Goal: Task Accomplishment & Management: Manage account settings

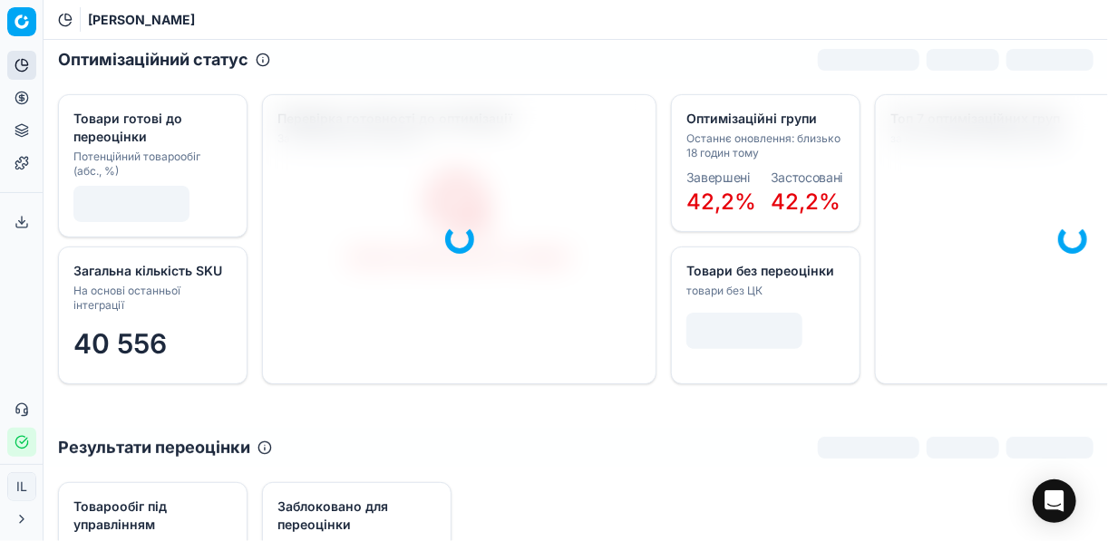
click at [22, 447] on icon "button" at bounding box center [22, 442] width 15 height 15
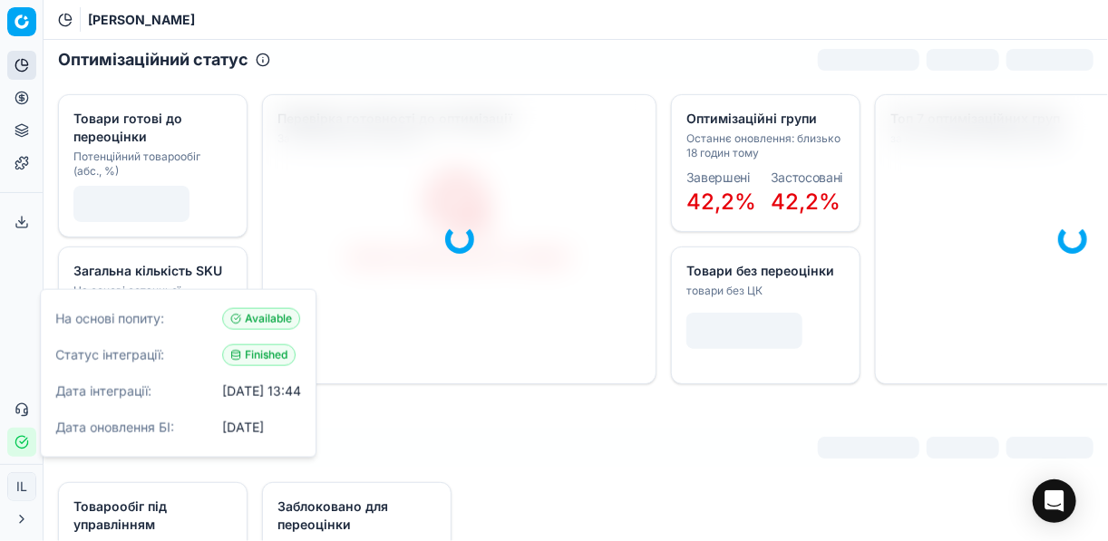
click at [22, 447] on icon "button" at bounding box center [22, 442] width 15 height 15
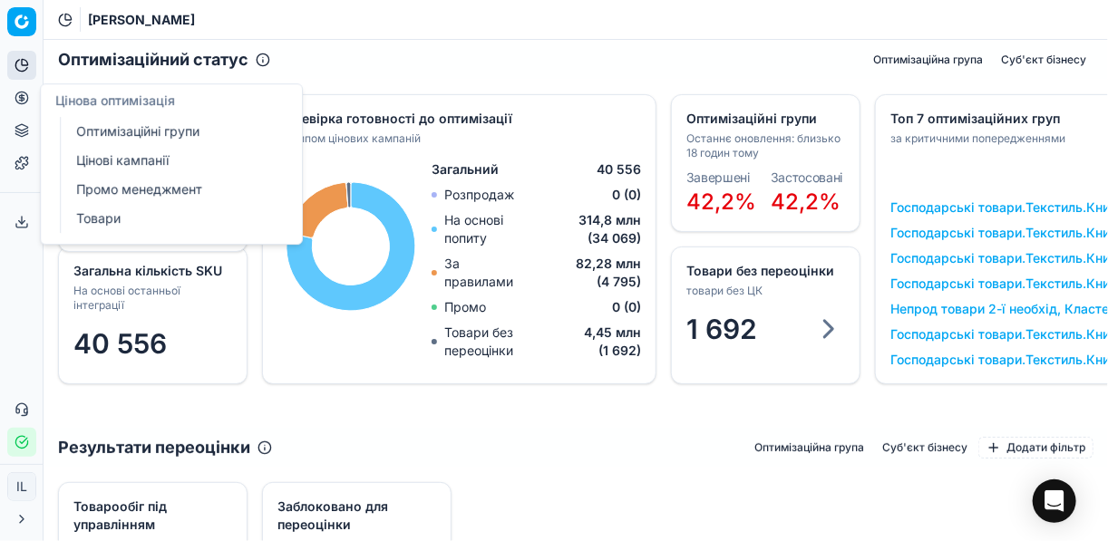
click at [22, 99] on icon at bounding box center [22, 98] width 15 height 15
click at [29, 96] on button "Цінова оптимізація" at bounding box center [21, 97] width 29 height 29
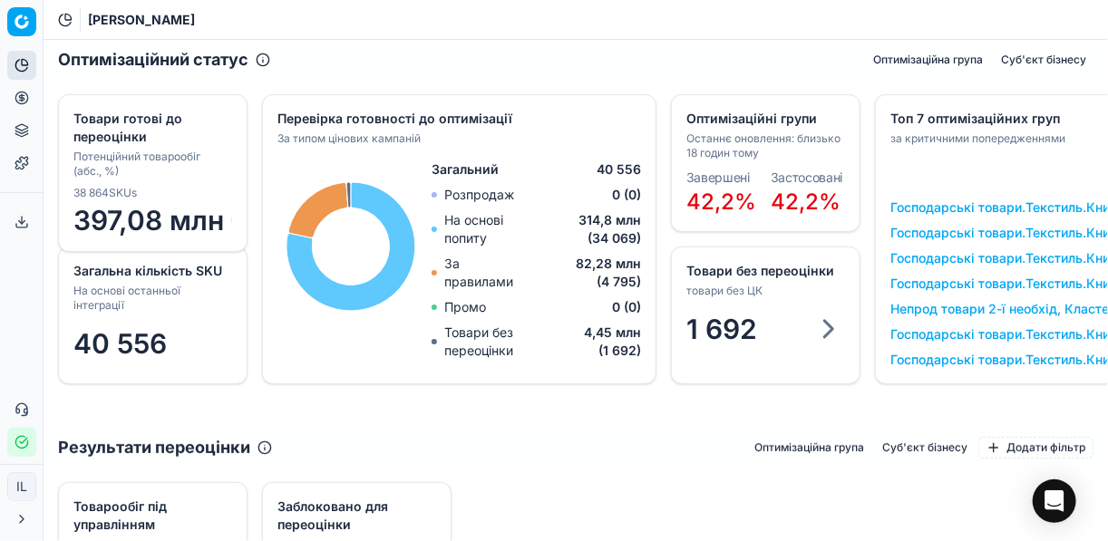
click at [26, 99] on icon at bounding box center [22, 98] width 15 height 15
click at [25, 102] on circle at bounding box center [21, 98] width 12 height 12
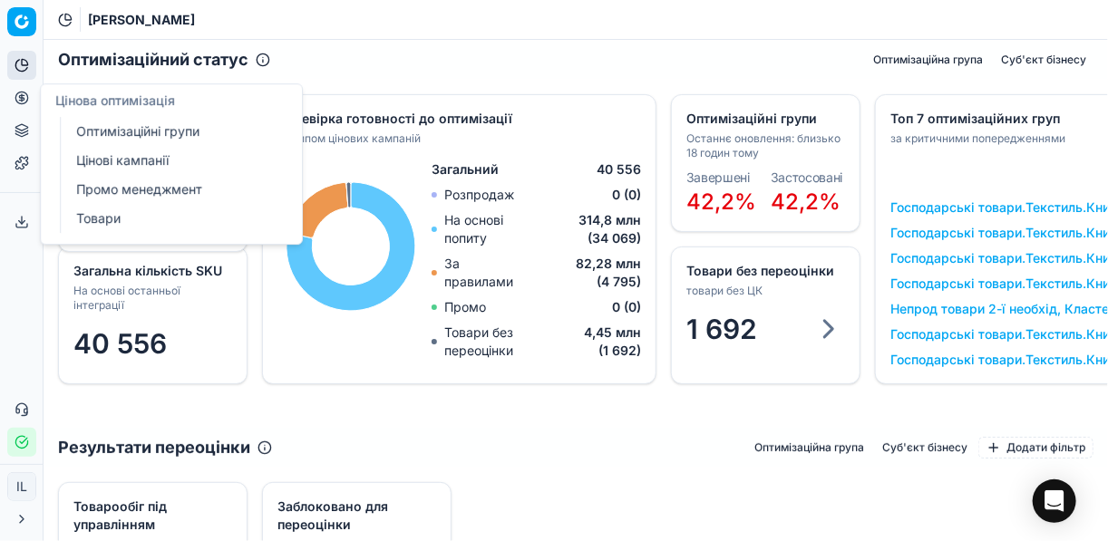
click at [106, 123] on link "Оптимізаційні групи" at bounding box center [174, 131] width 211 height 25
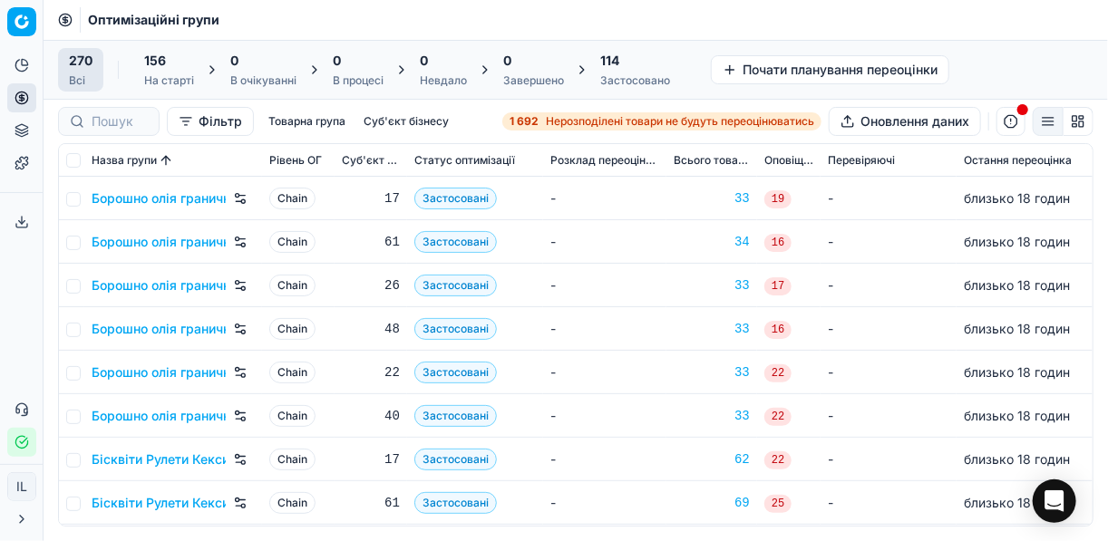
click at [534, 121] on strong "1 692" at bounding box center [524, 121] width 29 height 15
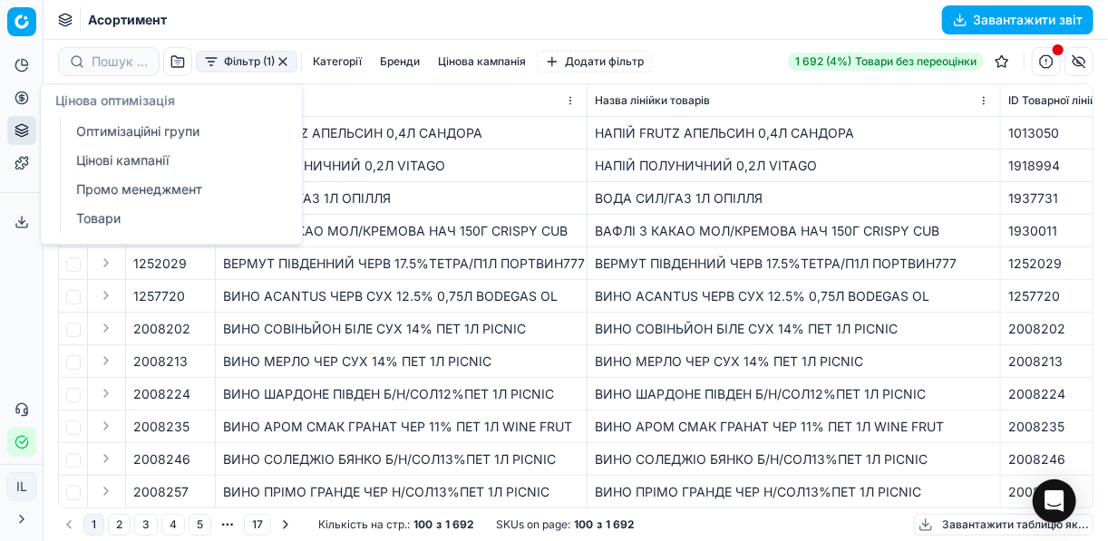
click at [24, 101] on icon at bounding box center [22, 98] width 15 height 15
click at [127, 126] on link "Оптимізаційні групи" at bounding box center [174, 131] width 211 height 25
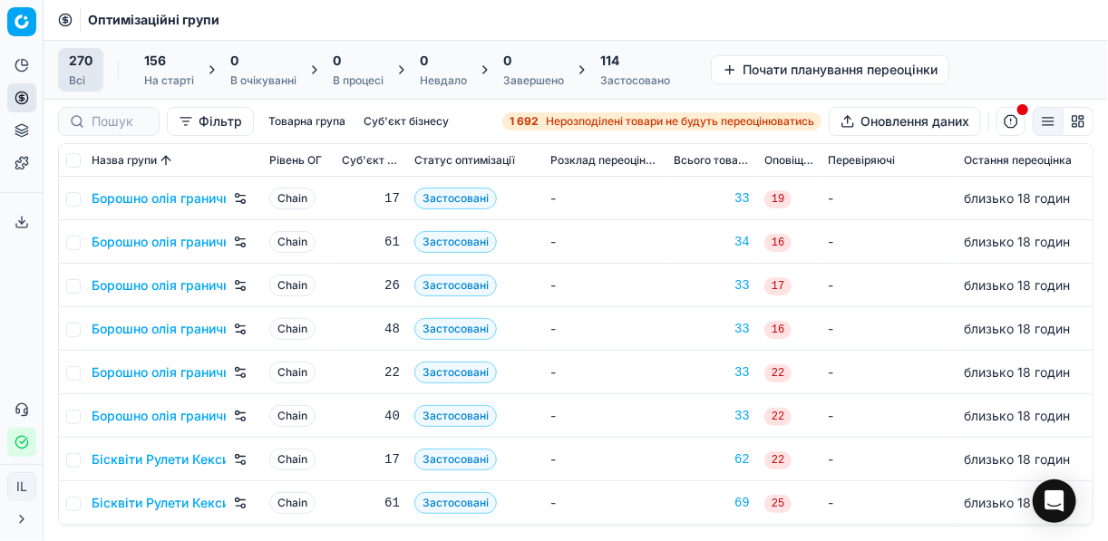
click at [1015, 126] on button "button" at bounding box center [1010, 121] width 29 height 29
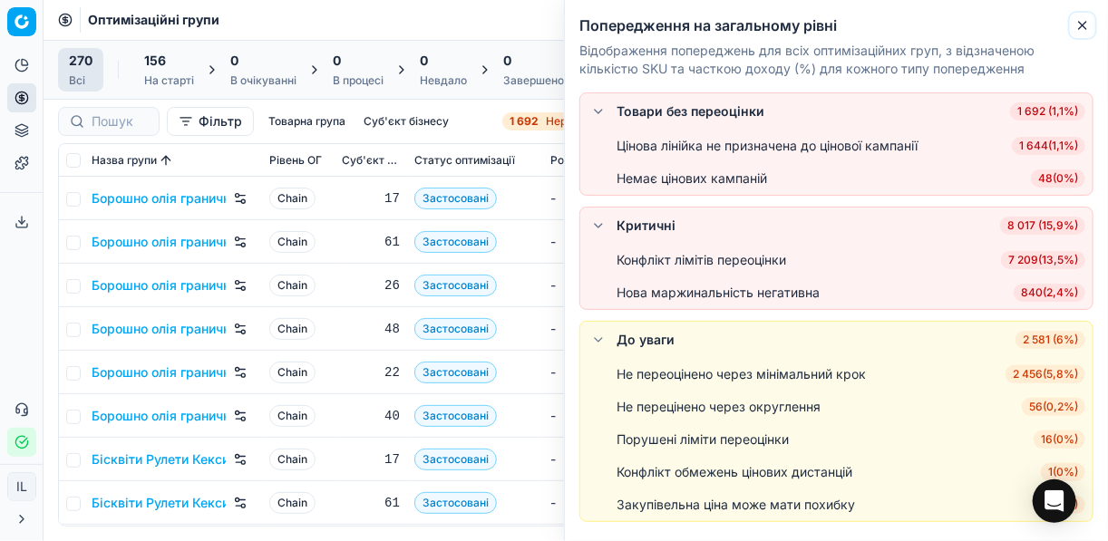
click at [1078, 20] on icon "button" at bounding box center [1082, 25] width 15 height 15
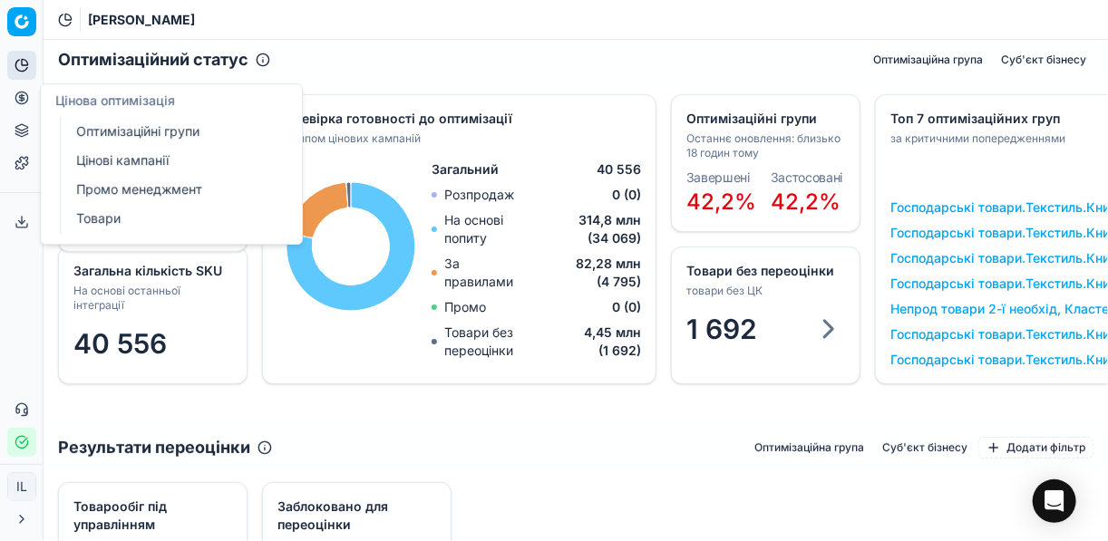
click at [15, 101] on icon at bounding box center [22, 98] width 15 height 15
click at [102, 131] on link "Оптимізаційні групи" at bounding box center [174, 131] width 211 height 25
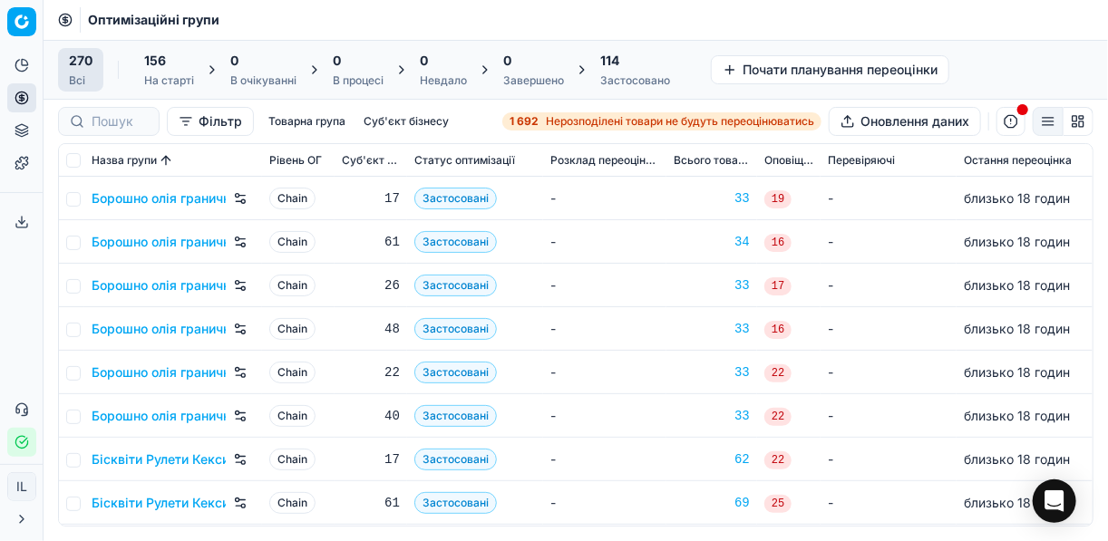
click at [1014, 124] on button "button" at bounding box center [1010, 121] width 29 height 29
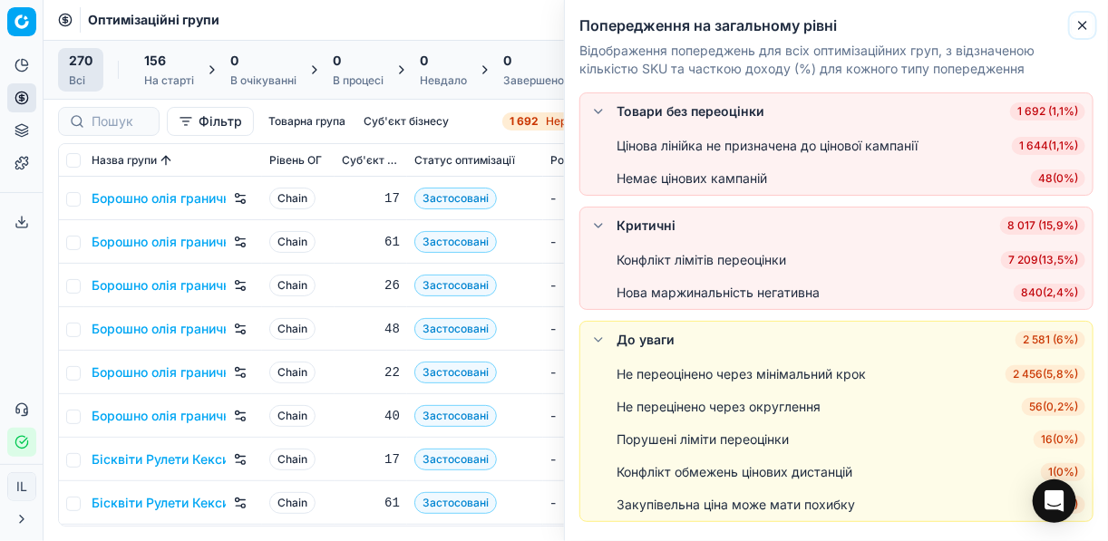
click at [1083, 19] on icon "button" at bounding box center [1082, 25] width 15 height 15
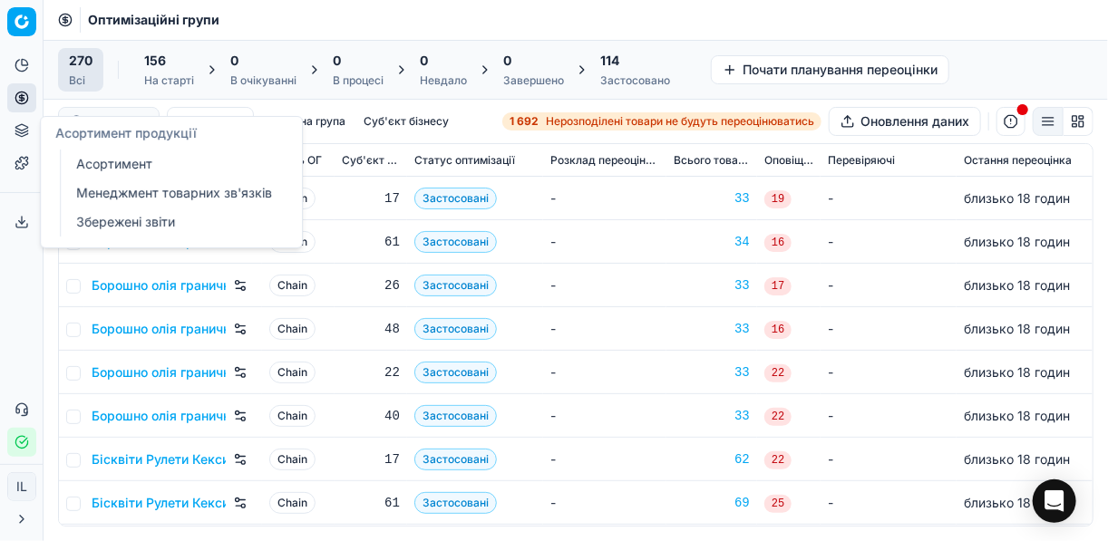
click at [114, 190] on link "Менеджмент товарних зв'язків" at bounding box center [174, 192] width 211 height 25
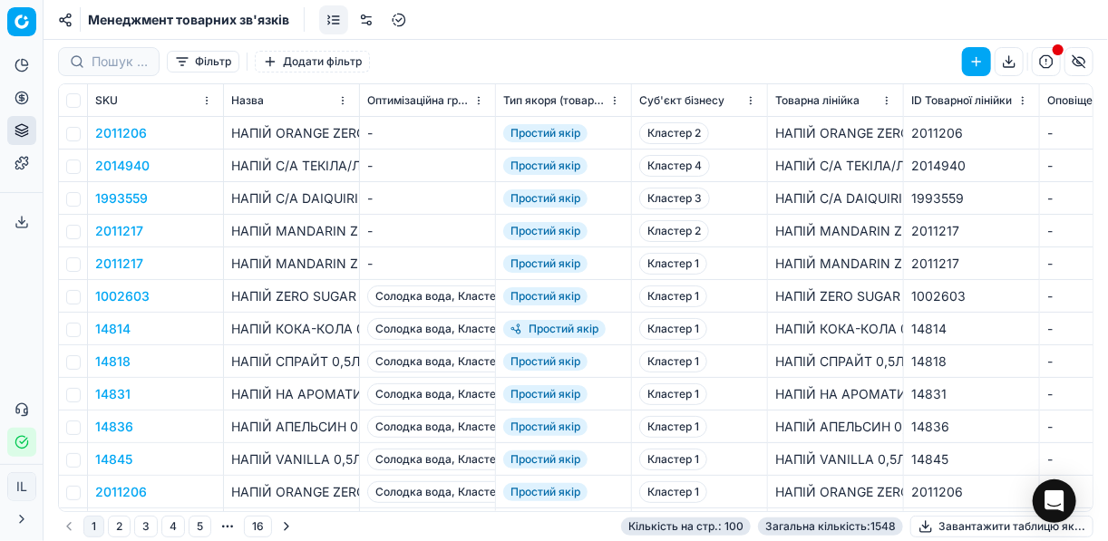
click at [979, 55] on button "button" at bounding box center [976, 61] width 29 height 29
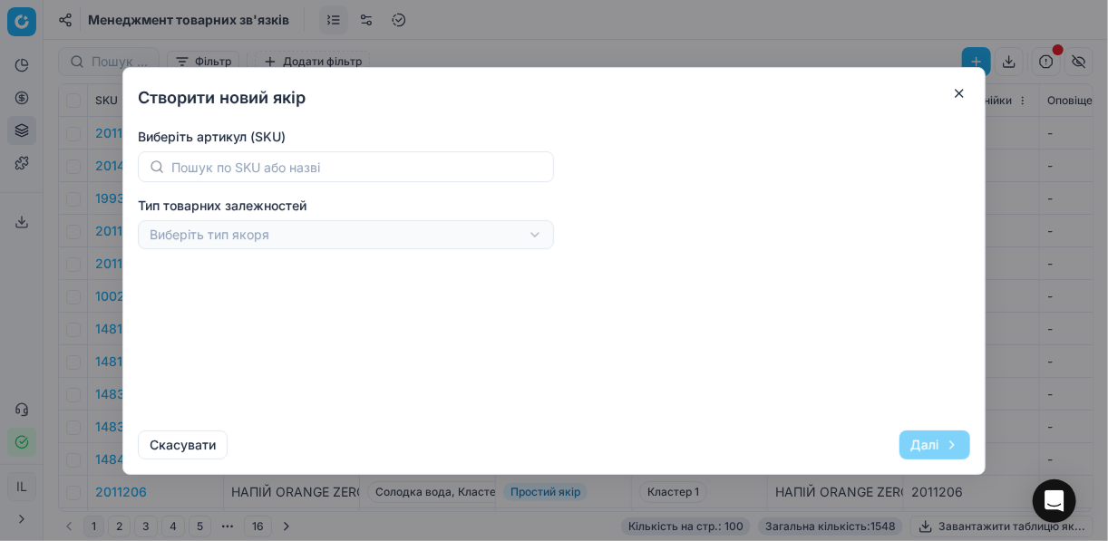
click at [965, 92] on button "button" at bounding box center [959, 93] width 22 height 22
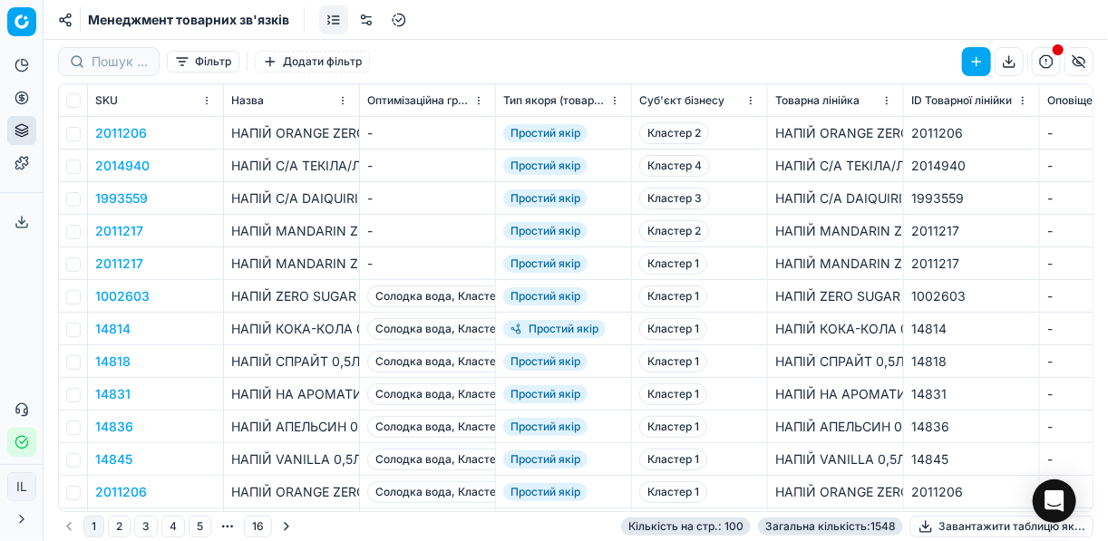
click at [177, 68] on button "Фільтр" at bounding box center [203, 62] width 73 height 22
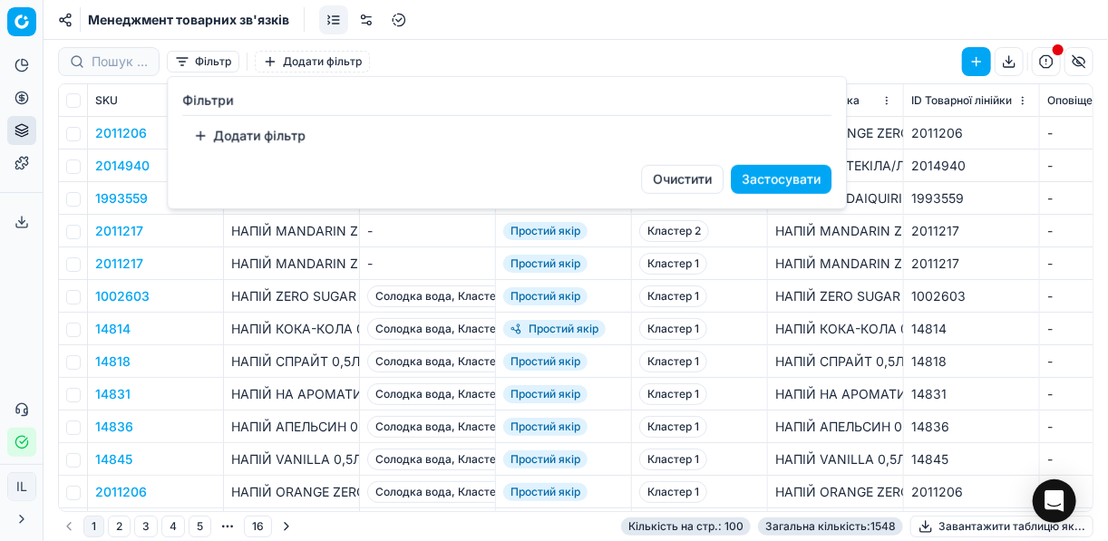
click at [206, 134] on button "Додати фільтр" at bounding box center [249, 135] width 134 height 29
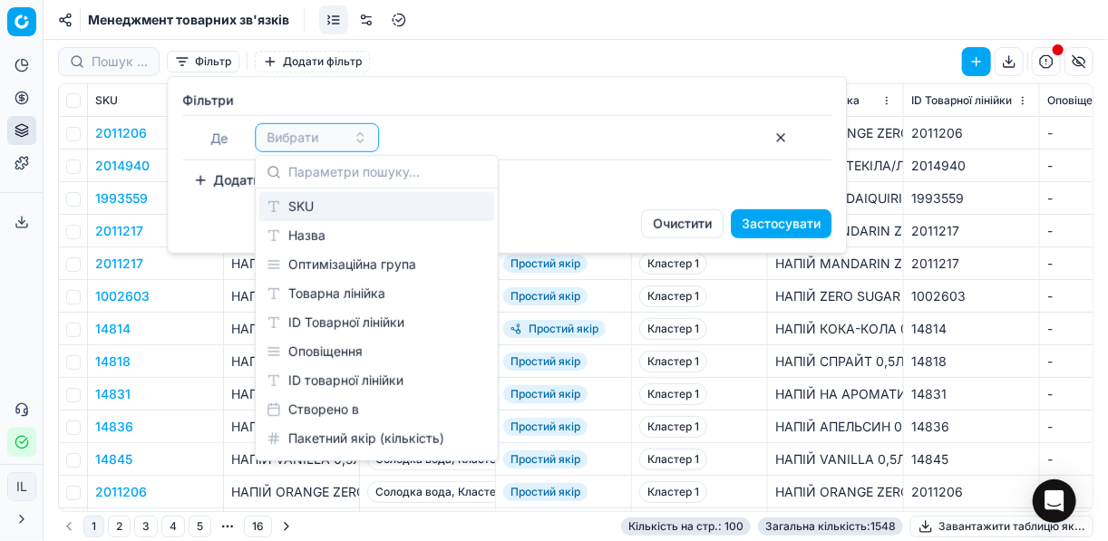
click at [301, 210] on div "SKU" at bounding box center [376, 206] width 235 height 29
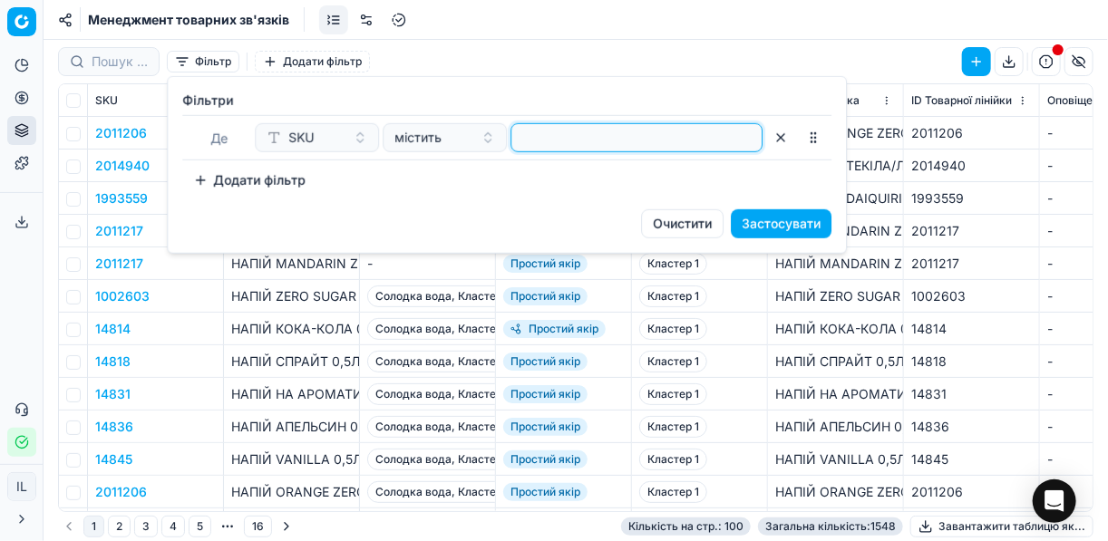
click at [585, 135] on input at bounding box center [637, 137] width 236 height 27
paste input "1960187"
type input "1960187"
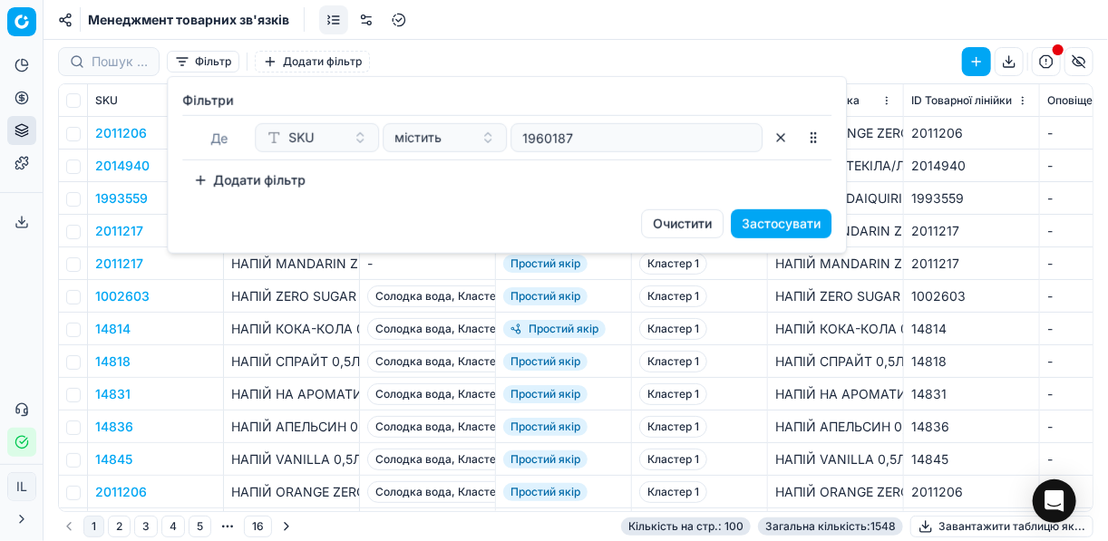
click at [769, 219] on button "Застосувати" at bounding box center [781, 223] width 101 height 29
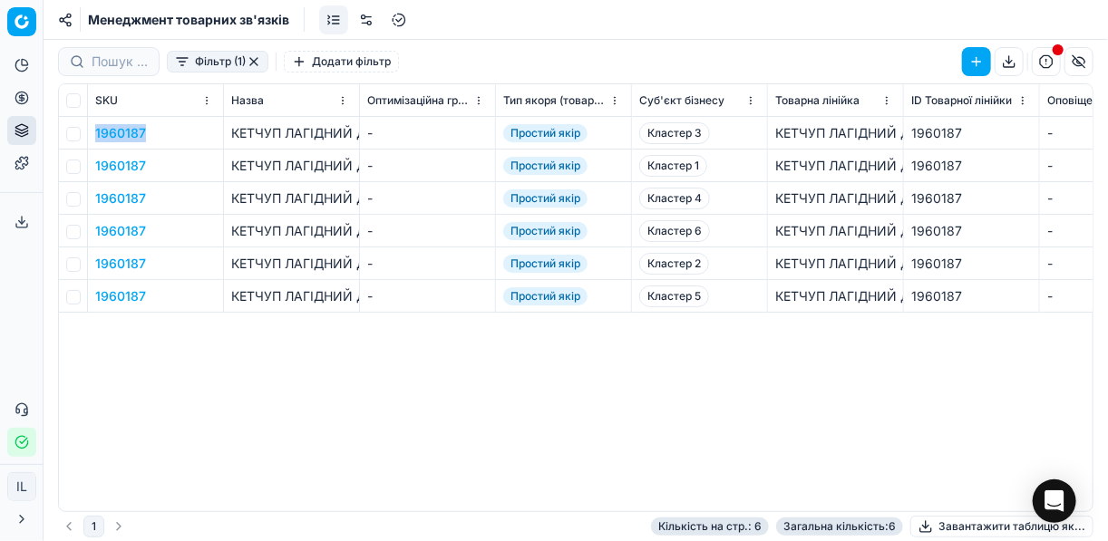
drag, startPoint x: 147, startPoint y: 137, endPoint x: 91, endPoint y: 138, distance: 56.2
click at [91, 138] on td "1960187" at bounding box center [156, 133] width 136 height 33
copy button "1960187"
click at [333, 18] on link at bounding box center [333, 19] width 29 height 29
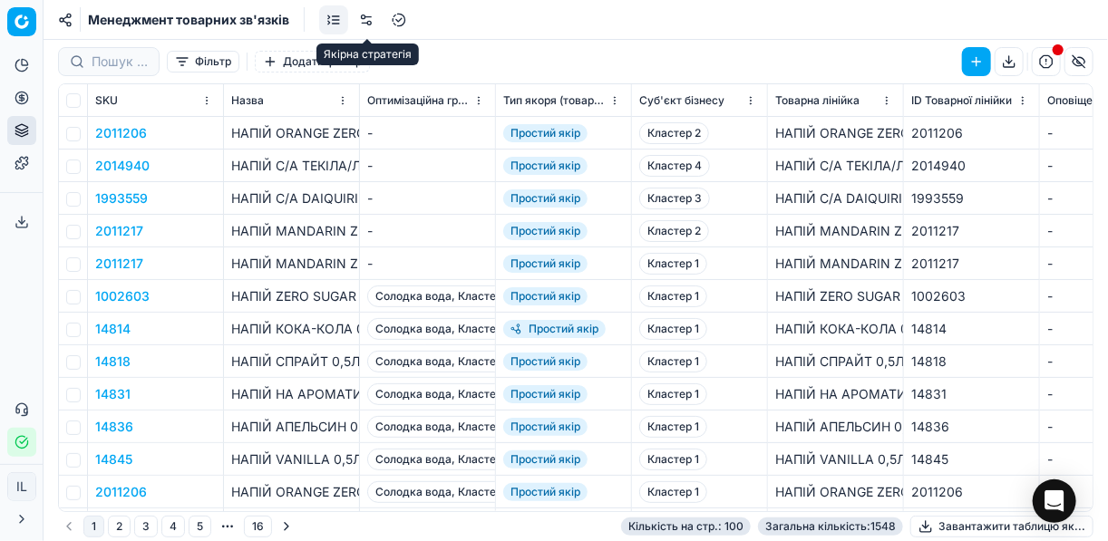
click at [372, 15] on link at bounding box center [366, 19] width 29 height 29
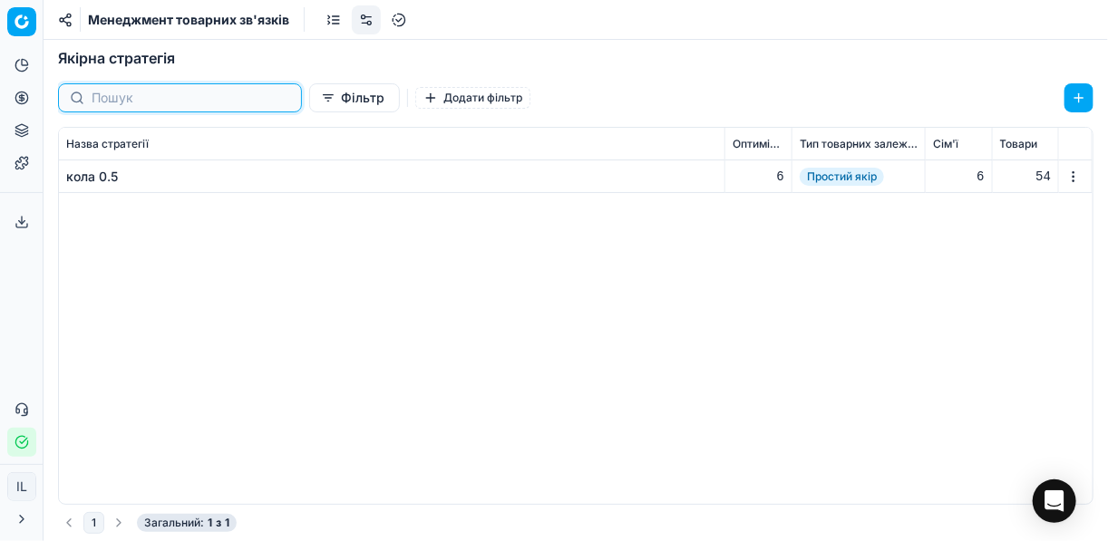
click at [174, 102] on input at bounding box center [191, 98] width 199 height 18
paste input "1960187"
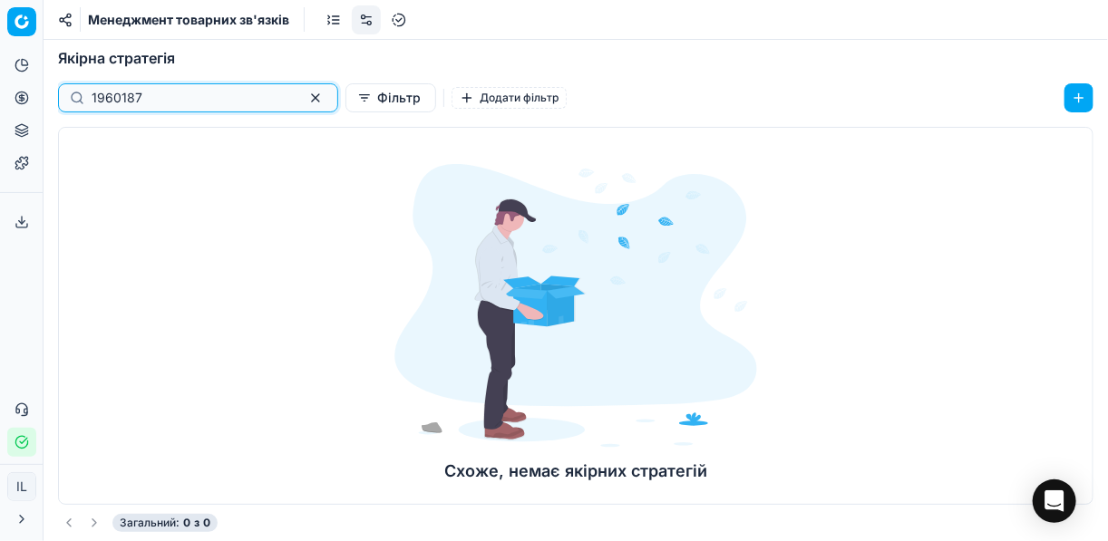
type input "1960187"
click at [305, 101] on button "button" at bounding box center [316, 98] width 22 height 22
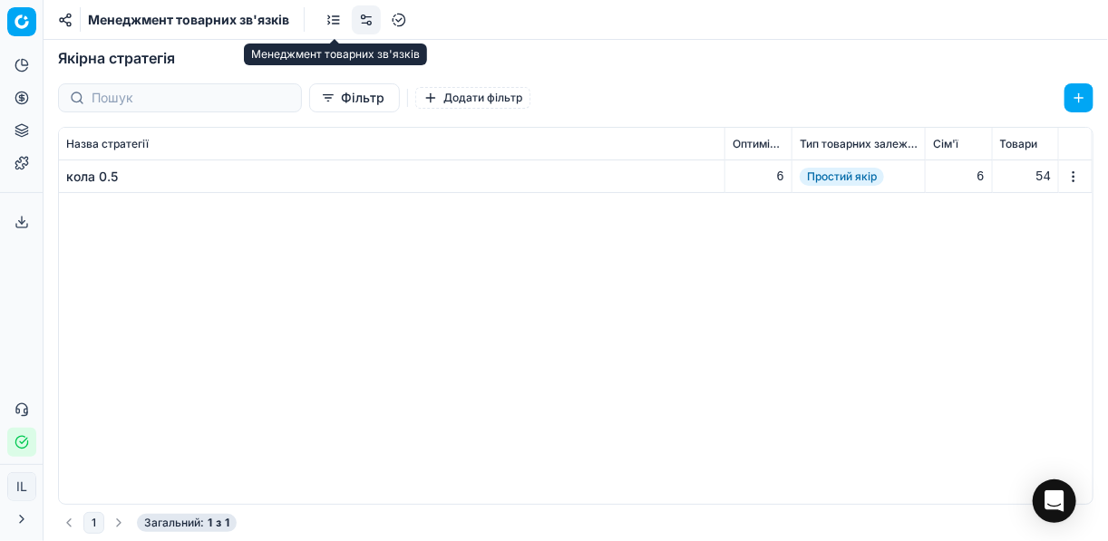
click at [334, 22] on link at bounding box center [333, 19] width 29 height 29
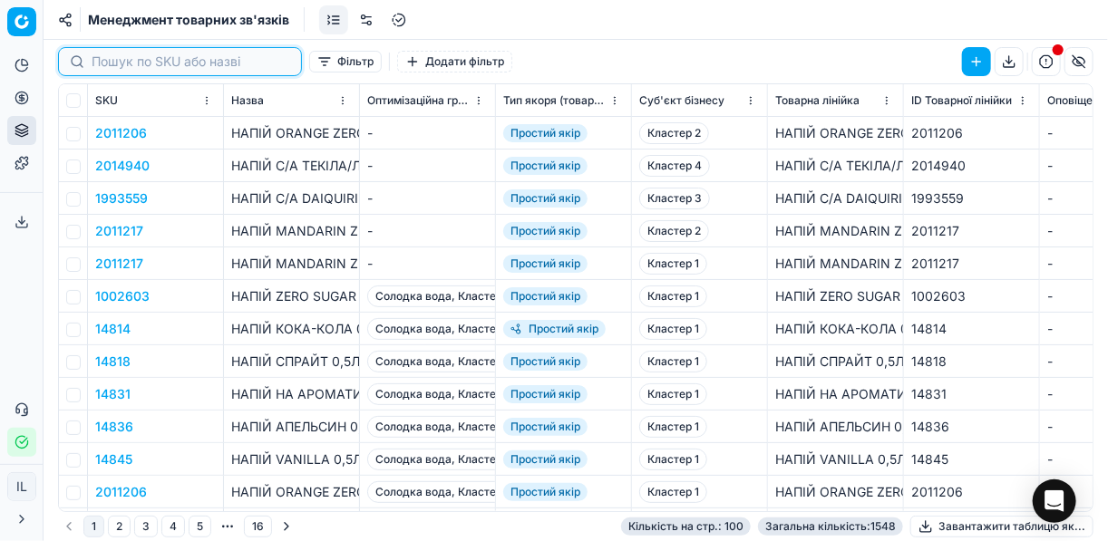
click at [108, 66] on input at bounding box center [191, 62] width 199 height 18
paste input "1960187"
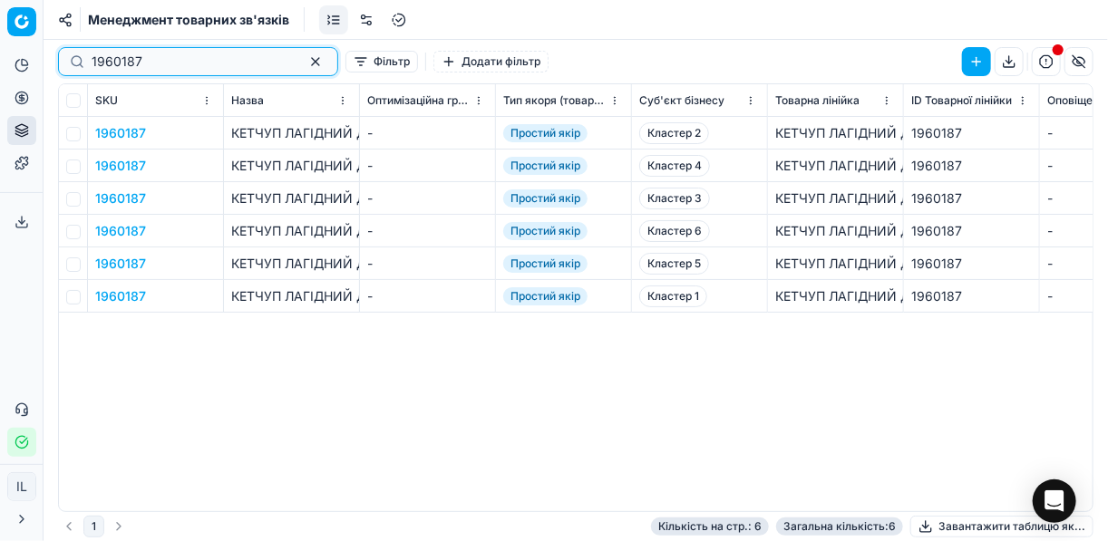
type input "1960187"
click at [404, 209] on td "-" at bounding box center [428, 198] width 136 height 33
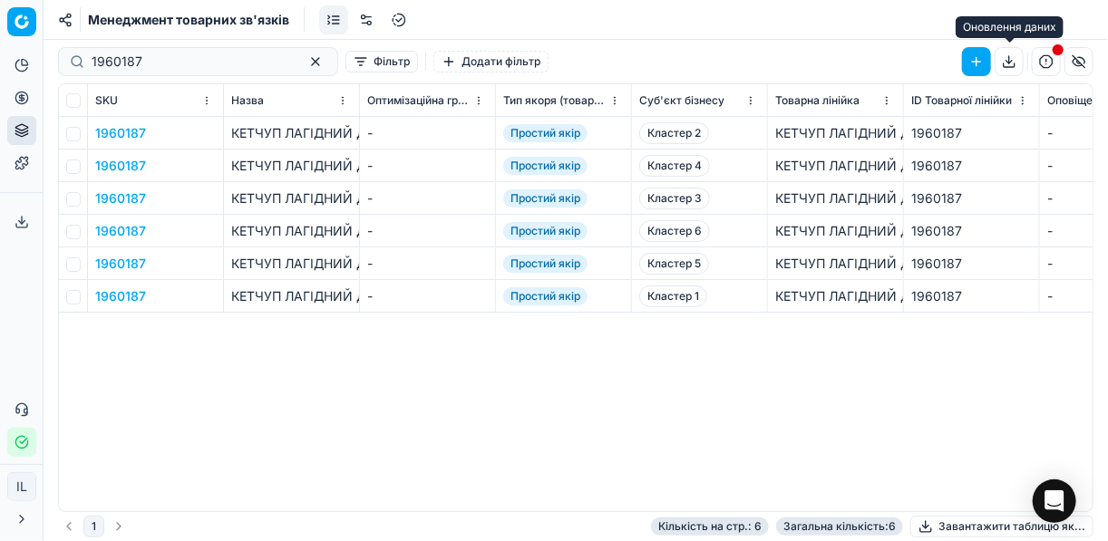
click at [1009, 65] on button "button" at bounding box center [1009, 61] width 29 height 29
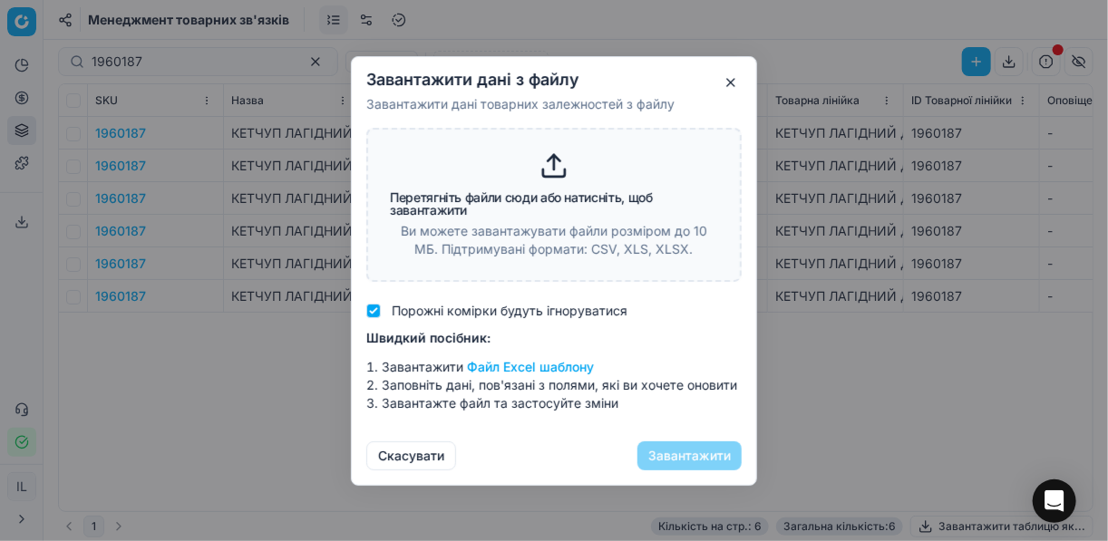
click at [729, 76] on button "button" at bounding box center [731, 83] width 22 height 22
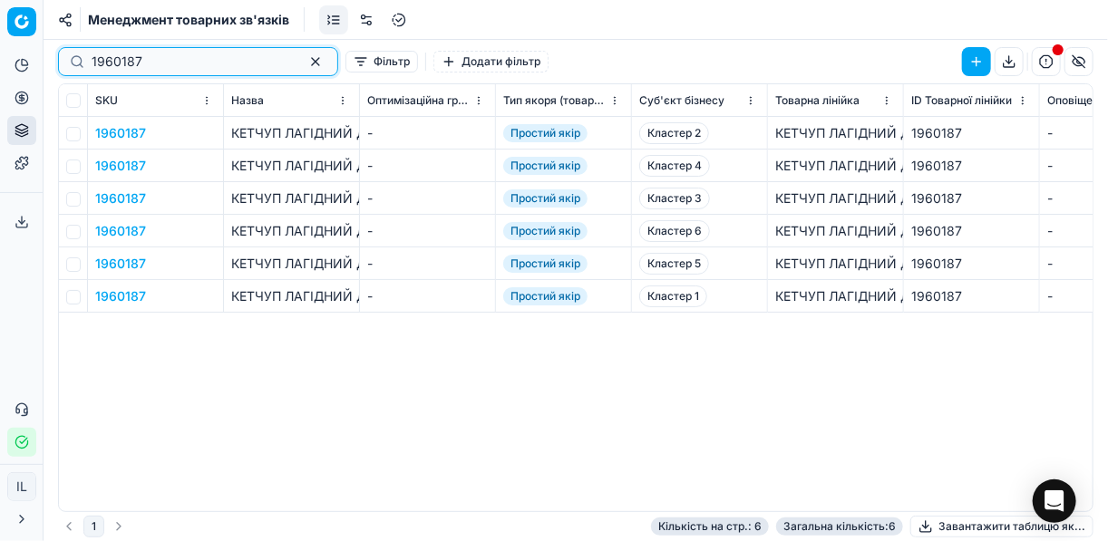
click at [305, 58] on button "button" at bounding box center [316, 62] width 22 height 22
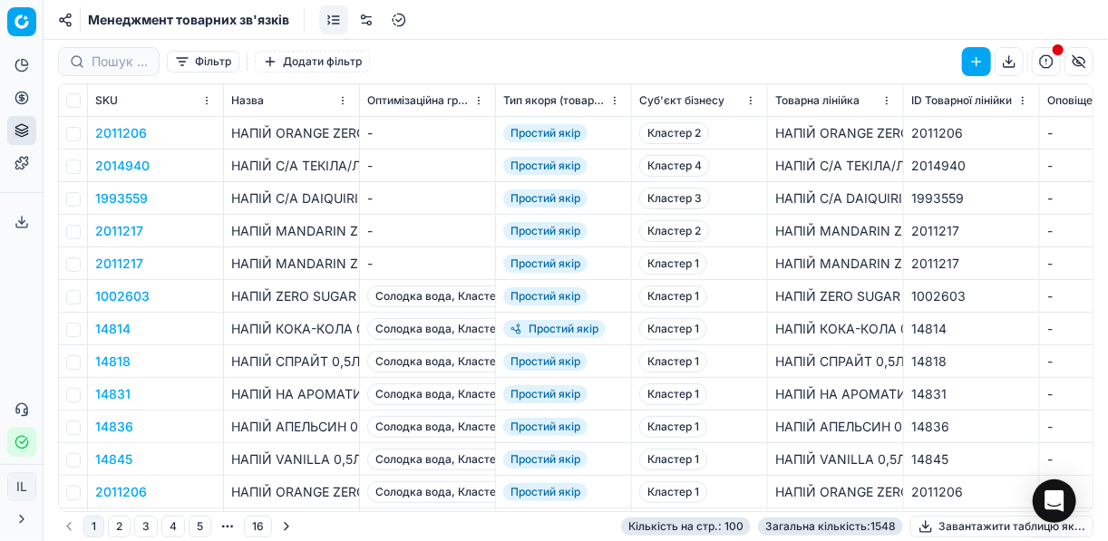
click at [281, 59] on button "Додати фільтр" at bounding box center [312, 62] width 115 height 22
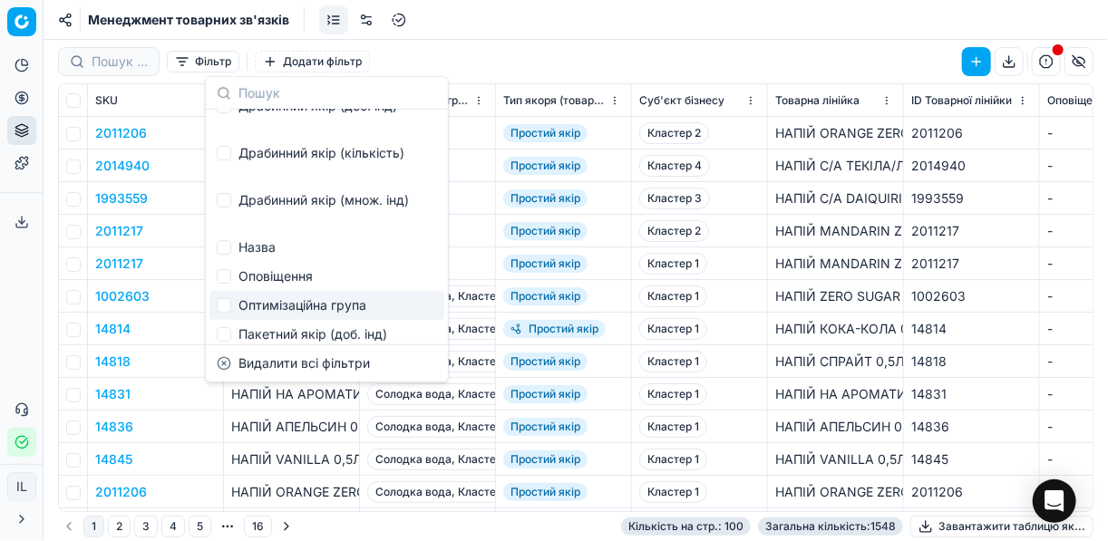
scroll to position [106, 0]
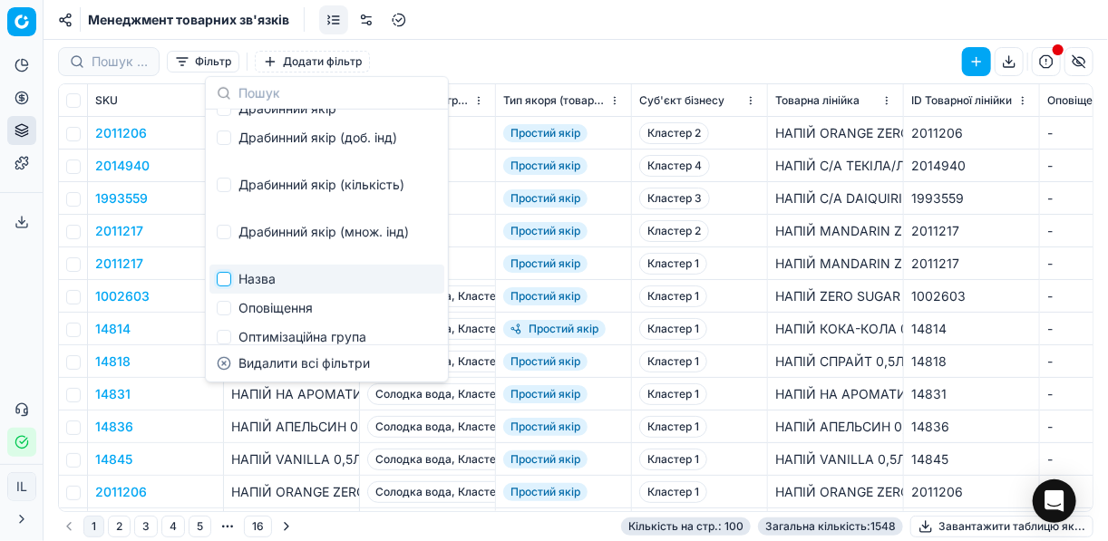
click at [224, 281] on input "Suggestions" at bounding box center [224, 279] width 15 height 15
checkbox input "true"
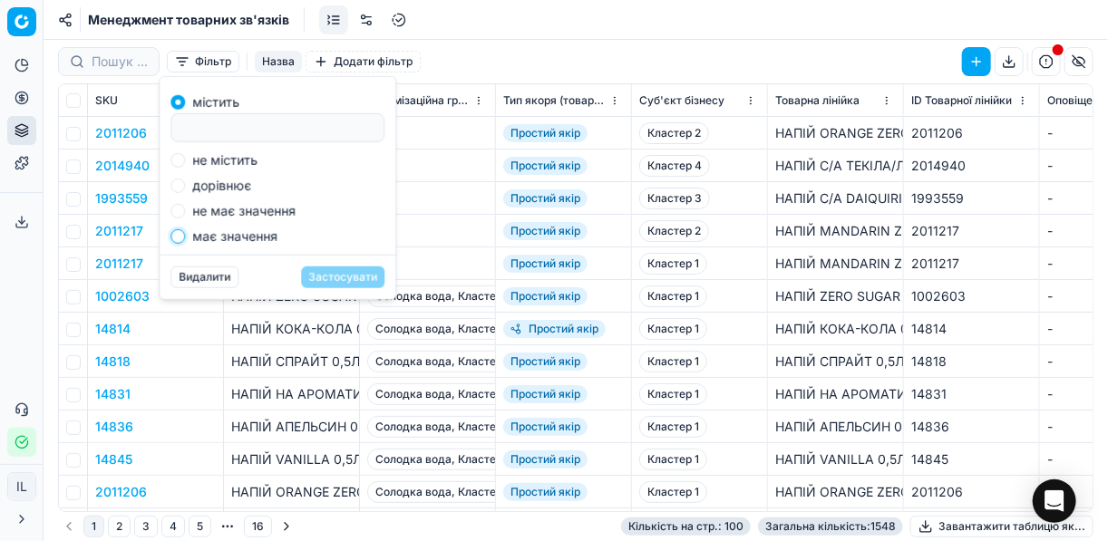
click at [179, 236] on input "має значення" at bounding box center [177, 236] width 15 height 15
radio input "true"
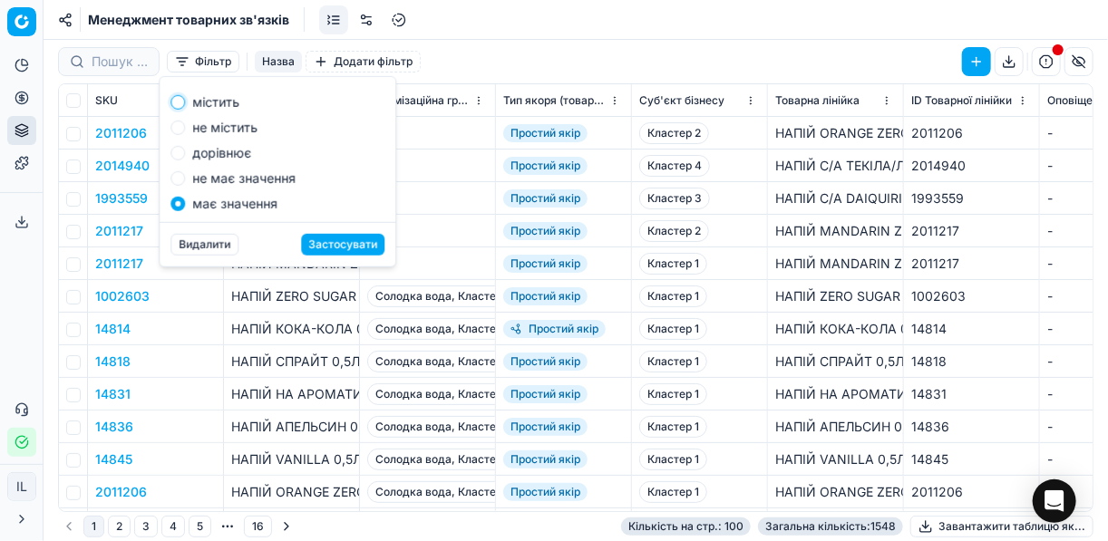
click at [182, 100] on input "містить" at bounding box center [177, 102] width 15 height 15
radio input "true"
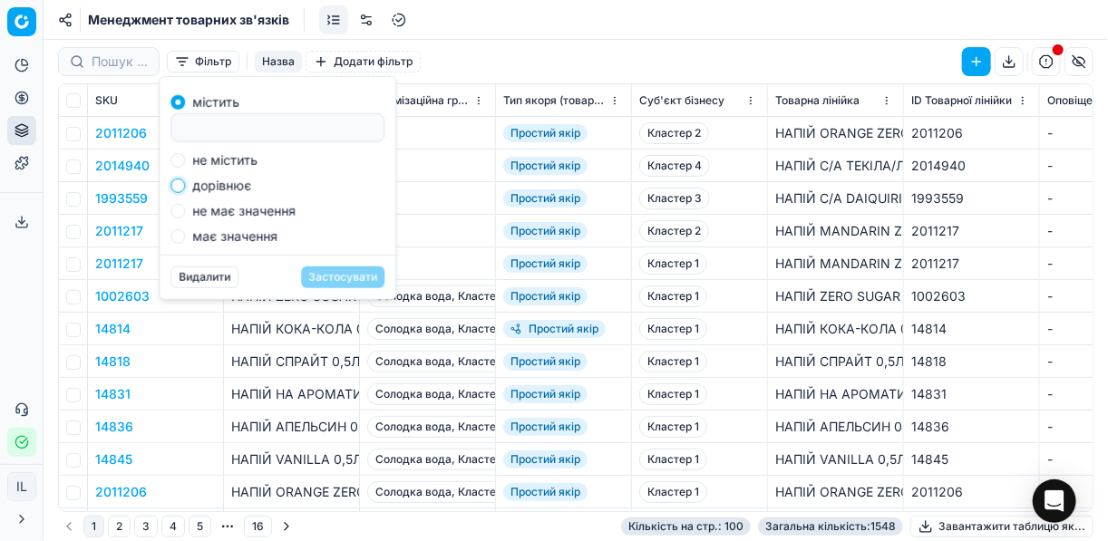
click at [183, 189] on input "дорівнює" at bounding box center [177, 186] width 15 height 15
radio input "true"
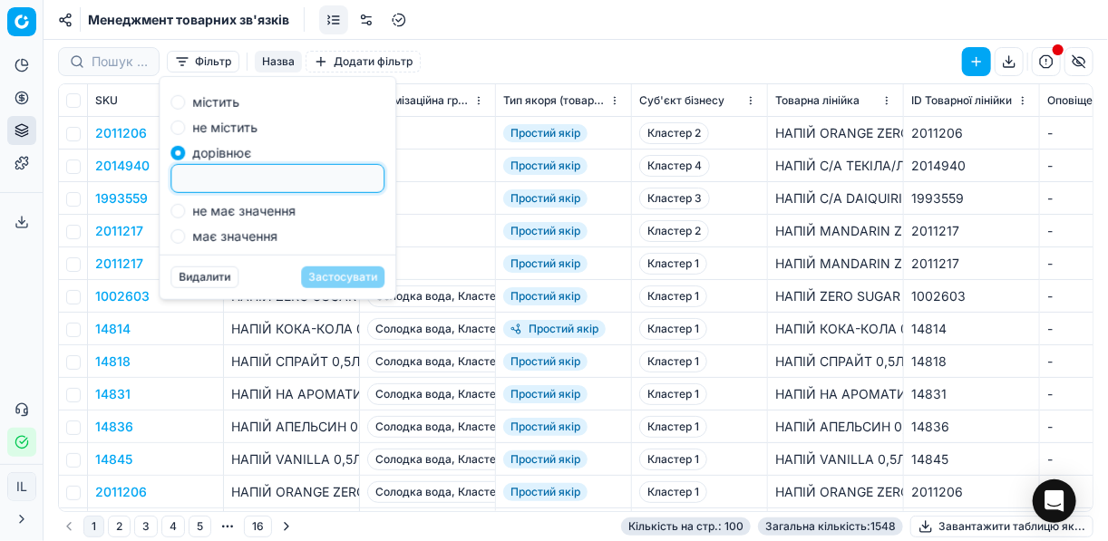
click at [304, 181] on input at bounding box center [278, 178] width 198 height 27
paste input "КЕТЧУП 250Г ТОРЧИН"
type input "КЕТЧУП 250Г ТОРЧИН"
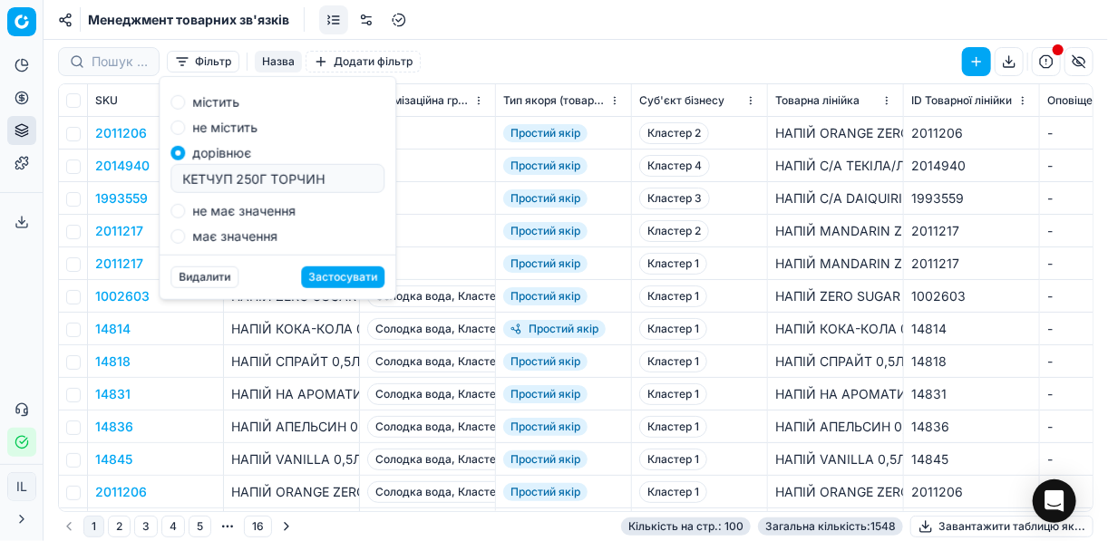
click at [349, 275] on button "Застосувати" at bounding box center [342, 278] width 83 height 22
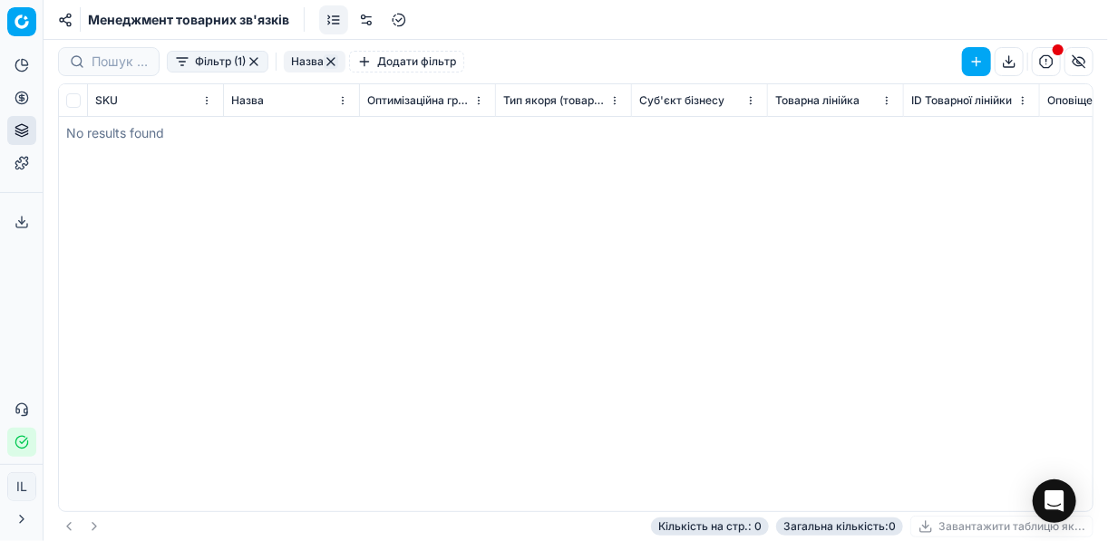
click at [256, 62] on button "button" at bounding box center [254, 61] width 15 height 15
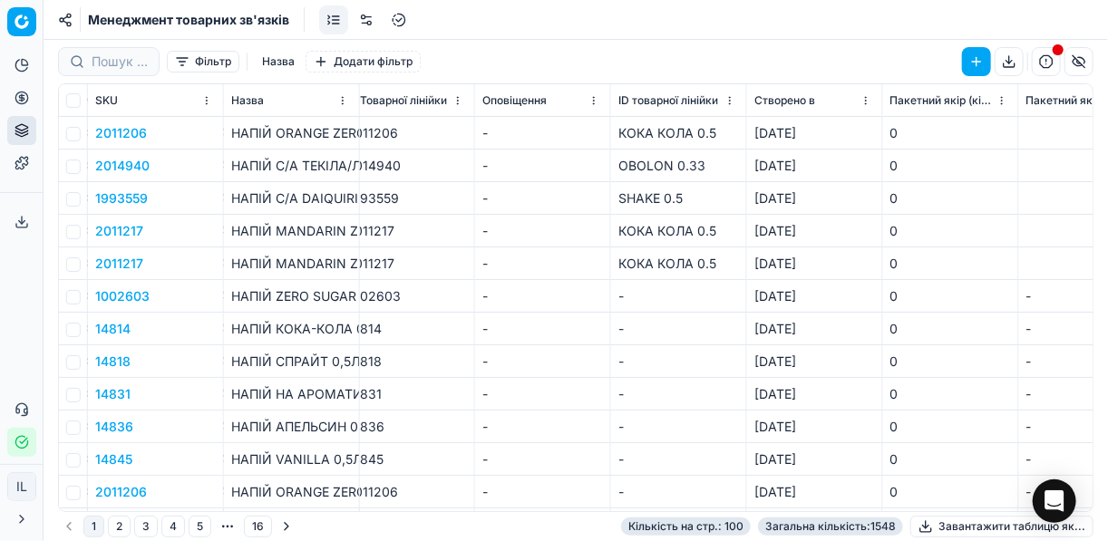
scroll to position [0, 732]
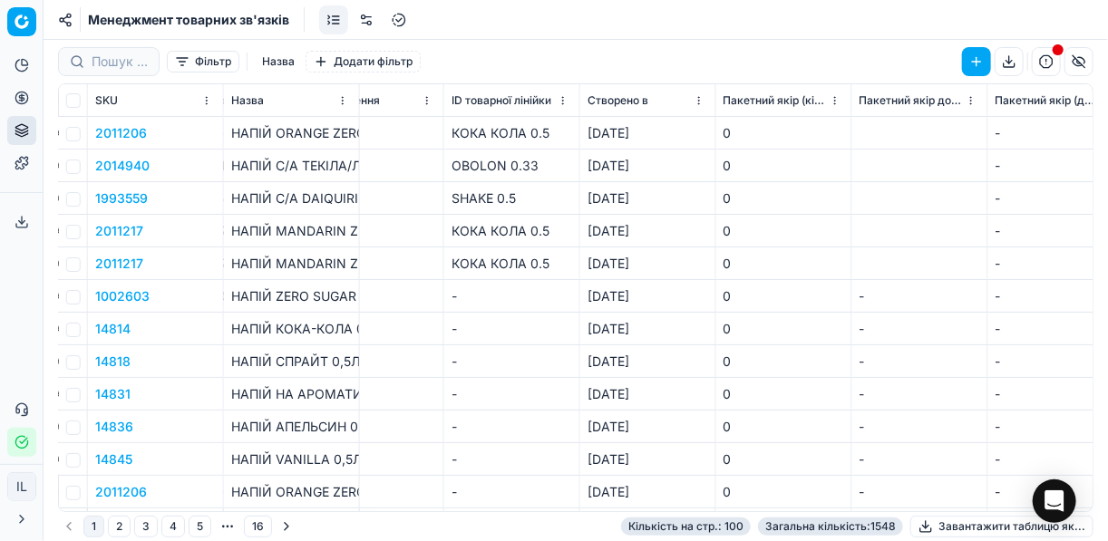
click at [562, 95] on html "Pricing platform Аналітика Цінова оптимізація Асортимент продукції Шаблони Серв…" at bounding box center [554, 270] width 1108 height 541
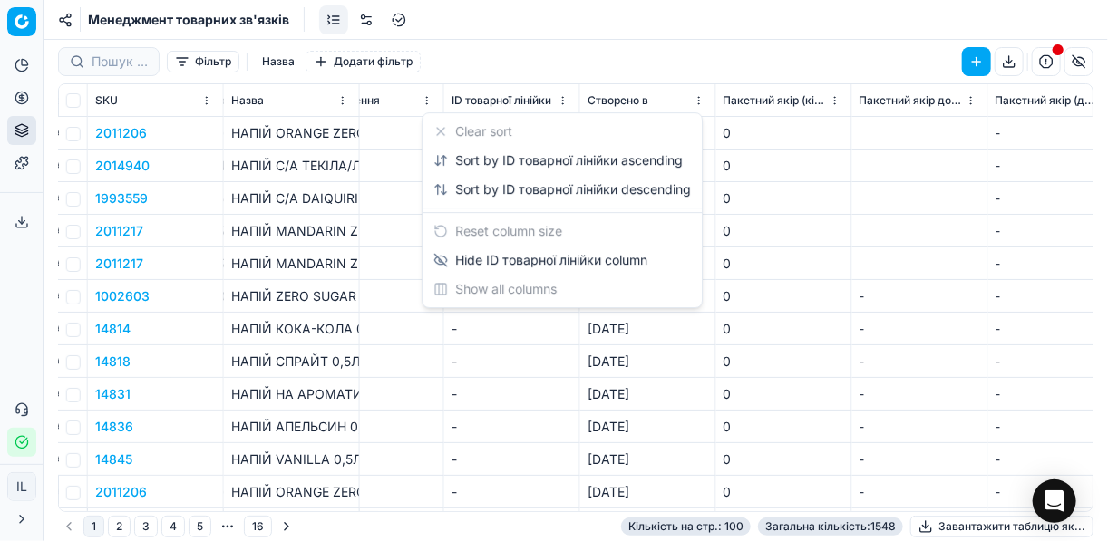
click at [185, 65] on html "Pricing platform Аналітика Цінова оптимізація Асортимент продукції Шаблони Серв…" at bounding box center [554, 270] width 1108 height 541
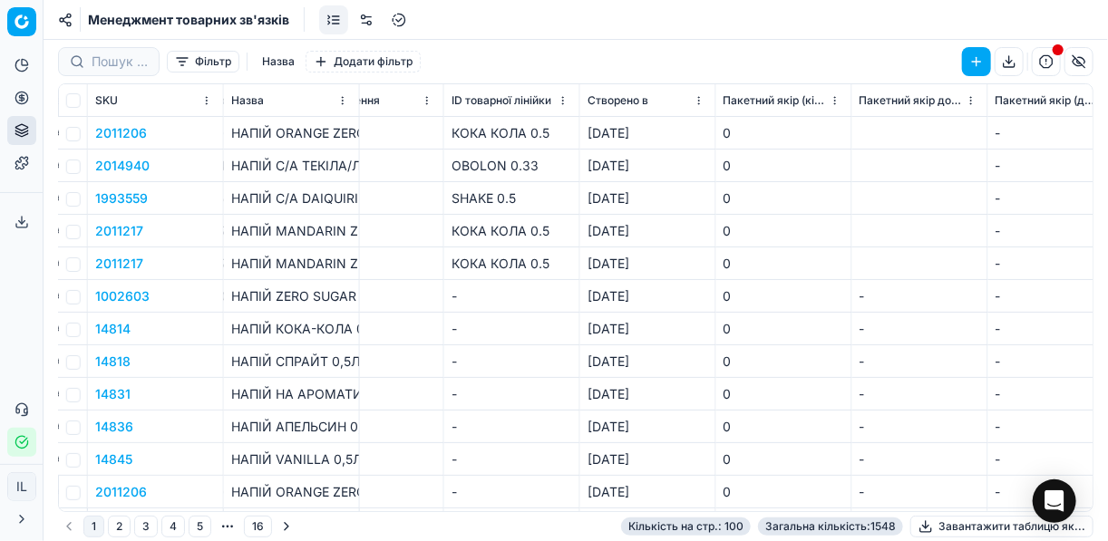
click at [187, 63] on button "Фільтр" at bounding box center [203, 62] width 73 height 22
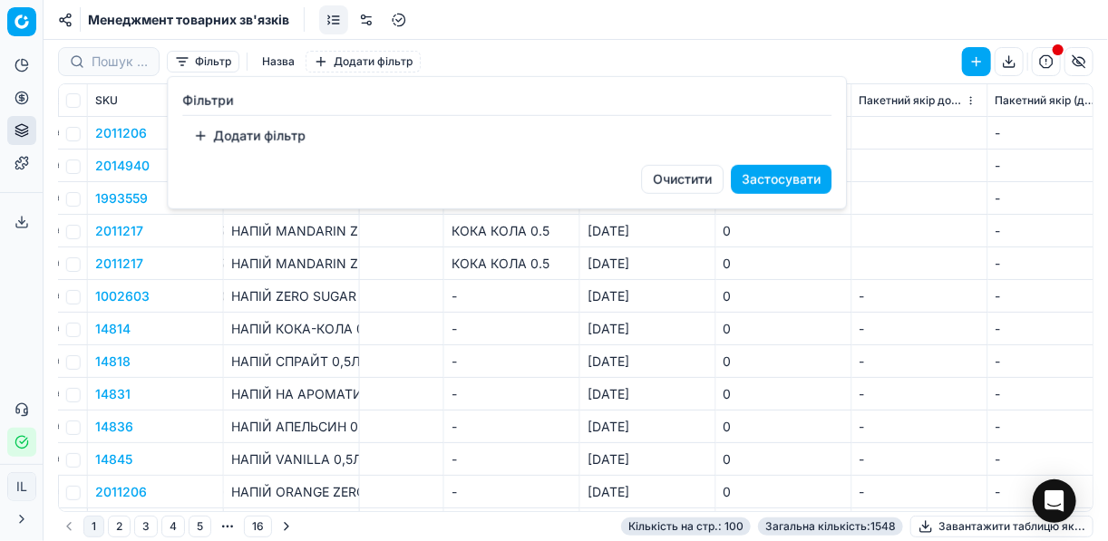
click at [320, 63] on html "Pricing platform Аналітика Цінова оптимізація Асортимент продукції Шаблони Серв…" at bounding box center [554, 270] width 1108 height 541
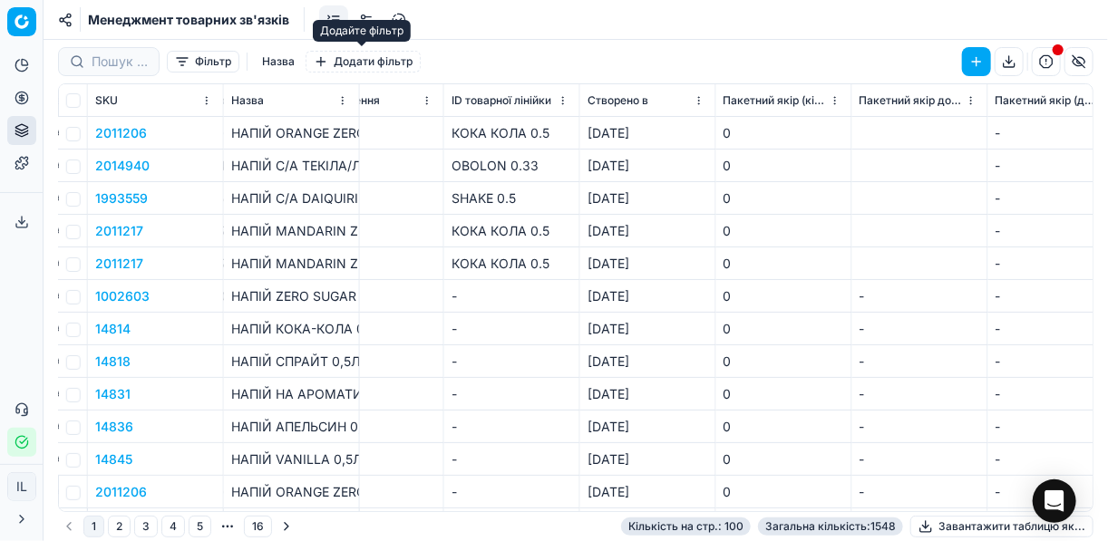
click at [320, 63] on button "Додати фільтр" at bounding box center [363, 62] width 115 height 22
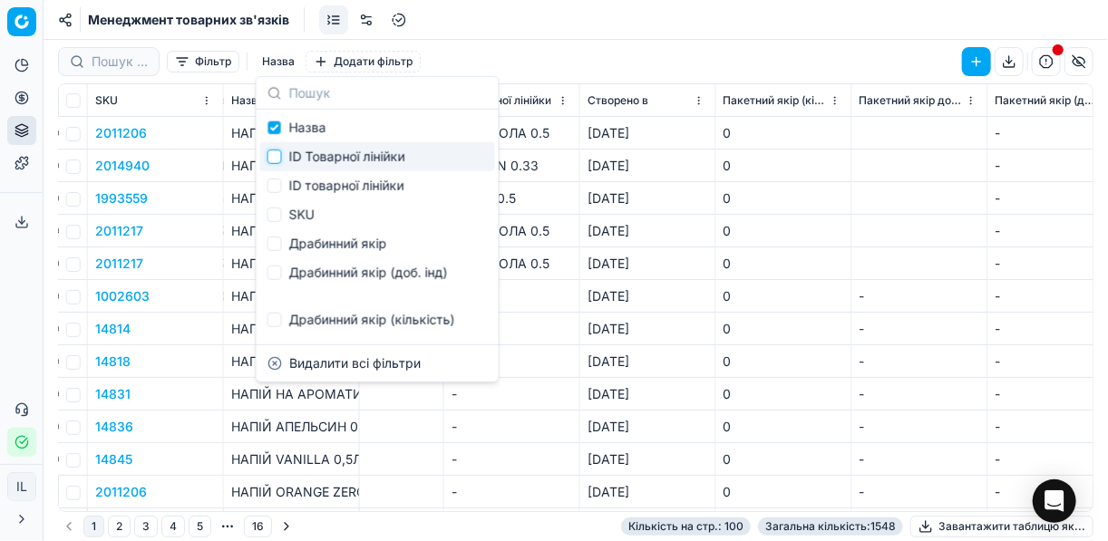
click at [268, 153] on input "Suggestions" at bounding box center [274, 157] width 15 height 15
checkbox input "true"
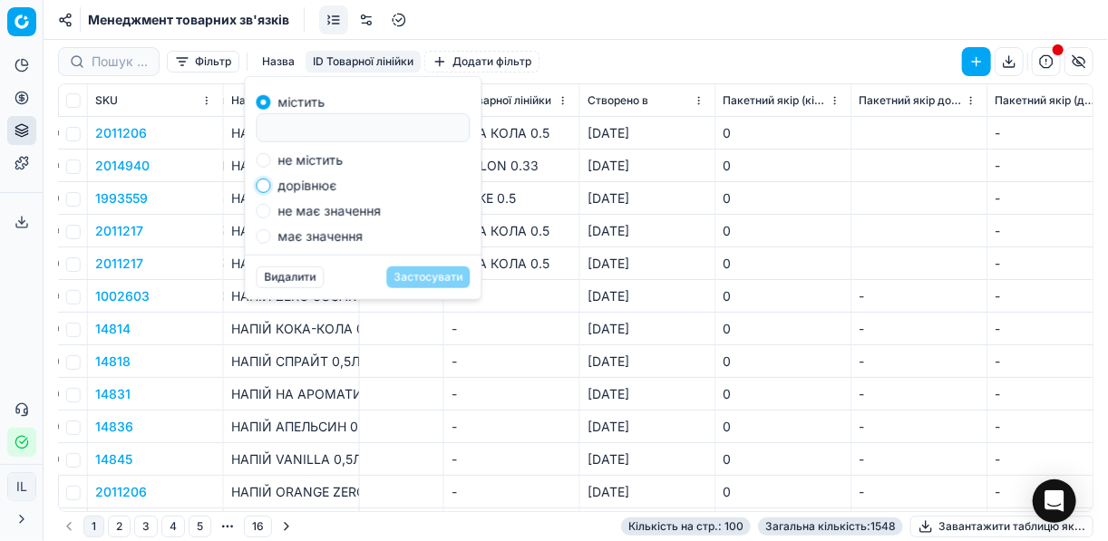
click at [267, 184] on input "дорівнює" at bounding box center [263, 186] width 15 height 15
radio input "true"
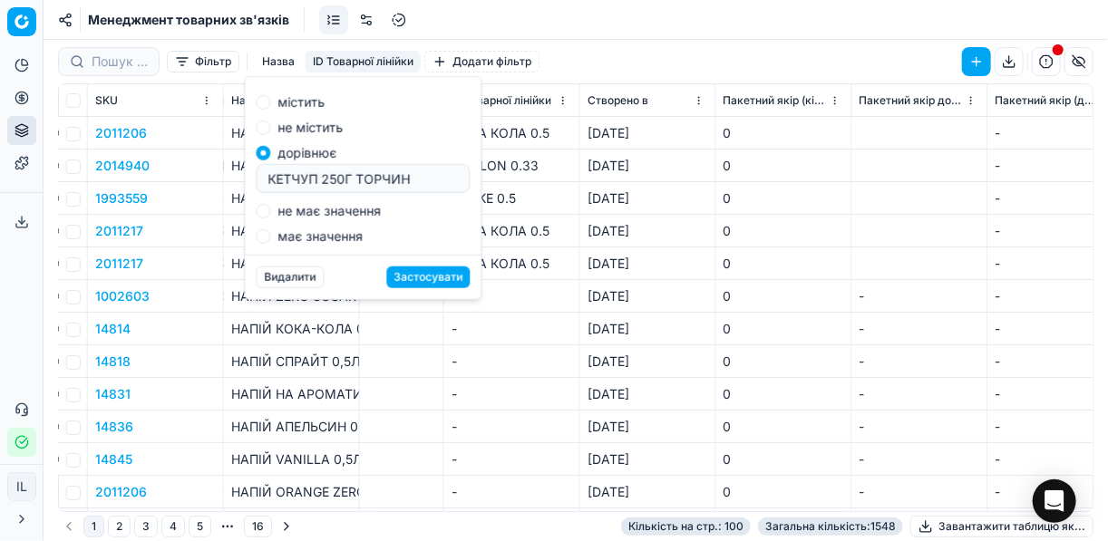
type input "КЕТЧУП 250Г ТОРЧИН"
click at [417, 274] on button "Застосувати" at bounding box center [427, 278] width 83 height 22
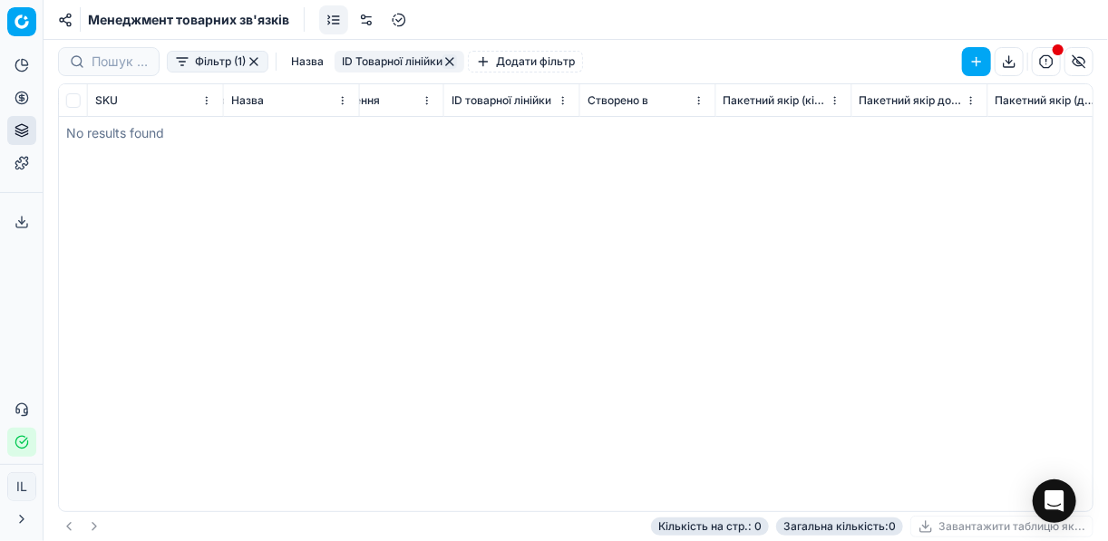
click at [453, 60] on button "button" at bounding box center [449, 61] width 15 height 15
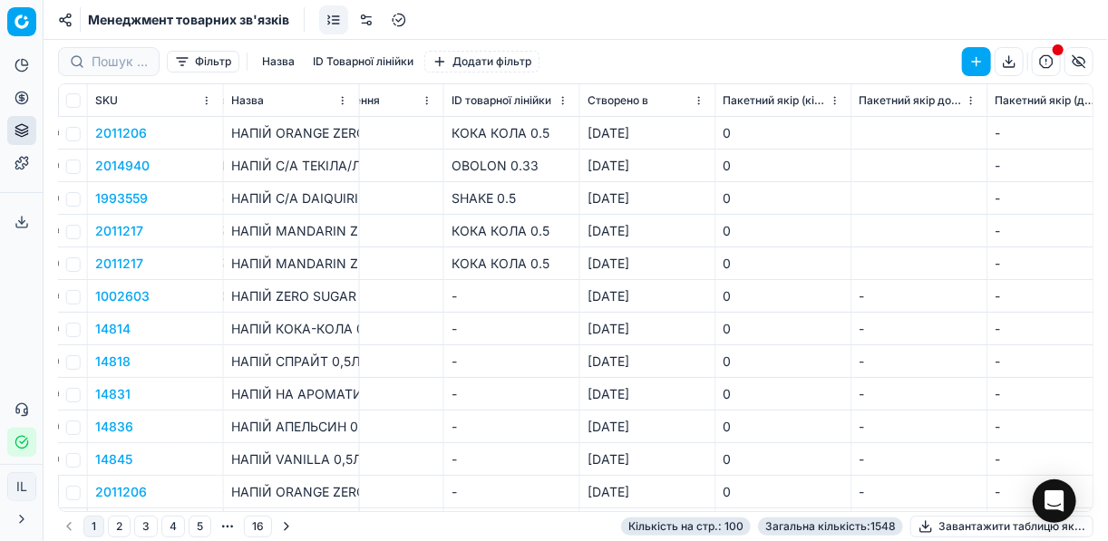
click at [436, 62] on button "Додати фільтр" at bounding box center [481, 62] width 115 height 22
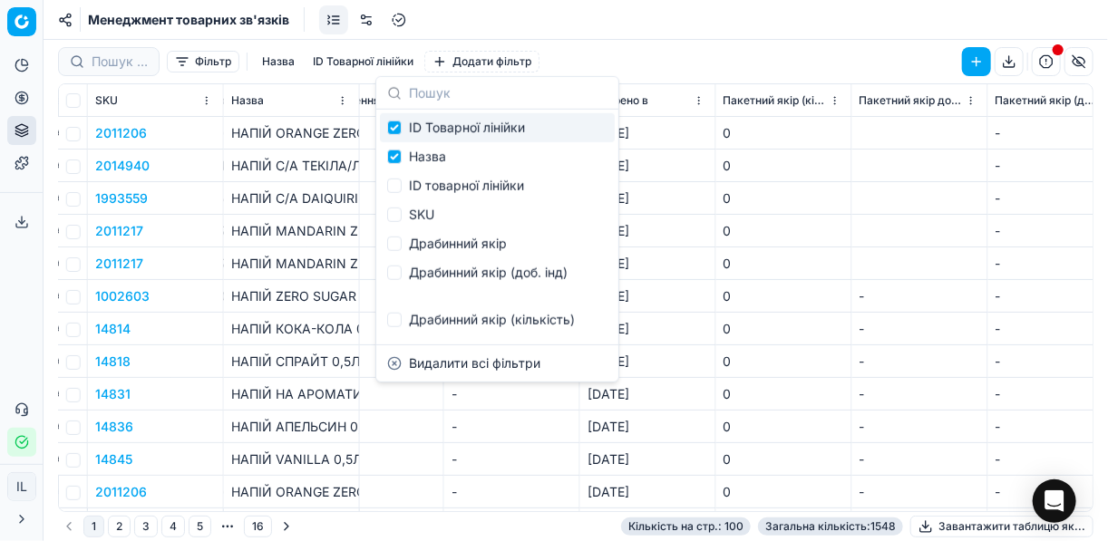
click at [397, 63] on button "ID Товарної лінійки" at bounding box center [363, 62] width 115 height 22
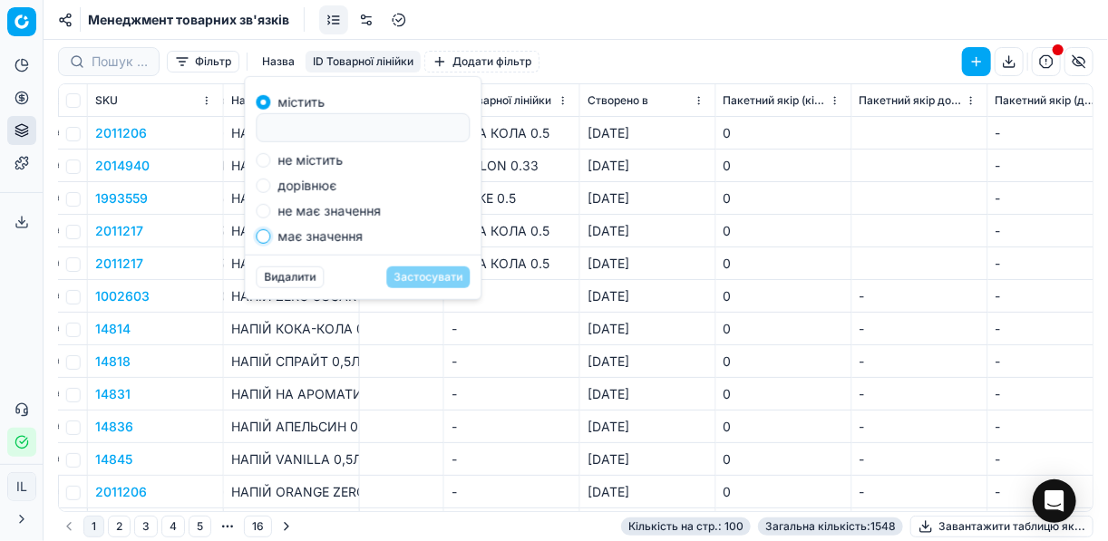
click at [269, 237] on input "має значення" at bounding box center [263, 236] width 15 height 15
radio input "true"
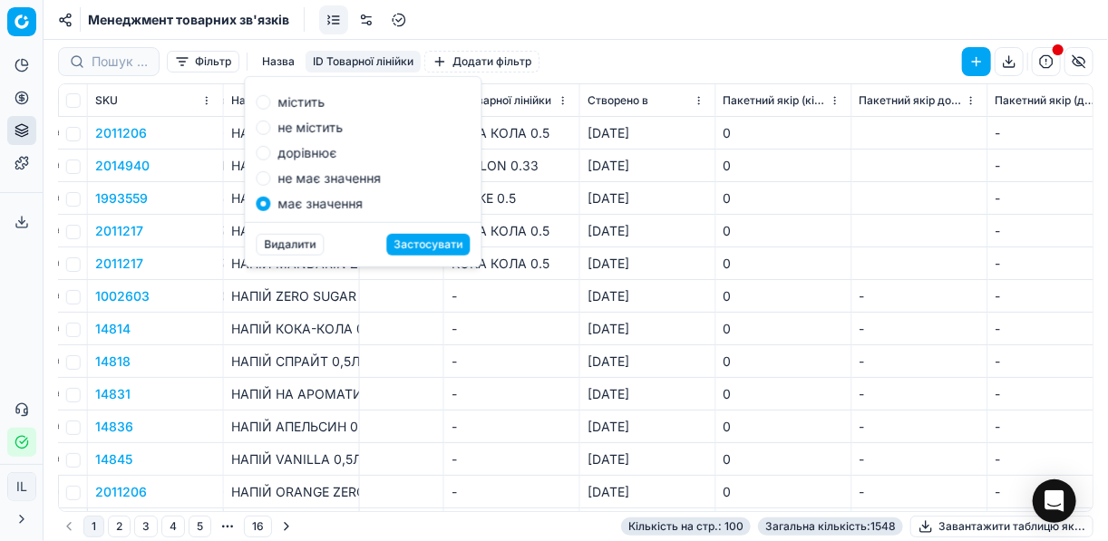
click at [306, 210] on label "має значення" at bounding box center [319, 204] width 85 height 13
click at [270, 210] on input "має значення" at bounding box center [263, 204] width 15 height 15
click at [381, 228] on div "Видалити Застосувати" at bounding box center [363, 244] width 236 height 44
click at [424, 244] on button "Застосувати" at bounding box center [427, 245] width 83 height 22
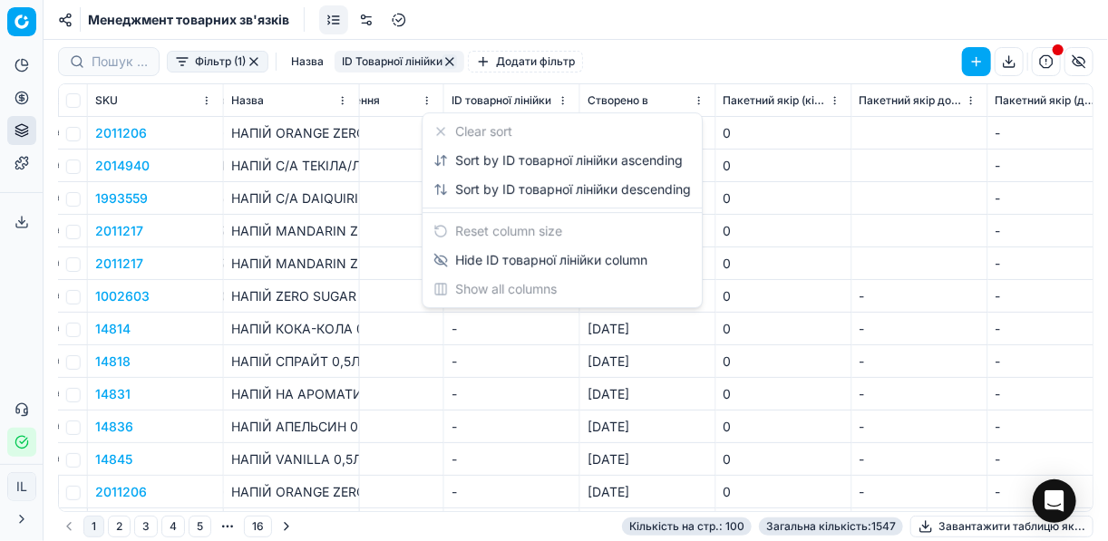
click at [561, 96] on html "Pricing platform Аналітика Цінова оптимізація Асортимент продукції Шаблони Серв…" at bounding box center [554, 270] width 1108 height 541
drag, startPoint x: 815, startPoint y: 209, endPoint x: 622, endPoint y: 154, distance: 200.9
click at [813, 209] on html "Pricing platform Аналітика Цінова оптимізація Асортимент продукції Шаблони Серв…" at bounding box center [554, 270] width 1108 height 541
click at [562, 100] on html "Pricing platform Аналітика Цінова оптимізація Асортимент продукції Шаблони Серв…" at bounding box center [554, 270] width 1108 height 541
click at [501, 161] on div "Sort by ID товарної лінійки ascending" at bounding box center [557, 160] width 249 height 18
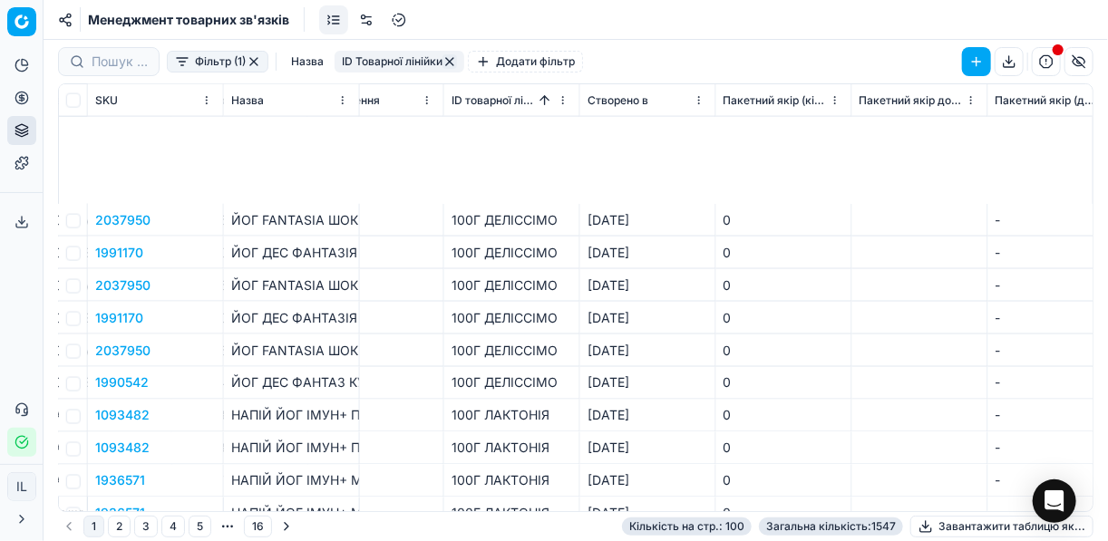
scroll to position [1305, 732]
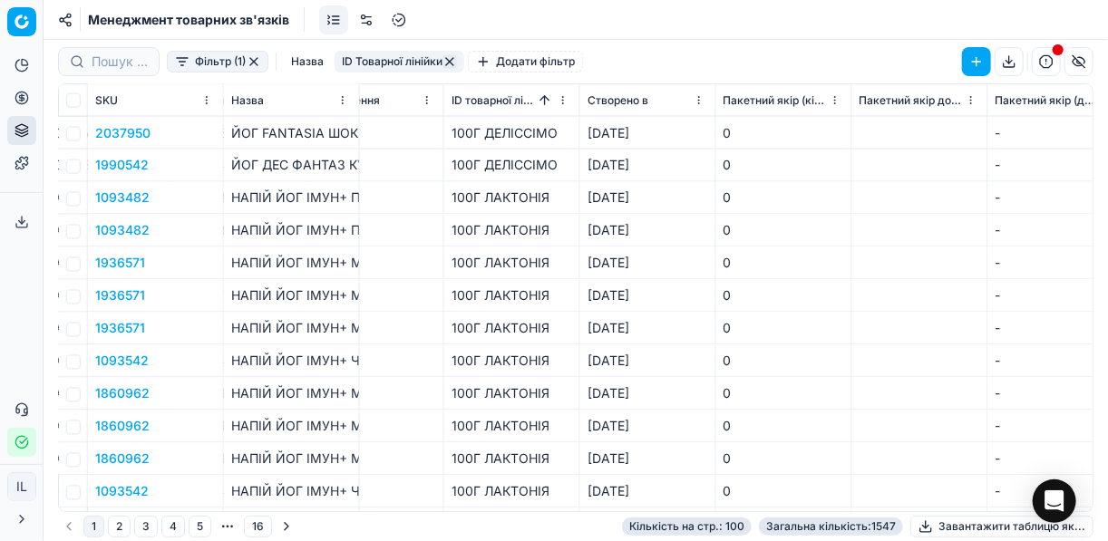
click at [249, 62] on button "button" at bounding box center [254, 61] width 15 height 15
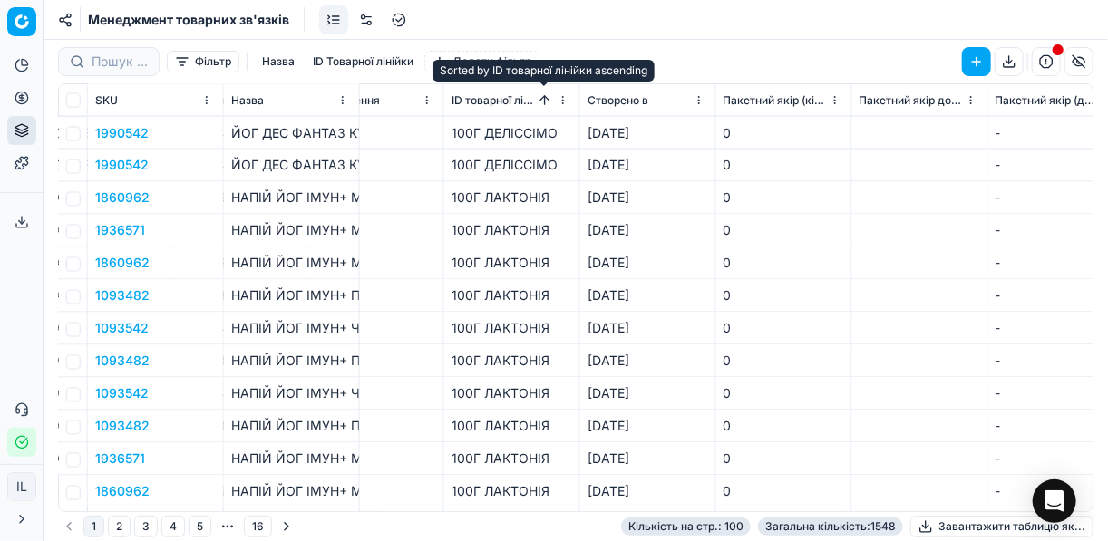
click at [552, 102] on button "Sorted by ID товарної лінійки ascending" at bounding box center [545, 101] width 18 height 18
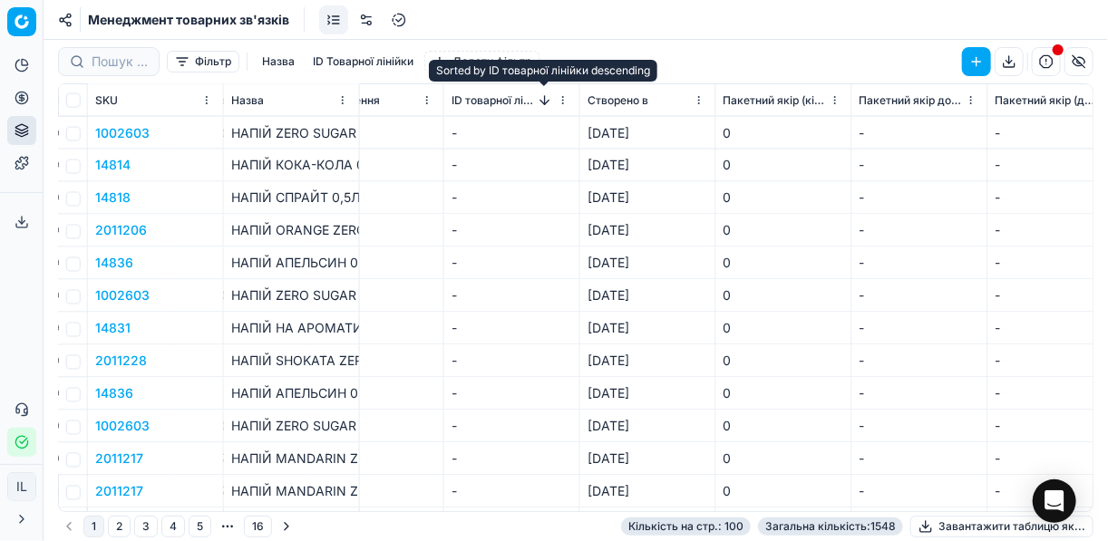
scroll to position [1451, 732]
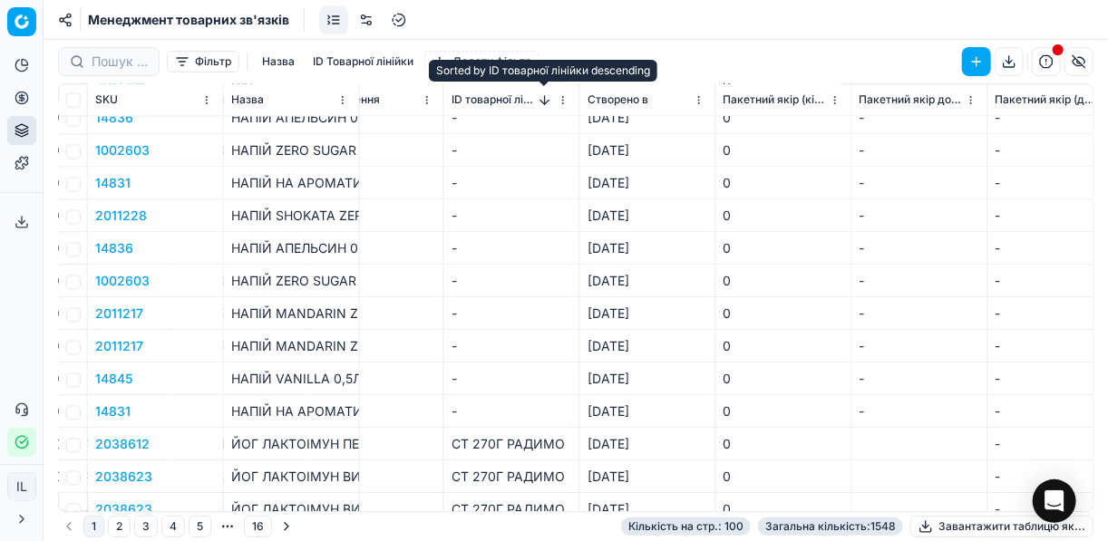
click at [572, 95] on th "ID товарної лінійки" at bounding box center [512, 100] width 136 height 33
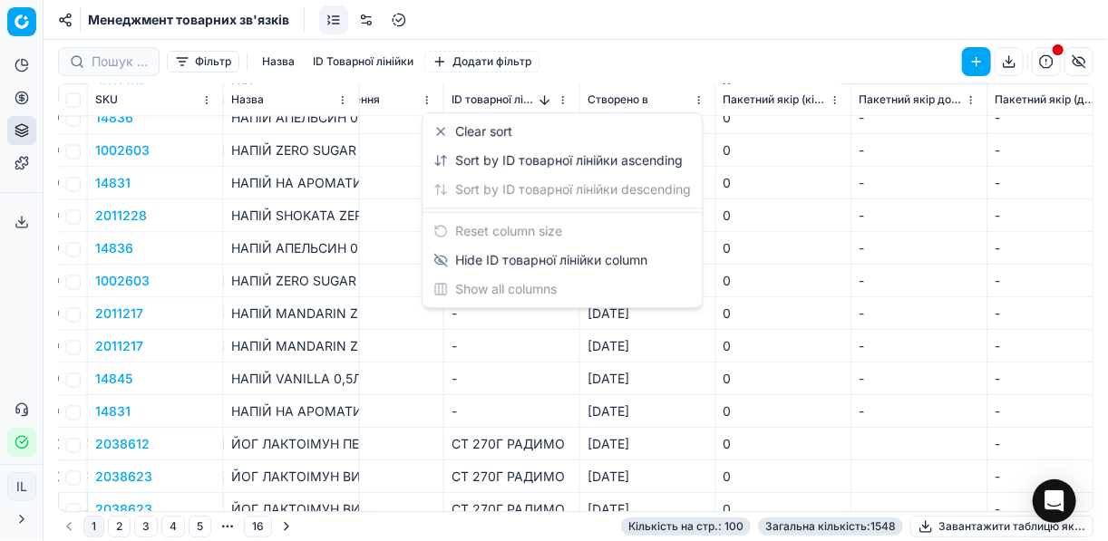
click at [562, 101] on html "Pricing platform Аналітика Цінова оптимізація Асортимент продукції Шаблони Серв…" at bounding box center [554, 270] width 1108 height 541
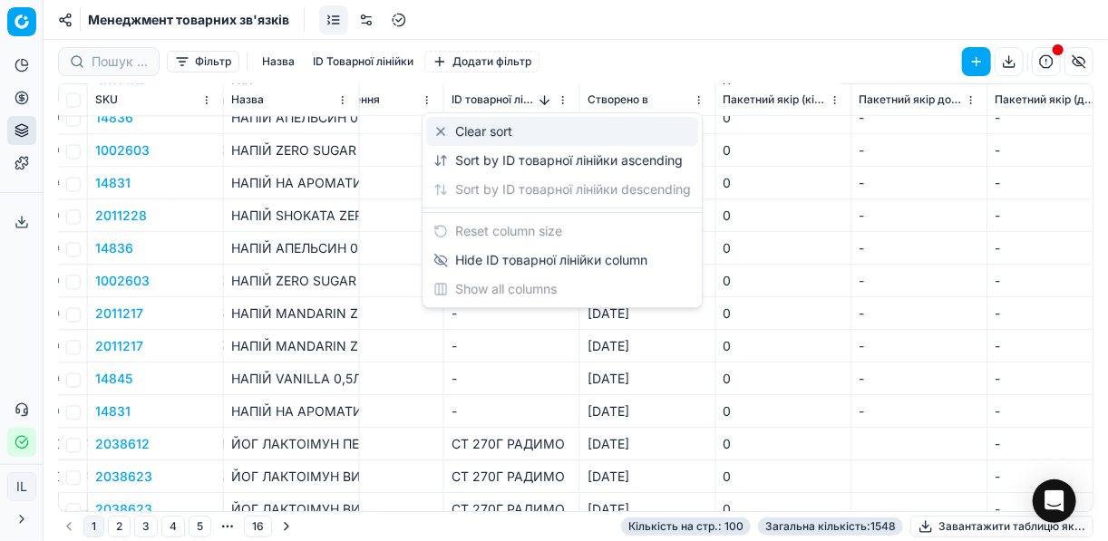
click at [441, 132] on div "Clear sort" at bounding box center [472, 131] width 79 height 18
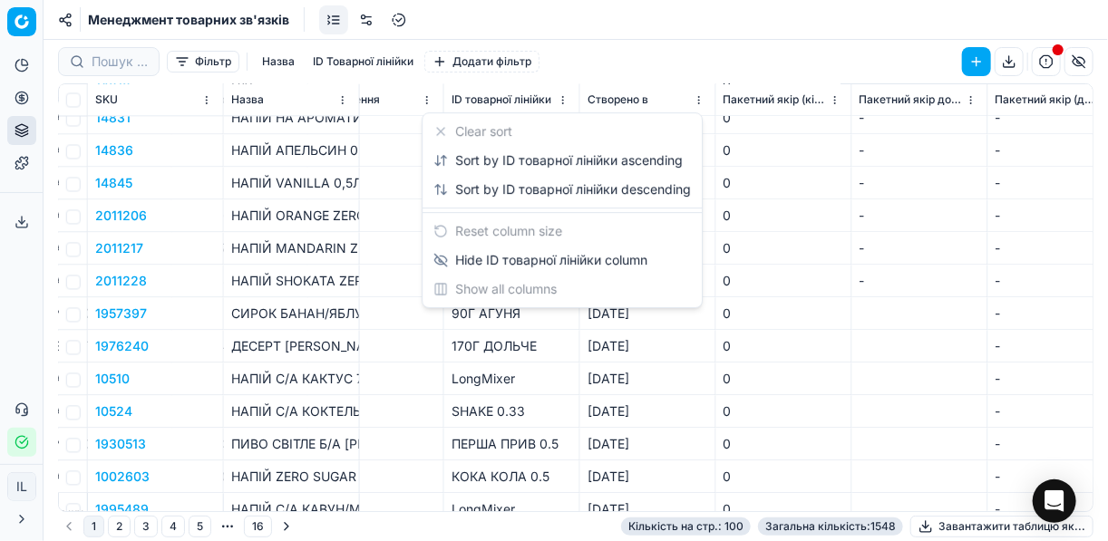
click at [559, 98] on html "Pricing platform Аналітика Цінова оптимізація Асортимент продукції Шаблони Серв…" at bounding box center [554, 270] width 1108 height 541
click at [531, 161] on div "Sort by ID товарної лінійки ascending" at bounding box center [557, 160] width 249 height 18
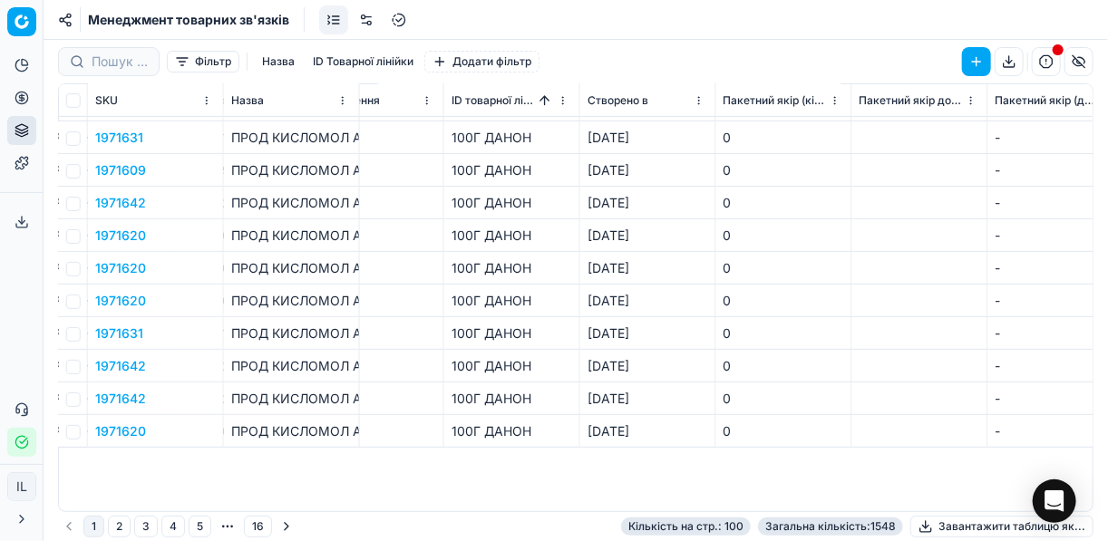
scroll to position [0, 732]
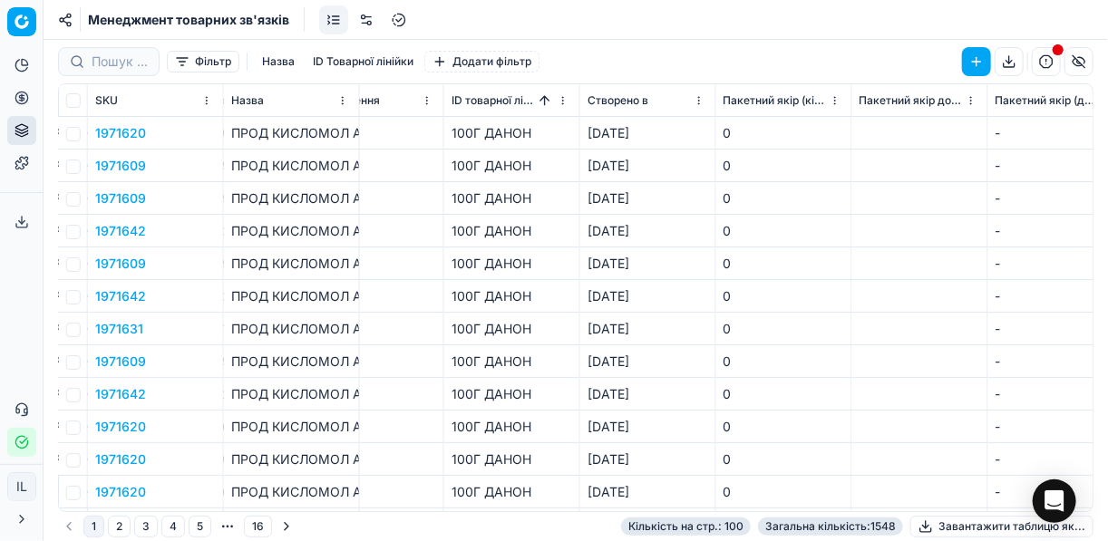
click at [854, 170] on td at bounding box center [920, 166] width 136 height 33
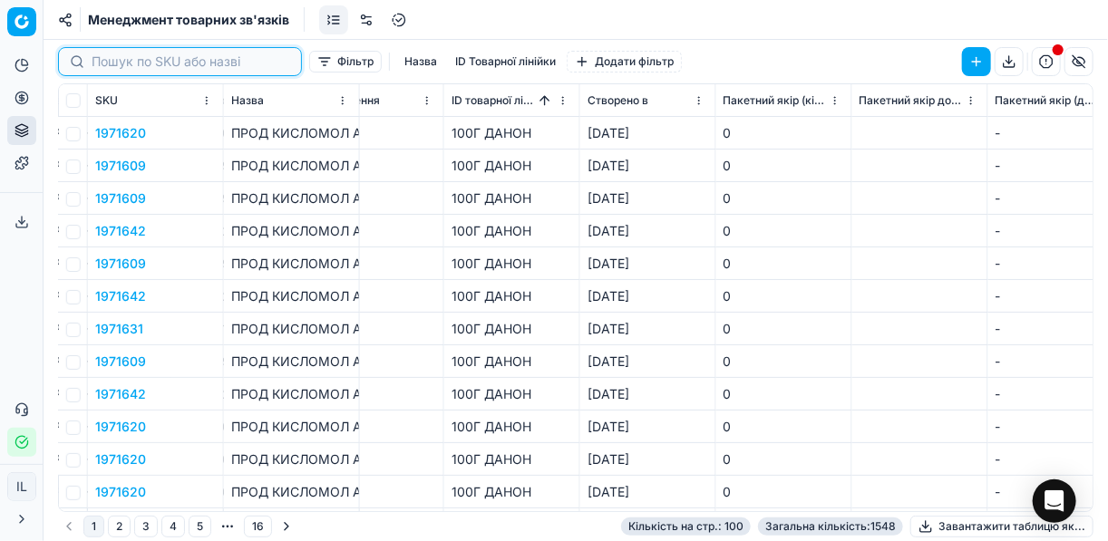
click at [129, 66] on input at bounding box center [191, 62] width 199 height 18
paste input "КЕТЧУП 250Г ТОРЧИН"
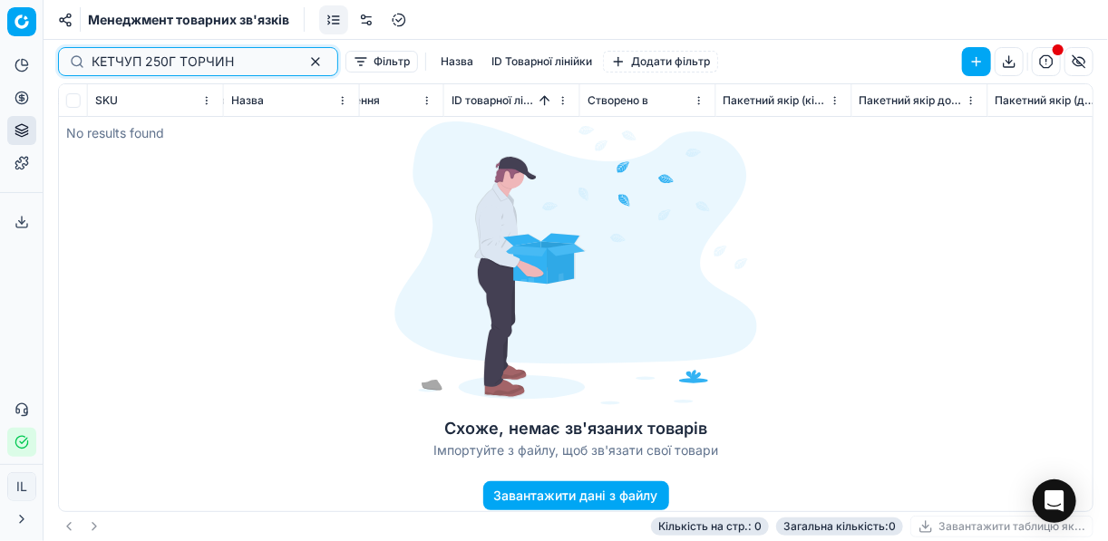
type input "КЕТЧУП 250Г ТОРЧИН"
click at [305, 61] on button "button" at bounding box center [316, 62] width 22 height 22
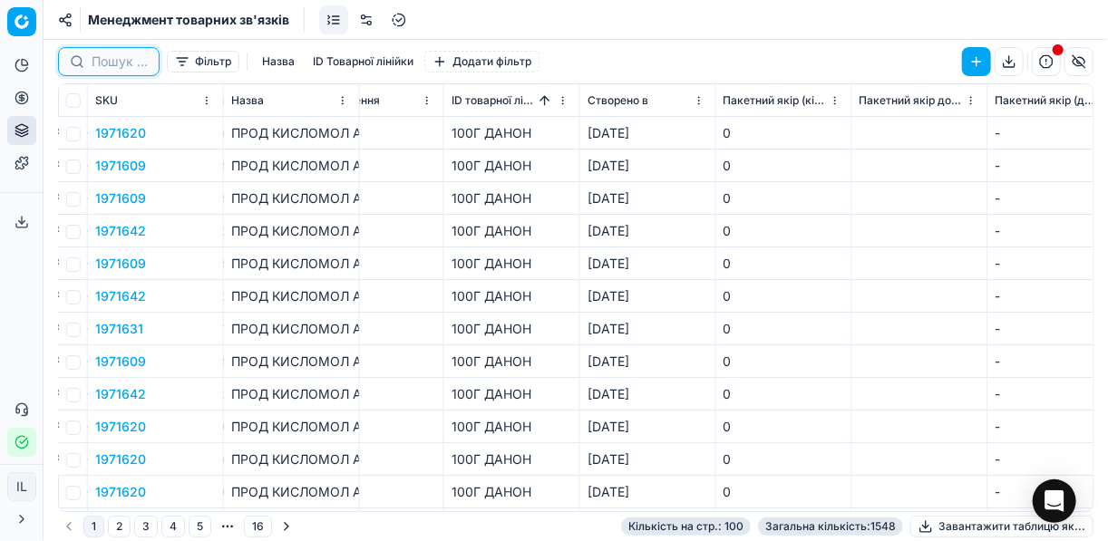
click at [131, 63] on input at bounding box center [120, 62] width 56 height 18
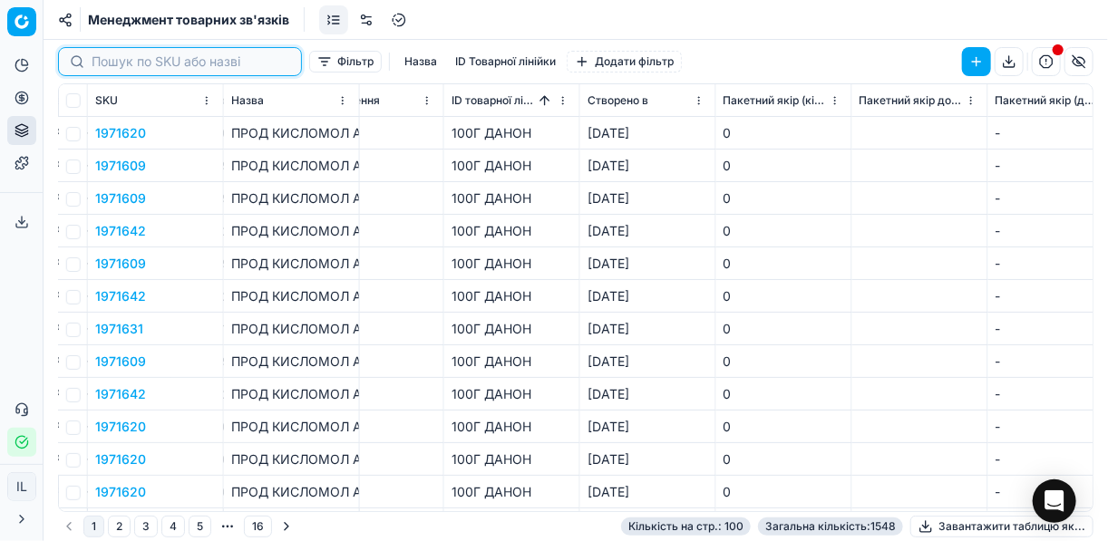
paste input "1960187"
type input "1960187"
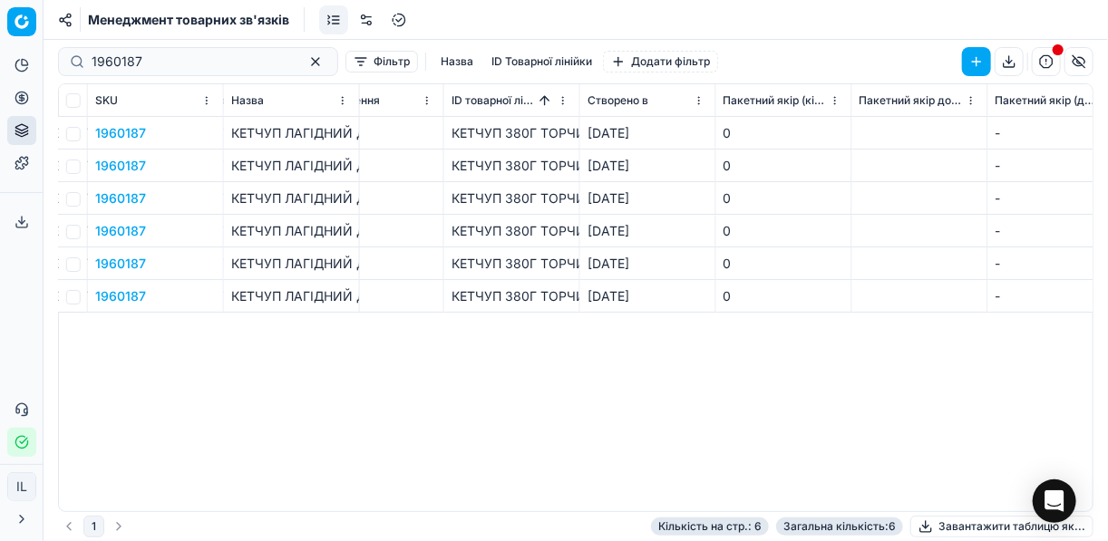
click at [118, 131] on button "1960187" at bounding box center [120, 133] width 51 height 18
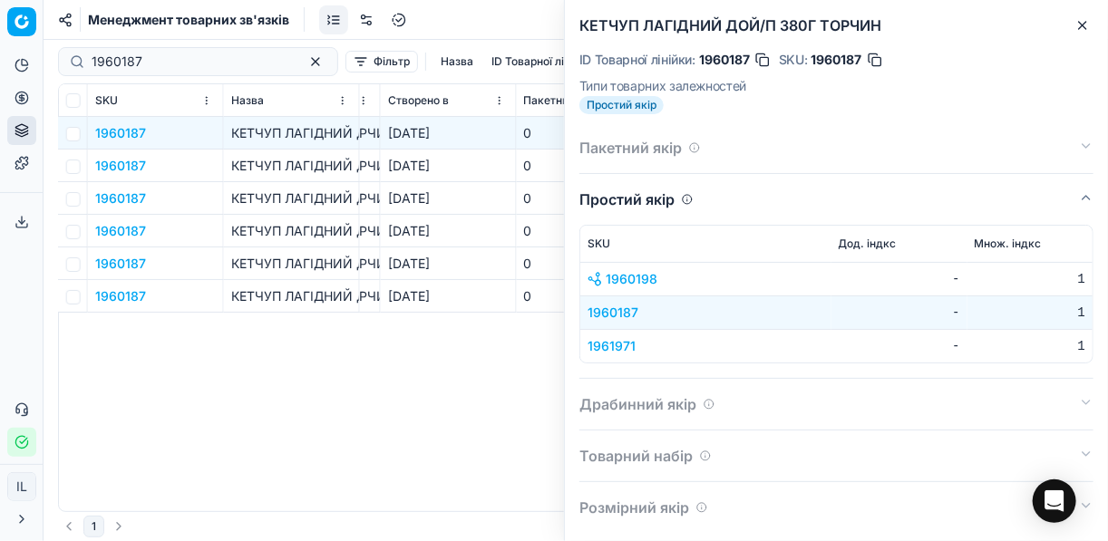
scroll to position [9, 0]
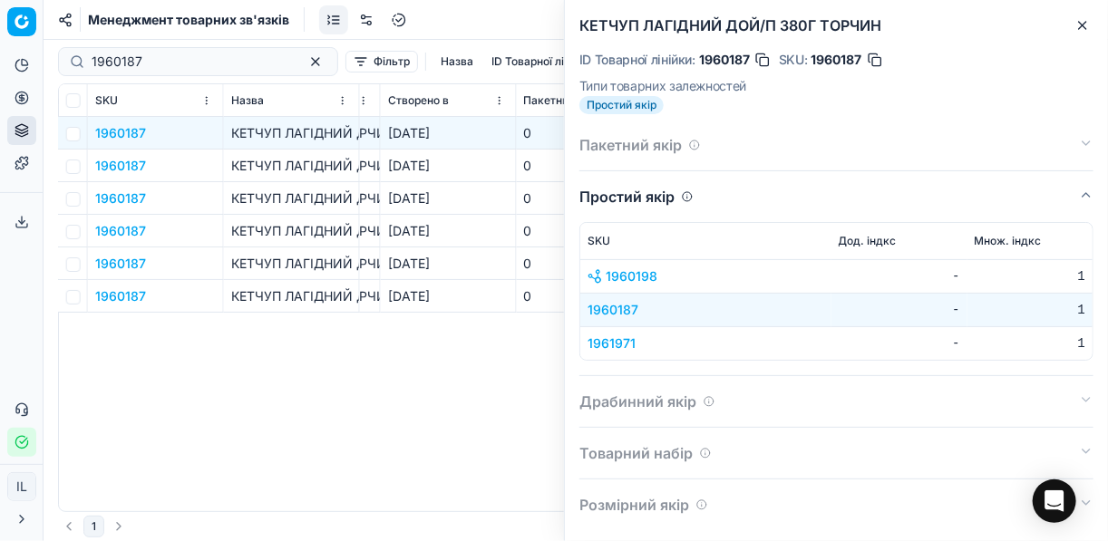
click at [634, 272] on button "1960198" at bounding box center [622, 276] width 70 height 18
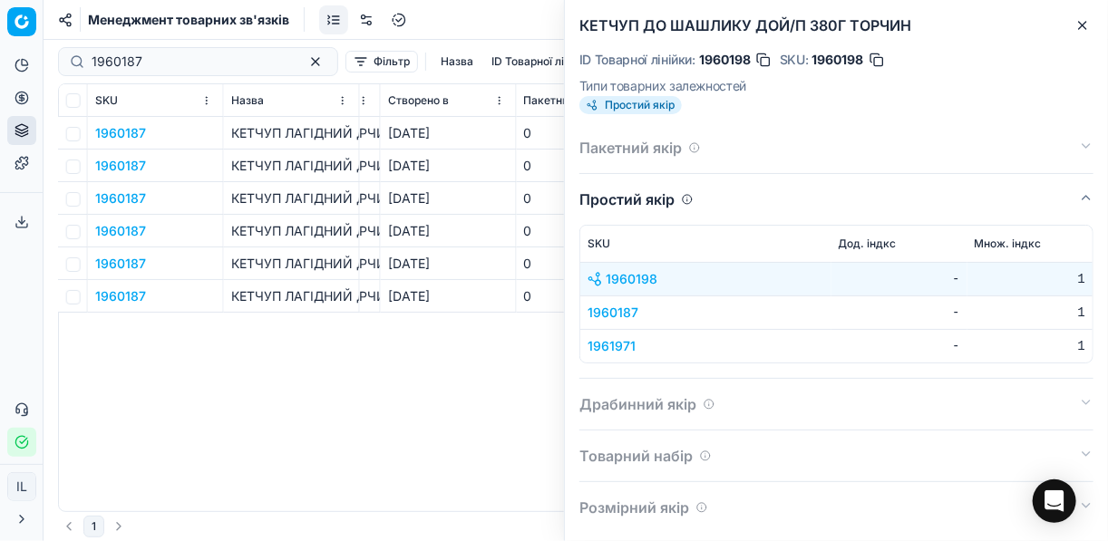
scroll to position [9, 0]
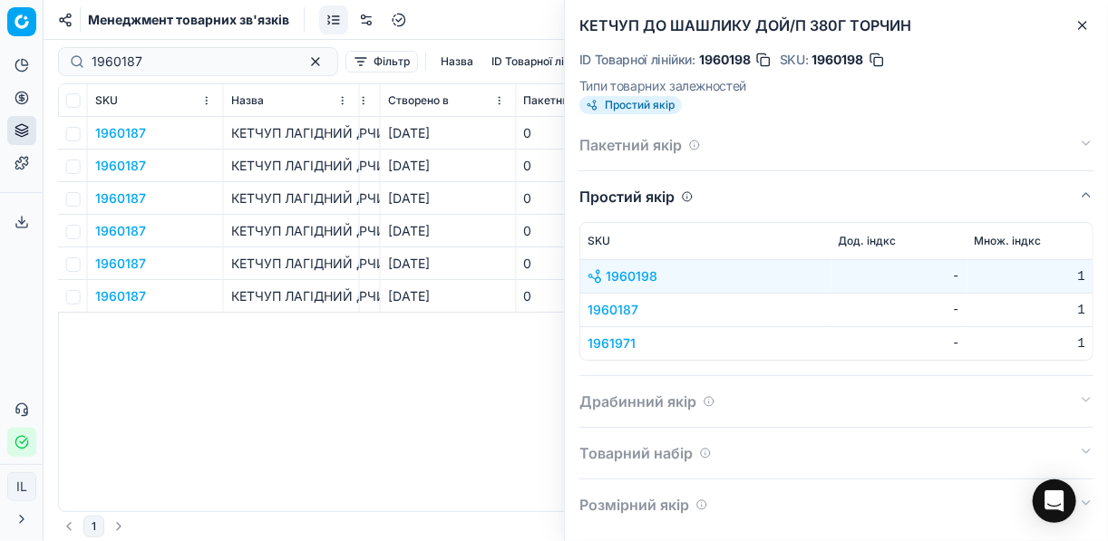
click at [635, 306] on span "1960187" at bounding box center [705, 310] width 237 height 18
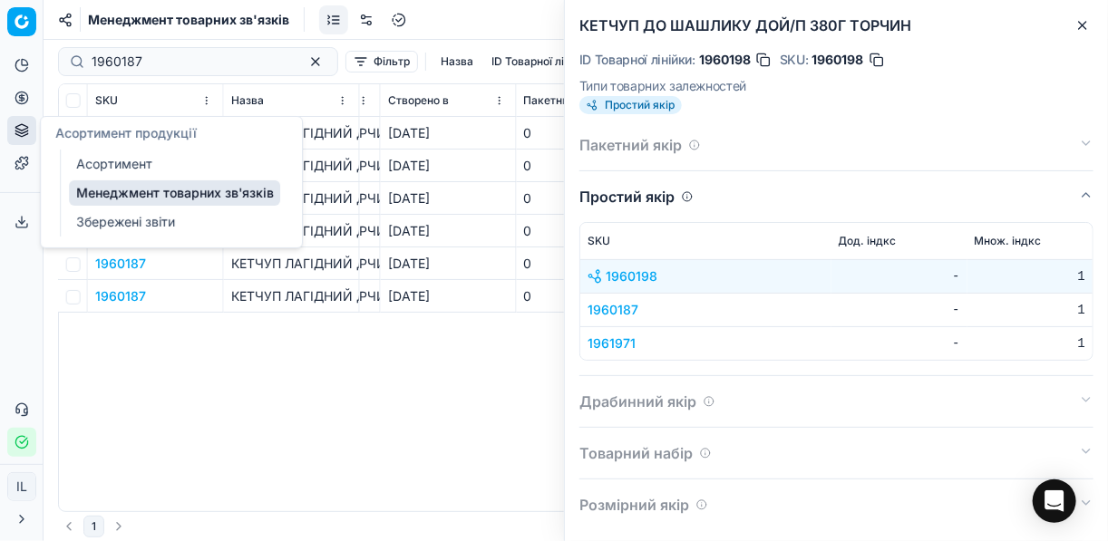
click at [104, 161] on link "Асортимент" at bounding box center [174, 163] width 211 height 25
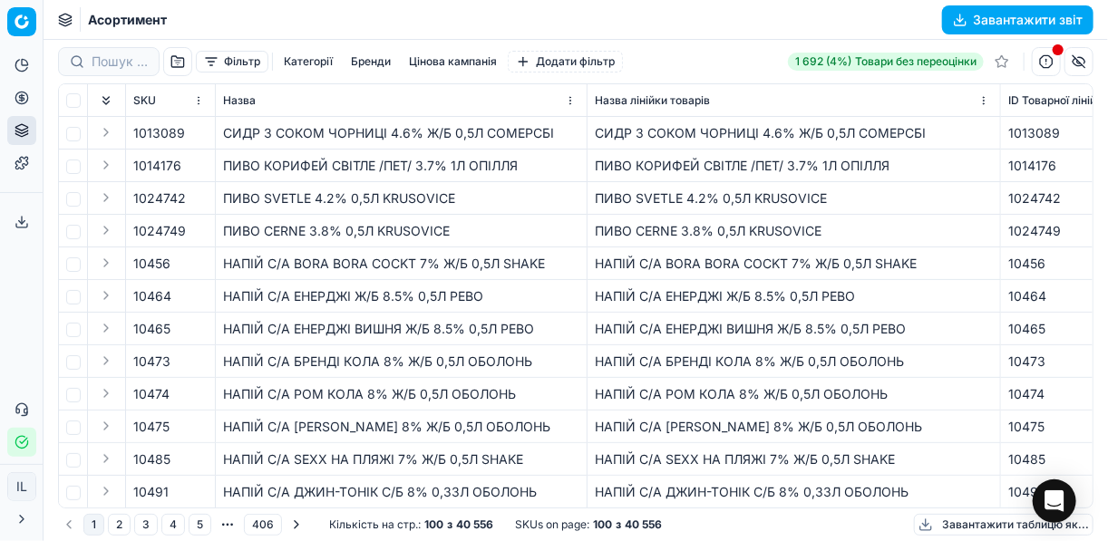
click at [212, 63] on button "Фільтр" at bounding box center [232, 62] width 73 height 22
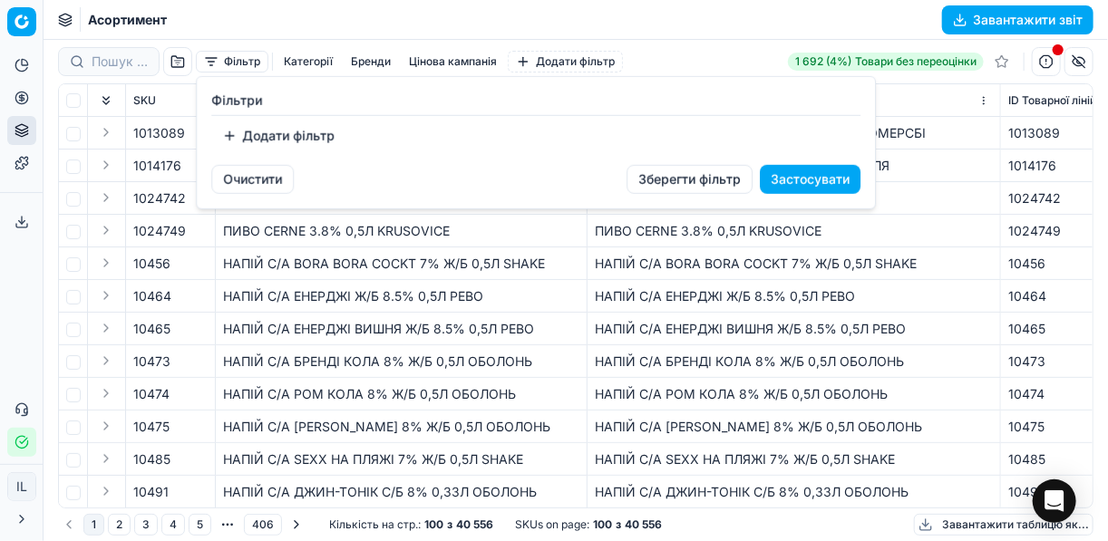
click at [235, 132] on button "Додати фільтр" at bounding box center [278, 135] width 134 height 29
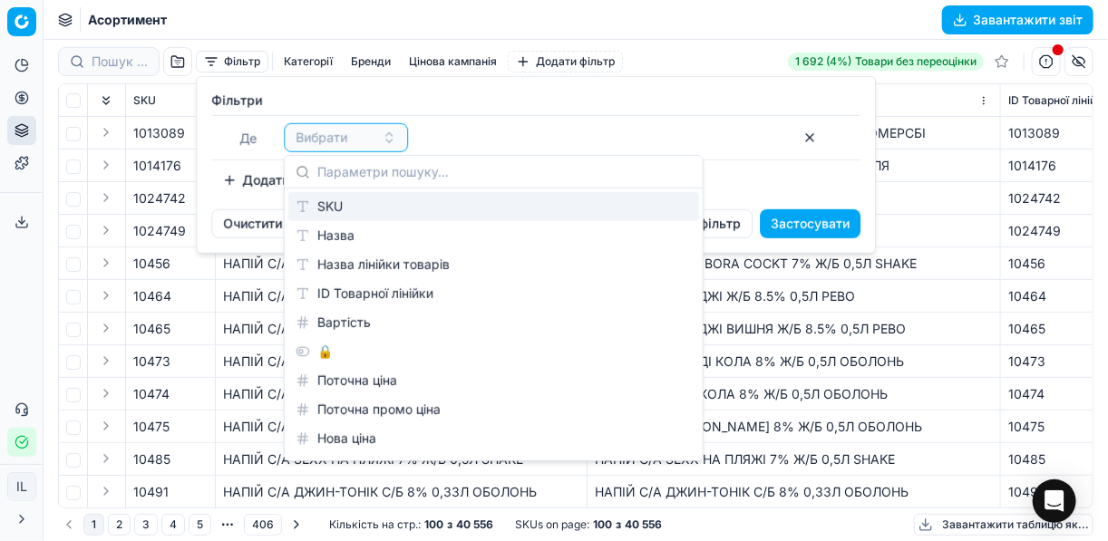
click at [340, 208] on div "SKU" at bounding box center [493, 206] width 411 height 29
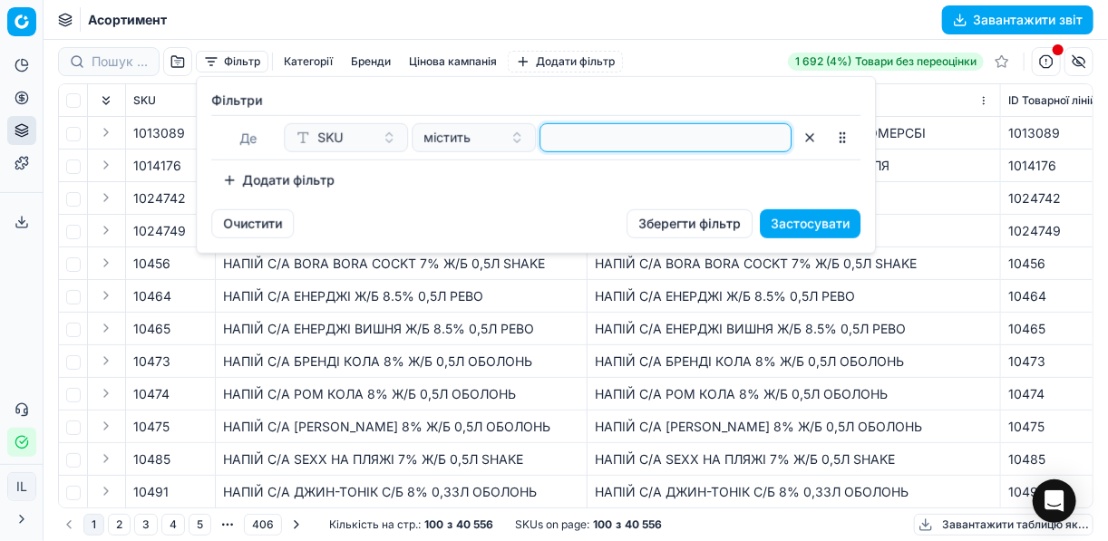
click at [564, 141] on input at bounding box center [666, 137] width 236 height 27
paste input "1960187"
type input "1960187"
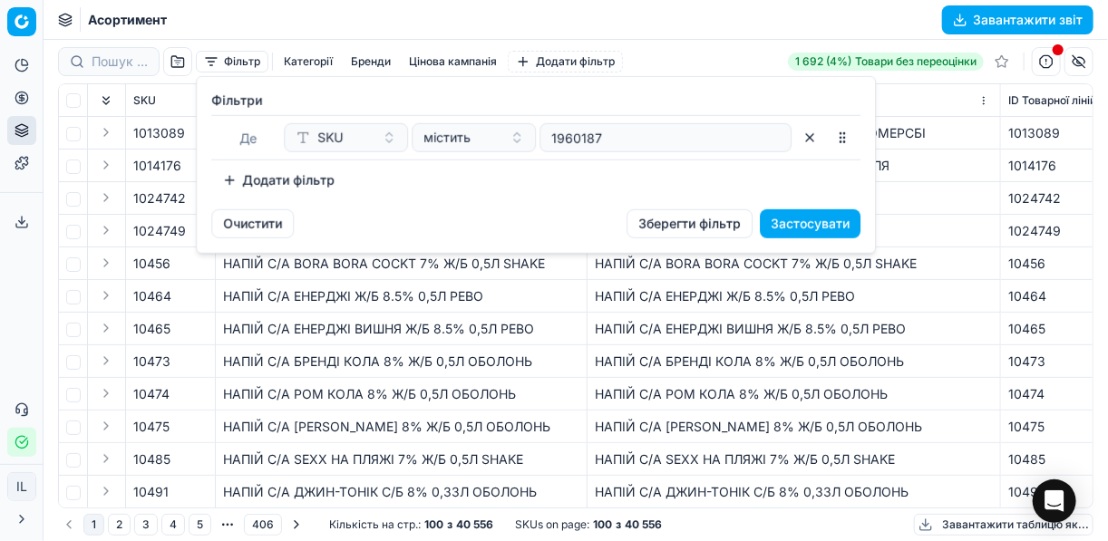
click at [786, 210] on button "Застосувати" at bounding box center [810, 223] width 101 height 29
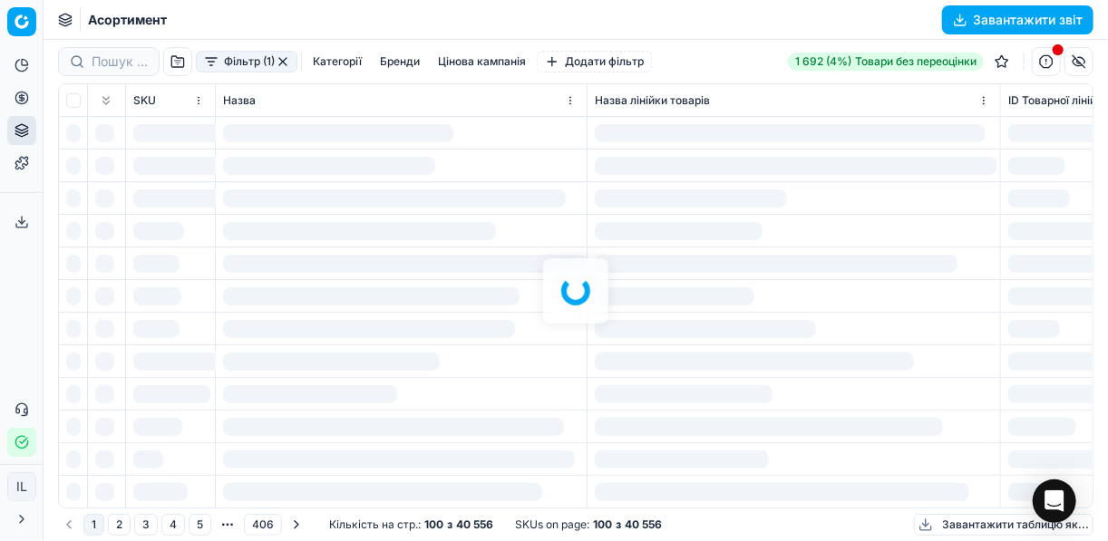
click at [786, 218] on div at bounding box center [576, 290] width 1064 height 501
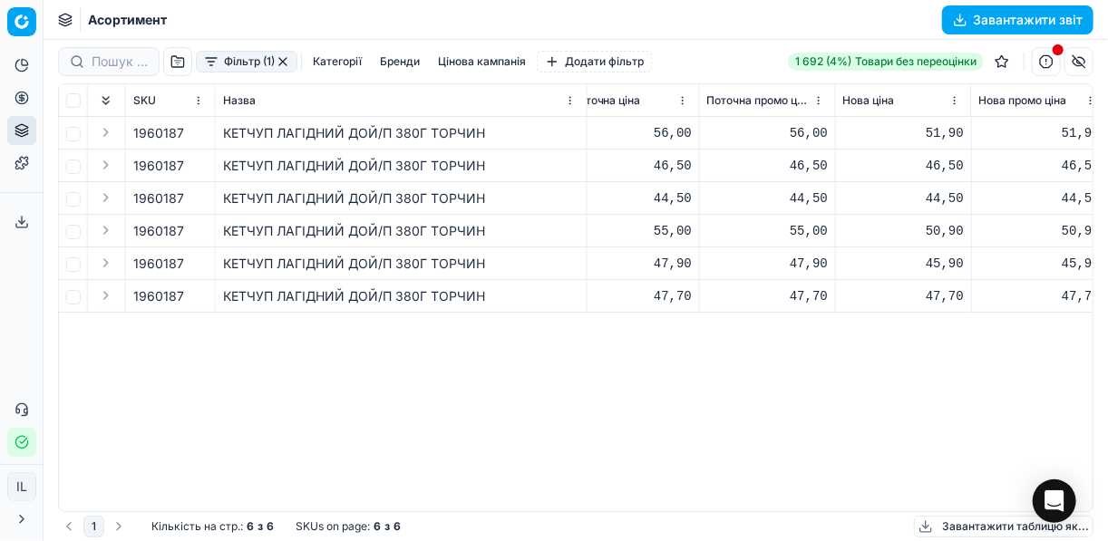
scroll to position [0, 867]
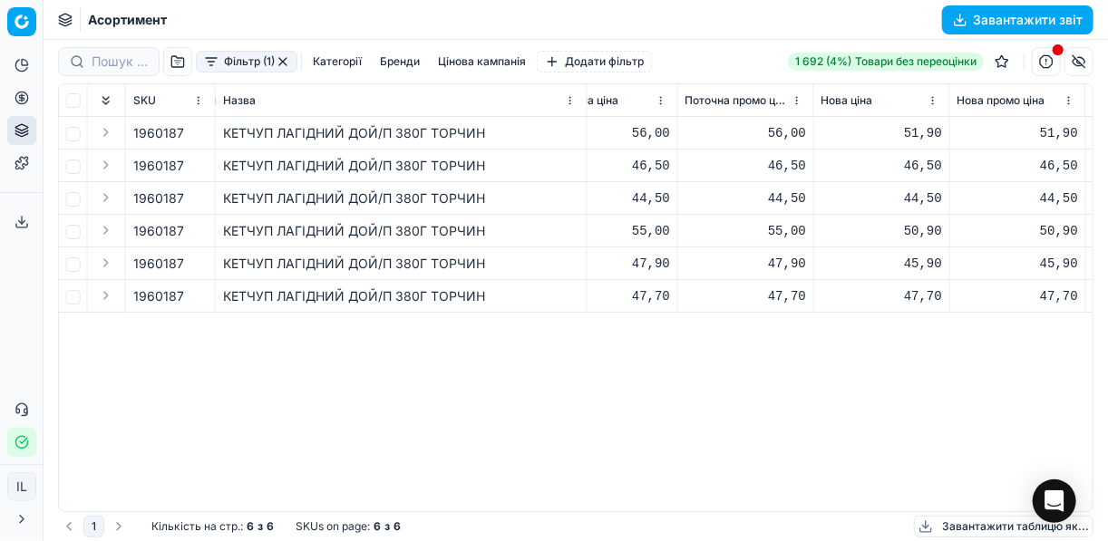
click at [219, 66] on button "Фільтр (1)" at bounding box center [247, 62] width 102 height 22
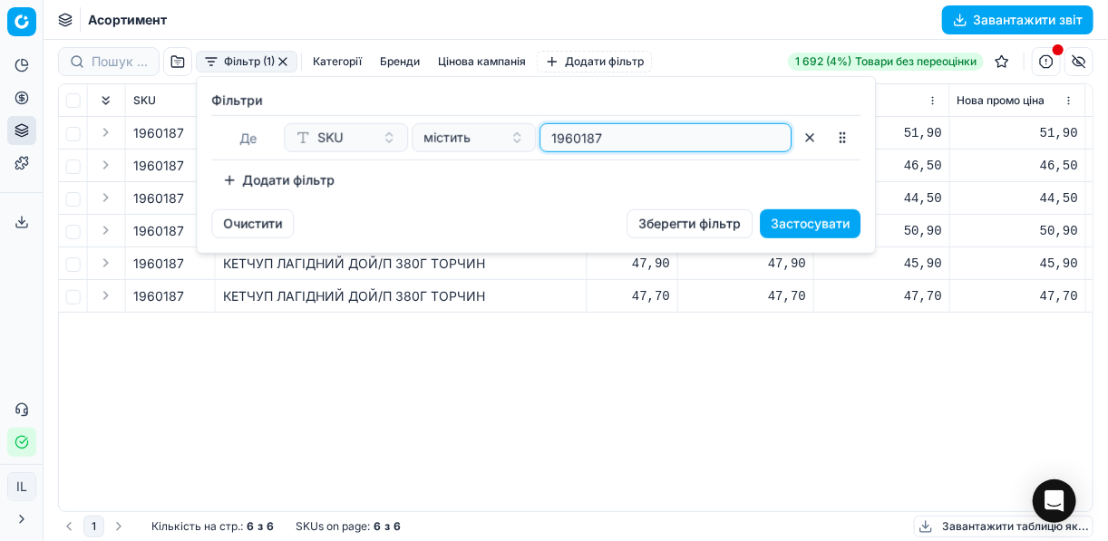
click at [628, 127] on input "1960187" at bounding box center [666, 137] width 236 height 27
drag, startPoint x: 616, startPoint y: 136, endPoint x: 546, endPoint y: 128, distance: 70.3
click at [546, 128] on div "1960187" at bounding box center [665, 137] width 252 height 29
paste input "98"
type input "1960198"
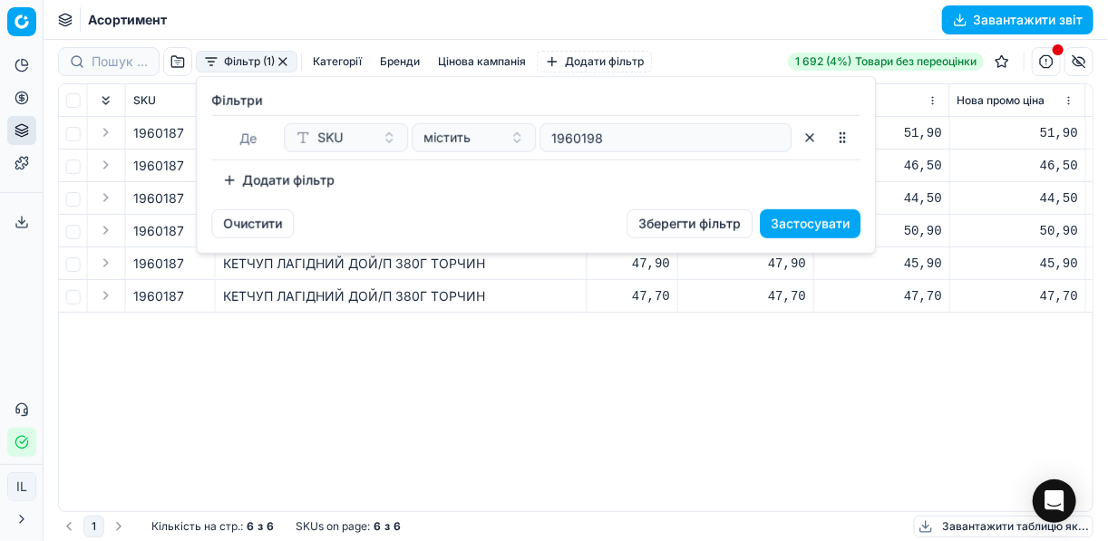
click at [804, 210] on button "Застосувати" at bounding box center [810, 223] width 101 height 29
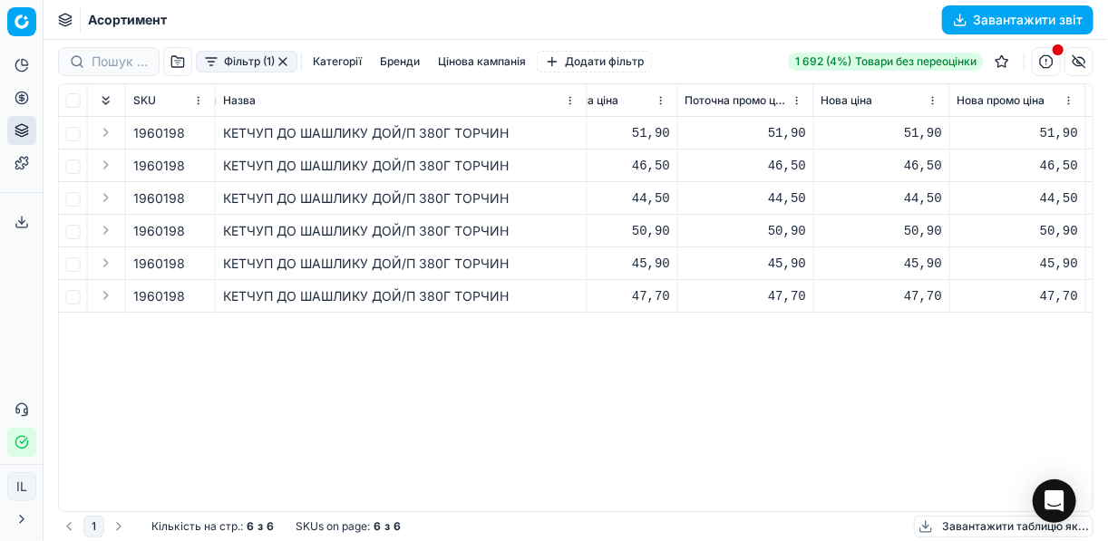
click at [214, 63] on button "Фільтр (1)" at bounding box center [247, 62] width 102 height 22
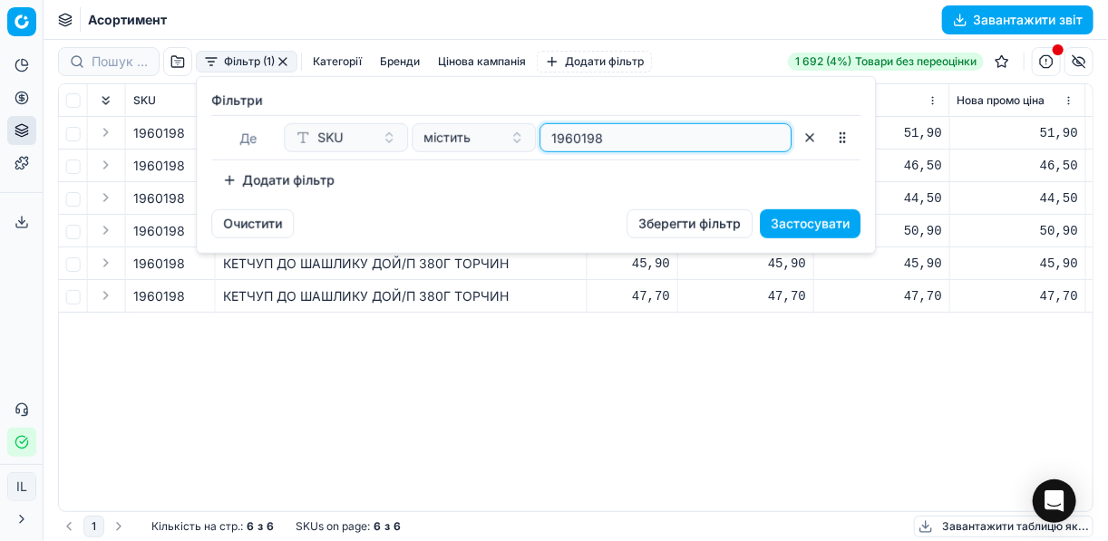
drag, startPoint x: 568, startPoint y: 133, endPoint x: 529, endPoint y: 131, distance: 39.0
click at [529, 131] on div "SKU містить 1960198" at bounding box center [538, 137] width 508 height 29
paste input "1971"
type input "1961971"
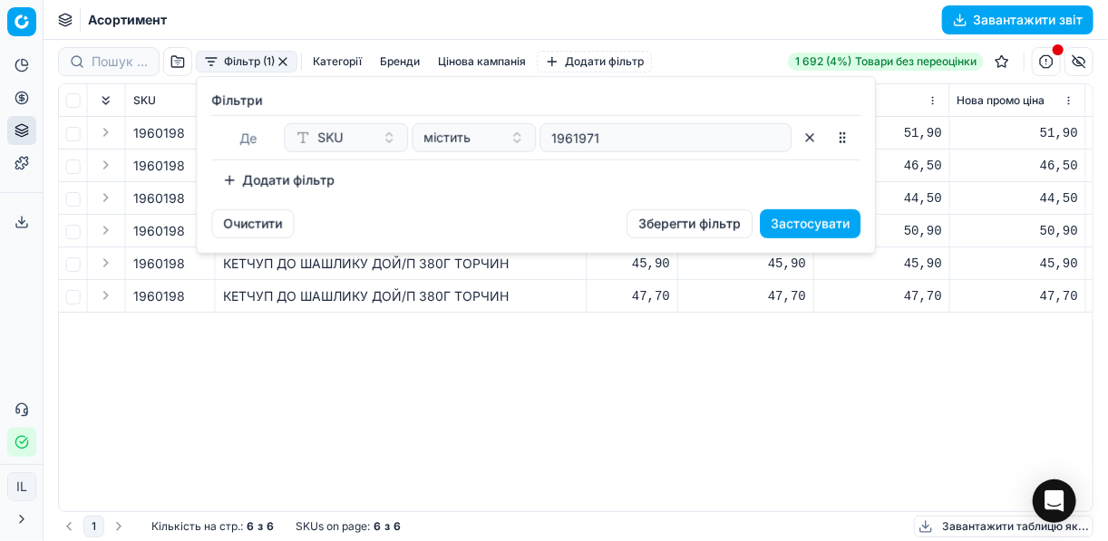
click at [798, 216] on button "Застосувати" at bounding box center [810, 223] width 101 height 29
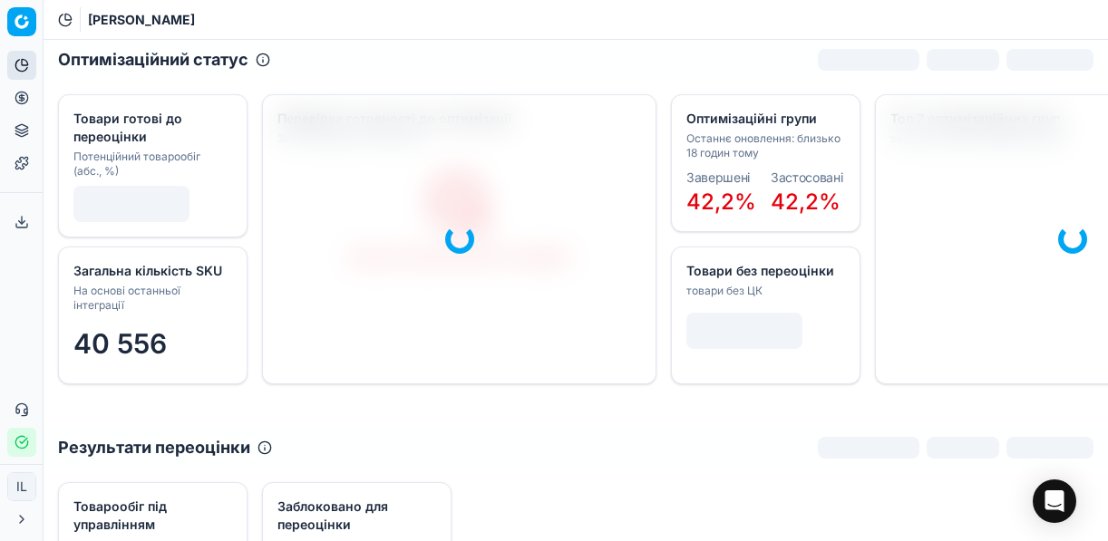
click at [24, 94] on icon at bounding box center [22, 98] width 15 height 15
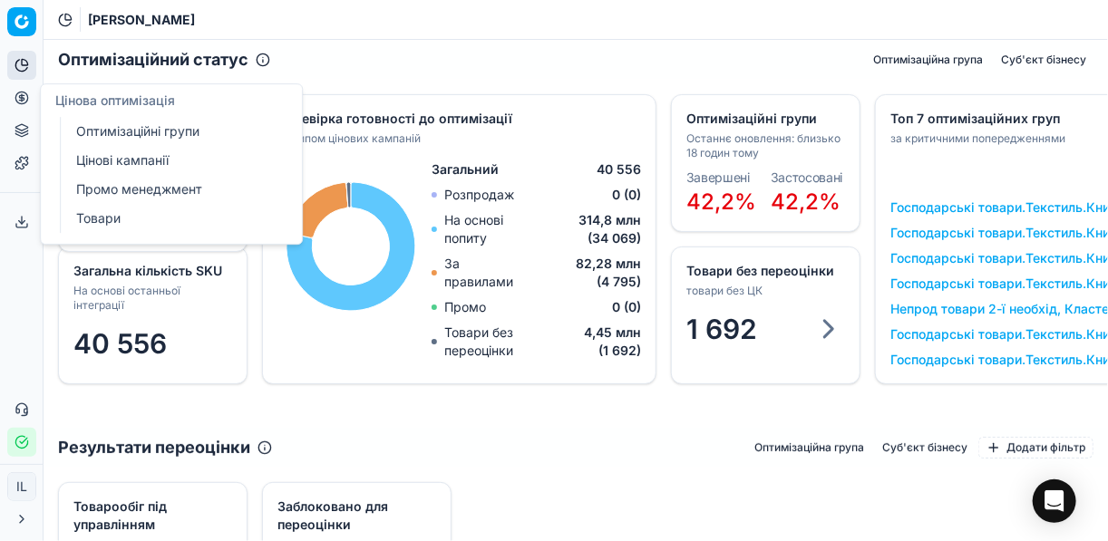
click at [119, 136] on link "Оптимізаційні групи" at bounding box center [174, 131] width 211 height 25
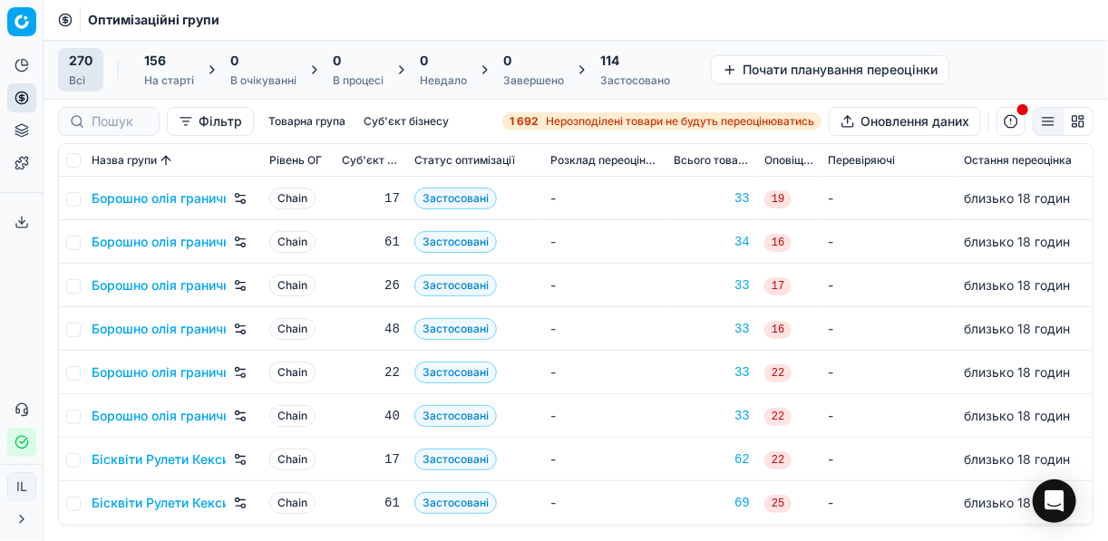
click at [594, 121] on span "Нерозподілені товари не будуть переоцінюватись" at bounding box center [680, 121] width 268 height 15
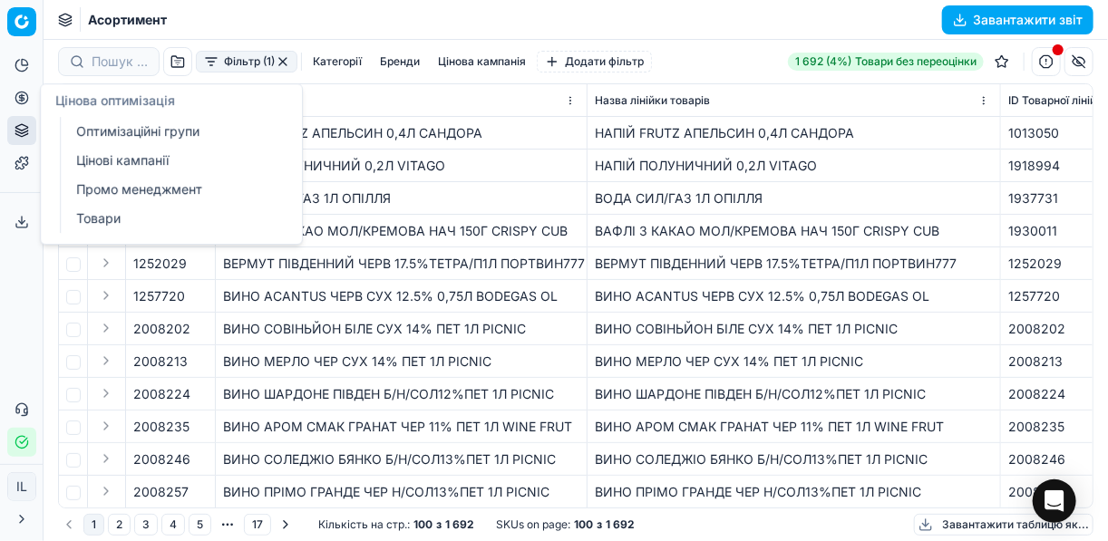
click at [23, 100] on icon at bounding box center [21, 97] width 5 height 5
click at [144, 134] on link "Оптимізаційні групи" at bounding box center [174, 131] width 211 height 25
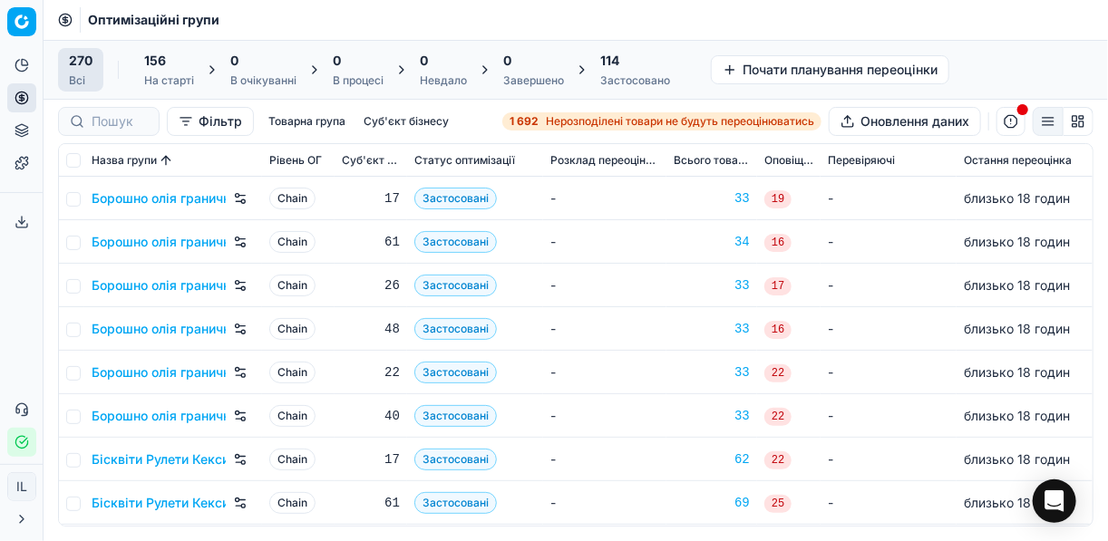
click at [1012, 124] on button "button" at bounding box center [1010, 121] width 29 height 29
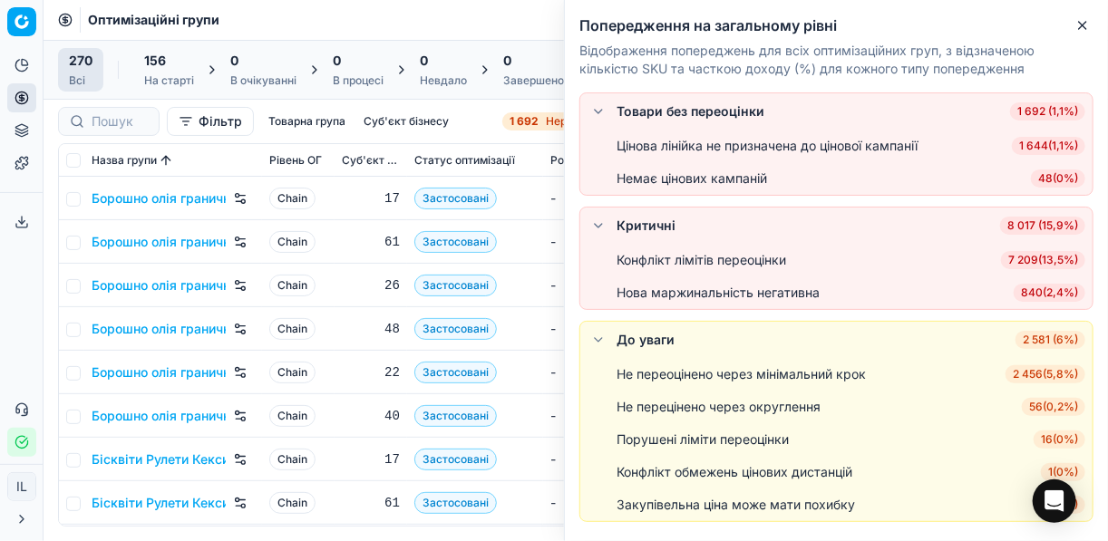
click at [515, 196] on td "Застосовані" at bounding box center [475, 199] width 136 height 44
click at [1081, 27] on icon "button" at bounding box center [1082, 25] width 7 height 7
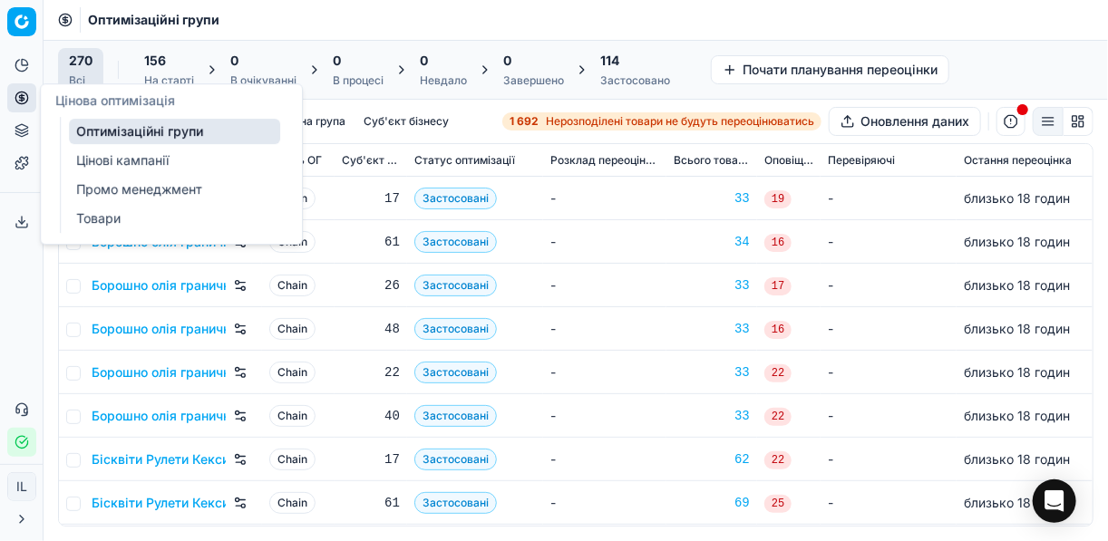
click at [92, 219] on link "Товари" at bounding box center [174, 218] width 211 height 25
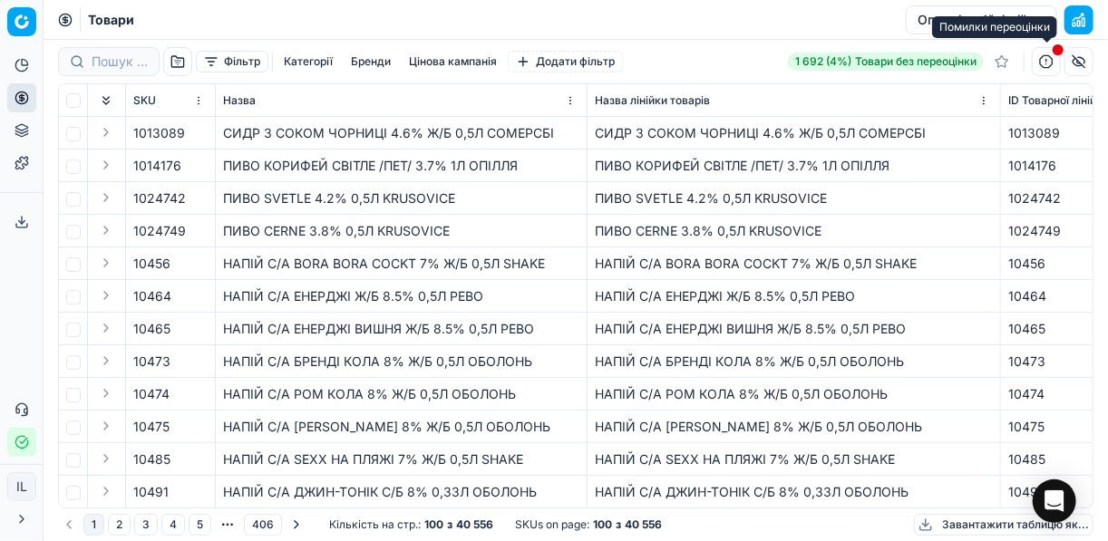
click at [1044, 59] on button "button" at bounding box center [1046, 61] width 29 height 29
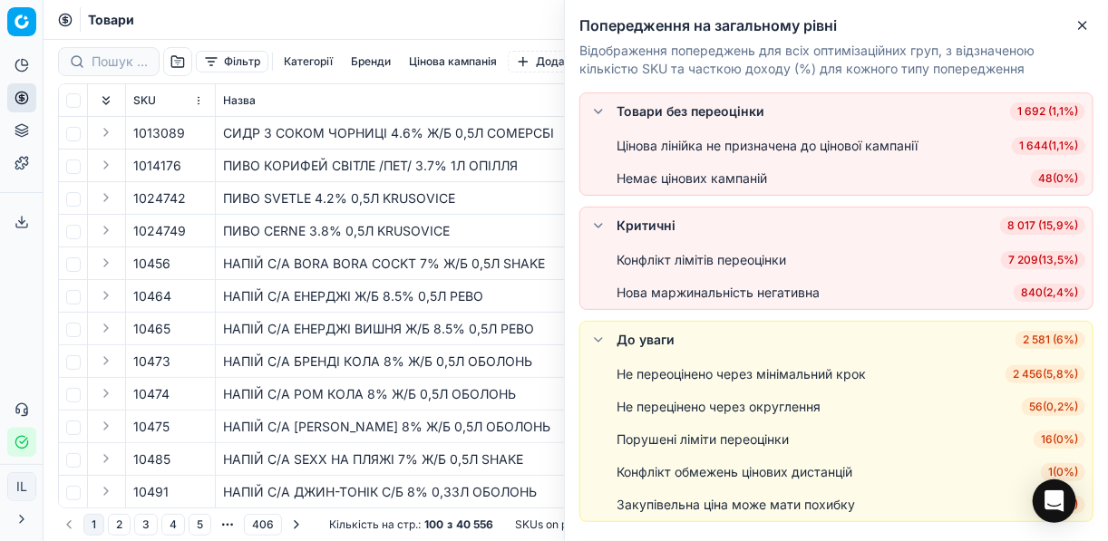
scroll to position [51, 0]
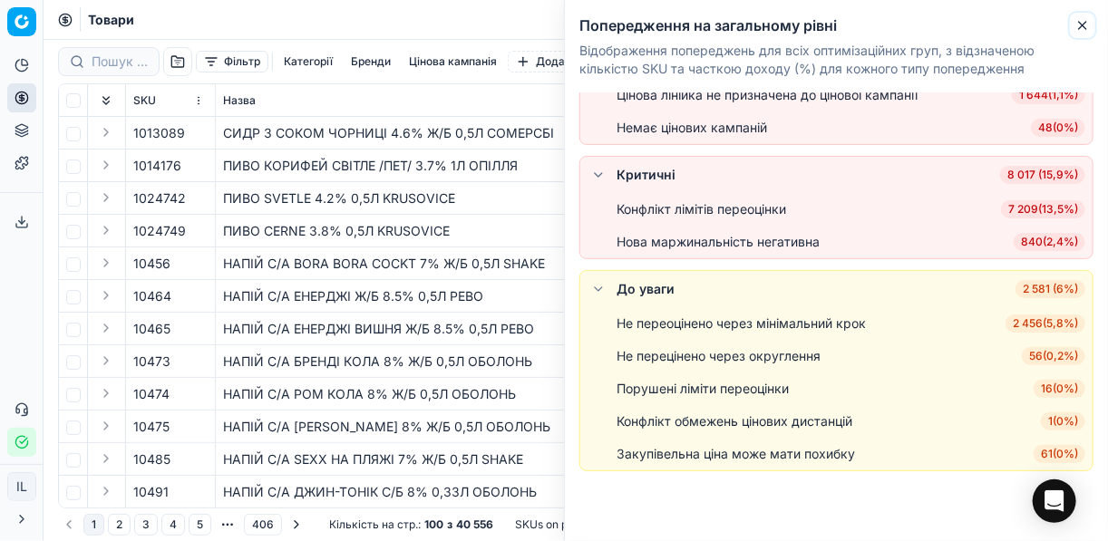
click at [1081, 22] on icon "button" at bounding box center [1082, 25] width 15 height 15
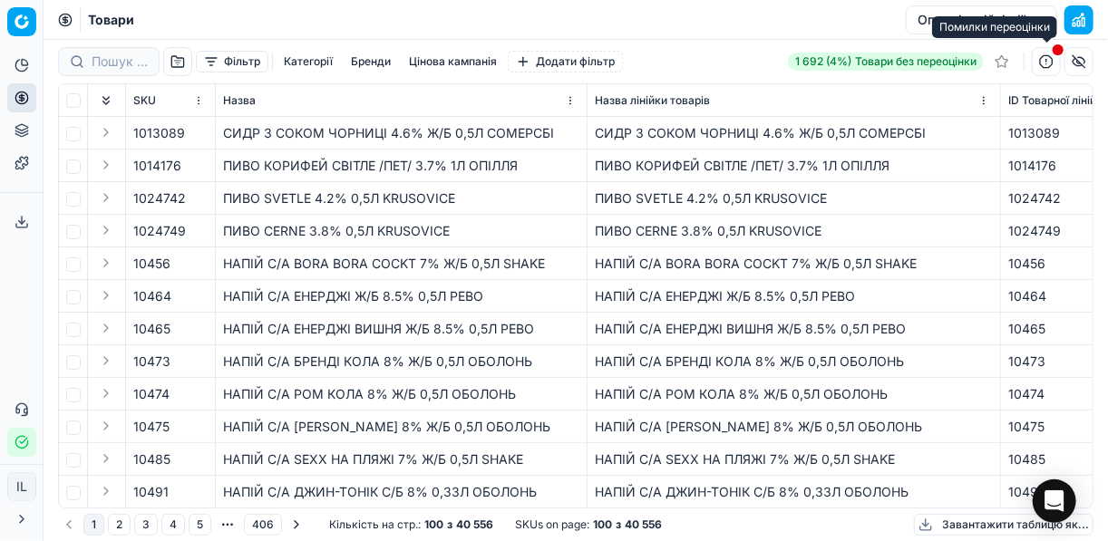
click at [1050, 65] on button "button" at bounding box center [1046, 61] width 29 height 29
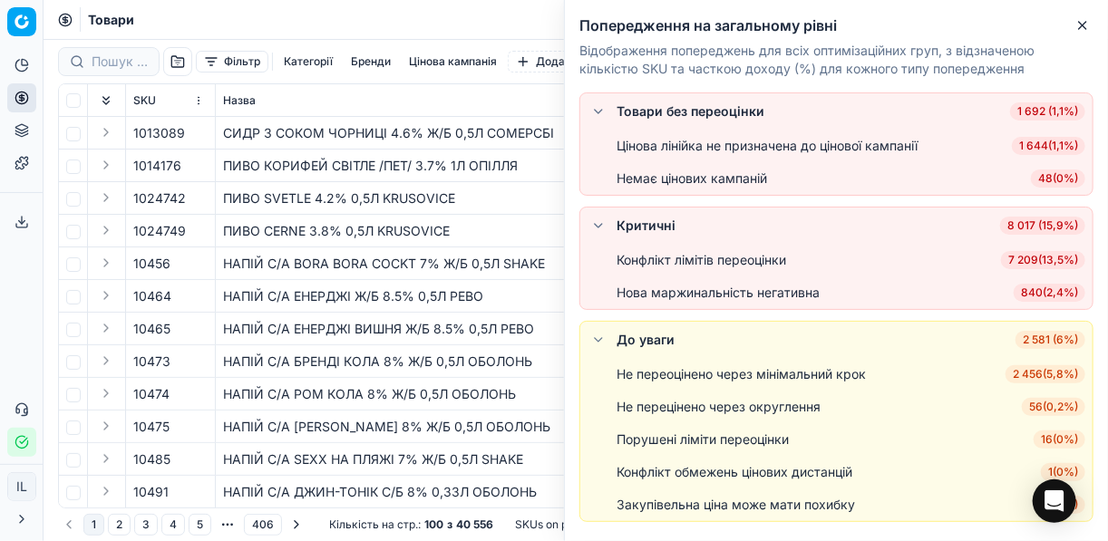
click at [362, 157] on div "ПИВО КОРИФЕЙ СВІТЛЕ /ПЕТ/ 3.7% 1Л ОПІЛЛЯ" at bounding box center [401, 166] width 356 height 18
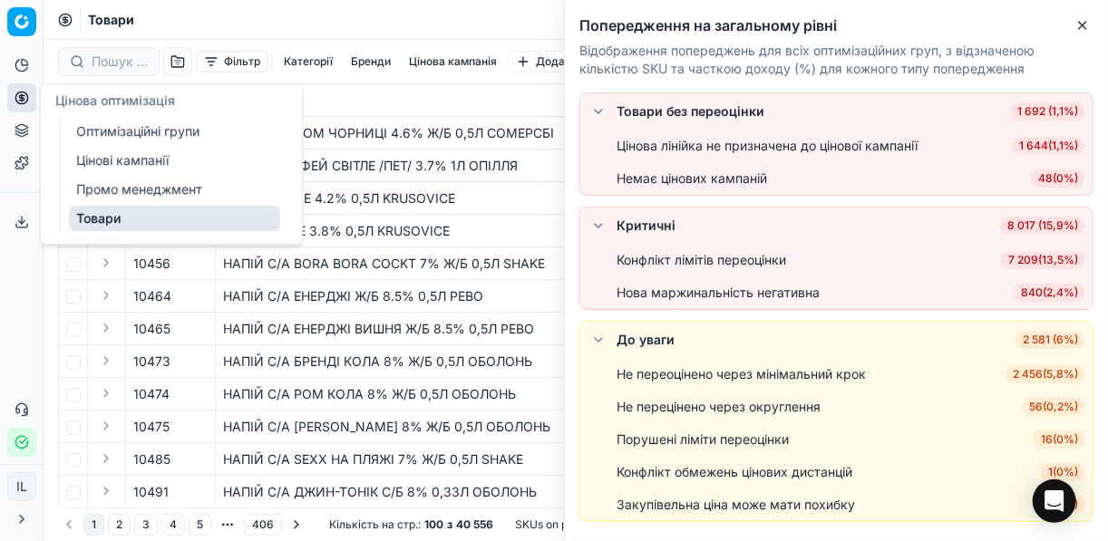
click at [92, 223] on link "Товари" at bounding box center [174, 218] width 211 height 25
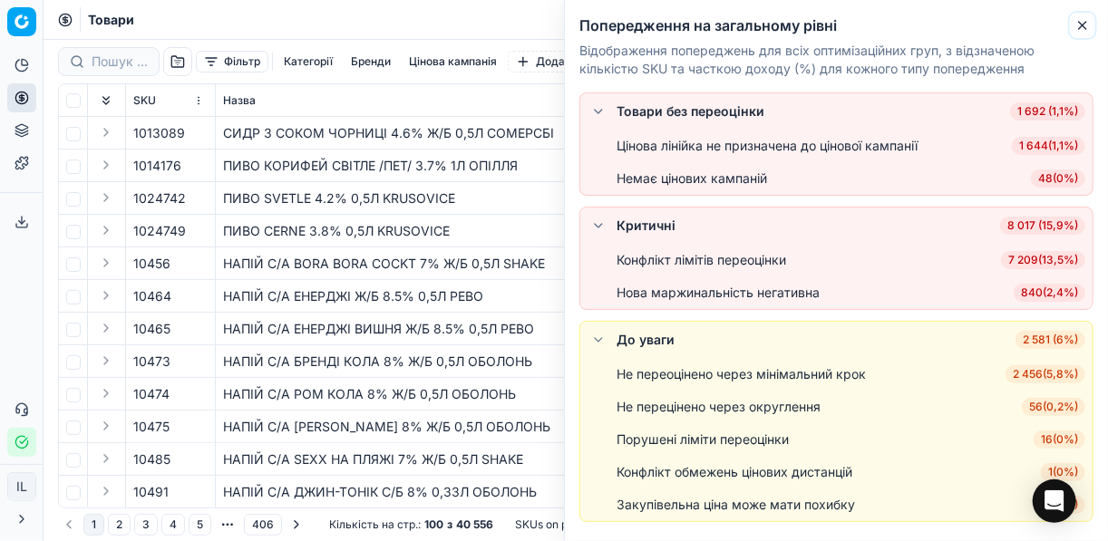
click at [1082, 19] on icon "button" at bounding box center [1082, 25] width 15 height 15
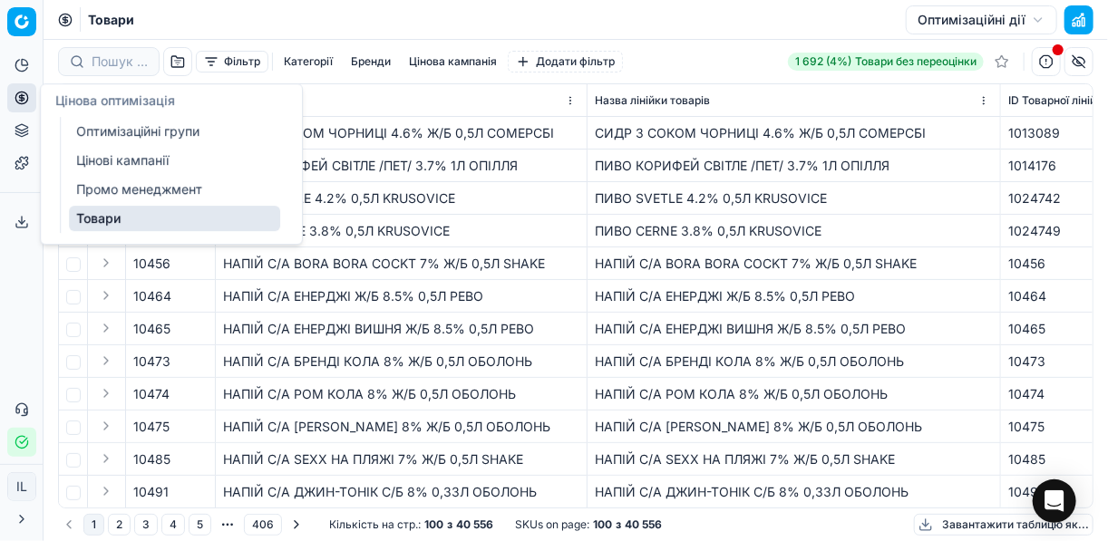
click at [15, 95] on circle at bounding box center [21, 98] width 12 height 12
click at [107, 219] on link "Товари" at bounding box center [174, 218] width 211 height 25
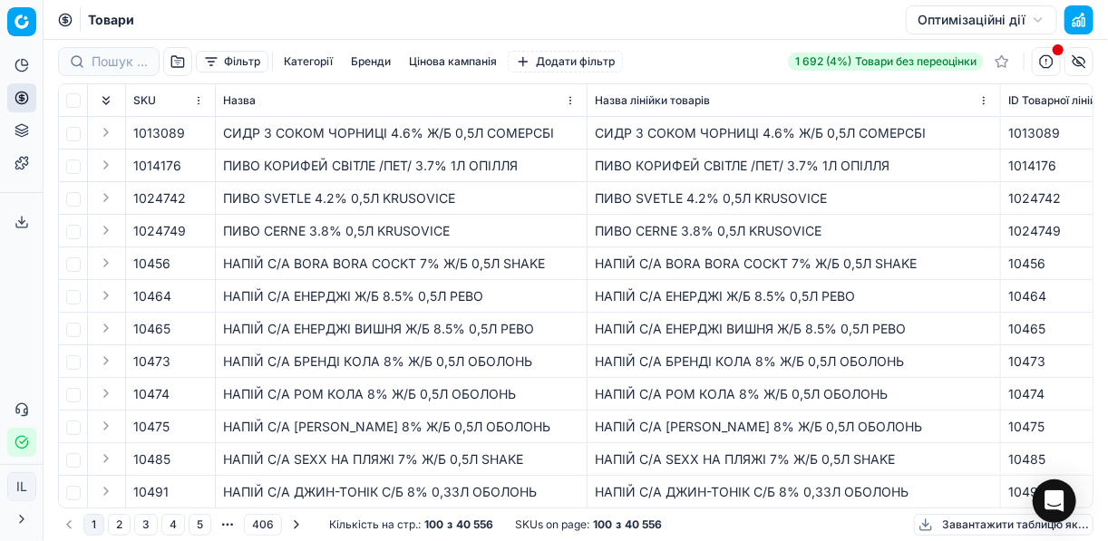
click at [1048, 56] on button "button" at bounding box center [1046, 61] width 29 height 29
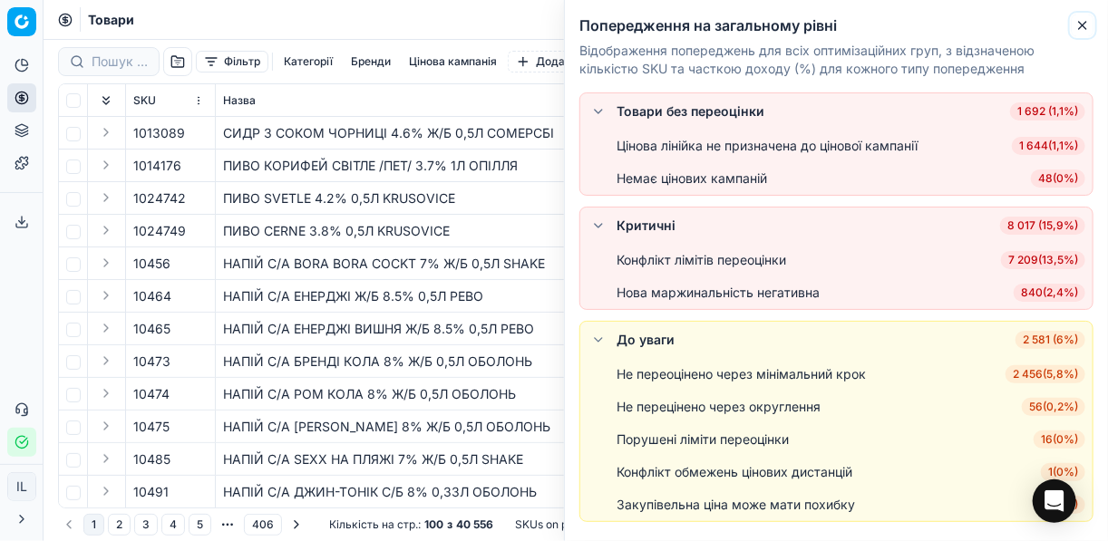
click at [1081, 31] on icon "button" at bounding box center [1082, 25] width 15 height 15
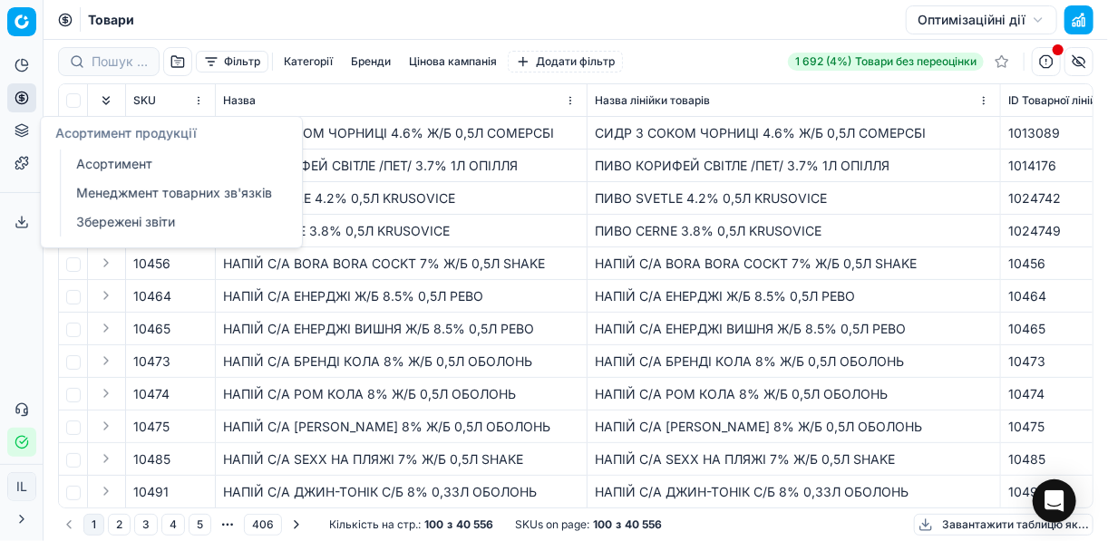
click at [24, 129] on icon at bounding box center [21, 127] width 12 height 6
click at [112, 163] on link "Асортимент" at bounding box center [174, 163] width 211 height 25
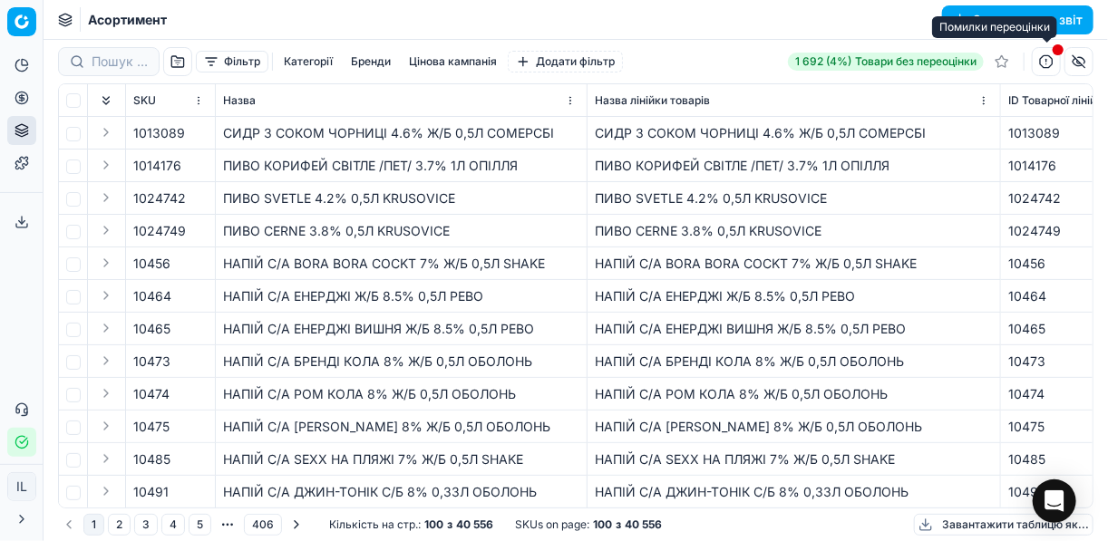
click at [1049, 63] on button "button" at bounding box center [1046, 61] width 29 height 29
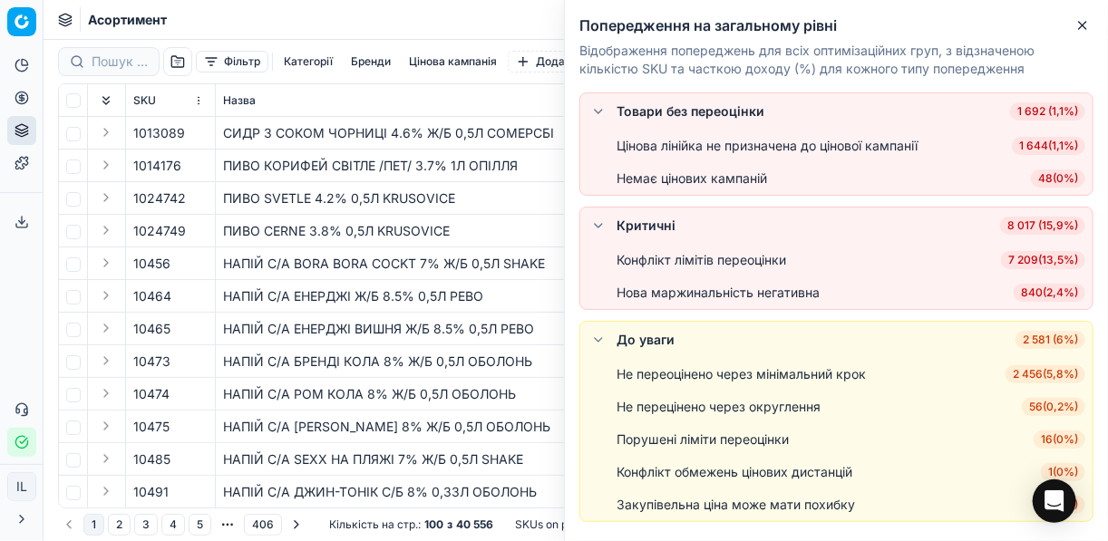
click at [263, 233] on div "ПИВО CERNE 3.8% 0,5Л KRUSOVICE" at bounding box center [401, 231] width 356 height 18
click at [1082, 28] on icon "button" at bounding box center [1082, 25] width 15 height 15
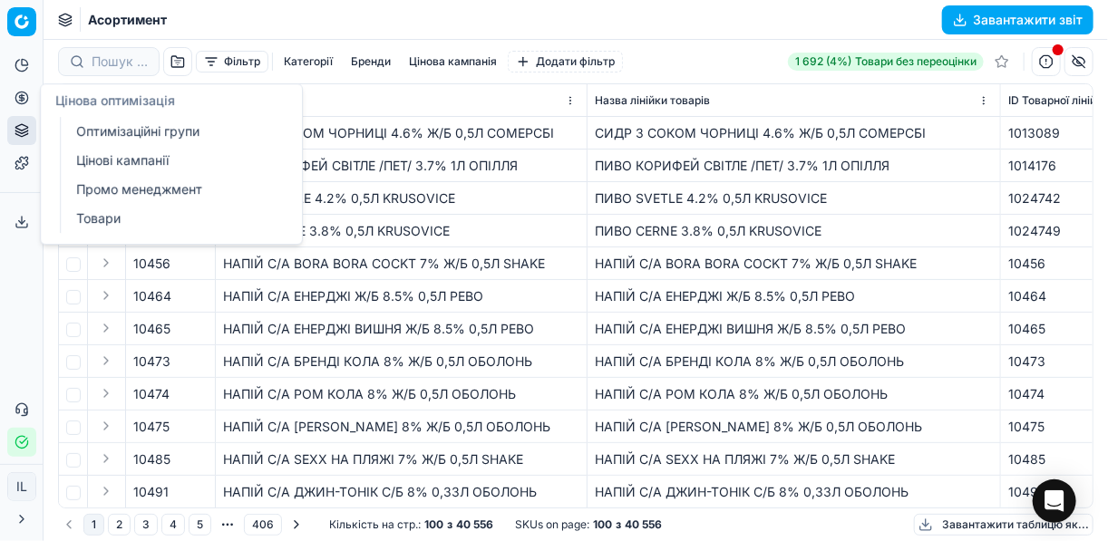
click at [24, 100] on icon at bounding box center [22, 98] width 15 height 15
click at [103, 124] on link "Оптимізаційні групи" at bounding box center [174, 131] width 211 height 25
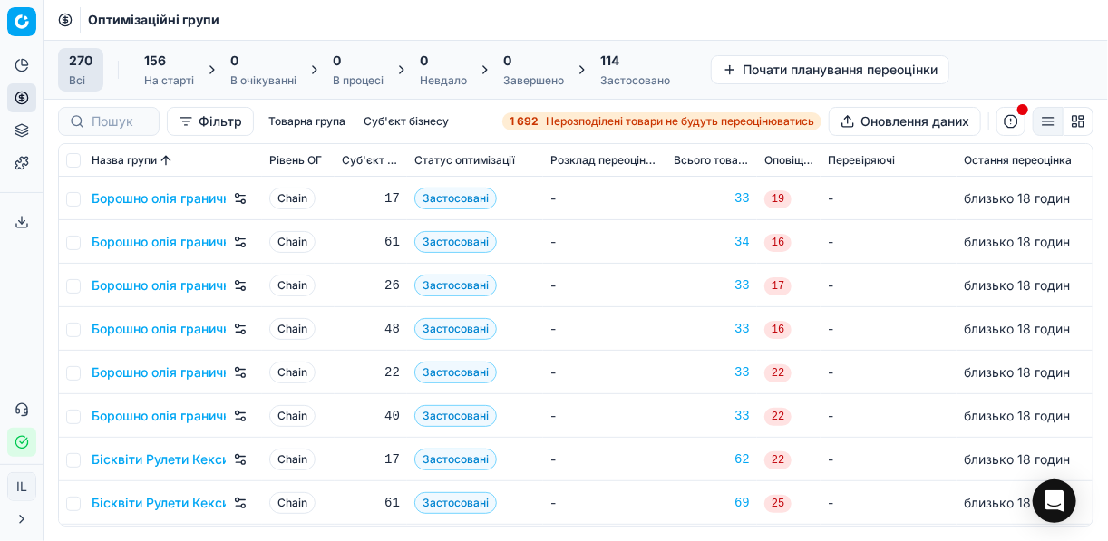
click at [1010, 123] on button "button" at bounding box center [1010, 121] width 29 height 29
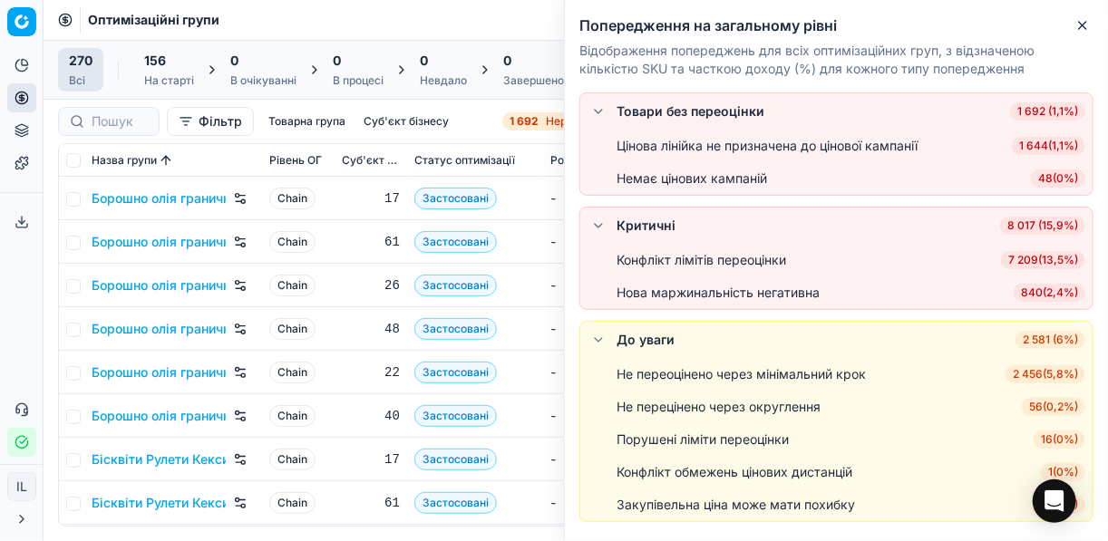
click at [518, 223] on td "Застосовані" at bounding box center [475, 242] width 136 height 44
click at [1080, 28] on icon "button" at bounding box center [1082, 25] width 7 height 7
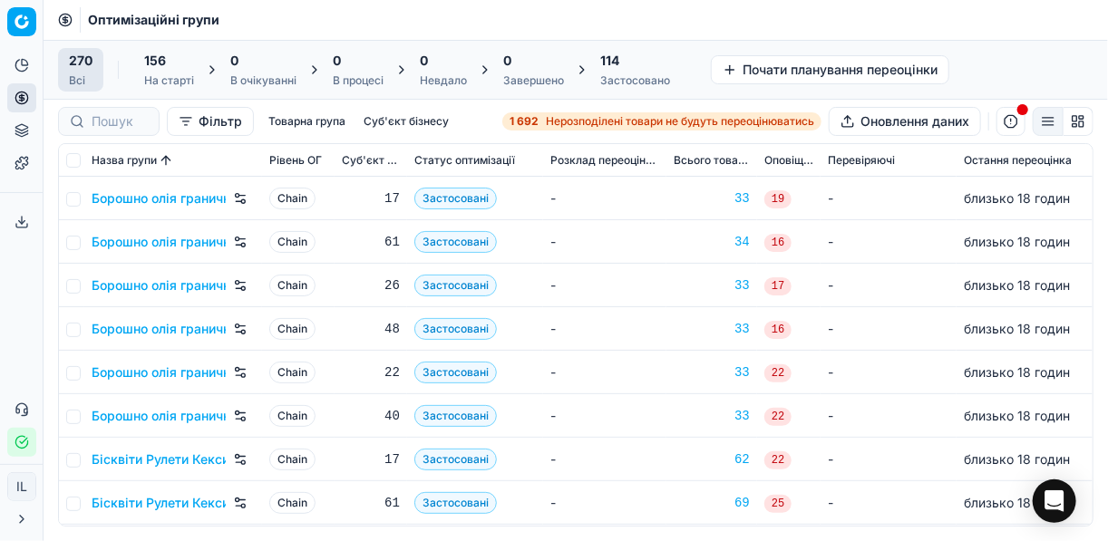
click at [618, 73] on div "Застосовано" at bounding box center [635, 80] width 70 height 15
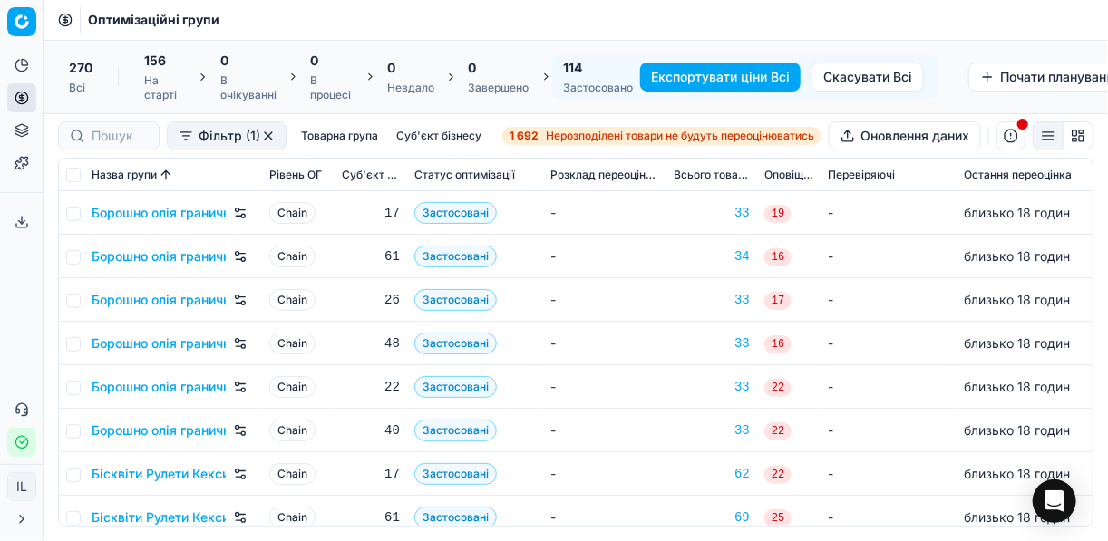
click at [603, 218] on td "-" at bounding box center [604, 213] width 123 height 44
click at [265, 134] on button "button" at bounding box center [268, 136] width 15 height 15
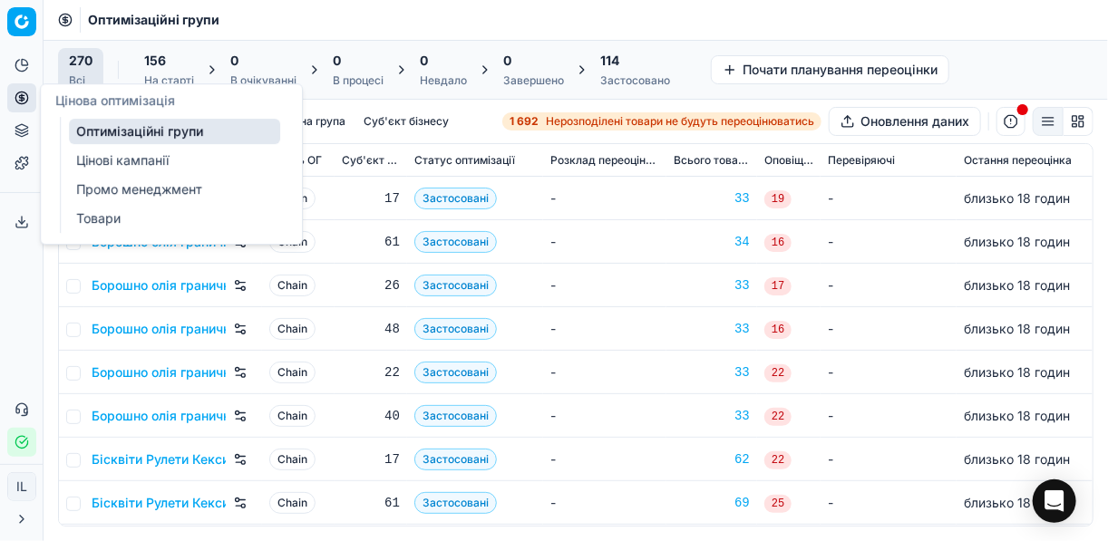
click at [21, 102] on icon at bounding box center [22, 98] width 15 height 15
click at [146, 158] on link "Цінові кампанії" at bounding box center [174, 160] width 211 height 25
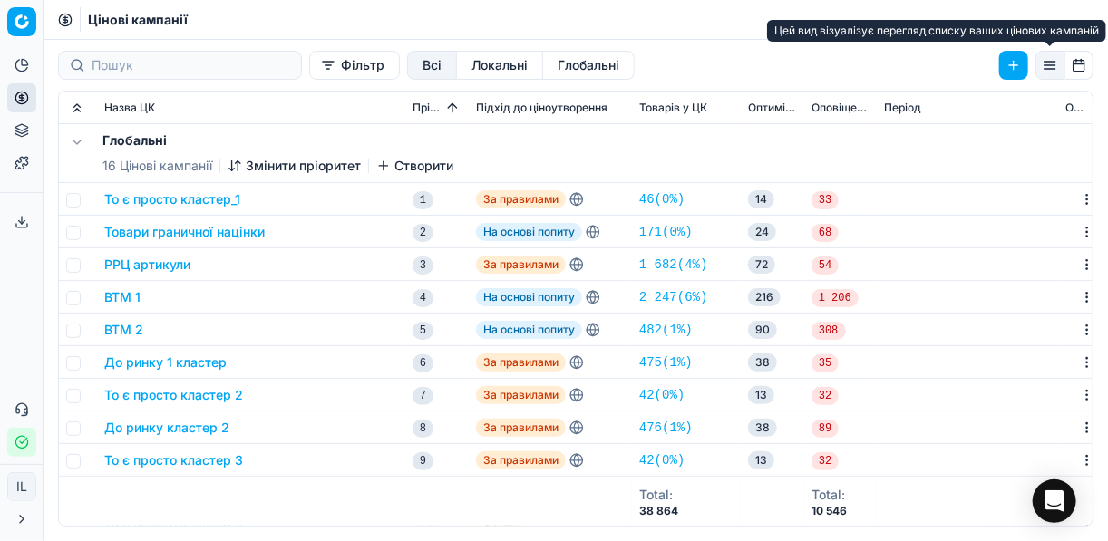
click at [1057, 60] on button "button" at bounding box center [1050, 65] width 30 height 29
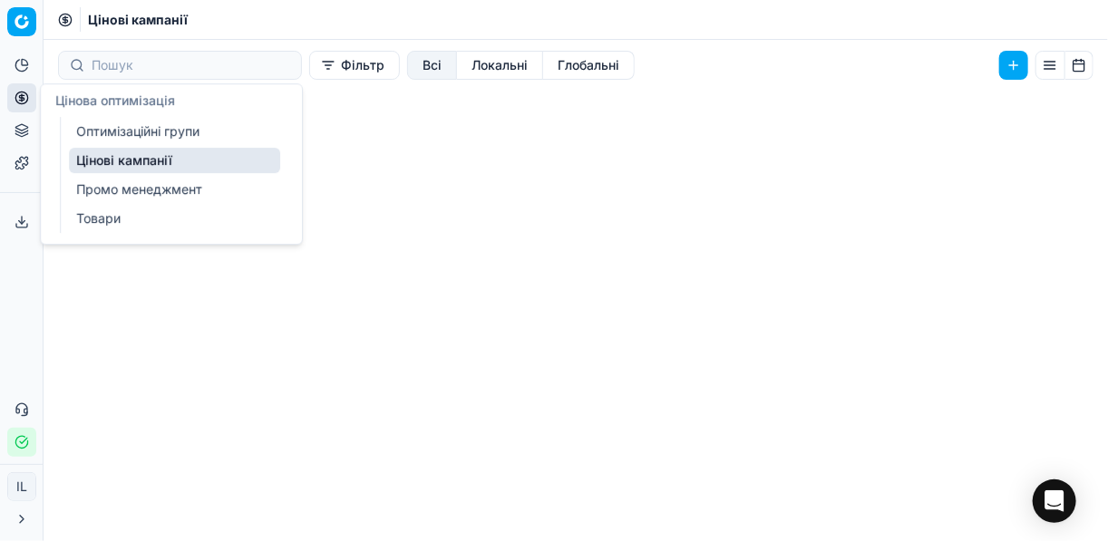
click at [24, 105] on button "Цінова оптимізація" at bounding box center [21, 97] width 29 height 29
click at [105, 131] on link "Оптимізаційні групи" at bounding box center [174, 131] width 211 height 25
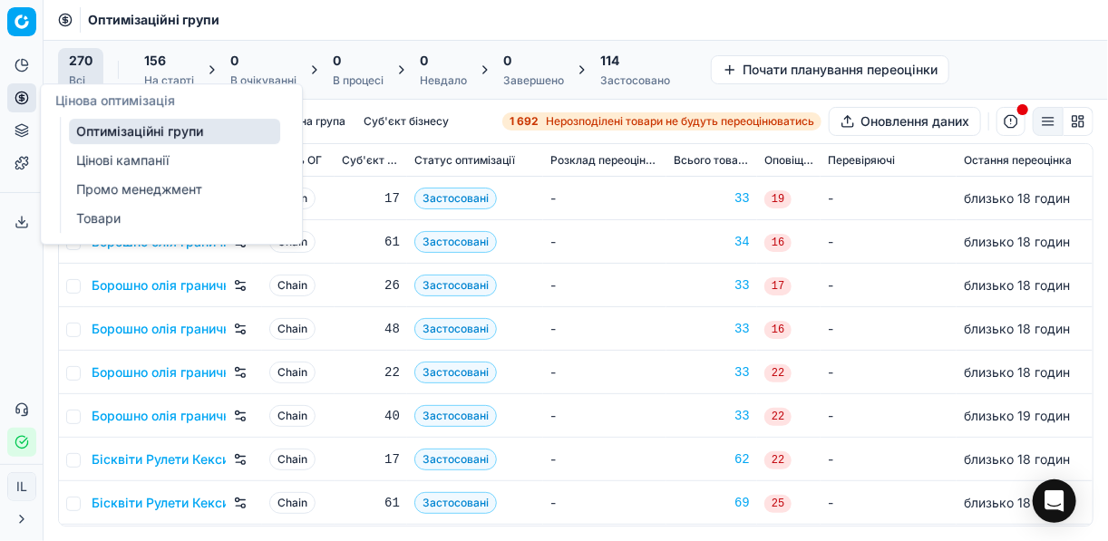
click at [102, 223] on link "Товари" at bounding box center [174, 218] width 211 height 25
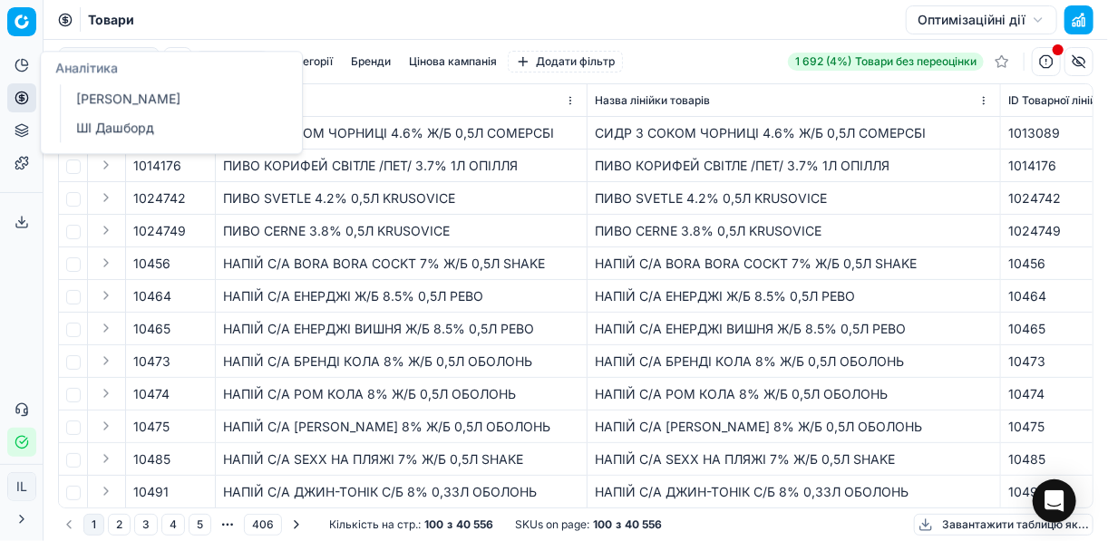
click at [30, 66] on button "Аналітика" at bounding box center [21, 65] width 29 height 29
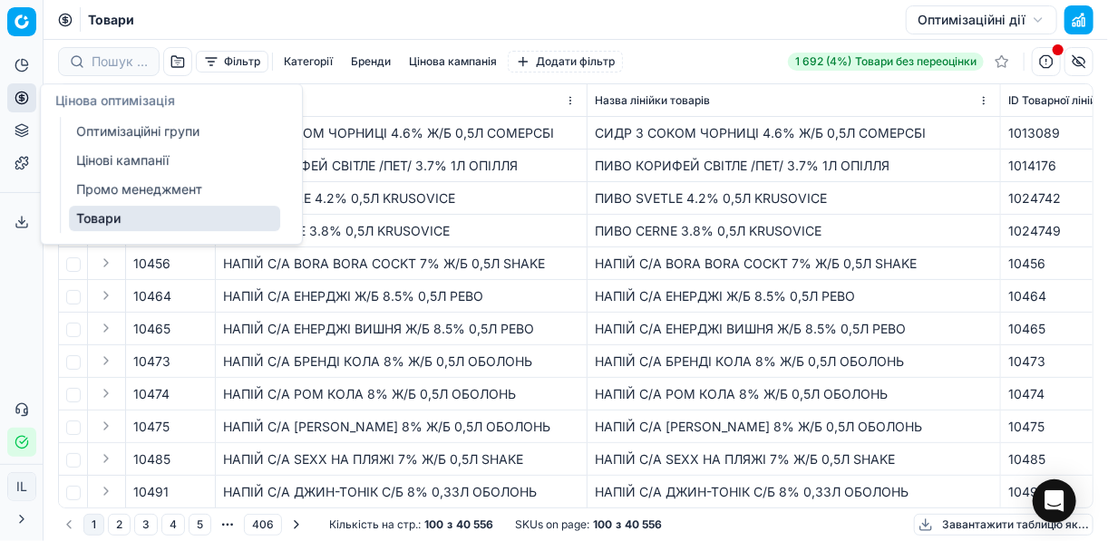
click at [25, 99] on icon at bounding box center [22, 98] width 15 height 15
click at [87, 126] on link "Оптимізаційні групи" at bounding box center [174, 131] width 211 height 25
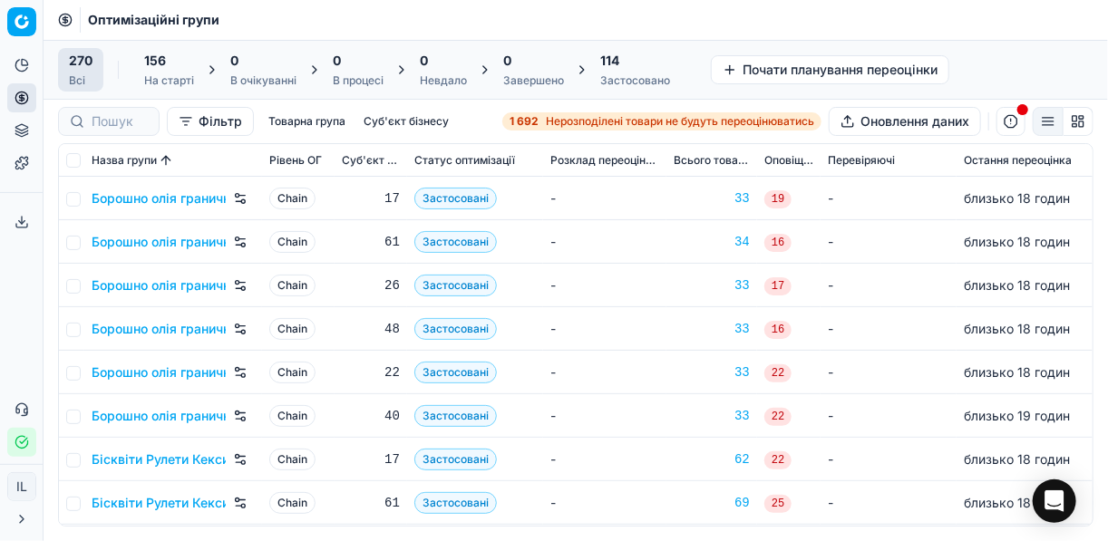
drag, startPoint x: 529, startPoint y: 68, endPoint x: 622, endPoint y: 405, distance: 349.7
click at [625, 407] on td "-" at bounding box center [604, 416] width 123 height 44
click at [607, 65] on span "114" at bounding box center [609, 61] width 19 height 18
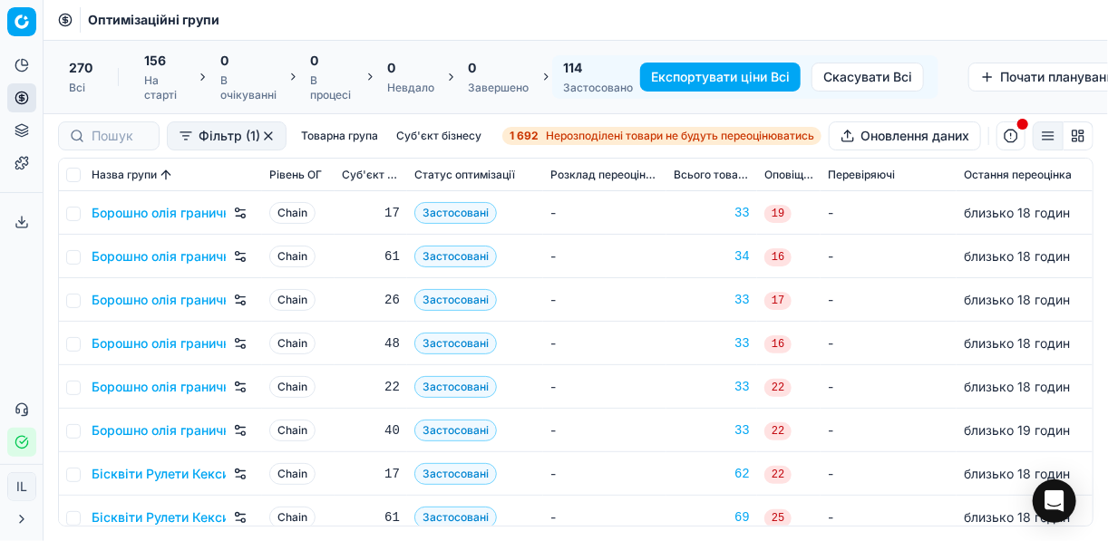
click at [575, 72] on span "114" at bounding box center [572, 68] width 19 height 18
drag, startPoint x: 552, startPoint y: 74, endPoint x: 581, endPoint y: 395, distance: 322.2
click at [581, 395] on td "-" at bounding box center [604, 387] width 123 height 44
click at [826, 76] on button "Скасувати Всі" at bounding box center [867, 77] width 112 height 29
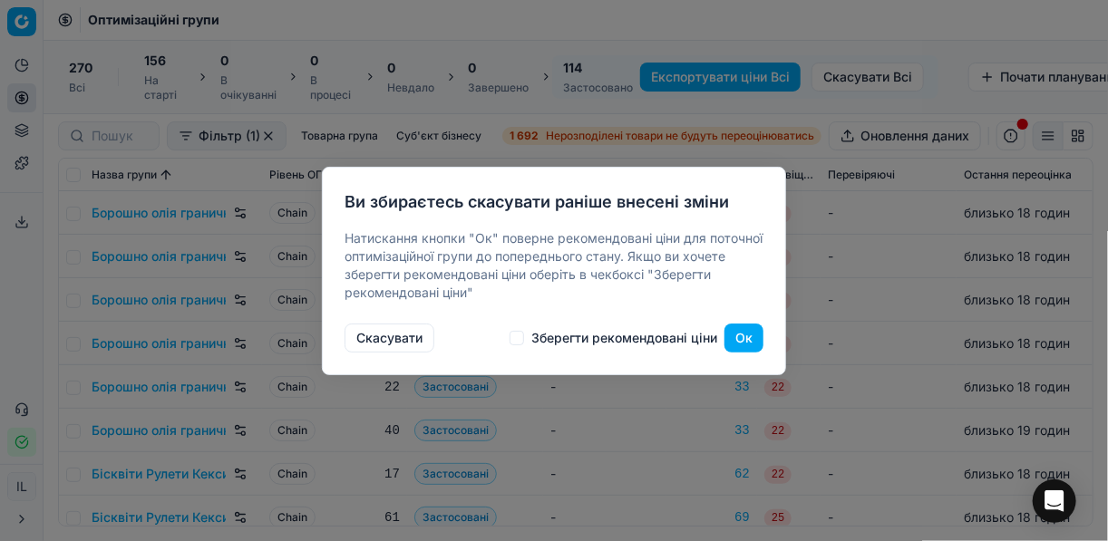
click at [588, 338] on label "Зберегти рекомендовані ціни" at bounding box center [624, 338] width 186 height 13
click at [733, 333] on button "Ок" at bounding box center [743, 338] width 39 height 29
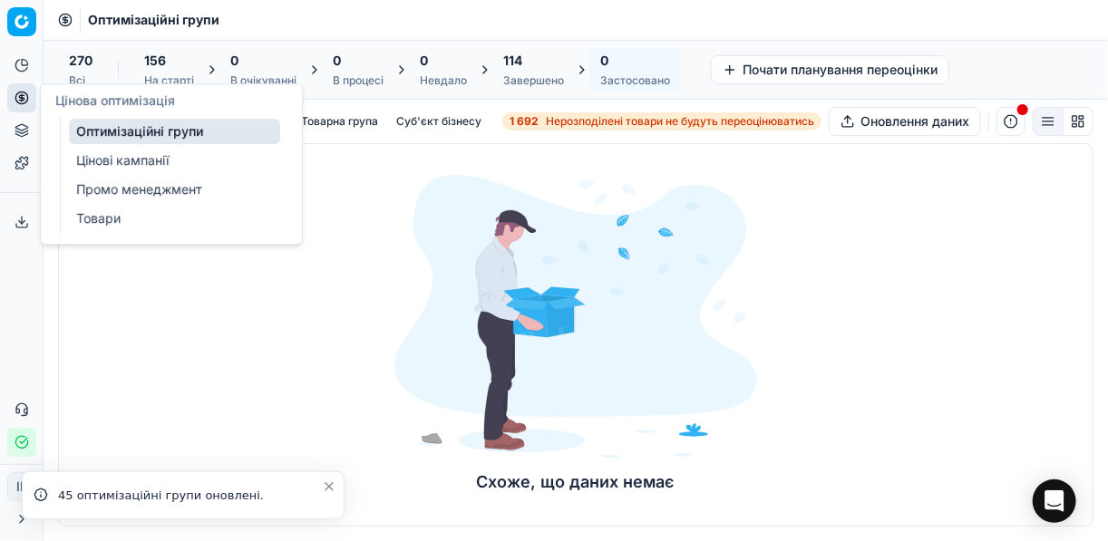
click at [105, 161] on link "Цінові кампанії" at bounding box center [174, 160] width 211 height 25
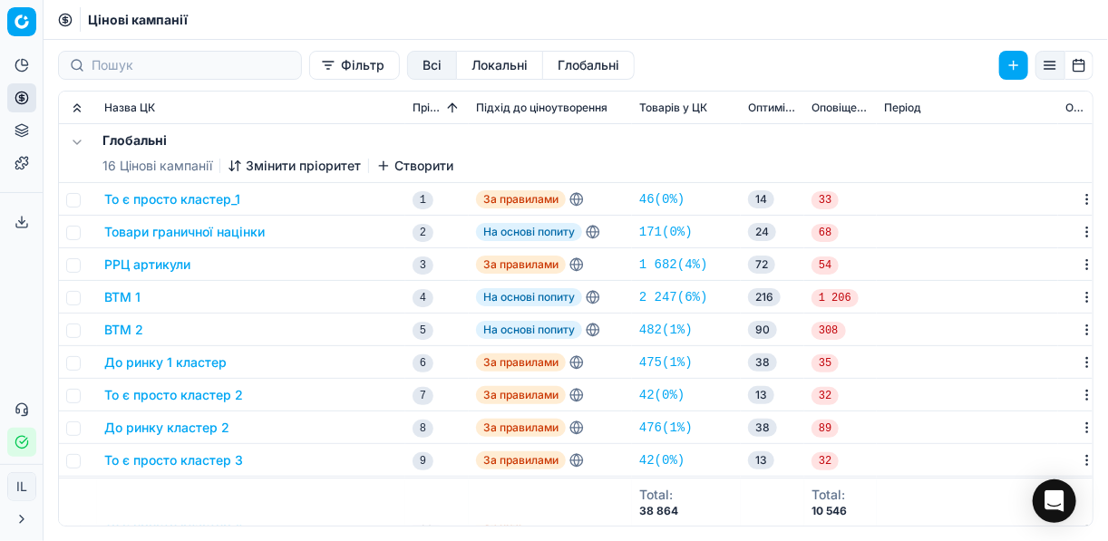
click at [309, 70] on button "Фільтр" at bounding box center [354, 65] width 91 height 29
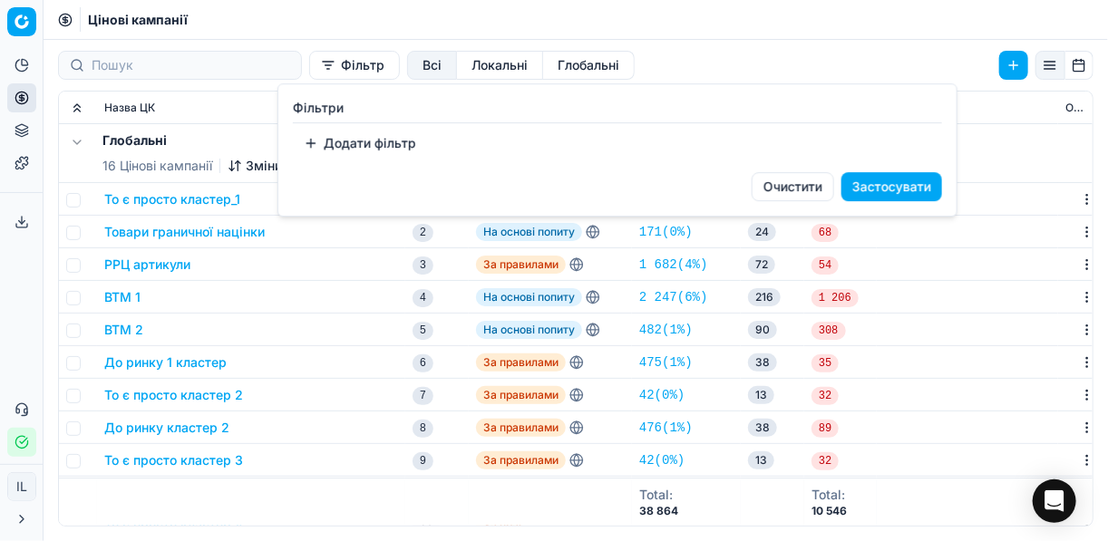
click at [320, 138] on button "Додати фільтр" at bounding box center [360, 143] width 134 height 29
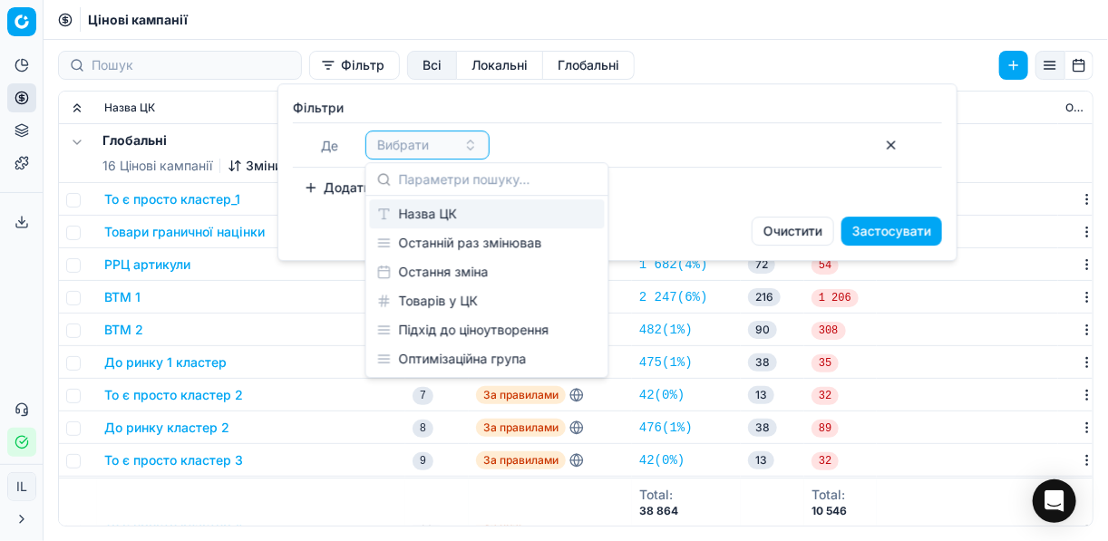
click at [423, 209] on div "Назва ЦК" at bounding box center [487, 213] width 235 height 29
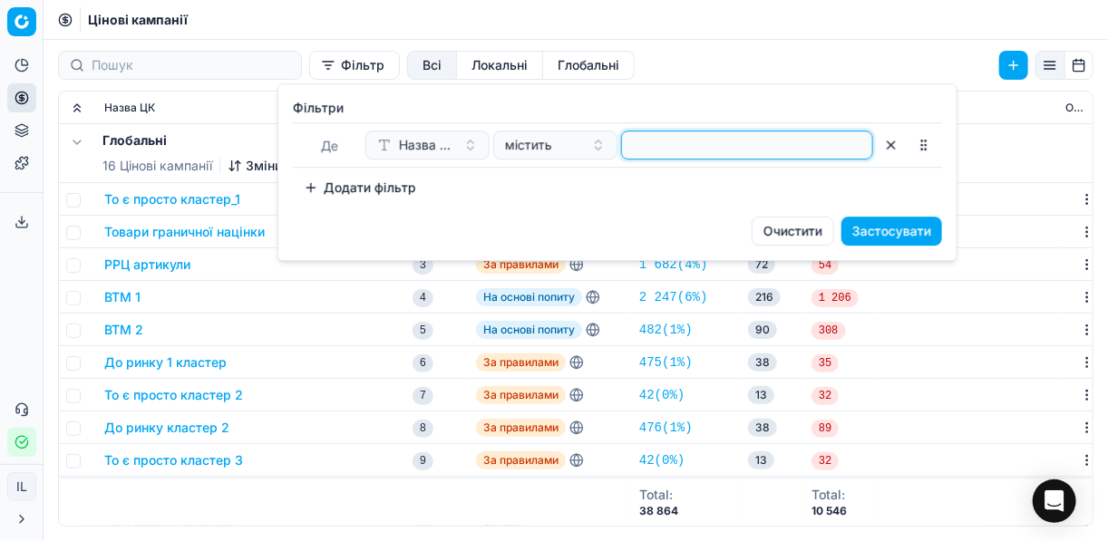
click at [639, 148] on input at bounding box center [747, 144] width 236 height 27
type input "консе"
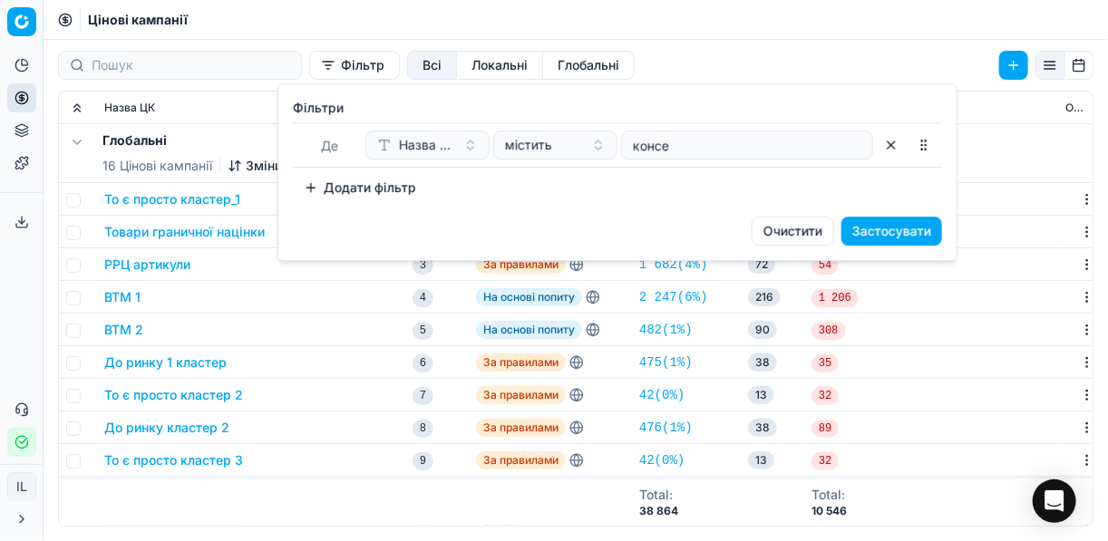
click at [877, 236] on button "Застосувати" at bounding box center [891, 231] width 101 height 29
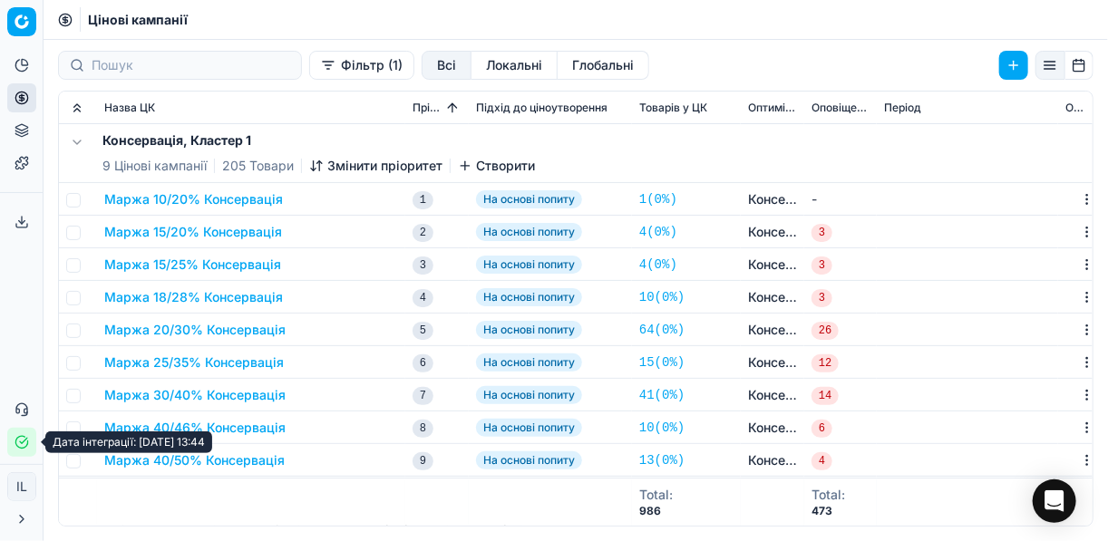
click at [17, 444] on icon "button" at bounding box center [22, 442] width 15 height 15
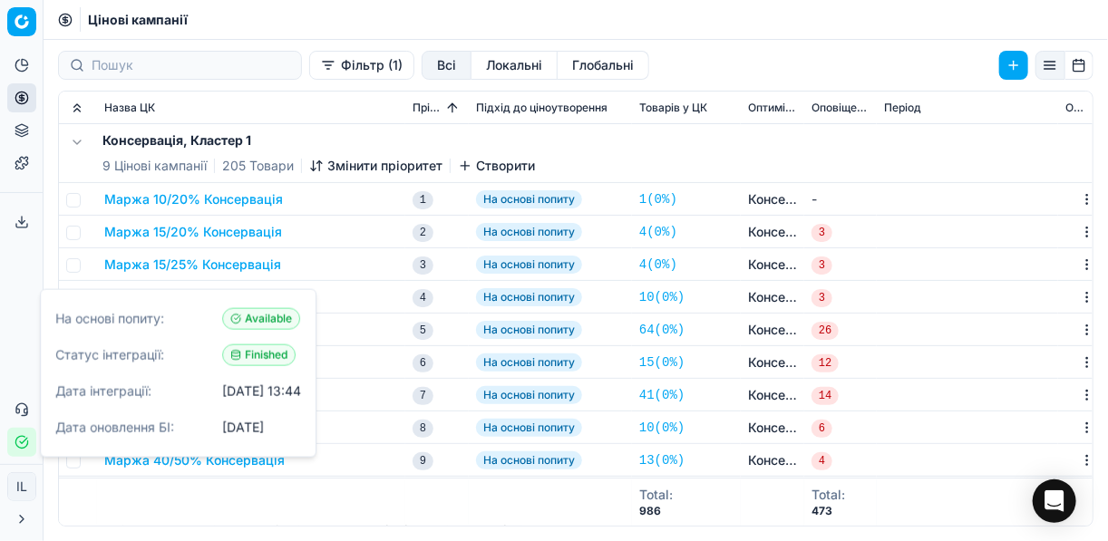
click at [17, 444] on icon "button" at bounding box center [22, 442] width 15 height 15
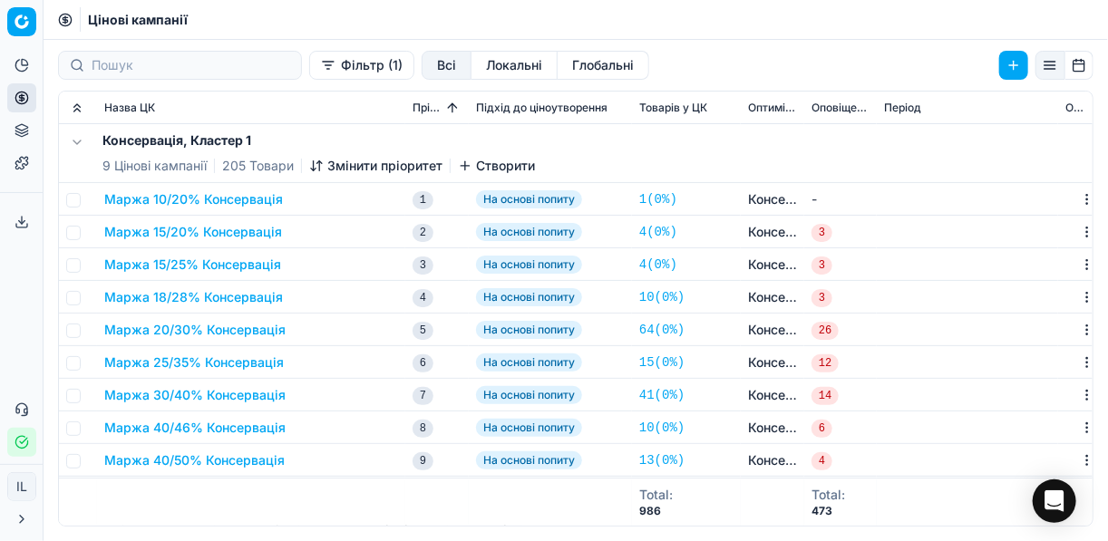
click at [226, 194] on button "Маржа 10/20% Консервація" at bounding box center [193, 199] width 179 height 18
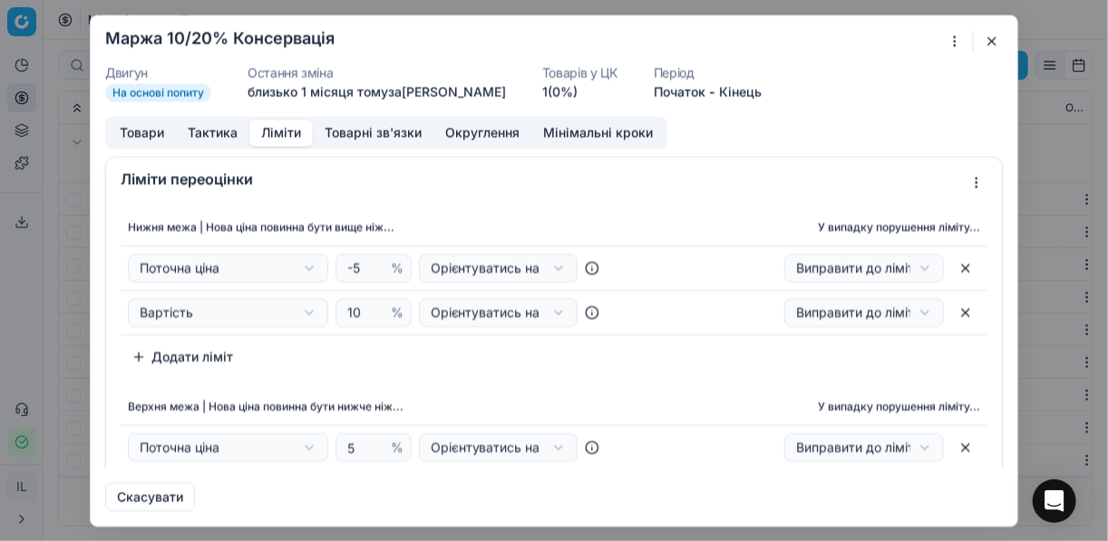
click at [286, 131] on button "Ліміти" at bounding box center [280, 133] width 63 height 26
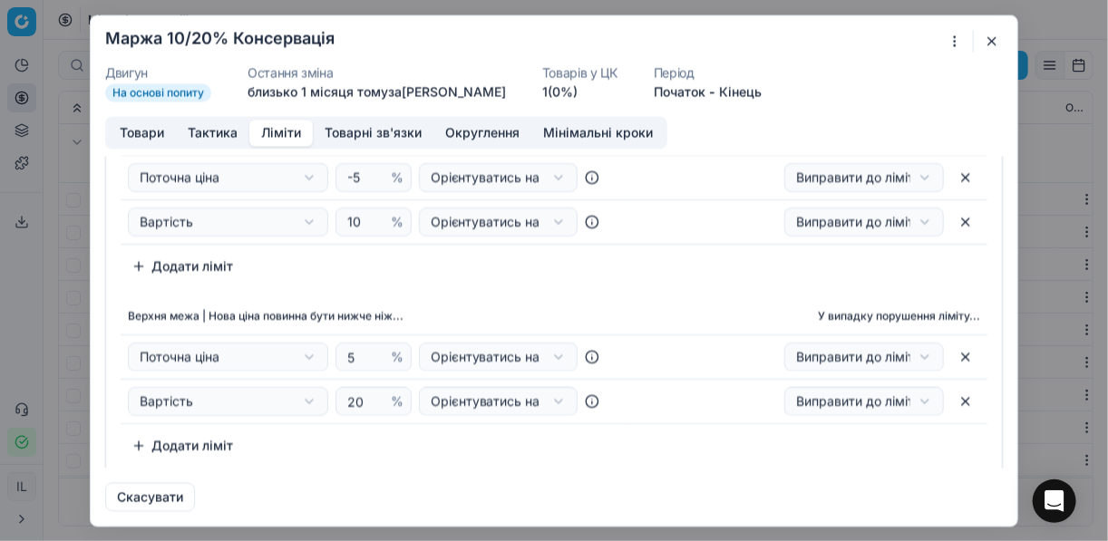
scroll to position [73, 0]
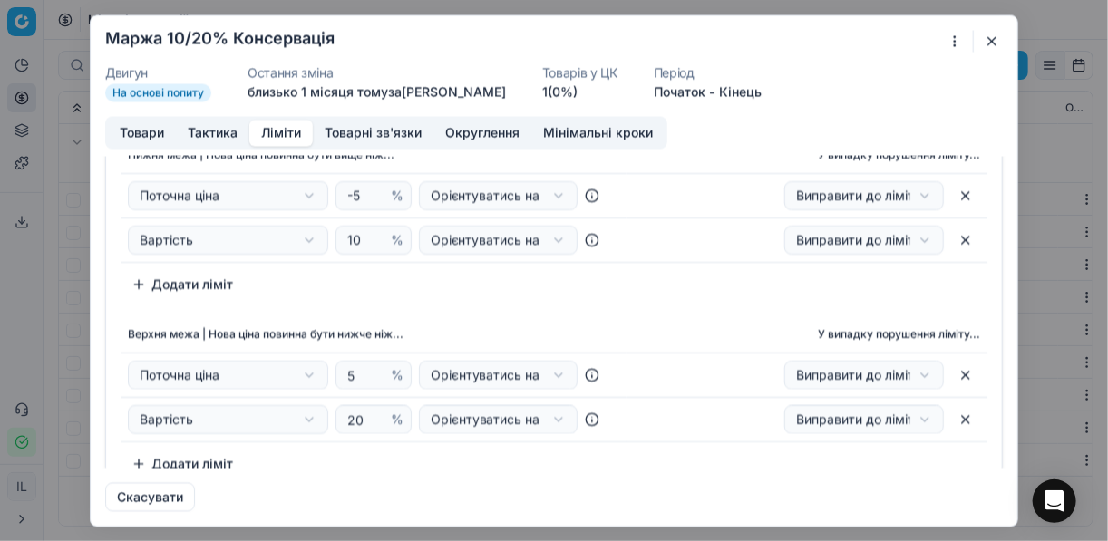
click at [124, 128] on button "Товари" at bounding box center [142, 133] width 68 height 26
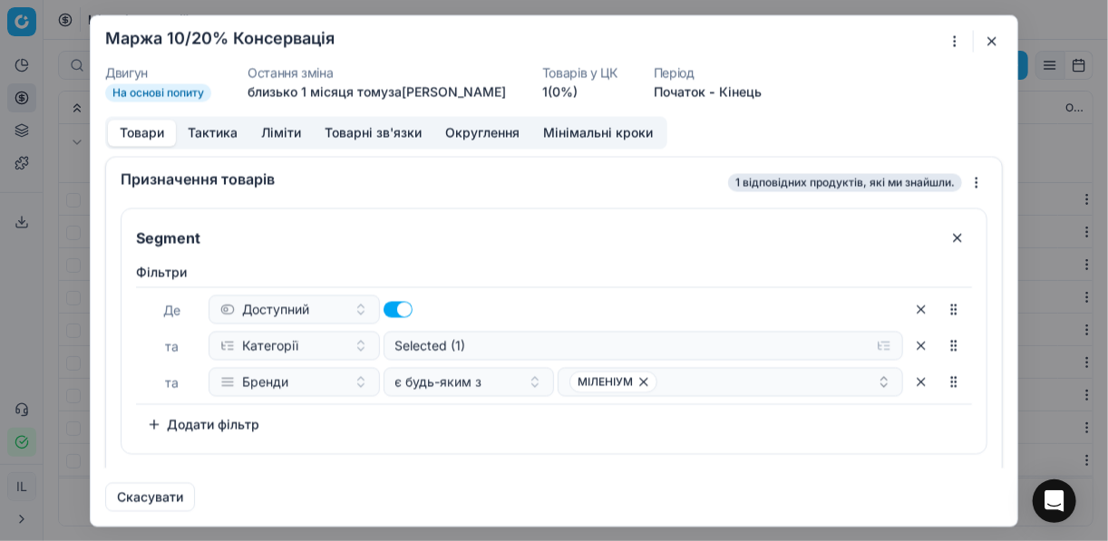
click at [953, 39] on div "Ми зберігаємо налаштування ЦК. Будь ласка, зачекайте, це може зайняти декілька …" at bounding box center [554, 270] width 1108 height 541
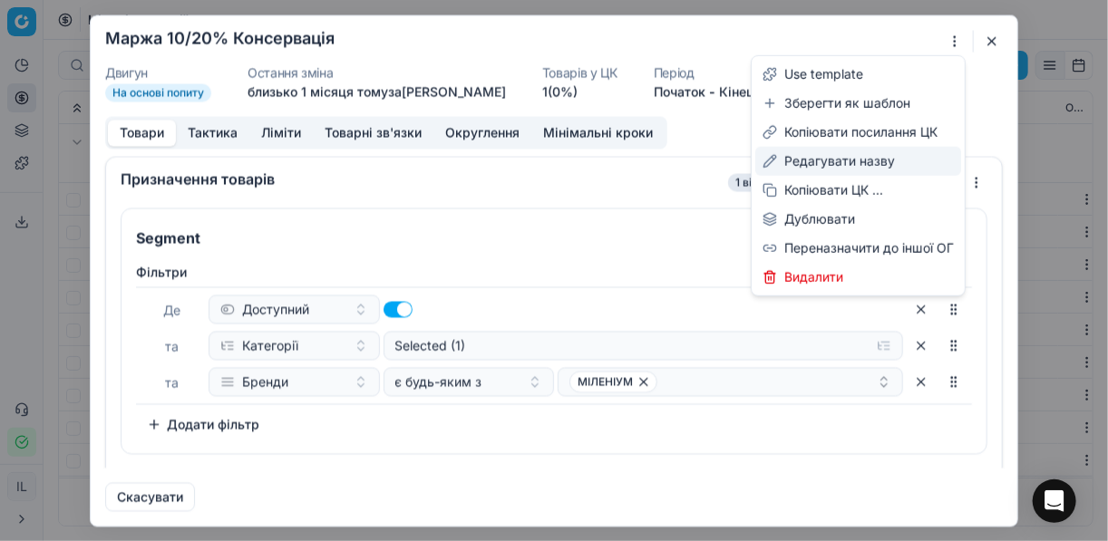
click at [856, 162] on div "Редагувати назву" at bounding box center [858, 161] width 206 height 29
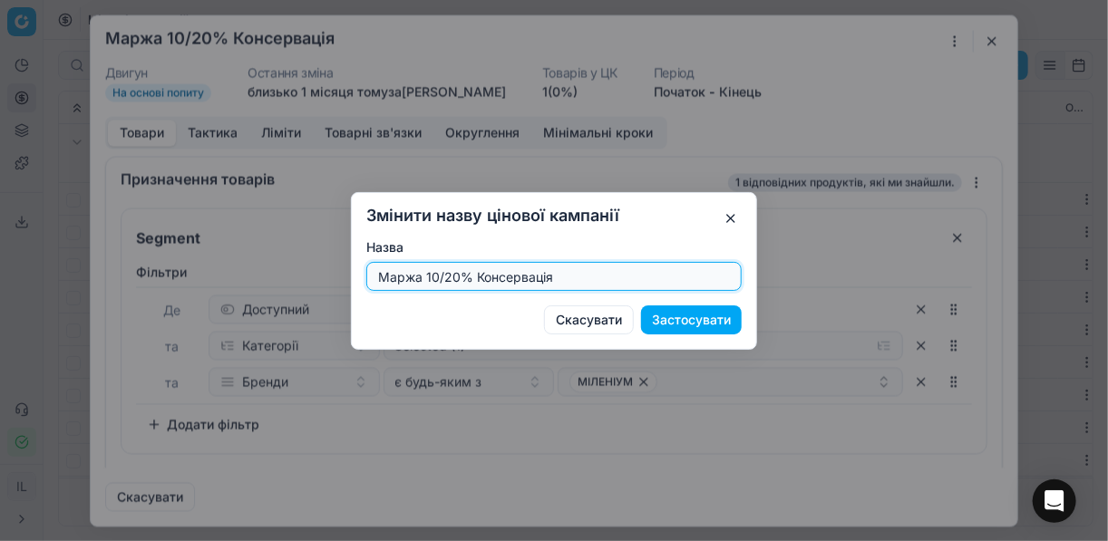
click at [456, 275] on input "Маржа 10/20% Консервація" at bounding box center [553, 276] width 359 height 27
type input "Маржа 15/25 % Консервація"
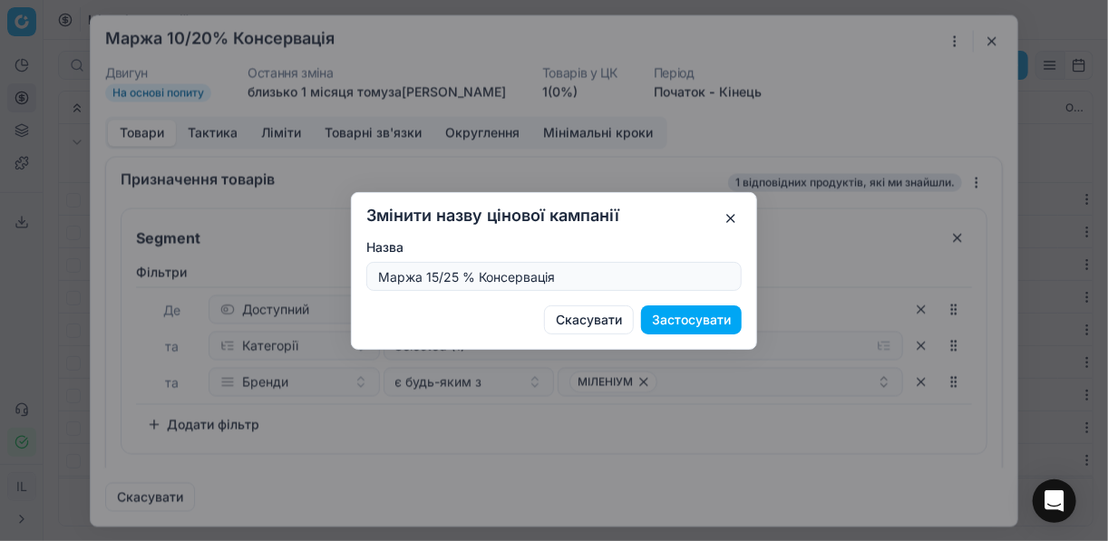
click at [674, 320] on button "Застосувати" at bounding box center [691, 320] width 101 height 29
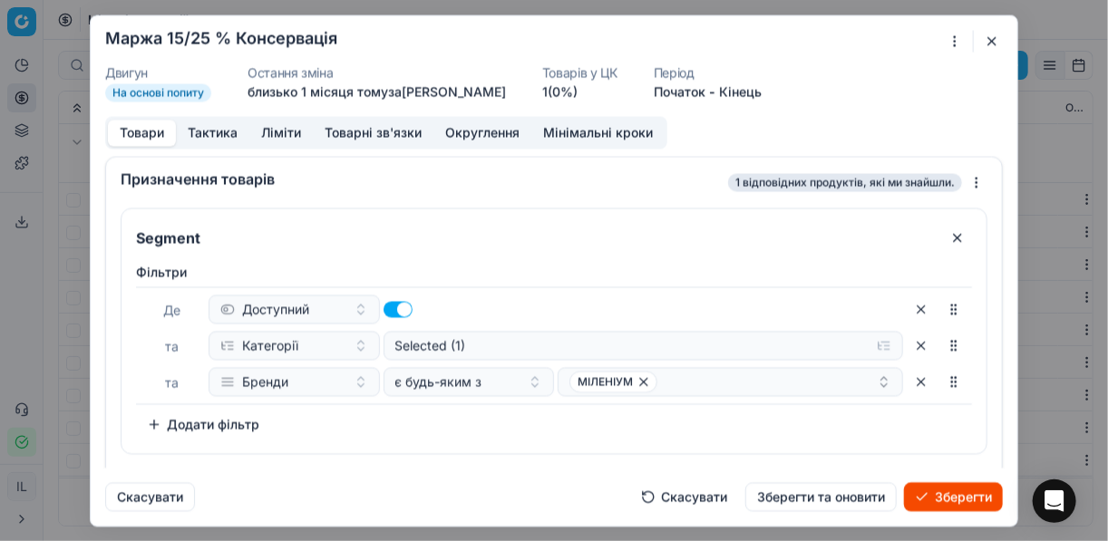
click at [264, 131] on button "Ліміти" at bounding box center [280, 133] width 63 height 26
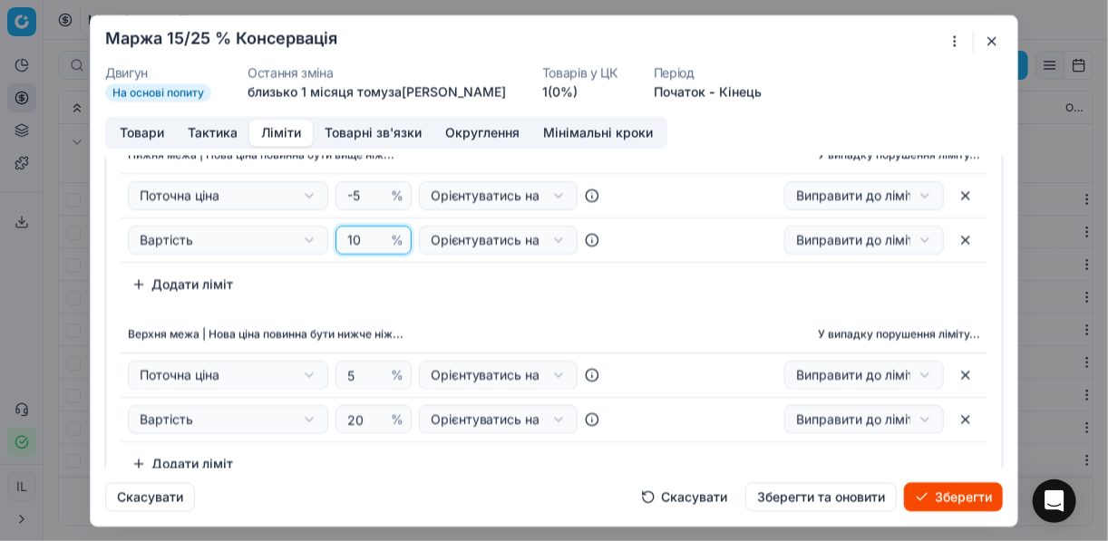
click at [354, 243] on input "10" at bounding box center [366, 240] width 44 height 27
type input "15"
click at [364, 418] on input "20" at bounding box center [366, 419] width 44 height 27
type input "25"
click at [947, 495] on button "Зберегти" at bounding box center [953, 496] width 99 height 29
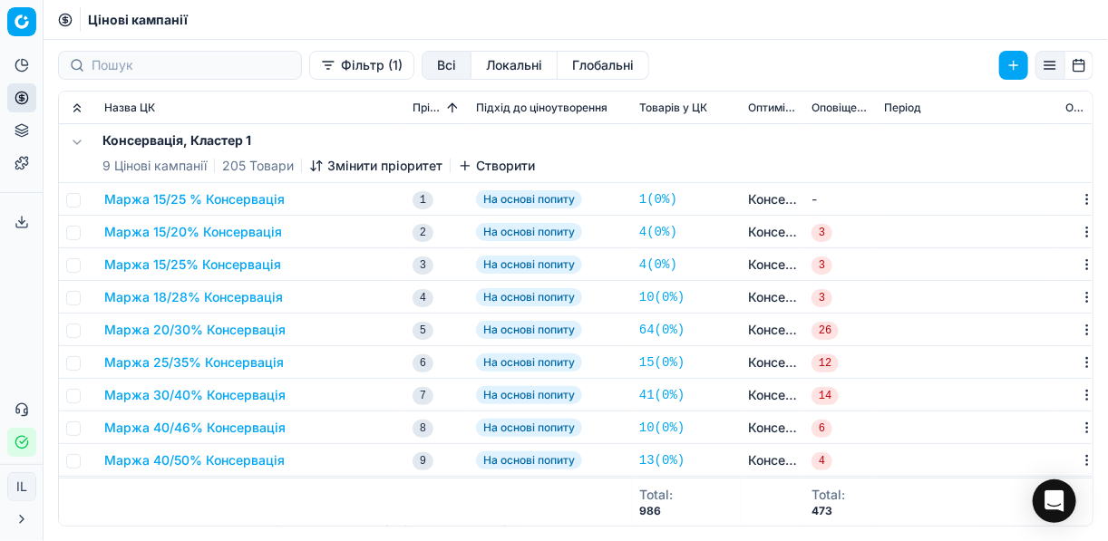
drag, startPoint x: 185, startPoint y: 269, endPoint x: 357, endPoint y: 393, distance: 212.4
click at [372, 413] on td "Маржа 40/46% Консервація" at bounding box center [251, 428] width 308 height 33
click at [222, 265] on button "Маржа 15/25% Консервація" at bounding box center [192, 265] width 177 height 18
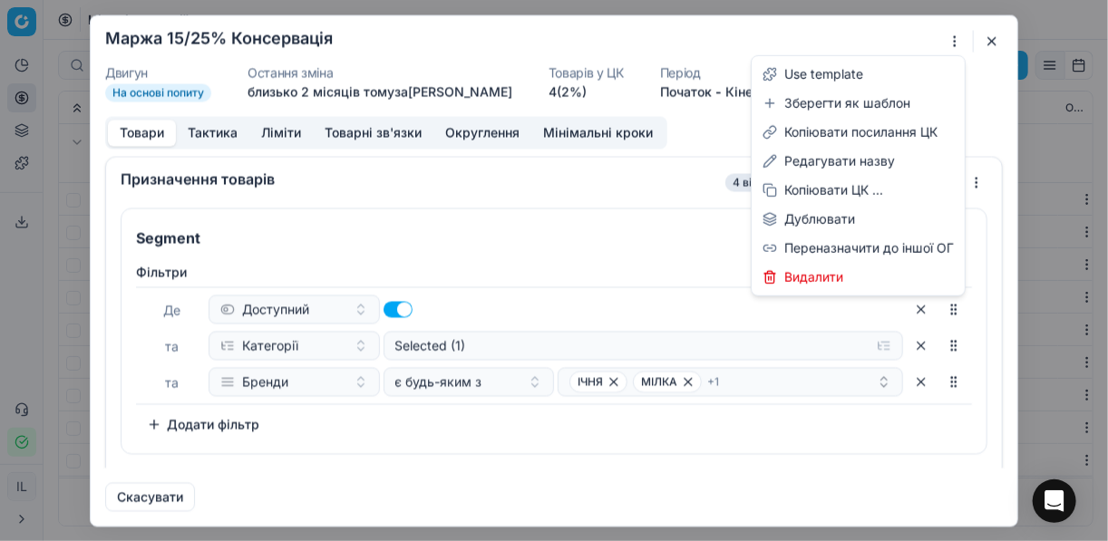
click at [953, 43] on div "Ми зберігаємо налаштування ЦК. Будь ласка, зачекайте, це може зайняти декілька …" at bounding box center [554, 270] width 1108 height 541
click at [821, 163] on div "Редагувати назву" at bounding box center [858, 161] width 206 height 29
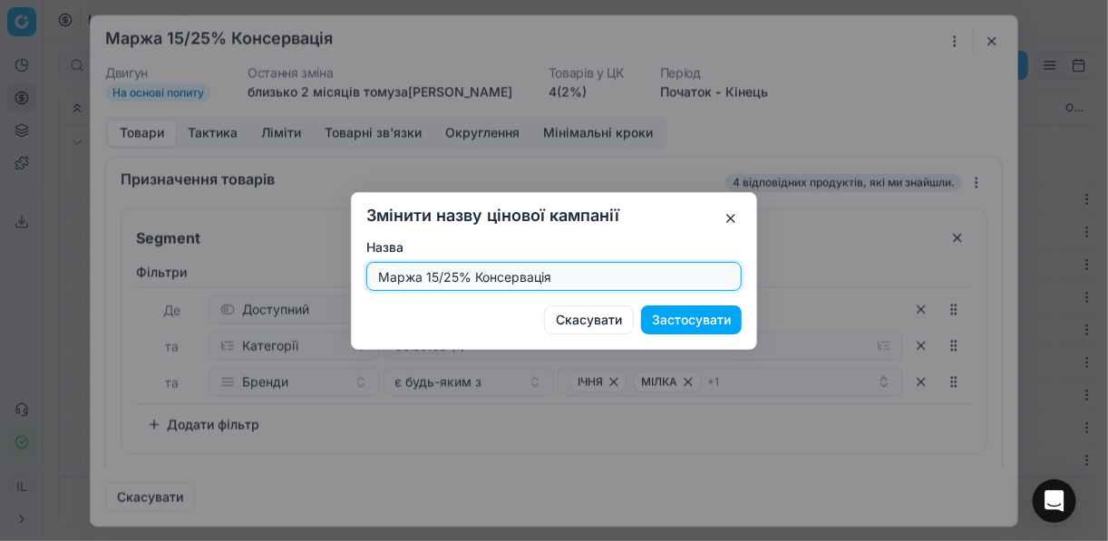
click at [454, 278] on input "Маржа 15/25% Консервація" at bounding box center [553, 276] width 359 height 27
type input "Маржа 15/26% Консервація"
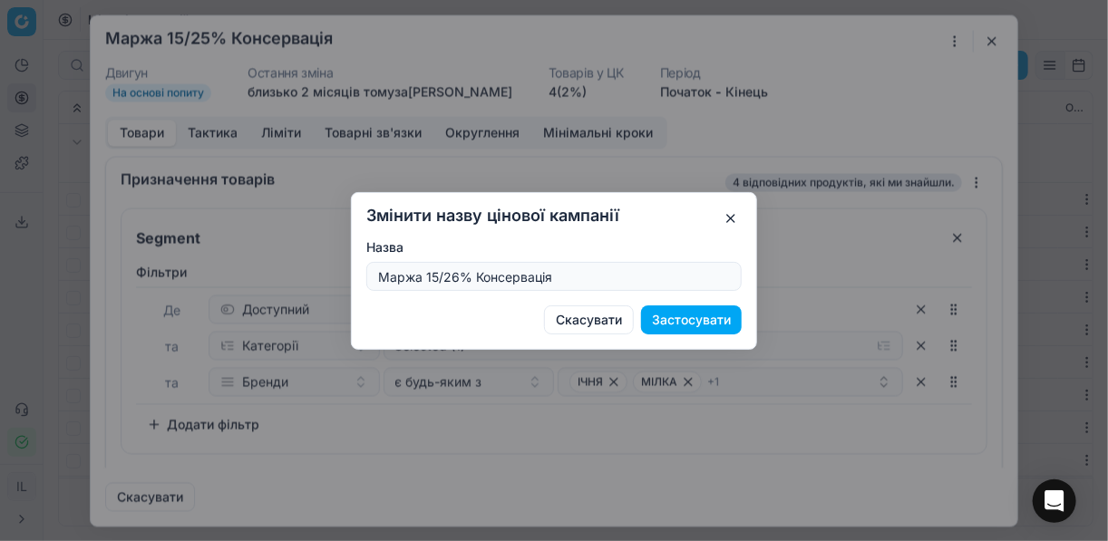
click at [679, 321] on button "Застосувати" at bounding box center [691, 320] width 101 height 29
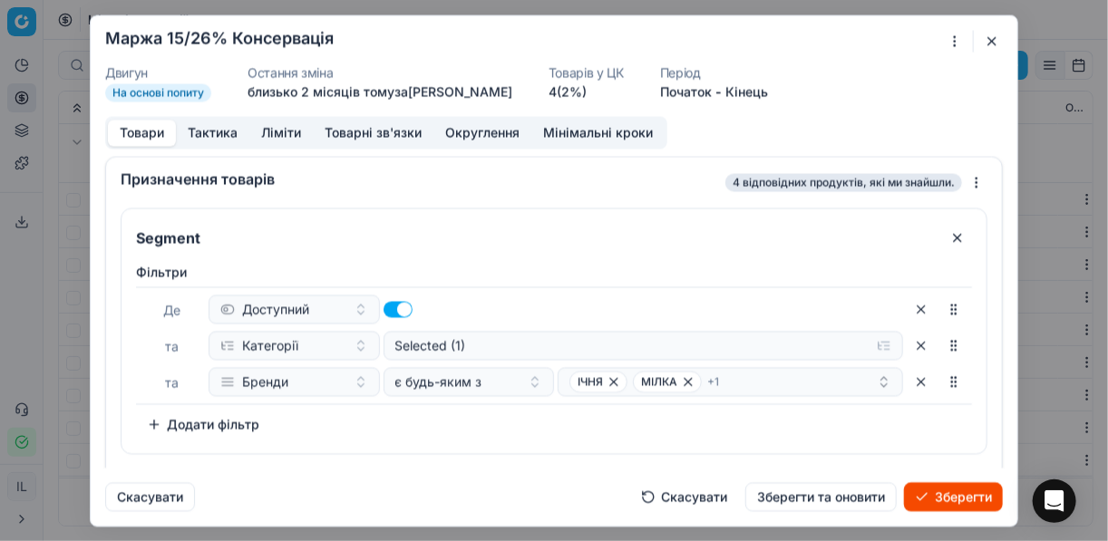
click at [921, 501] on button "Зберегти" at bounding box center [953, 496] width 99 height 29
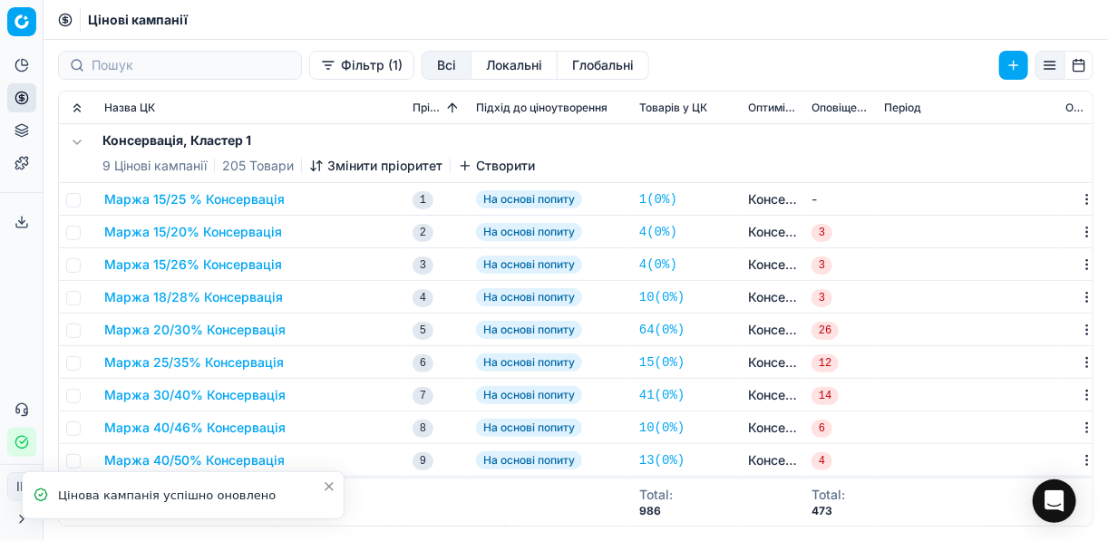
drag, startPoint x: 185, startPoint y: 194, endPoint x: 169, endPoint y: 215, distance: 26.5
click at [174, 218] on td "Маржа 15/20% Консервація" at bounding box center [251, 232] width 308 height 33
drag, startPoint x: 159, startPoint y: 199, endPoint x: 406, endPoint y: 243, distance: 251.3
click at [462, 286] on td "4" at bounding box center [436, 297] width 63 height 33
click at [247, 197] on button "Маржа 15/25 % Консервація" at bounding box center [194, 199] width 180 height 18
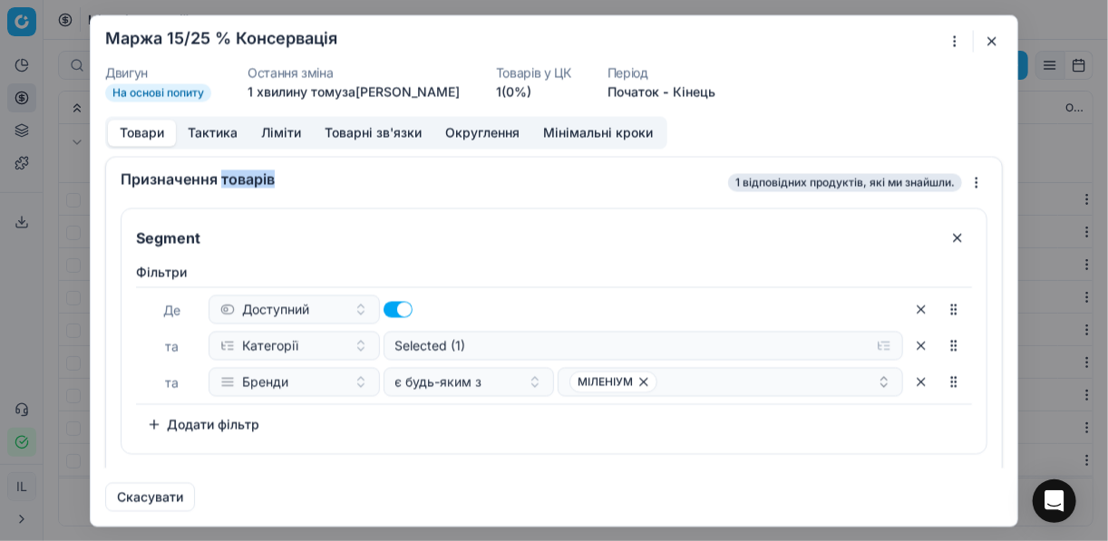
click at [247, 197] on div "Призначення товарів 1 відповідних продуктів, які ми знайшли." at bounding box center [554, 179] width 896 height 44
click at [947, 42] on div "Ми зберігаємо налаштування ЦК. Будь ласка, зачекайте, це може зайняти декілька …" at bounding box center [554, 270] width 1108 height 541
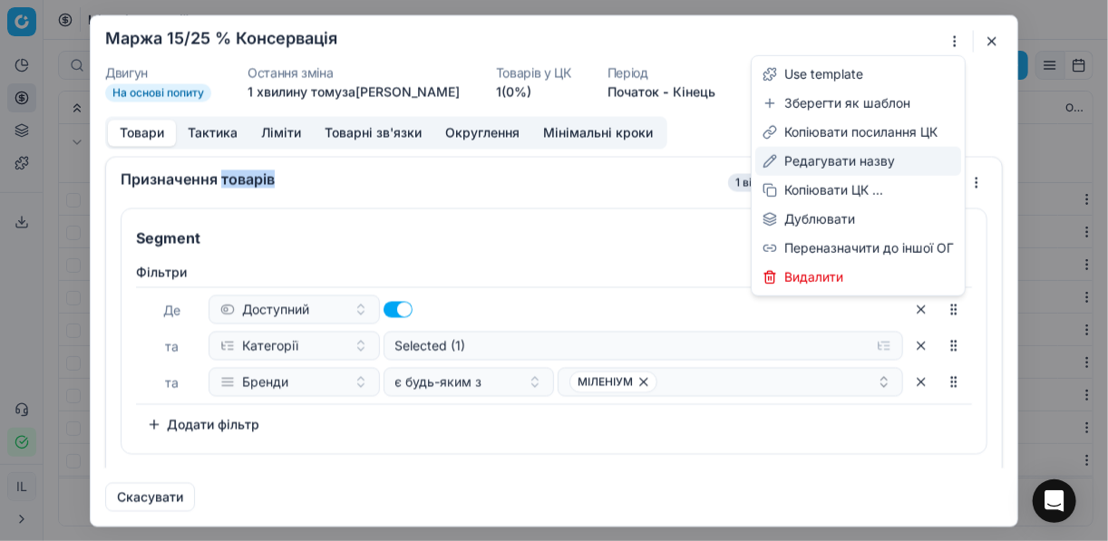
click at [842, 167] on div "Редагувати назву" at bounding box center [858, 161] width 206 height 29
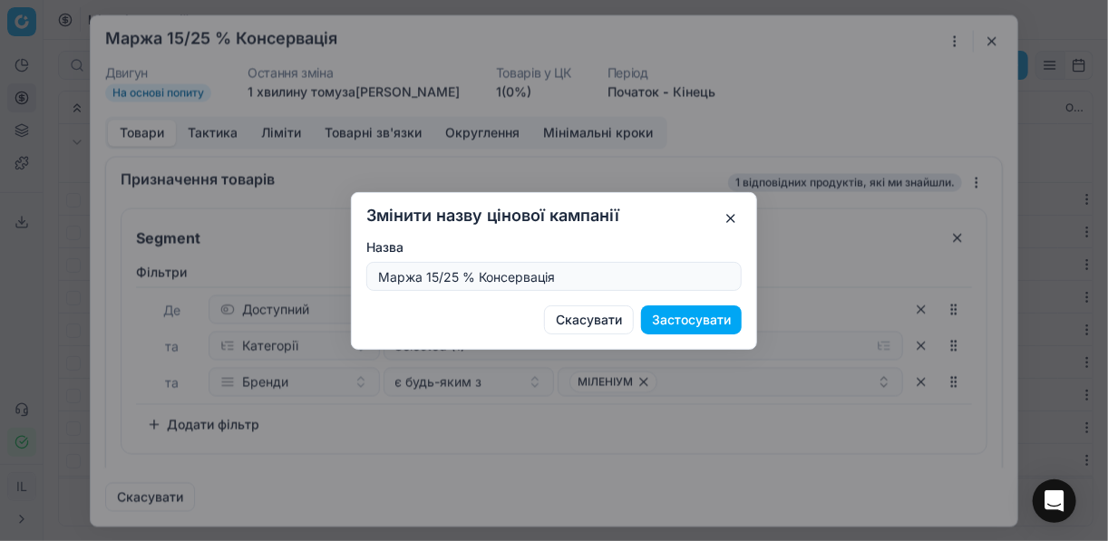
click at [731, 211] on button "button" at bounding box center [731, 219] width 22 height 22
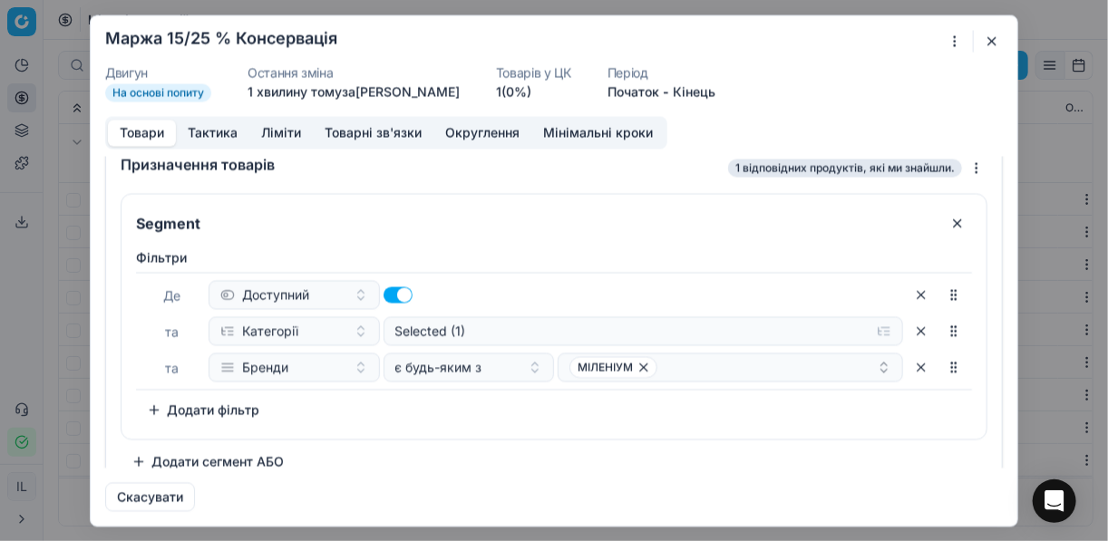
scroll to position [0, 0]
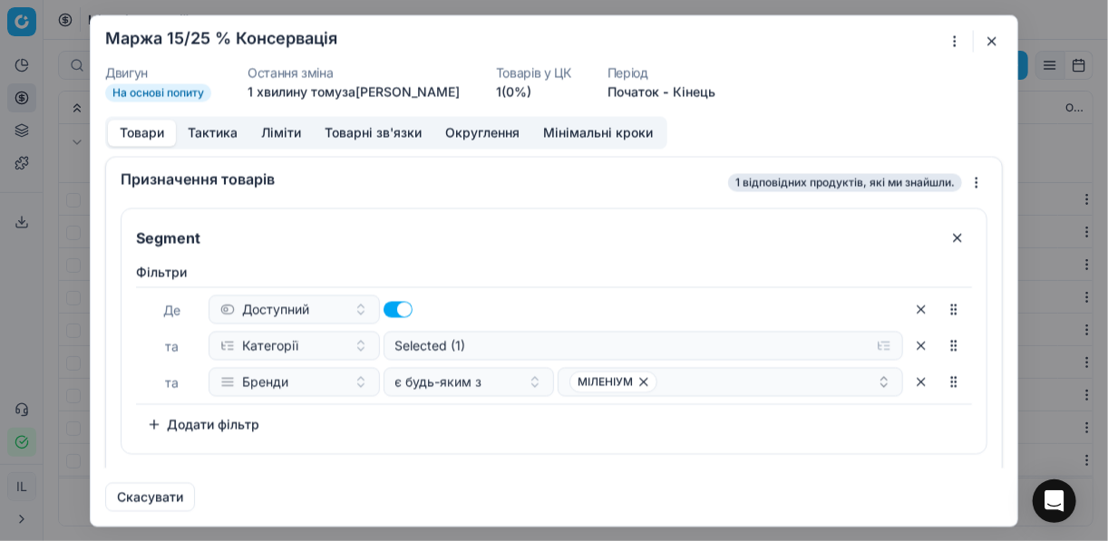
click at [947, 44] on div "Ми зберігаємо налаштування ЦК. Будь ласка, зачекайте, це може зайняти декілька …" at bounding box center [554, 270] width 1108 height 541
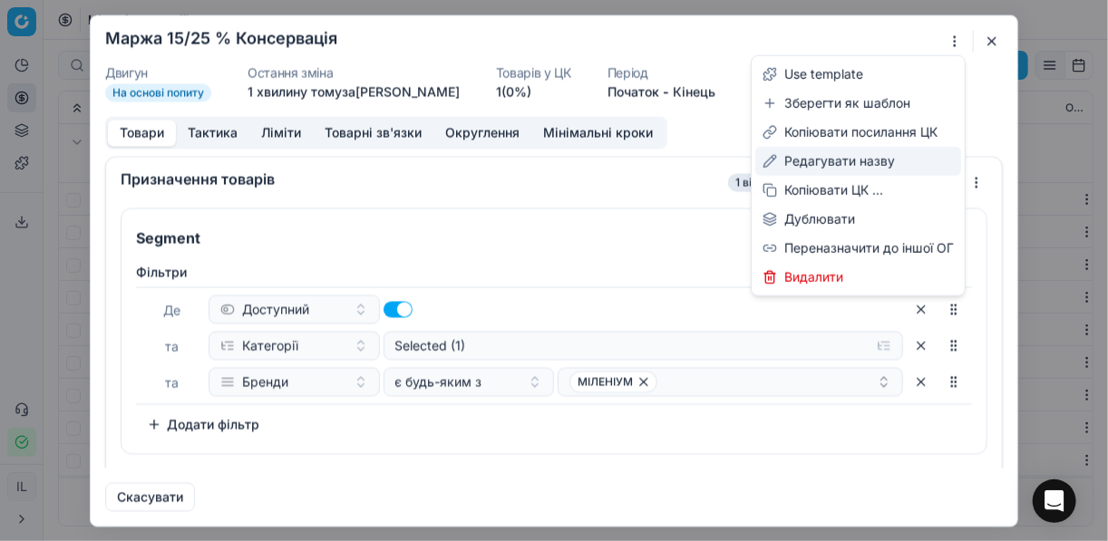
click at [827, 170] on div "Редагувати назву" at bounding box center [858, 161] width 206 height 29
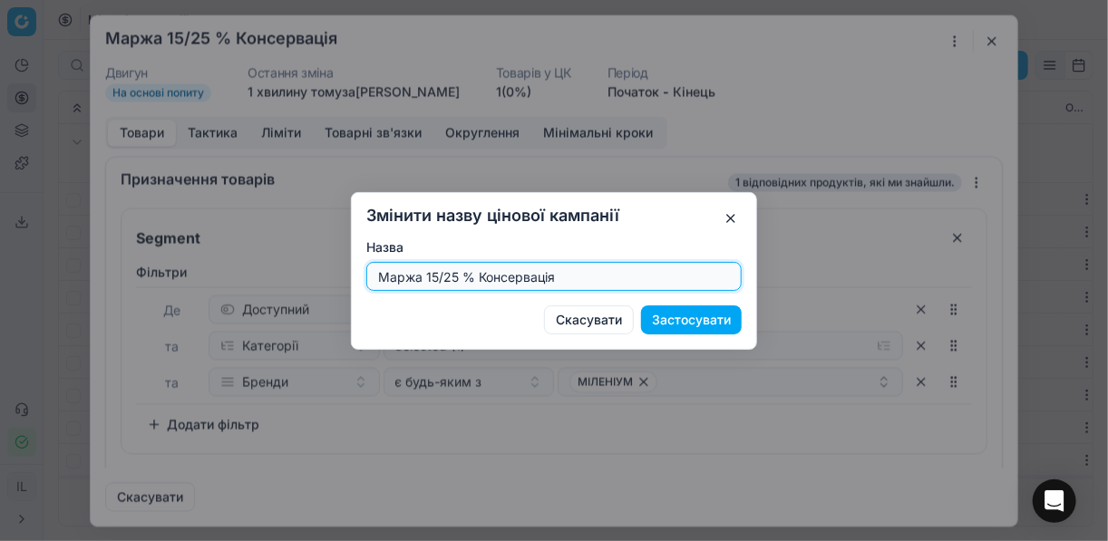
click at [461, 279] on input "Маржа 15/25 % Консервація" at bounding box center [553, 276] width 359 height 27
type input "Маржа 15/25% Консервація"
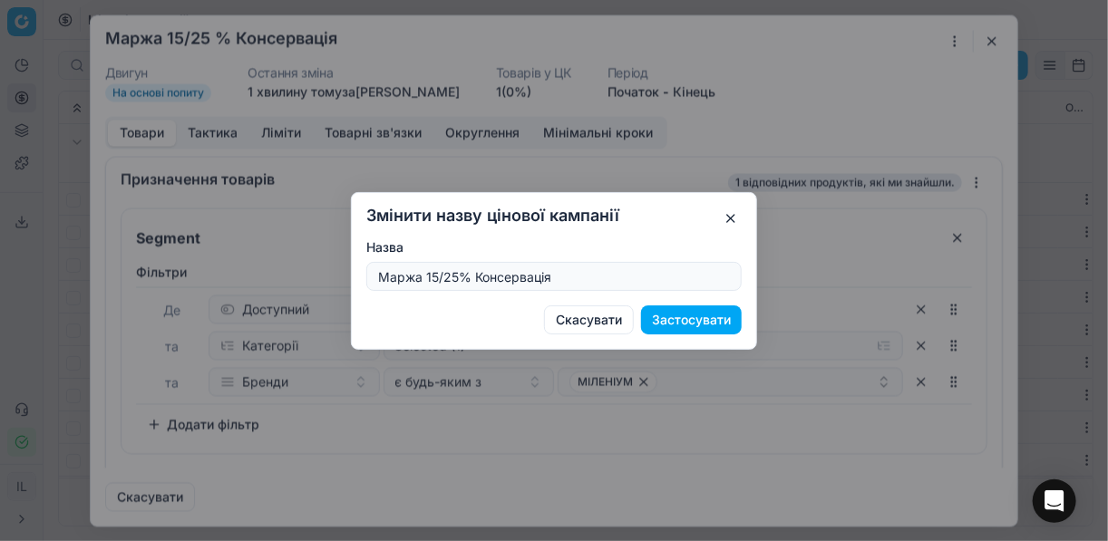
click at [704, 318] on button "Застосувати" at bounding box center [691, 320] width 101 height 29
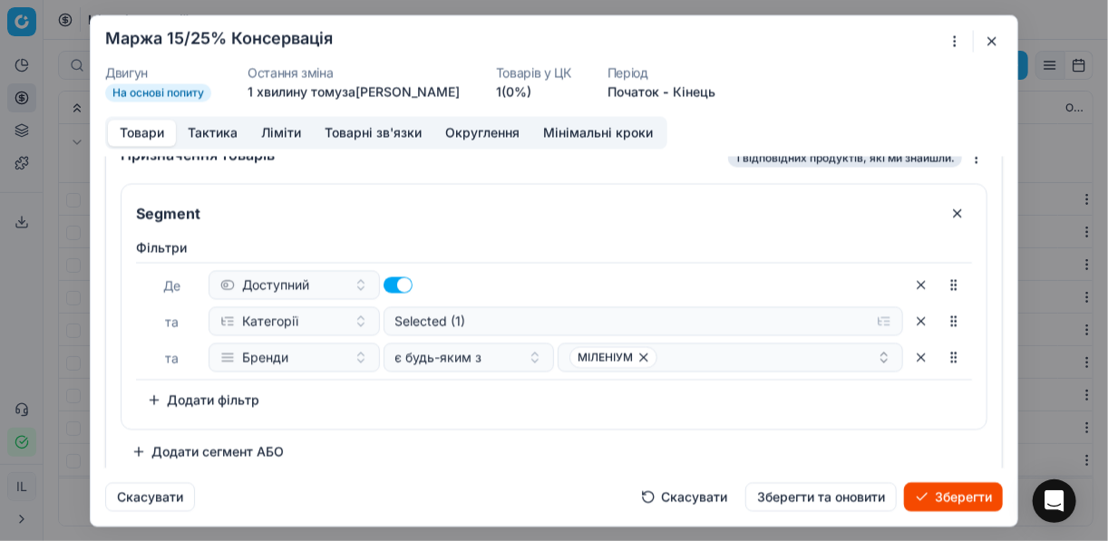
scroll to position [34, 0]
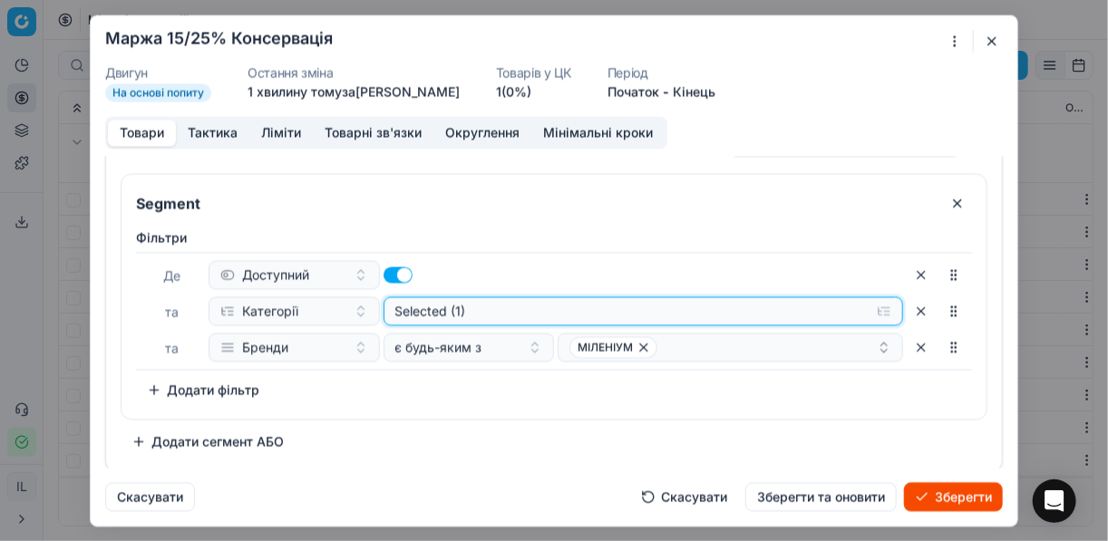
click at [875, 312] on button "Selected (1)" at bounding box center [643, 310] width 520 height 29
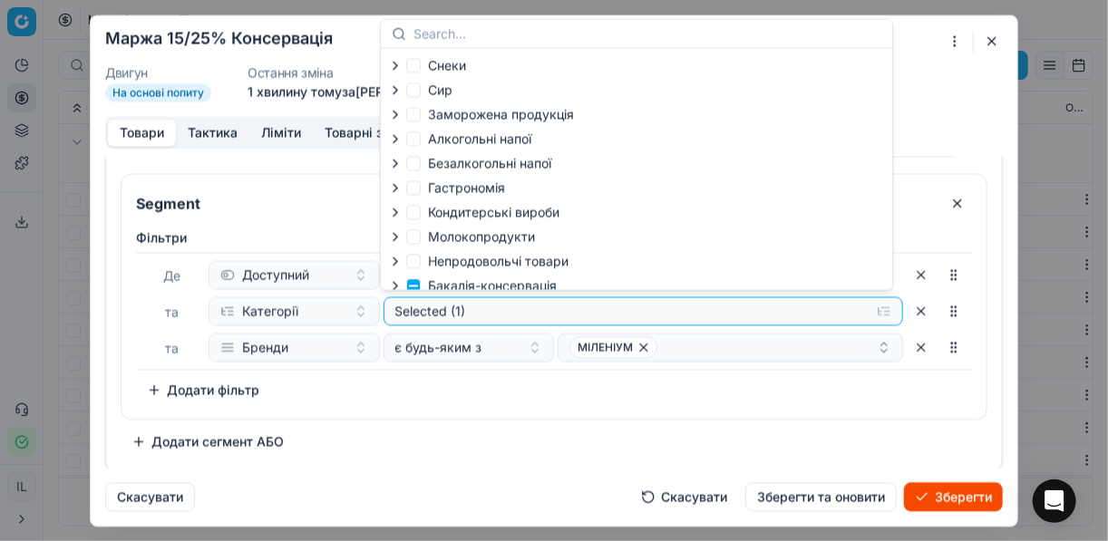
scroll to position [62, 0]
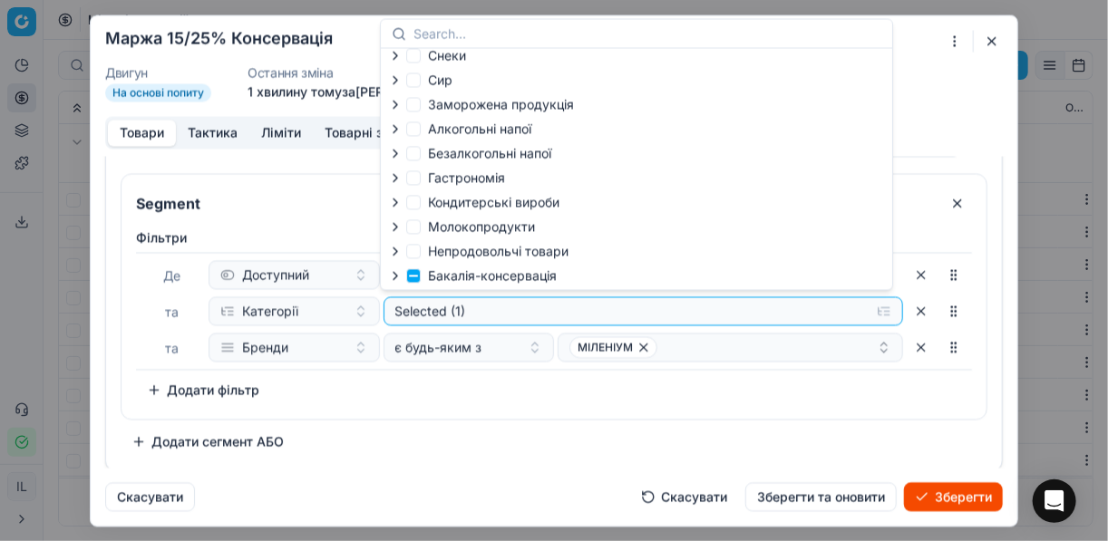
click at [393, 278] on icon "button" at bounding box center [395, 275] width 4 height 7
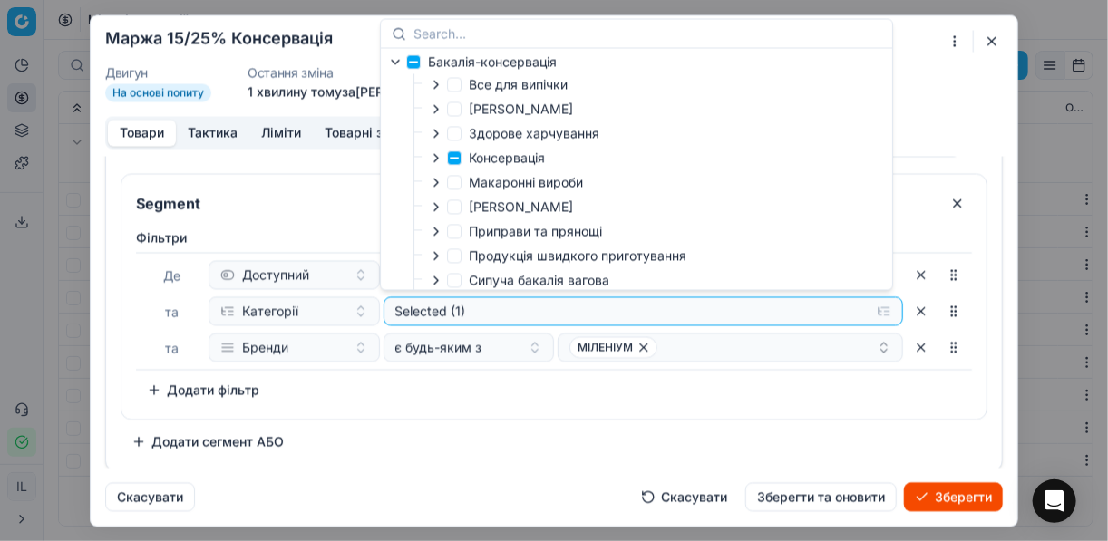
scroll to position [279, 0]
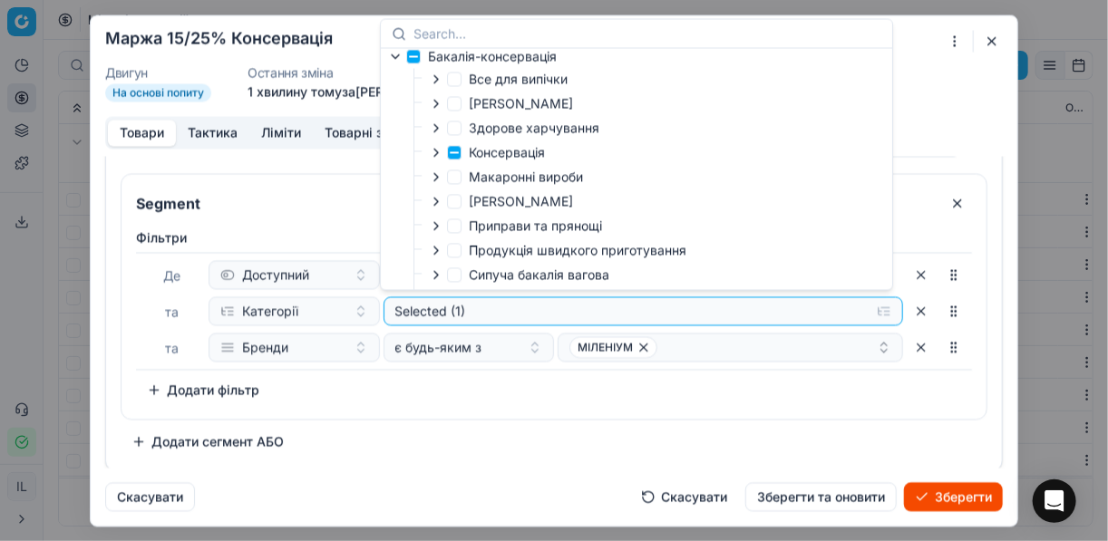
click at [434, 152] on icon "button" at bounding box center [436, 152] width 4 height 7
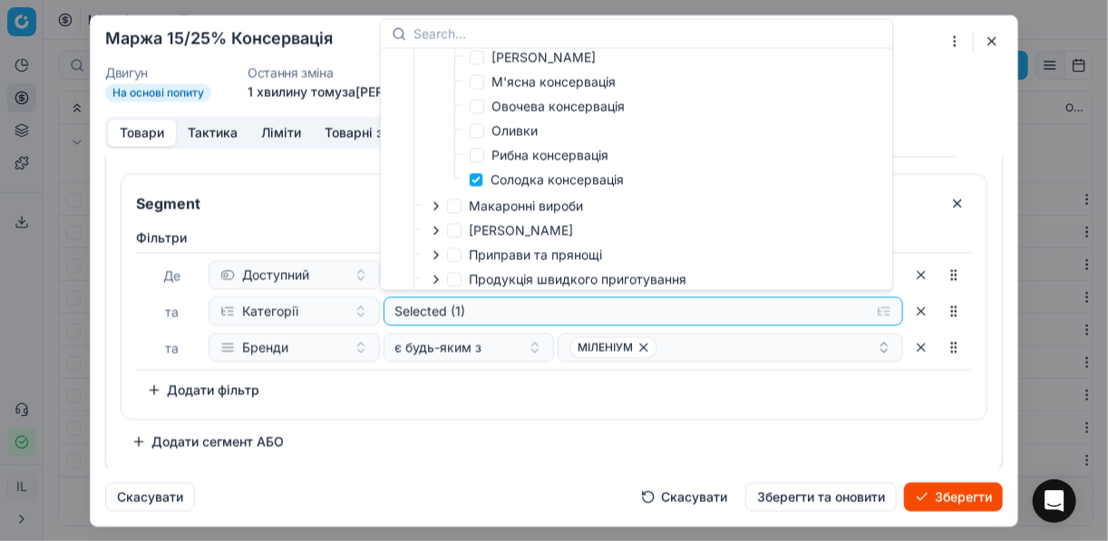
scroll to position [424, 0]
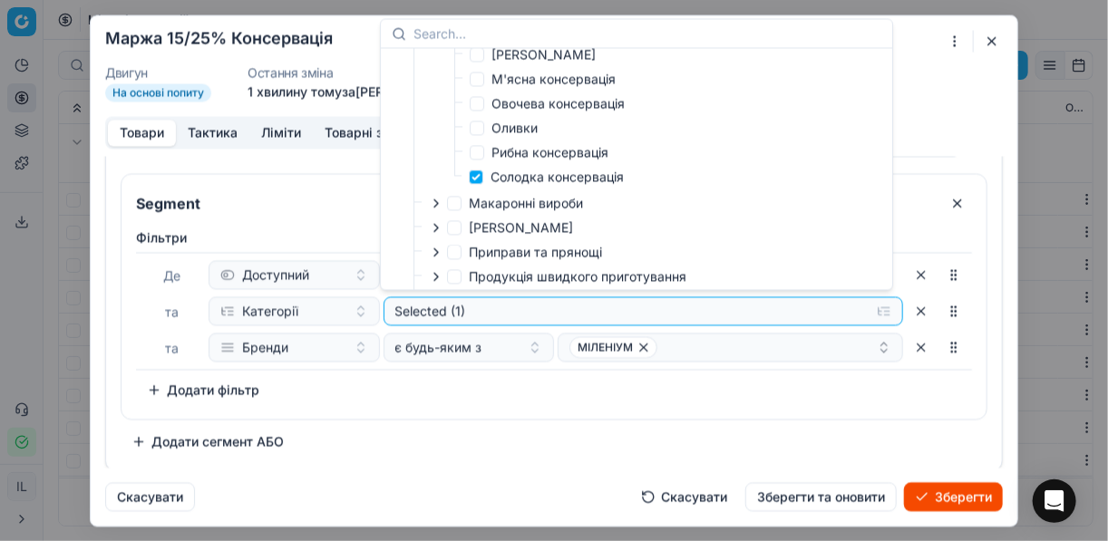
click at [783, 411] on div "Фiльтри Де Доступний та Категорії Selected (1) та Бренди є будь-яким з МІЛЕНІУМ…" at bounding box center [553, 320] width 865 height 198
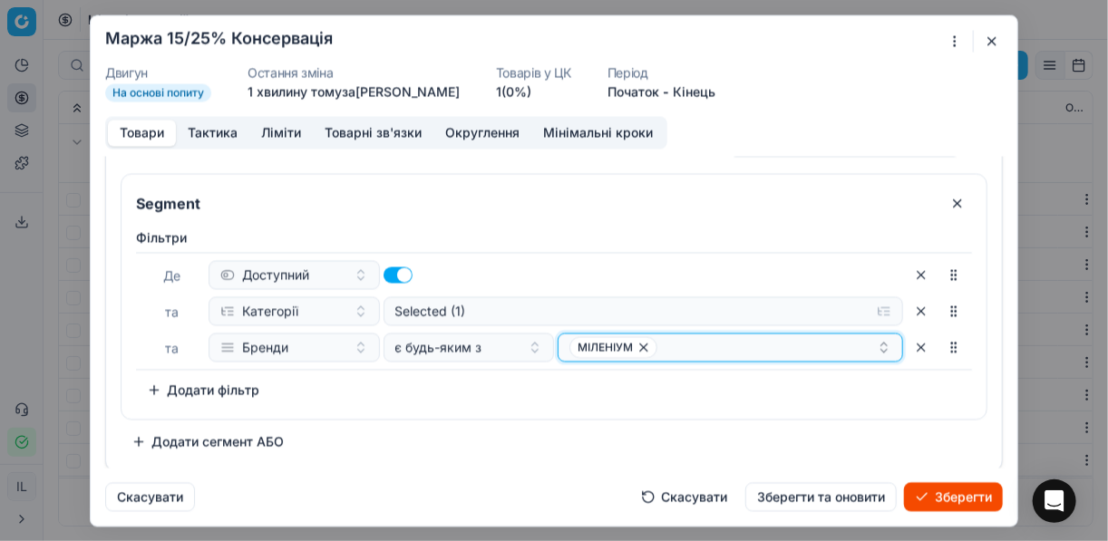
click at [697, 347] on div "МІЛЕНІУМ" at bounding box center [722, 347] width 307 height 22
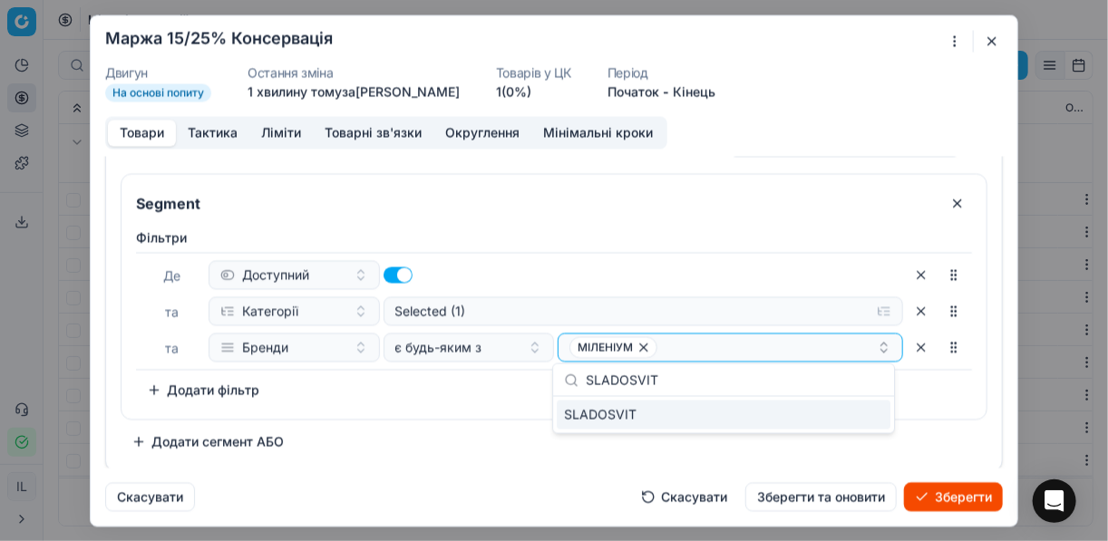
type input "SLADOSVIT"
click at [831, 408] on div "SLADOSVIT" at bounding box center [724, 415] width 334 height 29
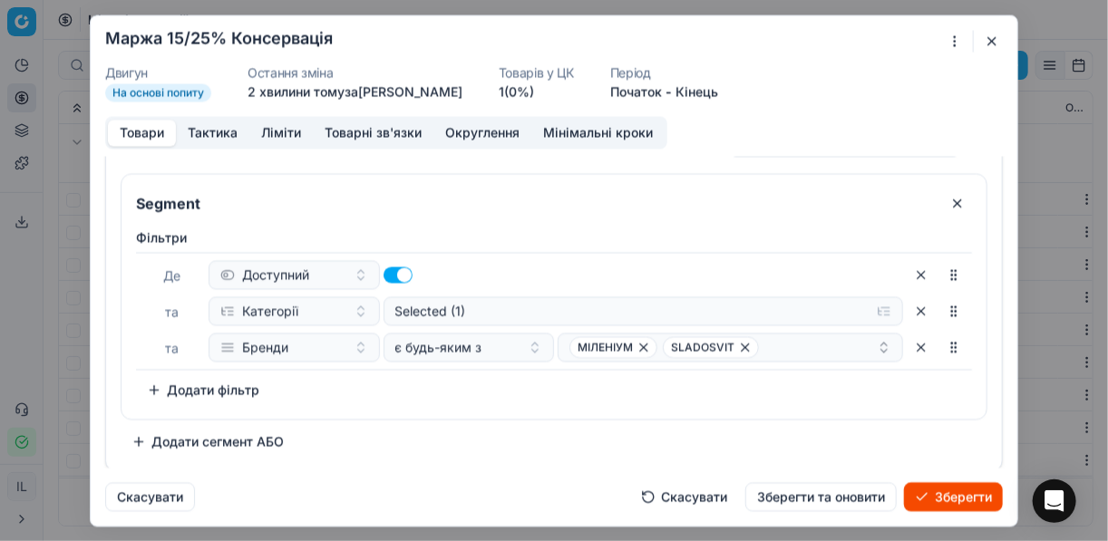
click at [941, 498] on button "Зберегти" at bounding box center [953, 496] width 99 height 29
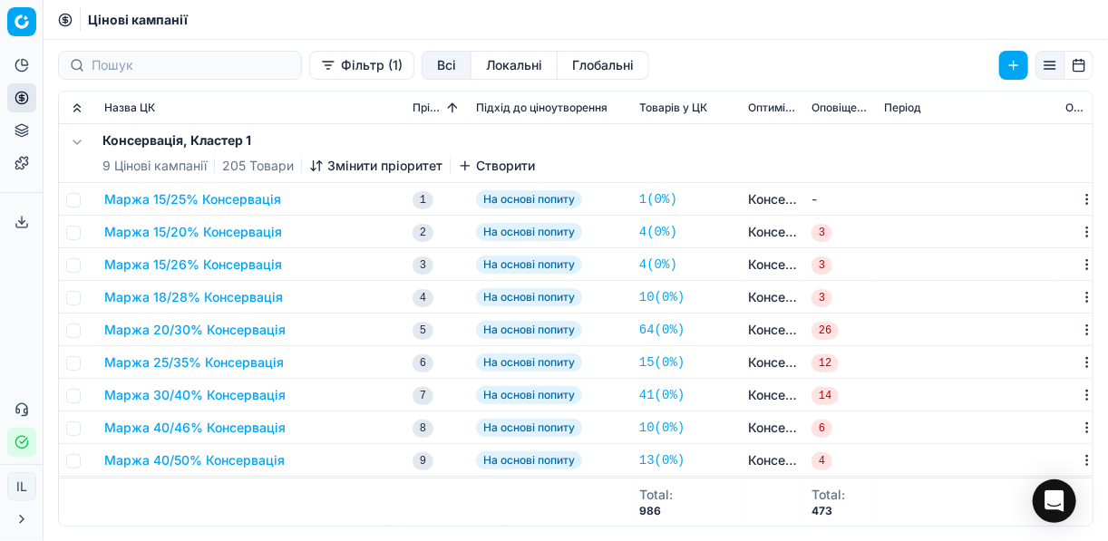
click at [203, 234] on button "Маржа 15/20% Консервація" at bounding box center [193, 232] width 178 height 18
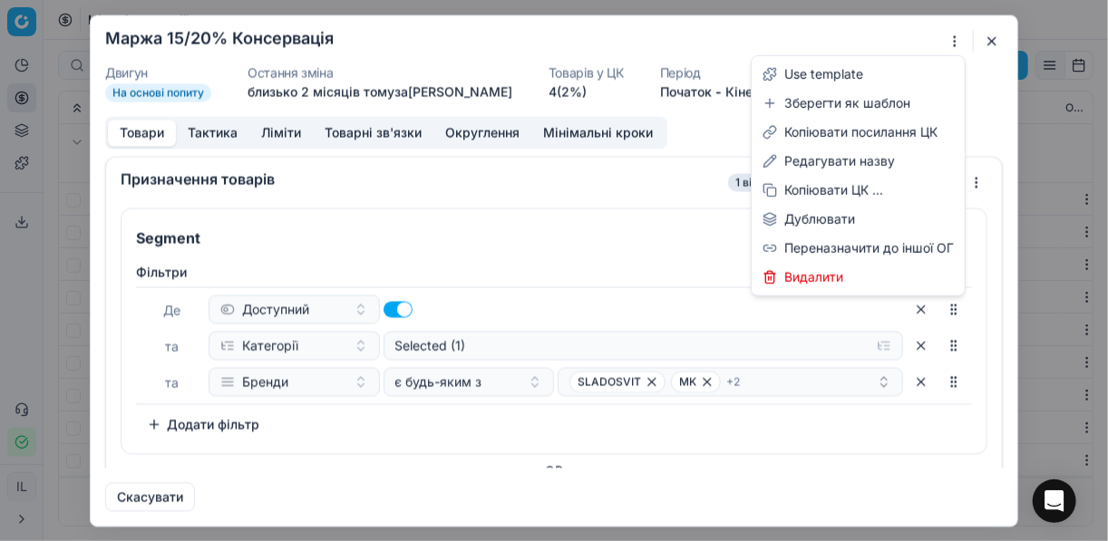
click at [952, 38] on div "Ми зберігаємо налаштування ЦК. Будь ласка, зачекайте, це може зайняти декілька …" at bounding box center [554, 270] width 1108 height 541
click at [823, 163] on div "Редагувати назву" at bounding box center [858, 161] width 206 height 29
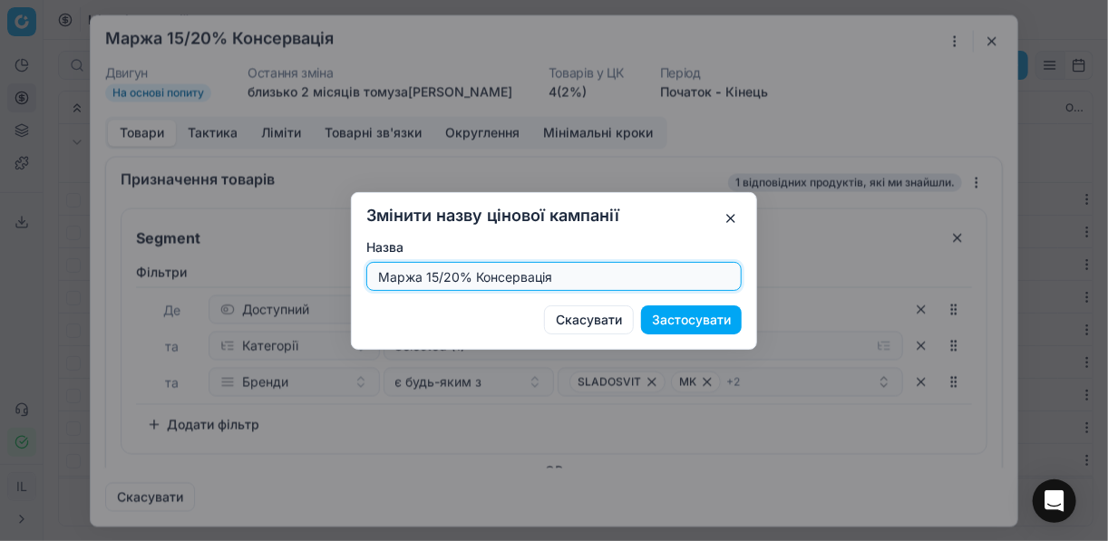
click at [457, 275] on input "Маржа 15/20% Консервація" at bounding box center [553, 276] width 359 height 27
type input "Маржа 20/30% Консервація"
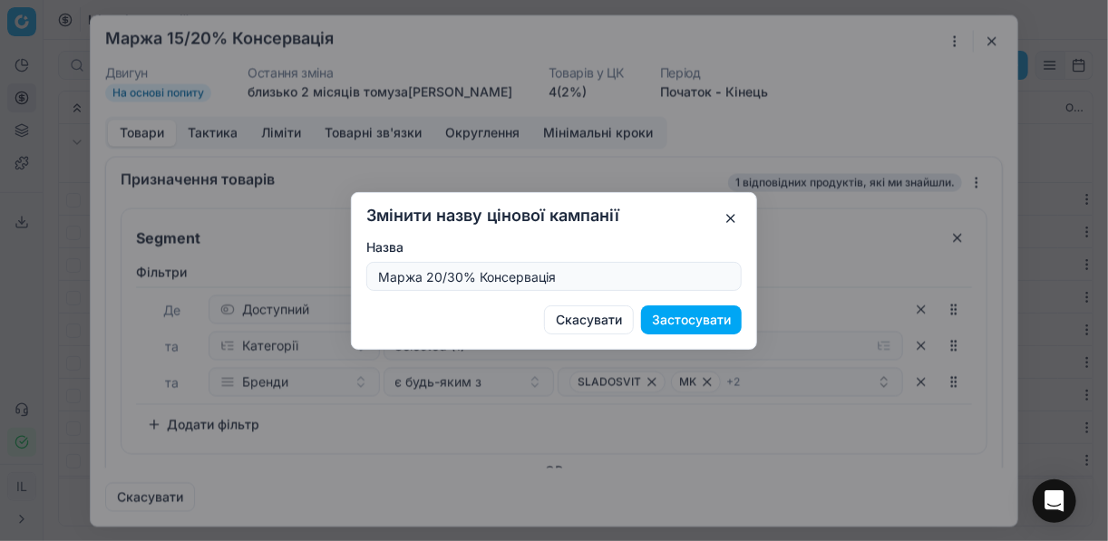
click at [680, 321] on button "Застосувати" at bounding box center [691, 320] width 101 height 29
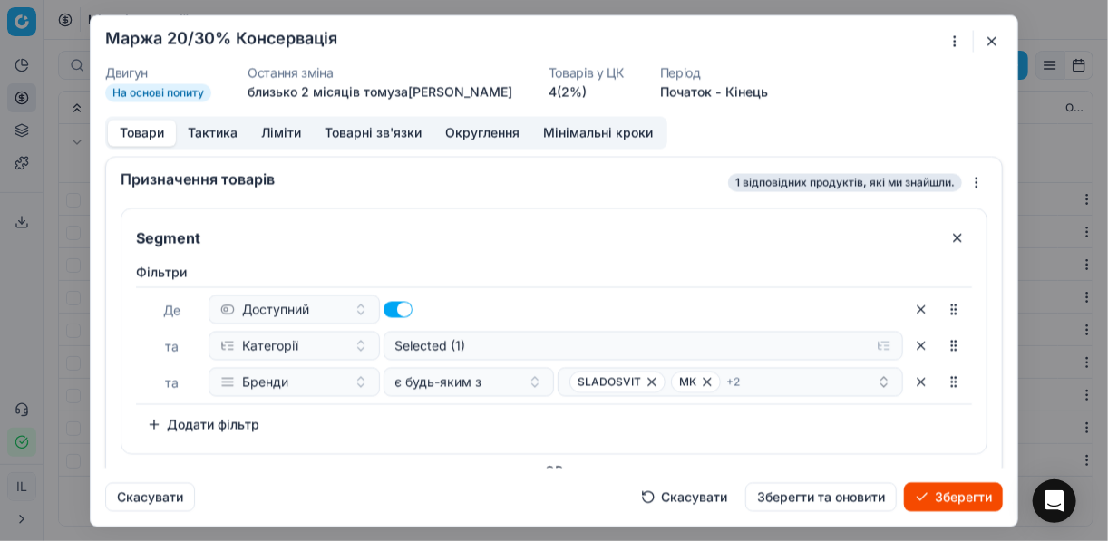
click at [940, 493] on button "Зберегти" at bounding box center [953, 496] width 99 height 29
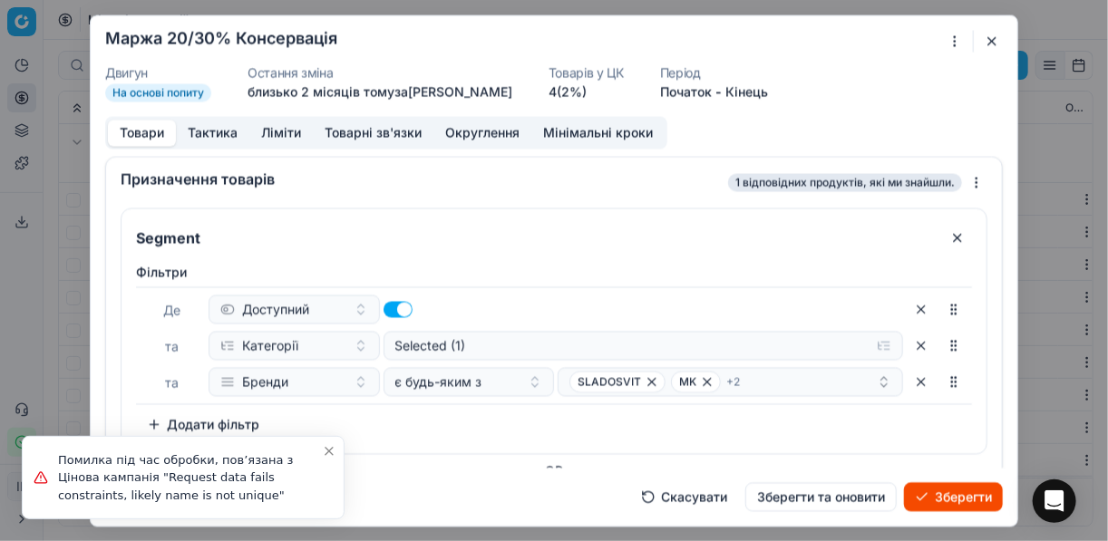
click at [994, 39] on button "button" at bounding box center [992, 41] width 22 height 22
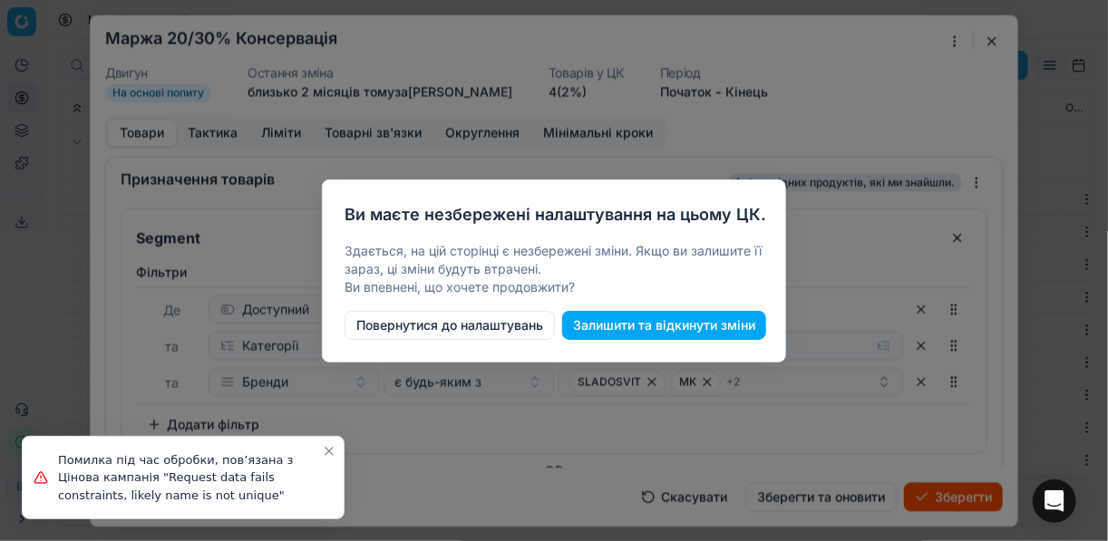
click at [625, 331] on button "Залишити та відкинути зміни" at bounding box center [664, 325] width 204 height 29
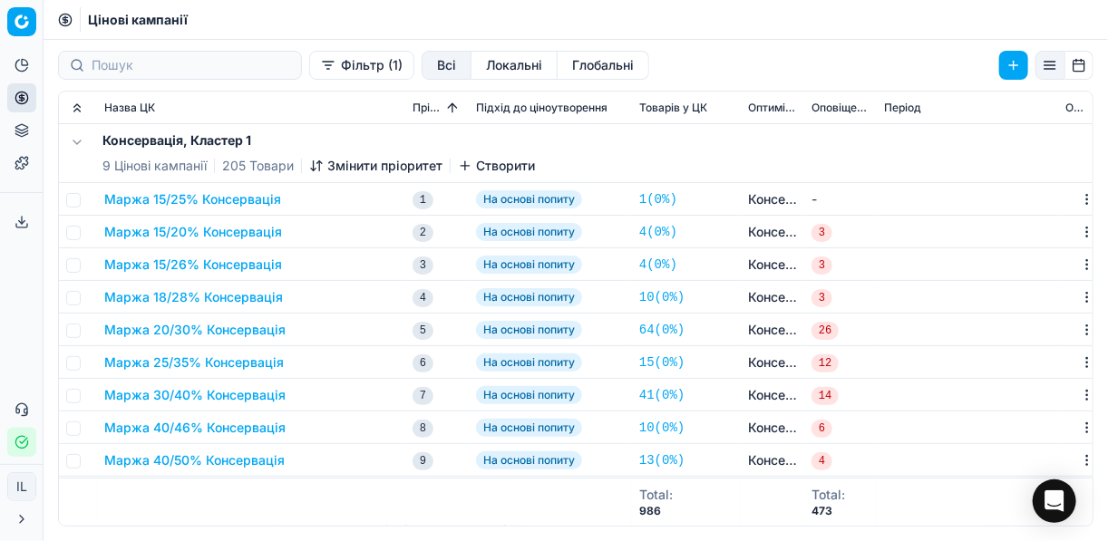
click at [181, 331] on button "Маржа 20/30% Консервація" at bounding box center [194, 330] width 181 height 18
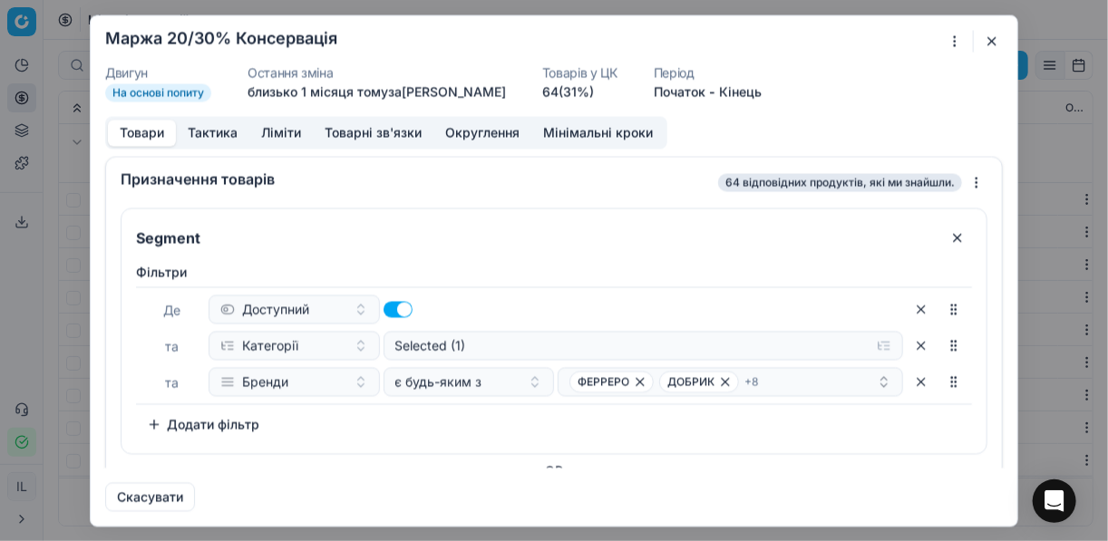
click at [956, 37] on div "Ми зберігаємо налаштування ЦК. Будь ласка, зачекайте, це може зайняти декілька …" at bounding box center [554, 270] width 1108 height 541
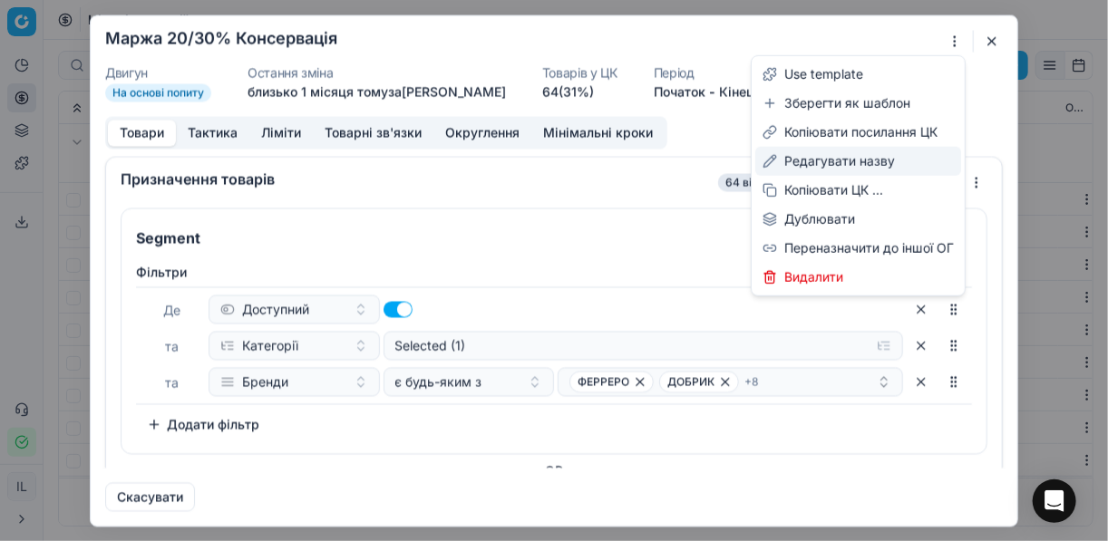
click at [827, 161] on div "Редагувати назву" at bounding box center [858, 161] width 206 height 29
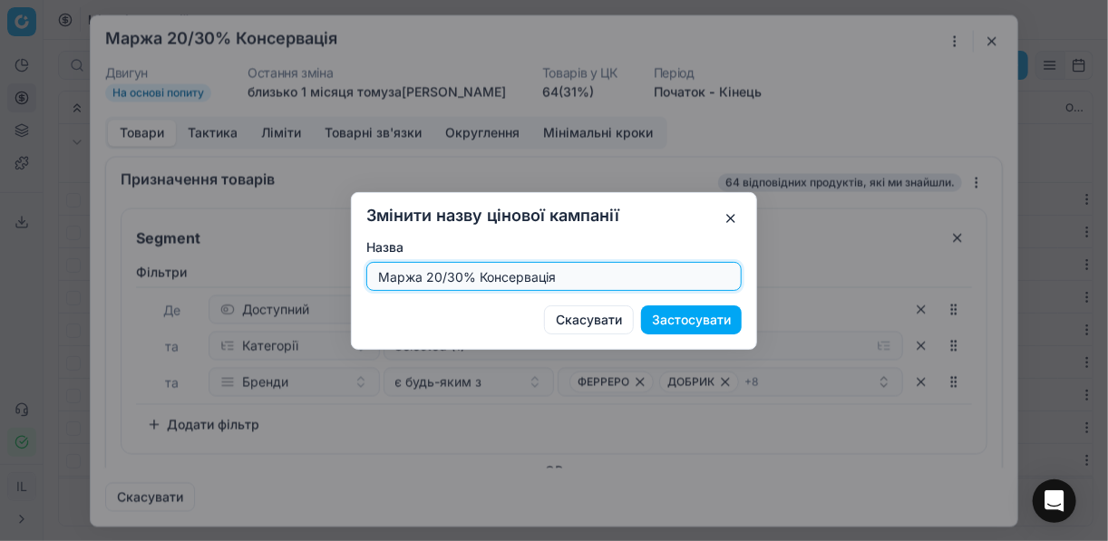
click at [462, 276] on input "Маржа 20/30% Консервація" at bounding box center [553, 276] width 359 height 27
type input "Маржа 20/31% Консервація"
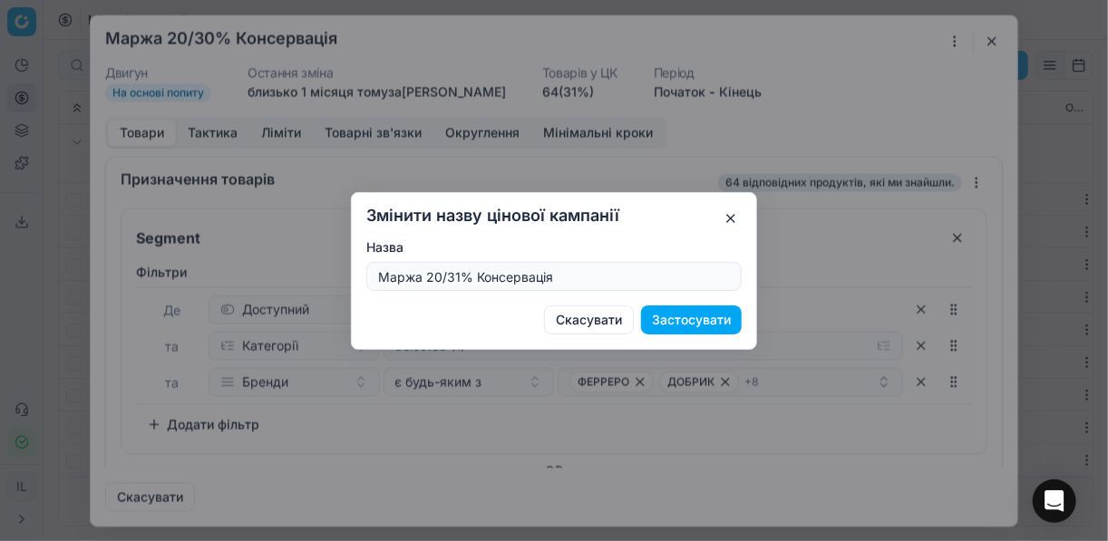
click at [683, 321] on button "Застосувати" at bounding box center [691, 320] width 101 height 29
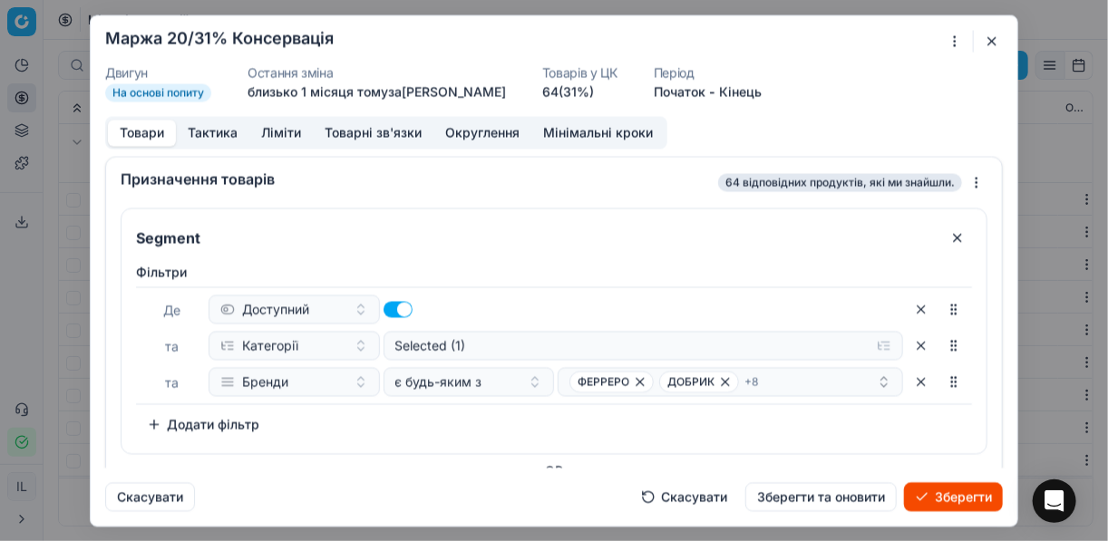
click at [938, 500] on button "Зберегти" at bounding box center [953, 496] width 99 height 29
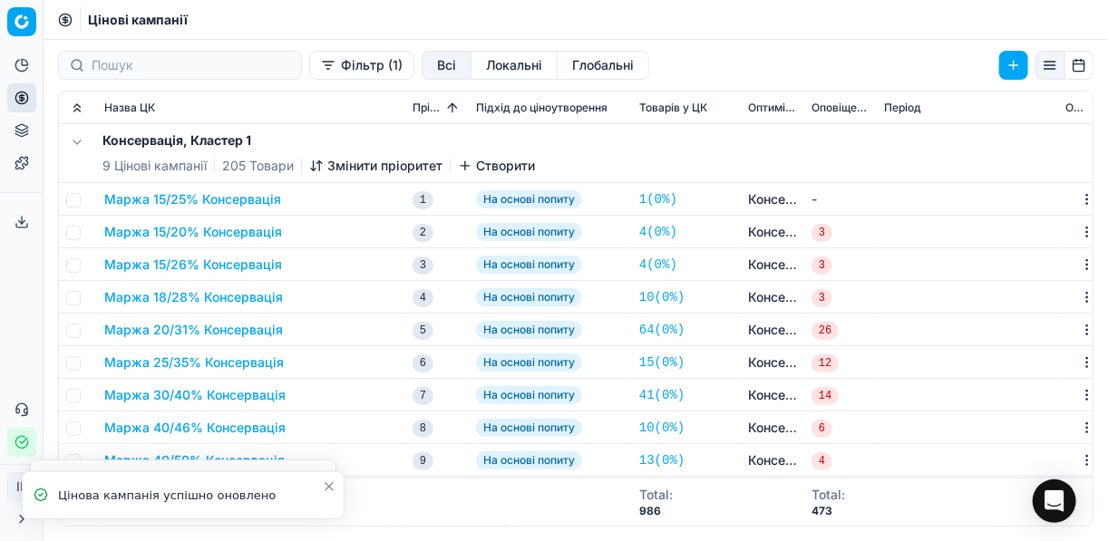
click at [176, 238] on button "Маржа 15/20% Консервація" at bounding box center [193, 232] width 178 height 18
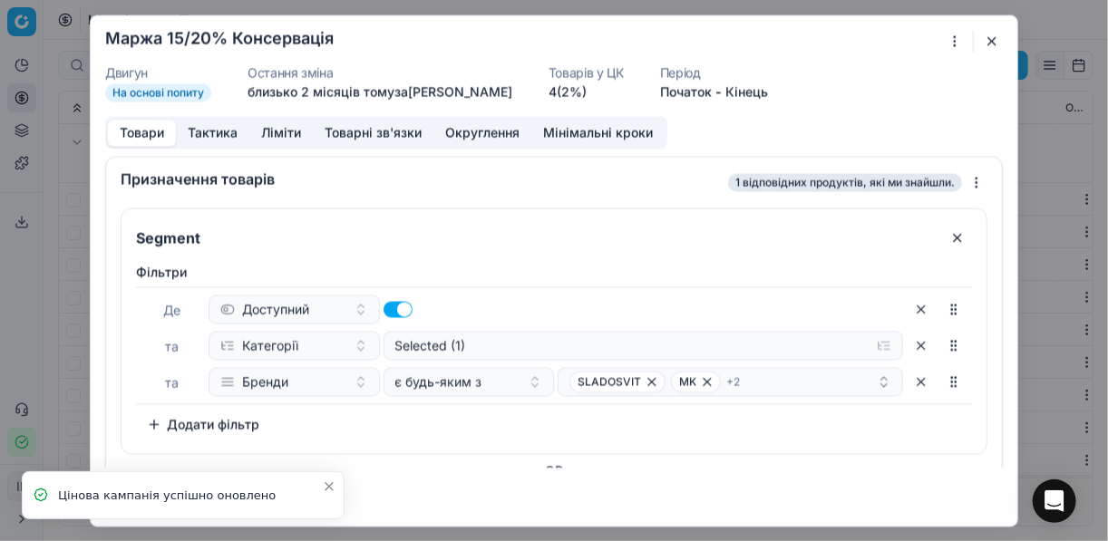
click at [946, 41] on div "Ми зберігаємо налаштування ЦК. Будь ласка, зачекайте, це може зайняти декілька …" at bounding box center [554, 270] width 1108 height 541
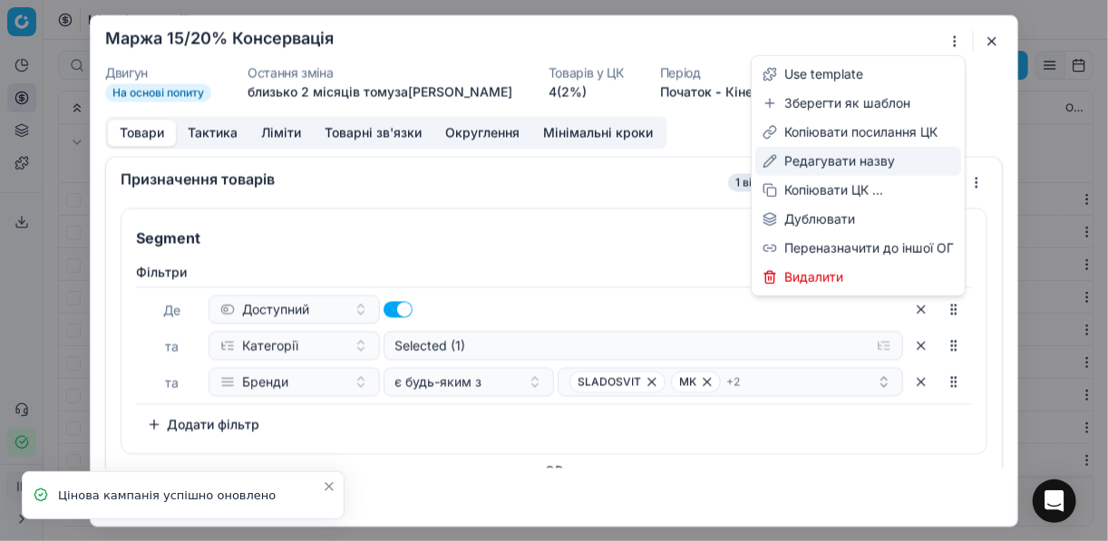
click at [840, 155] on div "Редагувати назву" at bounding box center [858, 161] width 206 height 29
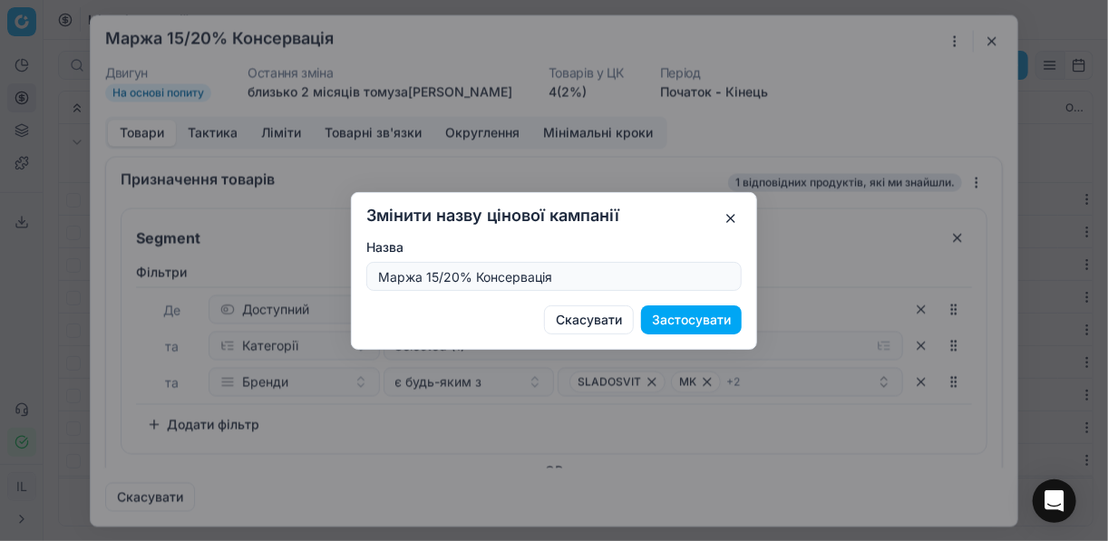
click at [433, 276] on input "Маржа 15/20% Консервація" at bounding box center [553, 276] width 359 height 27
click at [457, 277] on input "Маржа 15/20% Консервація" at bounding box center [553, 276] width 359 height 27
type input "Маржа 20/30% Консервація"
click at [689, 318] on button "Застосувати" at bounding box center [691, 320] width 101 height 29
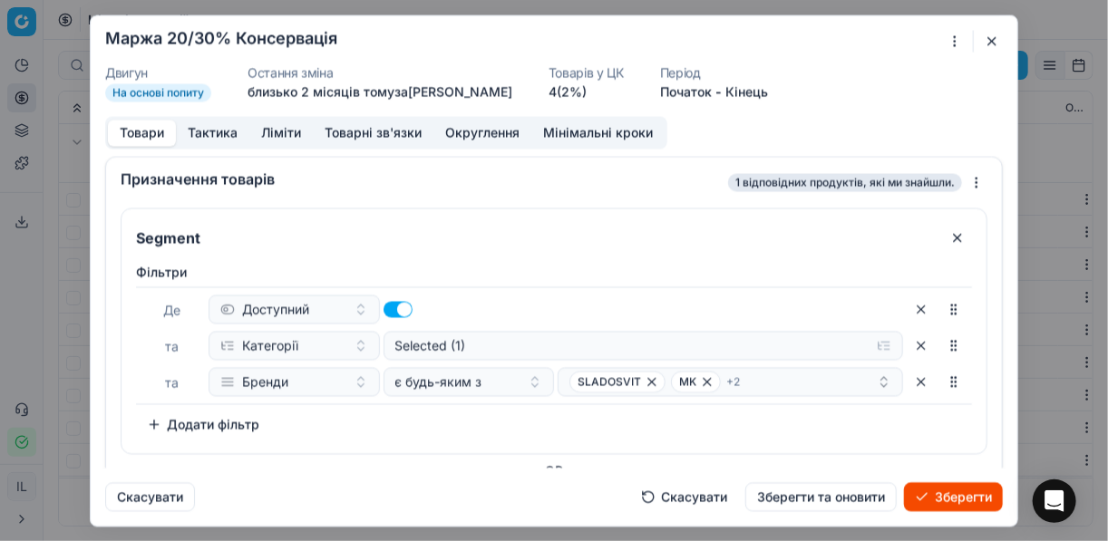
click at [272, 129] on button "Ліміти" at bounding box center [280, 133] width 63 height 26
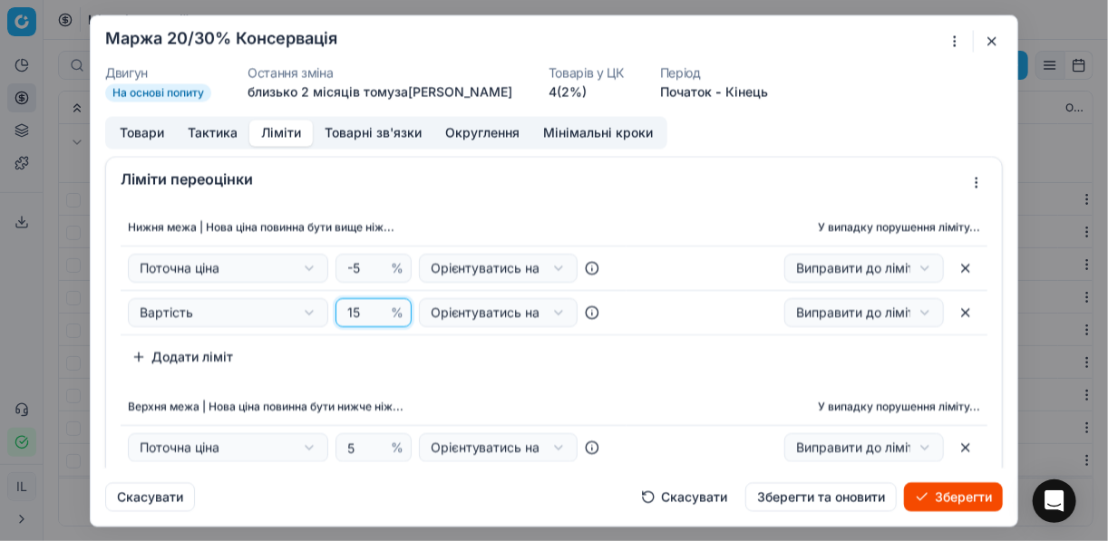
click at [355, 312] on input "15" at bounding box center [366, 312] width 44 height 27
type input "1"
click at [458, 365] on div "Нижня межа | Нова ціна повинна бути вище ніж... У випадку порушення ліміту... П…" at bounding box center [554, 290] width 867 height 162
click at [354, 311] on input "19" at bounding box center [366, 312] width 44 height 27
type input "1"
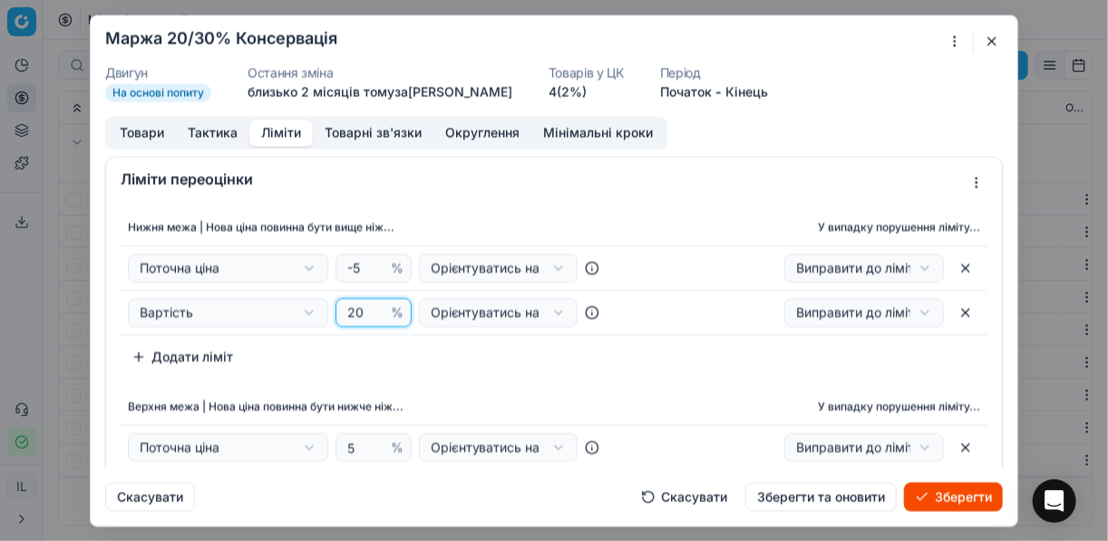
type input "20"
click at [427, 360] on div "Нижня межа | Нова ціна повинна бути вище ніж... У випадку порушення ліміту... П…" at bounding box center [554, 290] width 867 height 162
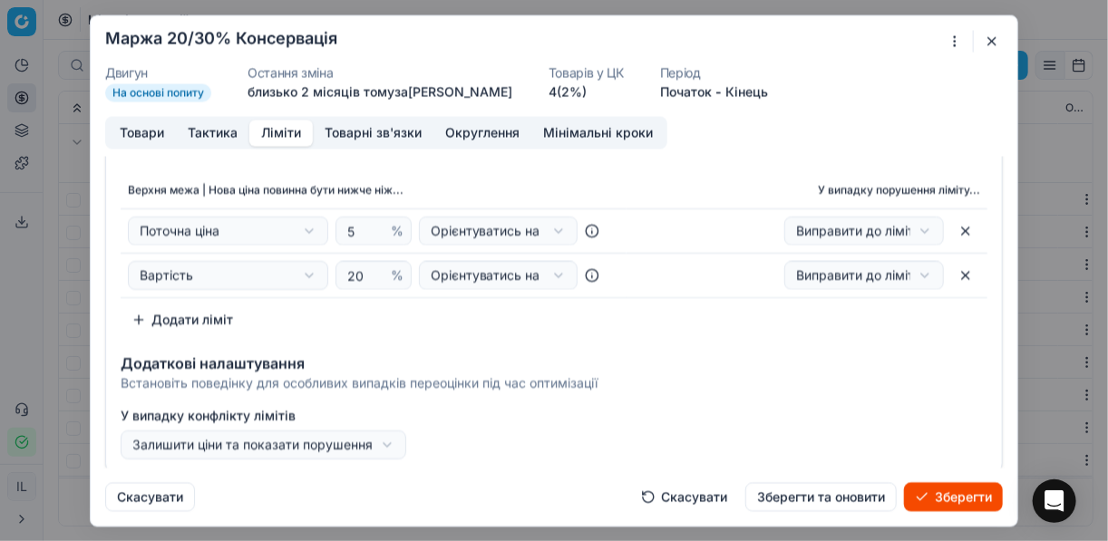
scroll to position [73, 0]
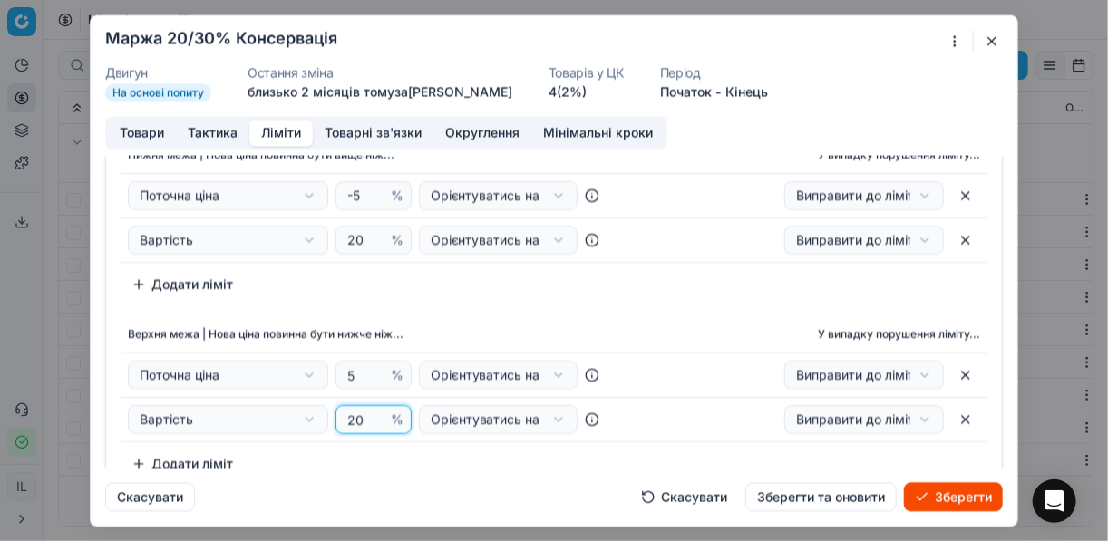
click at [356, 417] on input "20" at bounding box center [366, 419] width 44 height 27
type input "2"
type input "30"
click at [617, 319] on th "Верхня межа | Нова ціна повинна бути нижче ніж..." at bounding box center [374, 335] width 506 height 36
click at [148, 131] on button "Товари" at bounding box center [142, 133] width 68 height 26
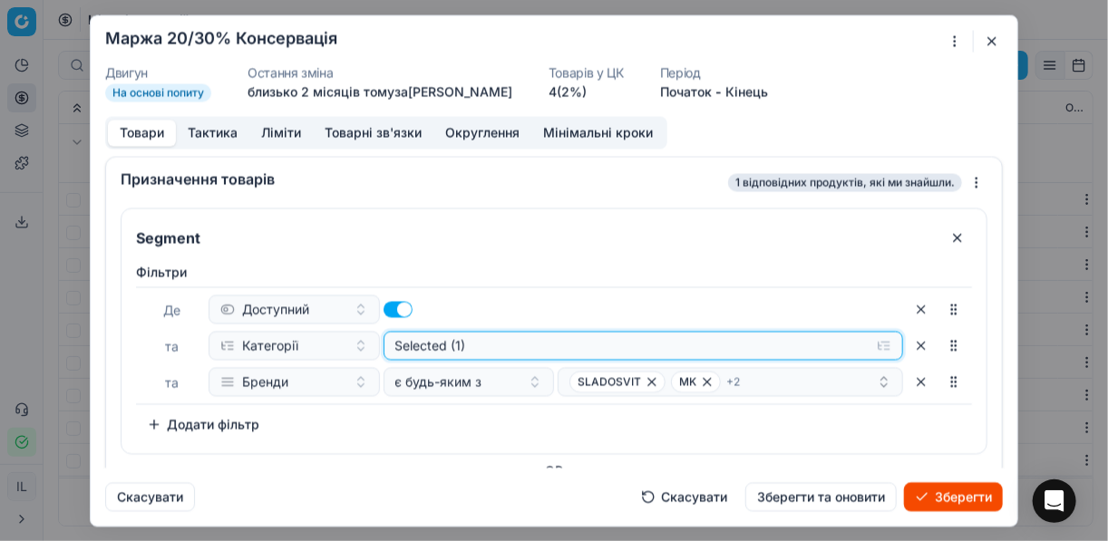
click at [873, 346] on button "Selected (1)" at bounding box center [643, 345] width 520 height 29
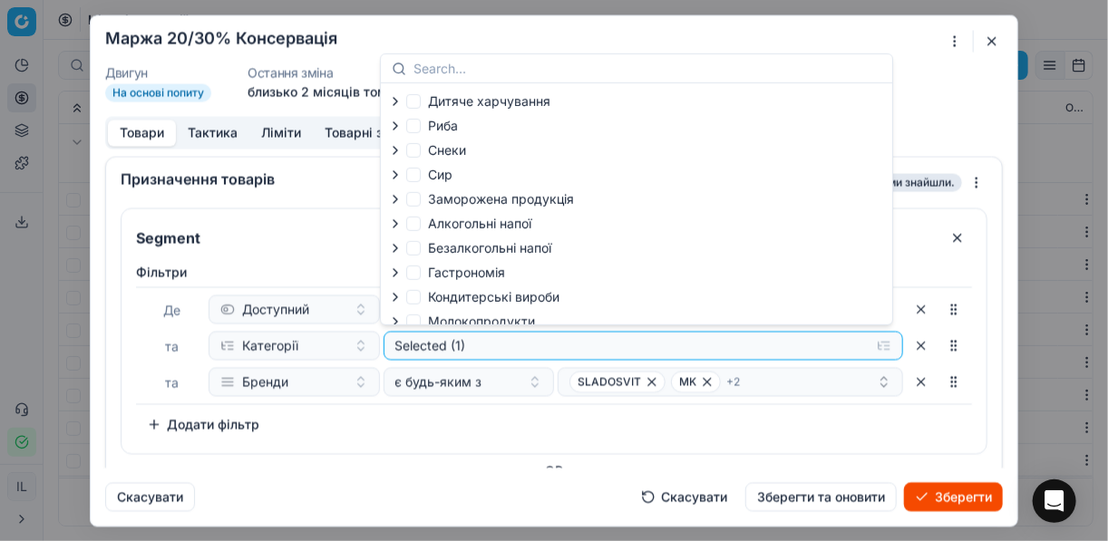
drag, startPoint x: 803, startPoint y: 394, endPoint x: 807, endPoint y: 373, distance: 22.1
click at [801, 394] on div "Де Доступний та Категорії Selected (1) та Бренди є будь-яким з SLADOSVIT MK + 2" at bounding box center [554, 345] width 836 height 118
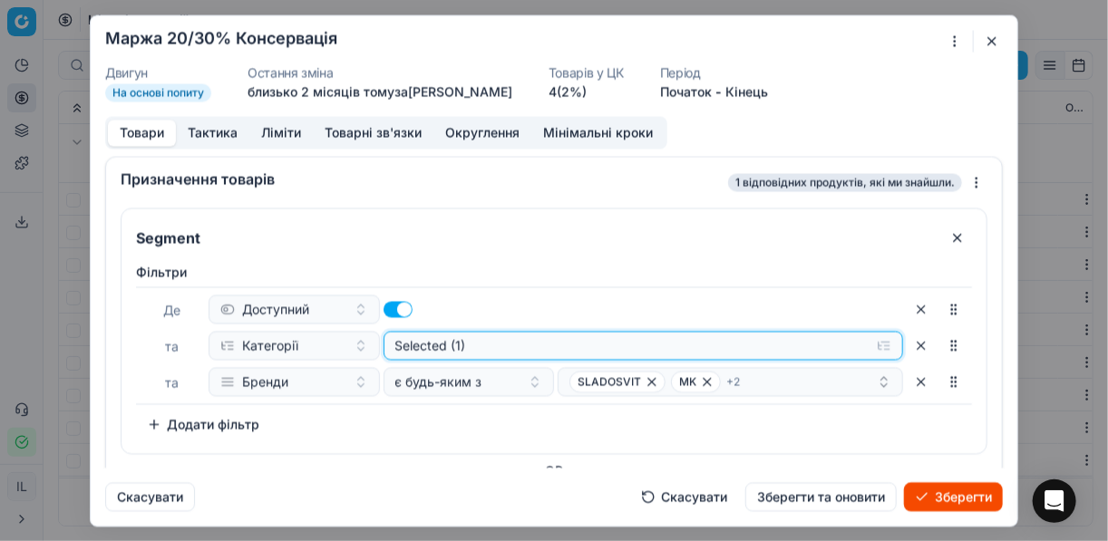
click at [873, 345] on button "Selected (1)" at bounding box center [643, 345] width 520 height 29
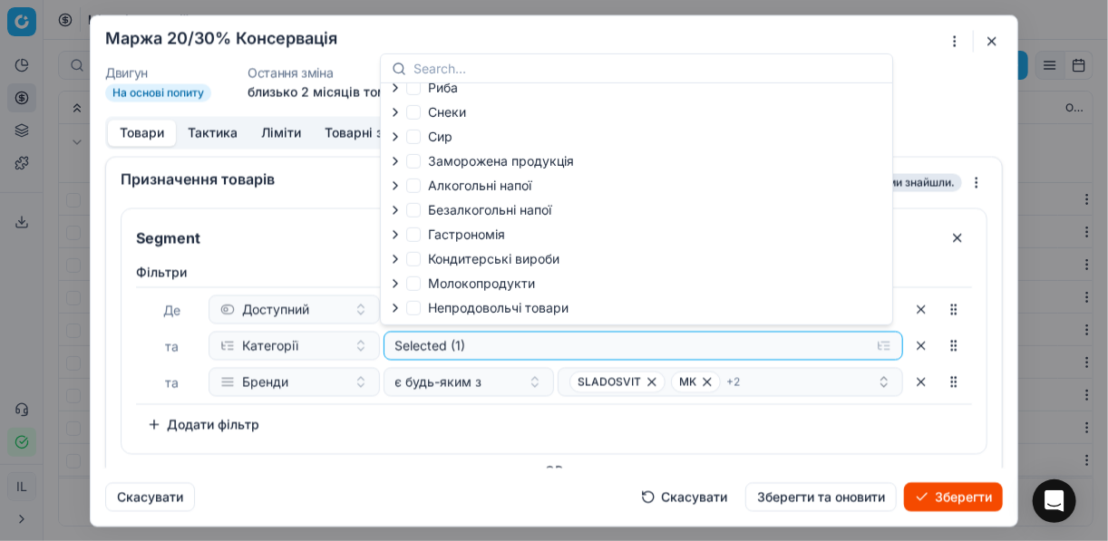
scroll to position [62, 0]
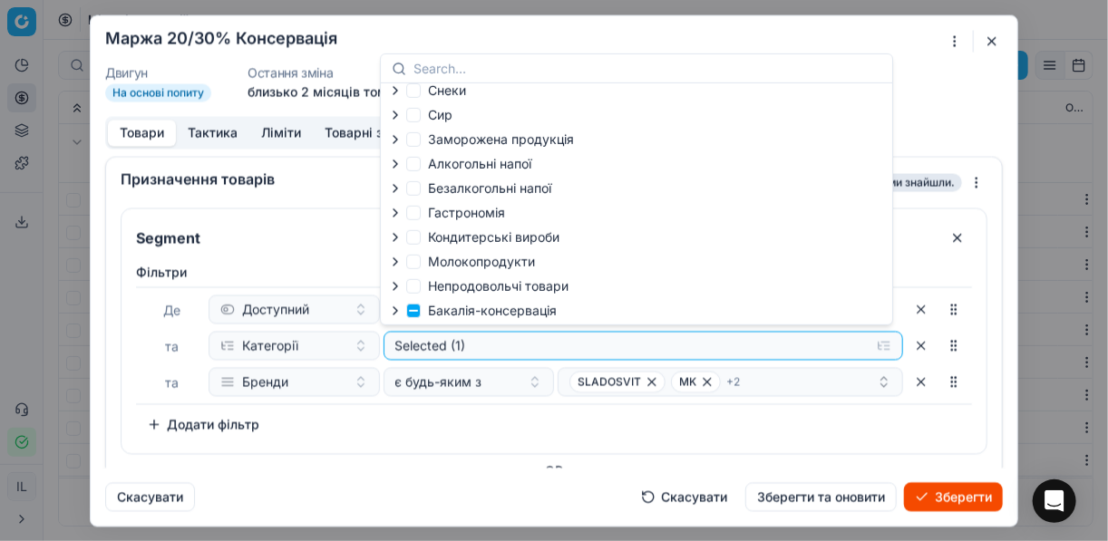
click at [393, 310] on icon "button" at bounding box center [395, 311] width 15 height 15
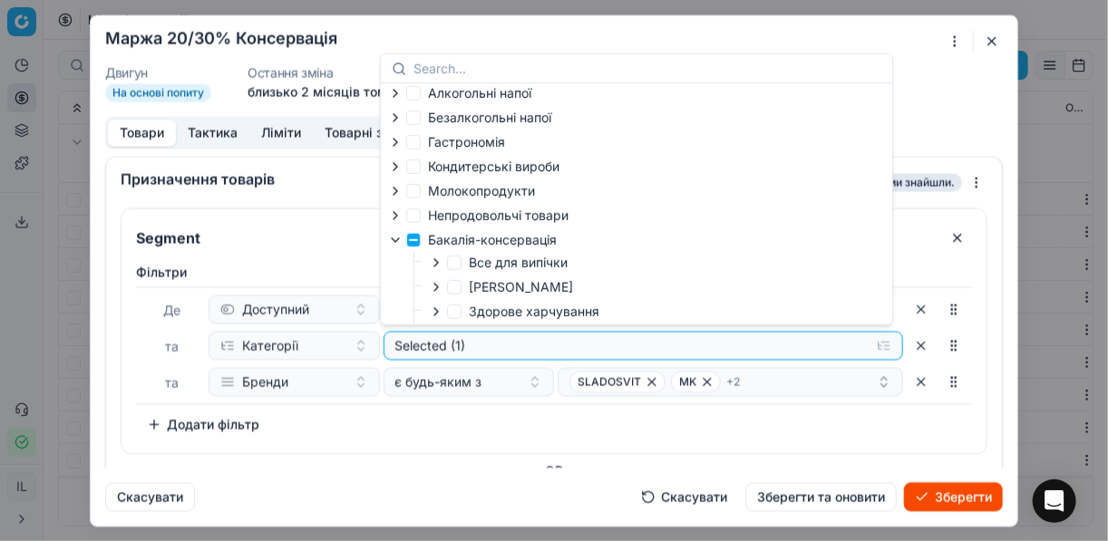
scroll to position [207, 0]
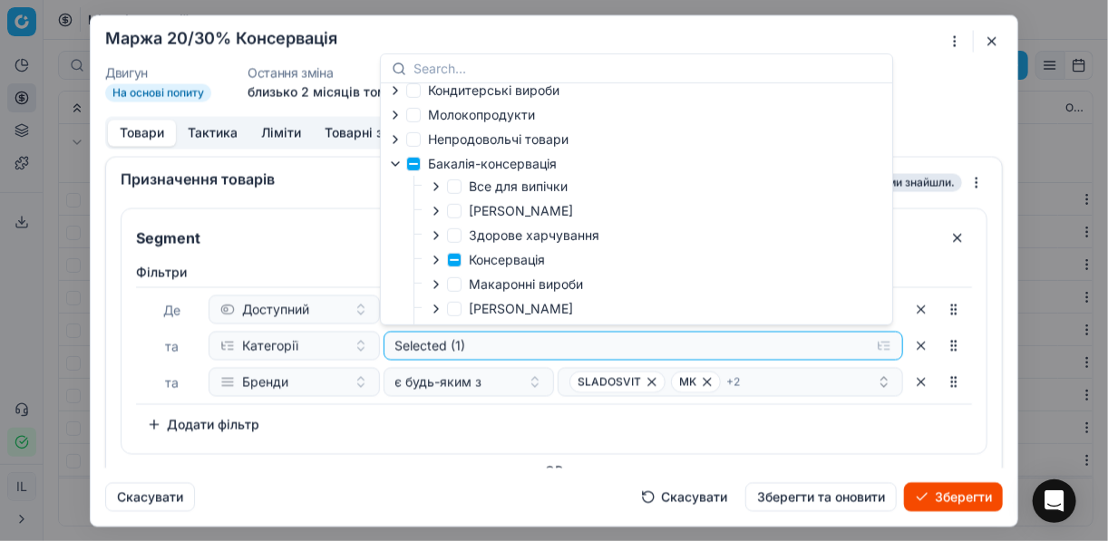
click at [438, 262] on icon "button" at bounding box center [436, 260] width 15 height 15
click at [477, 285] on input "Інгредієнти до суші" at bounding box center [477, 283] width 15 height 15
checkbox input "true"
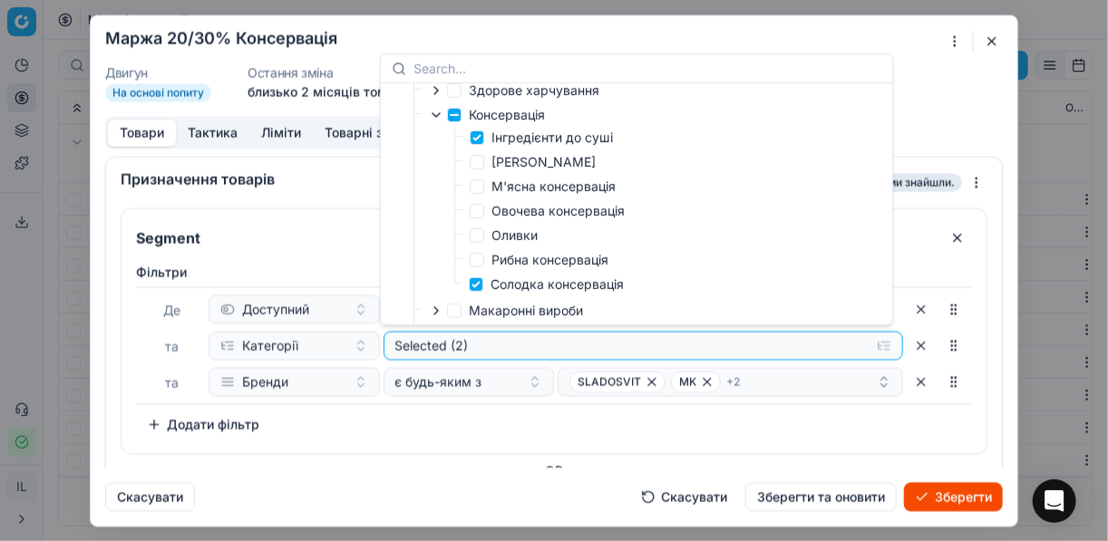
click at [483, 284] on label "Солодка консервація" at bounding box center [546, 285] width 155 height 18
click at [483, 284] on input "Солодка консервація" at bounding box center [476, 284] width 15 height 15
checkbox input "false"
click at [763, 403] on div "Фiльтри Де Доступний та Категорії Selected (1) та Бренди є будь-яким з SLADOSVI…" at bounding box center [554, 351] width 836 height 176
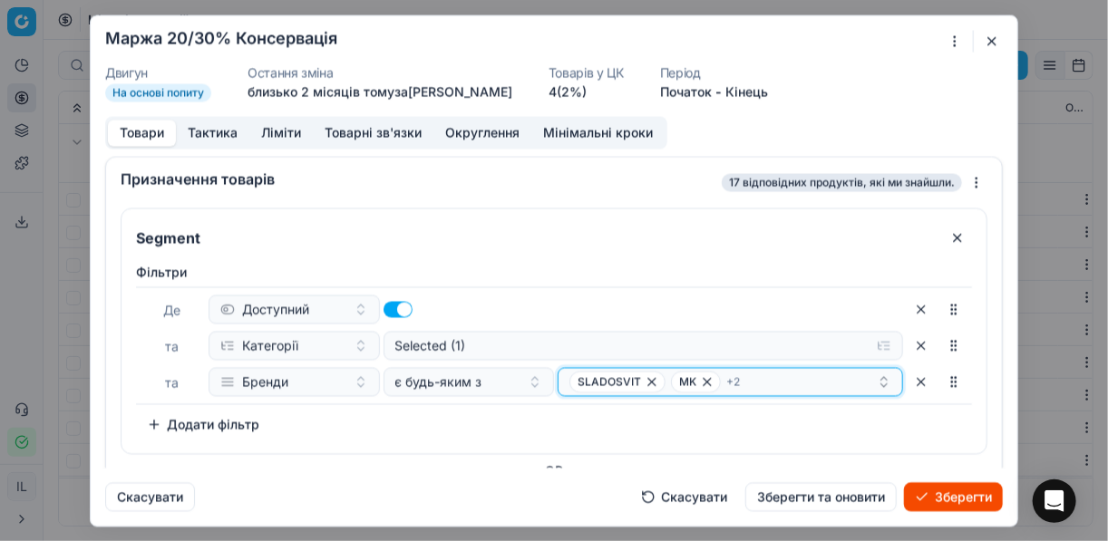
click at [827, 382] on div "SLADOSVIT MK + 2" at bounding box center [722, 382] width 307 height 22
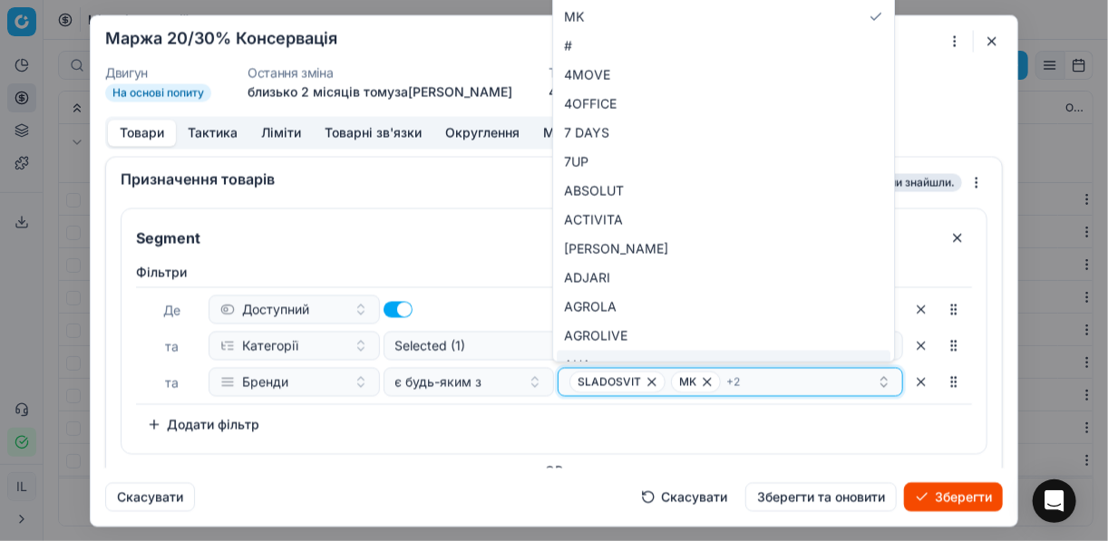
click at [645, 383] on icon "button" at bounding box center [652, 381] width 15 height 15
click at [606, 384] on icon "button" at bounding box center [605, 381] width 15 height 15
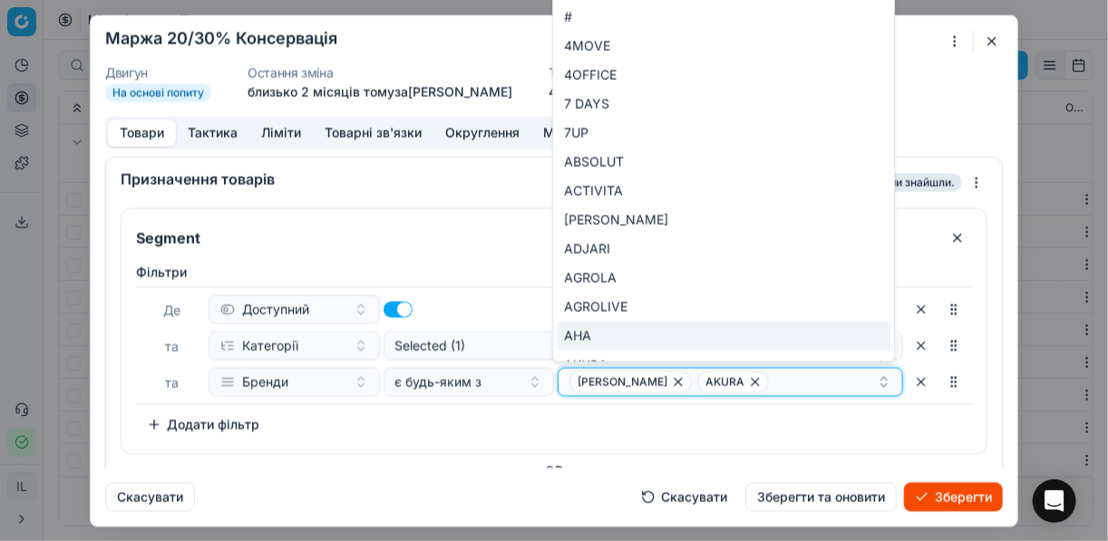
click at [631, 379] on span "BOB SNAIL" at bounding box center [630, 382] width 122 height 22
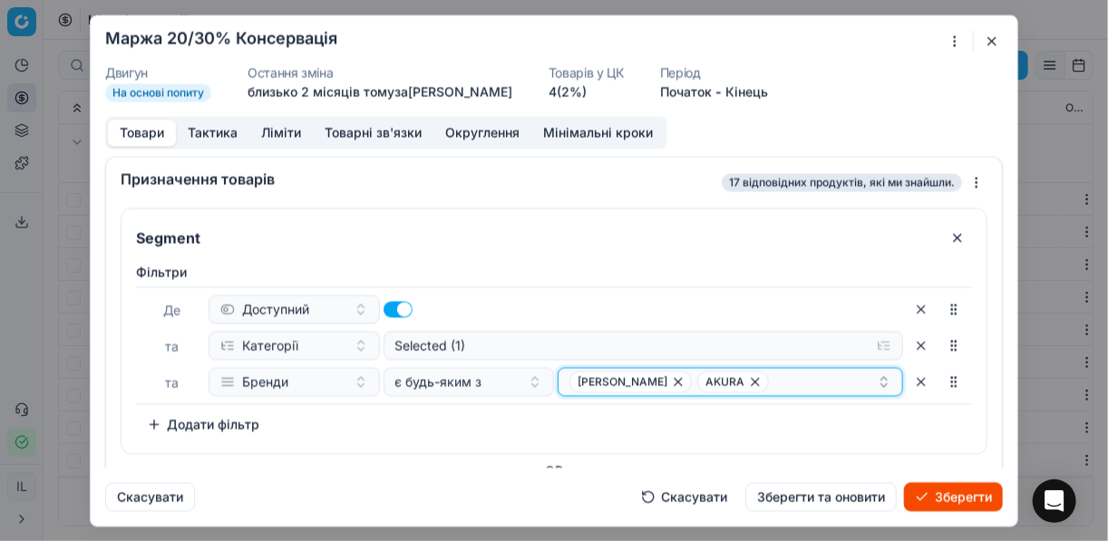
click at [671, 381] on icon "button" at bounding box center [678, 381] width 15 height 15
click at [624, 379] on icon "button" at bounding box center [627, 381] width 7 height 7
click at [587, 371] on button "Select a value" at bounding box center [730, 381] width 345 height 29
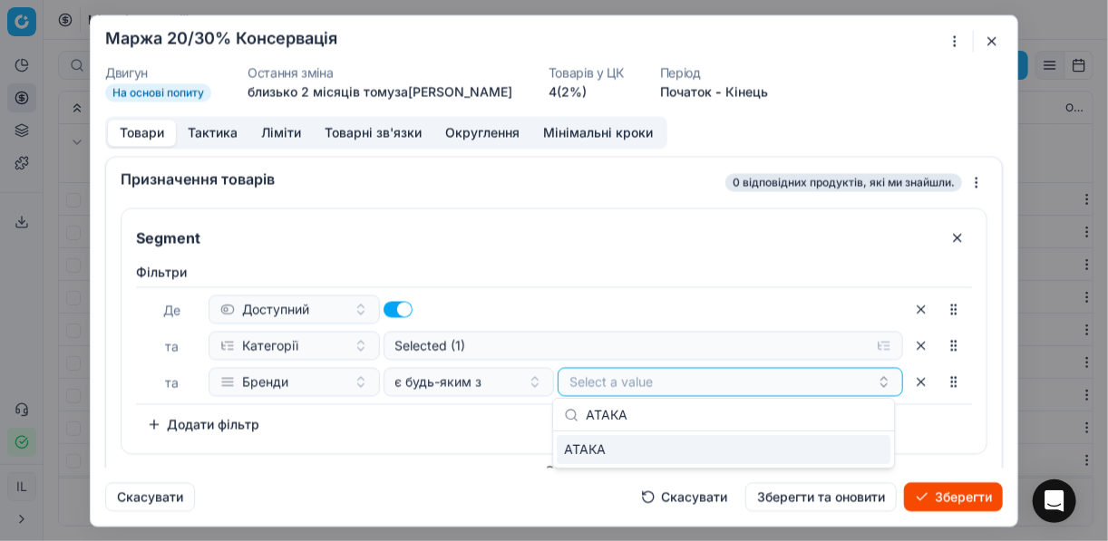
type input "АТАКА"
click at [860, 454] on div "АТАКА" at bounding box center [724, 449] width 334 height 29
click at [399, 439] on div "Фiльтри Де Доступний та Категорії Selected (1) та Бренди є будь-яким з АТАКА To…" at bounding box center [553, 355] width 865 height 198
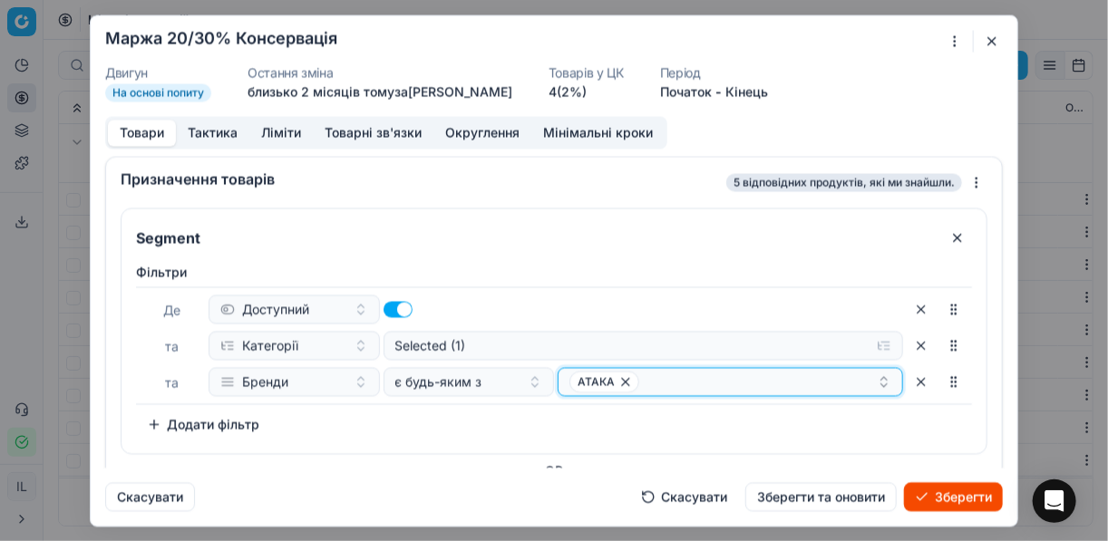
click at [689, 391] on div "АТАКА" at bounding box center [722, 382] width 307 height 22
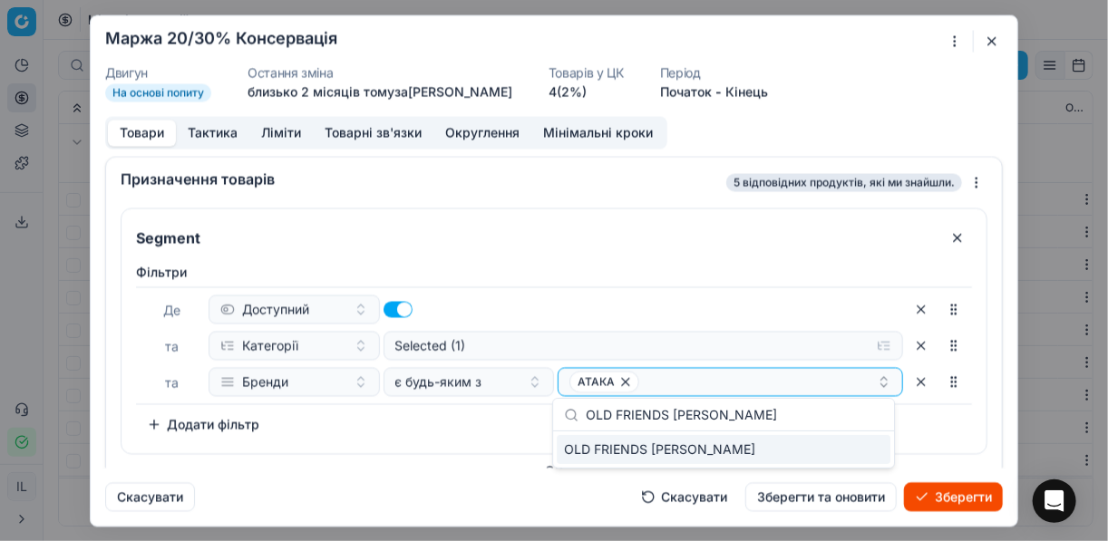
type input "OLD FRIENDS KIMCHI"
click at [855, 448] on div "OLD FRIENDS KIMCHI" at bounding box center [724, 449] width 334 height 29
click at [440, 423] on div "Фiльтри Де Доступний та Категорії Selected (1) та Бренди є будь-яким з АТАКА OL…" at bounding box center [554, 351] width 836 height 176
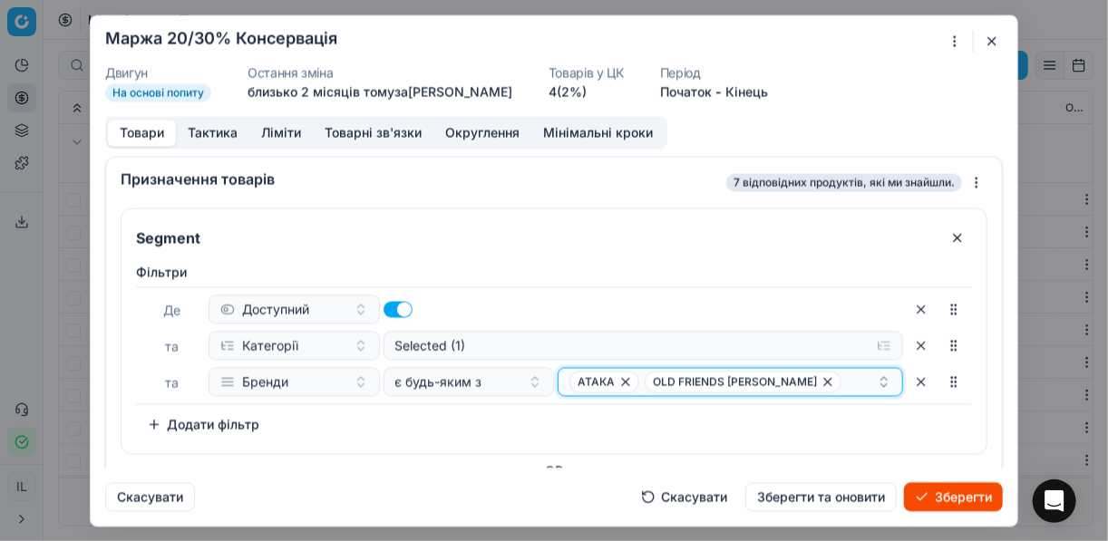
click at [793, 384] on div "АТАКА OLD FRIENDS KIMCHI" at bounding box center [722, 382] width 307 height 22
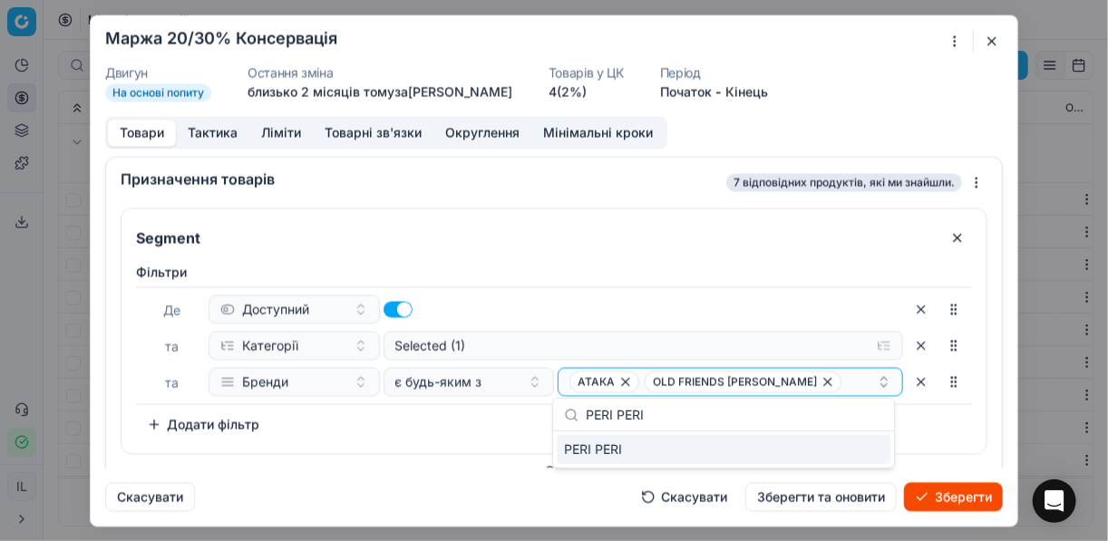
type input "PERI PERI"
click at [863, 451] on div "PERI PERI" at bounding box center [724, 449] width 334 height 29
click at [392, 431] on div "Фiльтри Де Доступний та Категорії Selected (1) та Бренди є будь-яким з АТАКА OL…" at bounding box center [554, 351] width 836 height 176
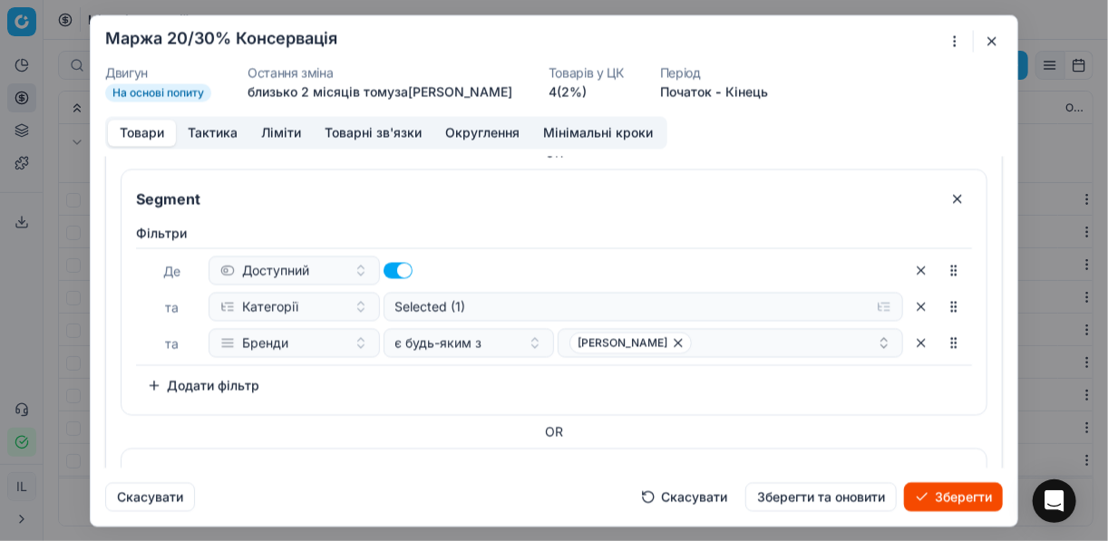
scroll to position [363, 0]
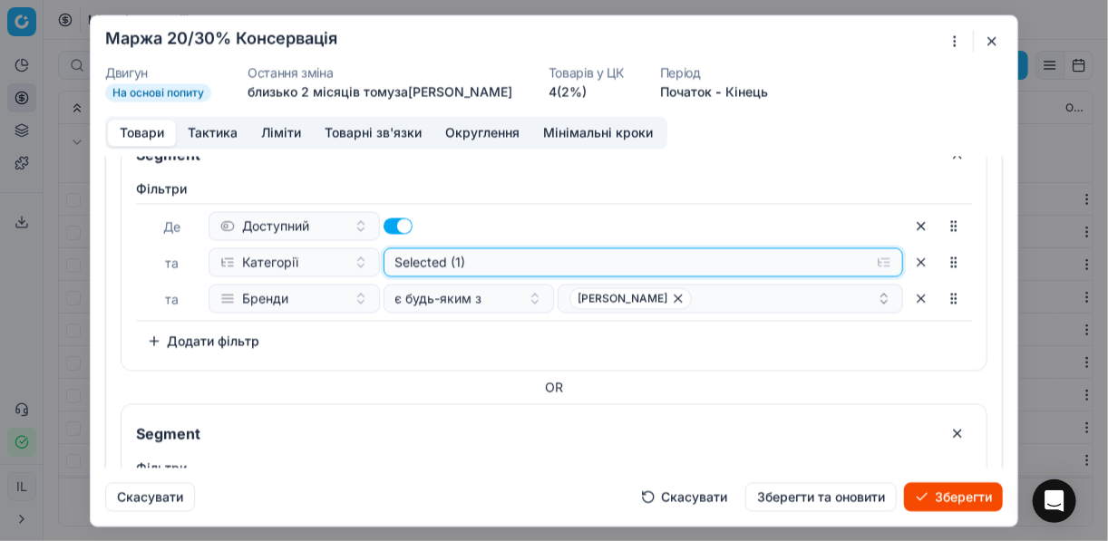
click at [878, 262] on button "Selected (1)" at bounding box center [643, 261] width 520 height 29
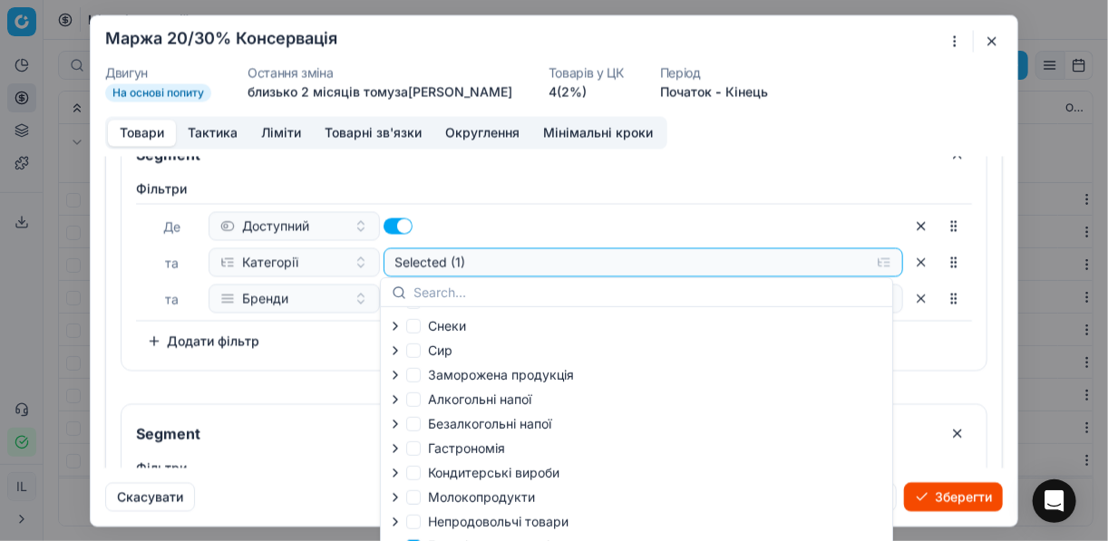
scroll to position [62, 0]
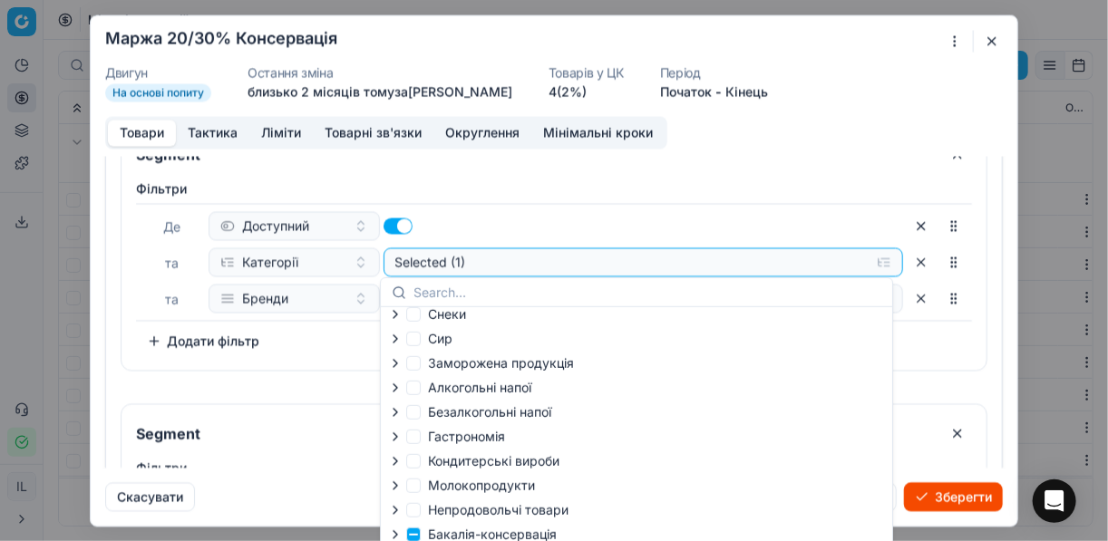
click at [393, 537] on icon "button" at bounding box center [395, 535] width 15 height 15
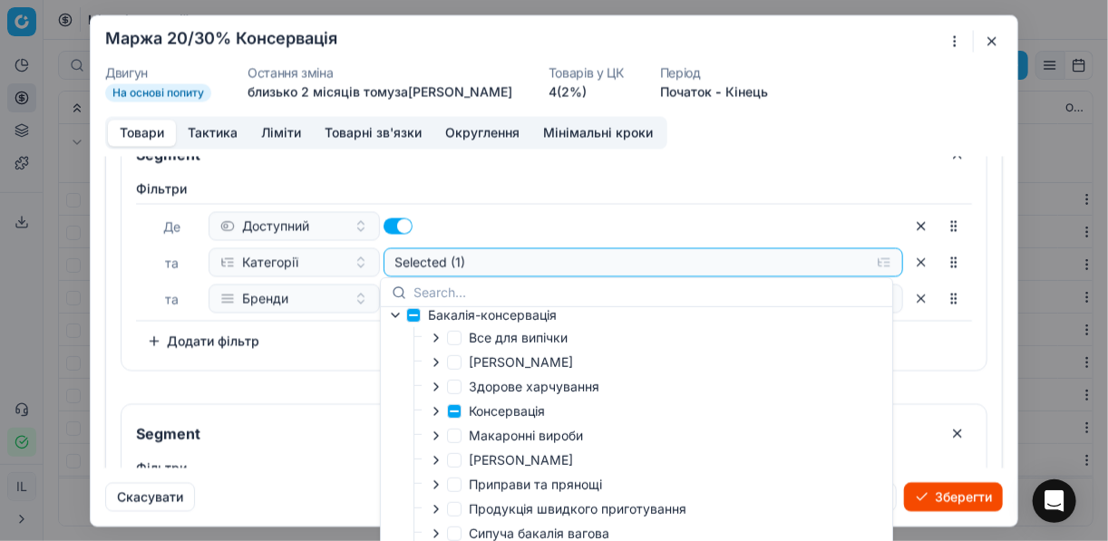
click at [432, 414] on icon "button" at bounding box center [436, 411] width 15 height 15
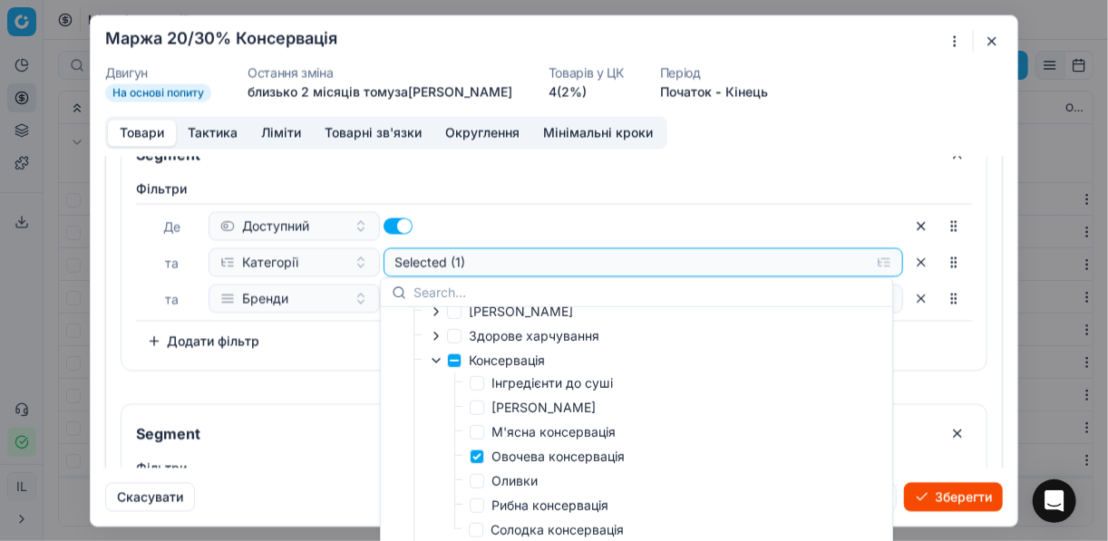
scroll to position [352, 0]
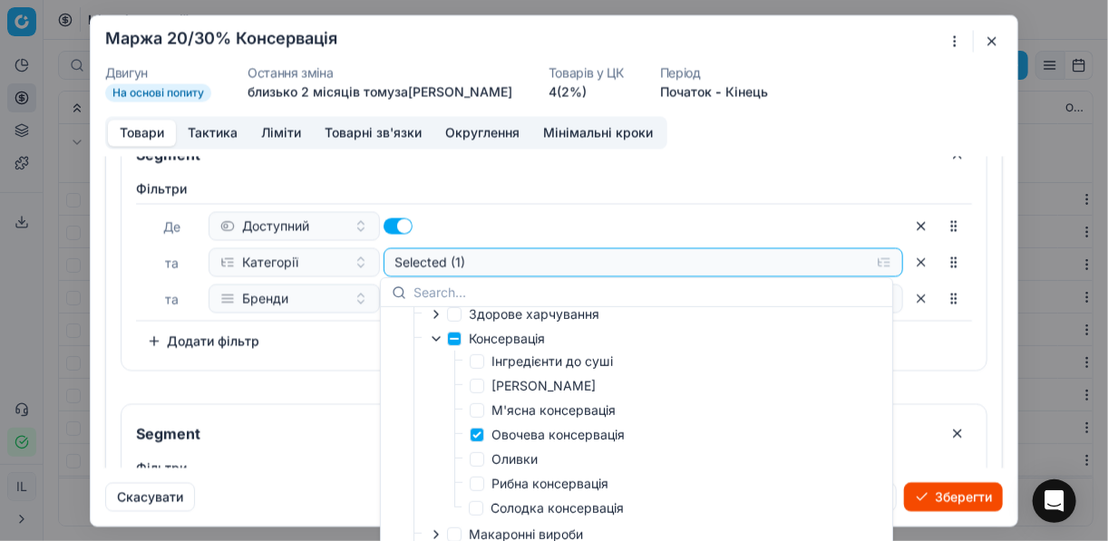
click at [477, 447] on div "Овочева консервація" at bounding box center [578, 436] width 217 height 21
click at [477, 439] on input "Овочева консервація" at bounding box center [477, 435] width 15 height 15
checkbox input "false"
click at [483, 391] on label "Кукурудза Горошок" at bounding box center [533, 386] width 126 height 18
click at [483, 391] on input "Кукурудза Горошок" at bounding box center [477, 386] width 15 height 15
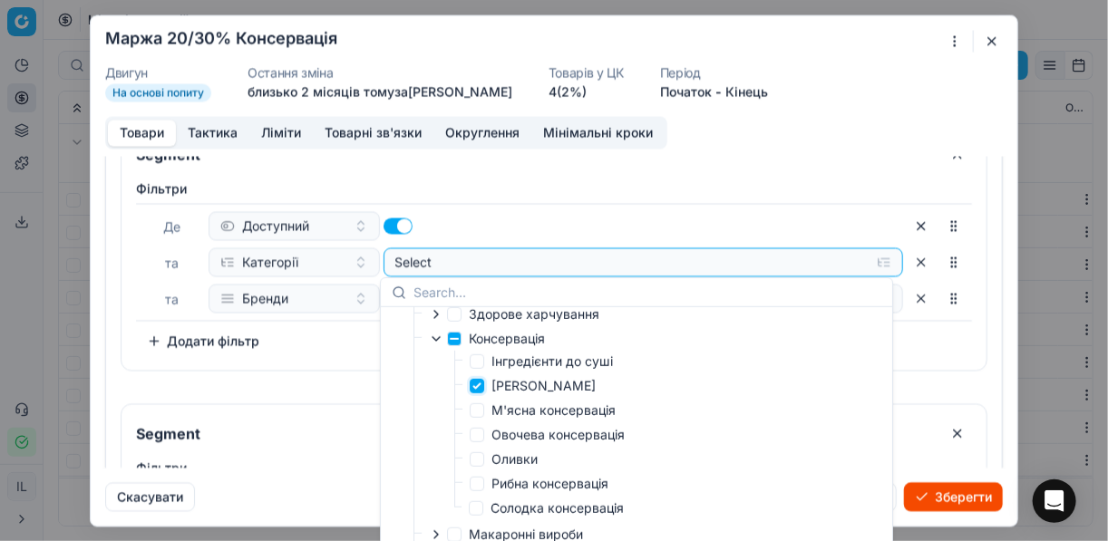
checkbox input "true"
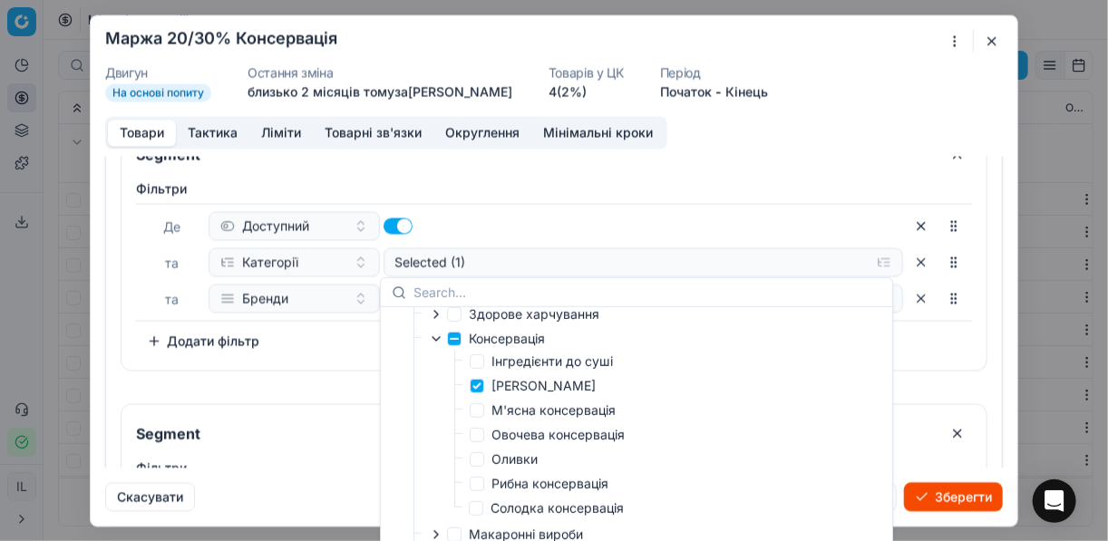
click at [946, 493] on button "Зберегти" at bounding box center [953, 496] width 99 height 29
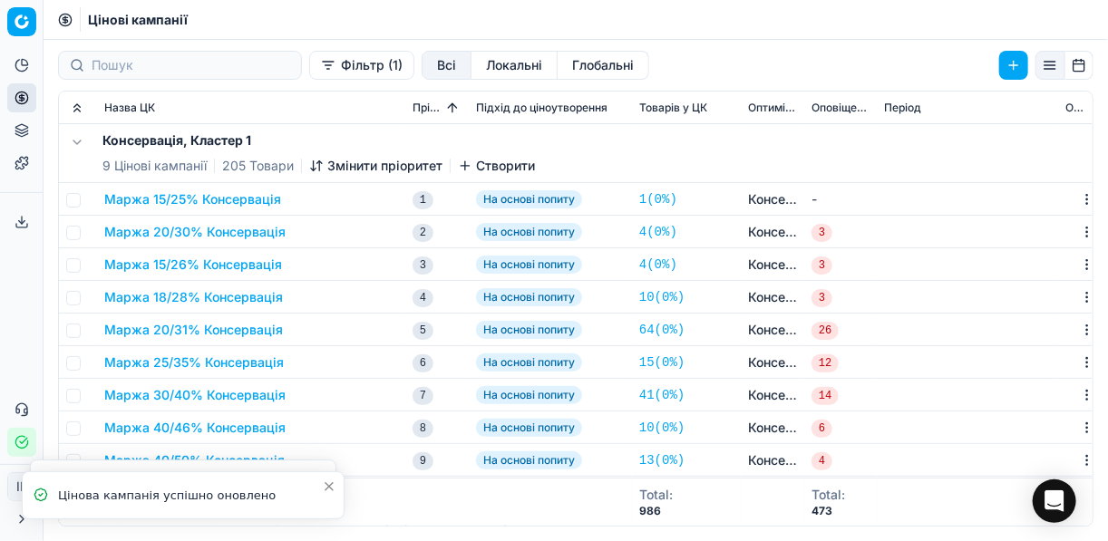
click at [255, 223] on button "Маржа 20/30% Консервація" at bounding box center [194, 232] width 181 height 18
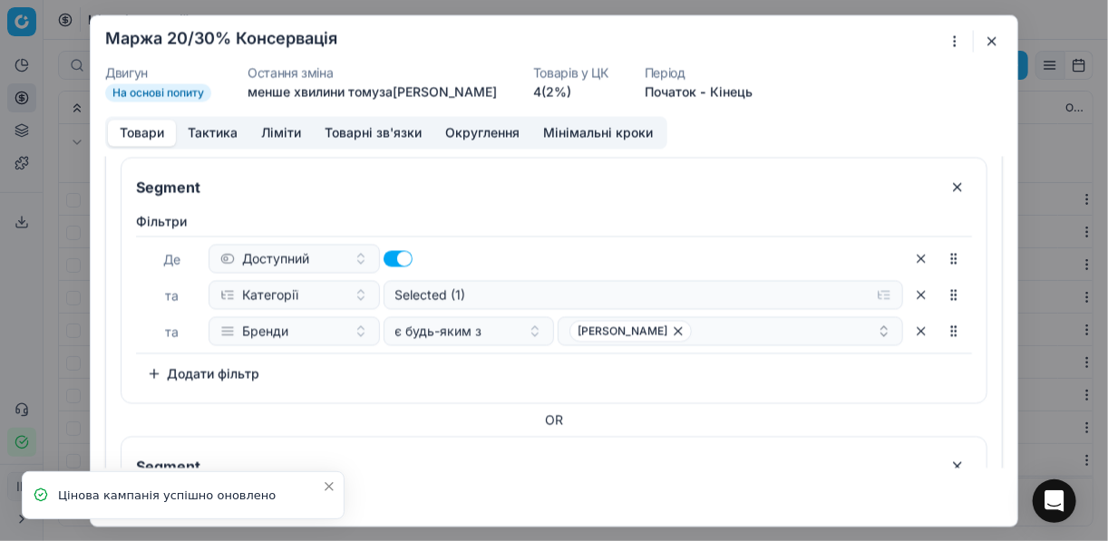
scroll to position [363, 0]
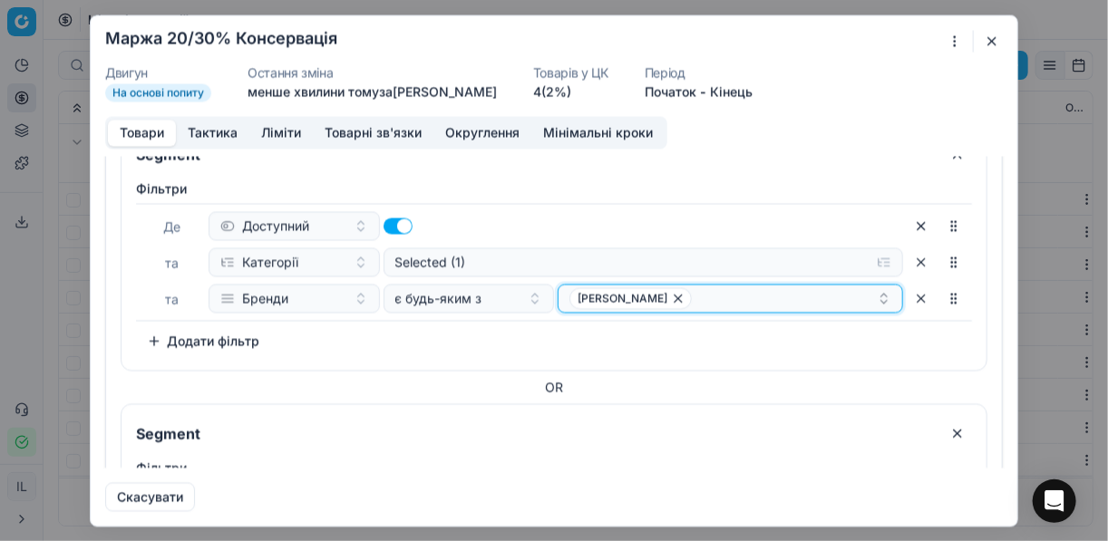
click at [676, 301] on icon "button" at bounding box center [678, 298] width 15 height 15
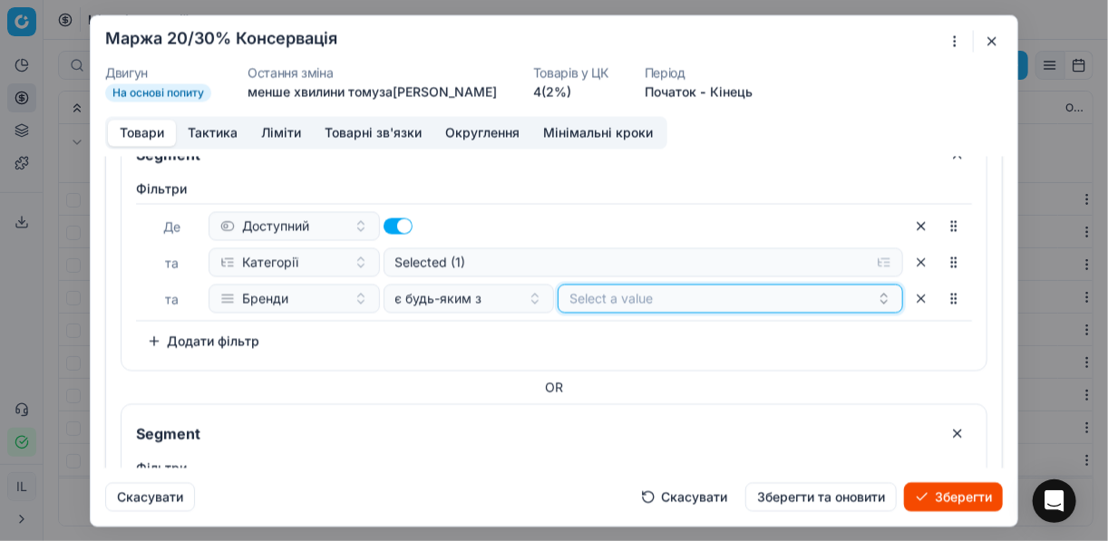
click at [636, 298] on button "Select a value" at bounding box center [730, 298] width 345 height 29
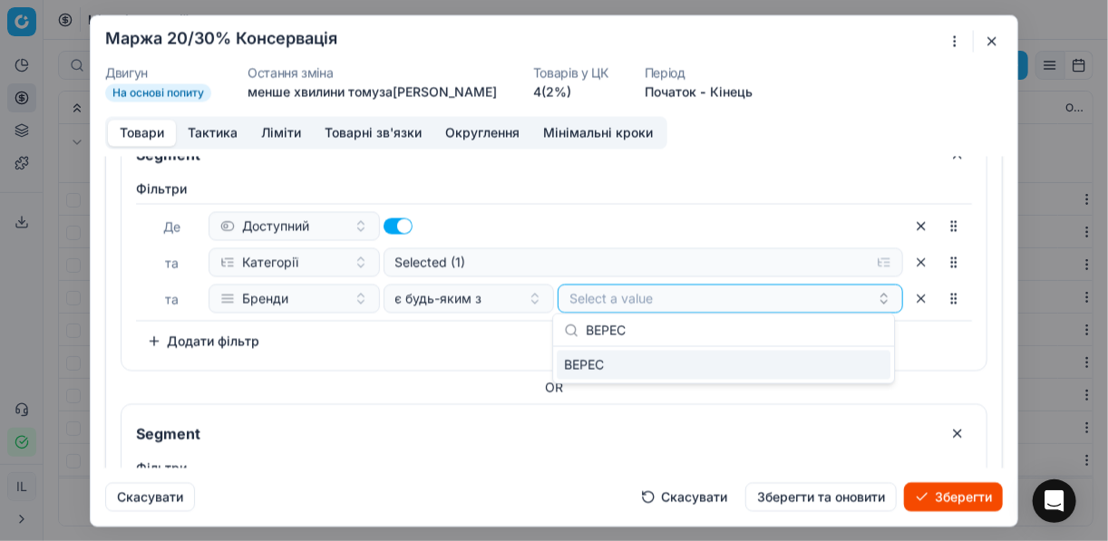
type input "ВЕРЕС"
click at [840, 367] on div "ВЕРЕС" at bounding box center [724, 365] width 334 height 29
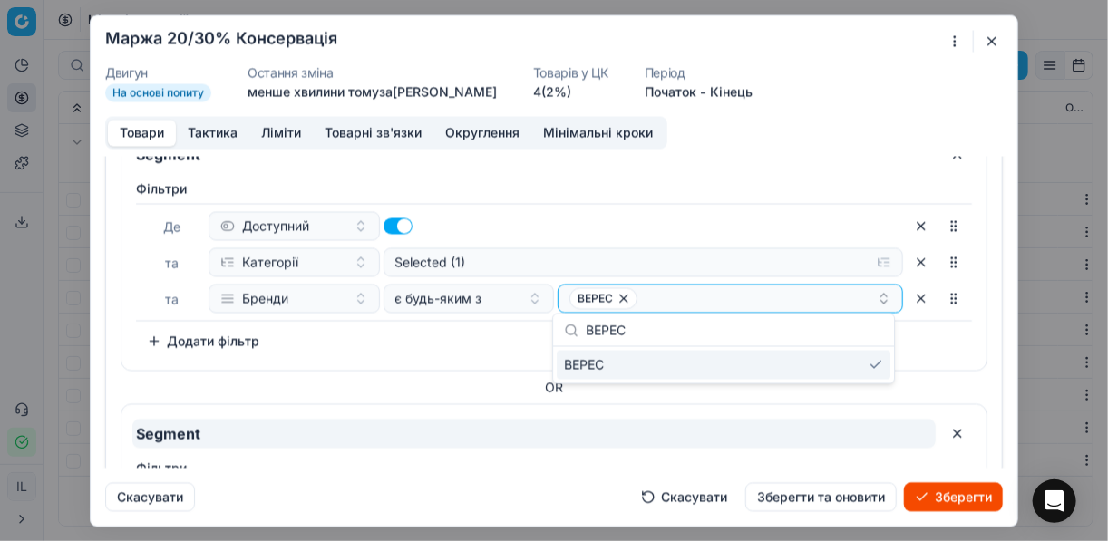
click at [754, 440] on input "Segment" at bounding box center [533, 433] width 803 height 29
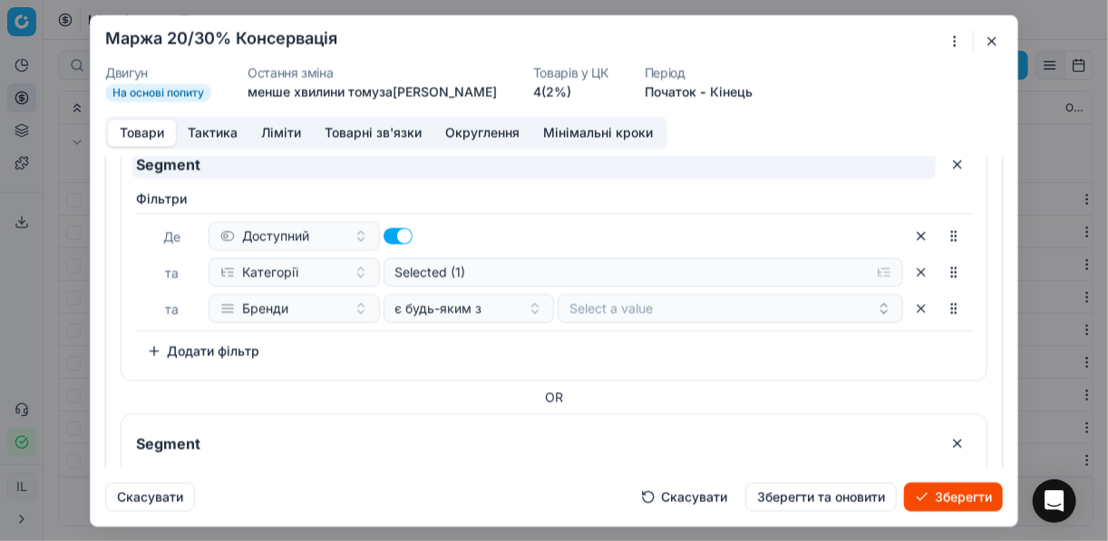
scroll to position [653, 0]
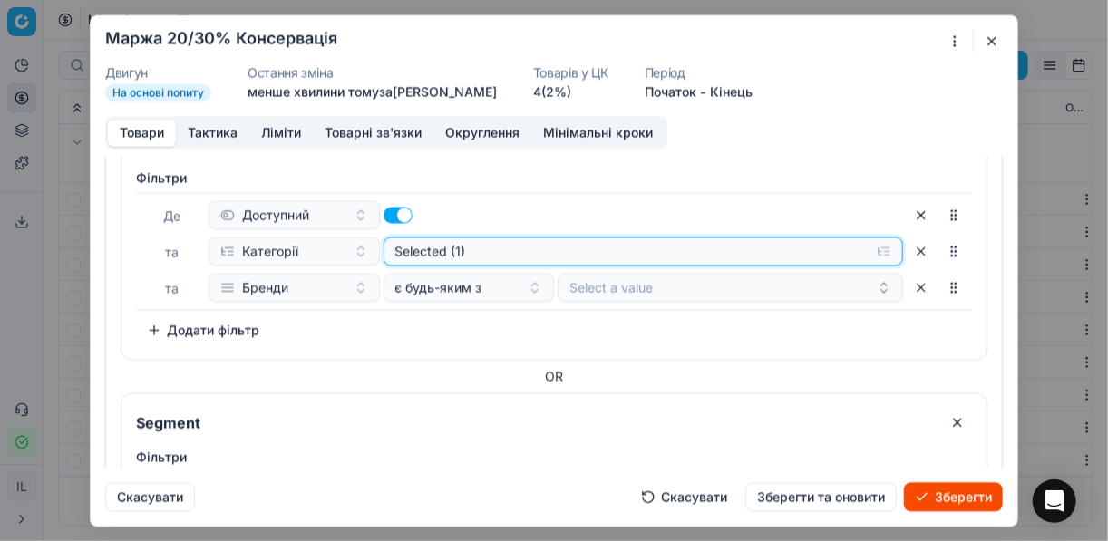
click at [870, 246] on button "Selected (1)" at bounding box center [643, 251] width 520 height 29
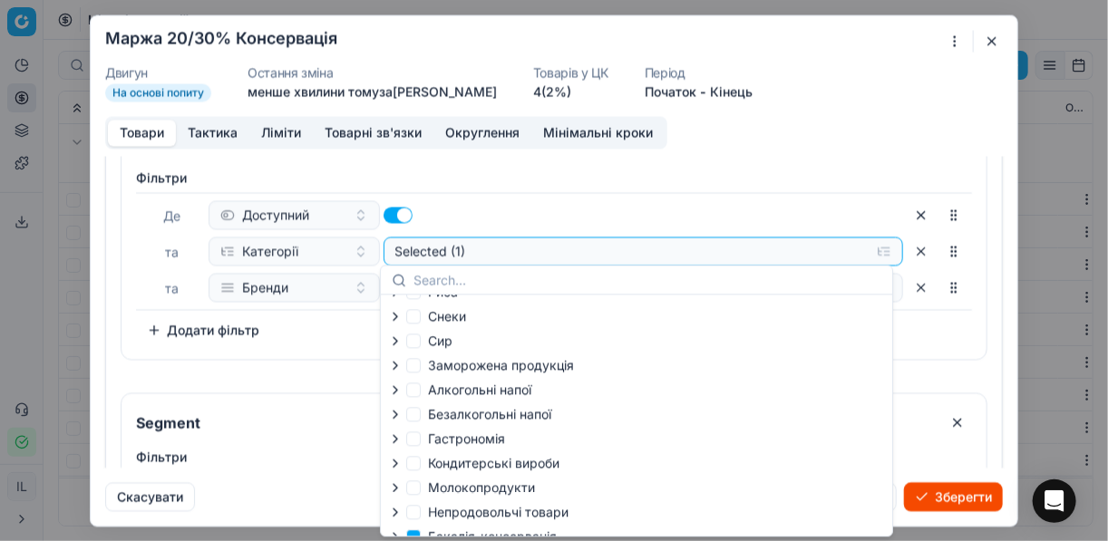
scroll to position [62, 0]
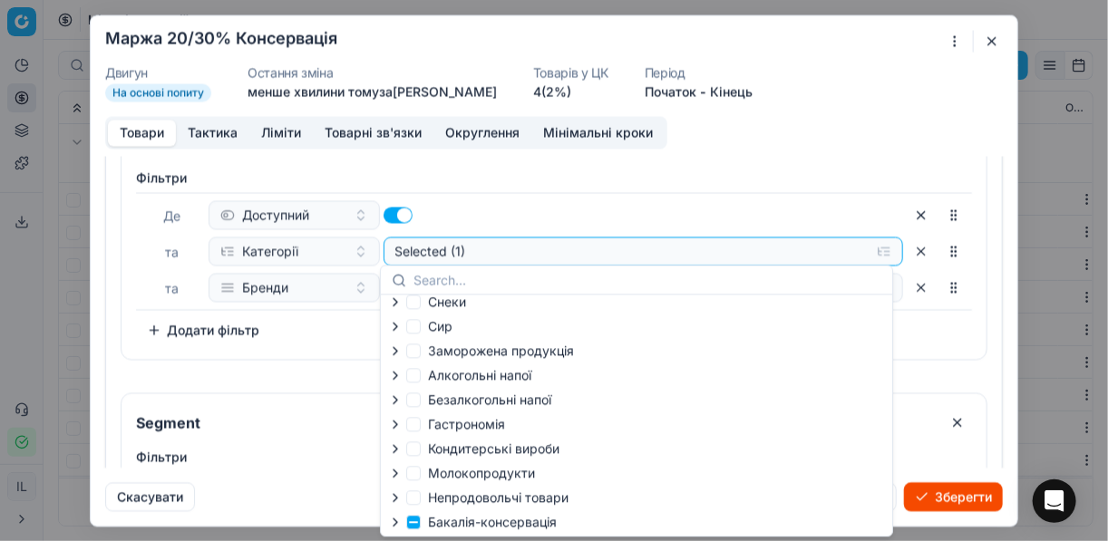
click at [398, 526] on icon "button" at bounding box center [395, 522] width 15 height 15
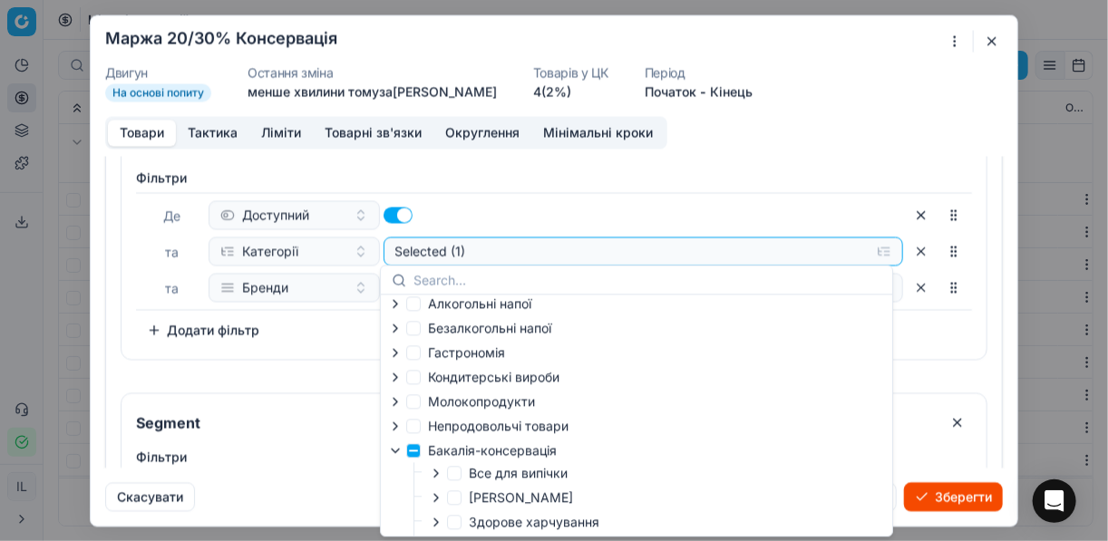
scroll to position [207, 0]
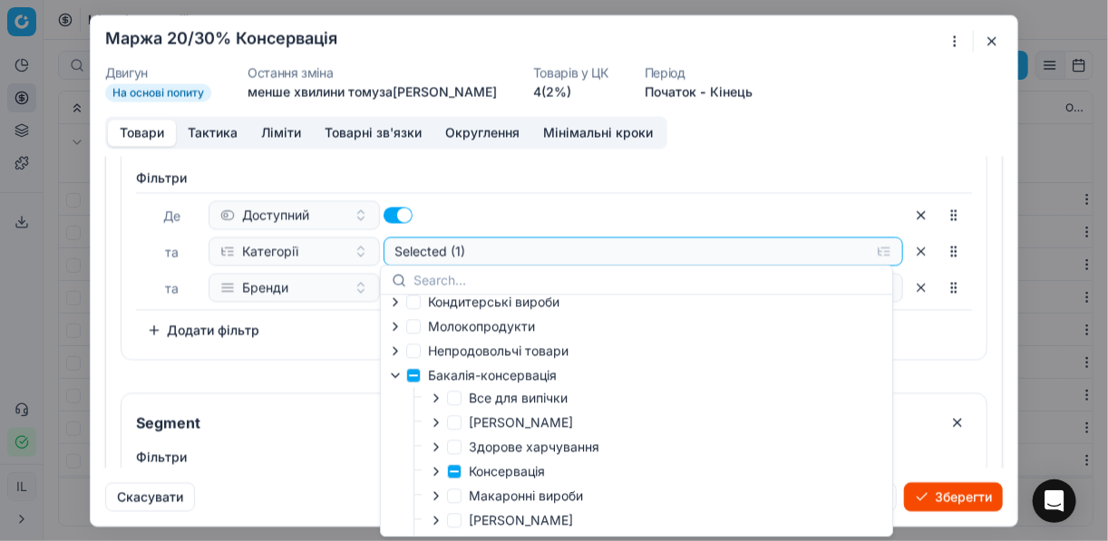
click at [434, 473] on icon "button" at bounding box center [436, 471] width 15 height 15
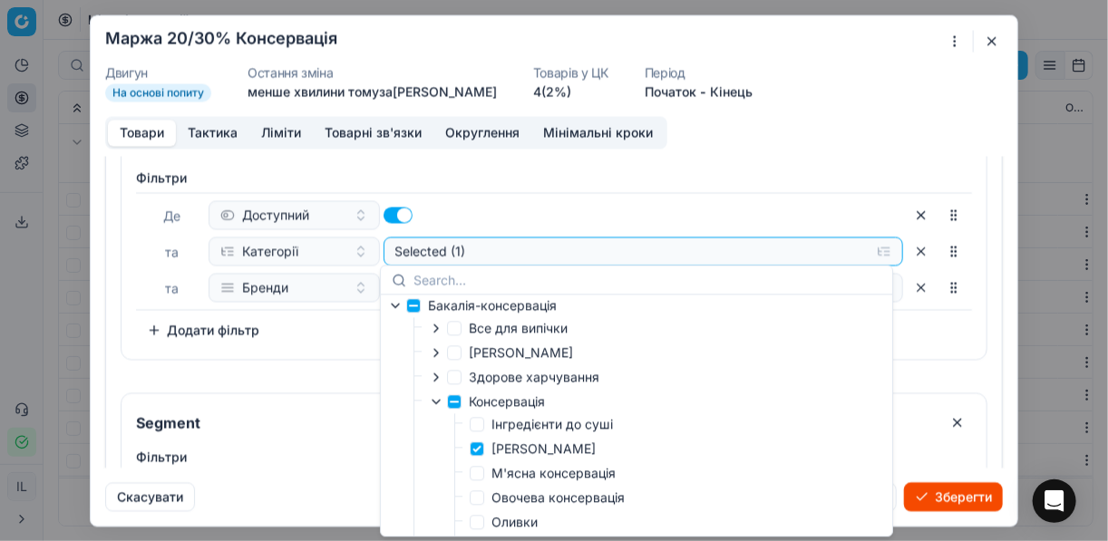
scroll to position [352, 0]
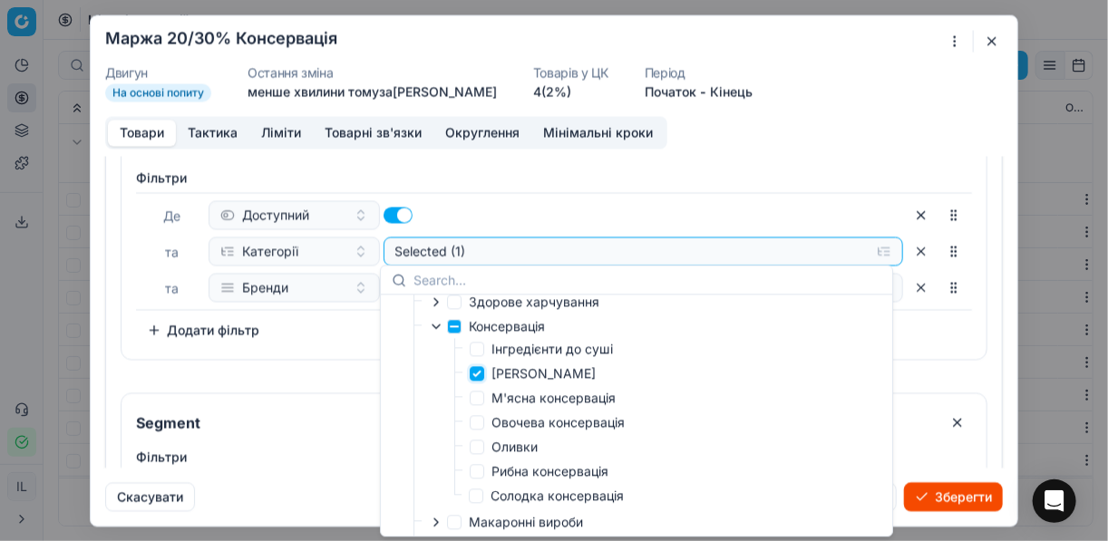
click at [473, 377] on input "Кукурудза Горошок" at bounding box center [477, 373] width 15 height 15
checkbox input "false"
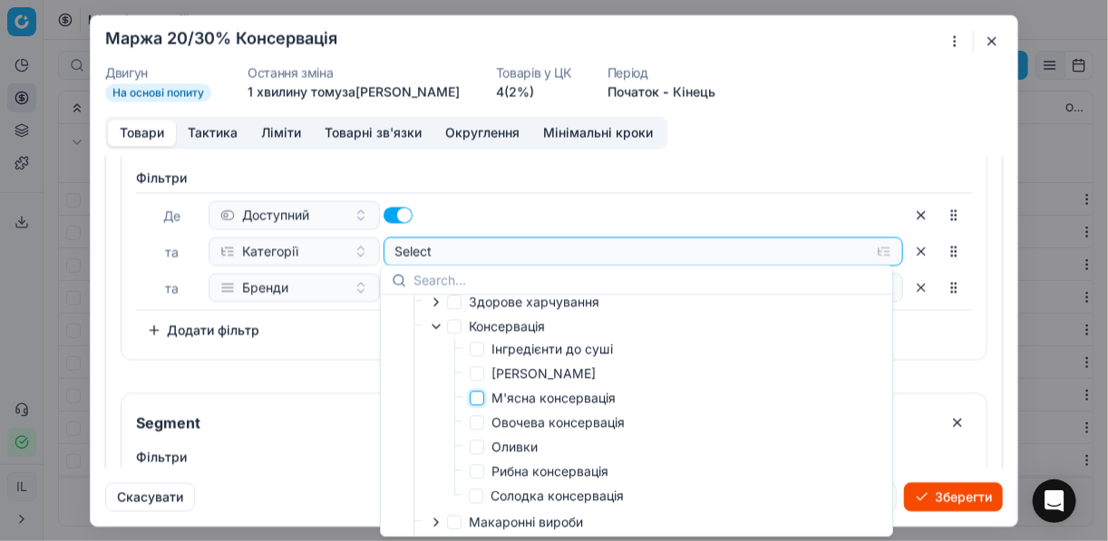
click at [474, 399] on input "М'ясна консервація" at bounding box center [477, 398] width 15 height 15
checkbox input "true"
click at [937, 490] on button "Зберегти" at bounding box center [953, 496] width 99 height 29
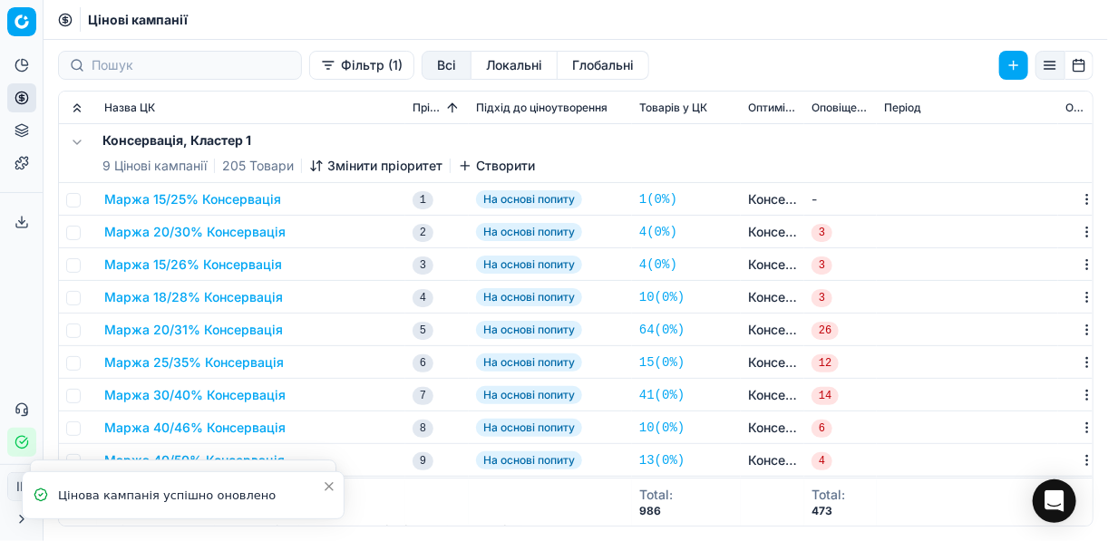
click at [210, 234] on button "Маржа 20/30% Консервація" at bounding box center [194, 232] width 181 height 18
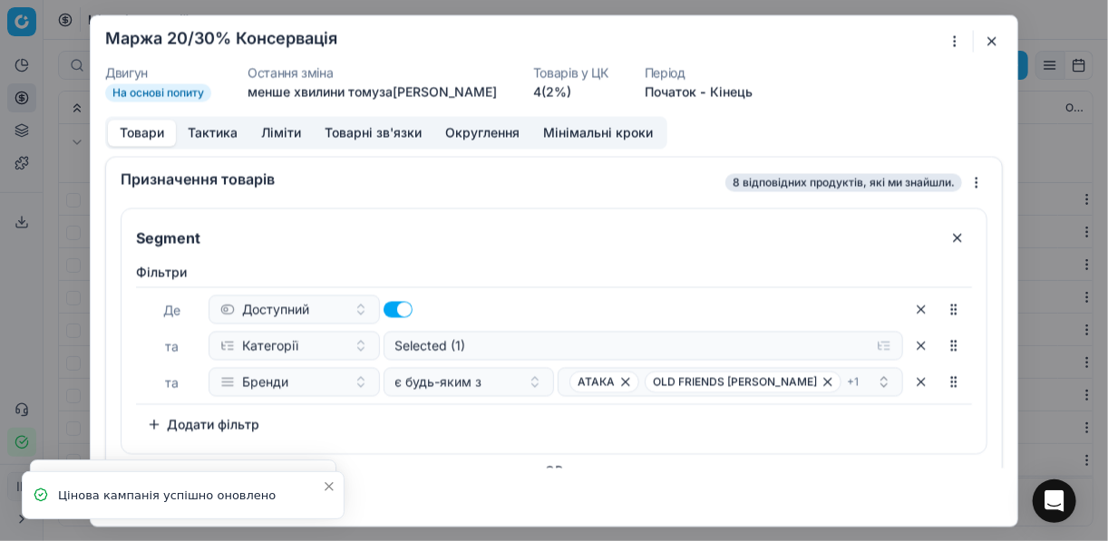
click at [210, 234] on input "Segment" at bounding box center [533, 237] width 803 height 29
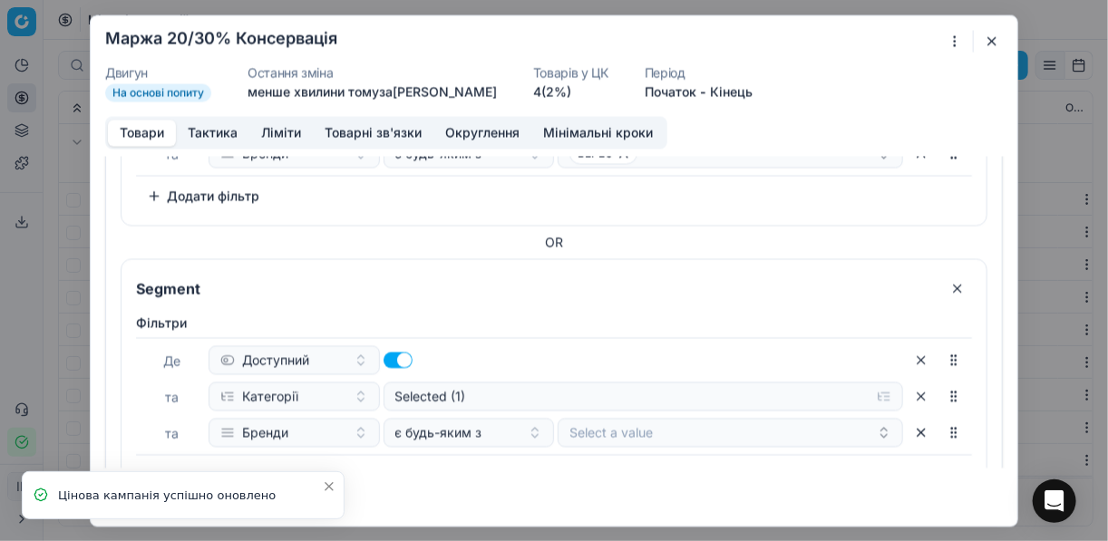
scroll to position [653, 0]
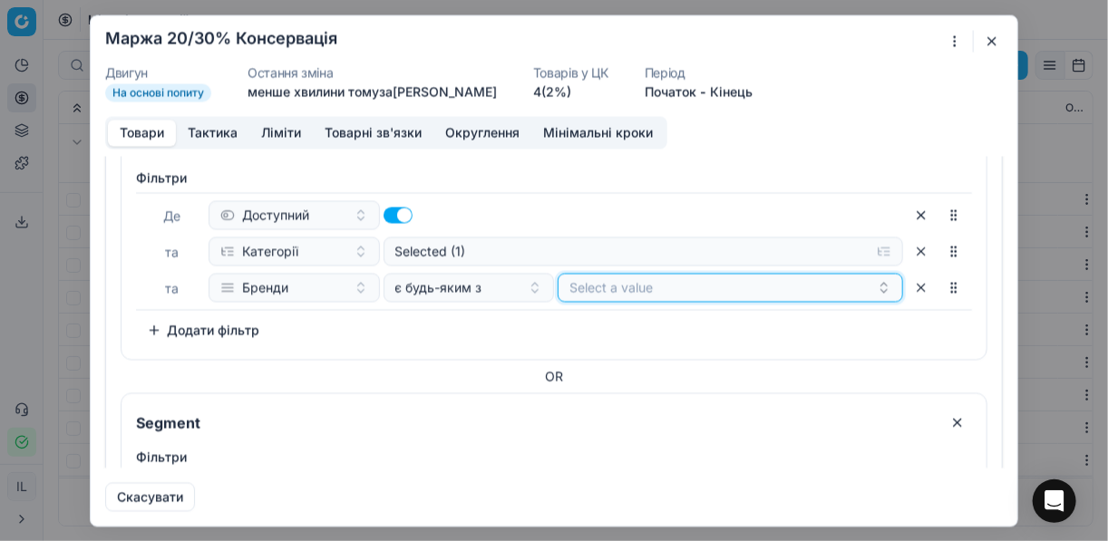
click at [608, 279] on button "Select a value" at bounding box center [730, 287] width 345 height 29
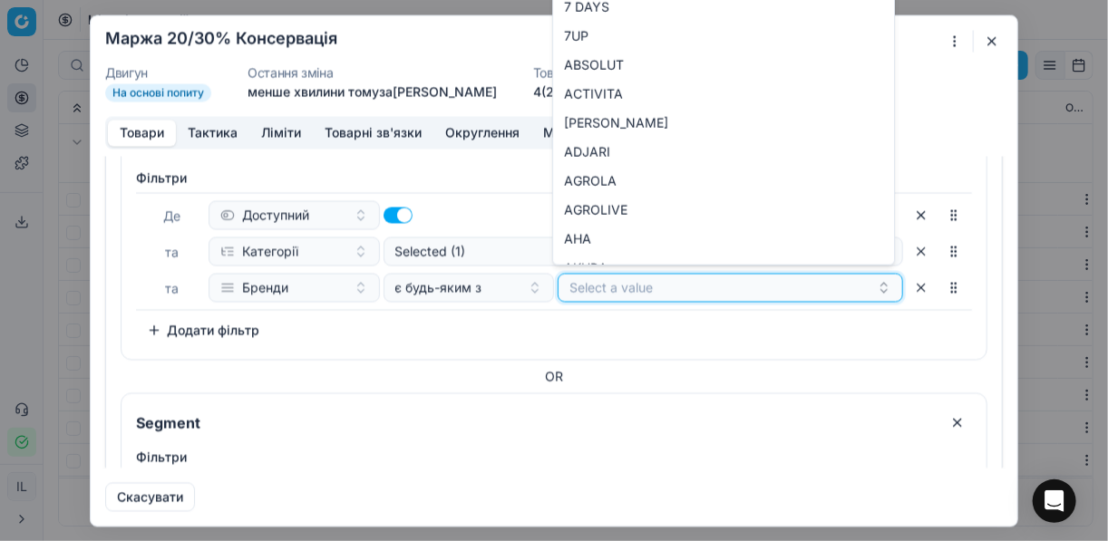
click at [680, 277] on button "Select a value" at bounding box center [730, 287] width 345 height 29
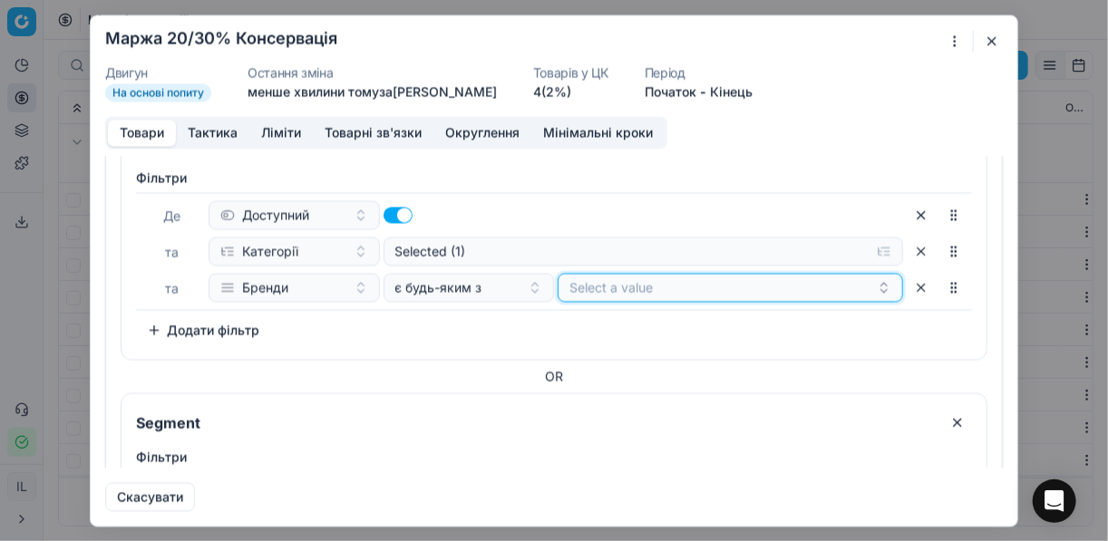
click at [680, 277] on button "Select a value" at bounding box center [730, 287] width 345 height 29
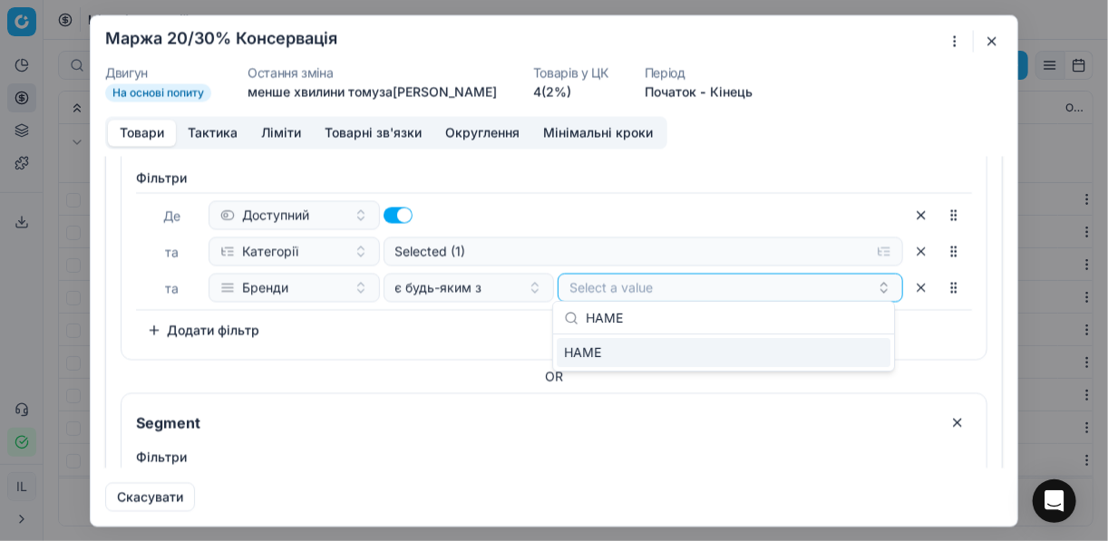
type input "HAME"
click at [876, 352] on div "HAME" at bounding box center [724, 352] width 334 height 29
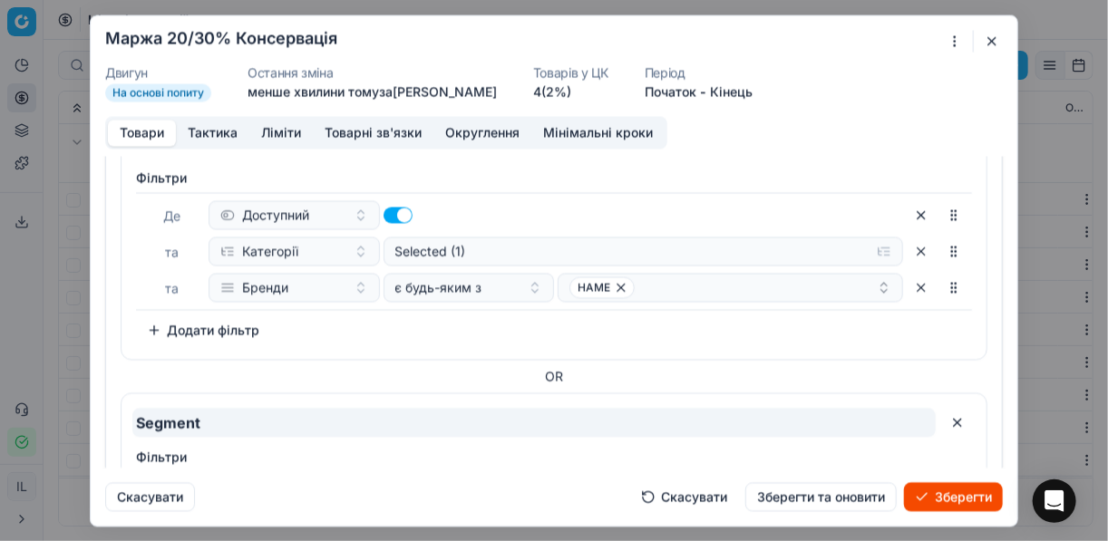
click at [645, 408] on input "Segment" at bounding box center [533, 422] width 803 height 29
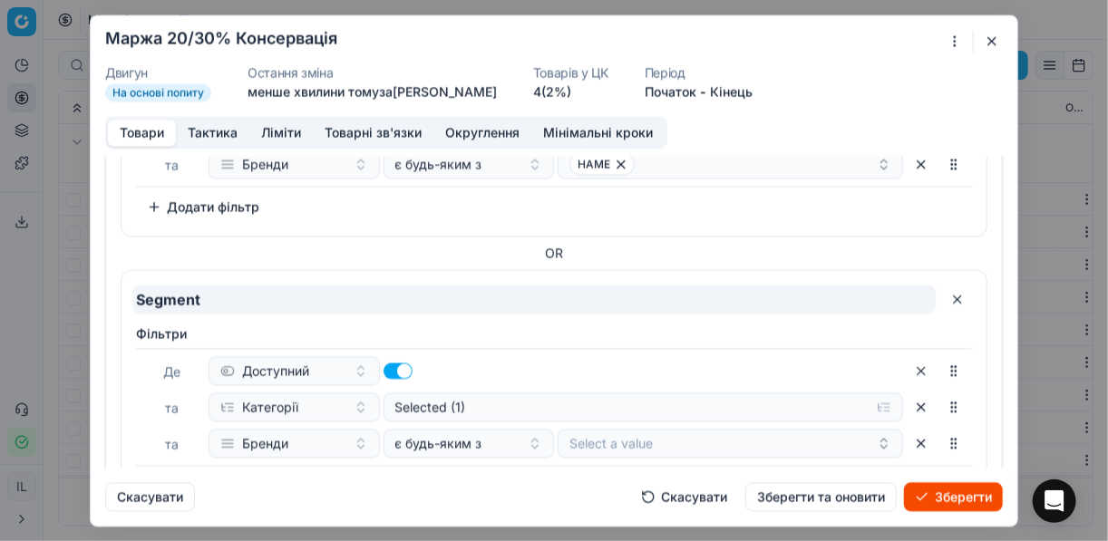
scroll to position [869, 0]
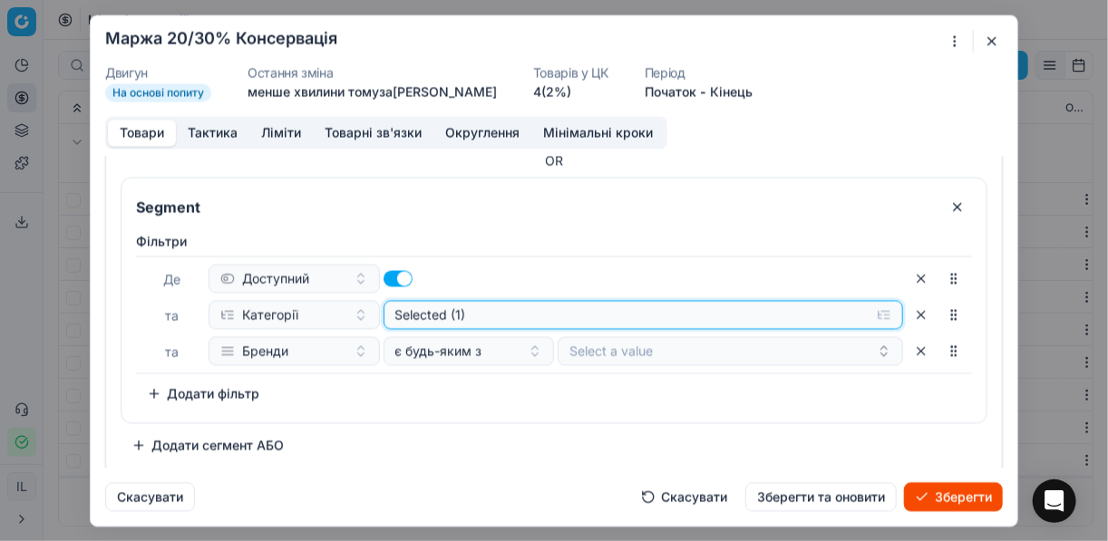
click at [878, 308] on button "Selected (1)" at bounding box center [643, 314] width 520 height 29
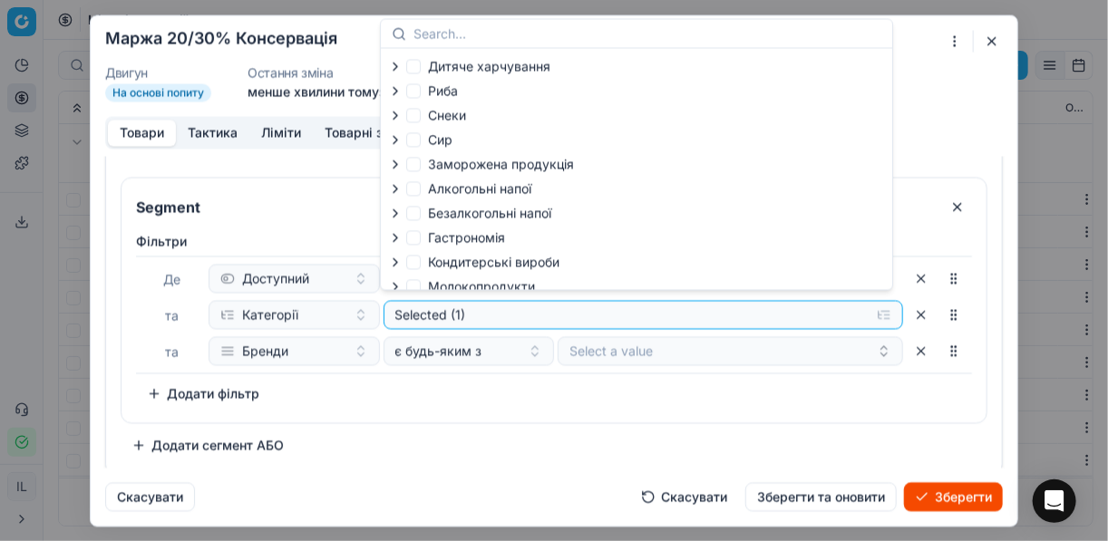
scroll to position [62, 0]
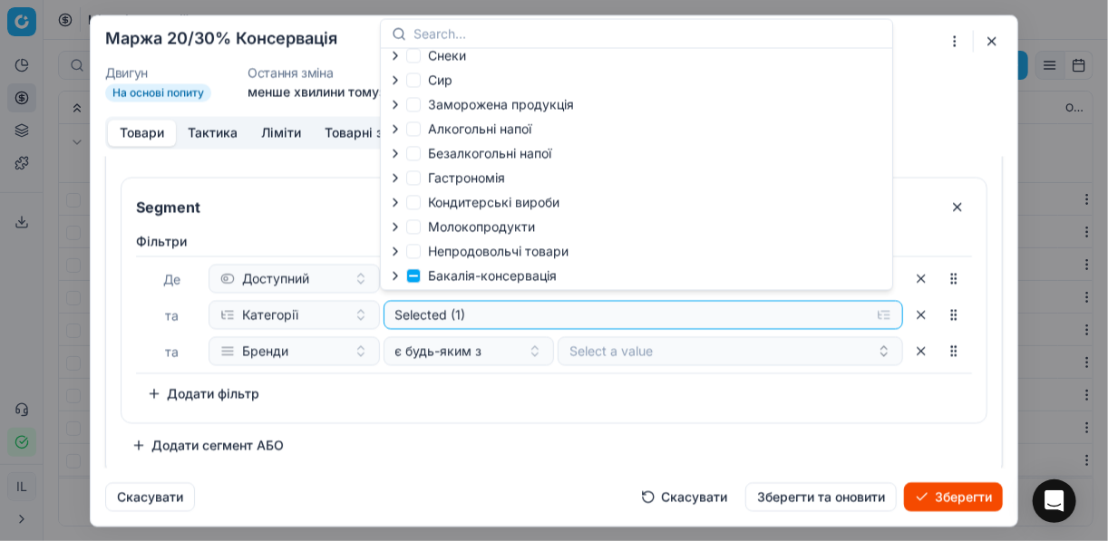
click at [398, 273] on icon "button" at bounding box center [395, 275] width 15 height 15
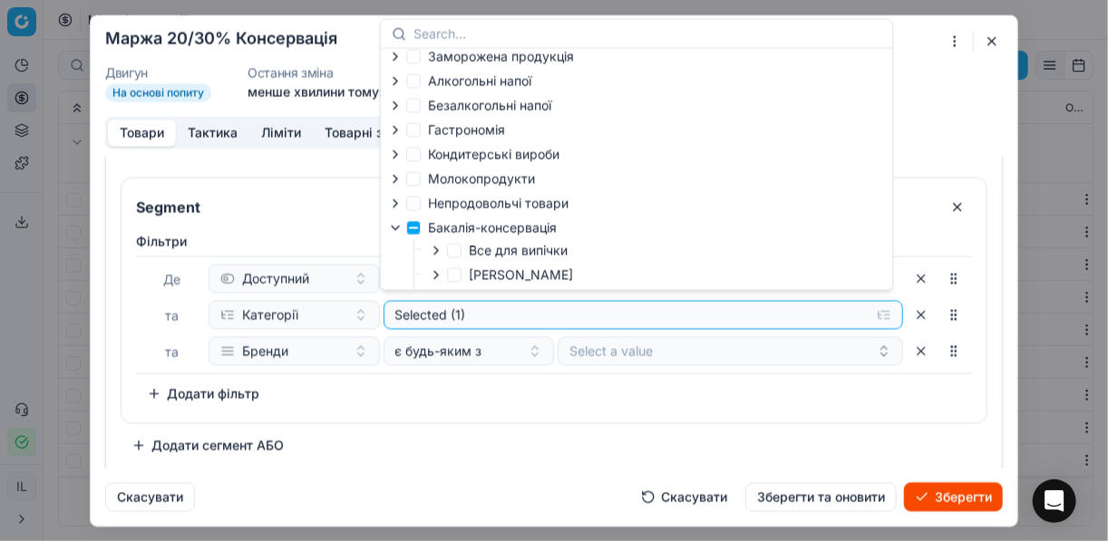
scroll to position [207, 0]
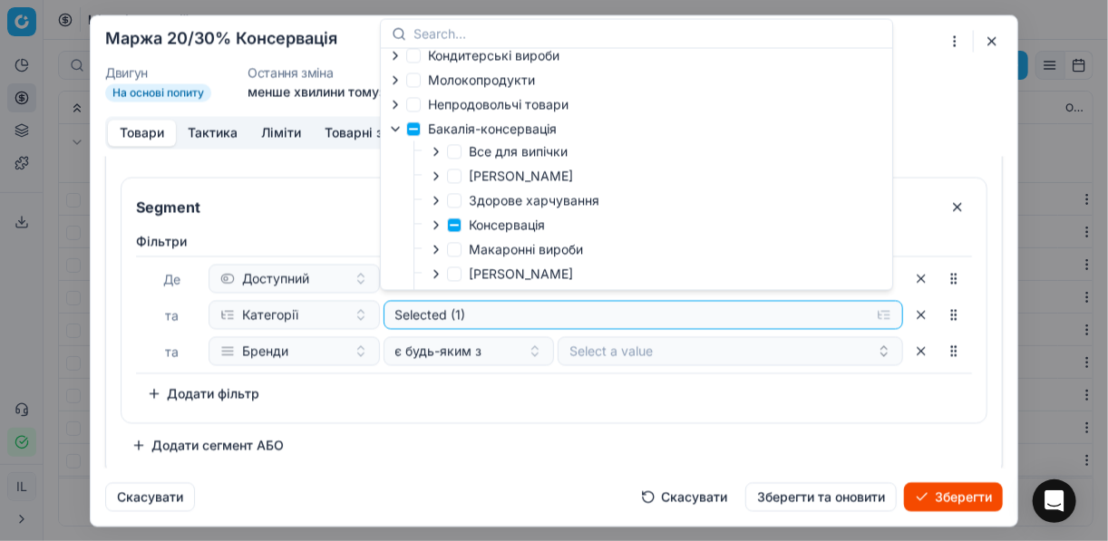
click at [440, 232] on icon "button" at bounding box center [436, 225] width 15 height 15
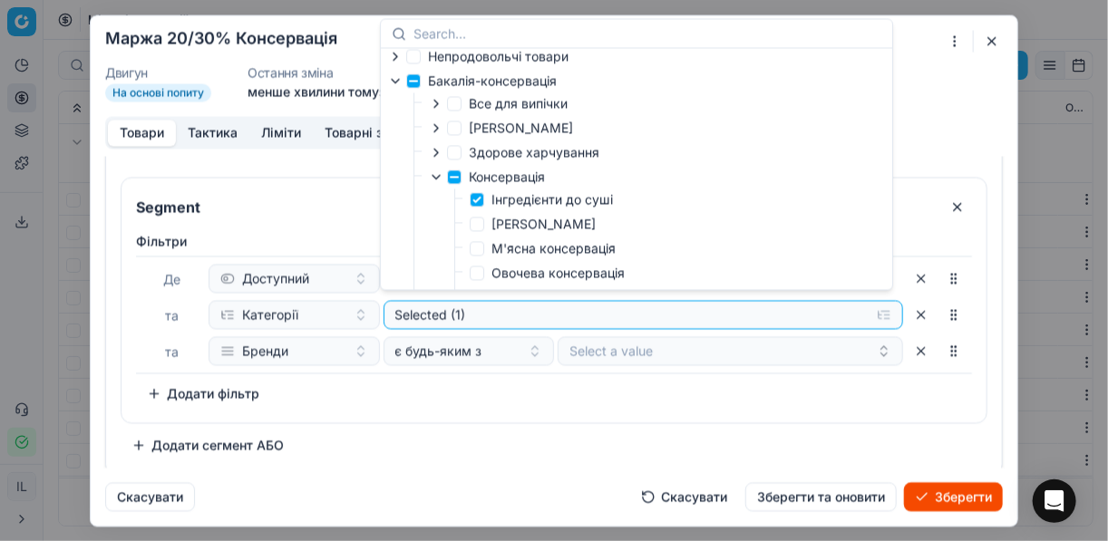
scroll to position [279, 0]
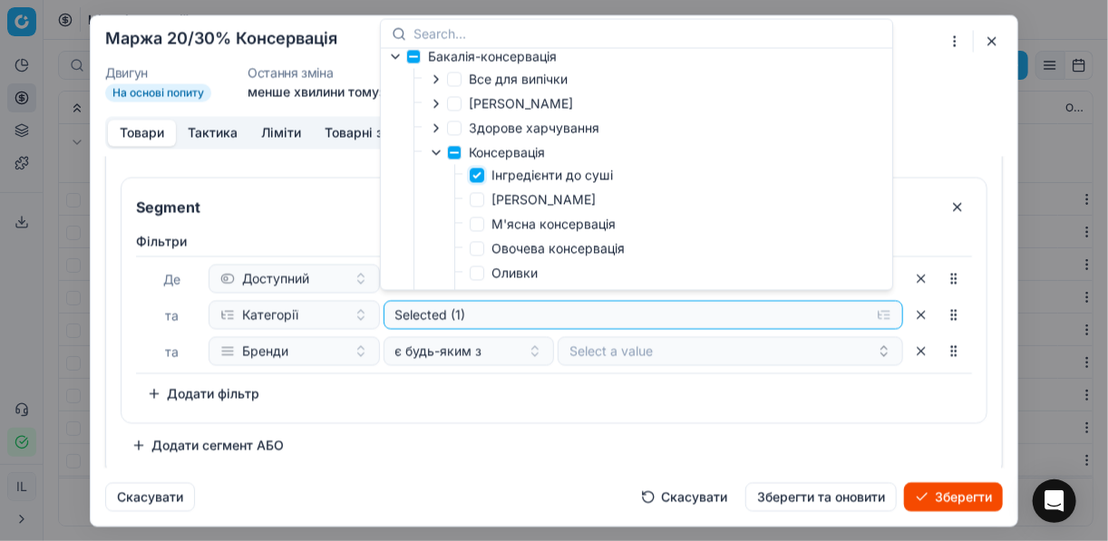
click at [475, 180] on input "Інгредієнти до суші" at bounding box center [477, 175] width 15 height 15
checkbox input "false"
click at [482, 254] on input "Овочева консервація" at bounding box center [477, 248] width 15 height 15
checkbox input "true"
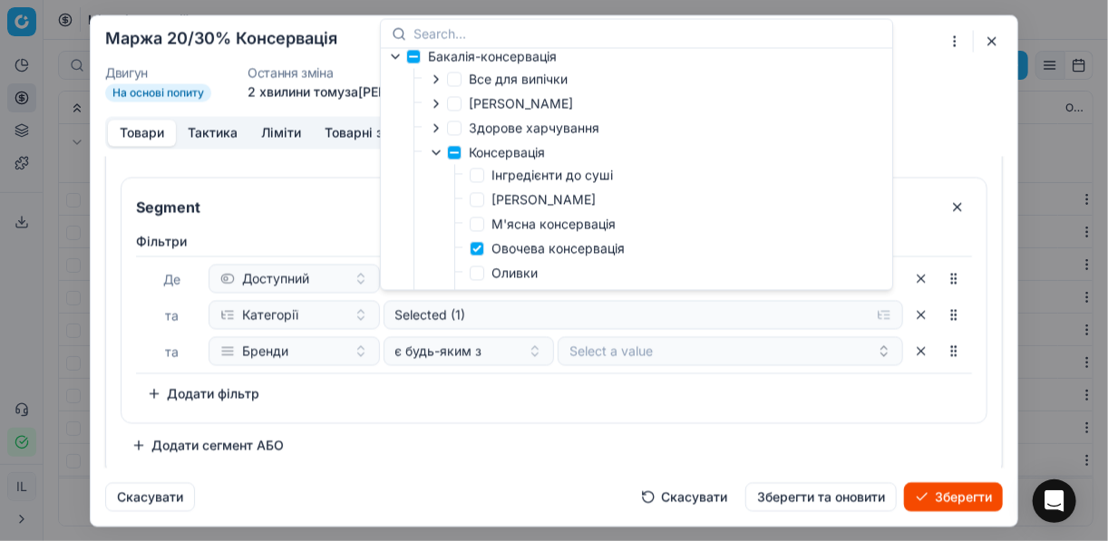
click at [706, 381] on div "Фiльтри Де Доступний та Категорії Selected (1) та Бренди є будь-яким з Select a…" at bounding box center [554, 320] width 836 height 176
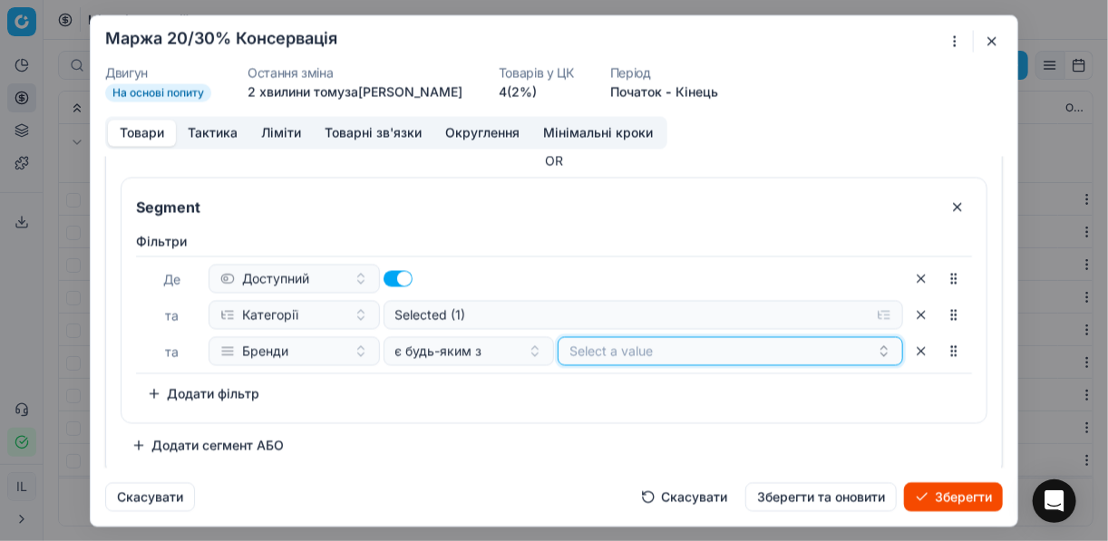
click at [616, 354] on button "Select a value" at bounding box center [730, 350] width 345 height 29
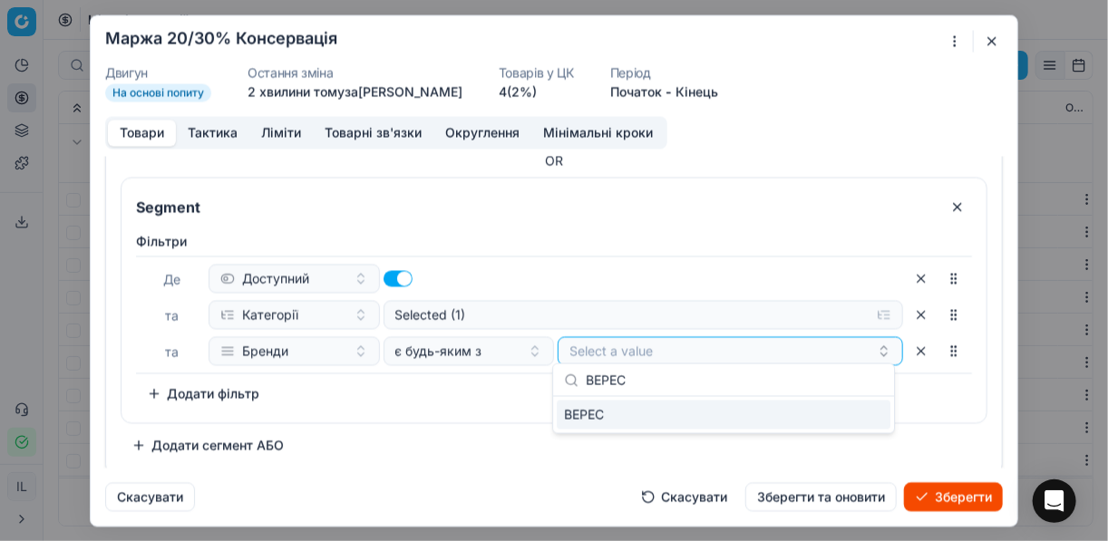
type input "ВЕРЕС"
click at [869, 419] on div "ВЕРЕС" at bounding box center [724, 415] width 334 height 29
click at [685, 340] on div "ВЕРЕС" at bounding box center [722, 351] width 307 height 22
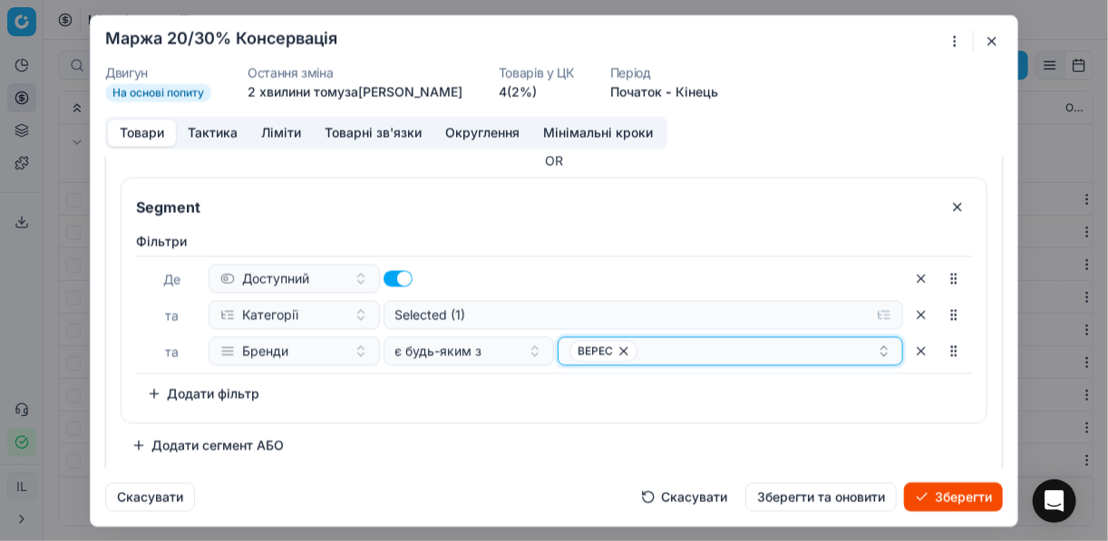
click at [692, 353] on div "ВЕРЕС" at bounding box center [722, 351] width 307 height 22
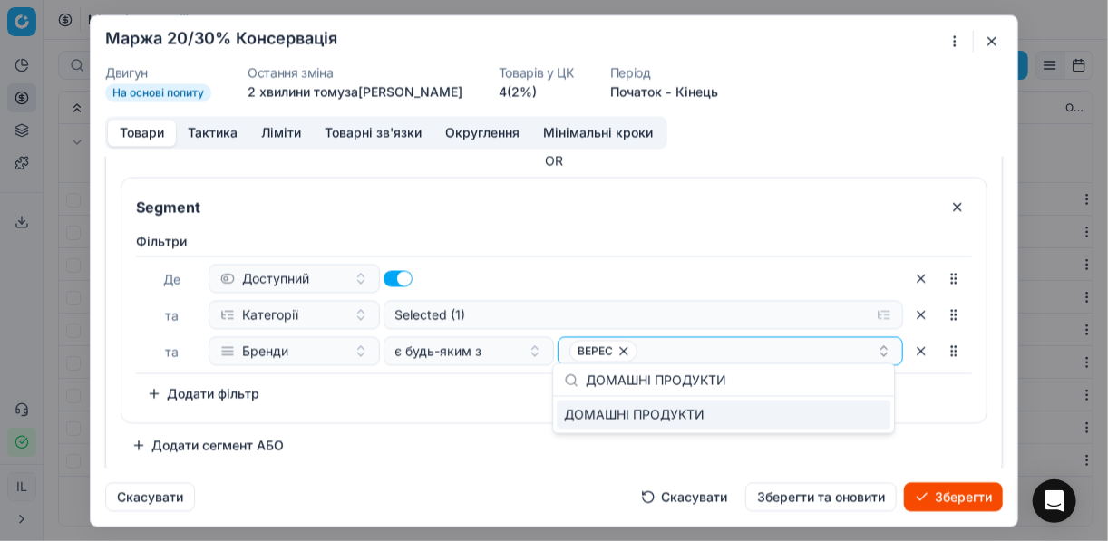
type input "ДОМАШНІ ПРОДУКТИ"
click at [841, 424] on div "ДОМАШНІ ПРОДУКТИ" at bounding box center [724, 415] width 334 height 29
click at [815, 344] on div "ВЕРЕС ДОМАШНІ ПРОДУКТИ" at bounding box center [722, 351] width 307 height 22
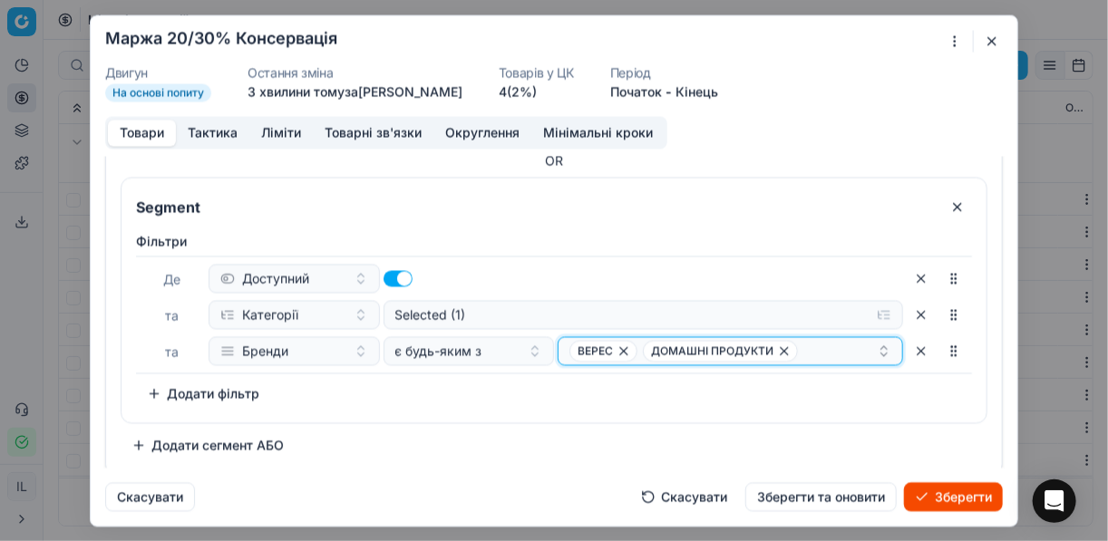
click at [815, 344] on div "ВЕРЕС ДОМАШНІ ПРОДУКТИ" at bounding box center [722, 351] width 307 height 22
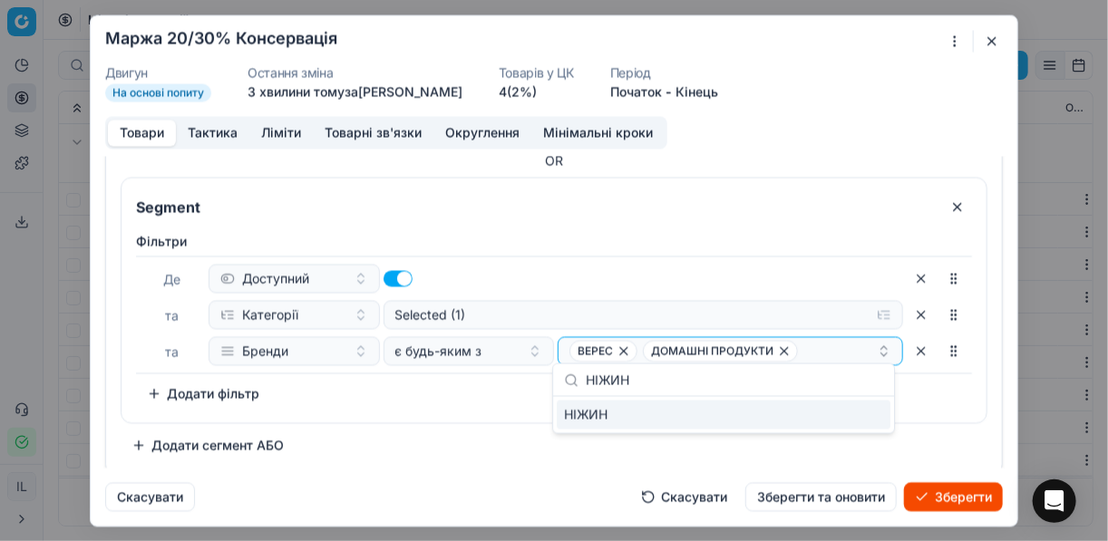
type input "НІЖИН"
click at [859, 410] on div "НІЖИН" at bounding box center [724, 415] width 334 height 29
click at [510, 403] on div "Фiльтри Де Доступний та Категорії Selected (1) та Бренди є будь-яким з ВЕРЕС ДО…" at bounding box center [553, 324] width 865 height 198
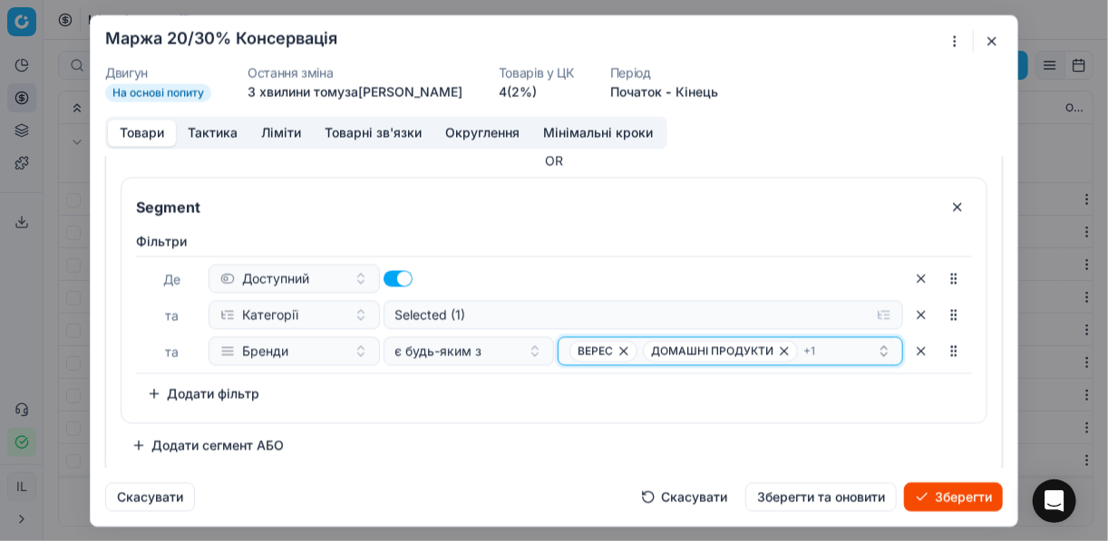
click at [828, 355] on div "ВЕРЕС ДОМАШНІ ПРОДУКТИ + 1" at bounding box center [722, 351] width 307 height 22
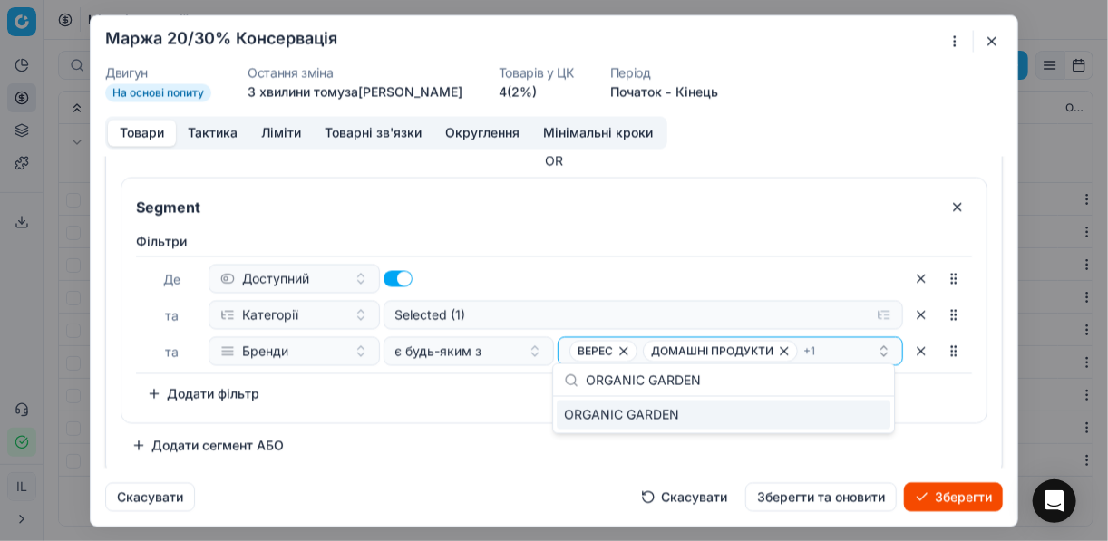
type input "ORGANIC GARDEN"
click at [862, 420] on div "ORGANIC GARDEN" at bounding box center [724, 415] width 334 height 29
click at [398, 404] on div "Фiльтри Де Доступний та Категорії Selected (1) та Бренди є будь-яким з ВЕРЕС ДО…" at bounding box center [553, 324] width 865 height 198
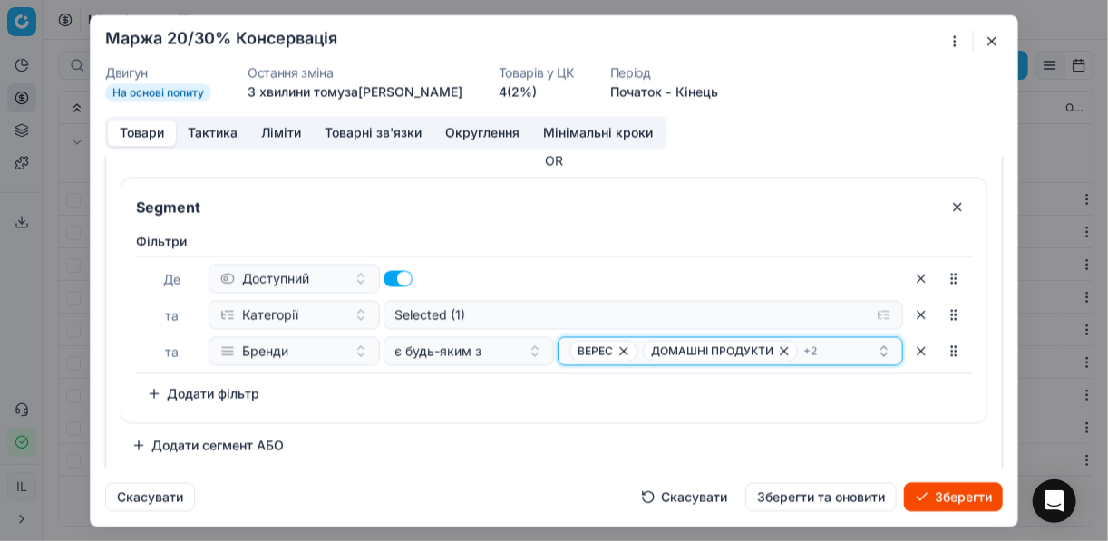
click at [844, 344] on div "ВЕРЕС ДОМАШНІ ПРОДУКТИ + 2" at bounding box center [722, 351] width 307 height 22
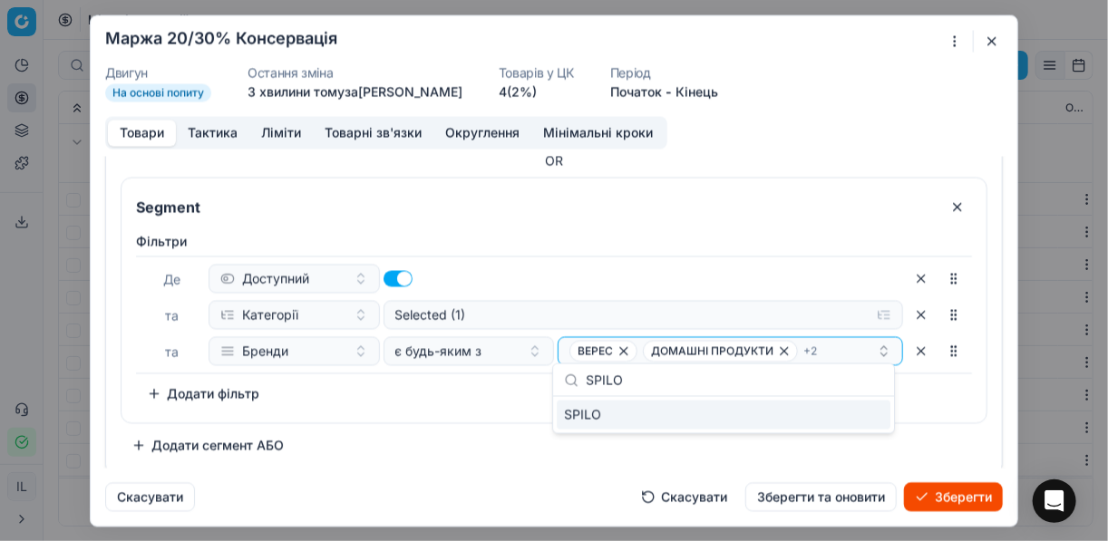
type input "SPILO"
click at [860, 414] on div "SPILO" at bounding box center [724, 415] width 334 height 29
click at [397, 408] on div "Фiльтри Де Доступний та Категорії Selected (1) та Бренди є будь-яким з ВЕРЕС ДО…" at bounding box center [553, 324] width 865 height 198
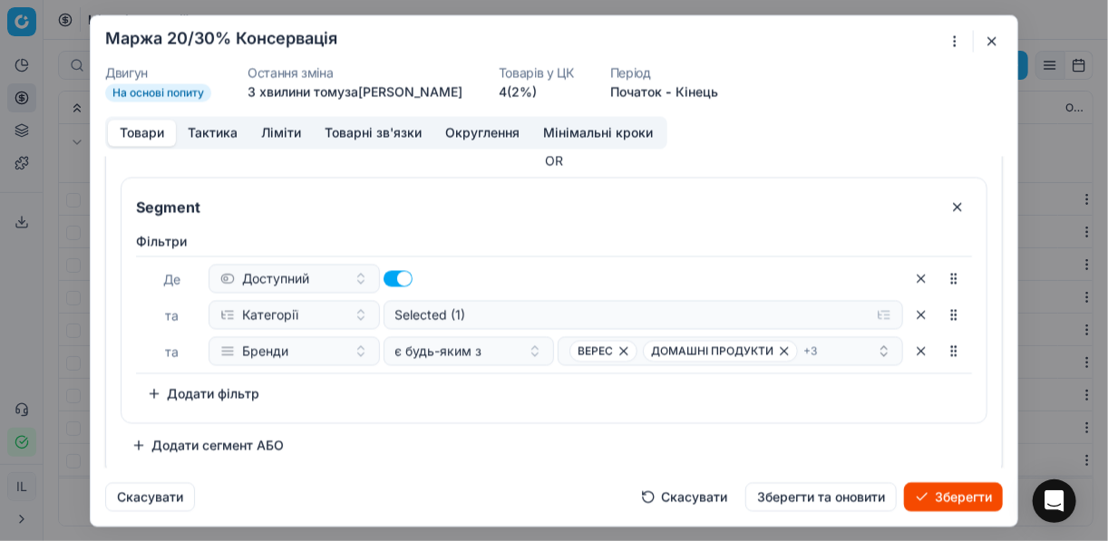
click at [141, 442] on button "Додати сегмент АБО" at bounding box center [208, 445] width 174 height 29
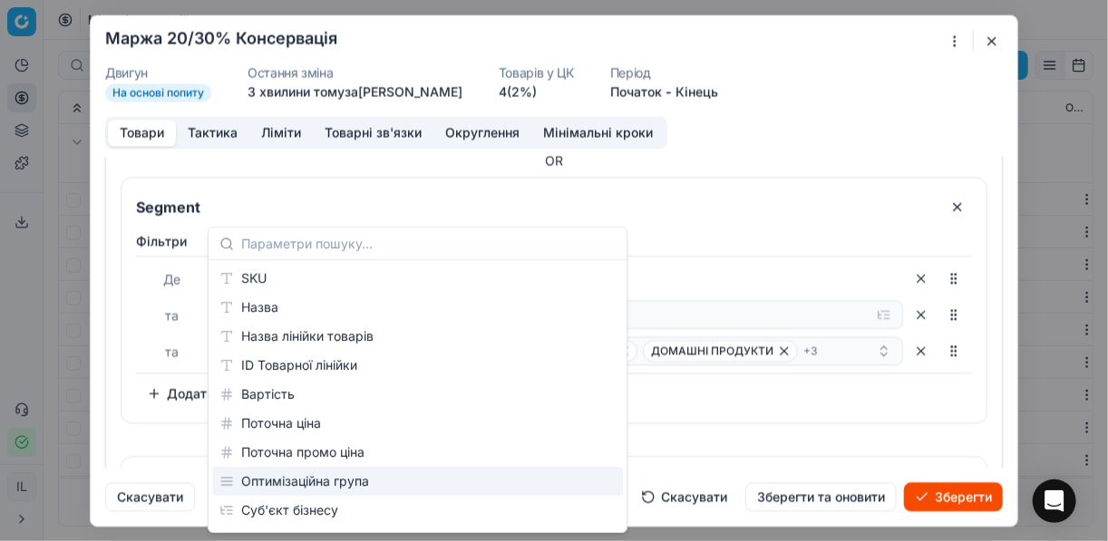
click at [187, 457] on div "Segment" at bounding box center [553, 480] width 865 height 47
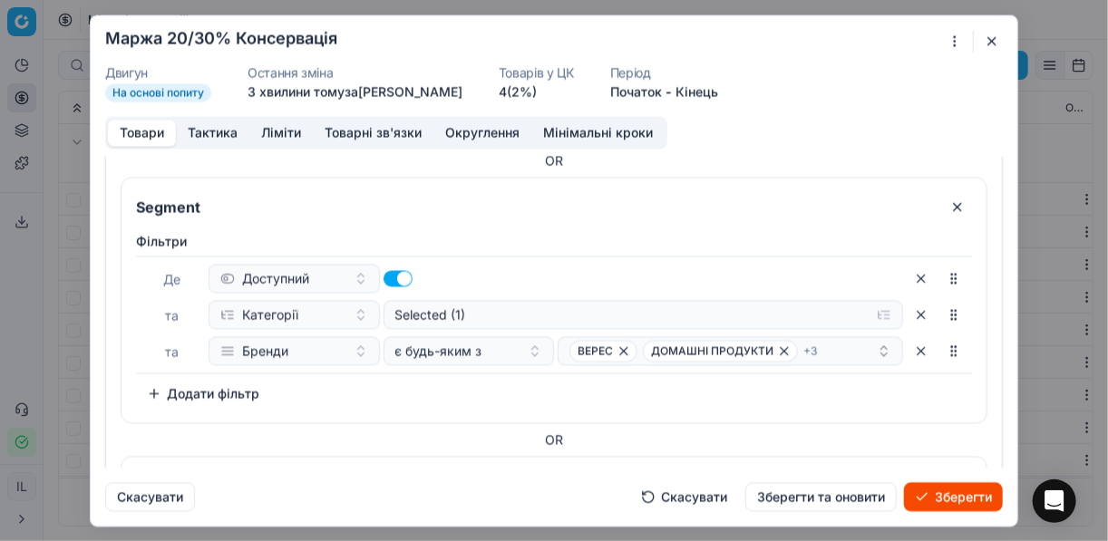
scroll to position [1073, 0]
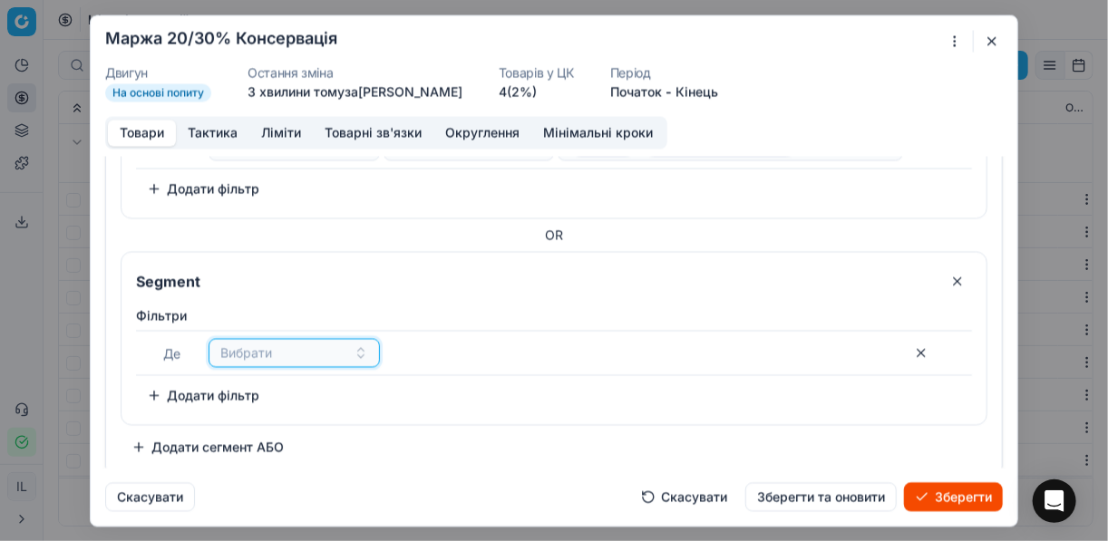
click at [347, 348] on button "Вибрати" at bounding box center [294, 352] width 171 height 29
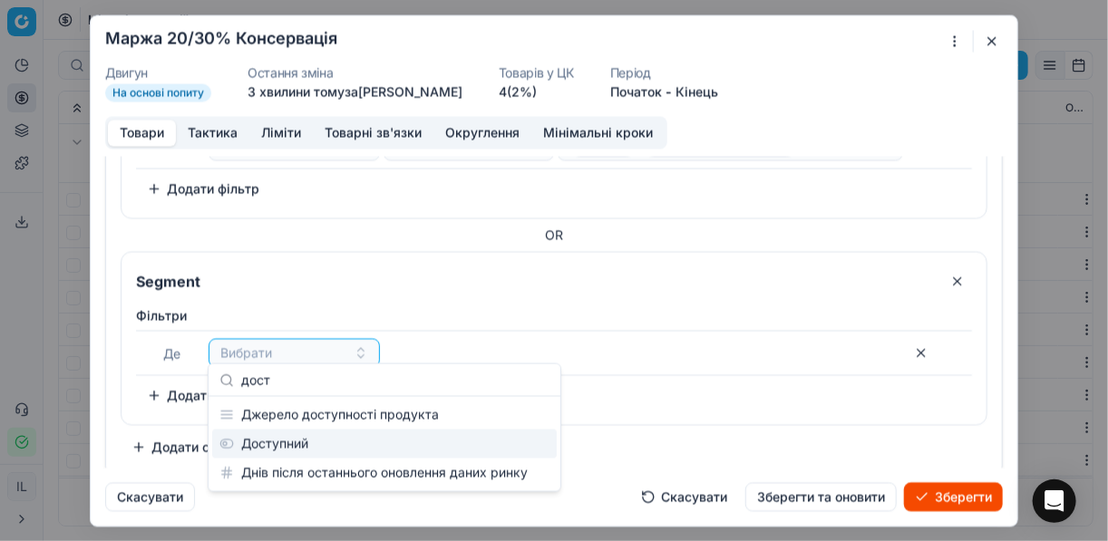
type input "дост"
click at [336, 446] on div "Доступний" at bounding box center [384, 444] width 345 height 29
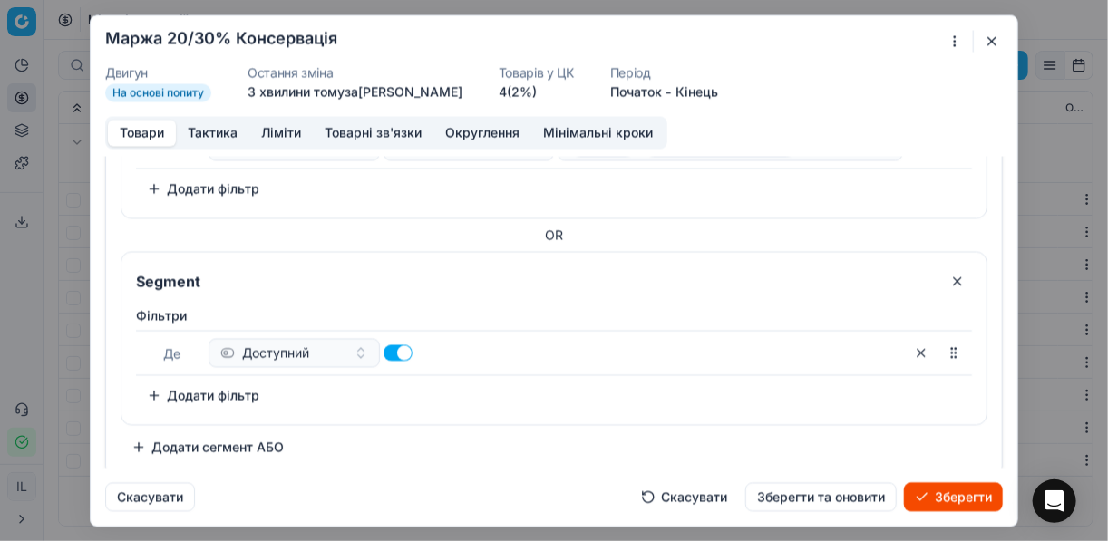
click at [152, 383] on button "Додати фільтр" at bounding box center [203, 395] width 134 height 29
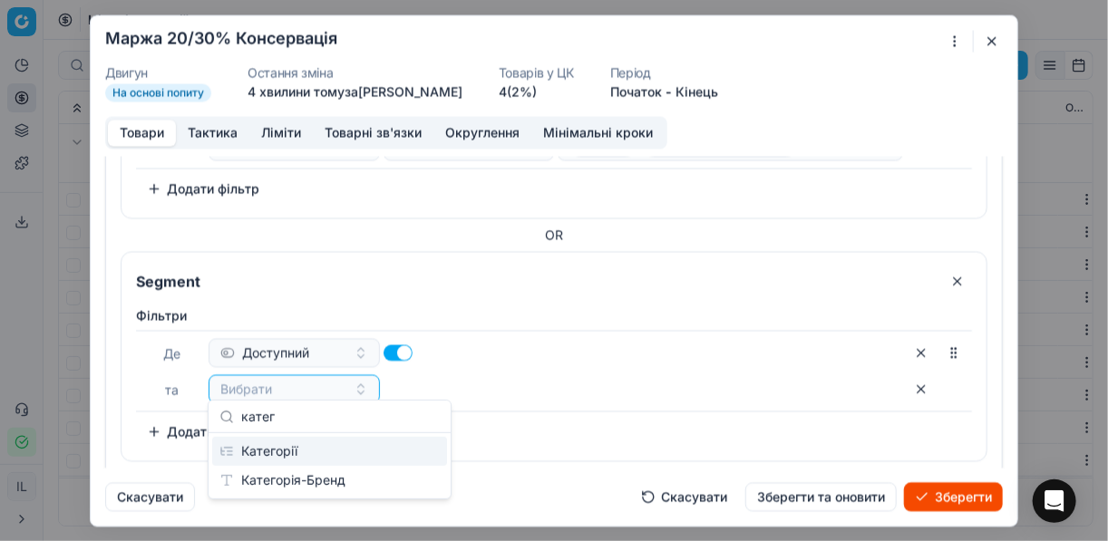
type input "катег"
click at [306, 455] on div "Категорії" at bounding box center [329, 451] width 235 height 29
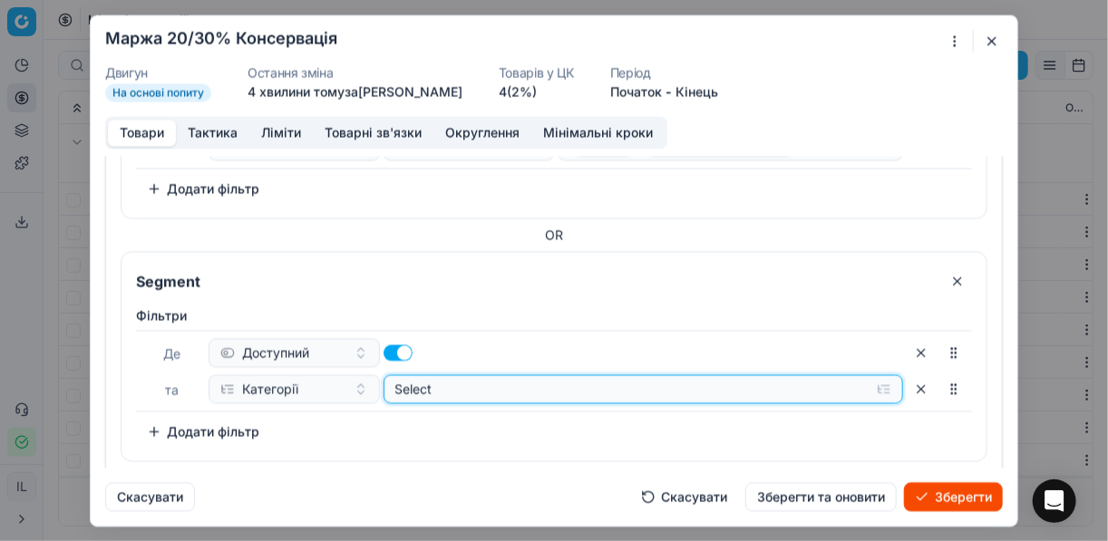
click at [875, 381] on button "Select" at bounding box center [643, 388] width 520 height 29
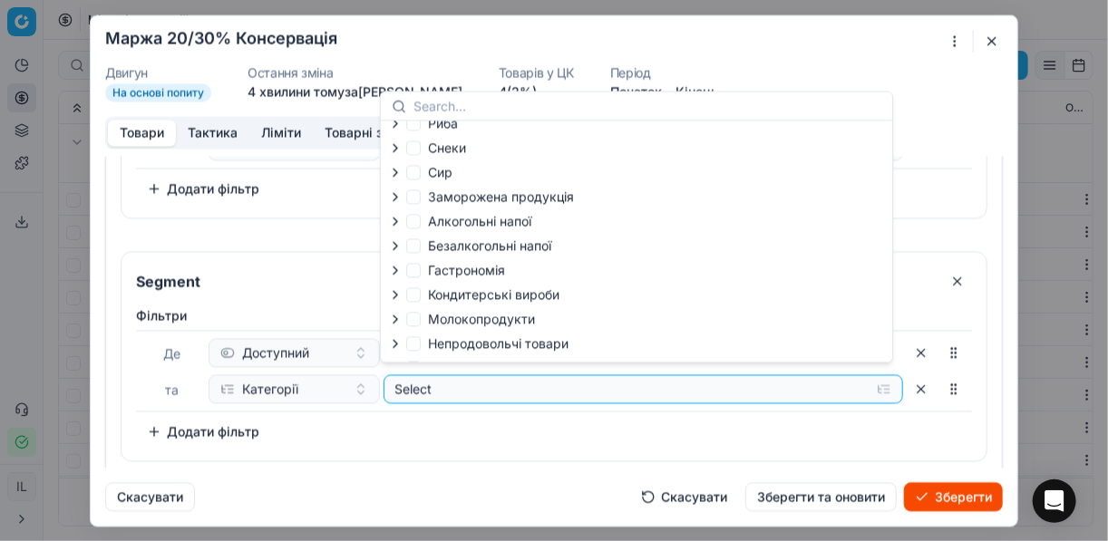
scroll to position [62, 0]
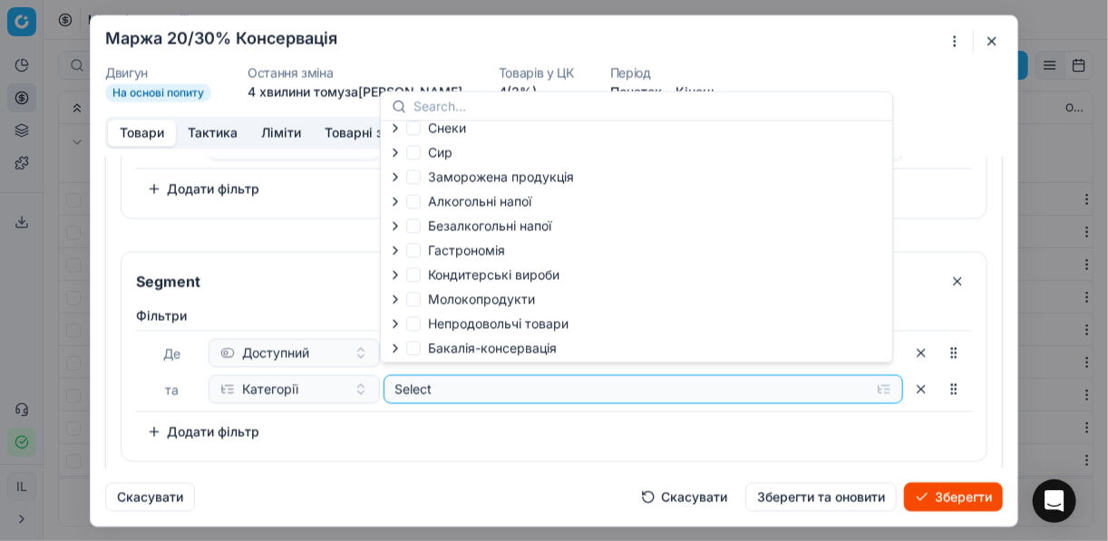
click at [399, 349] on icon "button" at bounding box center [395, 348] width 15 height 15
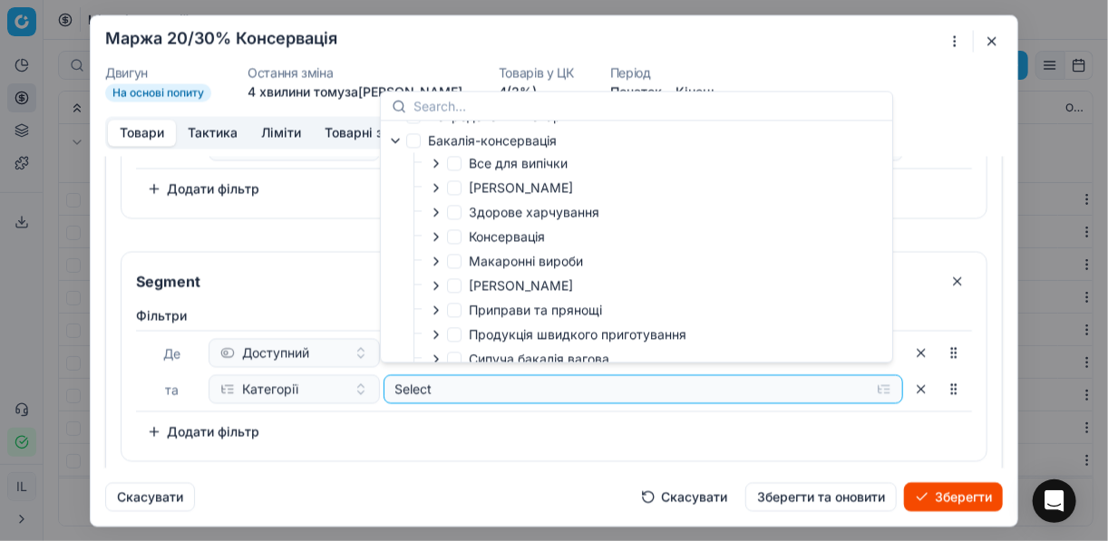
scroll to position [207, 0]
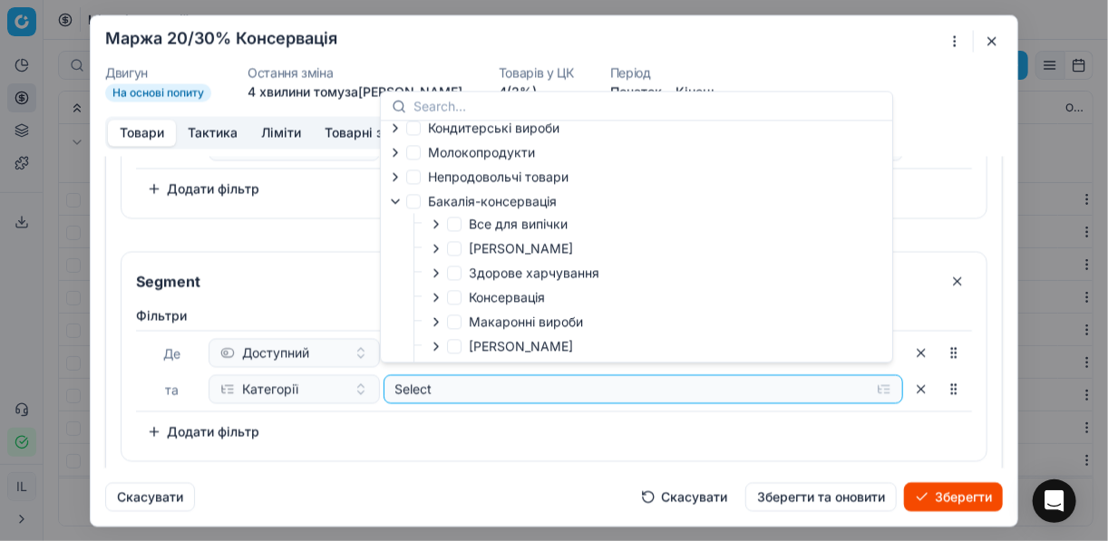
click at [436, 301] on icon "button" at bounding box center [436, 297] width 4 height 7
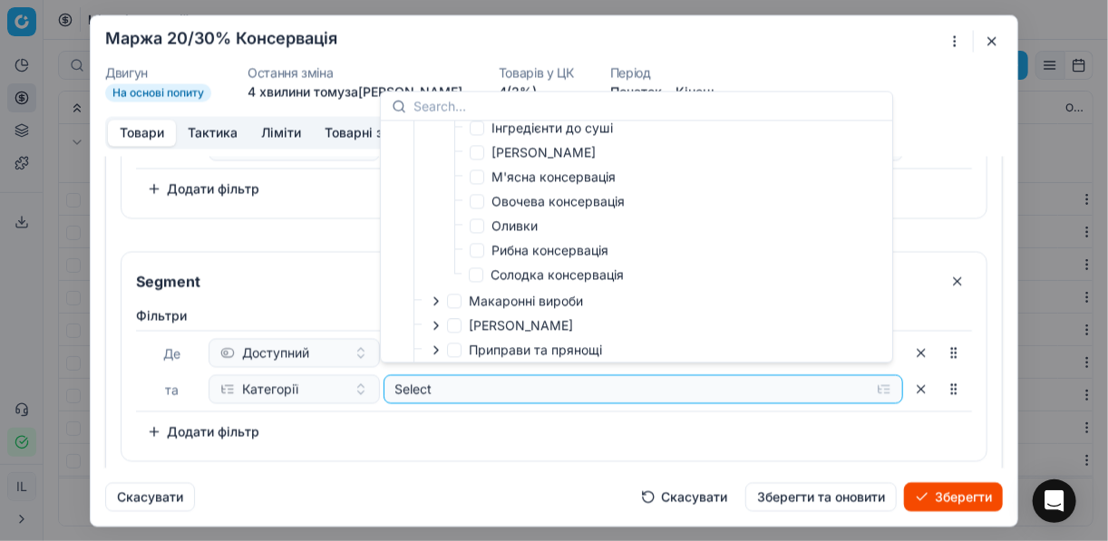
scroll to position [424, 0]
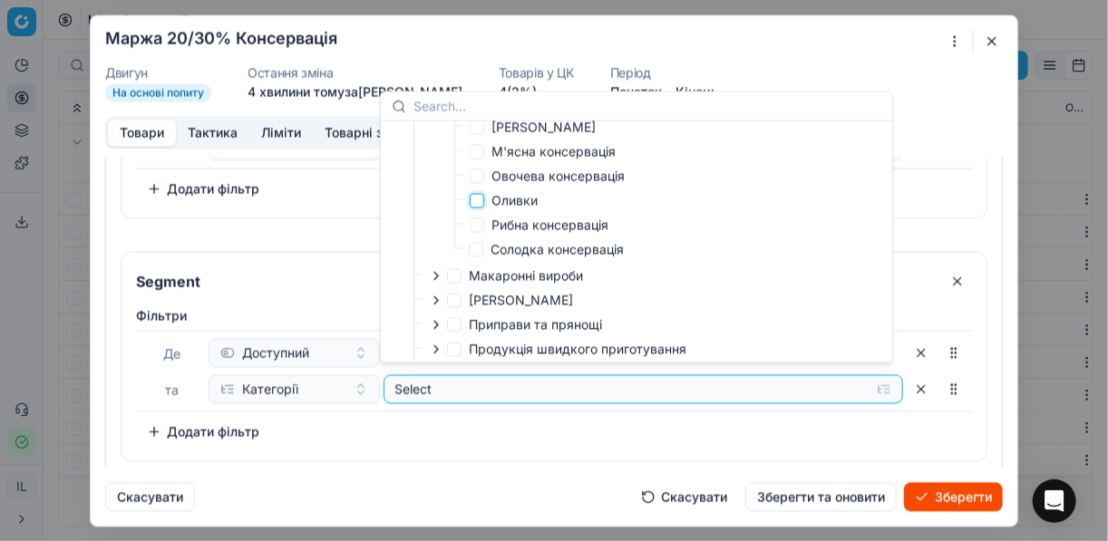
click at [479, 205] on input "Оливки" at bounding box center [477, 200] width 15 height 15
checkbox input "true"
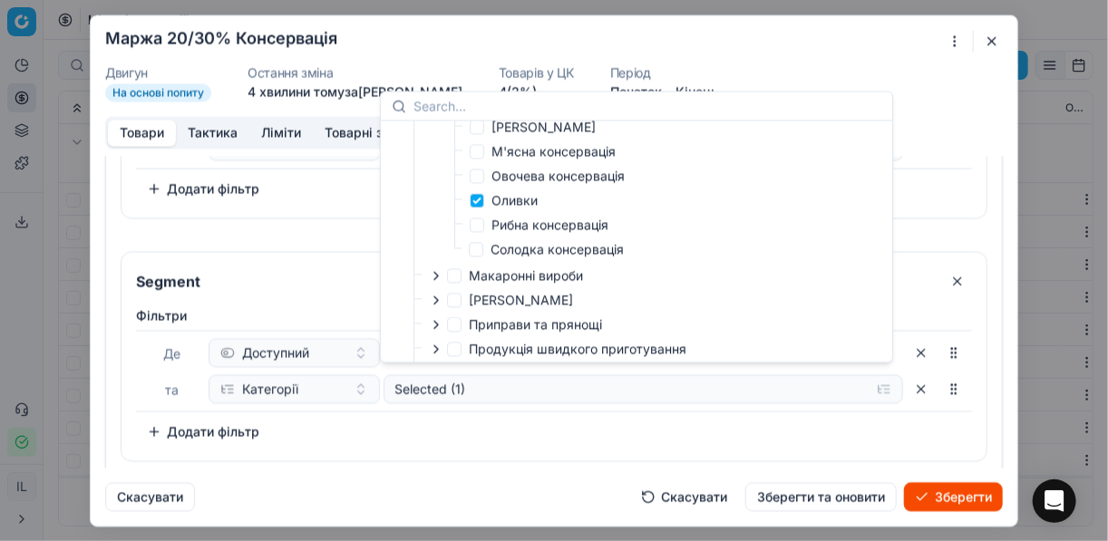
click at [539, 428] on div "Фiльтри Де Доступний та Категорії Selected (1) To pick up a sortable item, pres…" at bounding box center [554, 376] width 836 height 140
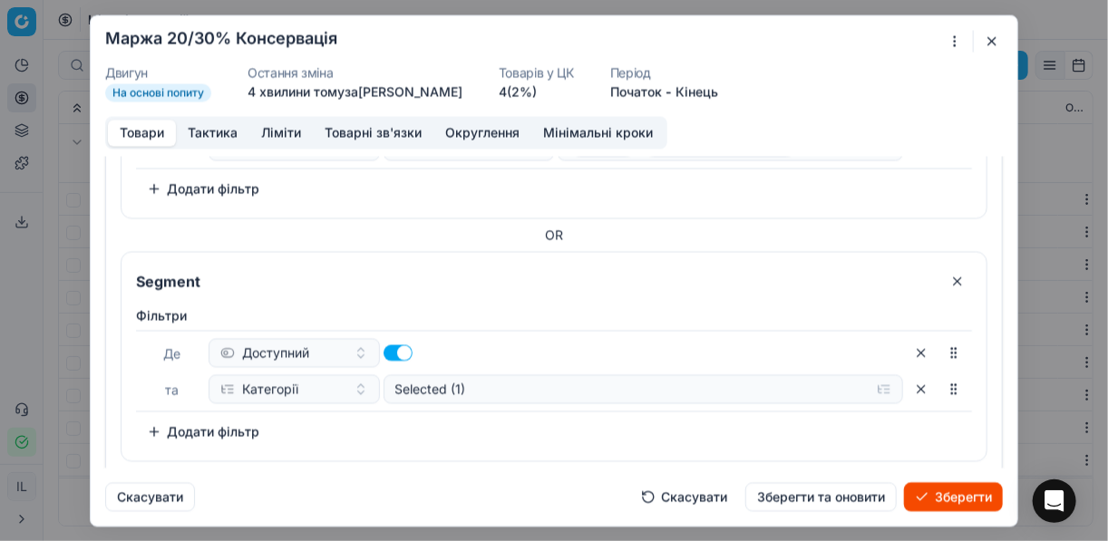
click at [155, 422] on button "Додати фільтр" at bounding box center [203, 431] width 134 height 29
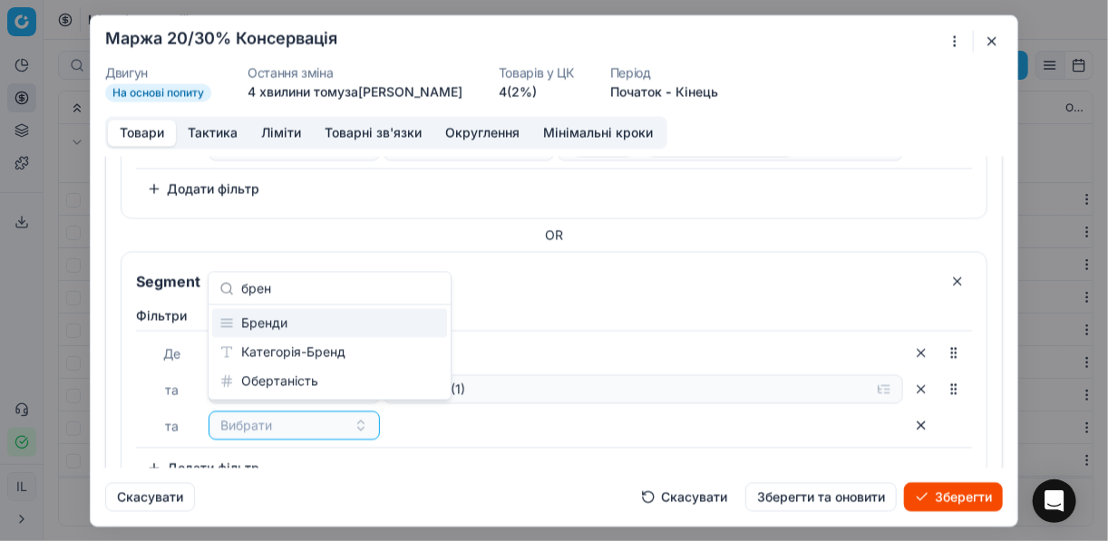
type input "брен"
click at [247, 326] on div "Бренди" at bounding box center [329, 323] width 235 height 29
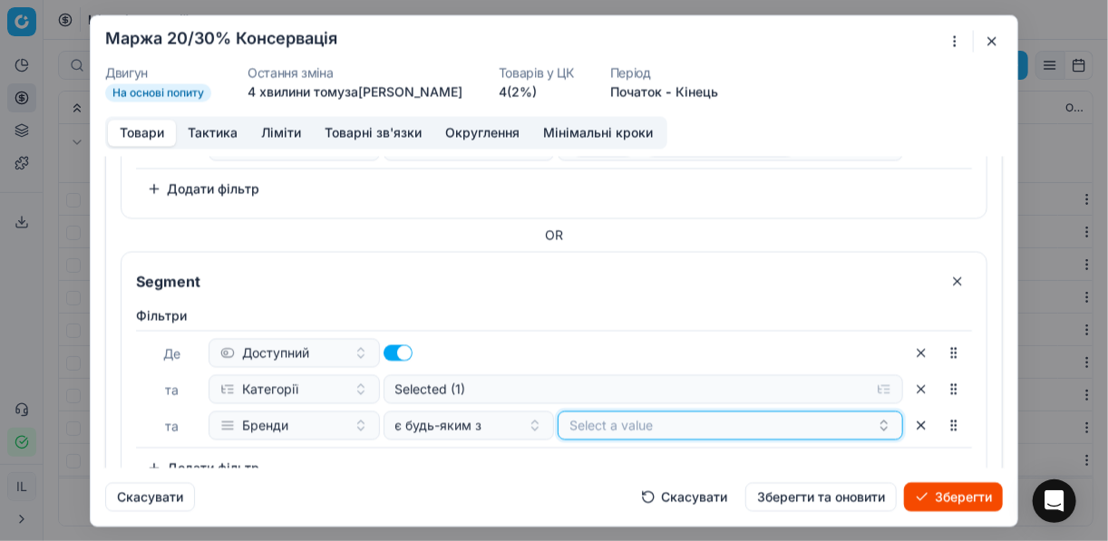
click at [640, 411] on button "Select a value" at bounding box center [730, 425] width 345 height 29
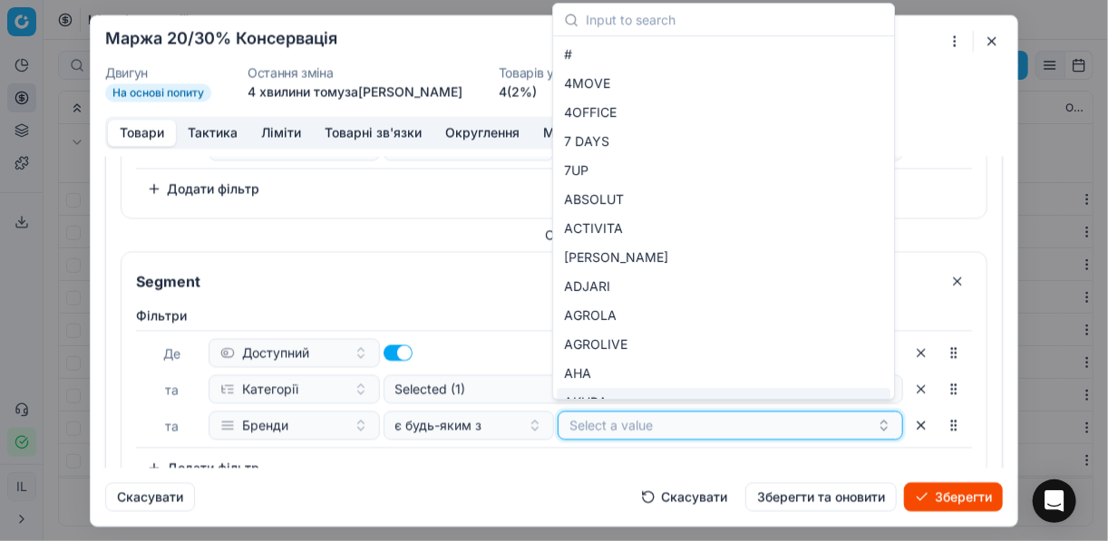
click at [630, 417] on button "Select a value" at bounding box center [730, 425] width 345 height 29
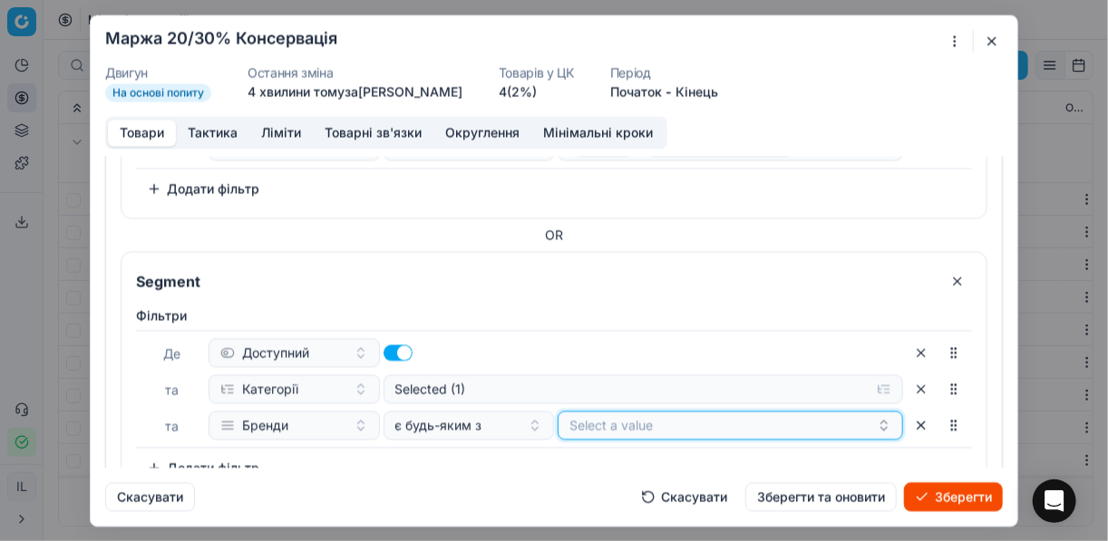
click at [630, 417] on button "Select a value" at bounding box center [730, 425] width 345 height 29
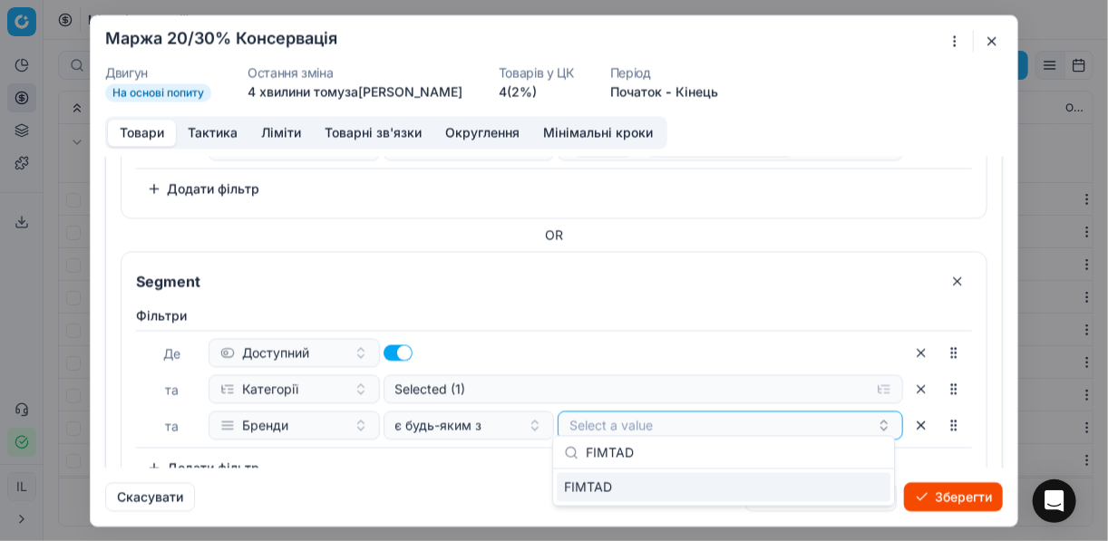
type input "FIMTAD"
click at [865, 489] on div "FIMTAD" at bounding box center [724, 487] width 334 height 29
click at [482, 469] on div "Скасувати Скасувати Зберегти та оновити Зберегти" at bounding box center [554, 490] width 898 height 44
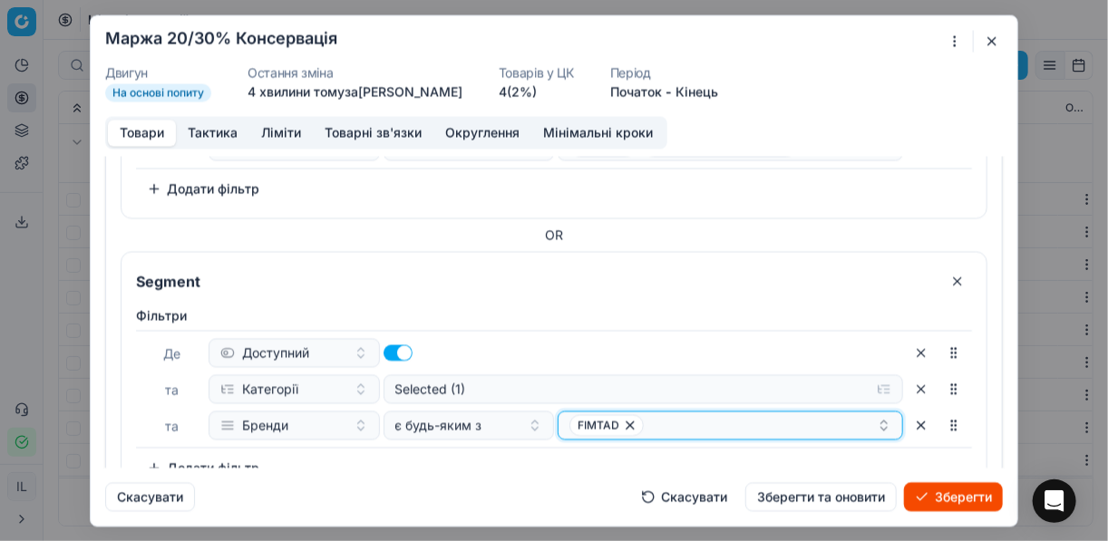
click at [694, 416] on div "FIMTAD" at bounding box center [722, 425] width 307 height 22
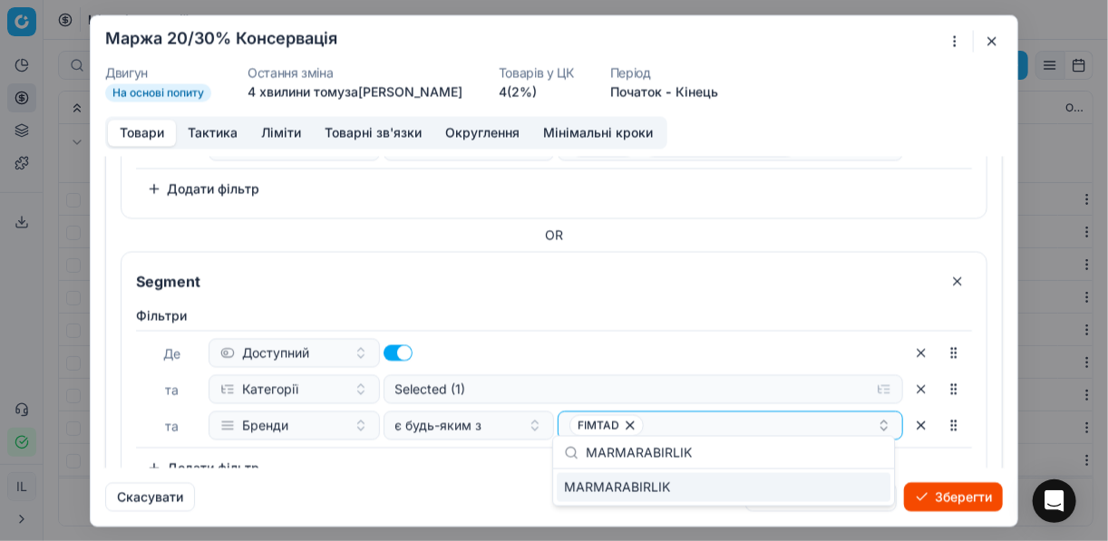
type input "MARMARABIRLIK"
click at [870, 480] on div "MARMARABIRLIK" at bounding box center [724, 487] width 334 height 29
click at [473, 459] on div "Фiльтри Де Доступний та Категорії Selected (1) та Бренди є будь-яким з FIMTAD M…" at bounding box center [554, 394] width 836 height 176
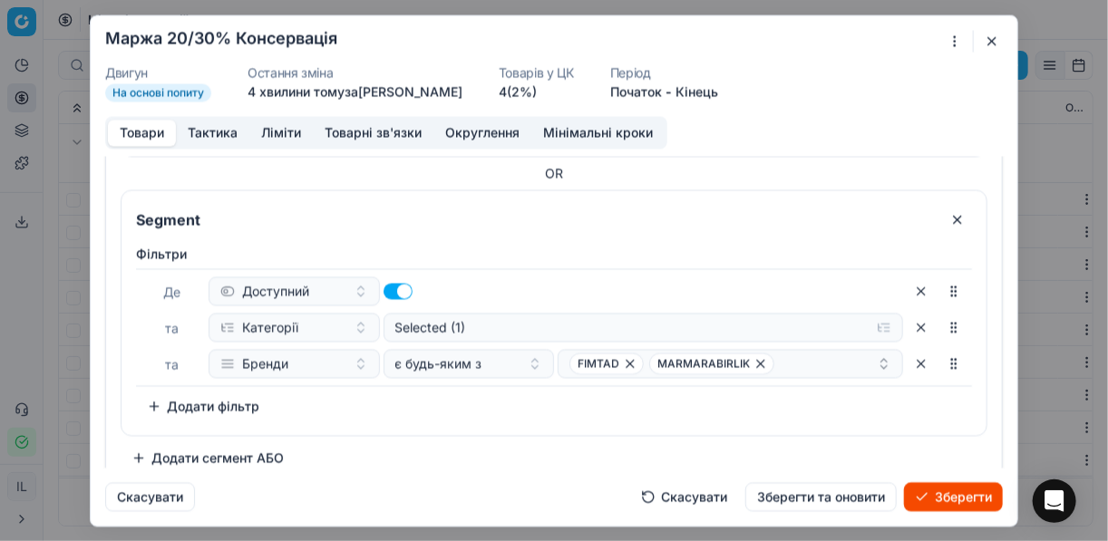
scroll to position [1146, 0]
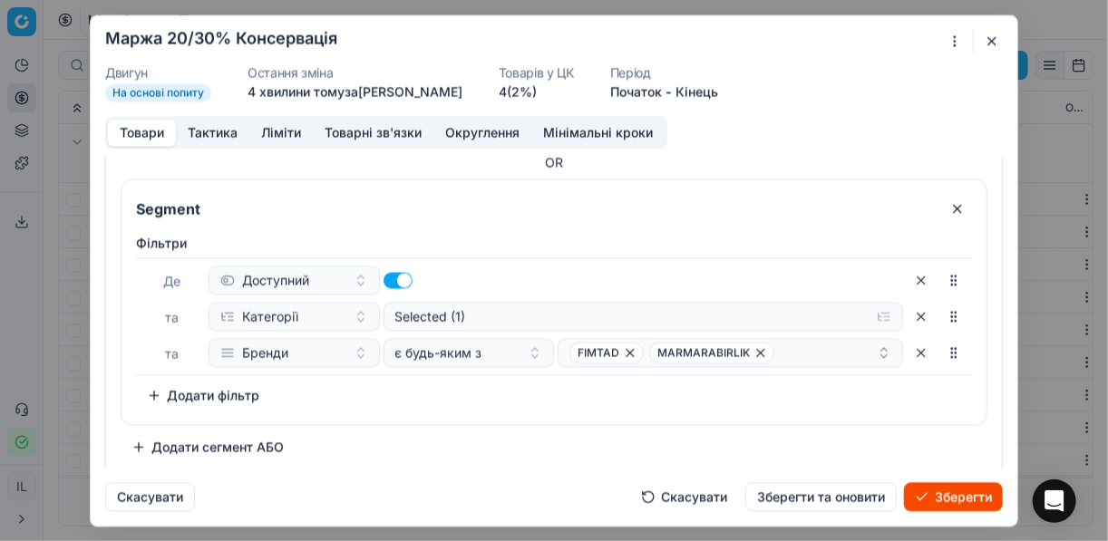
click at [162, 438] on button "Додати сегмент АБО" at bounding box center [208, 446] width 174 height 29
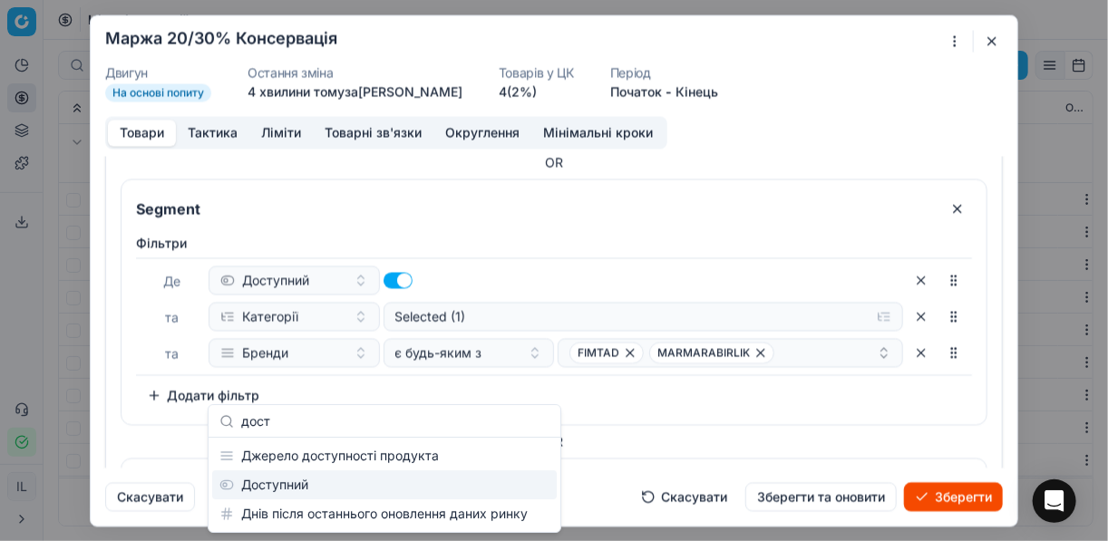
type input "дост"
click at [298, 480] on div "Доступний" at bounding box center [384, 485] width 345 height 29
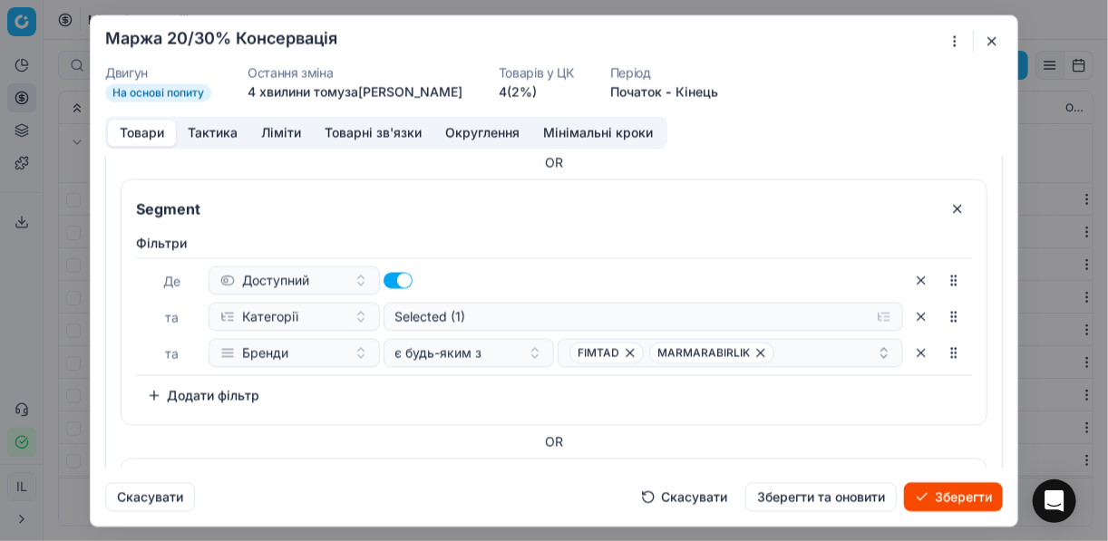
scroll to position [1352, 0]
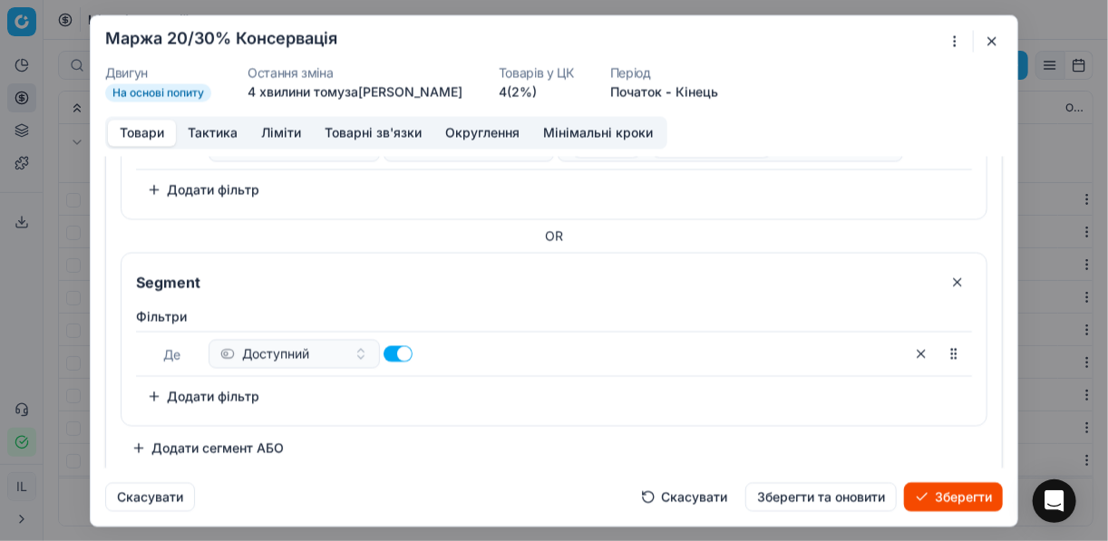
click at [162, 383] on button "Додати фільтр" at bounding box center [203, 396] width 134 height 29
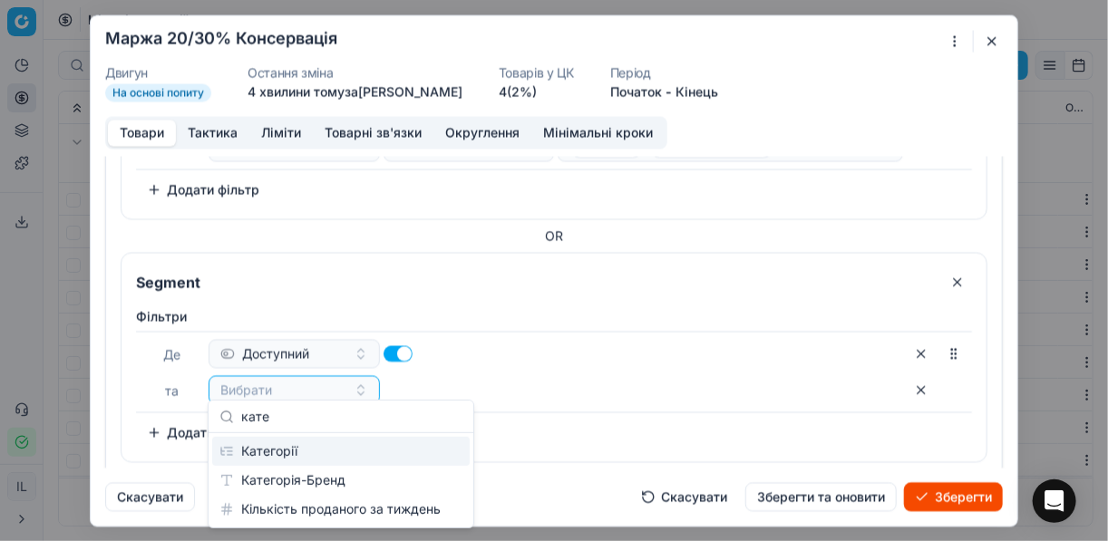
type input "кате"
click at [313, 451] on div "Категорії" at bounding box center [340, 451] width 257 height 29
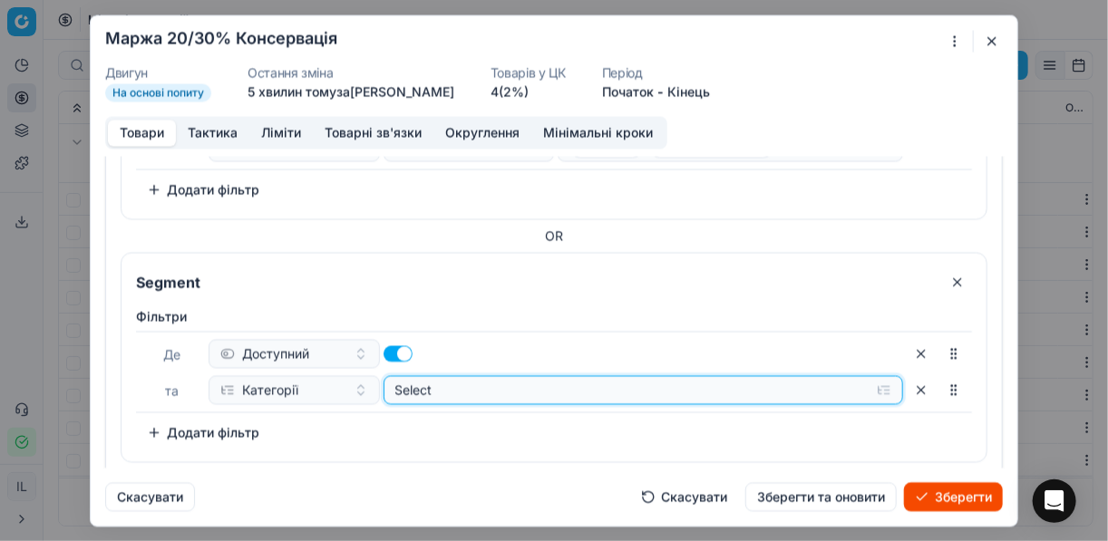
click at [879, 383] on button "Select" at bounding box center [643, 389] width 520 height 29
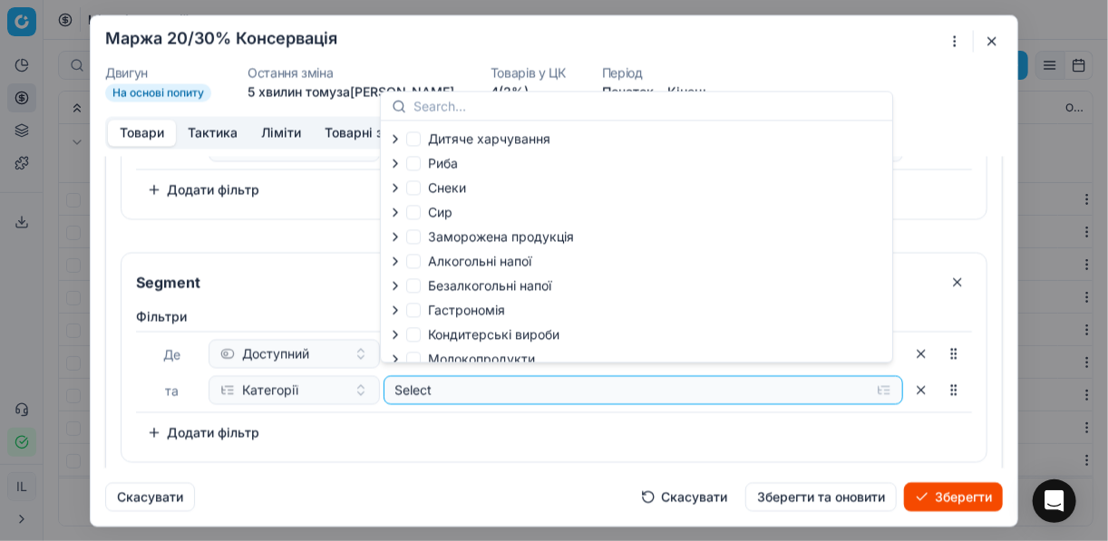
scroll to position [62, 0]
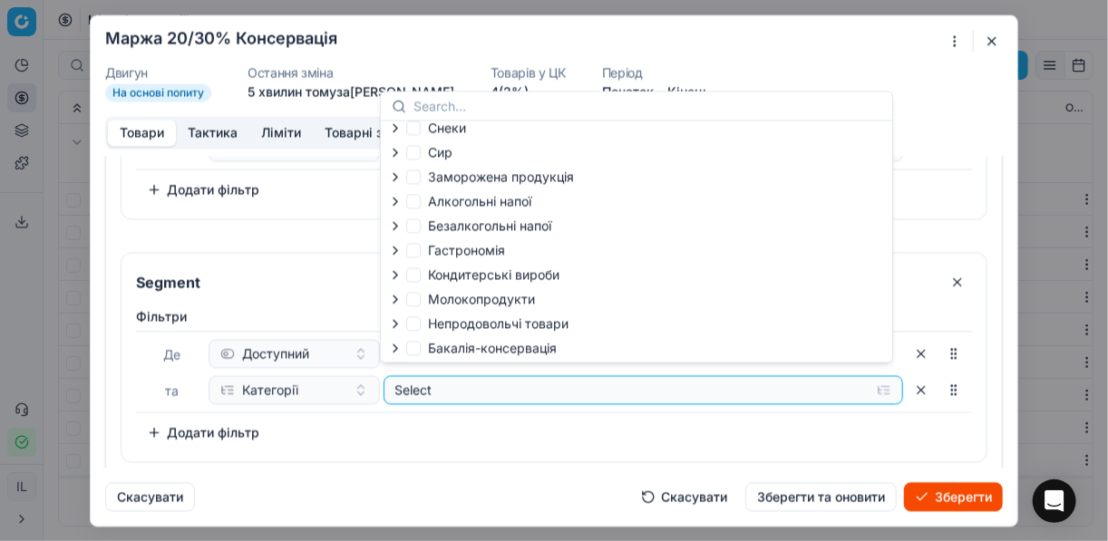
click at [396, 350] on icon "button" at bounding box center [395, 348] width 15 height 15
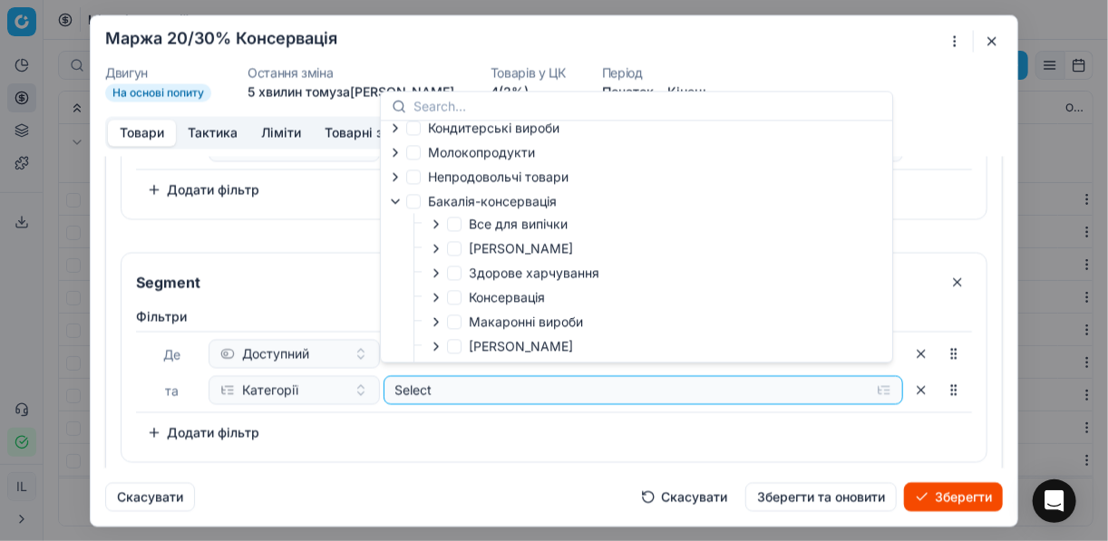
scroll to position [279, 0]
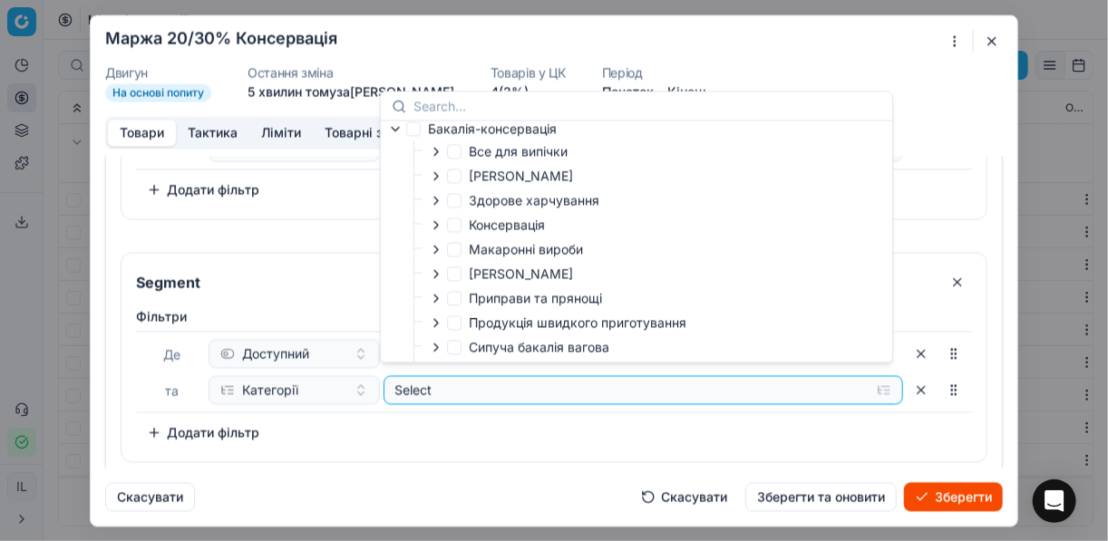
click at [439, 228] on icon "button" at bounding box center [436, 225] width 15 height 15
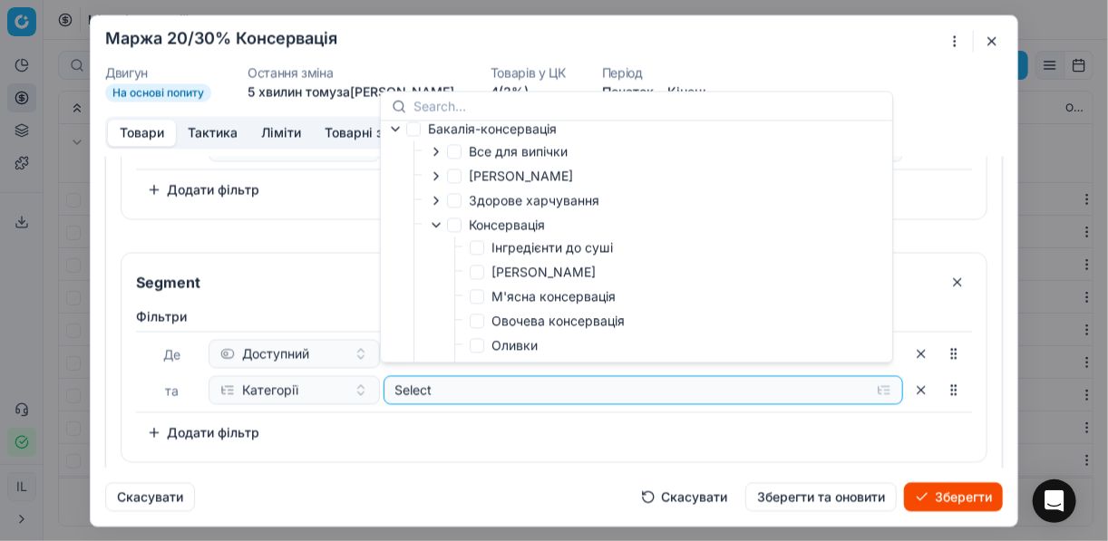
scroll to position [352, 0]
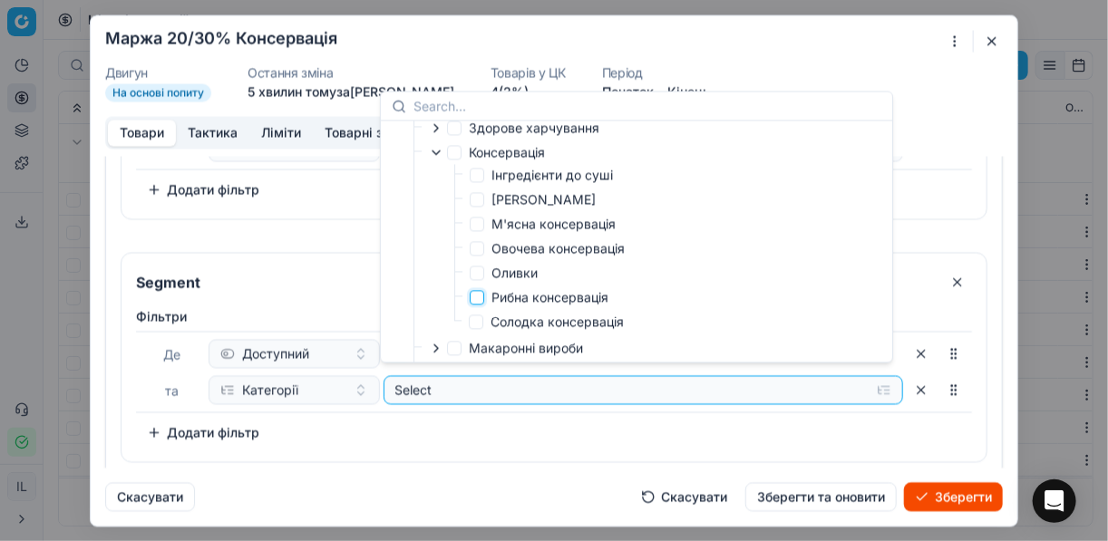
click at [471, 304] on input "Рибна консервація" at bounding box center [477, 297] width 15 height 15
checkbox input "true"
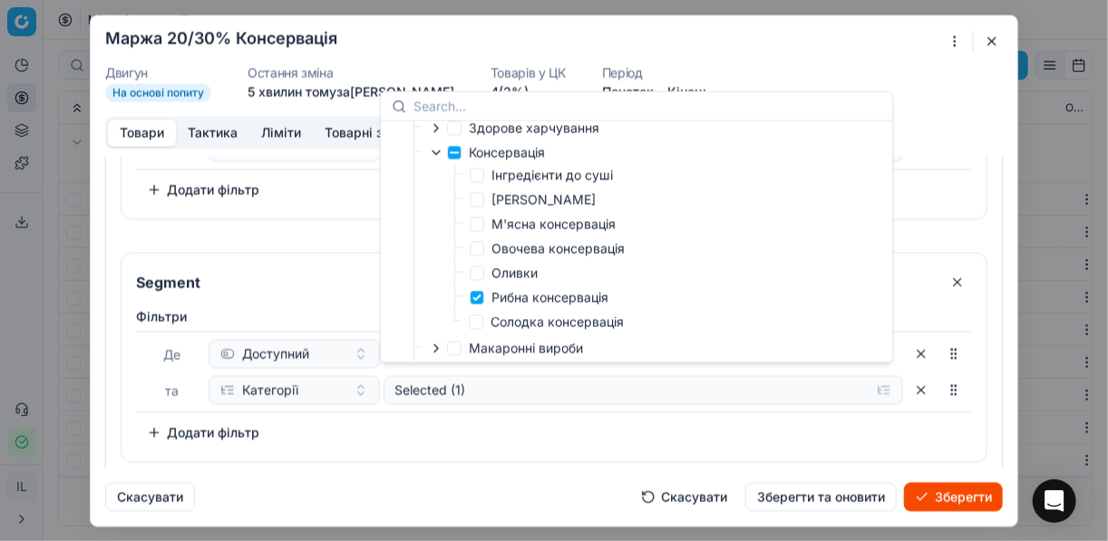
drag, startPoint x: 556, startPoint y: 445, endPoint x: 529, endPoint y: 443, distance: 27.3
click at [554, 445] on div "Фiльтри Де Доступний та Категорії Selected (1) To pick up a sortable item, pres…" at bounding box center [553, 380] width 865 height 161
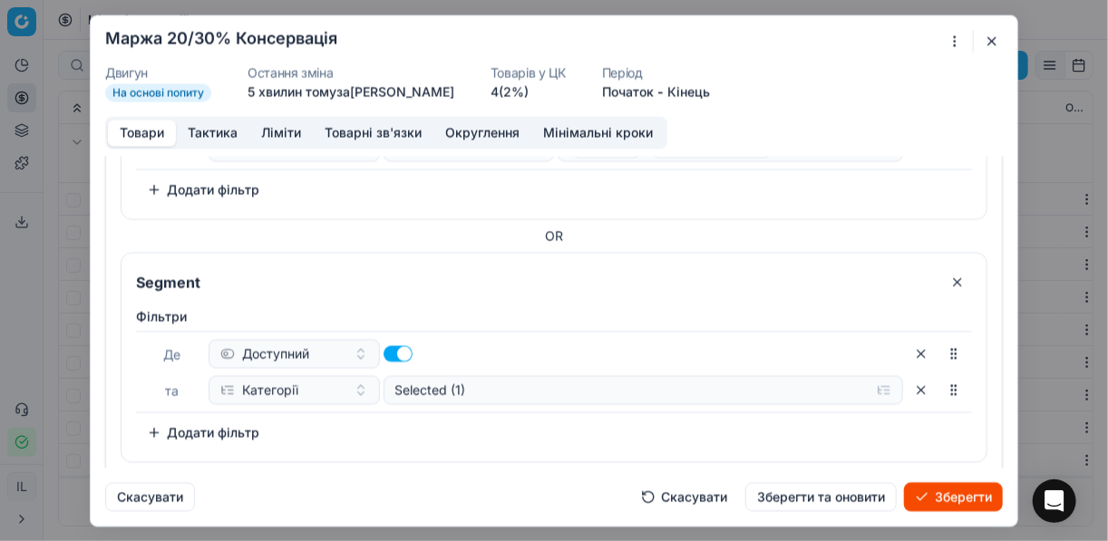
click at [159, 421] on button "Додати фільтр" at bounding box center [203, 432] width 134 height 29
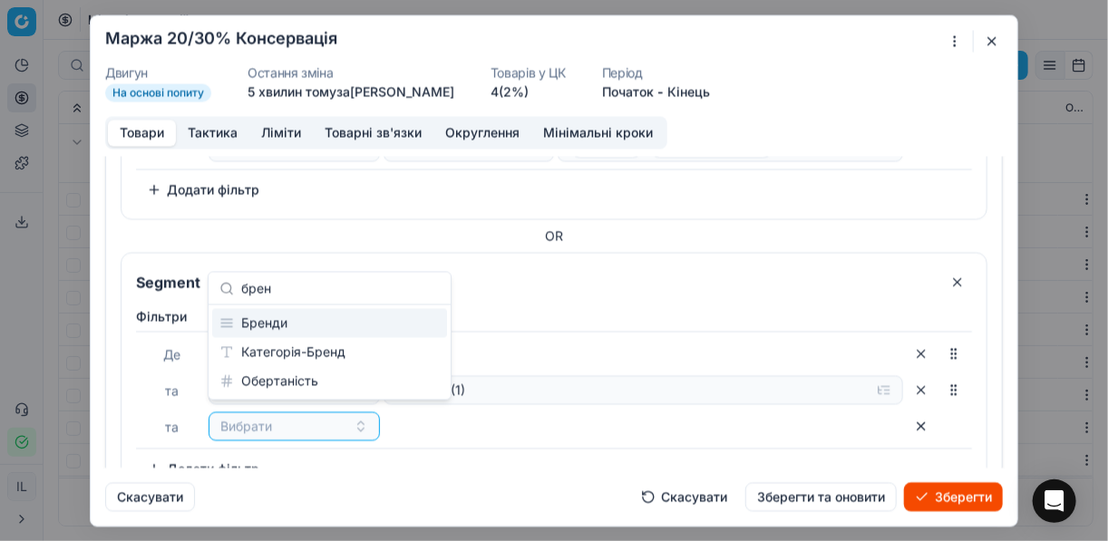
type input "брен"
click at [272, 323] on div "Бренди" at bounding box center [329, 323] width 235 height 29
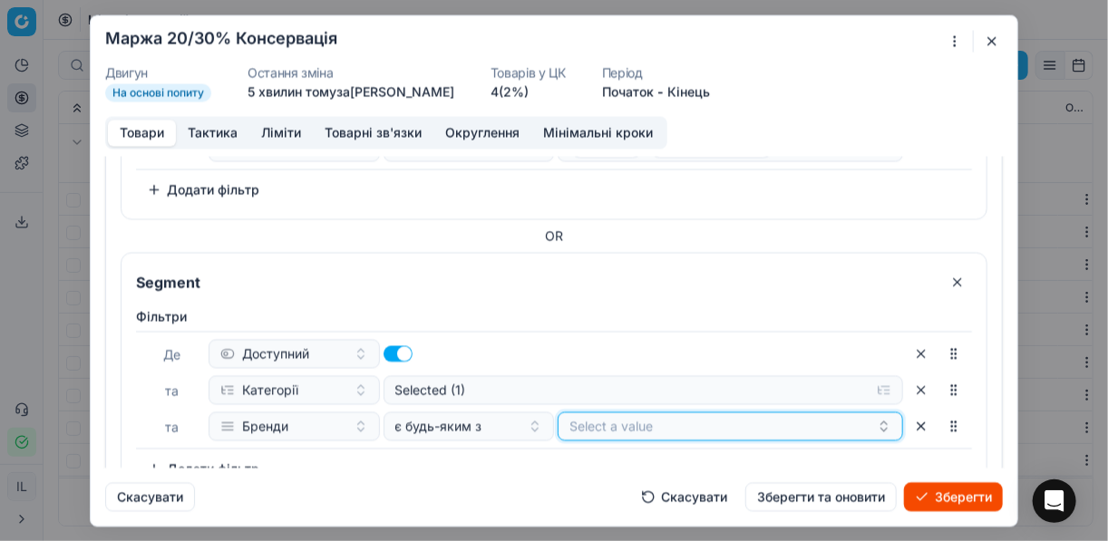
click at [612, 414] on button "Select a value" at bounding box center [730, 426] width 345 height 29
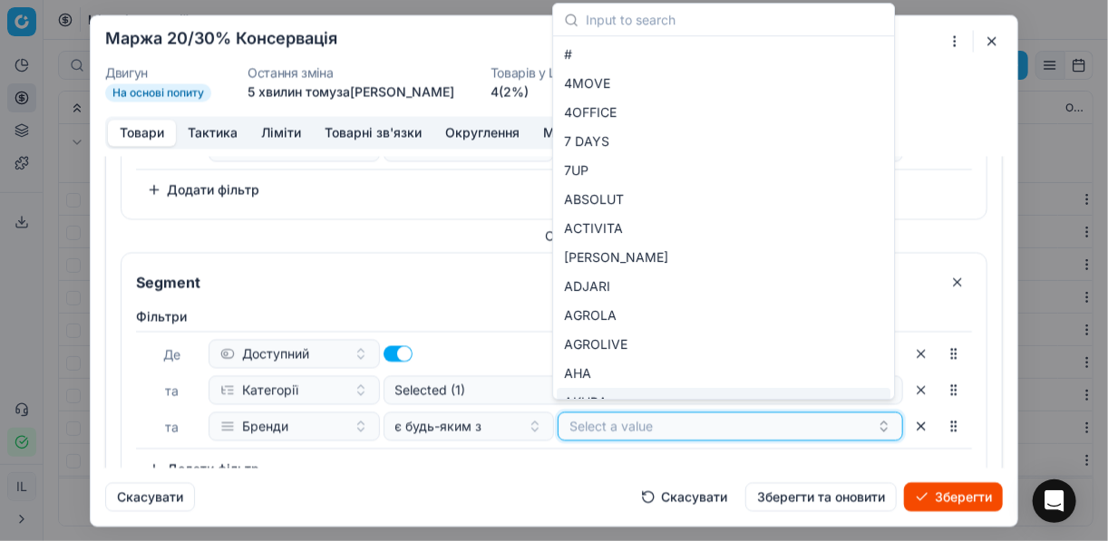
click at [640, 418] on button "Select a value" at bounding box center [730, 426] width 345 height 29
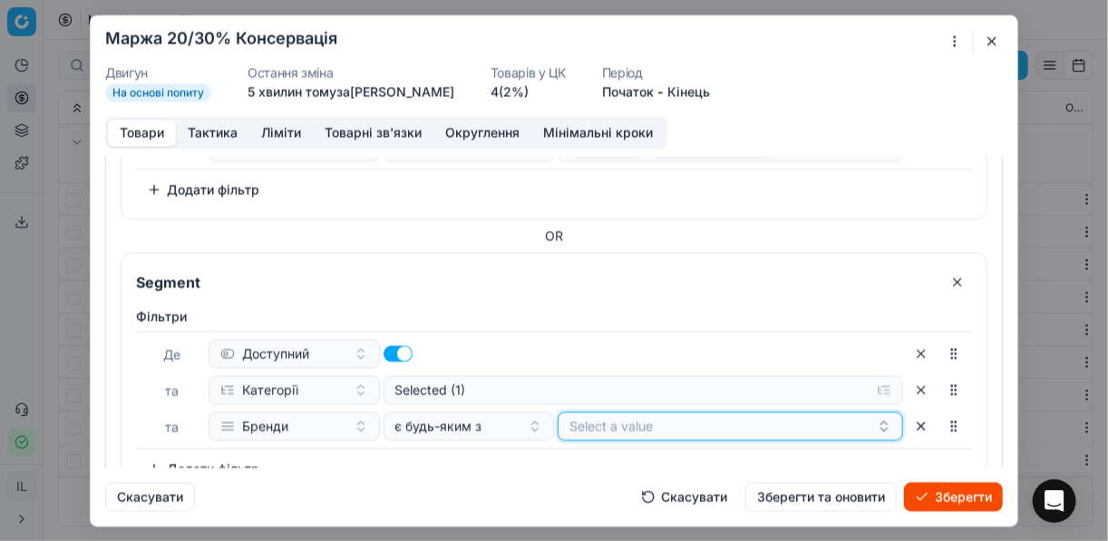
click at [640, 418] on button "Select a value" at bounding box center [730, 426] width 345 height 29
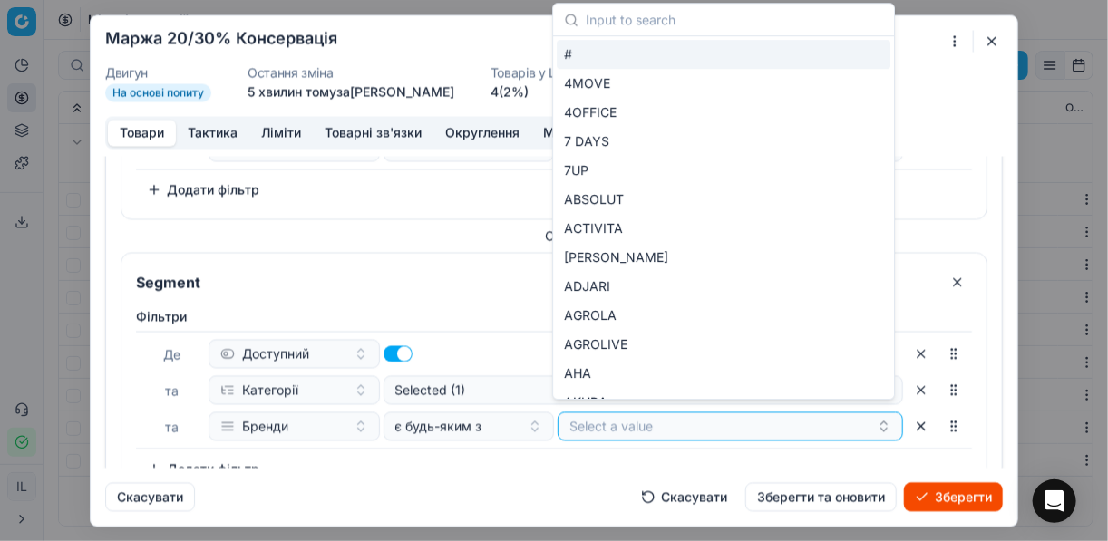
type input "HAME"
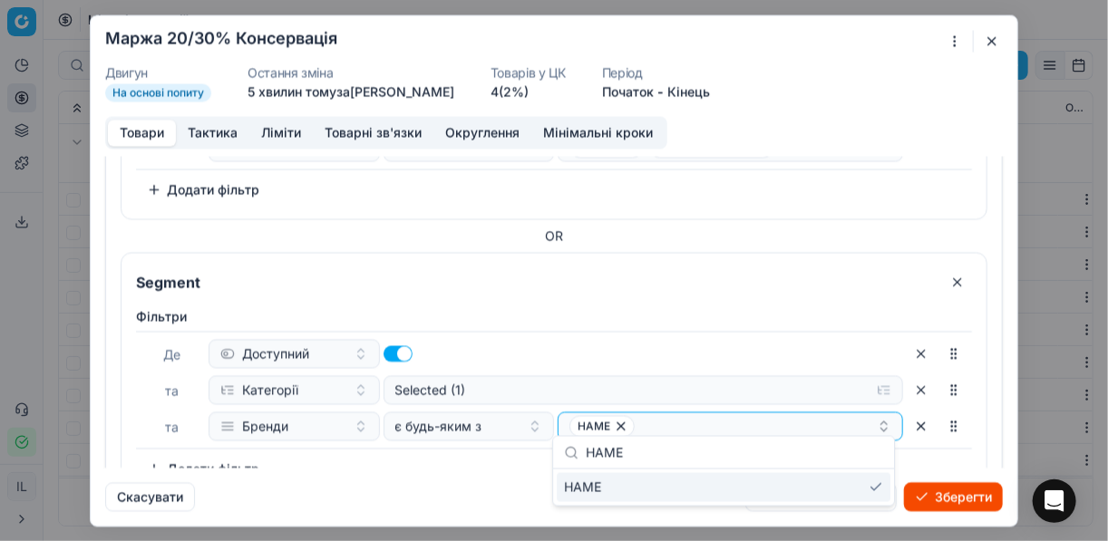
click at [490, 465] on div "Фiльтри Де Доступний та Категорії Selected (1) та Бренди є будь-яким з HAME To …" at bounding box center [554, 395] width 836 height 176
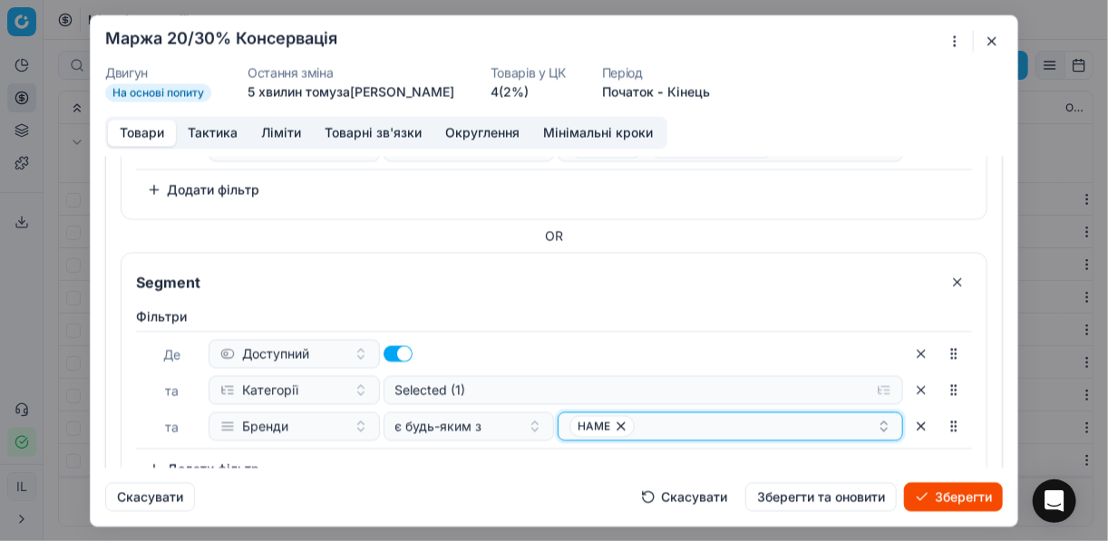
click at [684, 420] on div "HAME" at bounding box center [722, 426] width 307 height 22
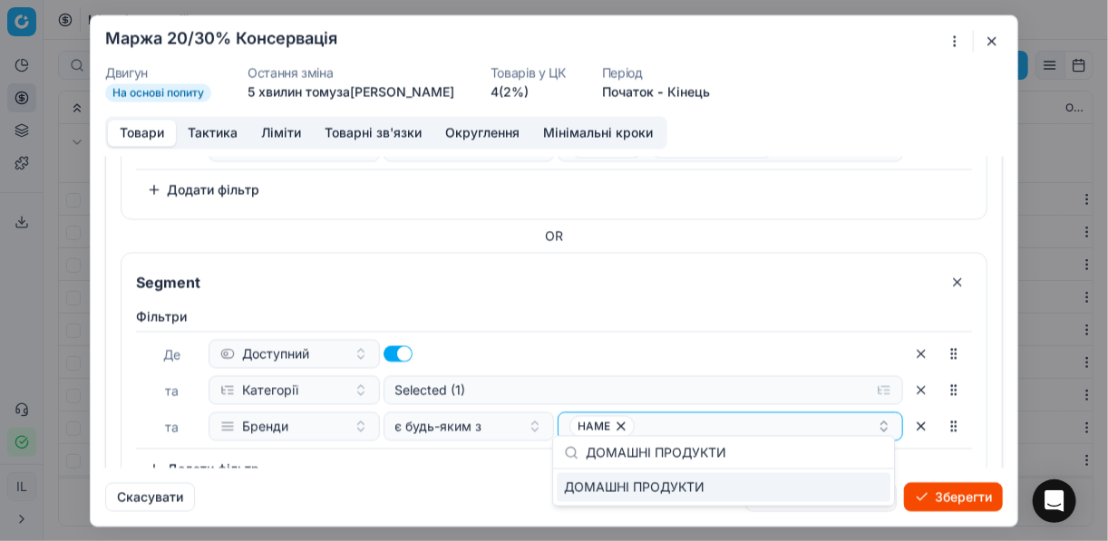
type input "ДОМАШНІ ПРОДУКТИ"
click at [860, 492] on div "ДОМАШНІ ПРОДУКТИ" at bounding box center [724, 487] width 334 height 29
click at [422, 450] on div "Фiльтри Де Доступний та Категорії Selected (1) та Бренди є будь-яким з HAME ДОМ…" at bounding box center [554, 395] width 836 height 176
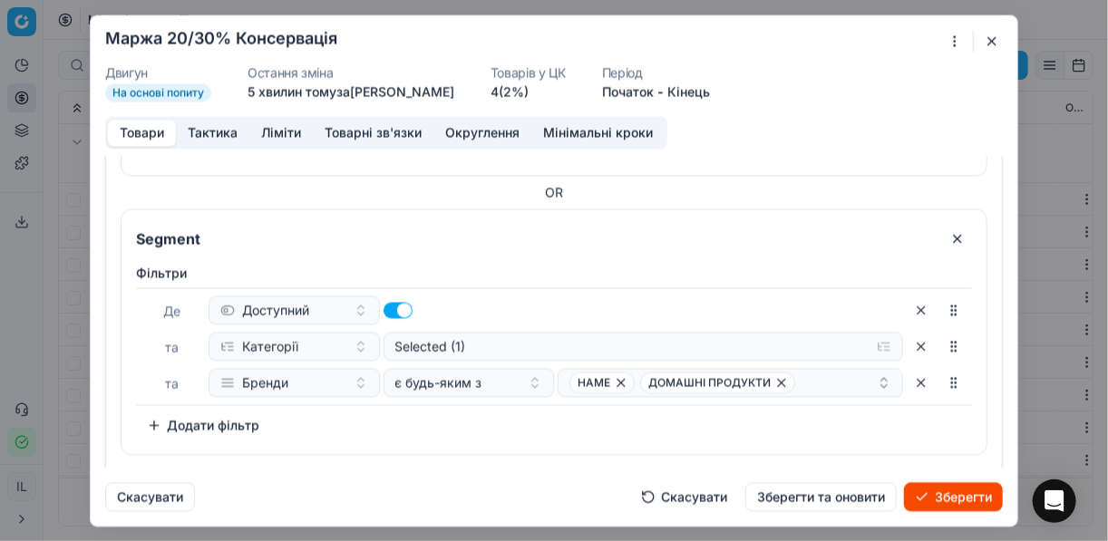
scroll to position [1424, 0]
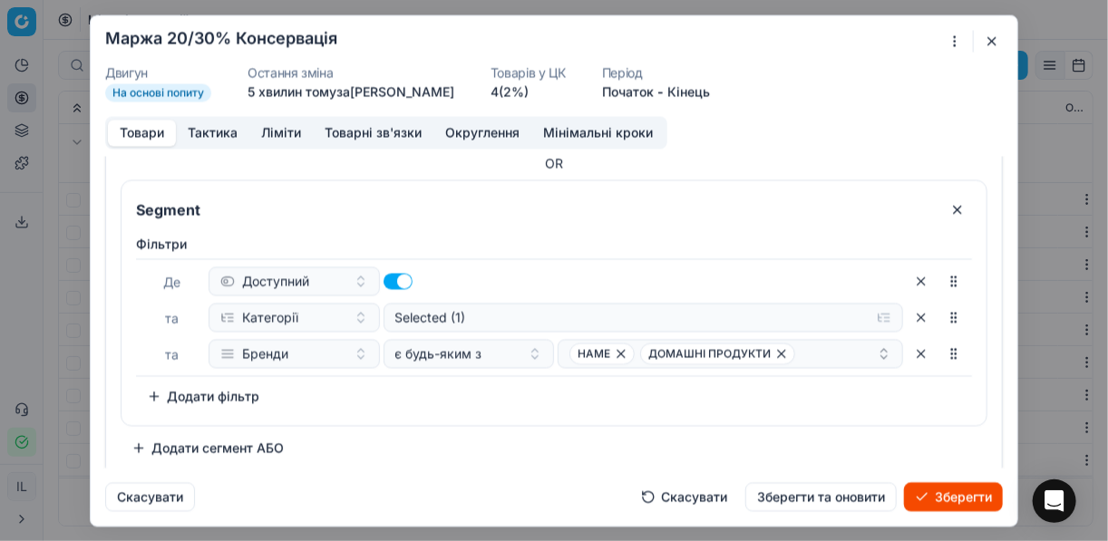
click at [137, 444] on button "Додати сегмент АБО" at bounding box center [208, 447] width 174 height 29
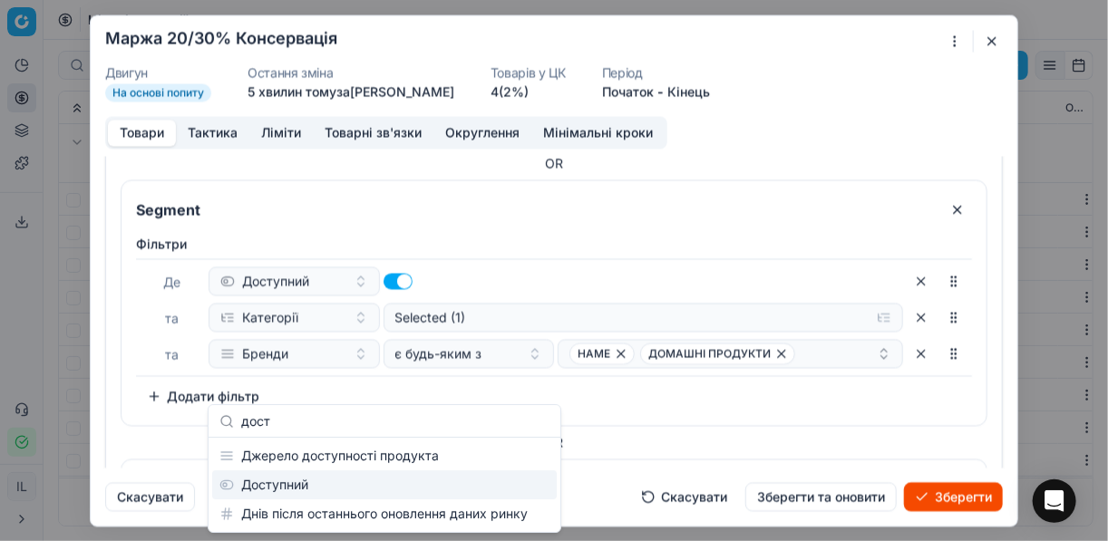
type input "дост"
click at [292, 486] on div "Доступний" at bounding box center [384, 485] width 345 height 29
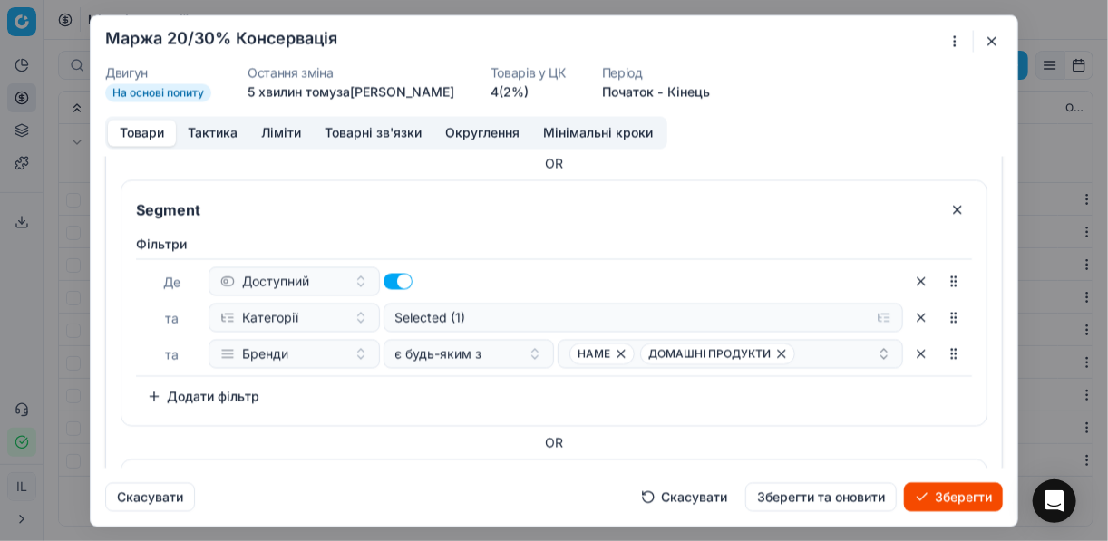
scroll to position [1629, 0]
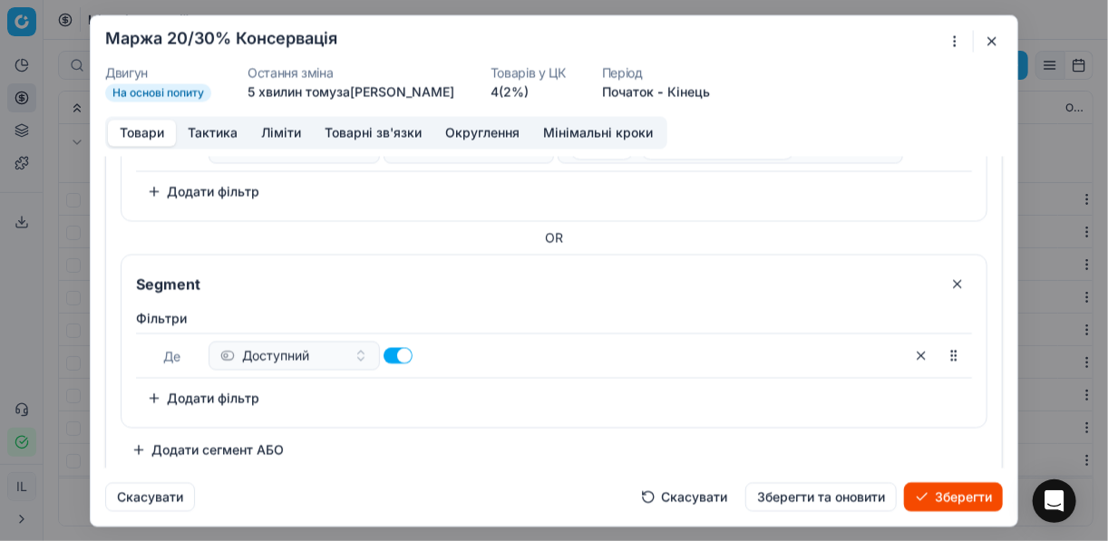
click at [162, 393] on button "Додати фільтр" at bounding box center [203, 397] width 134 height 29
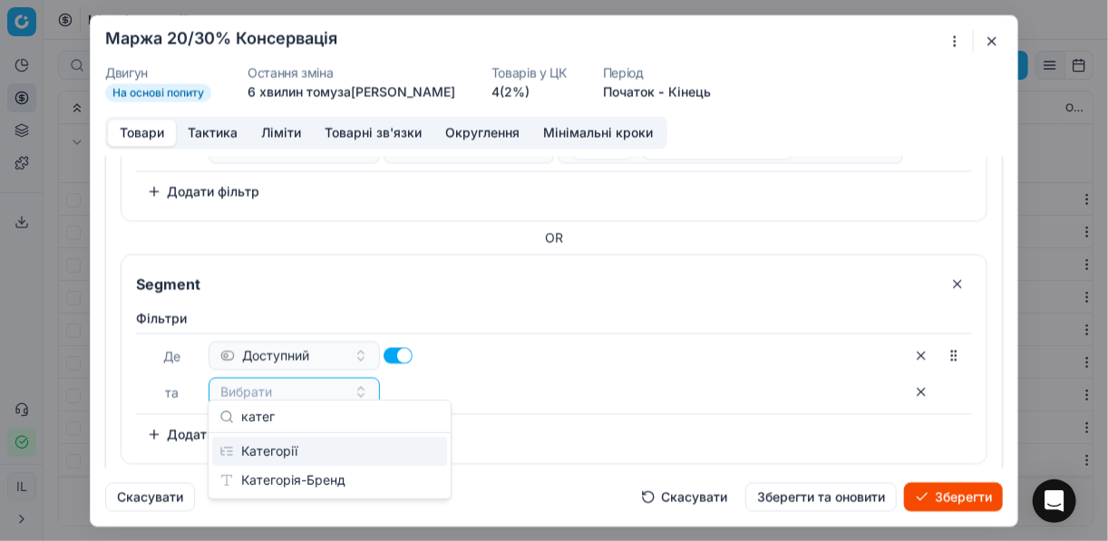
type input "катег"
click at [313, 451] on div "Категорії" at bounding box center [329, 451] width 235 height 29
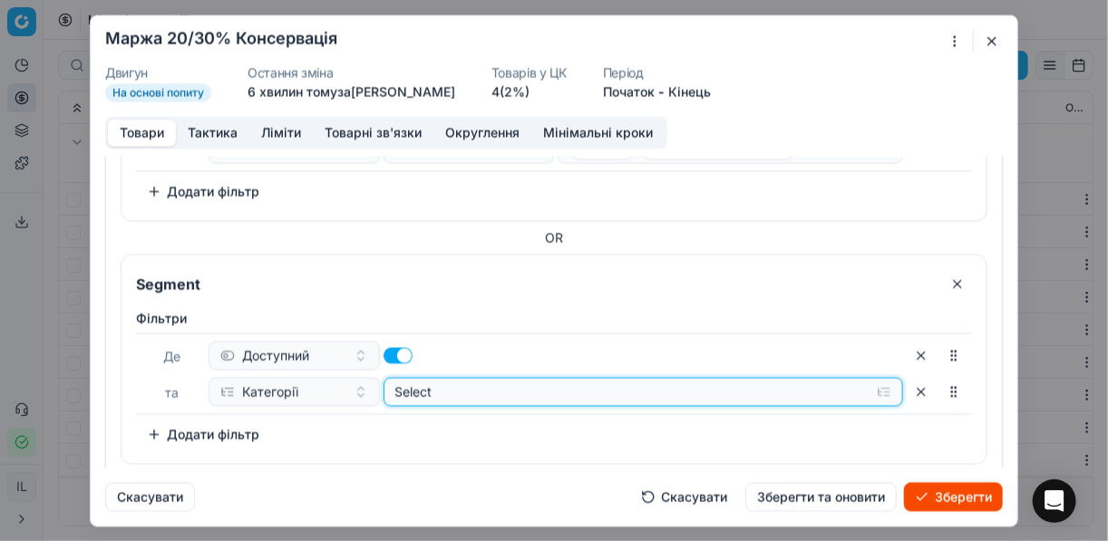
click at [878, 380] on button "Select" at bounding box center [643, 391] width 520 height 29
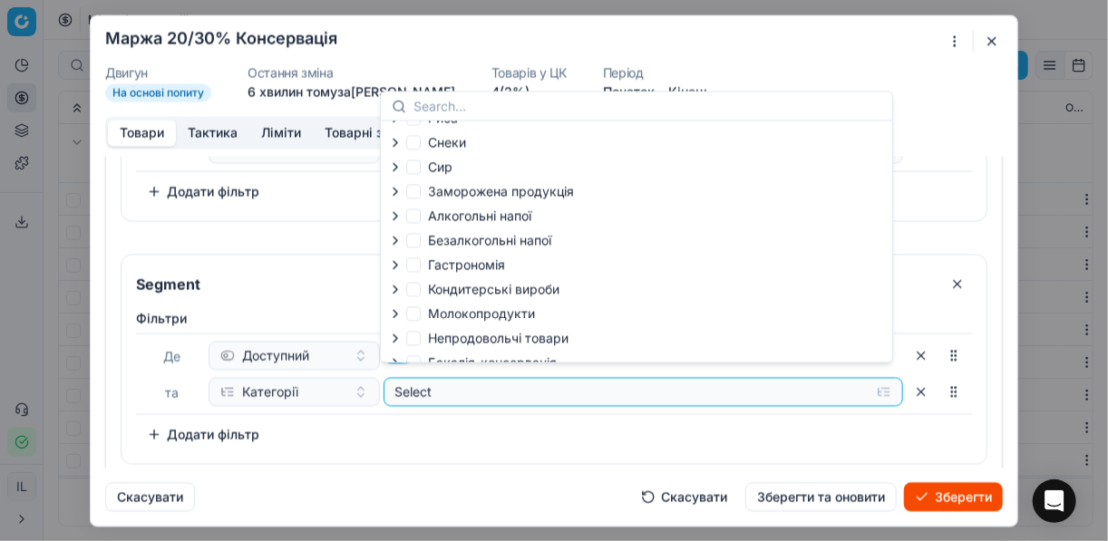
scroll to position [62, 0]
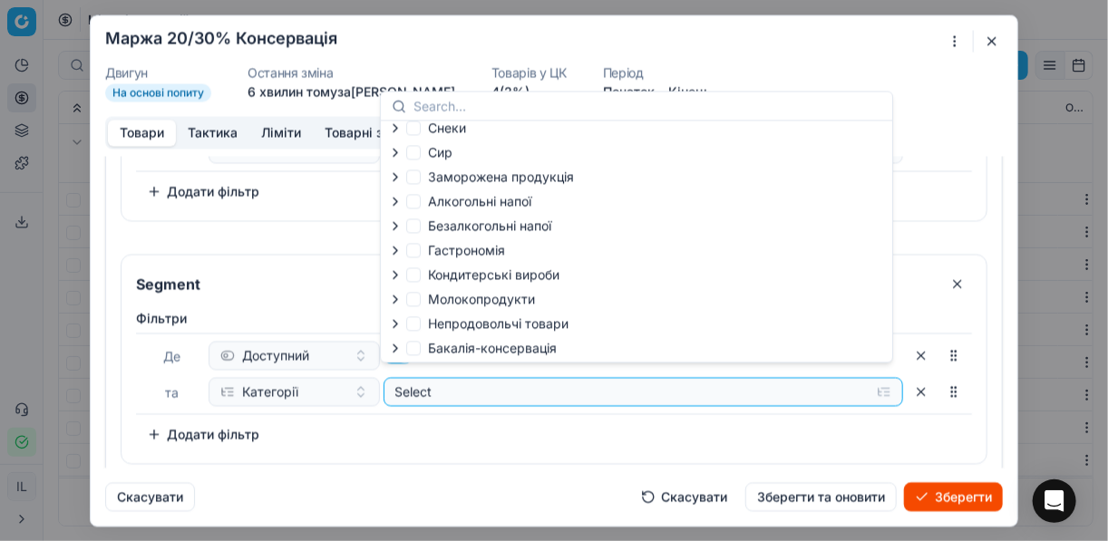
click at [393, 354] on icon "button" at bounding box center [395, 348] width 15 height 15
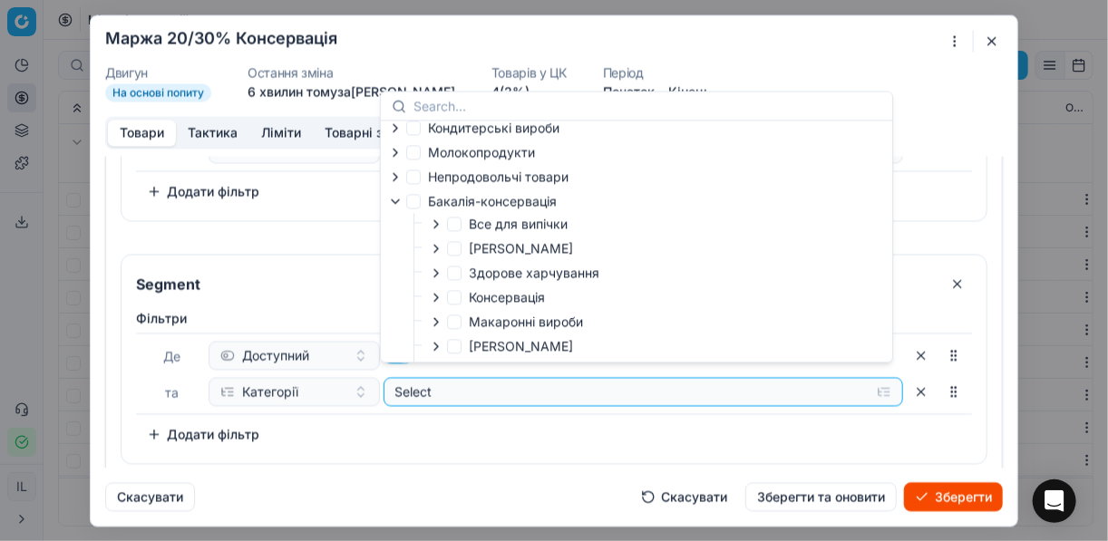
scroll to position [279, 0]
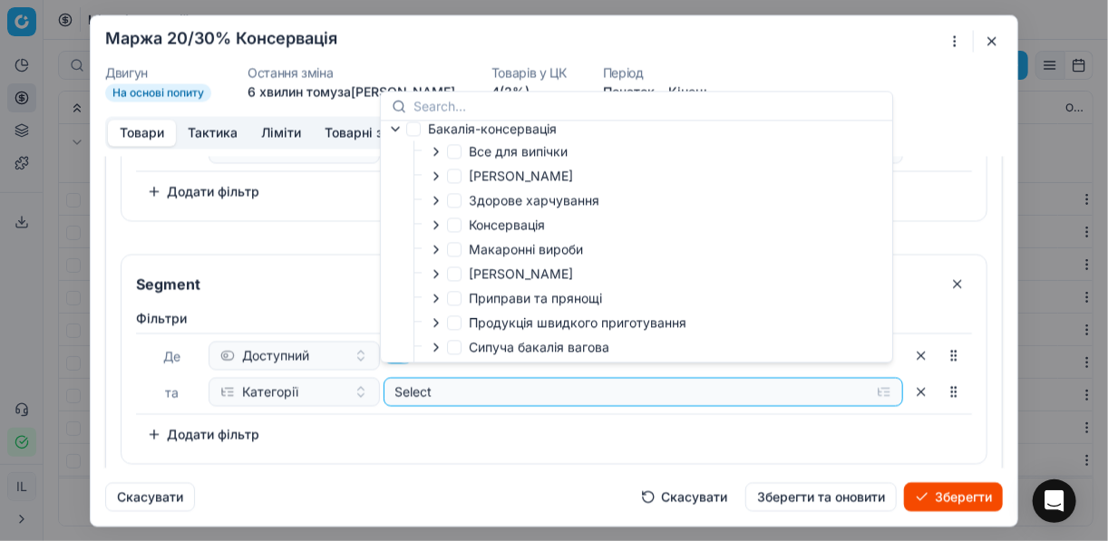
click at [437, 232] on icon "button" at bounding box center [436, 225] width 15 height 15
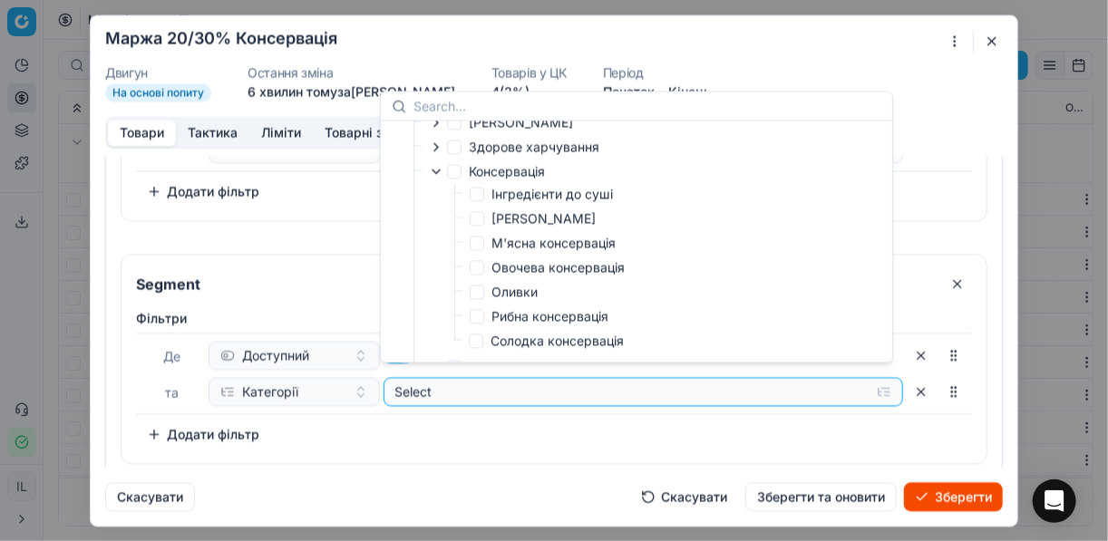
scroll to position [424, 0]
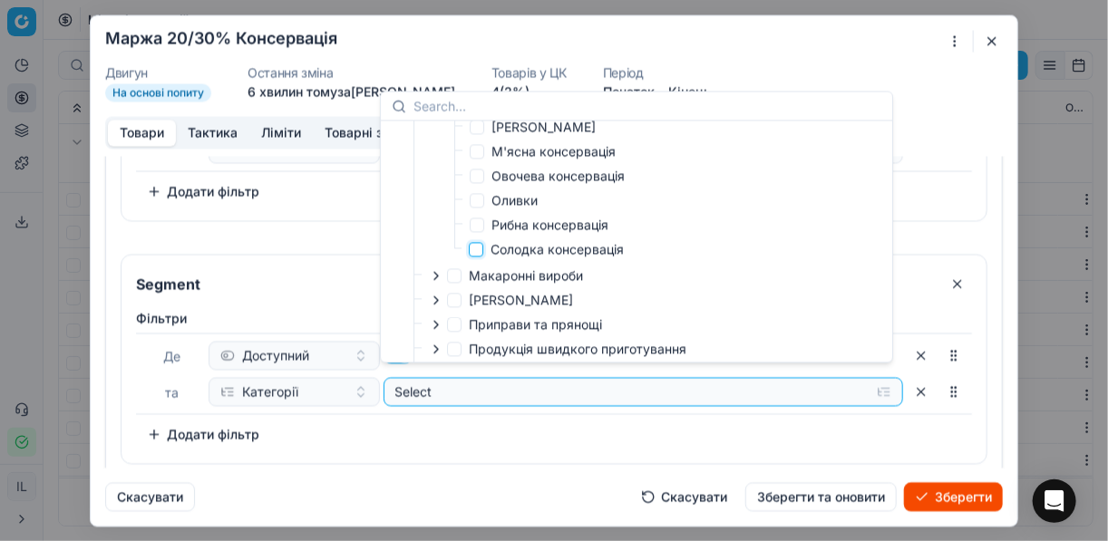
click at [479, 256] on input "Солодка консервація" at bounding box center [476, 249] width 15 height 15
checkbox input "true"
click at [713, 435] on div "Фiльтри Де Доступний та Категорії Selected (1) To pick up a sortable item, pres…" at bounding box center [554, 379] width 836 height 140
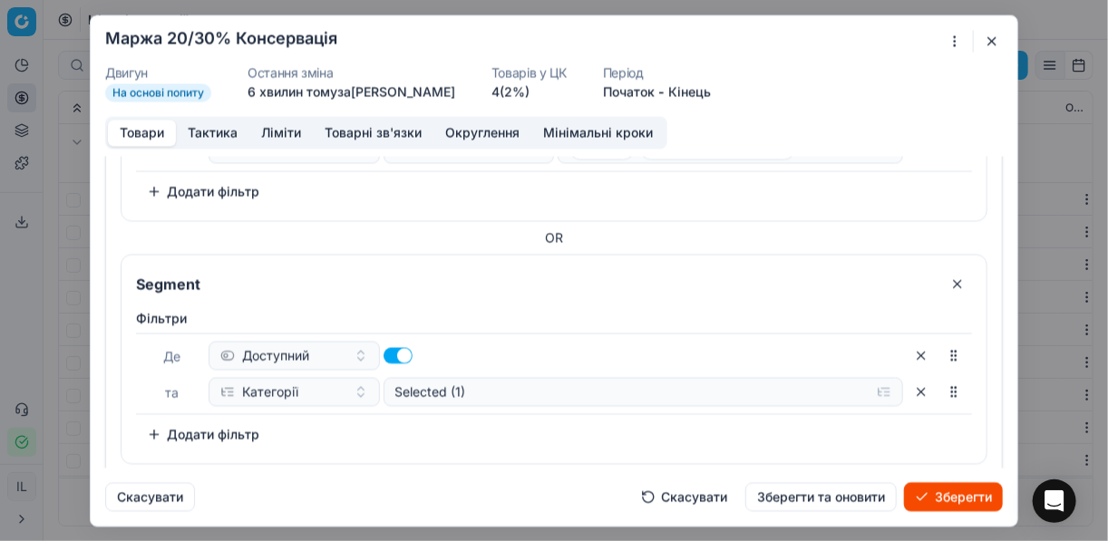
click at [164, 424] on button "Додати фільтр" at bounding box center [203, 434] width 134 height 29
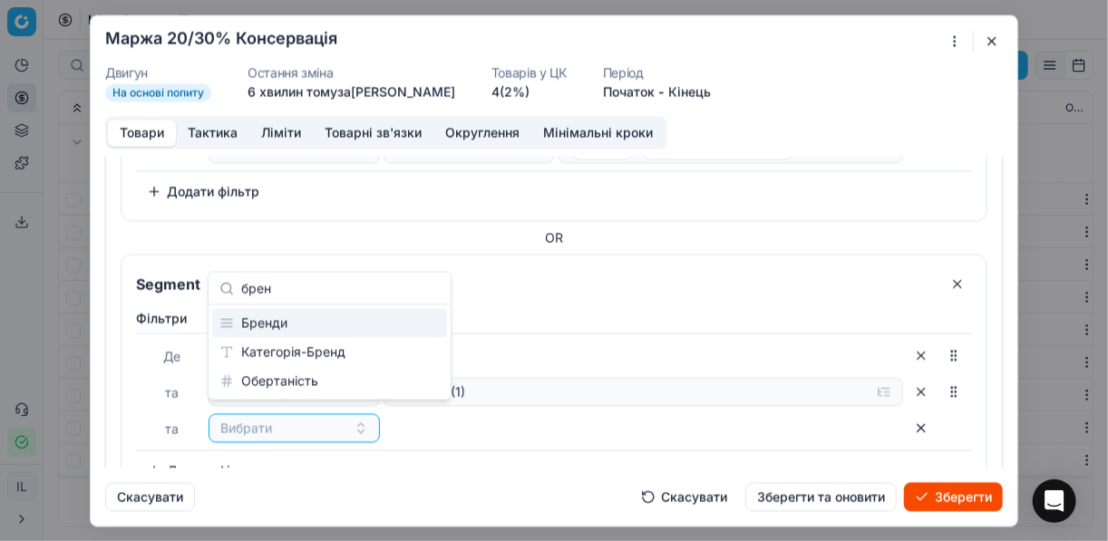
type input "брен"
drag, startPoint x: 261, startPoint y: 327, endPoint x: 378, endPoint y: 316, distance: 117.5
click at [262, 327] on div "Бренди" at bounding box center [329, 323] width 235 height 29
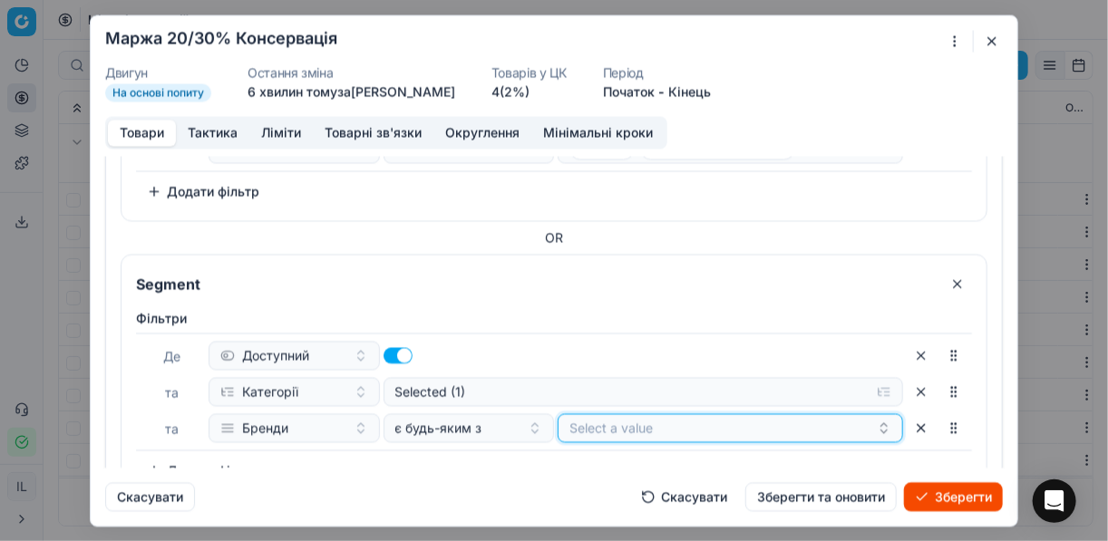
click at [638, 426] on button "Select a value" at bounding box center [730, 427] width 345 height 29
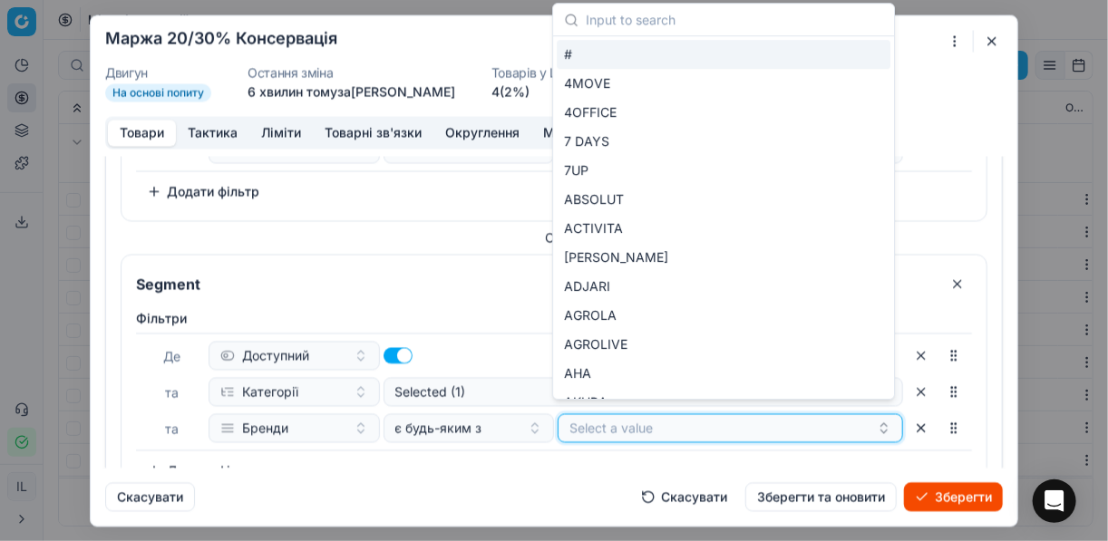
click at [626, 423] on button "Select a value" at bounding box center [730, 427] width 345 height 29
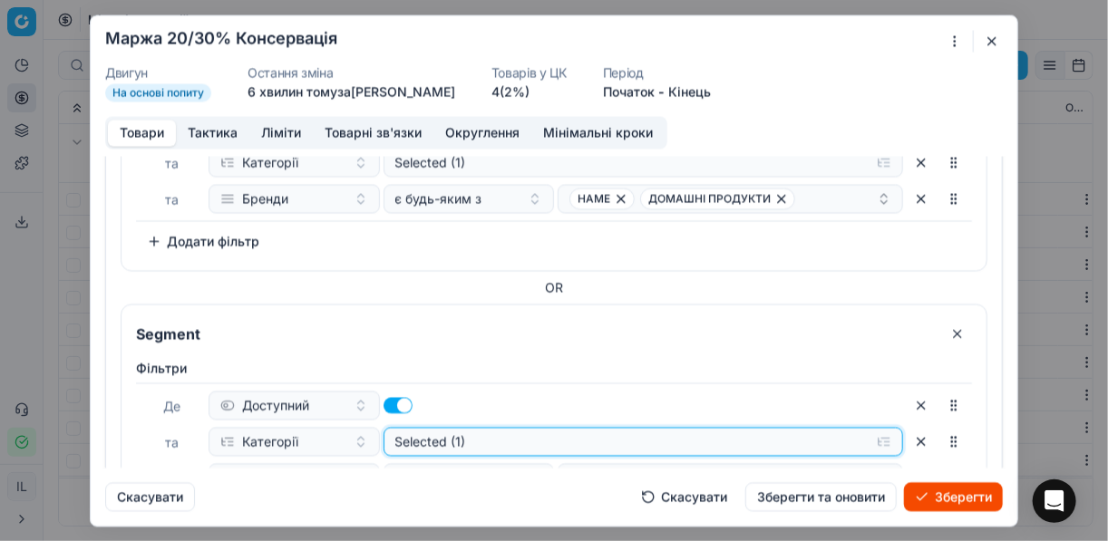
click at [626, 423] on div "Де Доступний та Категорії Selected (1) та Бренди є будь-яким з Select a value" at bounding box center [554, 442] width 836 height 118
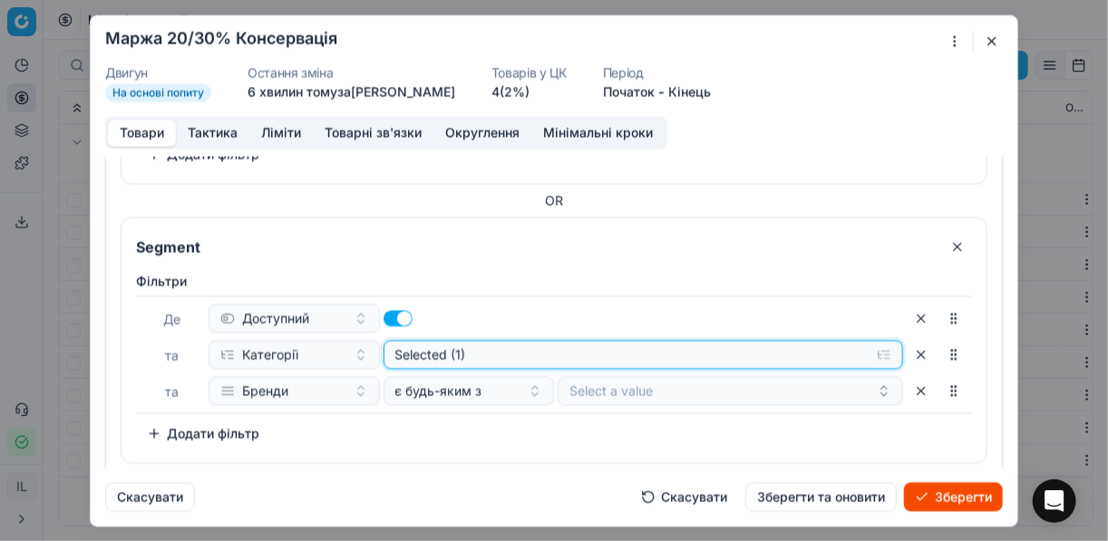
scroll to position [1702, 0]
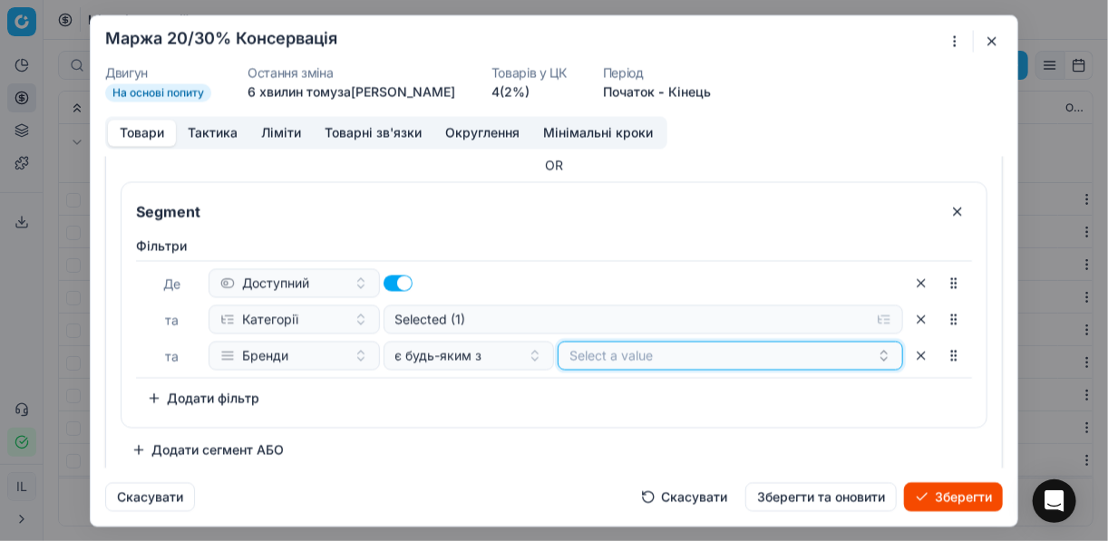
click at [608, 345] on button "Select a value" at bounding box center [730, 355] width 345 height 29
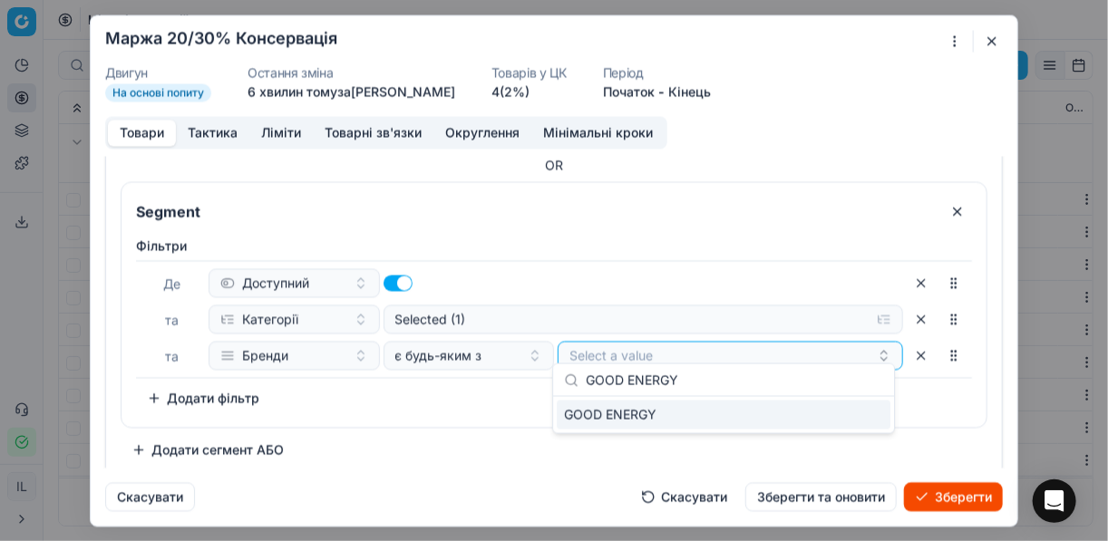
type input "GOOD ENERGY"
click at [831, 413] on div "GOOD ENERGY" at bounding box center [724, 415] width 334 height 29
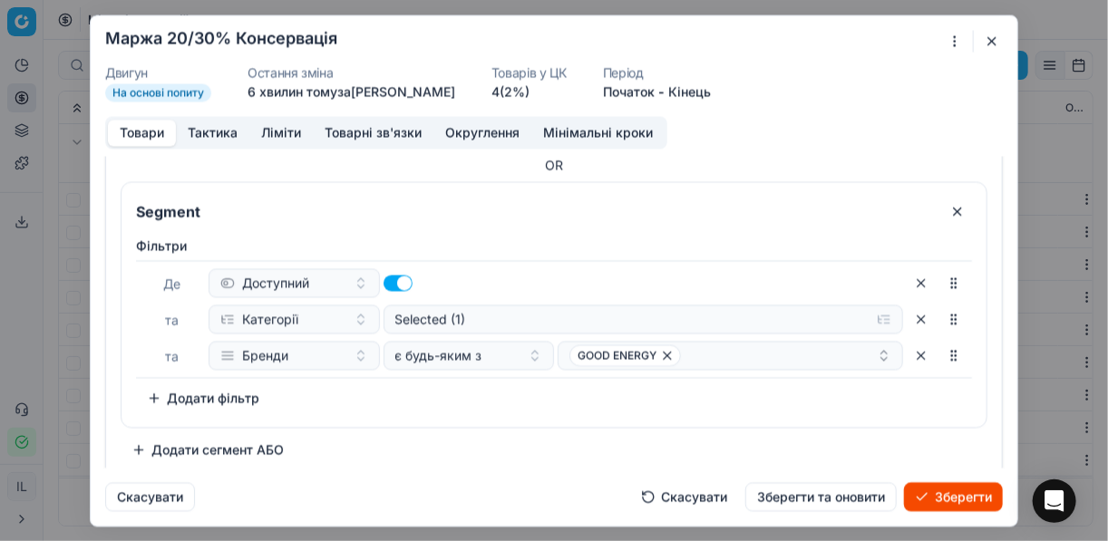
click at [407, 415] on div "Фiльтри Де Доступний та Категорії Selected (1) та Бренди є будь-яким з GOOD ENE…" at bounding box center [553, 328] width 865 height 198
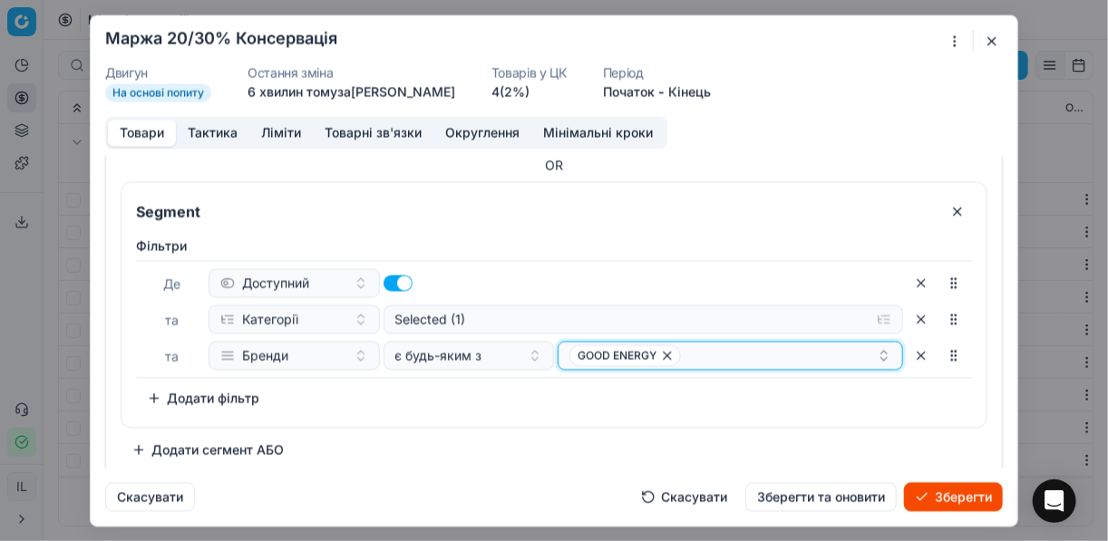
click at [723, 350] on div "GOOD ENERGY" at bounding box center [722, 356] width 307 height 22
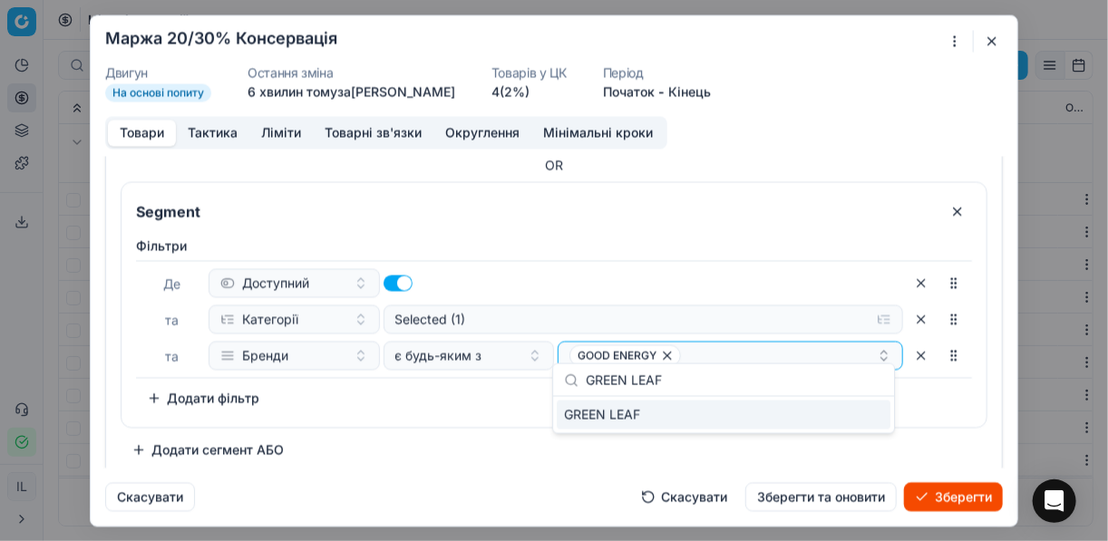
type input "GREEN LEAF"
drag, startPoint x: 852, startPoint y: 418, endPoint x: 839, endPoint y: 420, distance: 12.8
click at [852, 418] on div "GREEN LEAF" at bounding box center [724, 415] width 334 height 29
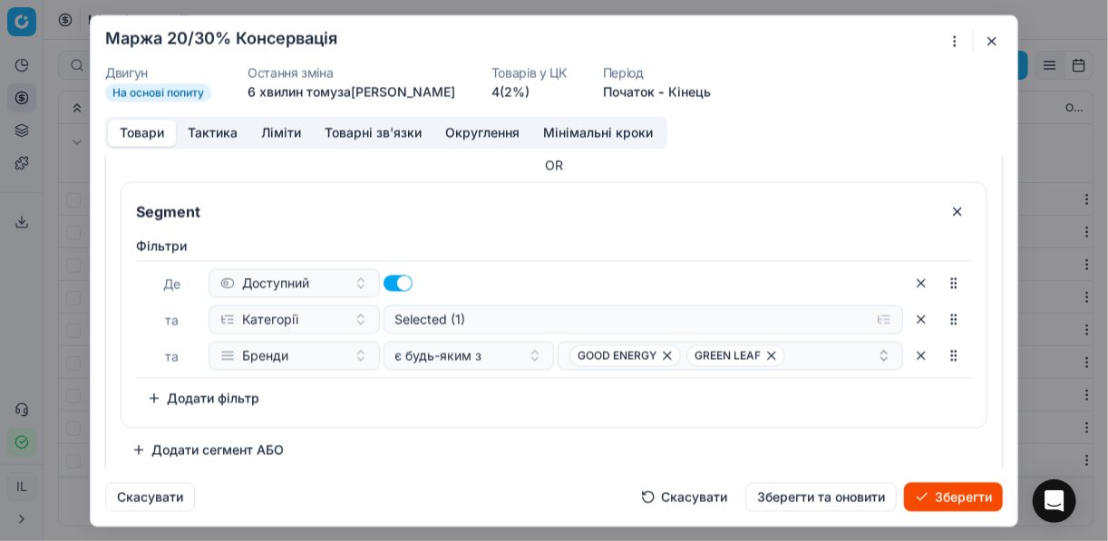
click at [483, 411] on div "Фiльтри Де Доступний та Категорії Selected (1) та Бренди є будь-яким з GOOD ENE…" at bounding box center [553, 328] width 865 height 198
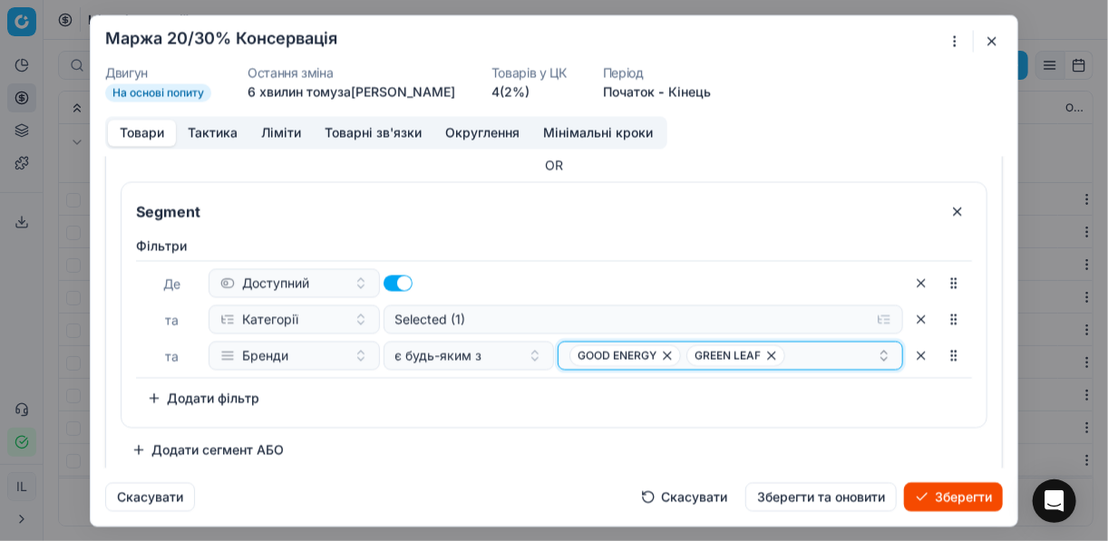
click at [791, 352] on div "GOOD ENERGY GREEN LEAF" at bounding box center [722, 356] width 307 height 22
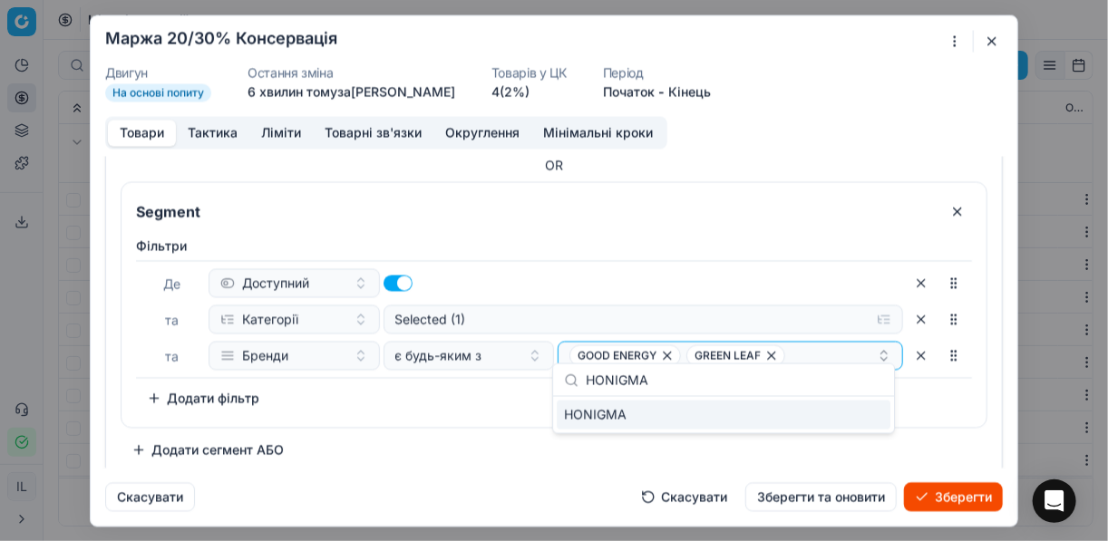
type input "HONIGMA"
click at [868, 420] on div "HONIGMA" at bounding box center [724, 415] width 334 height 29
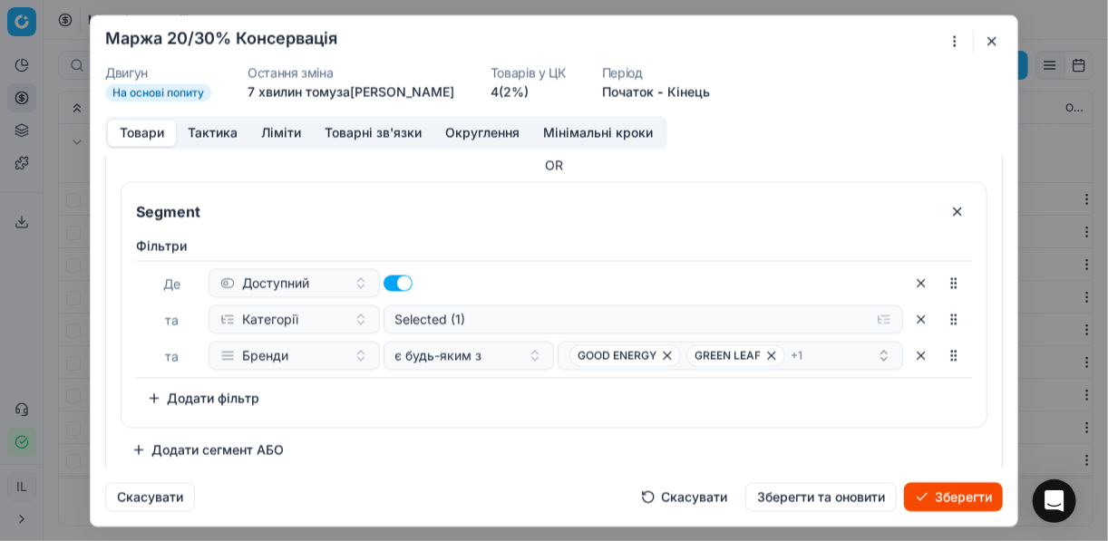
click at [396, 408] on div "Фiльтри Де Доступний та Категорії Selected (1) та Бренди є будь-яким з GOOD ENE…" at bounding box center [553, 328] width 865 height 198
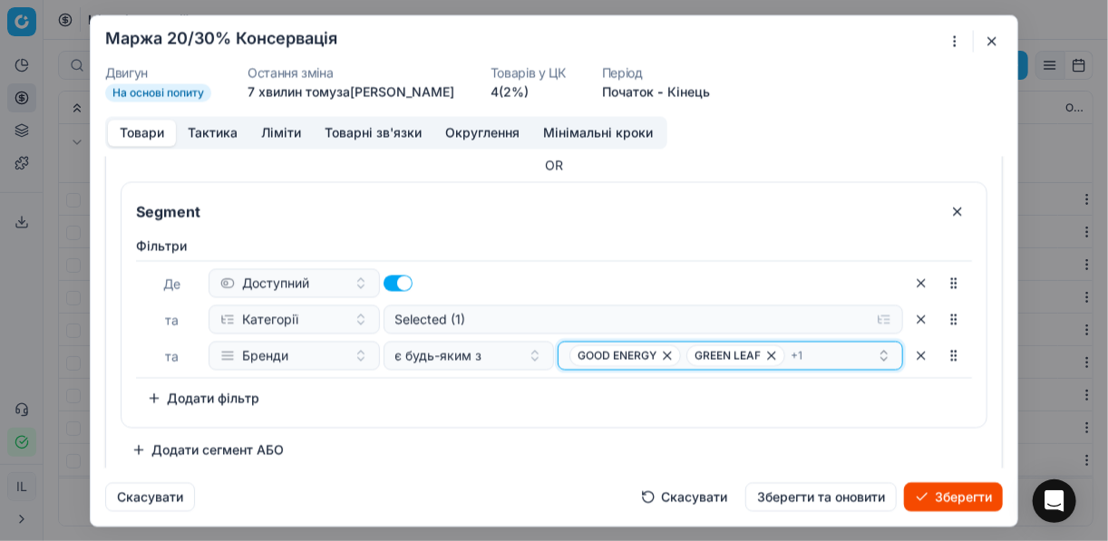
click at [820, 348] on div "GOOD ENERGY GREEN LEAF + 1" at bounding box center [722, 356] width 307 height 22
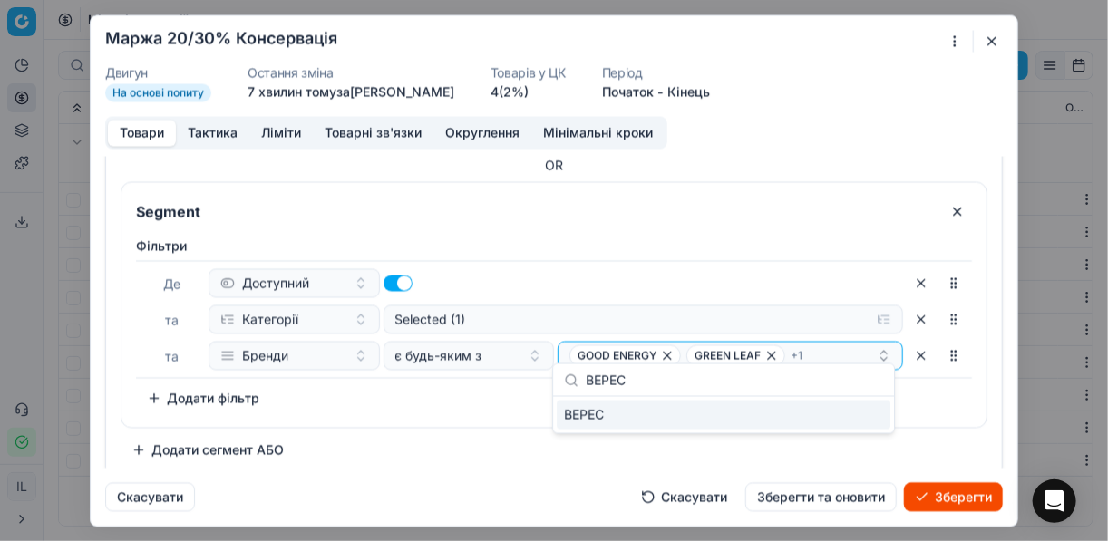
type input "ВЕРЕС"
click at [864, 413] on div "ВЕРЕС" at bounding box center [724, 415] width 334 height 29
click at [454, 410] on div "Фiльтри Де Доступний та Категорії Selected (1) та Бренди є будь-яким з GOOD ENE…" at bounding box center [553, 328] width 865 height 198
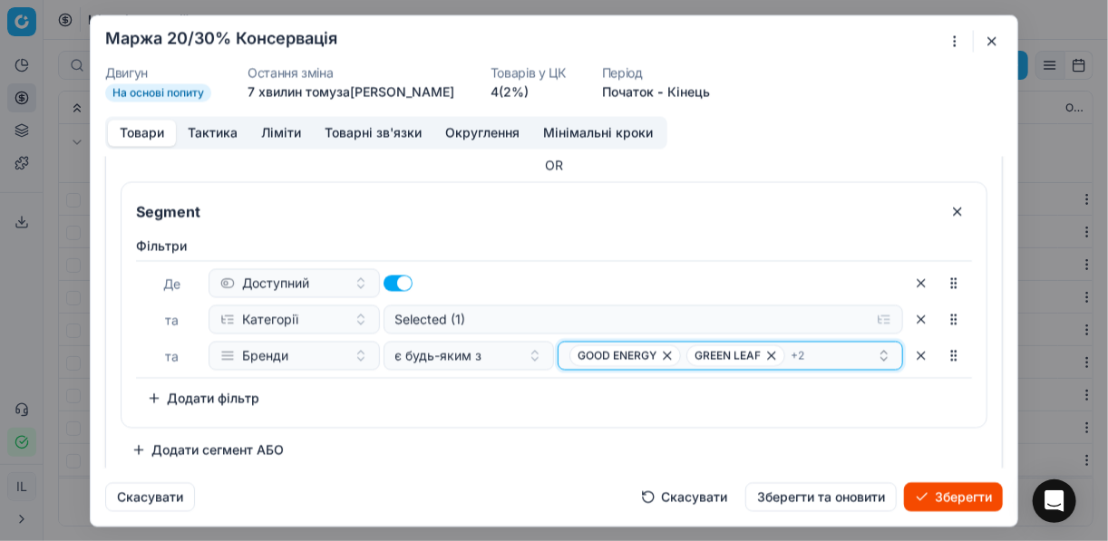
click at [821, 355] on div "GOOD ENERGY GREEN LEAF + 2" at bounding box center [722, 356] width 307 height 22
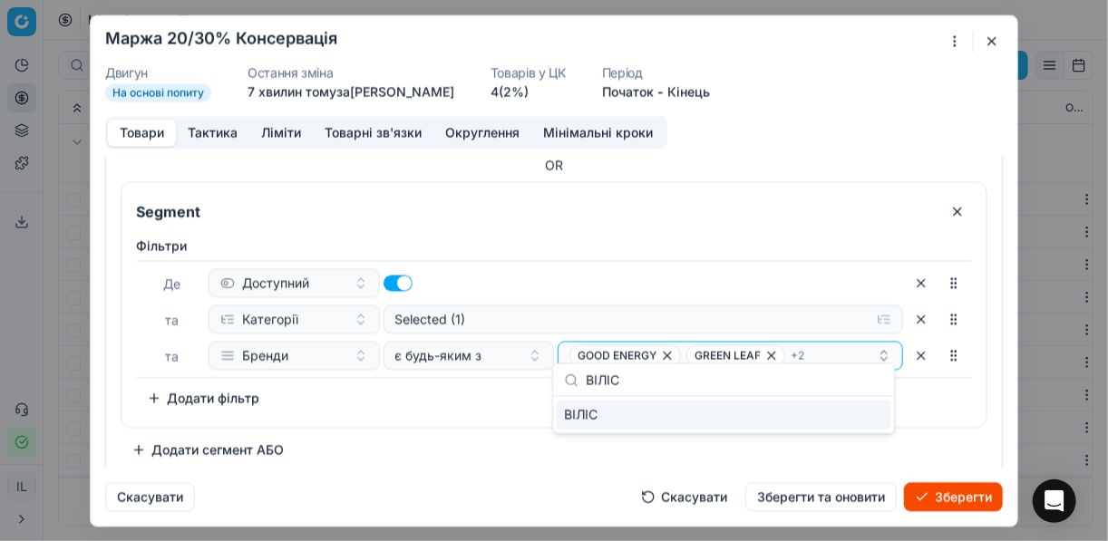
type input "ВІЛІС"
click at [854, 416] on div "ВІЛІС" at bounding box center [724, 415] width 334 height 29
click at [459, 403] on div "Фiльтри Де Доступний та Категорії Selected (1) та Бренди є будь-яким з GOOD ENE…" at bounding box center [553, 328] width 865 height 198
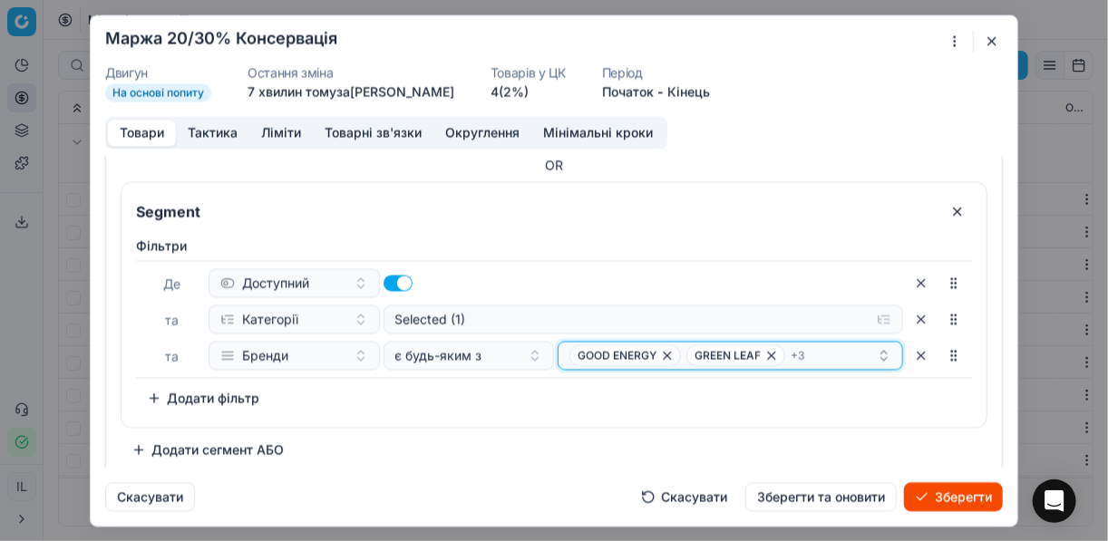
click at [817, 350] on div "GOOD ENERGY GREEN LEAF + 3" at bounding box center [722, 356] width 307 height 22
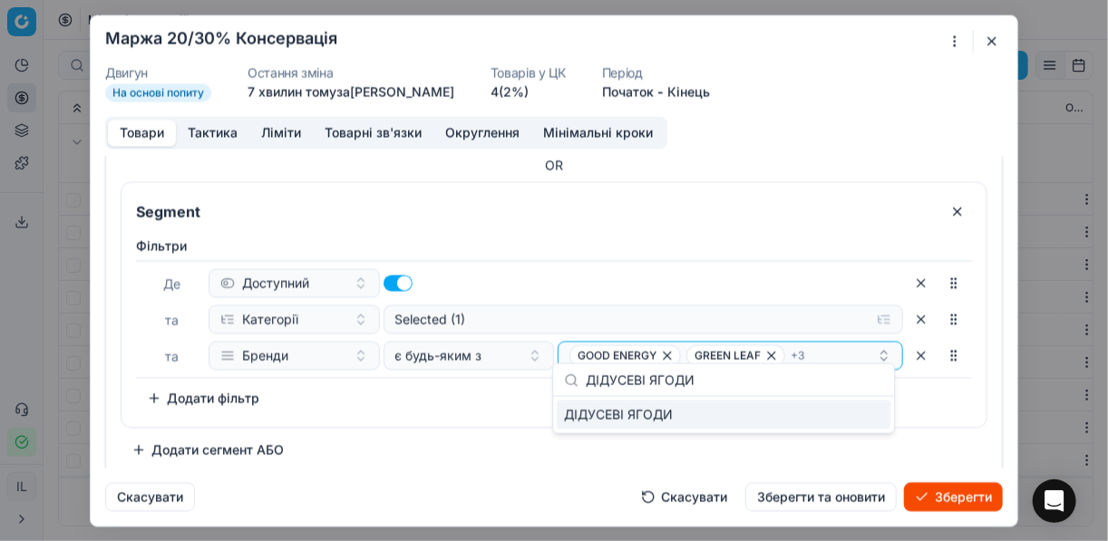
type input "ДІДУСЕВІ ЯГОДИ"
click at [868, 428] on div "ДІДУСЕВІ ЯГОДИ" at bounding box center [724, 415] width 334 height 29
click at [432, 412] on div "Фiльтри Де Доступний та Категорії Selected (1) та Бренди є будь-яким з GOOD ENE…" at bounding box center [553, 328] width 865 height 198
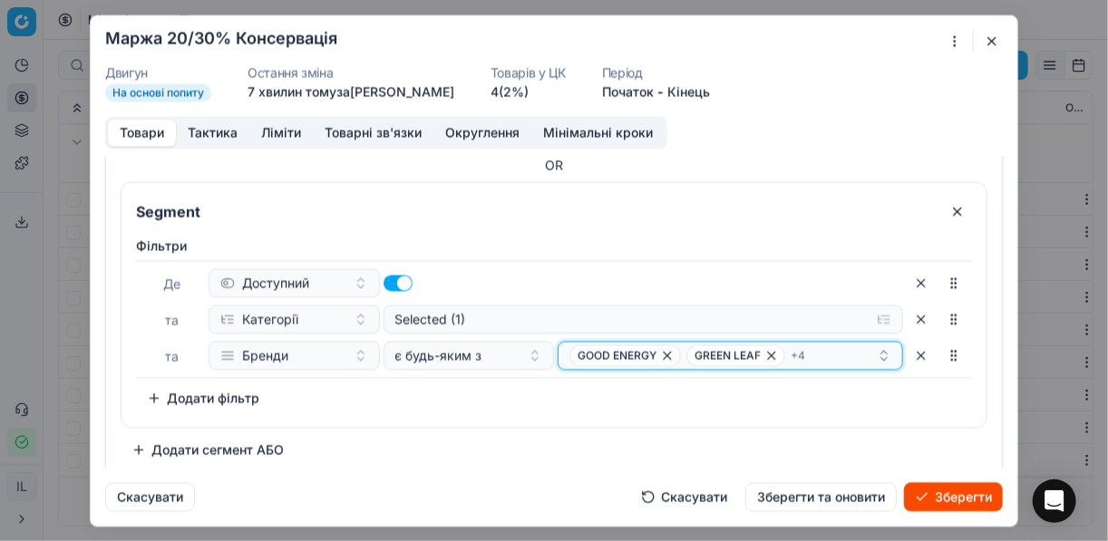
click at [836, 345] on div "GOOD ENERGY GREEN LEAF + 4" at bounding box center [722, 356] width 307 height 22
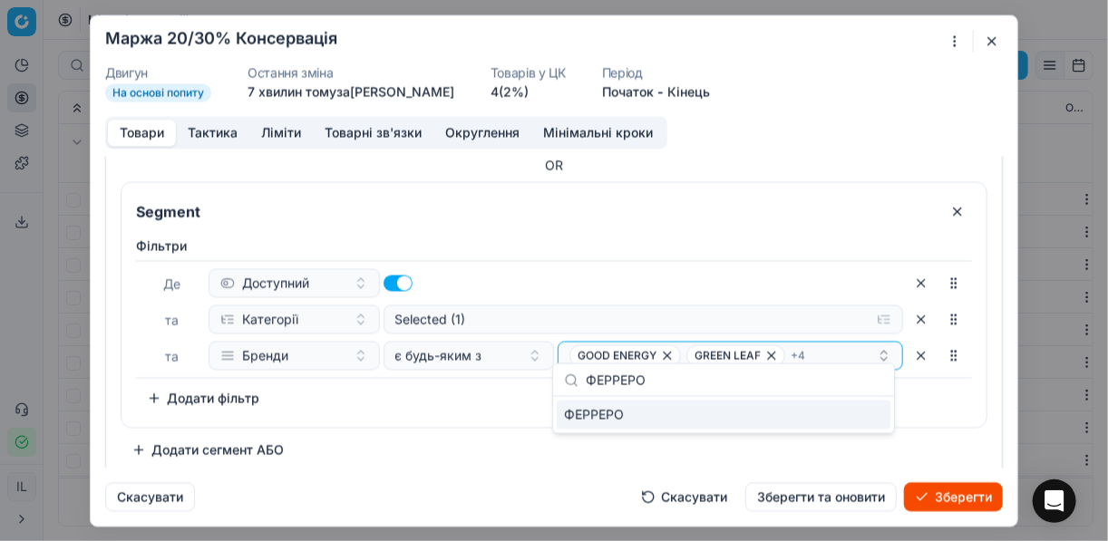
type input "ФЕРРЕРО"
drag, startPoint x: 843, startPoint y: 410, endPoint x: 826, endPoint y: 400, distance: 19.9
click at [842, 410] on div "ФЕРРЕРО" at bounding box center [724, 415] width 334 height 29
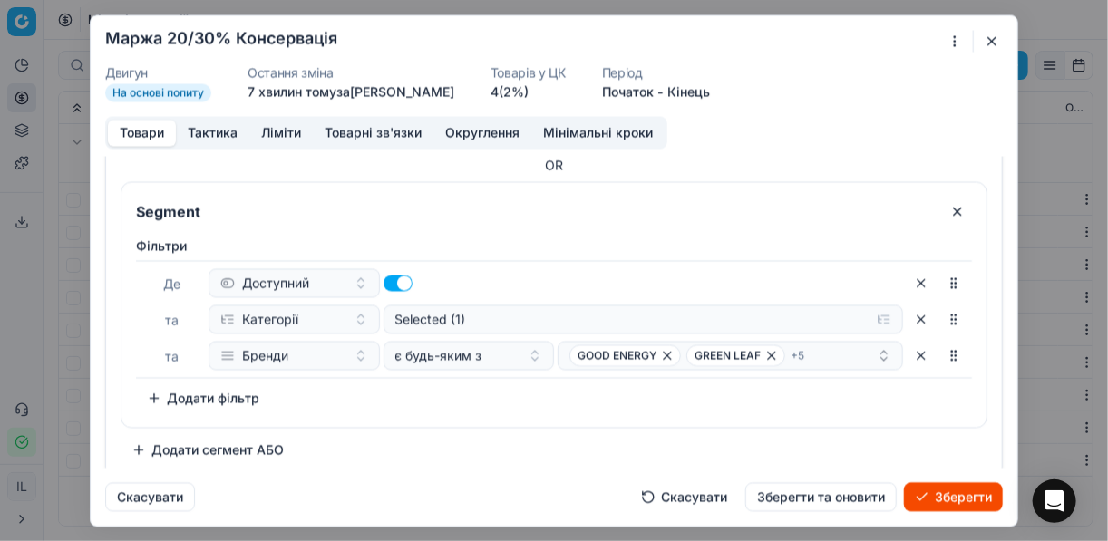
click at [403, 412] on div "Фiльтри Де Доступний та Категорії Selected (1) та Бренди є будь-яким з GOOD ENE…" at bounding box center [553, 328] width 865 height 198
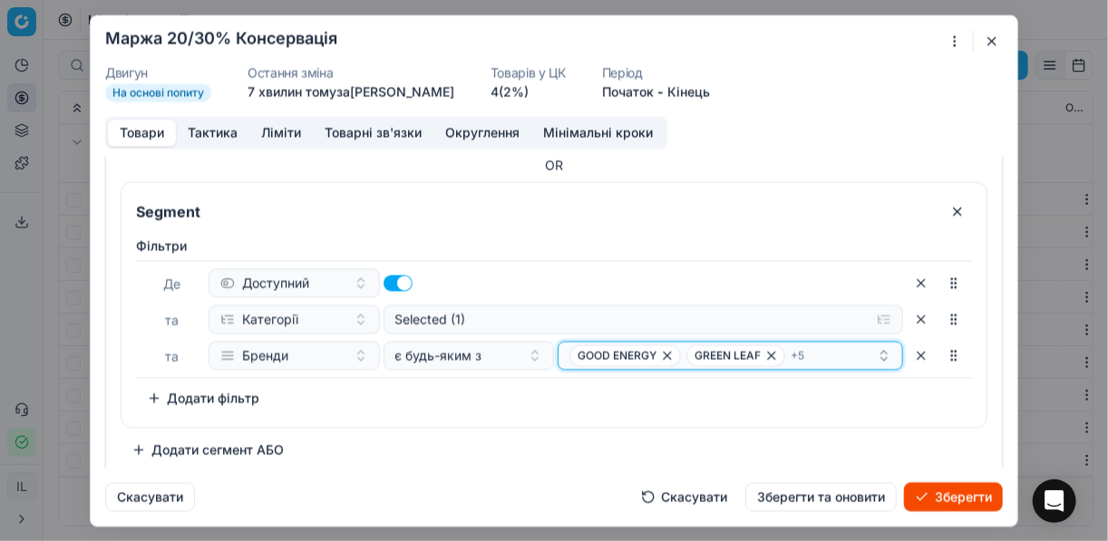
click at [838, 348] on div "GOOD ENERGY GREEN LEAF + 5" at bounding box center [722, 356] width 307 height 22
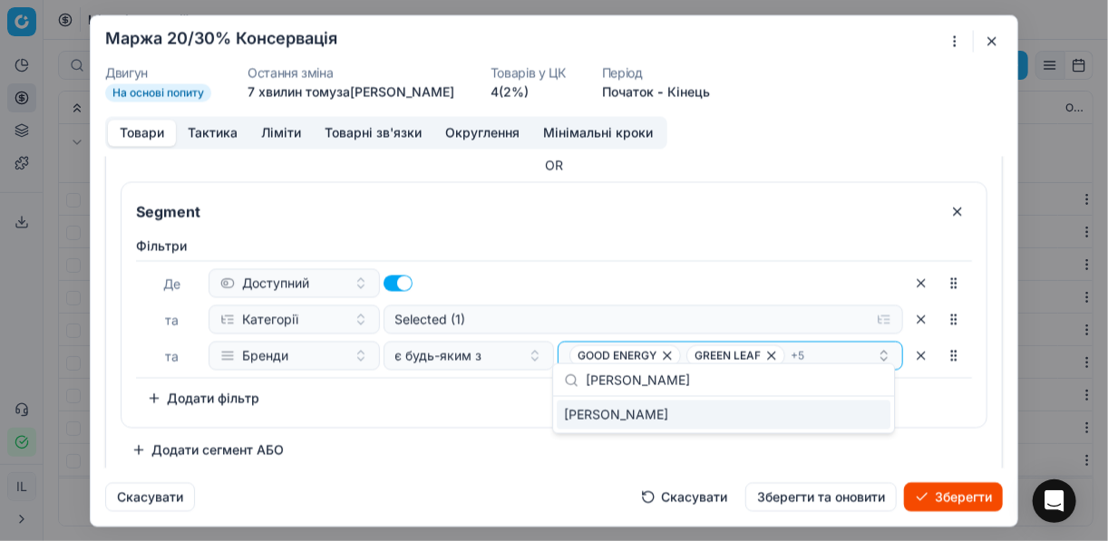
type input "BOB SNAIL"
click at [870, 422] on div "BOB SNAIL" at bounding box center [724, 415] width 334 height 29
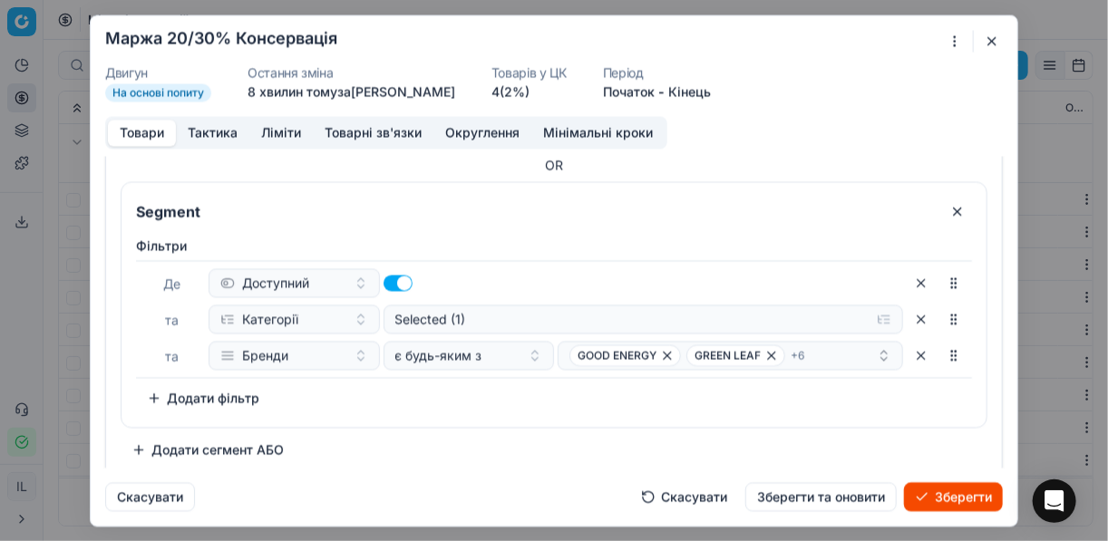
click at [467, 410] on div "Фiльтри Де Доступний та Категорії Selected (1) та Бренди є будь-яким з GOOD ENE…" at bounding box center [553, 328] width 865 height 198
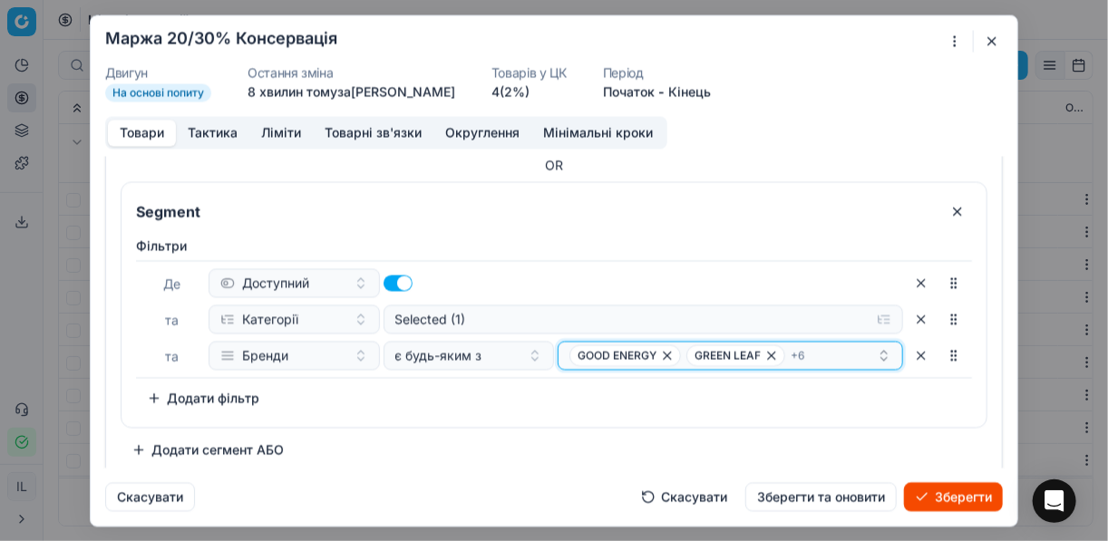
click at [818, 350] on div "GOOD ENERGY GREEN LEAF + 6" at bounding box center [722, 356] width 307 height 22
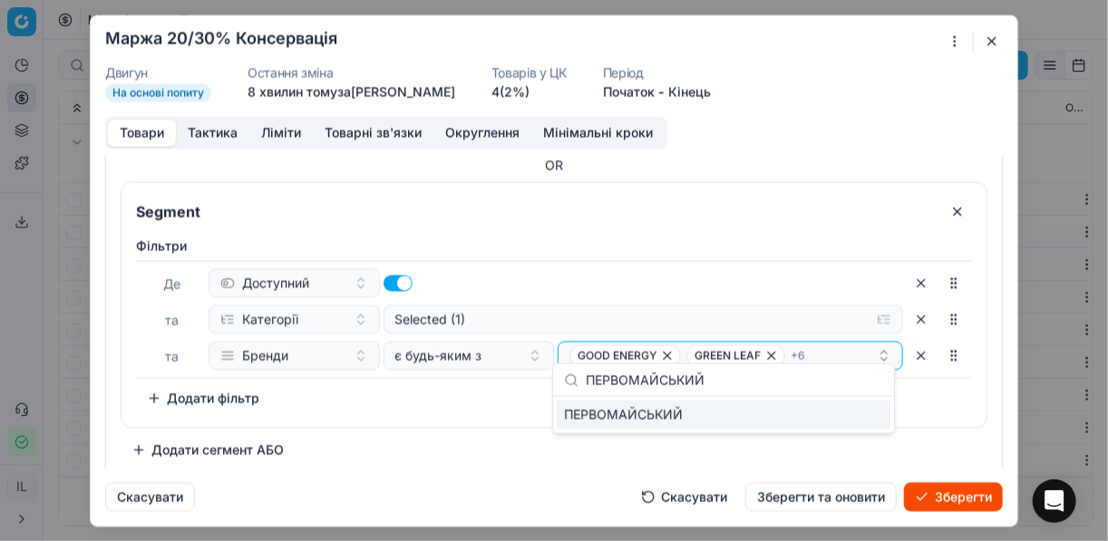
type input "ПЕРВОМАЙСЬКИЙ"
click at [882, 414] on div "ПЕРВОМАЙСЬКИЙ" at bounding box center [724, 415] width 334 height 29
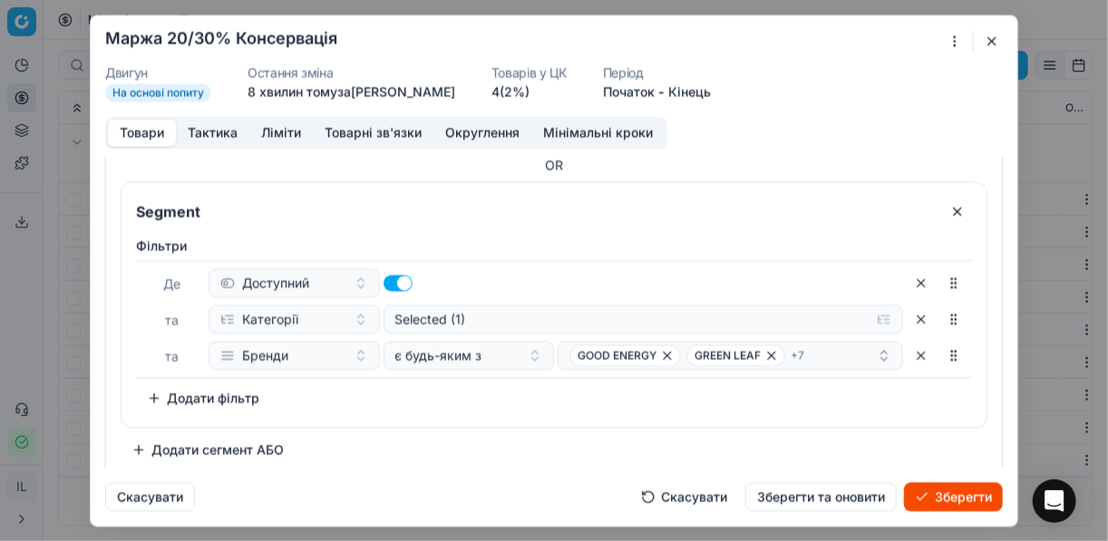
click at [496, 410] on div "Фiльтри Де Доступний та Категорії Selected (1) та Бренди є будь-яким з GOOD ENE…" at bounding box center [553, 328] width 865 height 198
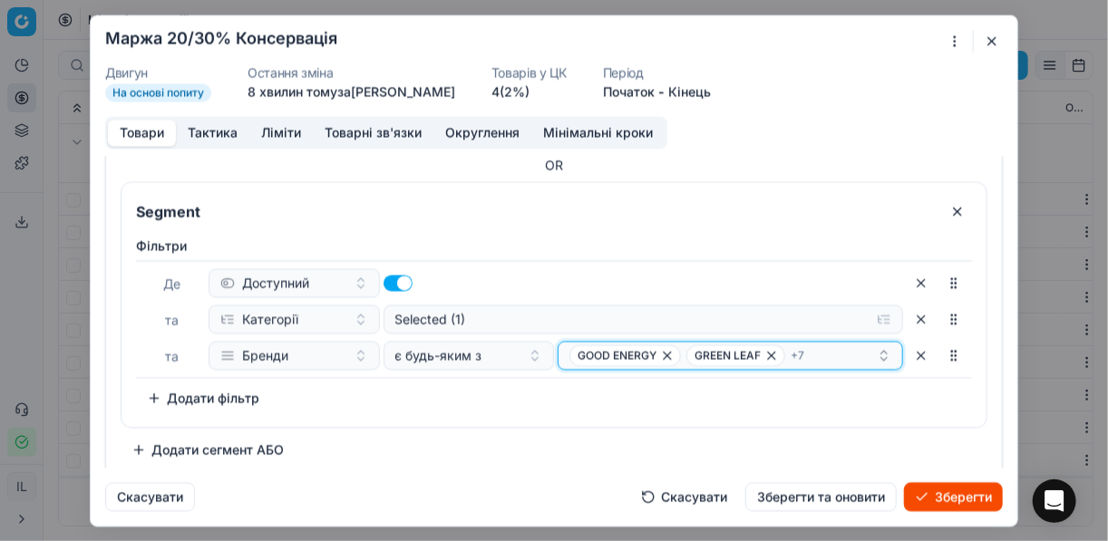
click at [848, 341] on button "GOOD ENERGY GREEN LEAF + 7" at bounding box center [730, 355] width 345 height 29
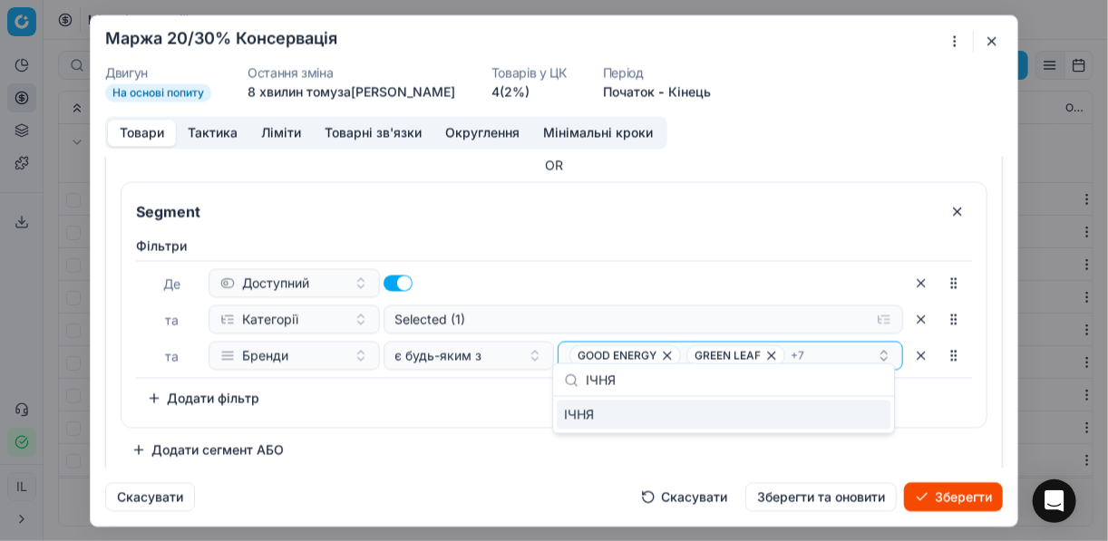
type input "ІЧНЯ"
click at [870, 421] on div "ІЧНЯ" at bounding box center [724, 415] width 334 height 29
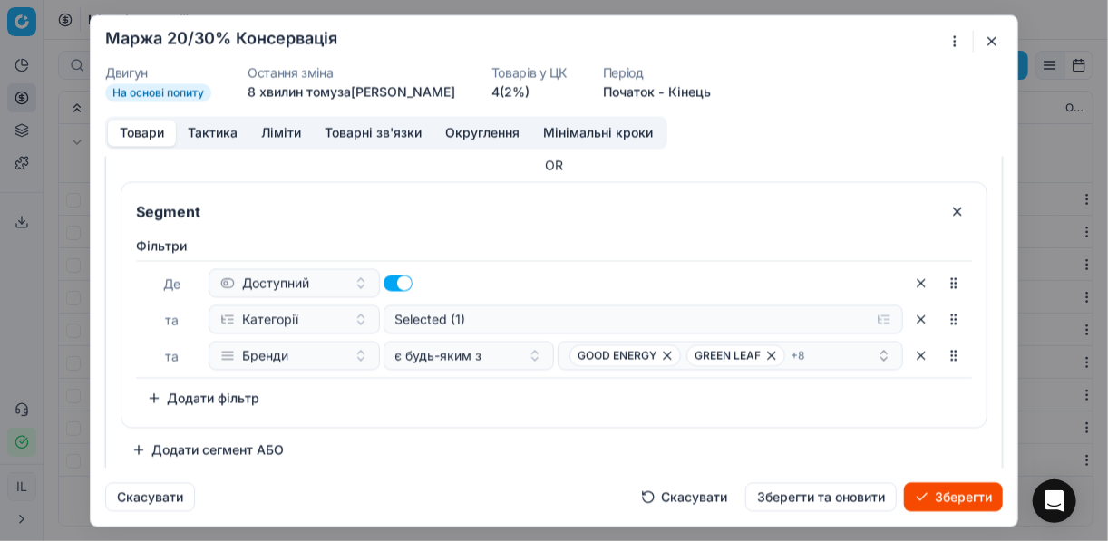
click at [465, 416] on div "Segment Фiльтри Де Доступний та Категорії Selected (1) та Бренди є будь-яким з …" at bounding box center [554, 304] width 867 height 247
click at [927, 496] on button "Зберегти" at bounding box center [953, 496] width 99 height 29
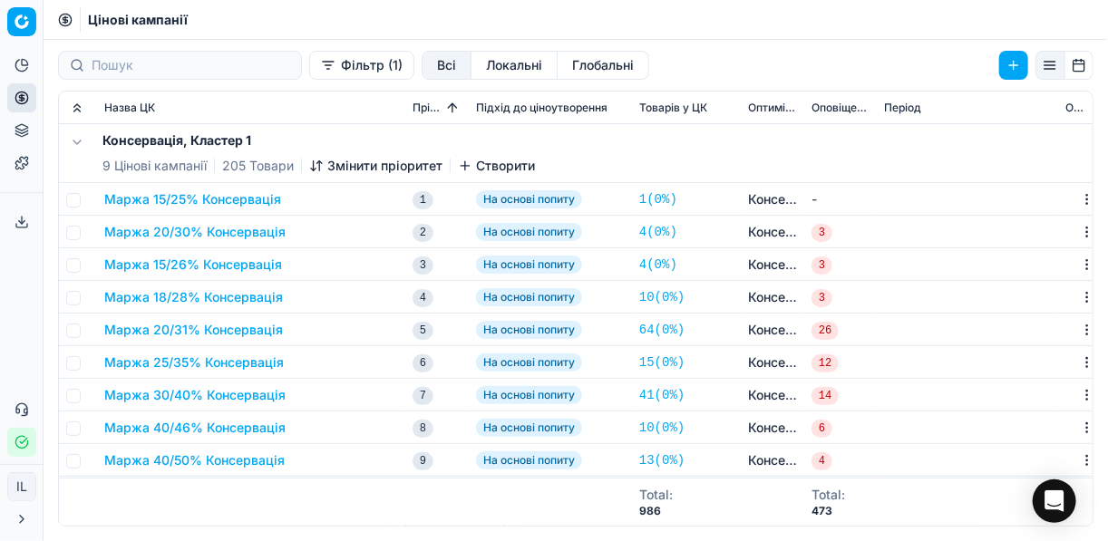
click at [192, 261] on button "Маржа 15/26% Консервація" at bounding box center [193, 265] width 178 height 18
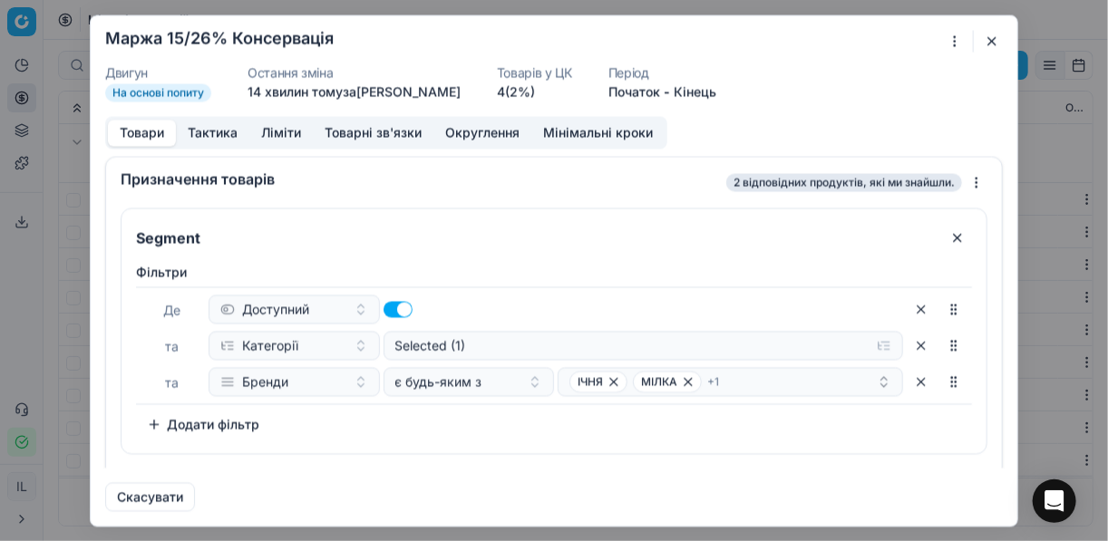
click at [987, 40] on button "button" at bounding box center [992, 41] width 22 height 22
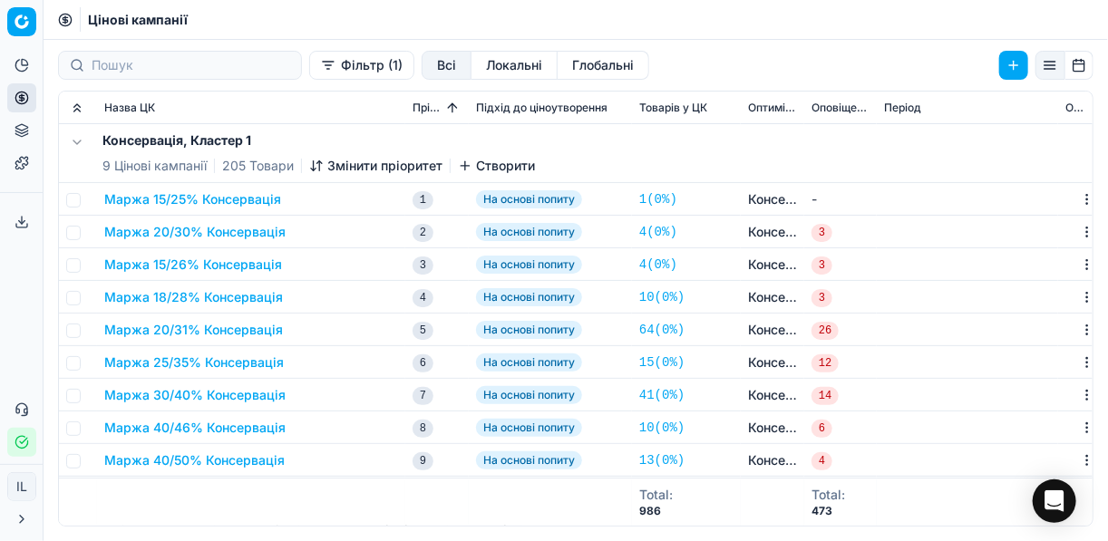
click at [185, 366] on button "Маржа 25/35% Консервація" at bounding box center [194, 363] width 180 height 18
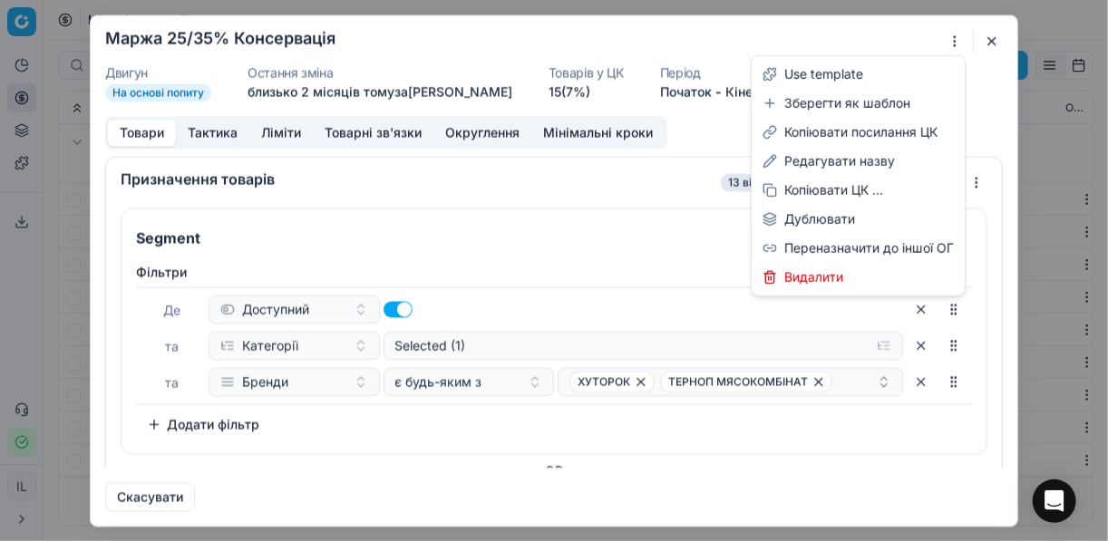
click at [954, 39] on div "Ми зберігаємо налаштування ЦК. Будь ласка, зачекайте, це може зайняти декілька …" at bounding box center [554, 270] width 1108 height 541
click at [841, 165] on div "Редагувати назву" at bounding box center [858, 161] width 206 height 29
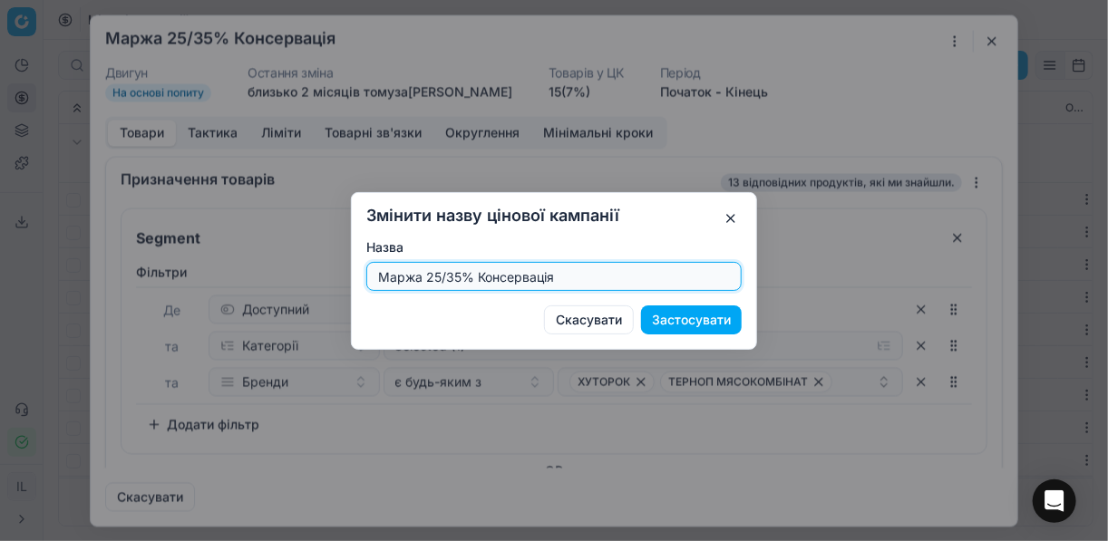
click at [461, 276] on input "Маржа 25/35% Консервація" at bounding box center [553, 276] width 359 height 27
type input "Маржа 25/36% Консервація"
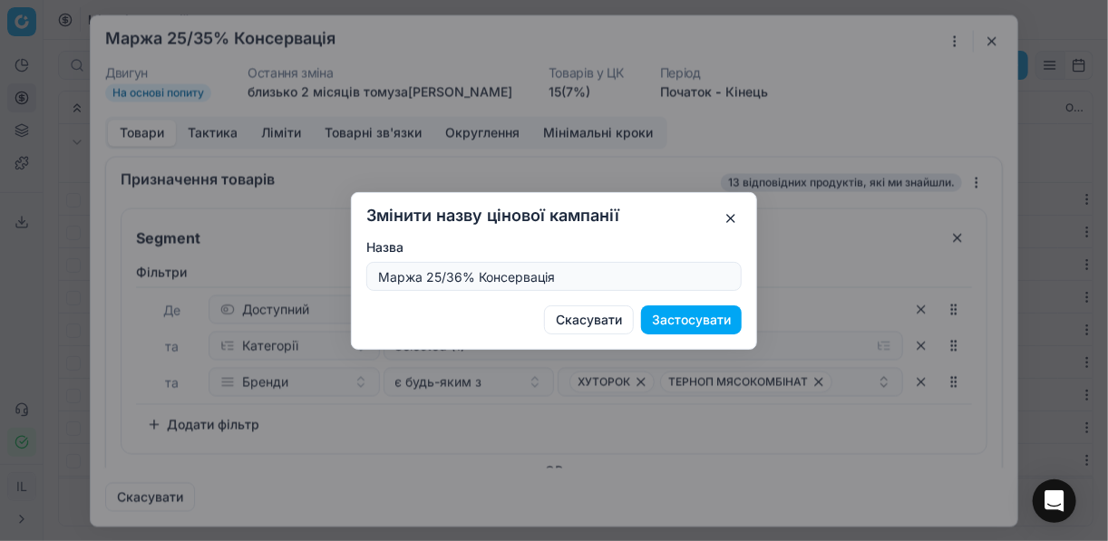
click at [717, 315] on button "Застосувати" at bounding box center [691, 320] width 101 height 29
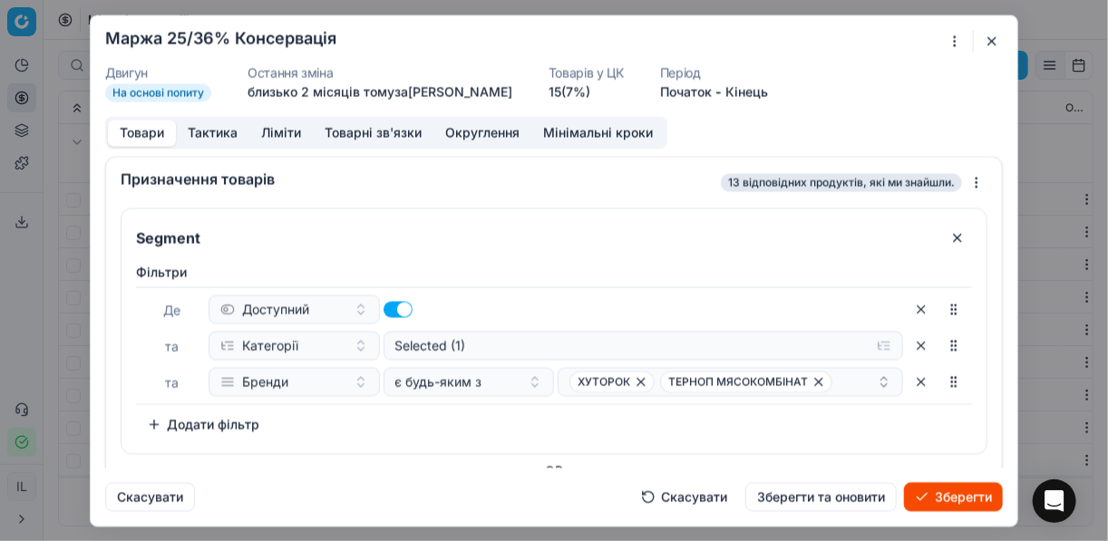
click at [995, 36] on button "button" at bounding box center [992, 41] width 22 height 22
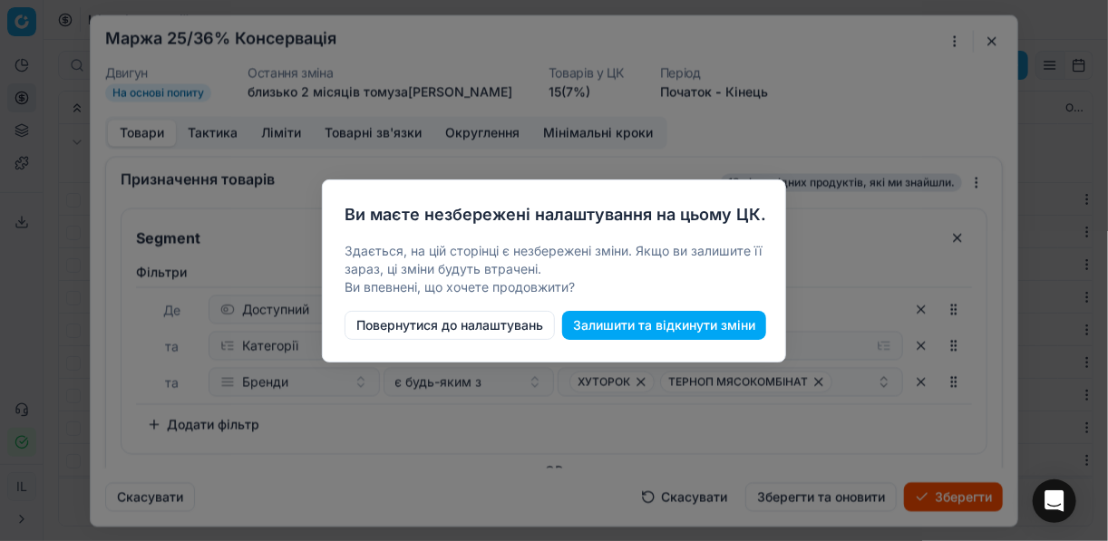
click at [479, 328] on button "Повернутися до налаштувань" at bounding box center [450, 325] width 210 height 29
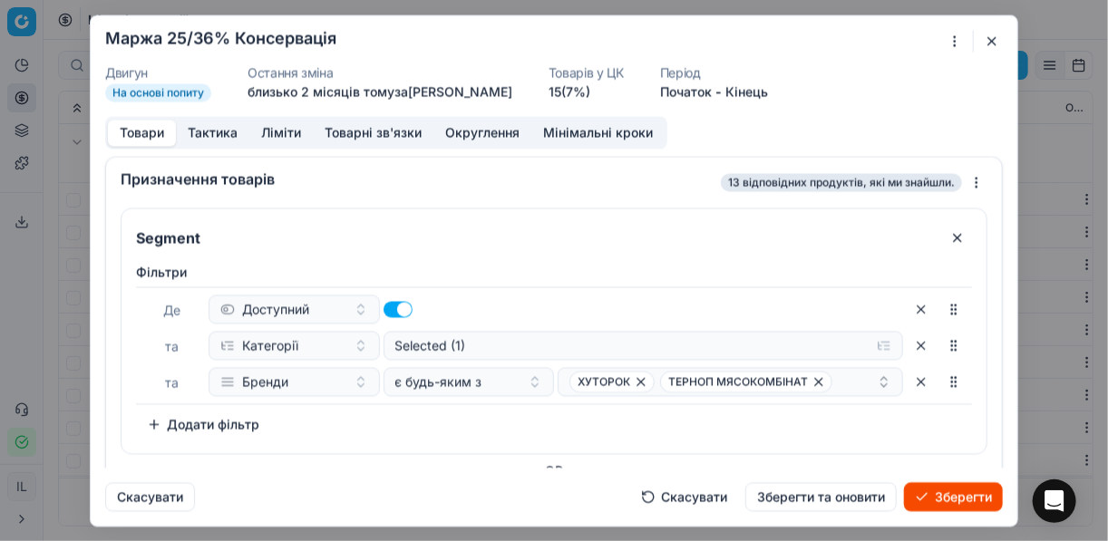
click at [944, 492] on button "Зберегти" at bounding box center [953, 496] width 99 height 29
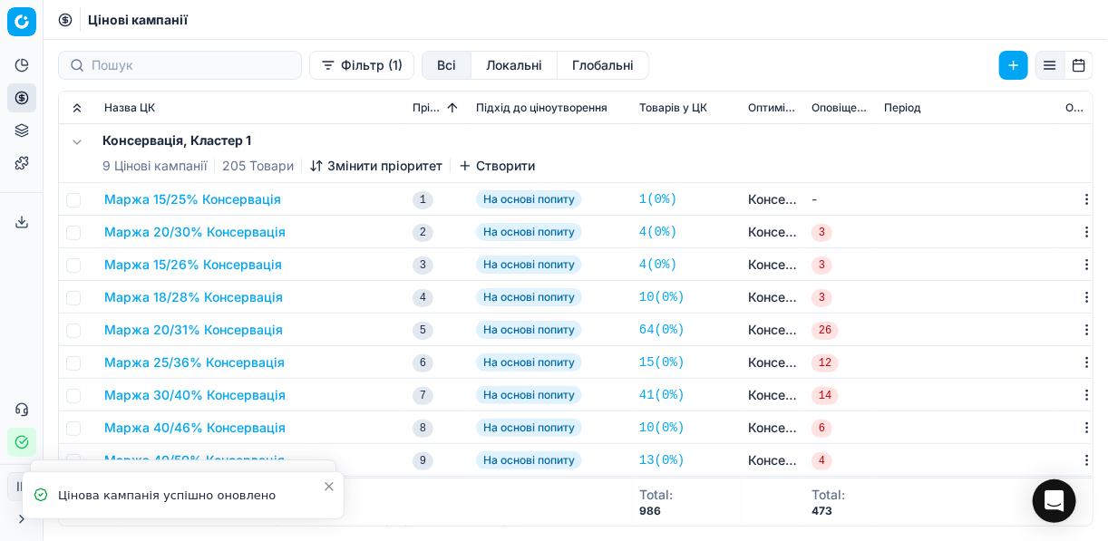
scroll to position [73, 0]
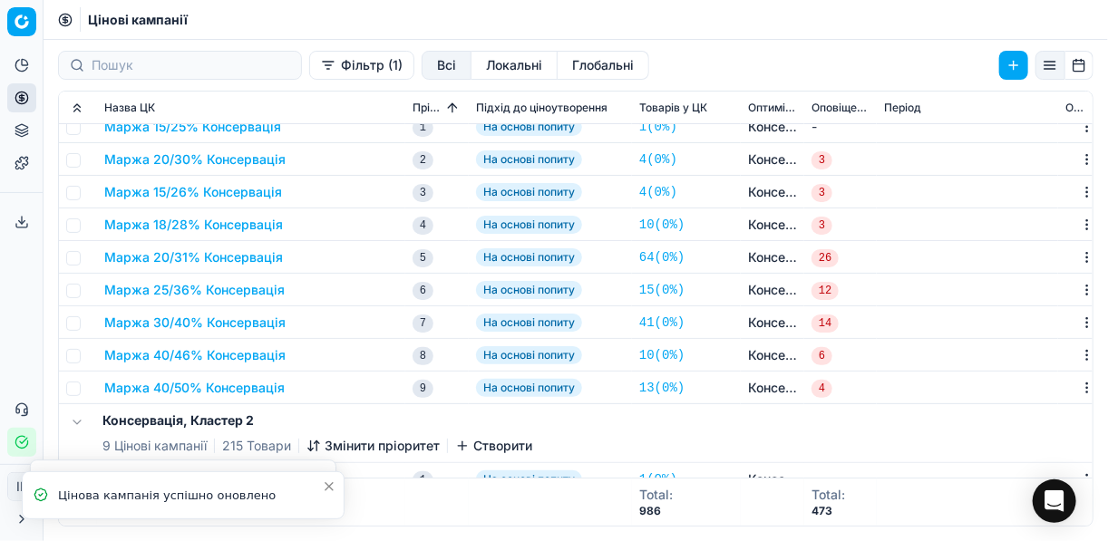
click at [196, 189] on button "Маржа 15/26% Консервація" at bounding box center [193, 192] width 178 height 18
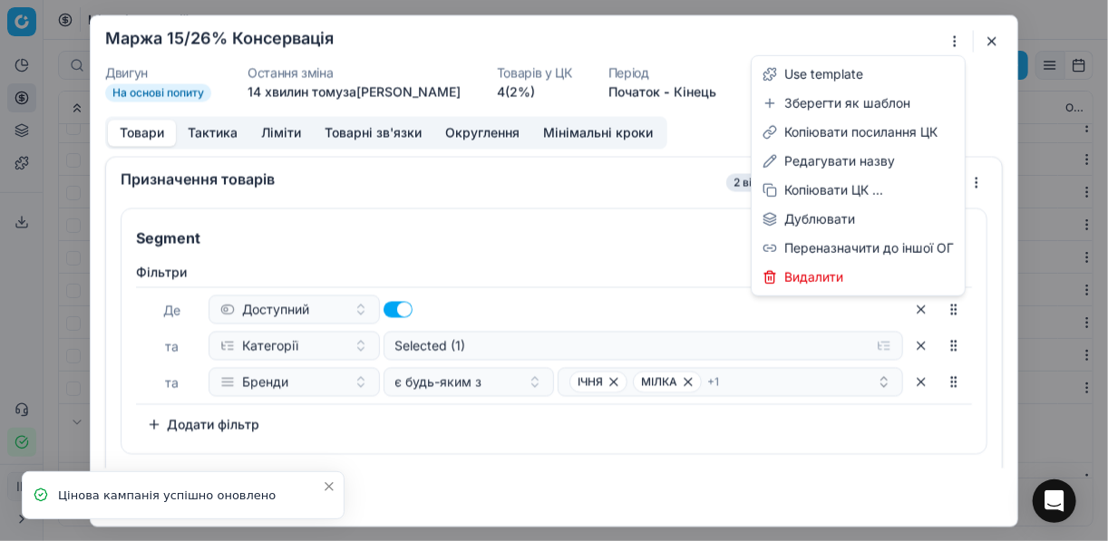
click at [953, 39] on div "Ми зберігаємо налаштування ЦК. Будь ласка, зачекайте, це може зайняти декілька …" at bounding box center [554, 270] width 1108 height 541
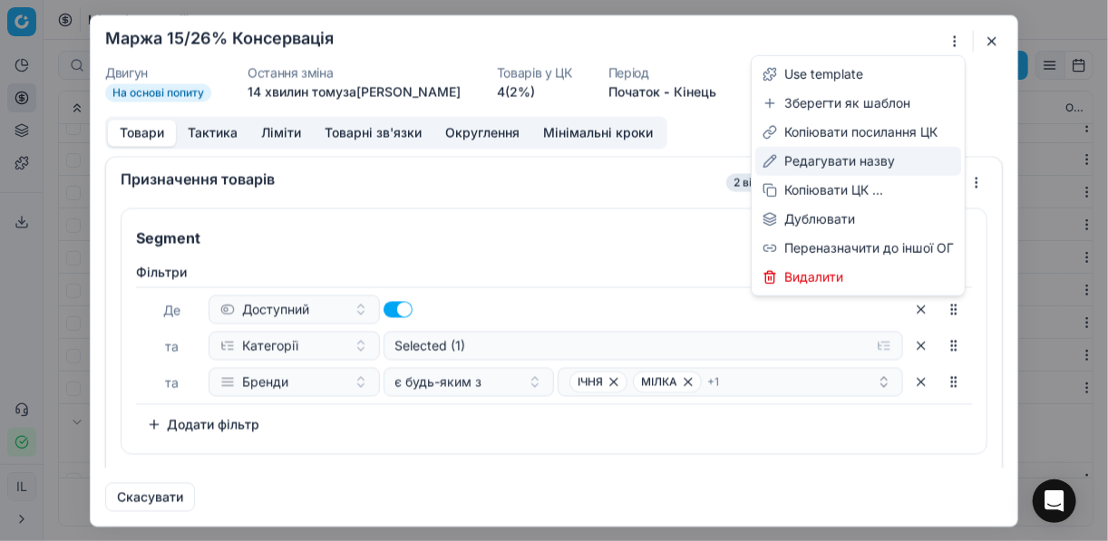
click at [828, 160] on div "Редагувати назву" at bounding box center [858, 161] width 206 height 29
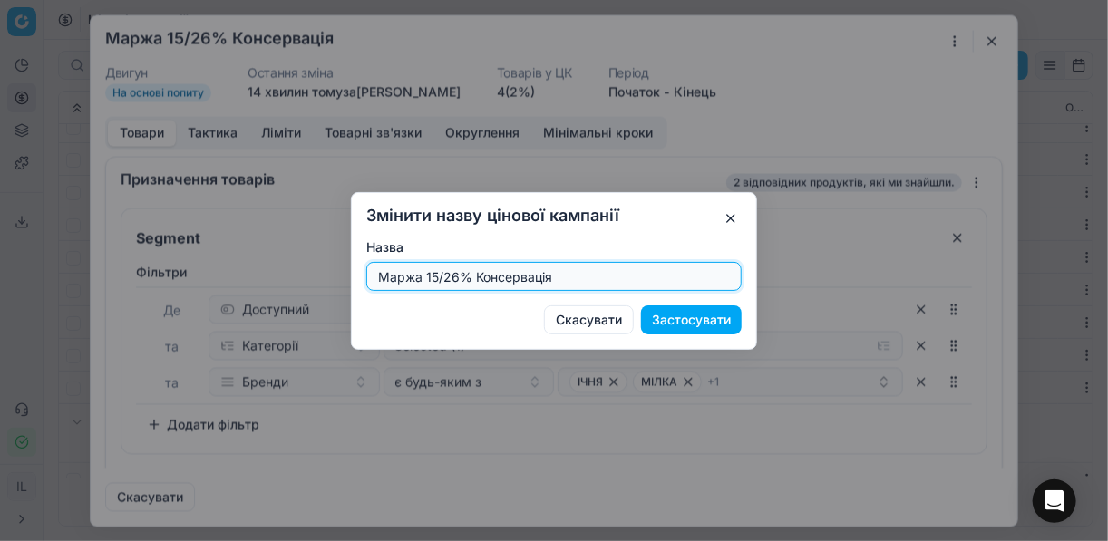
click at [455, 274] on input "Маржа 15/26% Консервація" at bounding box center [553, 276] width 359 height 27
type input "Маржа 25/35% Консервація"
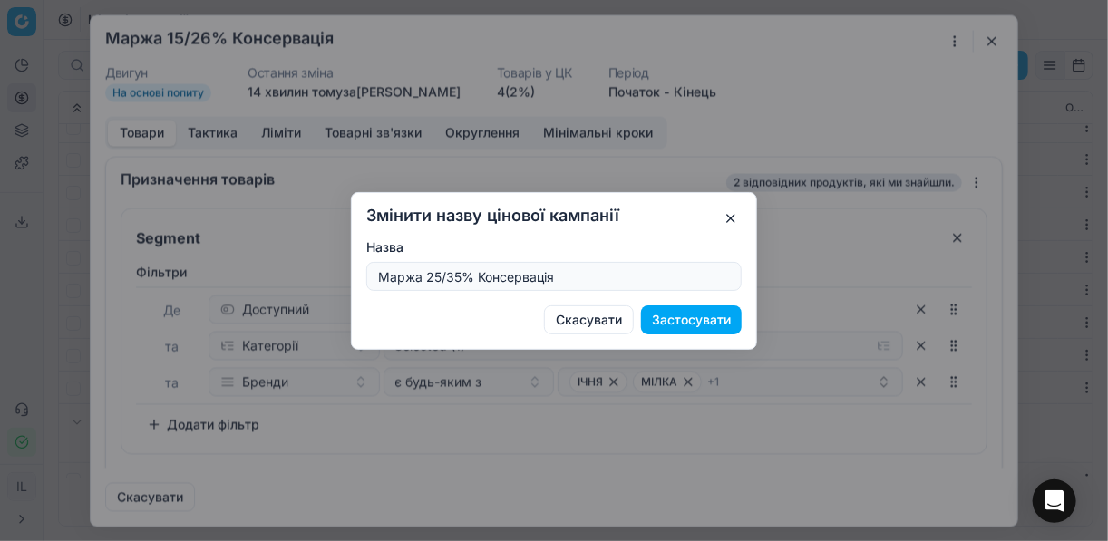
click at [709, 326] on button "Застосувати" at bounding box center [691, 320] width 101 height 29
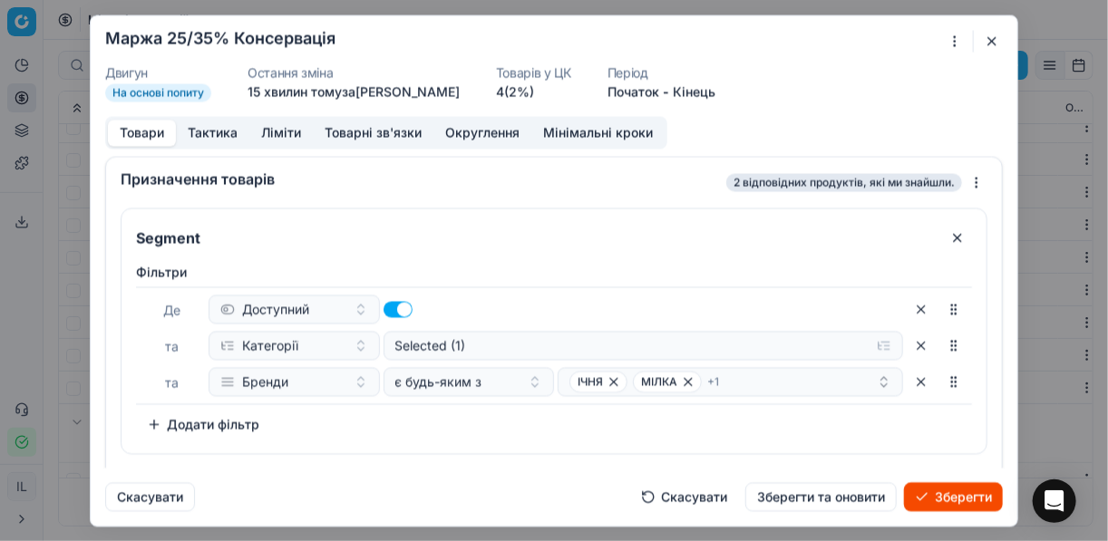
click at [276, 128] on button "Ліміти" at bounding box center [280, 133] width 63 height 26
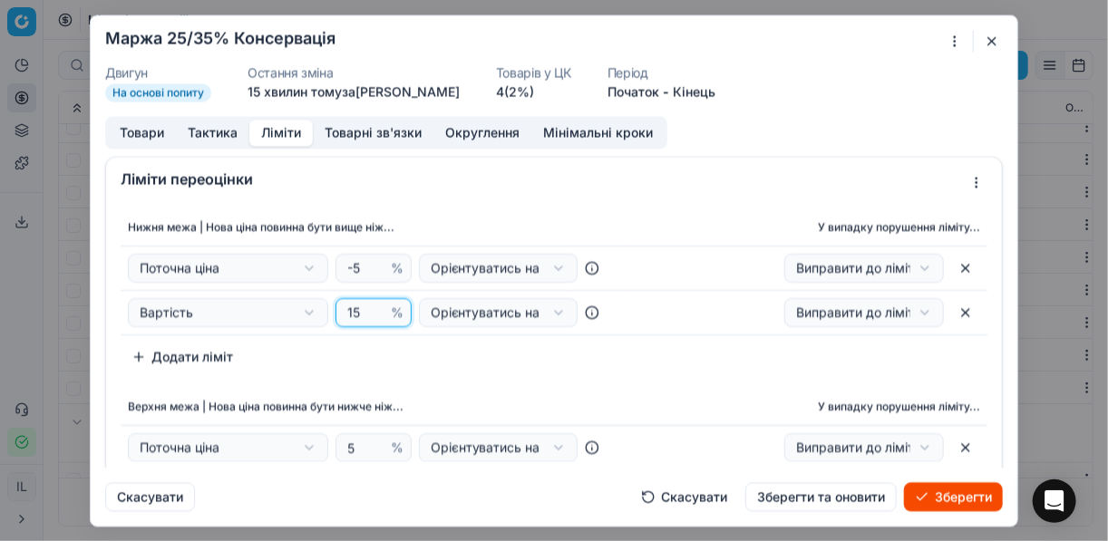
click at [352, 317] on input "15" at bounding box center [366, 312] width 44 height 27
click at [355, 315] on input "15" at bounding box center [366, 312] width 44 height 27
type input "1"
type input "25"
click at [377, 348] on div "Нижня межа | Нова ціна повинна бути вище ніж... У випадку порушення ліміту... П…" at bounding box center [554, 290] width 867 height 162
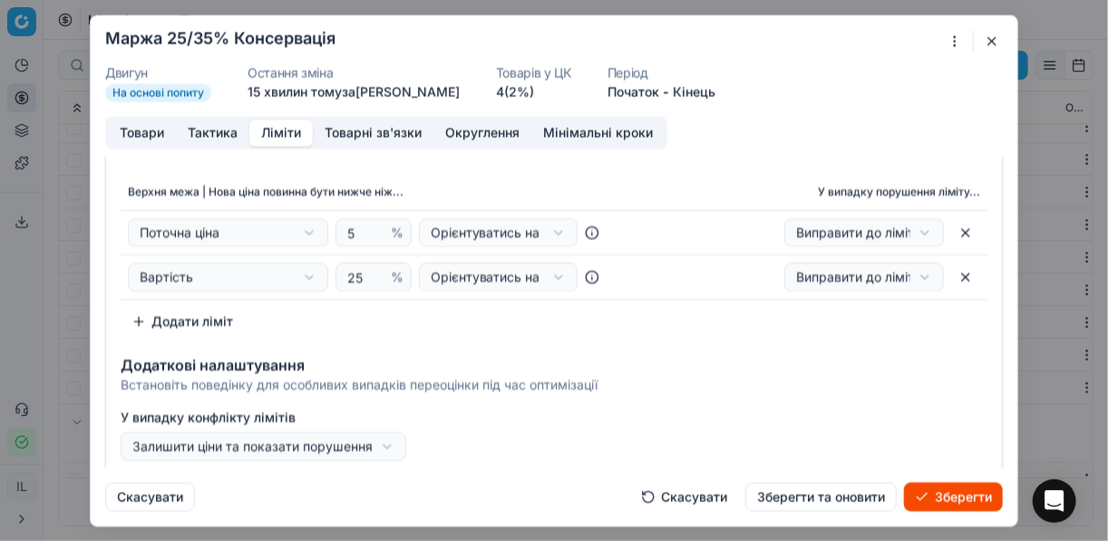
scroll to position [218, 0]
click at [357, 276] on input "25" at bounding box center [366, 274] width 44 height 27
type input "2"
type input "35"
click at [649, 341] on div "Додаткові налаштування Встановіть поведінку для особливих випадків переоцінки п…" at bounding box center [554, 370] width 896 height 58
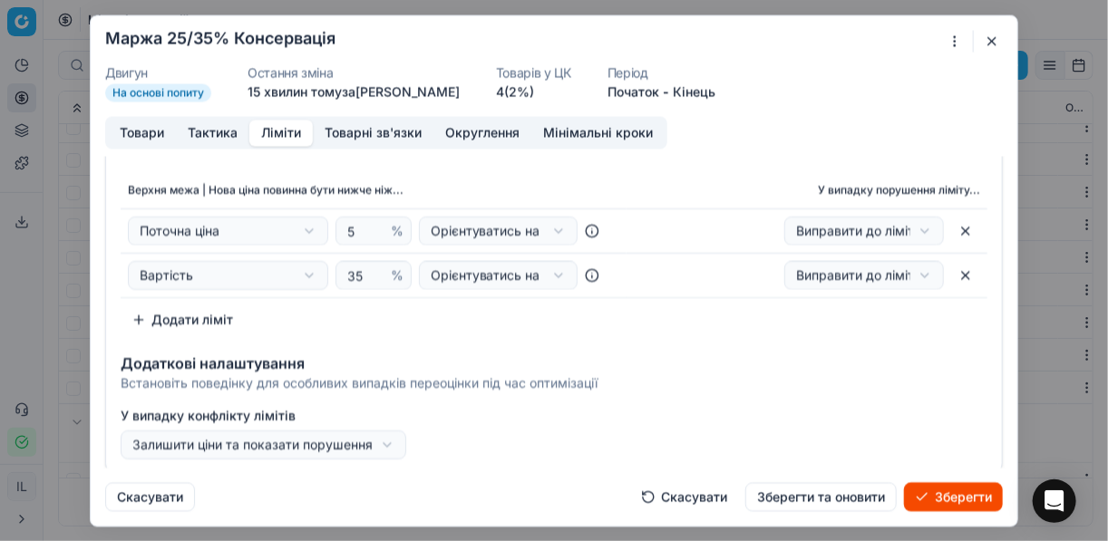
click at [133, 130] on button "Товари" at bounding box center [142, 133] width 68 height 26
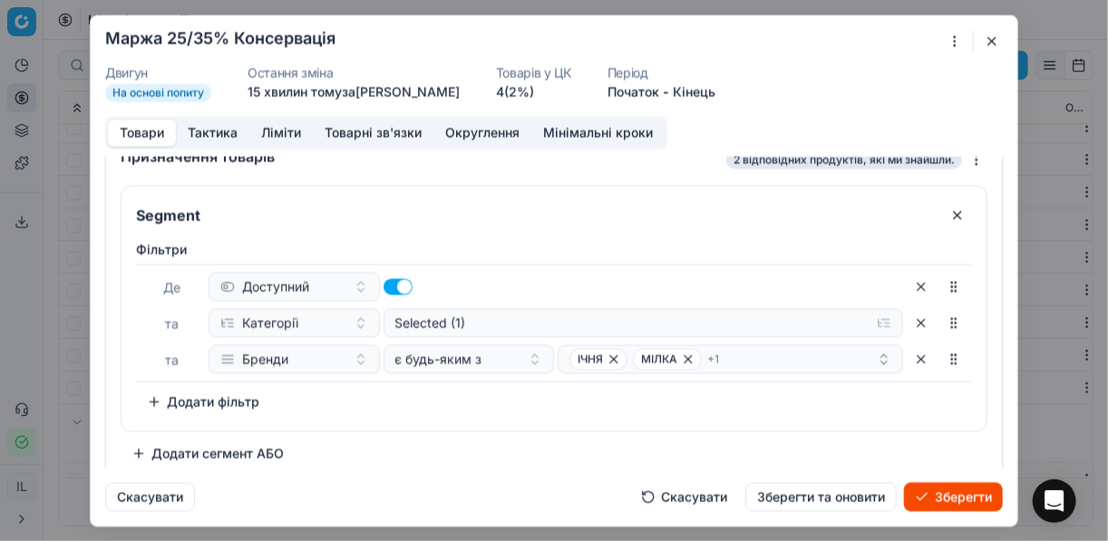
scroll to position [34, 0]
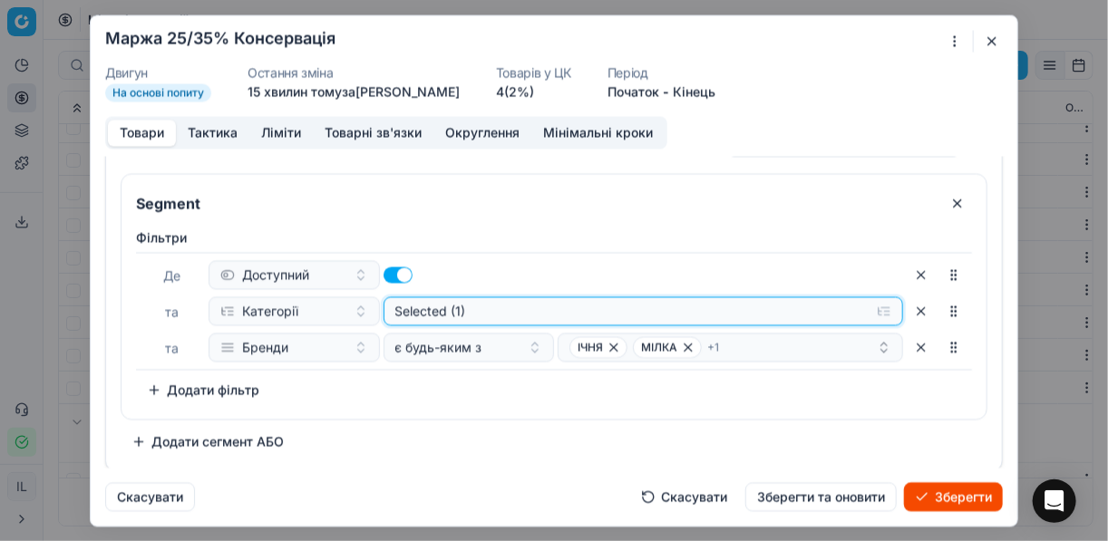
click at [881, 307] on button "Selected (1)" at bounding box center [643, 310] width 520 height 29
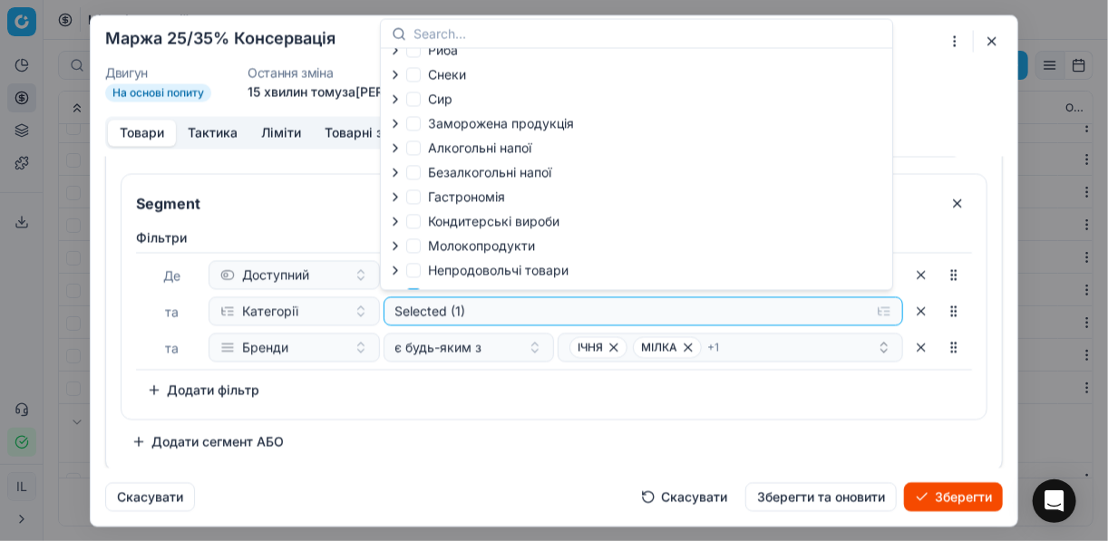
scroll to position [62, 0]
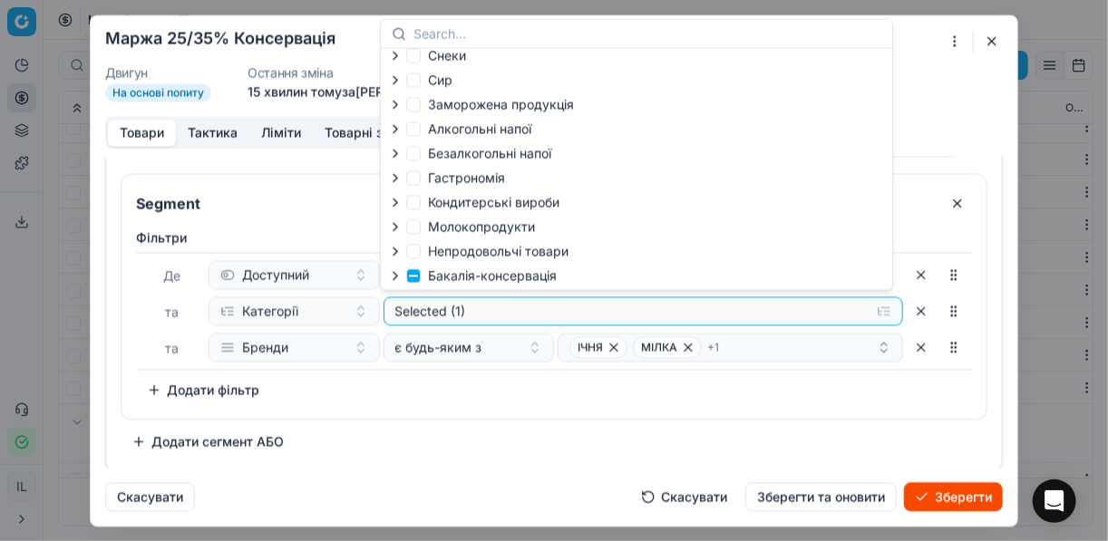
click at [398, 276] on icon "button" at bounding box center [395, 275] width 15 height 15
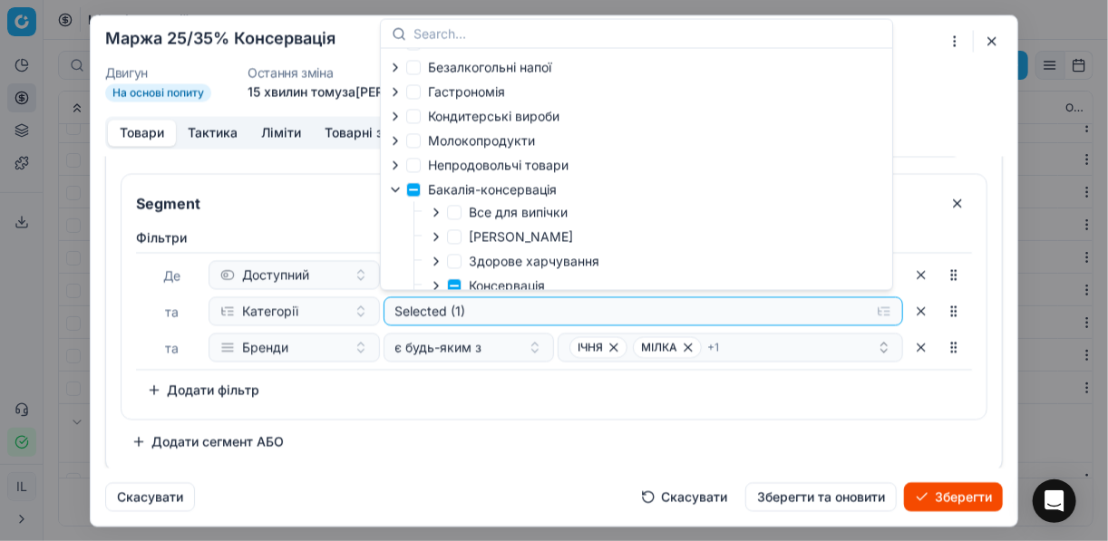
scroll to position [207, 0]
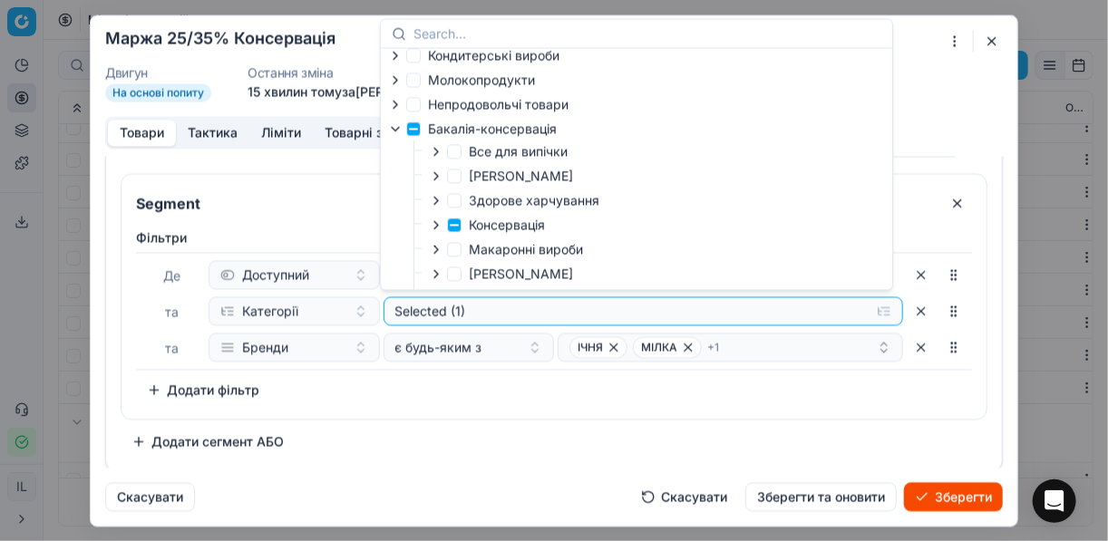
click at [433, 231] on icon "button" at bounding box center [436, 225] width 15 height 15
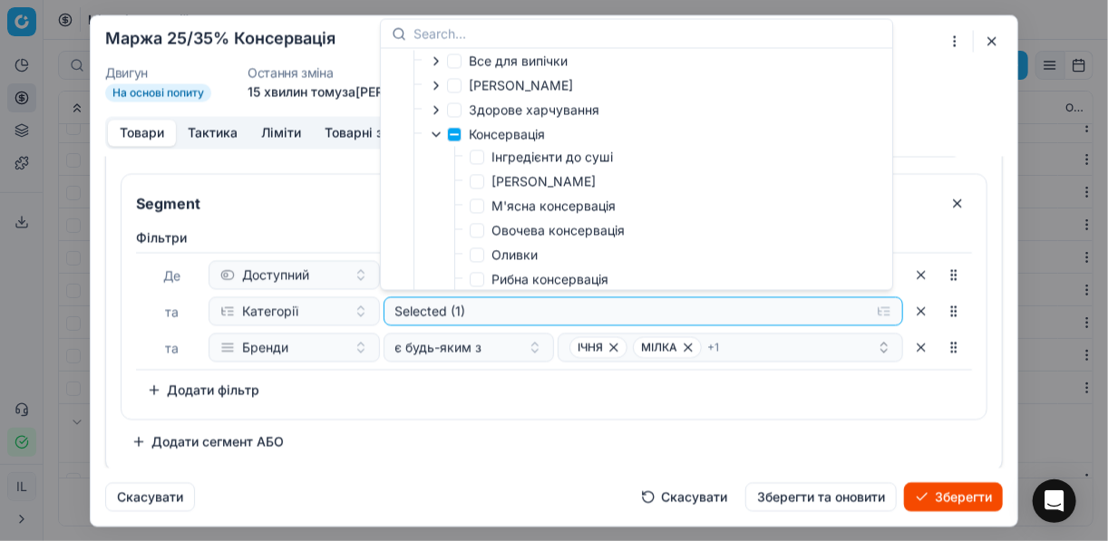
scroll to position [352, 0]
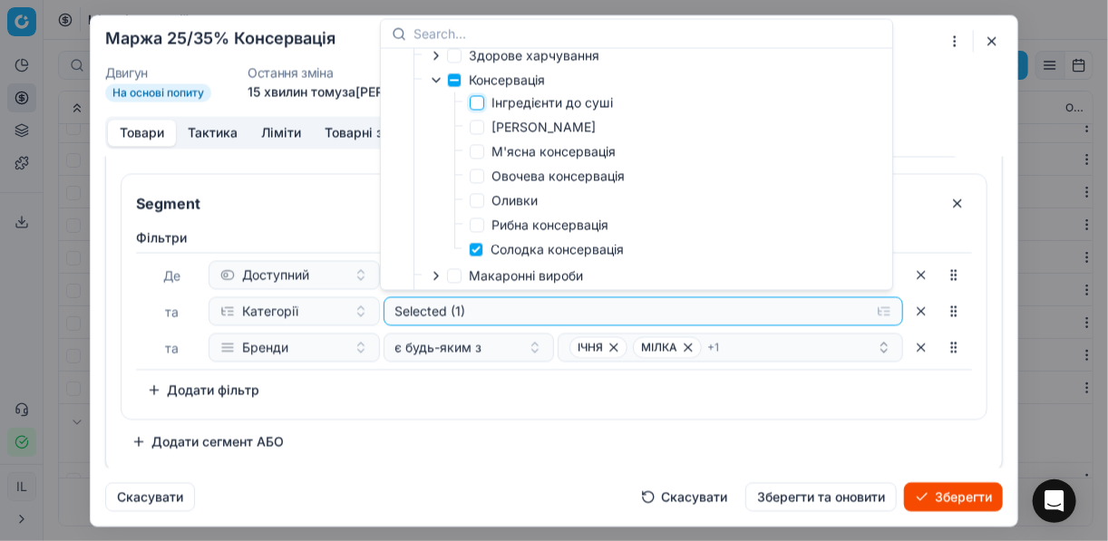
click at [476, 110] on input "Інгредієнти до суші" at bounding box center [477, 102] width 15 height 15
checkbox input "true"
click at [481, 257] on input "Солодка консервація" at bounding box center [476, 249] width 15 height 15
checkbox input "false"
click at [566, 422] on div "Segment Фiльтри Де Доступний та Категорії Selected (1) та Бренди є будь-яким з …" at bounding box center [554, 314] width 867 height 283
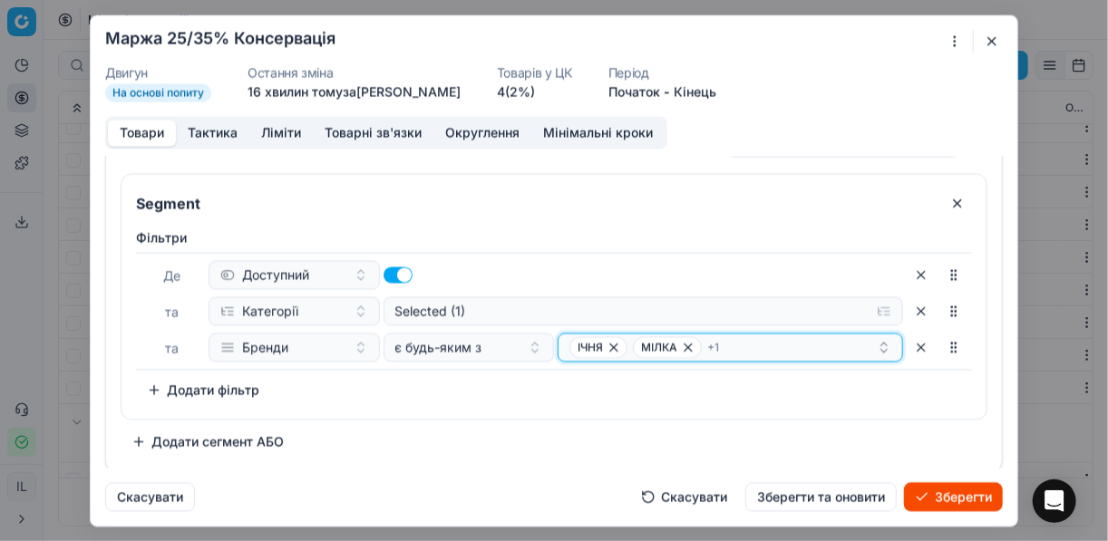
click at [607, 345] on icon "button" at bounding box center [614, 347] width 15 height 15
click at [621, 346] on icon "button" at bounding box center [624, 347] width 7 height 7
click at [638, 344] on icon "button" at bounding box center [641, 347] width 7 height 7
click at [620, 345] on button "Select a value" at bounding box center [730, 347] width 345 height 29
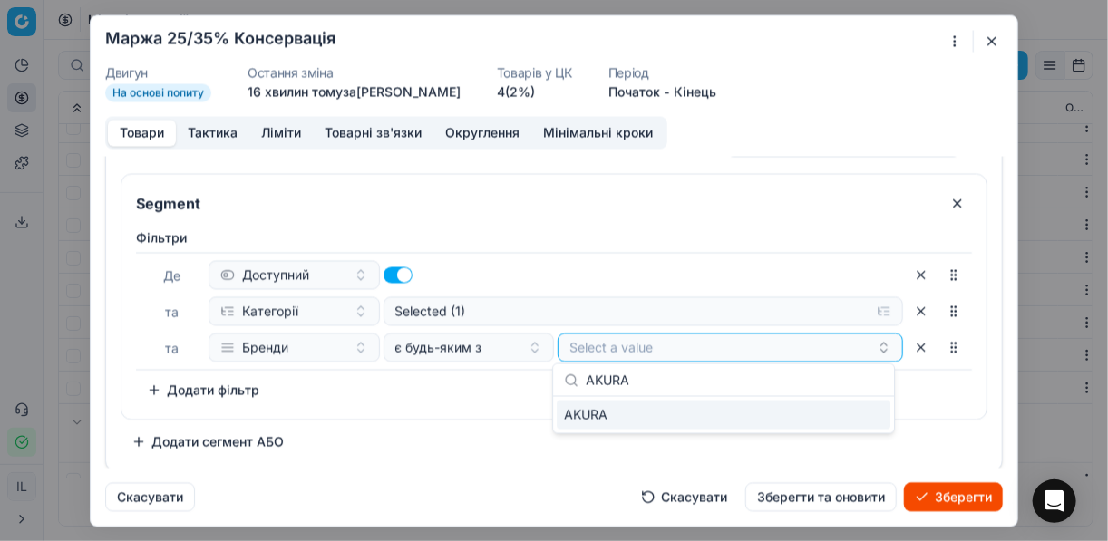
type input "AKURA"
drag, startPoint x: 870, startPoint y: 415, endPoint x: 856, endPoint y: 408, distance: 16.2
click at [865, 412] on div "AKURA" at bounding box center [724, 415] width 334 height 29
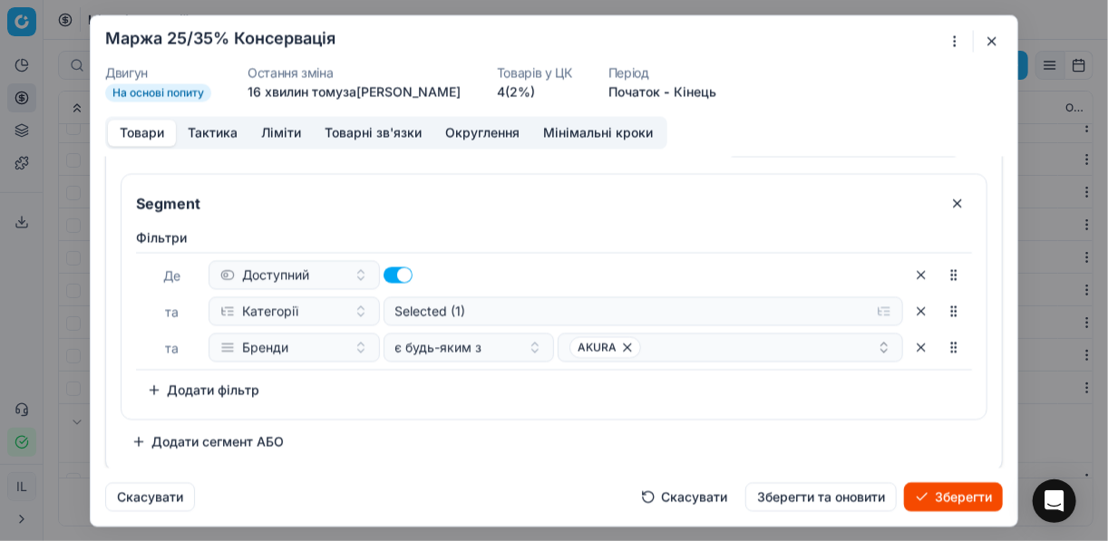
click at [406, 383] on div "Фiльтри Де Доступний та Категорії Selected (1) та Бренди є будь-яким з AKURA To…" at bounding box center [554, 316] width 836 height 176
click at [169, 445] on button "Додати сегмент АБО" at bounding box center [208, 441] width 174 height 29
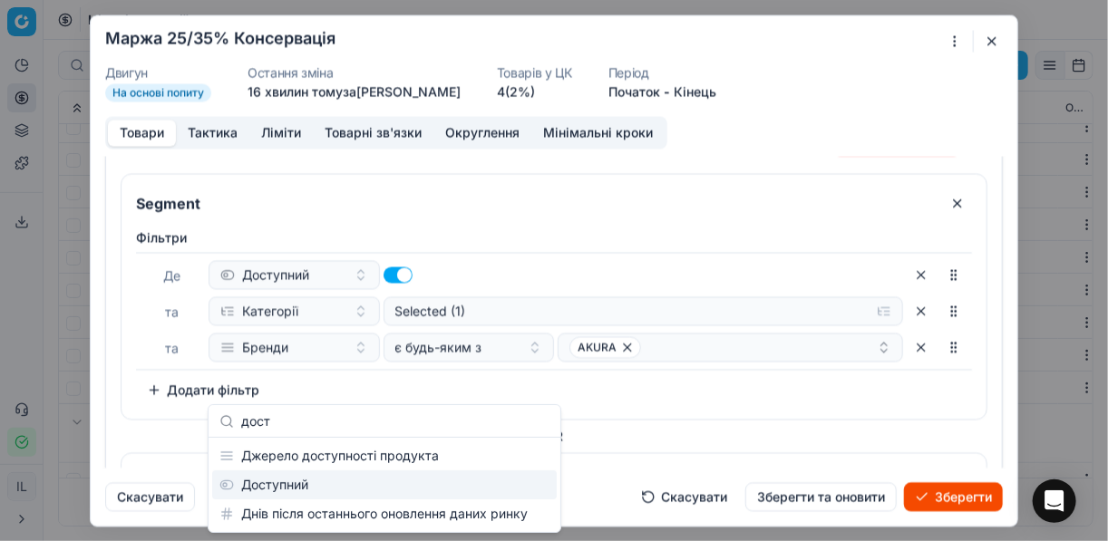
type input "дост"
click at [299, 491] on div "Доступний" at bounding box center [384, 485] width 345 height 29
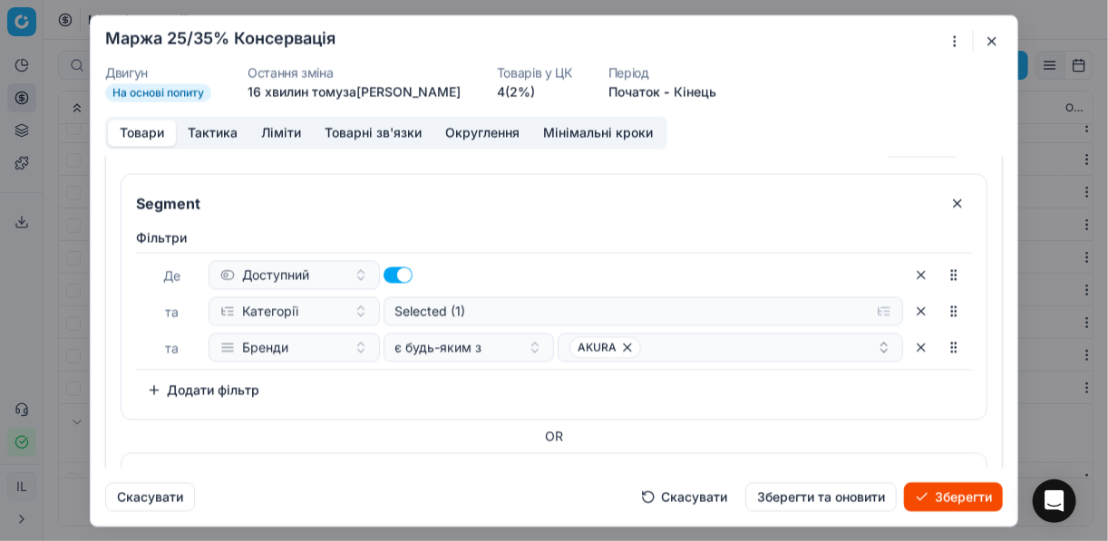
scroll to position [239, 0]
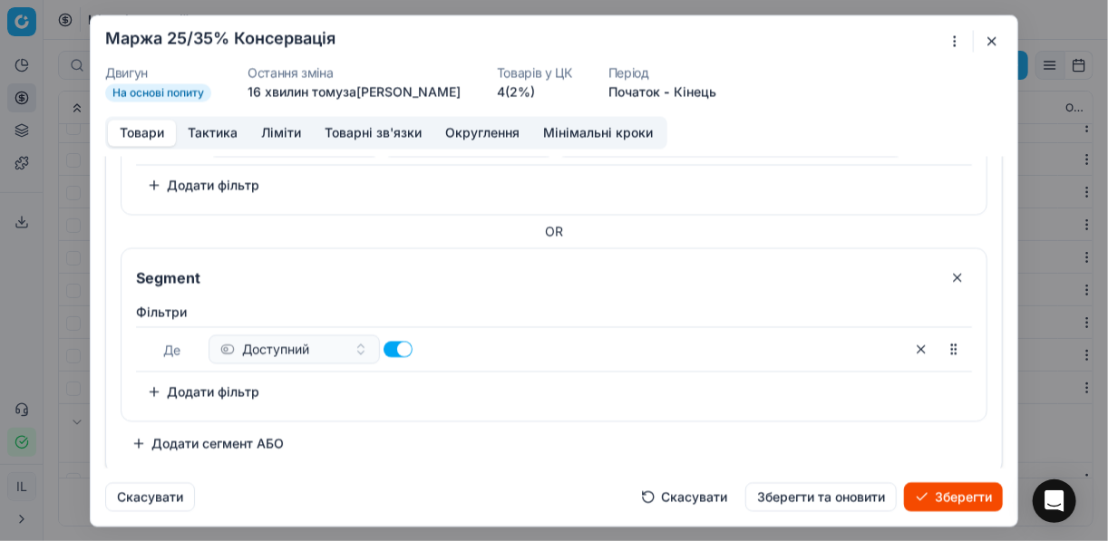
click at [154, 393] on button "Додати фільтр" at bounding box center [203, 391] width 134 height 29
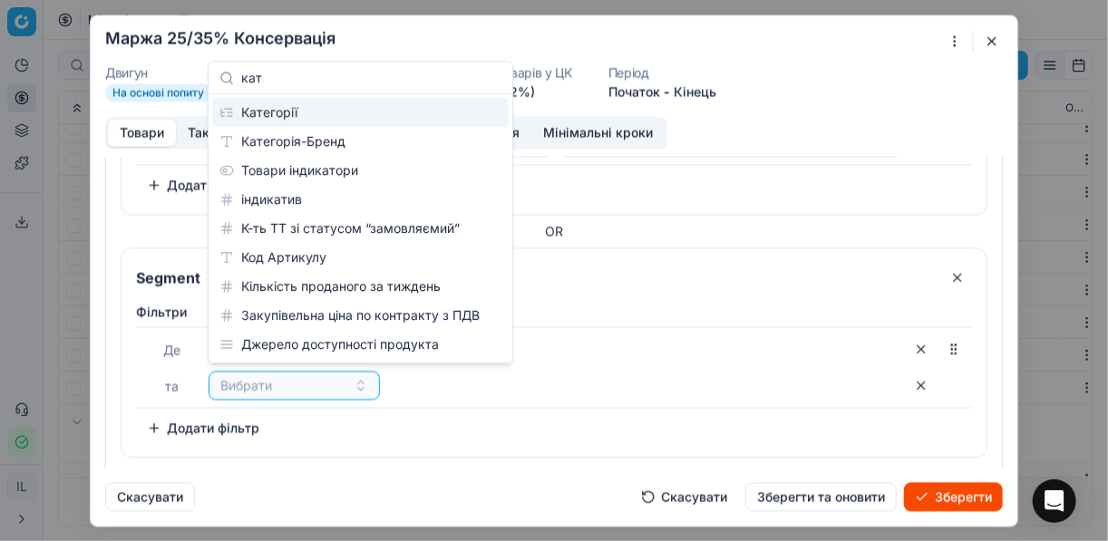
type input "кат"
click at [348, 113] on div "Категорії" at bounding box center [360, 112] width 296 height 29
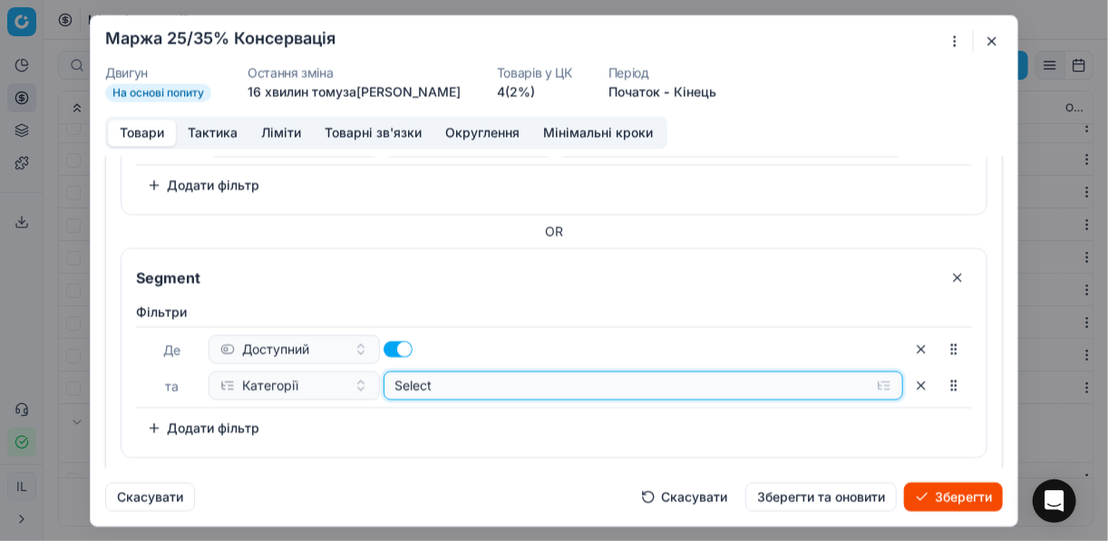
click at [880, 380] on button "Select" at bounding box center [643, 385] width 520 height 29
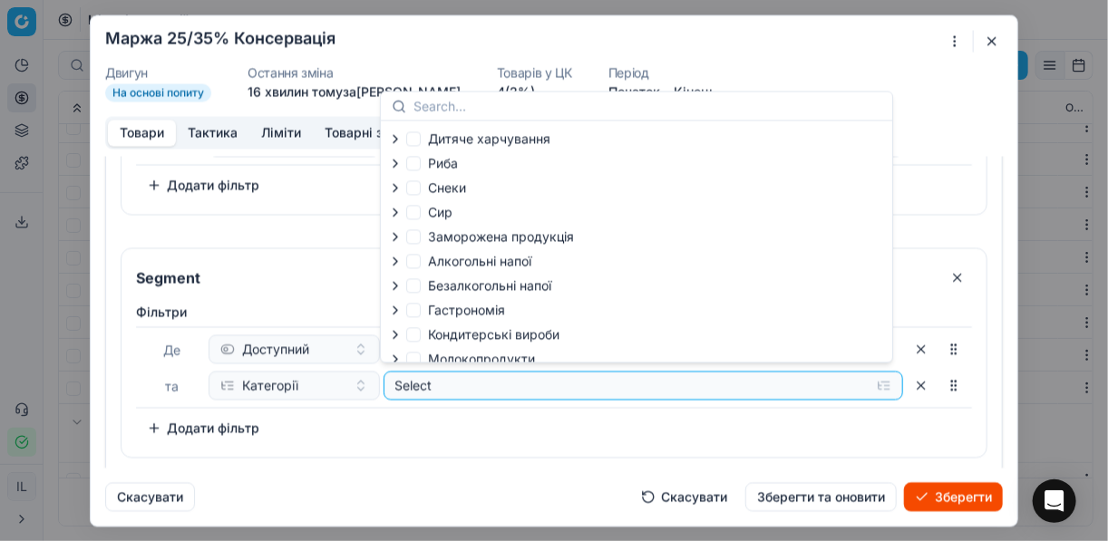
scroll to position [62, 0]
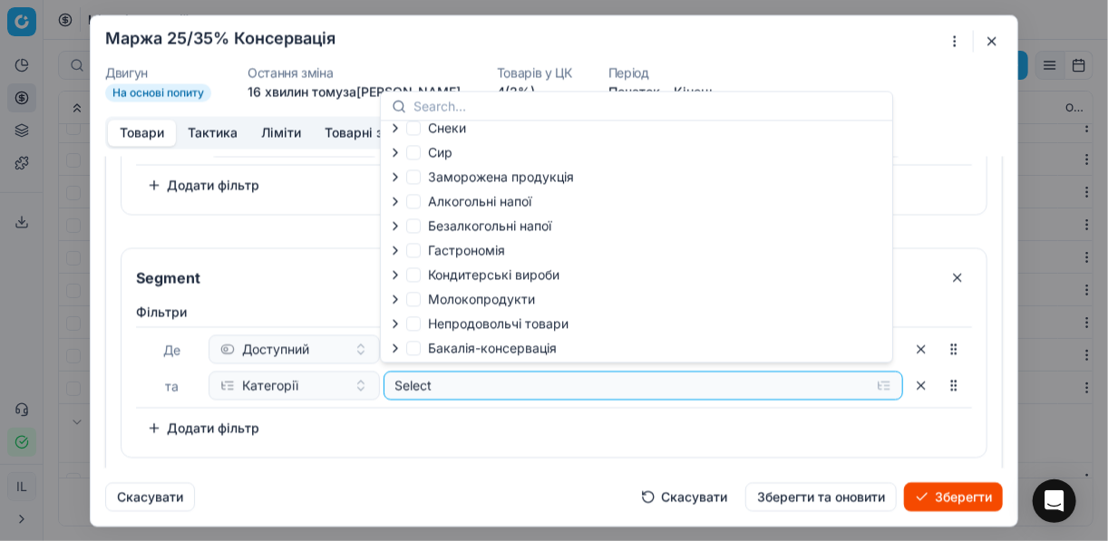
click at [393, 350] on icon "button" at bounding box center [395, 348] width 15 height 15
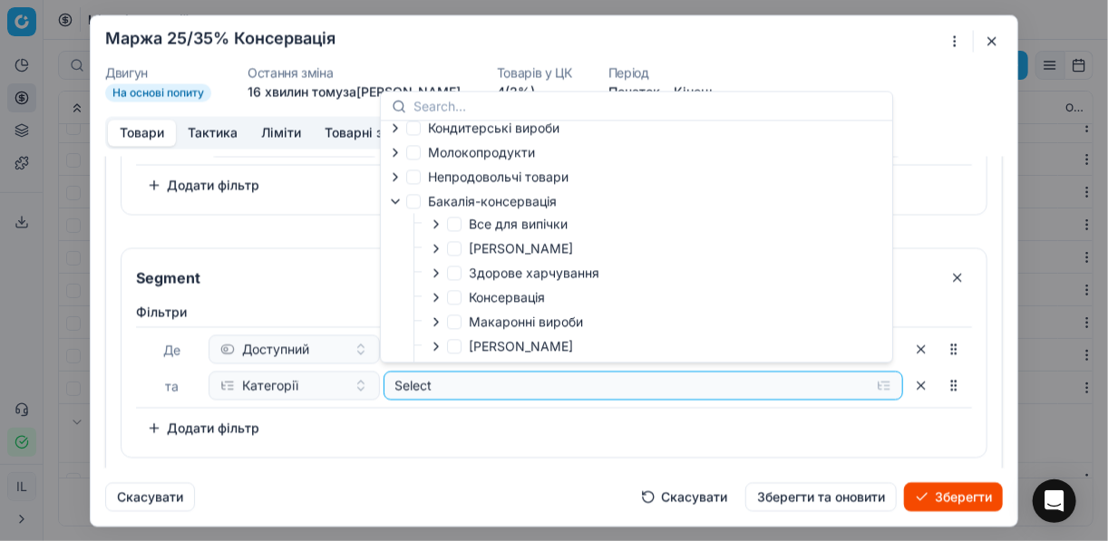
click at [435, 301] on icon "button" at bounding box center [436, 297] width 4 height 7
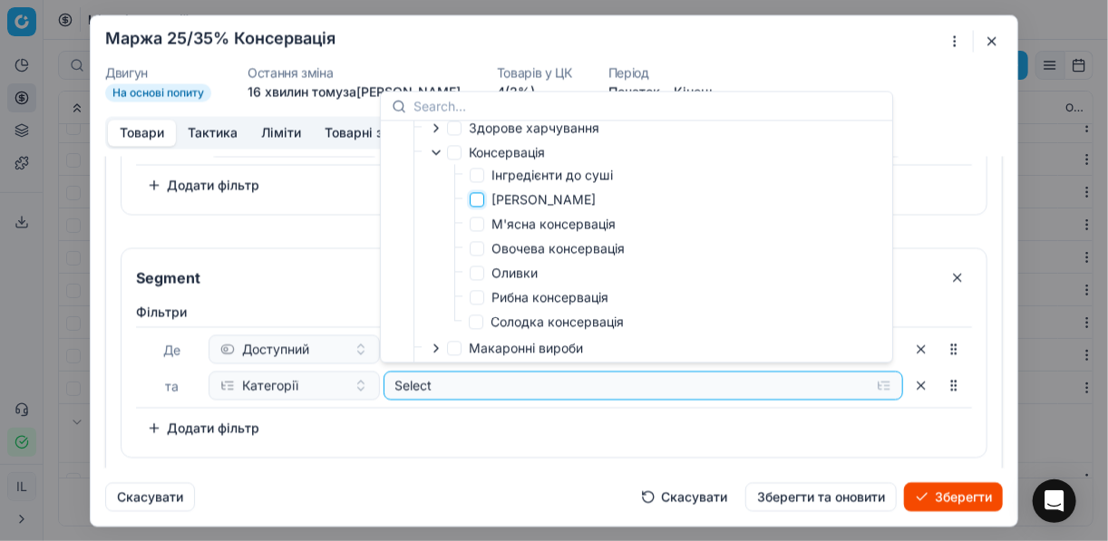
click at [479, 203] on input "Кукурудза Горошок" at bounding box center [477, 199] width 15 height 15
checkbox input "true"
click at [531, 426] on div "Фiльтри Де Доступний та Категорії Selected (1) To pick up a sortable item, pres…" at bounding box center [554, 373] width 836 height 140
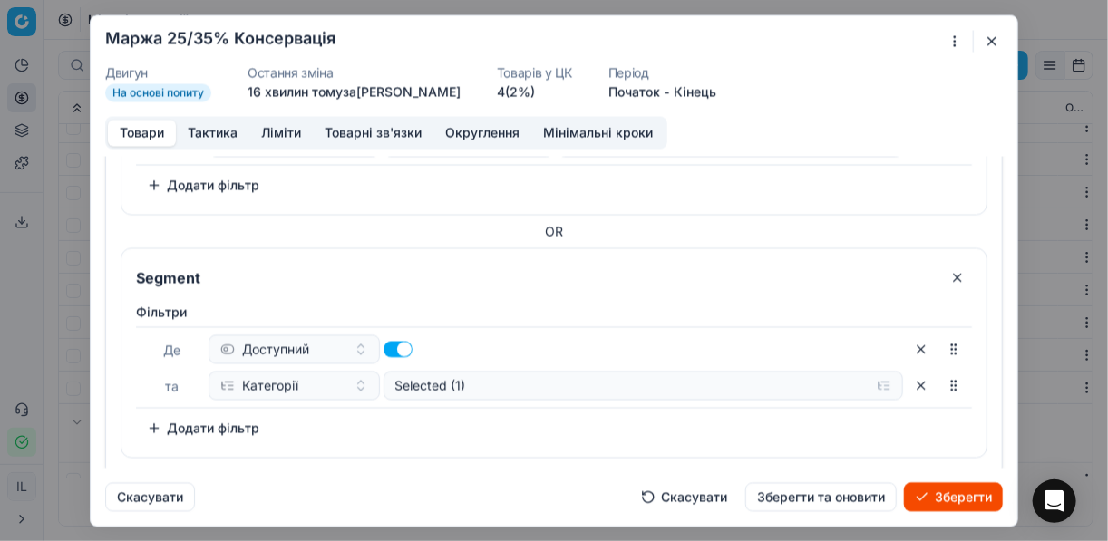
click at [164, 428] on button "Додати фільтр" at bounding box center [203, 427] width 134 height 29
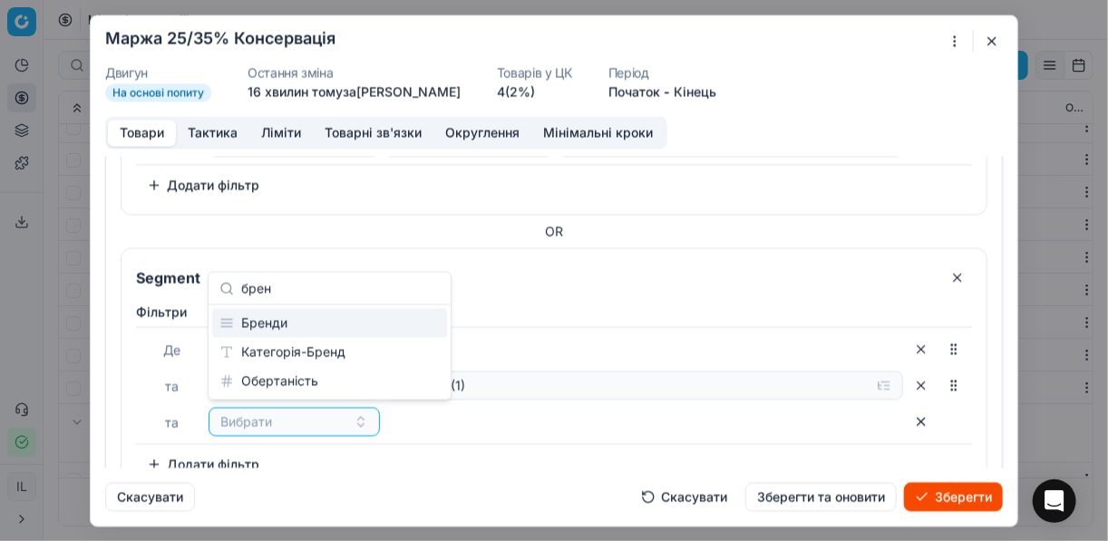
type input "брен"
click at [274, 326] on div "Бренди" at bounding box center [329, 323] width 235 height 29
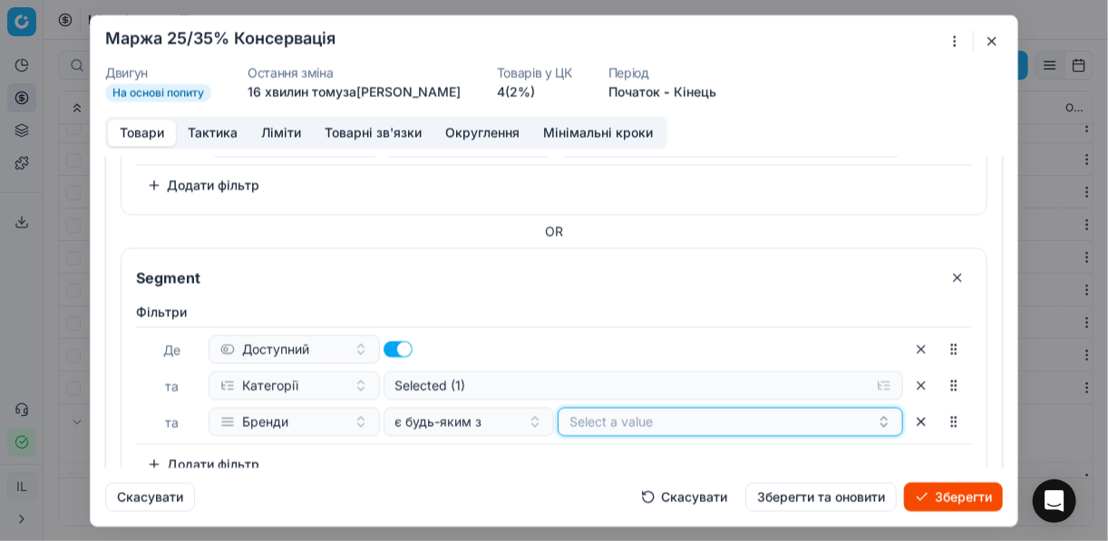
click at [752, 423] on button "Select a value" at bounding box center [730, 421] width 345 height 29
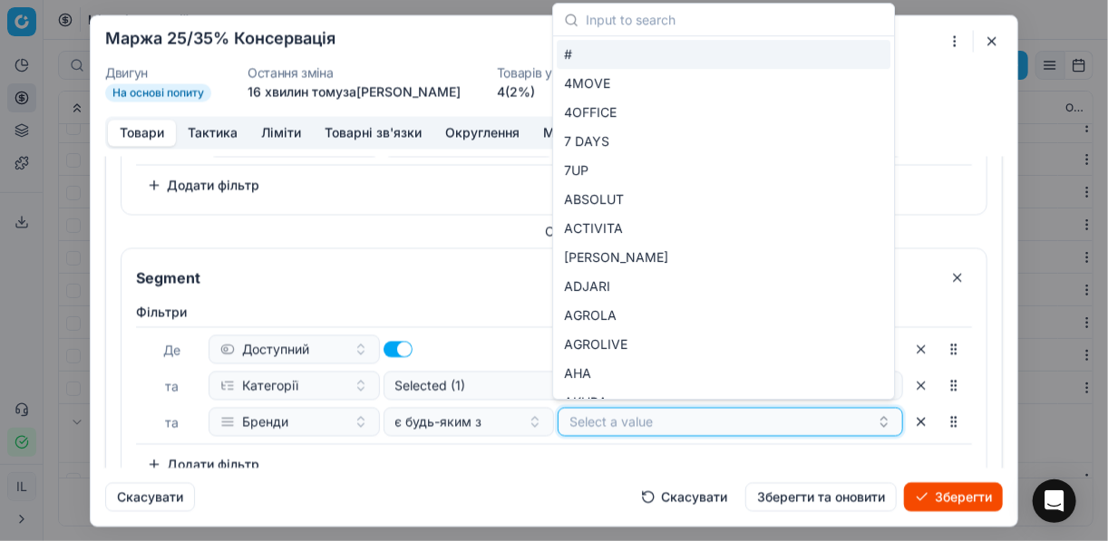
click at [607, 426] on button "Select a value" at bounding box center [730, 421] width 345 height 29
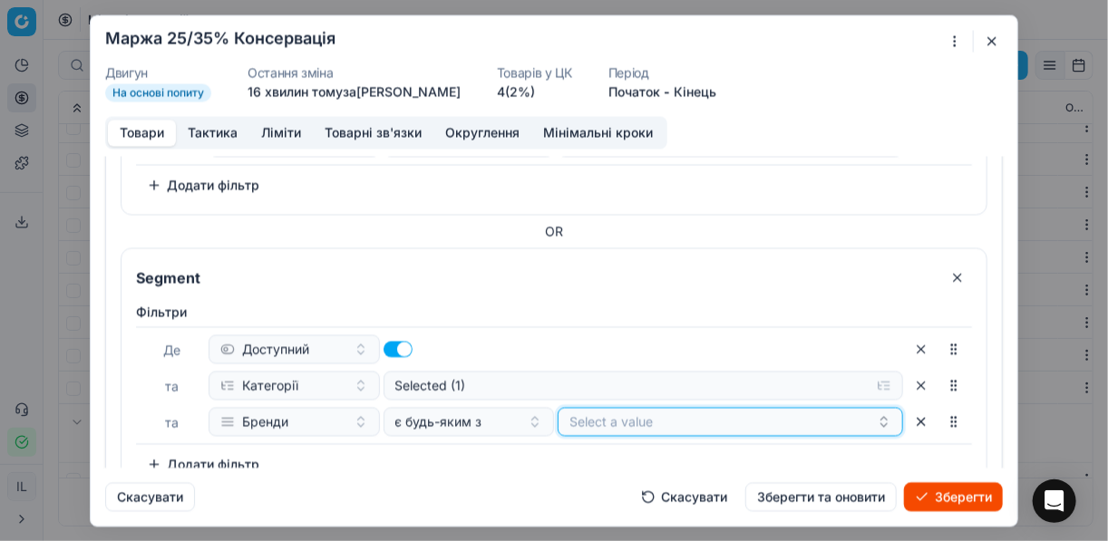
click at [607, 426] on button "Select a value" at bounding box center [730, 421] width 345 height 29
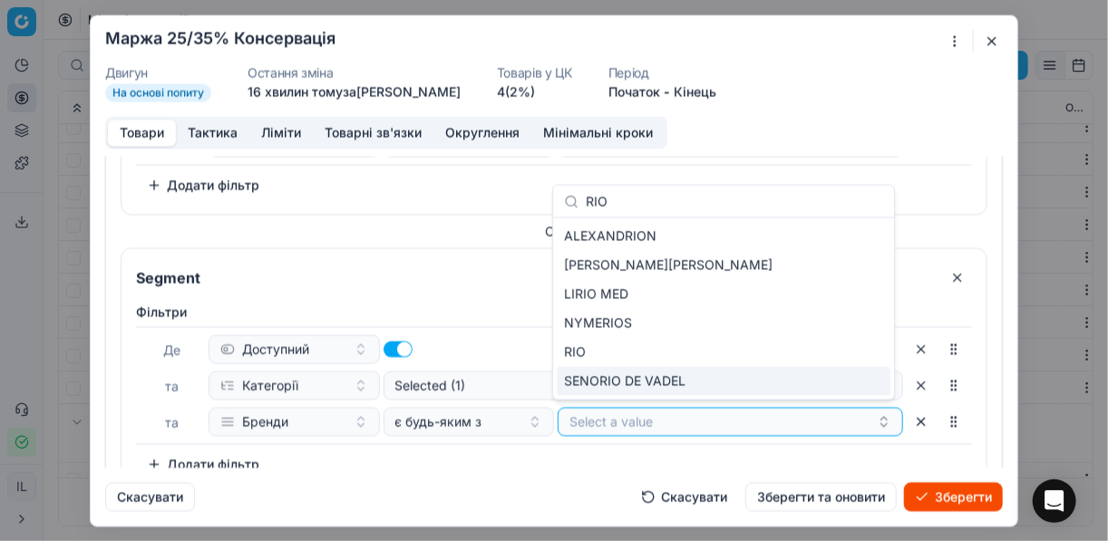
type input "RIO"
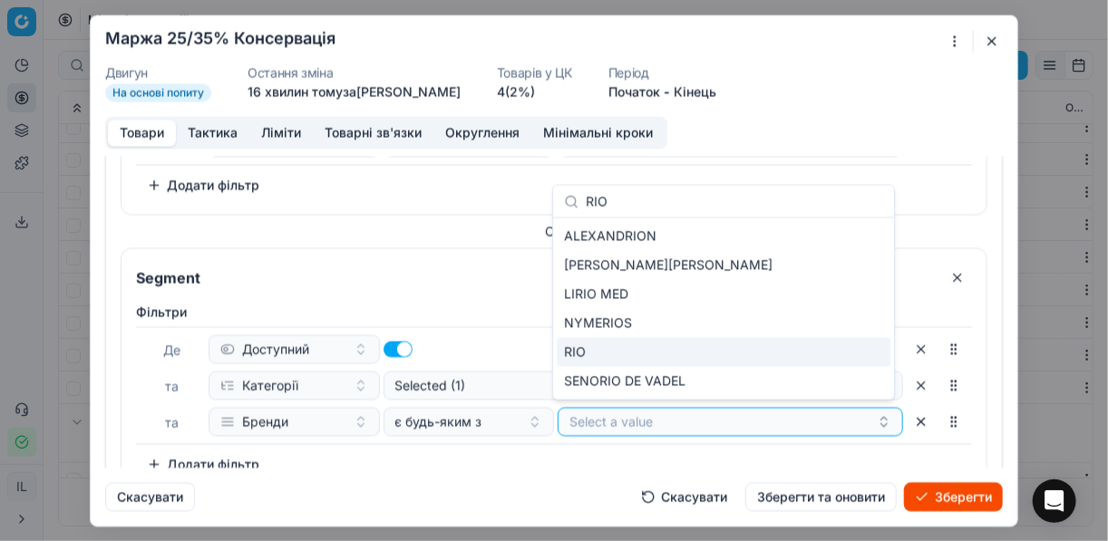
click at [614, 362] on div "RIO" at bounding box center [724, 352] width 334 height 29
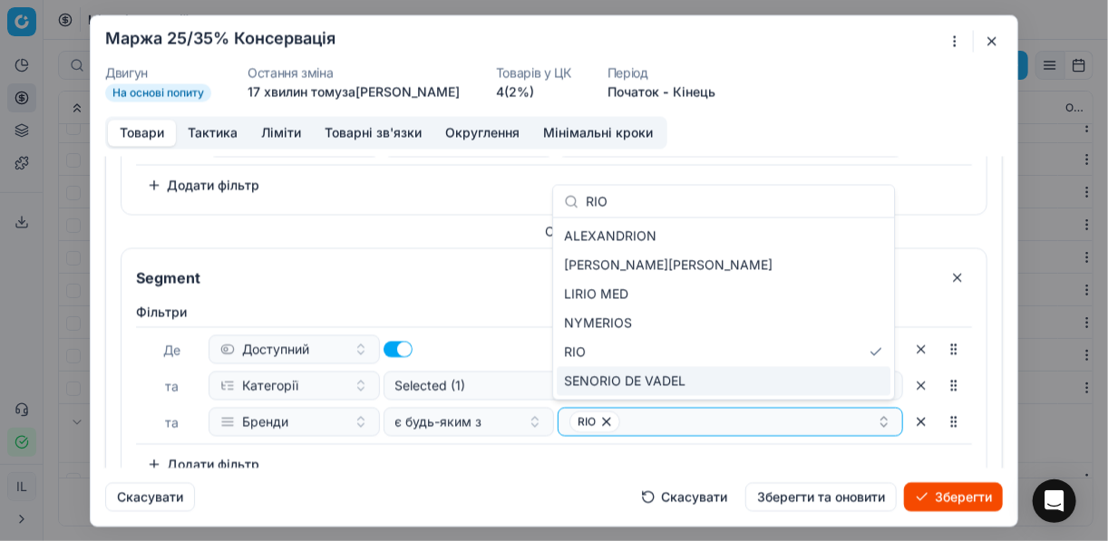
click at [519, 445] on div "Фiльтри Де Доступний та Категорії Selected (1) та Бренди є будь-яким з RIO To p…" at bounding box center [554, 391] width 836 height 176
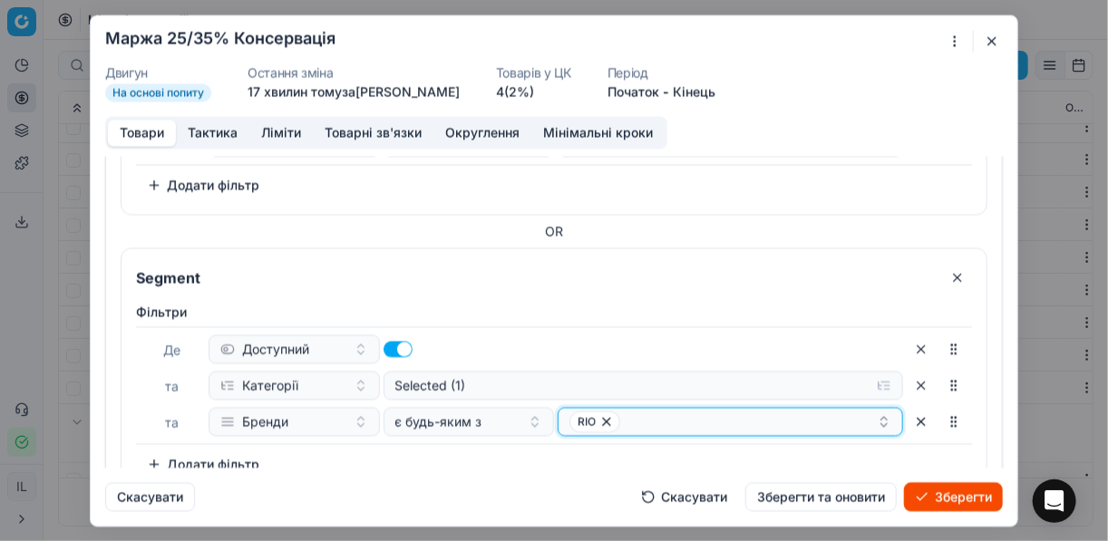
click at [683, 425] on div "RIO" at bounding box center [722, 422] width 307 height 22
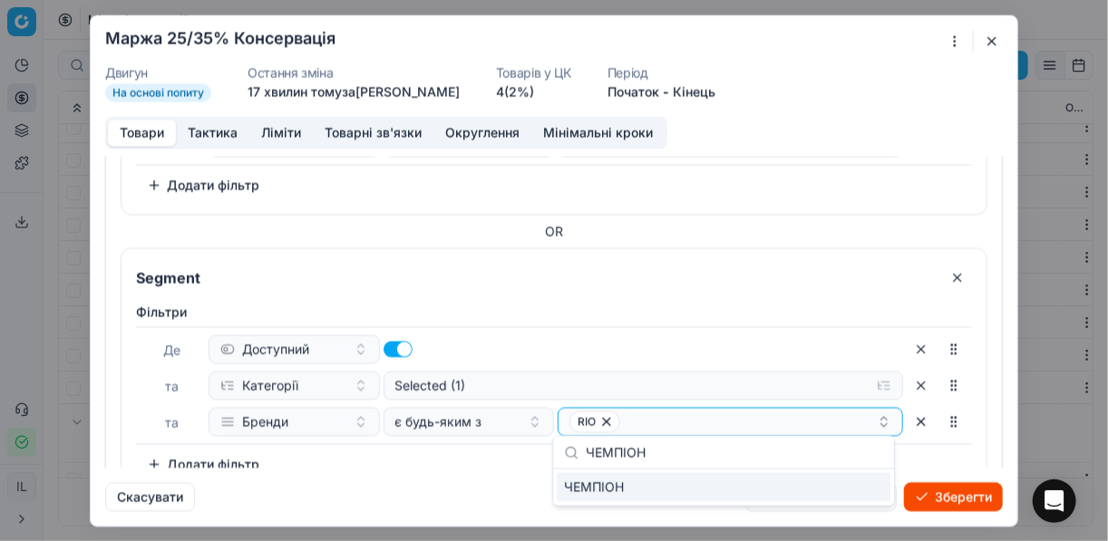
type input "ЧЕМПІОН"
click at [867, 486] on div "ЧЕМПІОН" at bounding box center [724, 487] width 334 height 29
click at [380, 457] on div "Фiльтри Де Доступний та Категорії Selected (1) та Бренди є будь-яким з RIO ЧЕМП…" at bounding box center [554, 391] width 836 height 176
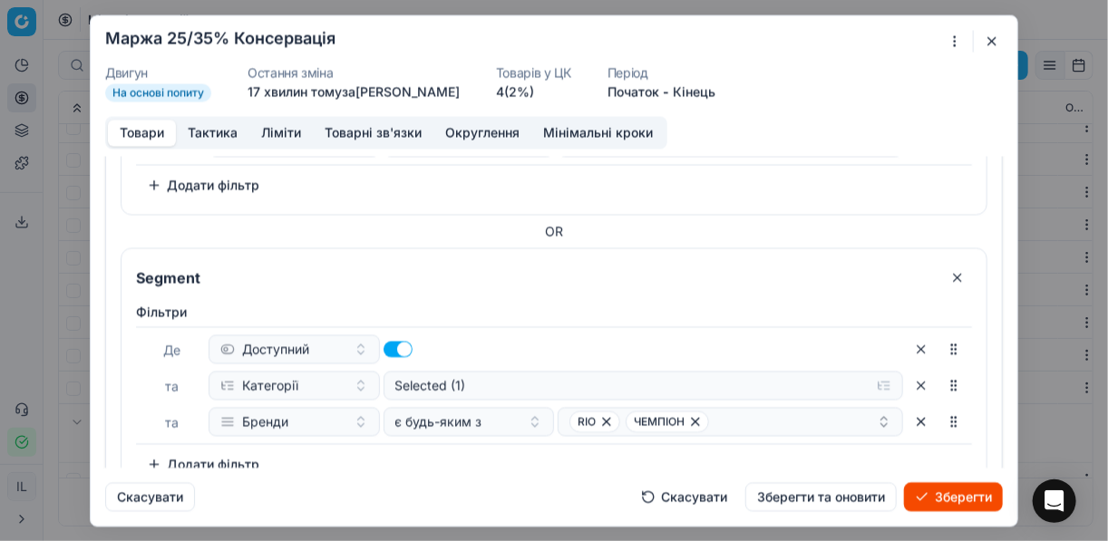
scroll to position [312, 0]
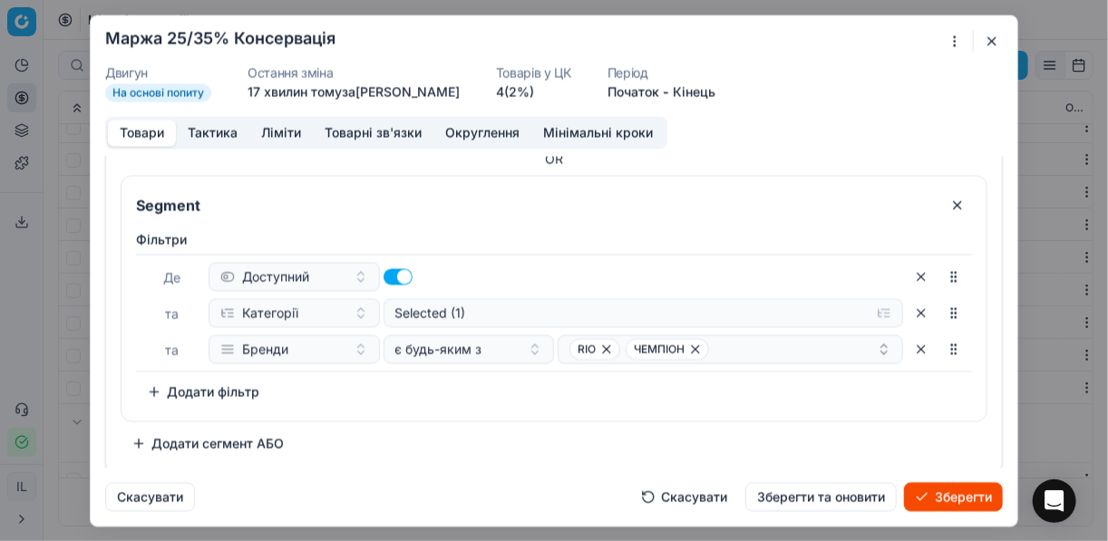
click at [151, 441] on button "Додати сегмент АБО" at bounding box center [208, 443] width 174 height 29
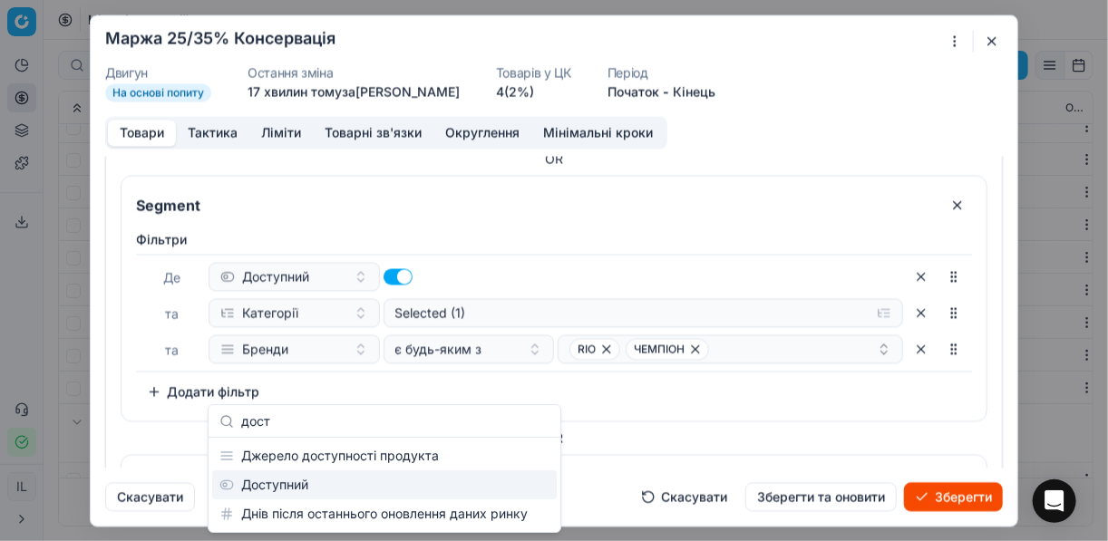
type input "дост"
click at [288, 480] on div "Доступний" at bounding box center [384, 485] width 345 height 29
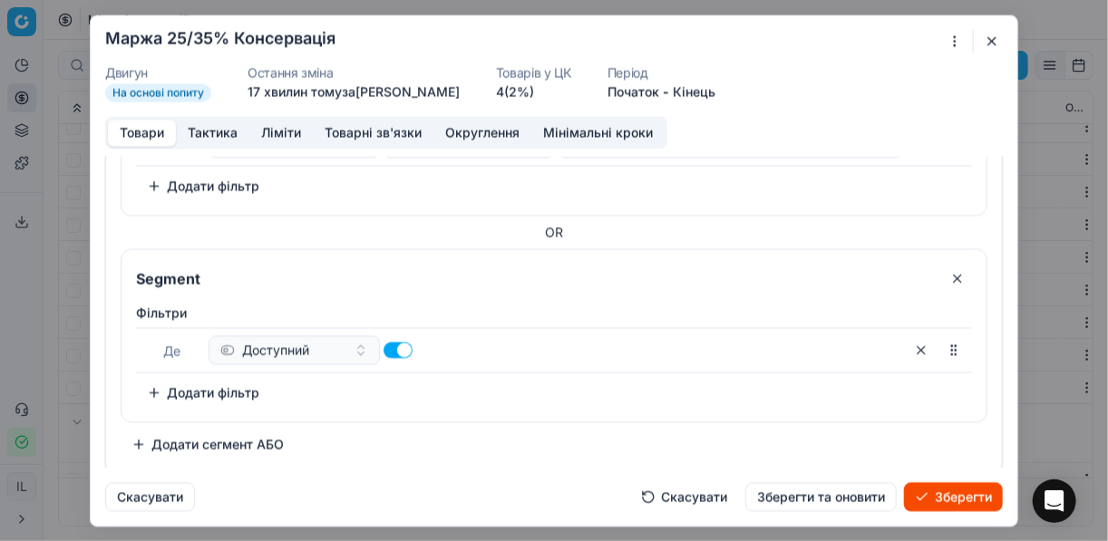
click at [138, 432] on button "Додати сегмент АБО" at bounding box center [208, 444] width 174 height 29
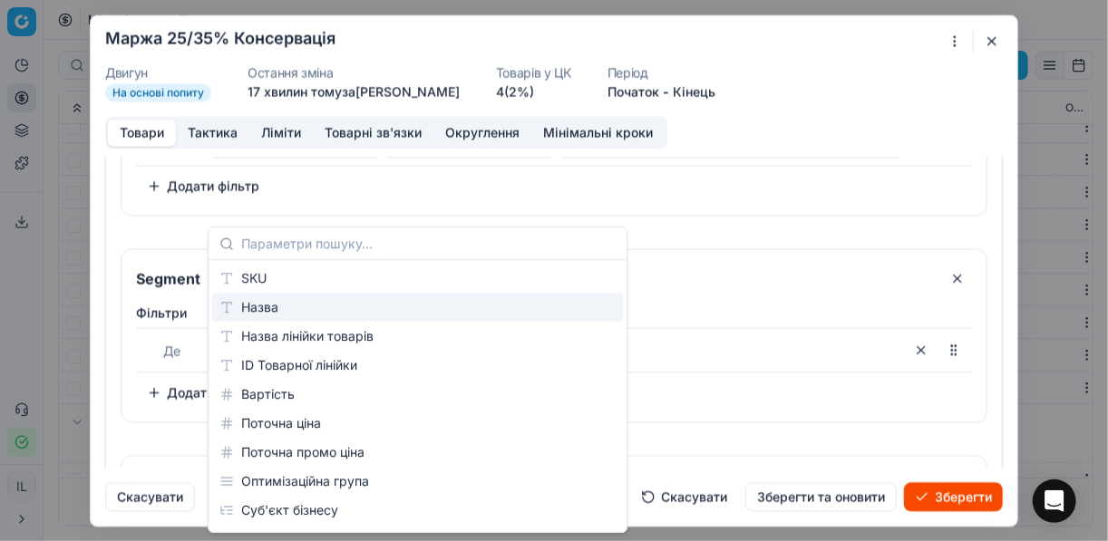
click at [717, 347] on div "Доступний" at bounding box center [556, 349] width 694 height 29
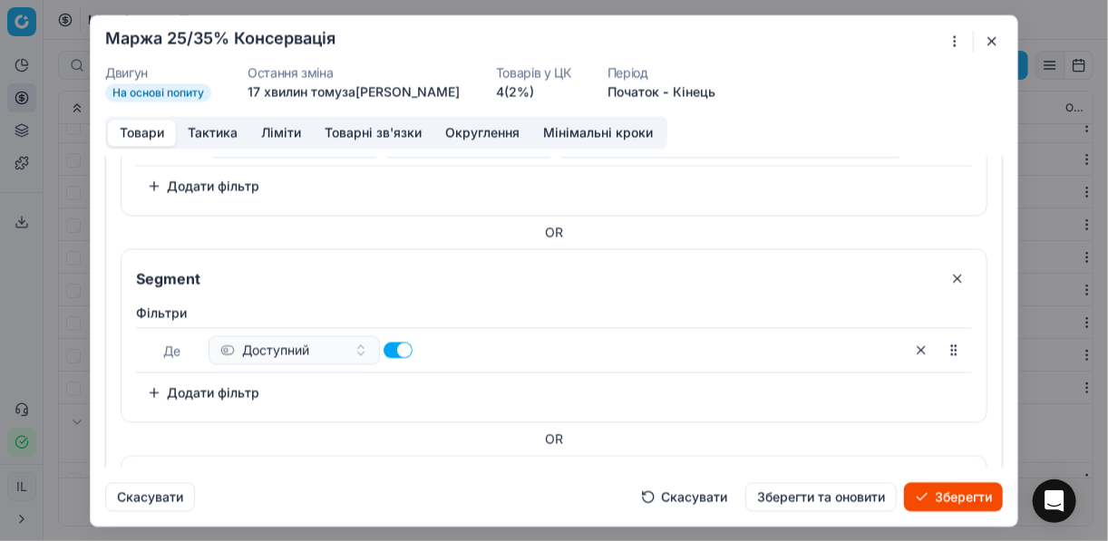
scroll to position [723, 0]
click at [235, 381] on button "Додати фільтр" at bounding box center [203, 393] width 134 height 29
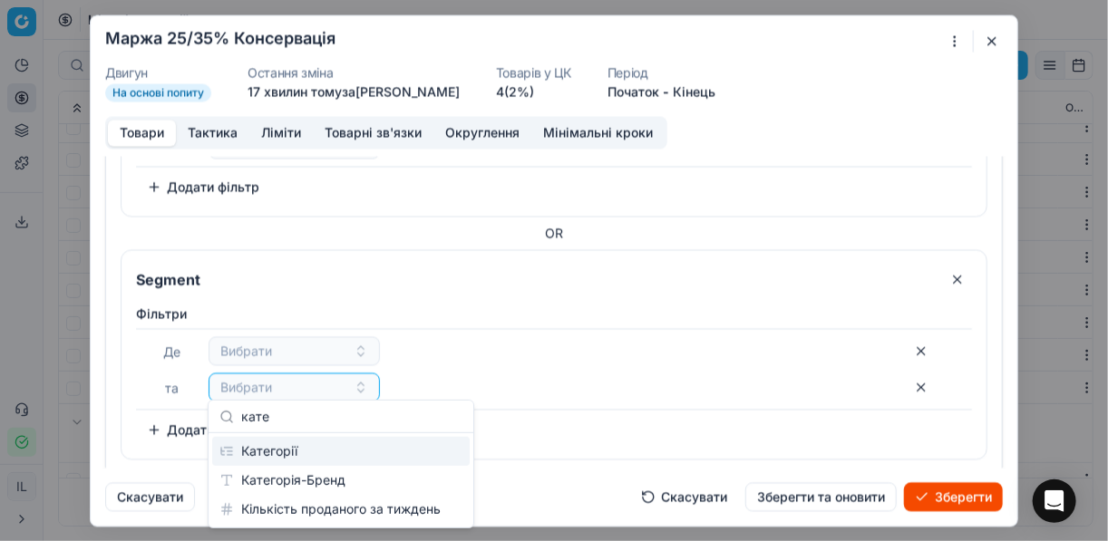
type input "кате"
click at [293, 453] on div "Категорії" at bounding box center [340, 451] width 257 height 29
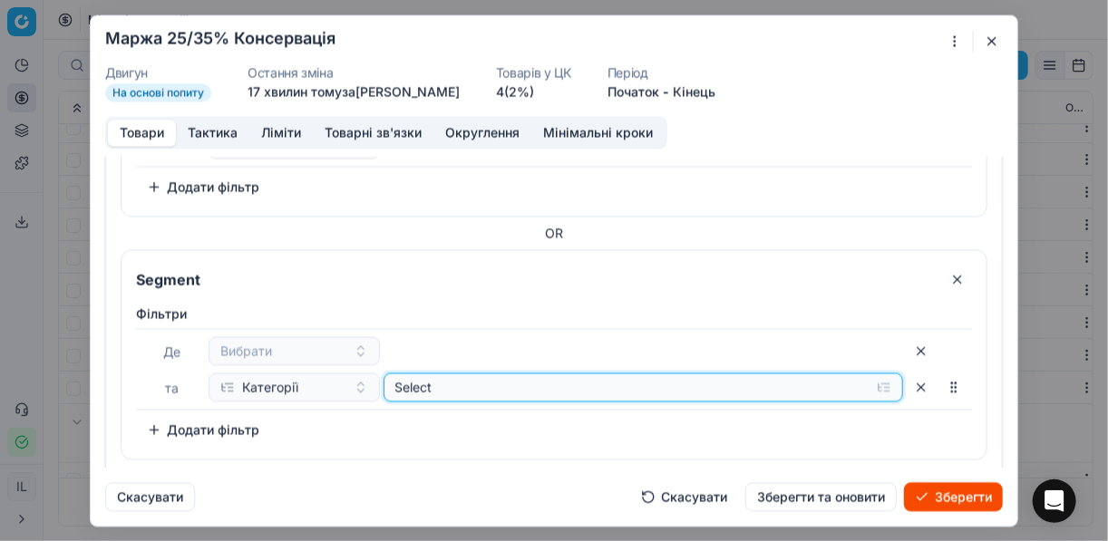
click at [575, 392] on button "Select" at bounding box center [643, 387] width 520 height 29
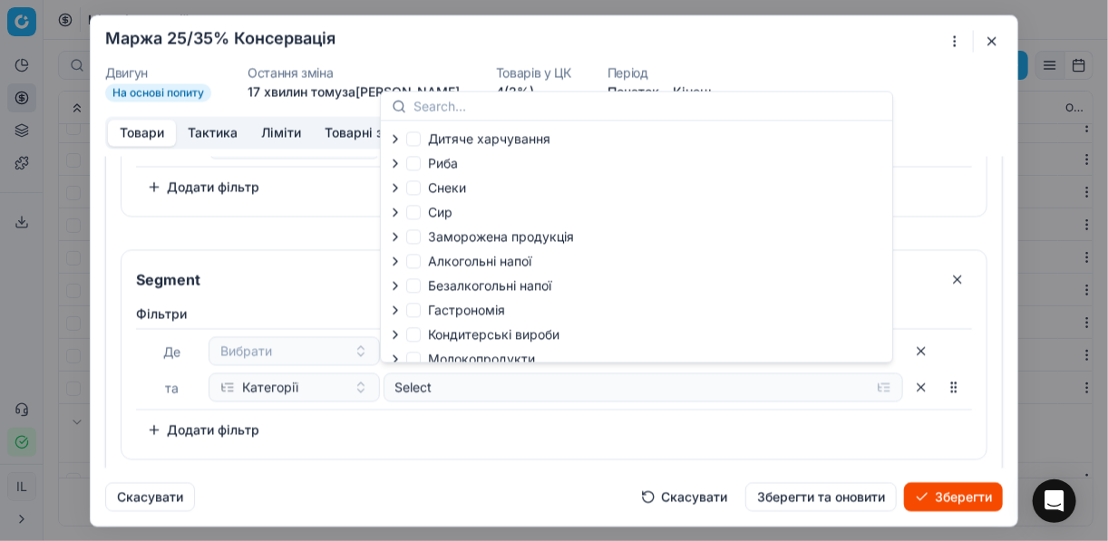
click at [564, 403] on div "Фiльтри Де Вибрати та Категорії Select To pick up a sortable item, press space …" at bounding box center [554, 375] width 836 height 140
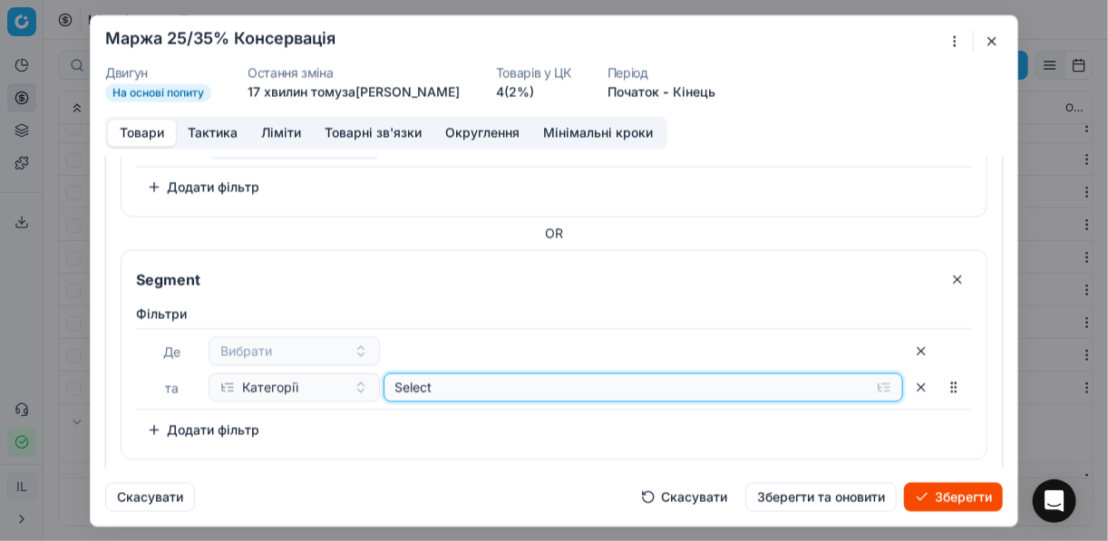
click at [875, 387] on button "Select" at bounding box center [643, 387] width 520 height 29
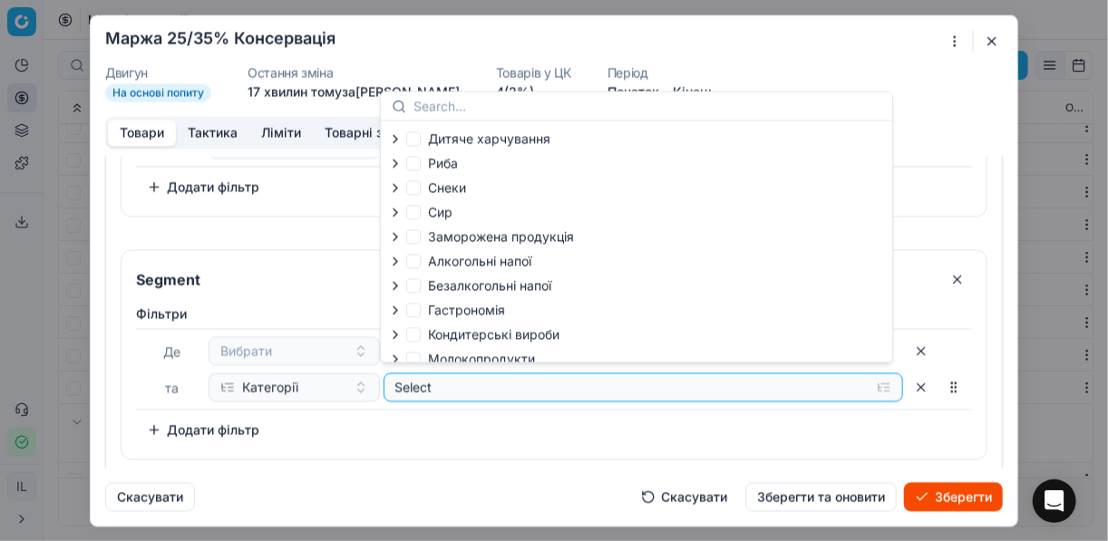
scroll to position [62, 0]
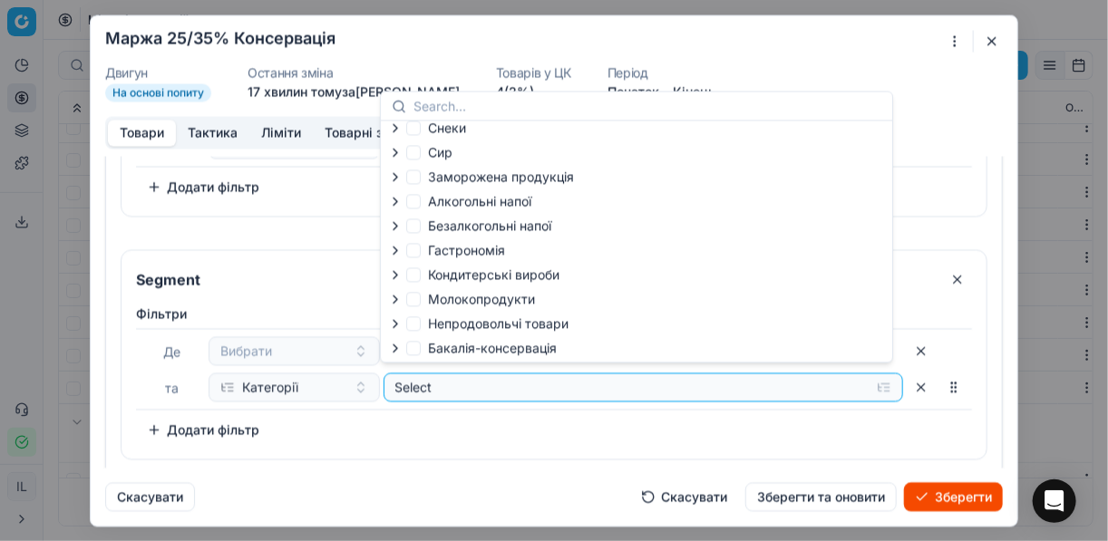
click at [396, 349] on icon "button" at bounding box center [395, 348] width 4 height 7
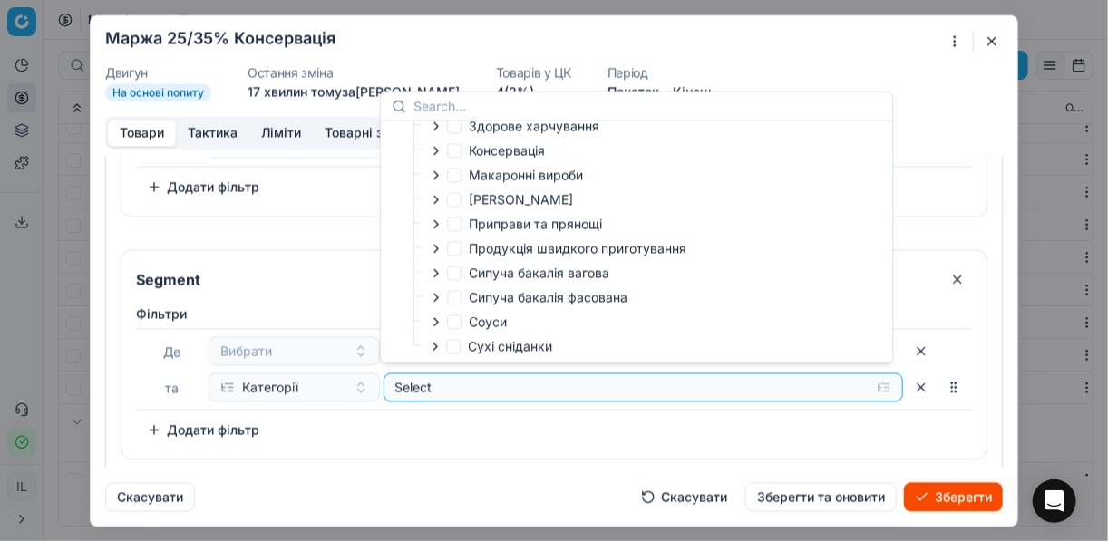
scroll to position [286, 0]
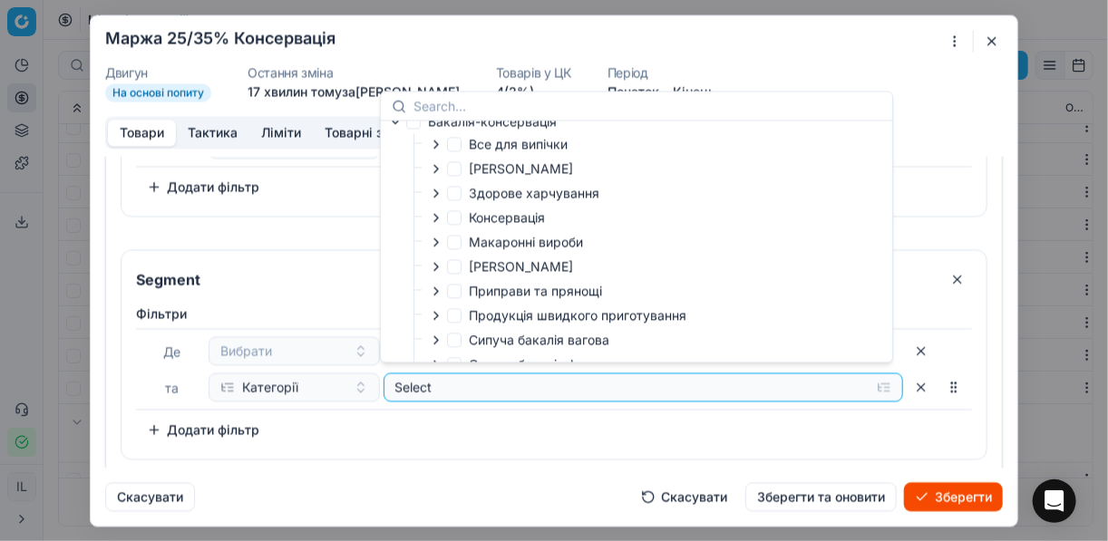
click at [436, 225] on icon "button" at bounding box center [436, 217] width 15 height 15
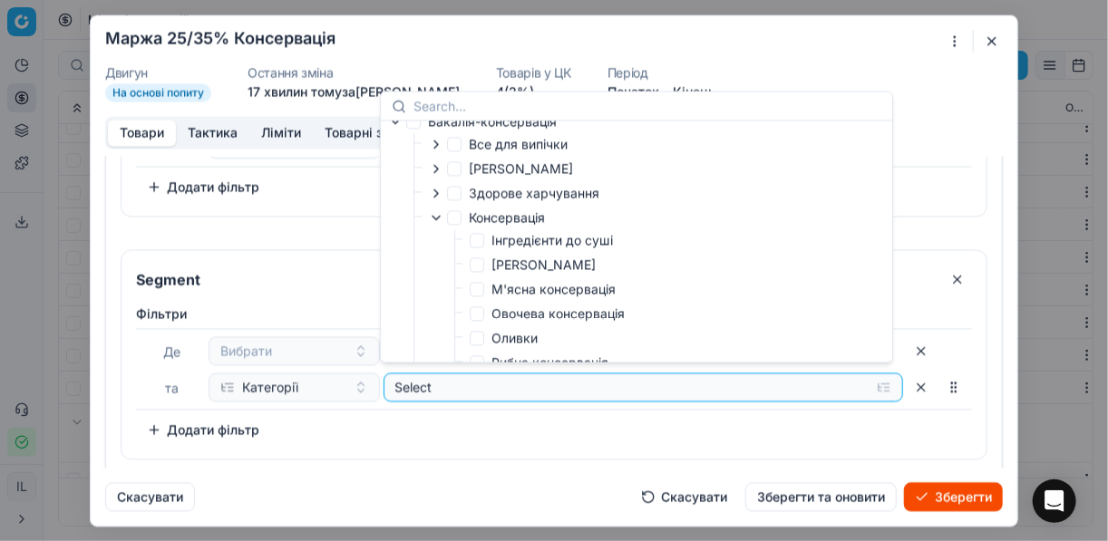
scroll to position [359, 0]
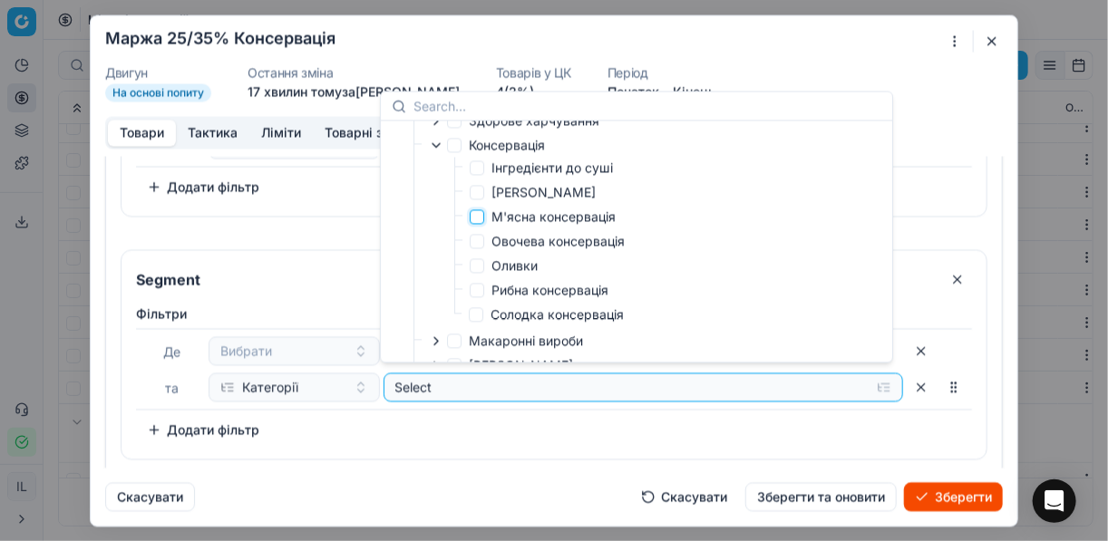
click at [481, 222] on input "М'ясна консервація" at bounding box center [477, 216] width 15 height 15
checkbox input "true"
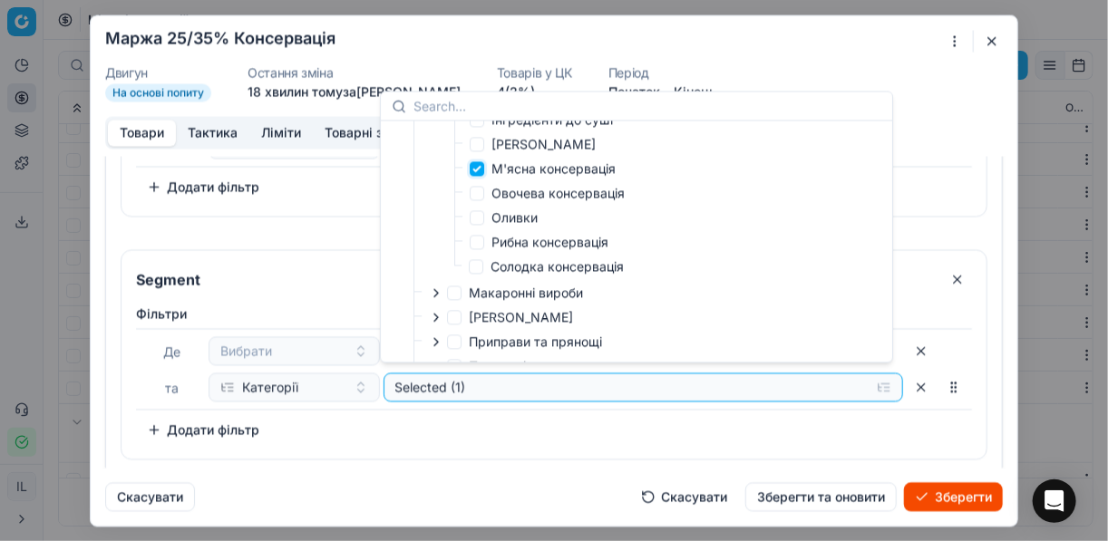
scroll to position [432, 0]
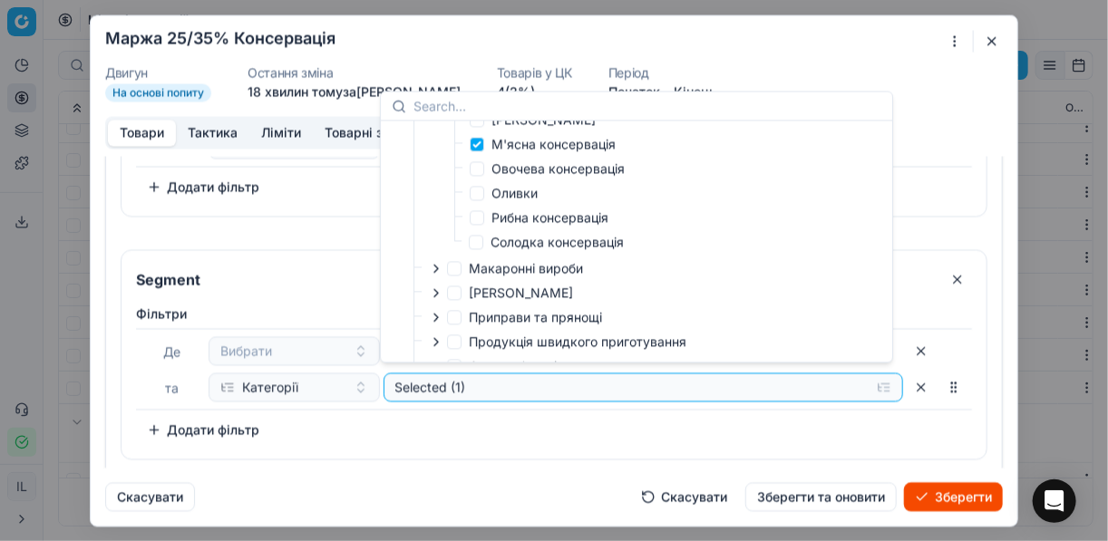
click at [765, 436] on div "Фiльтри Де Вибрати та Категорії Selected (1) To pick up a sortable item, press …" at bounding box center [554, 375] width 836 height 140
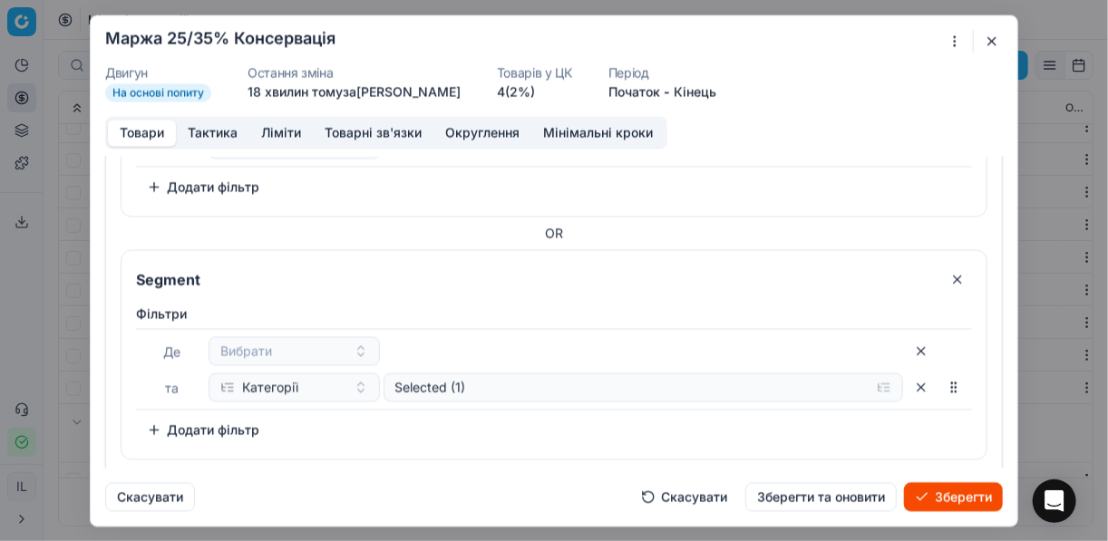
click at [160, 422] on button "Додати фільтр" at bounding box center [203, 429] width 134 height 29
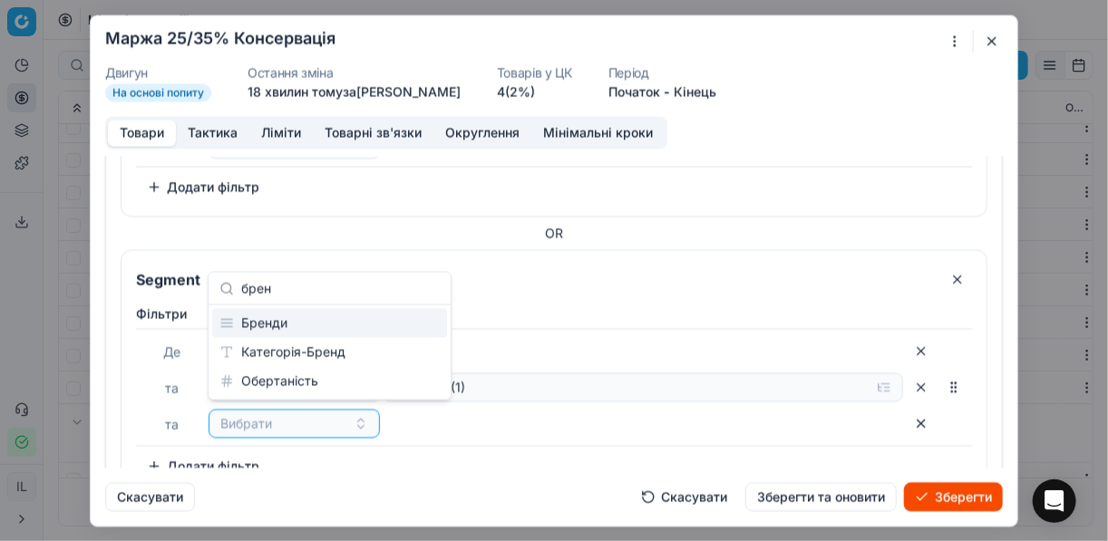
type input "брен"
click at [275, 324] on div "Бренди" at bounding box center [329, 323] width 235 height 29
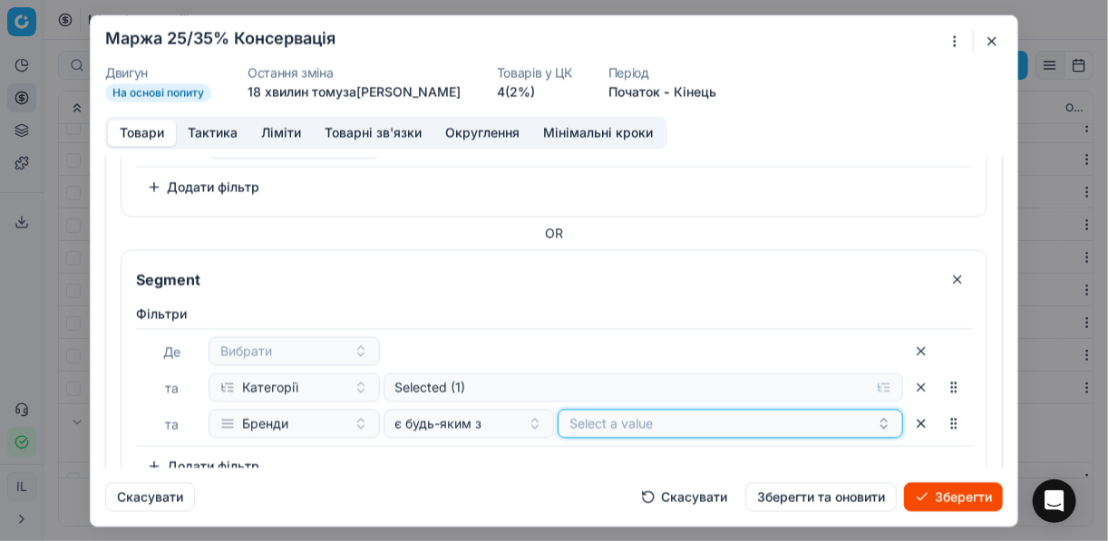
click at [644, 416] on button "Select a value" at bounding box center [730, 423] width 345 height 29
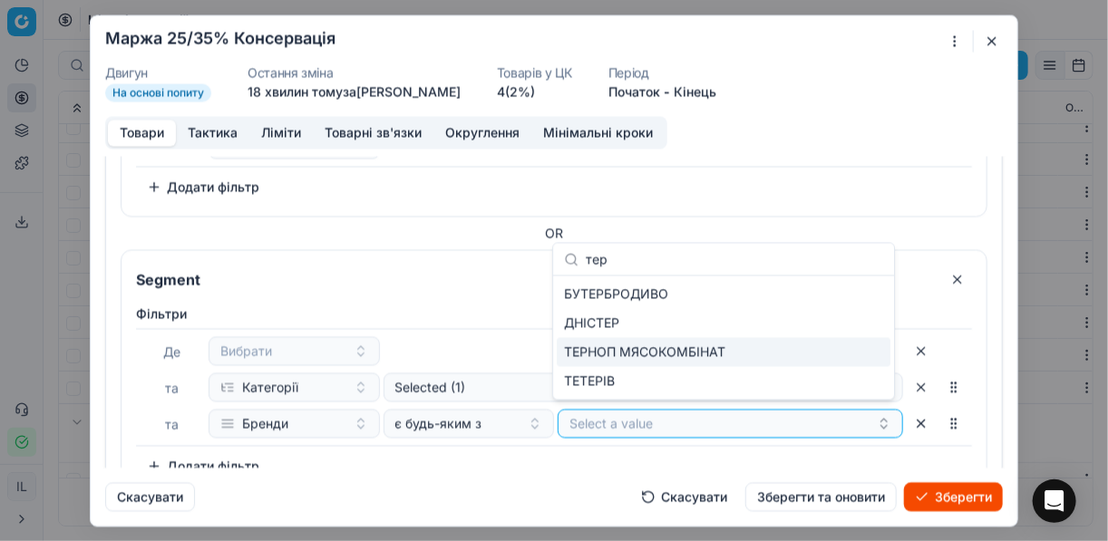
type input "тер"
click at [846, 350] on div "ТЕРНОП МЯСОКОМБІНАТ" at bounding box center [724, 352] width 334 height 29
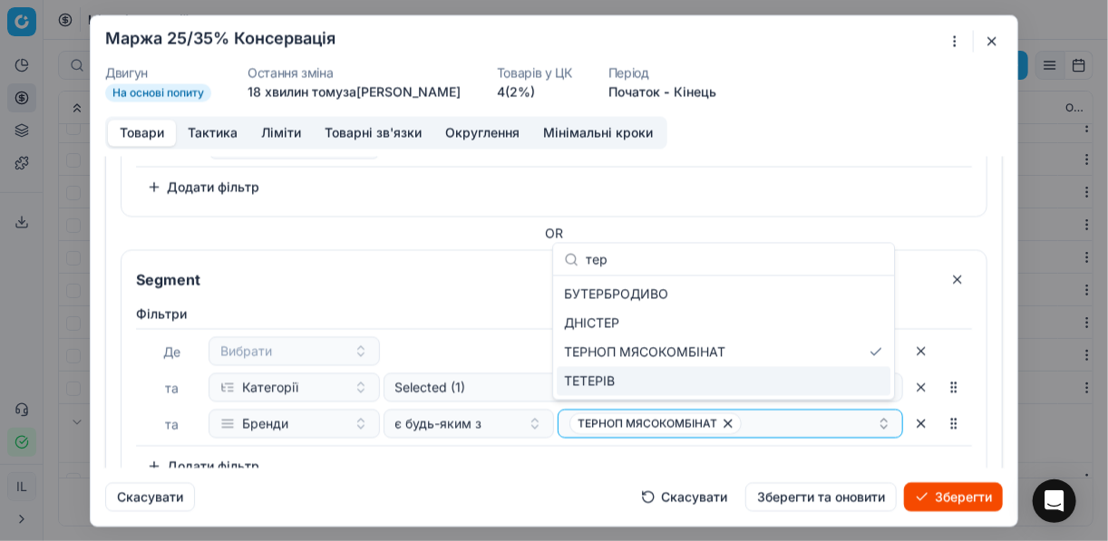
click at [580, 432] on div "Де Вибрати та Категорії Selected (1) та Бренди є будь-яким з ТЕРНОП МЯСОКОМБІНАТ" at bounding box center [554, 387] width 836 height 118
click at [736, 414] on div "ТЕРНОП МЯСОКОМБІНАТ" at bounding box center [722, 423] width 307 height 22
type input "хут"
click at [747, 382] on div "ХУТОРОК" at bounding box center [724, 381] width 334 height 29
click at [514, 480] on div "Скасувати Скасувати Зберегти та оновити Зберегти" at bounding box center [554, 490] width 898 height 44
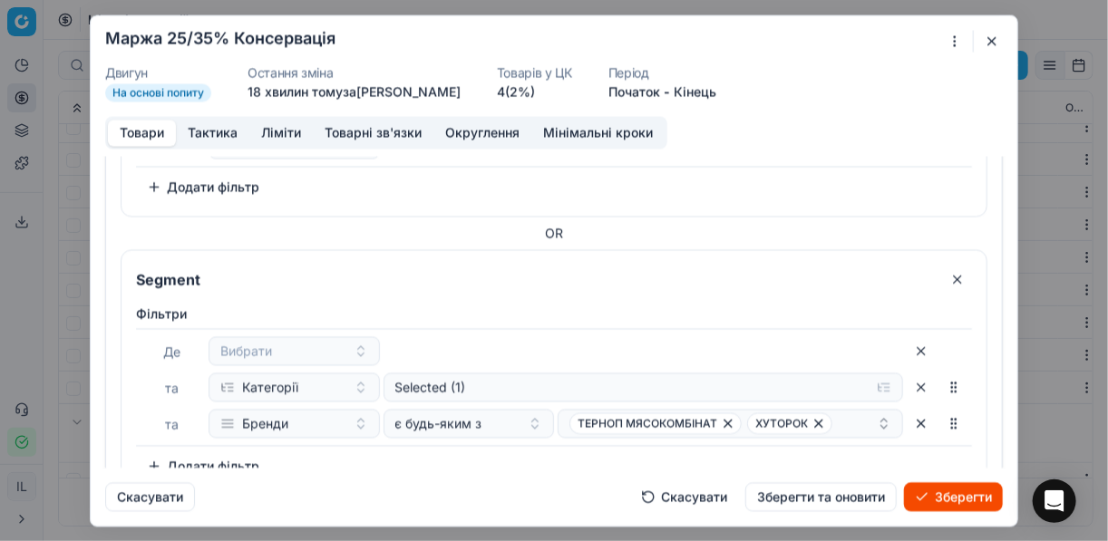
scroll to position [796, 0]
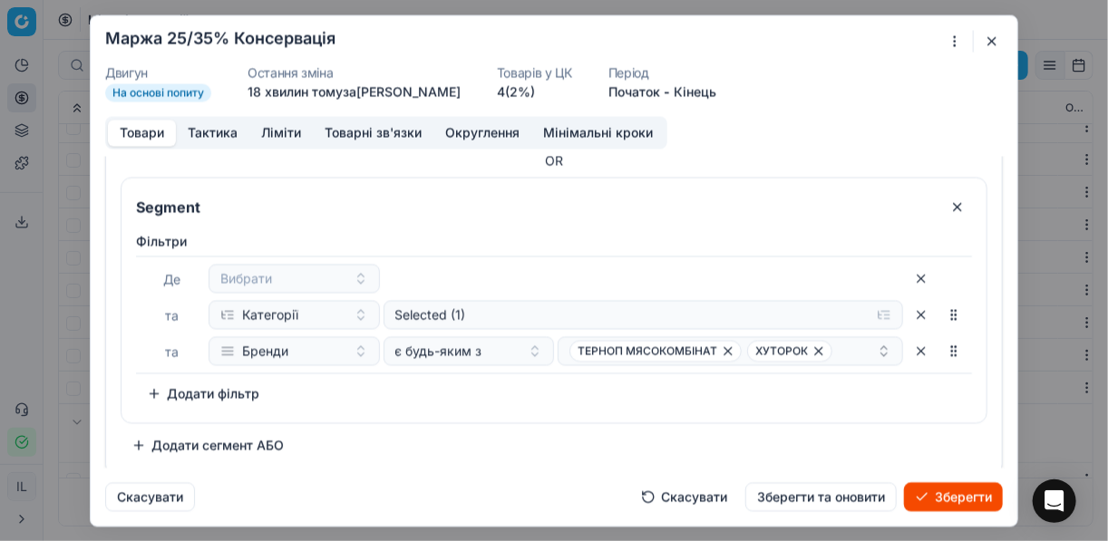
click at [166, 446] on button "Додати сегмент АБО" at bounding box center [208, 445] width 174 height 29
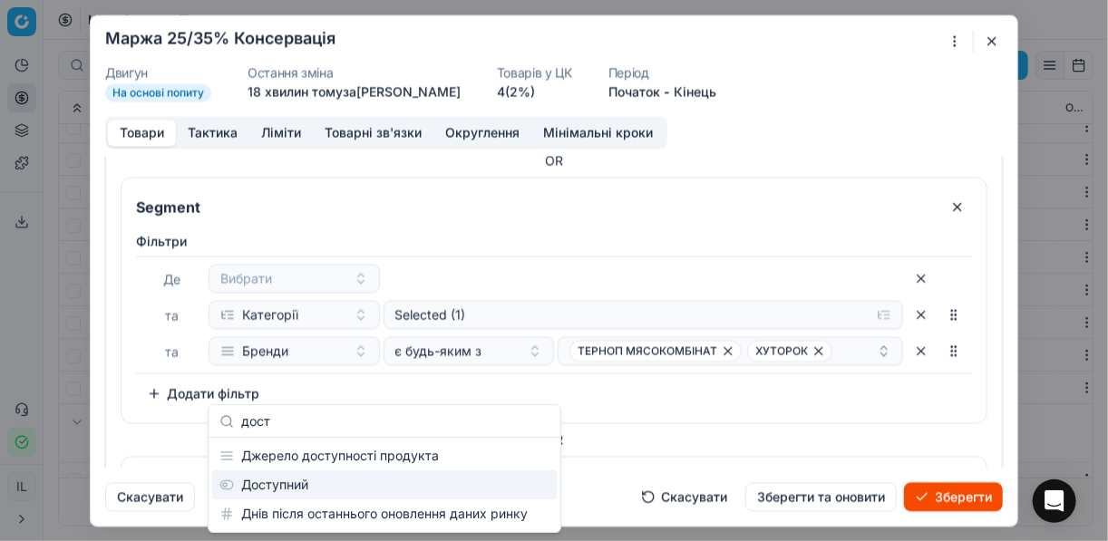
type input "дост"
click at [276, 483] on div "Доступний" at bounding box center [384, 485] width 345 height 29
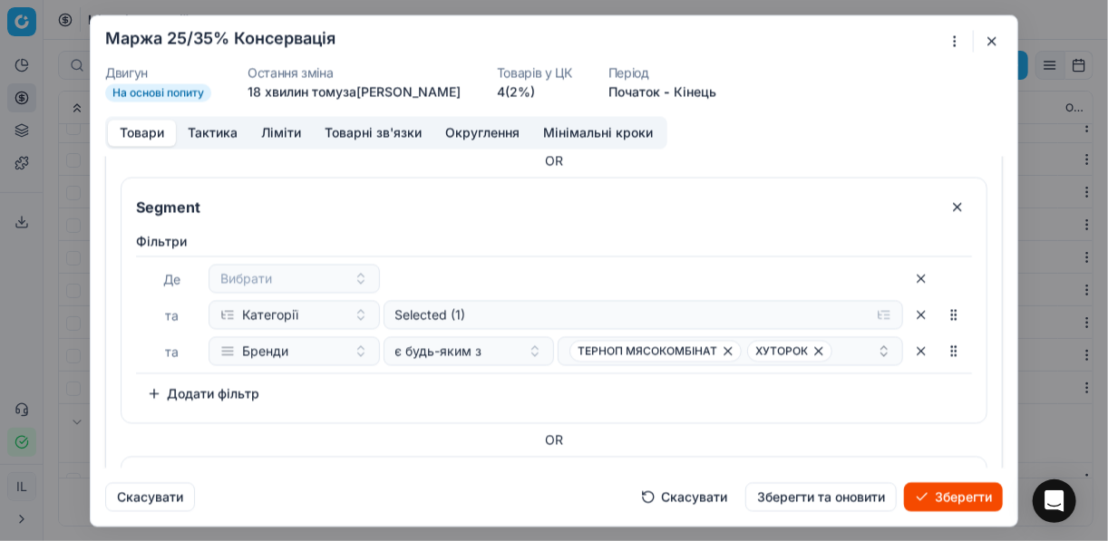
scroll to position [1001, 0]
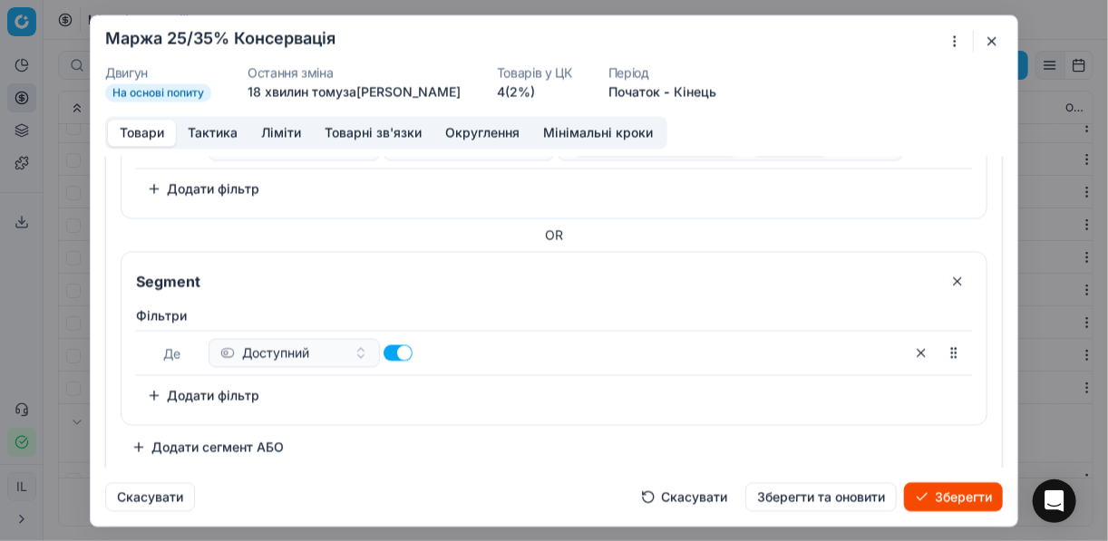
click at [152, 381] on button "Додати фільтр" at bounding box center [203, 395] width 134 height 29
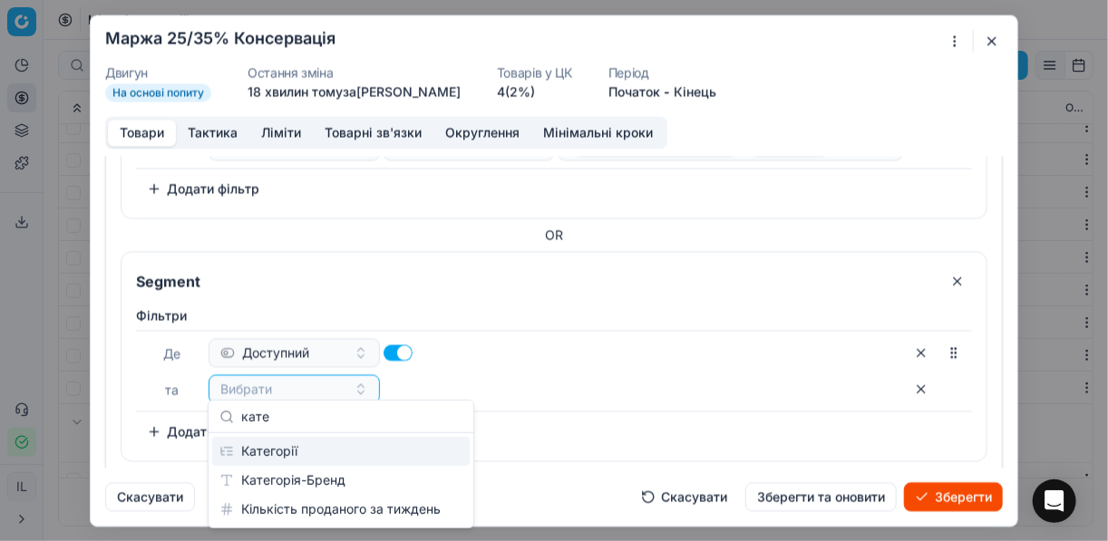
type input "кате"
click at [305, 451] on div "Категорії" at bounding box center [340, 451] width 257 height 29
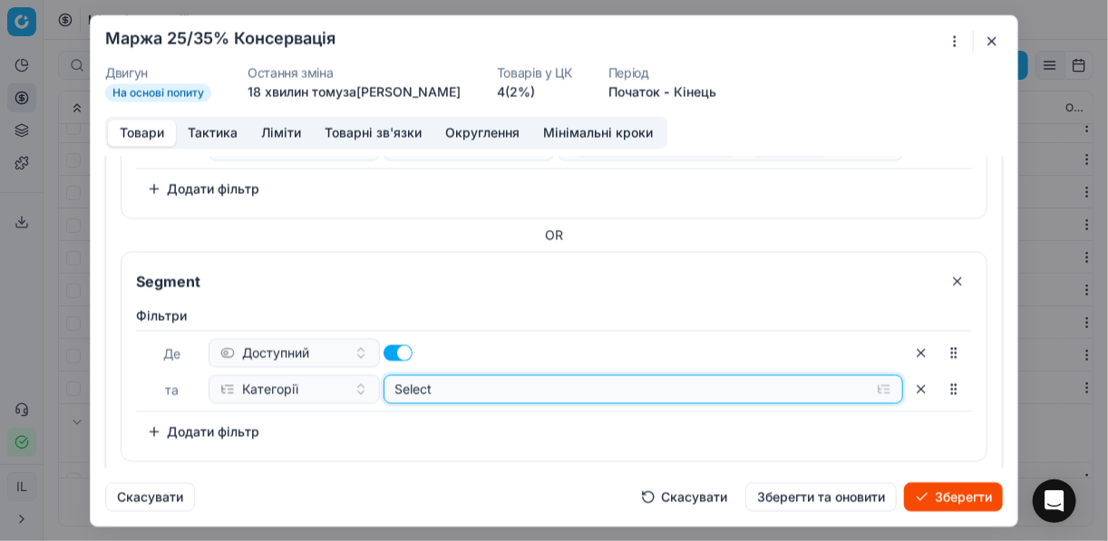
click at [878, 381] on button "Select" at bounding box center [643, 388] width 520 height 29
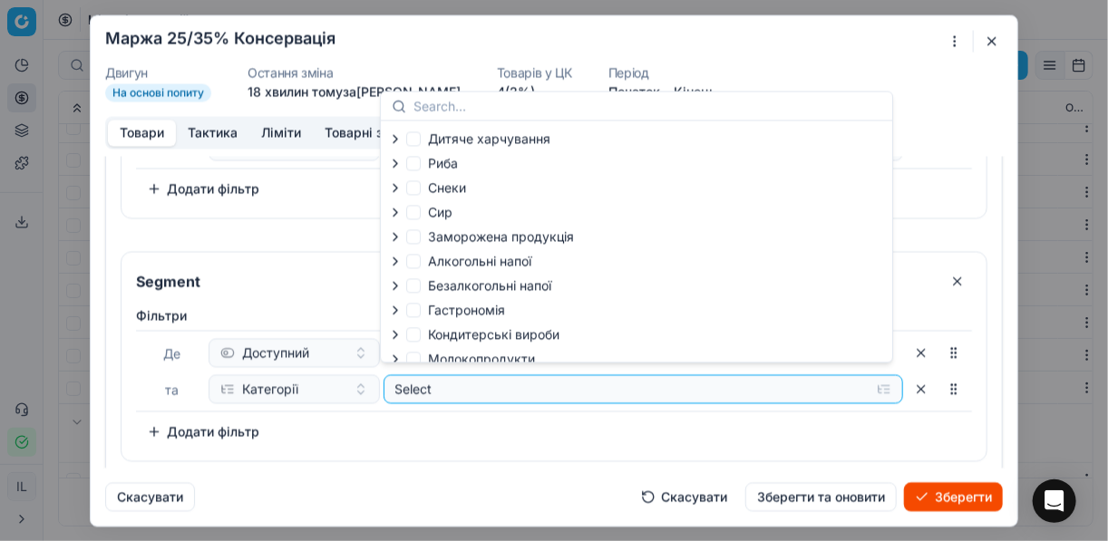
scroll to position [62, 0]
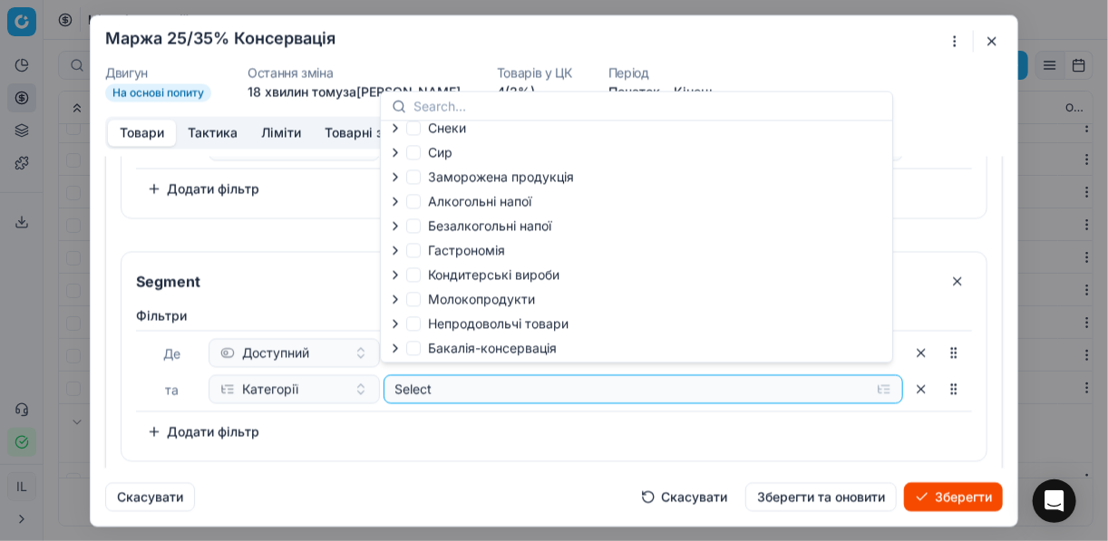
click at [403, 275] on div at bounding box center [397, 274] width 18 height 15
click at [396, 350] on icon "button" at bounding box center [395, 348] width 4 height 7
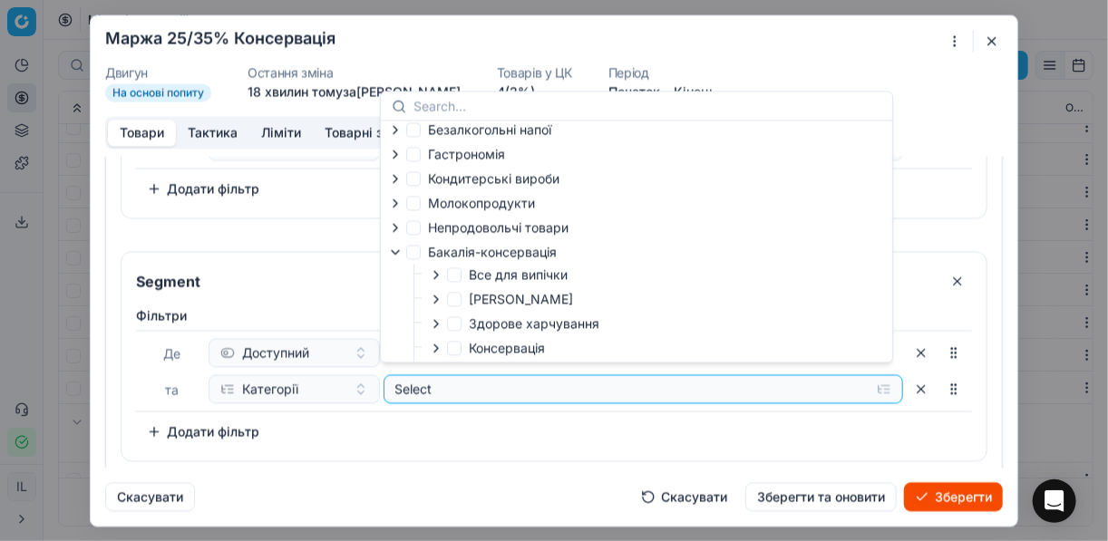
scroll to position [207, 0]
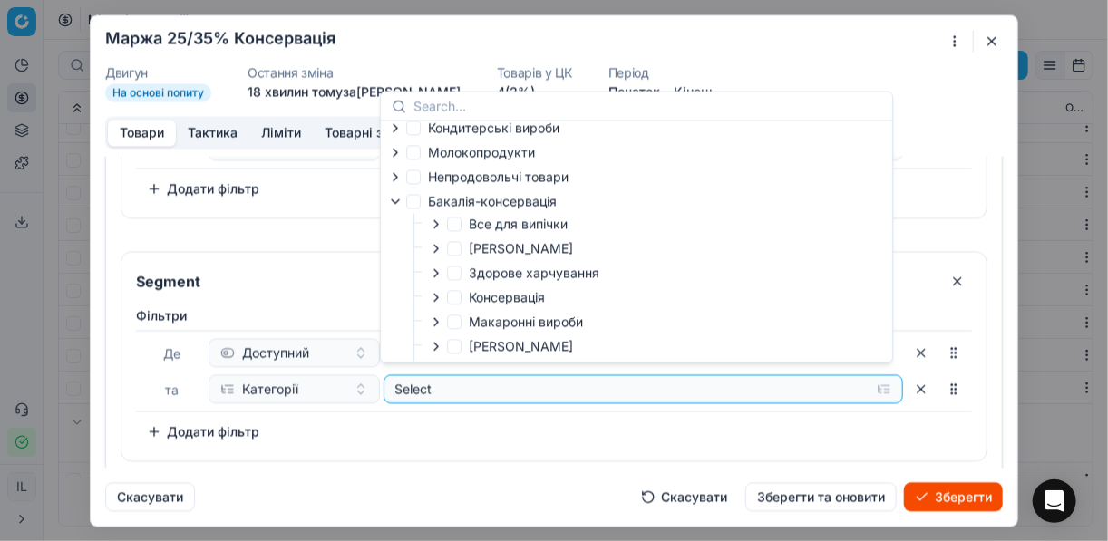
click at [443, 304] on div at bounding box center [438, 297] width 18 height 15
click at [437, 298] on icon "button" at bounding box center [436, 297] width 15 height 15
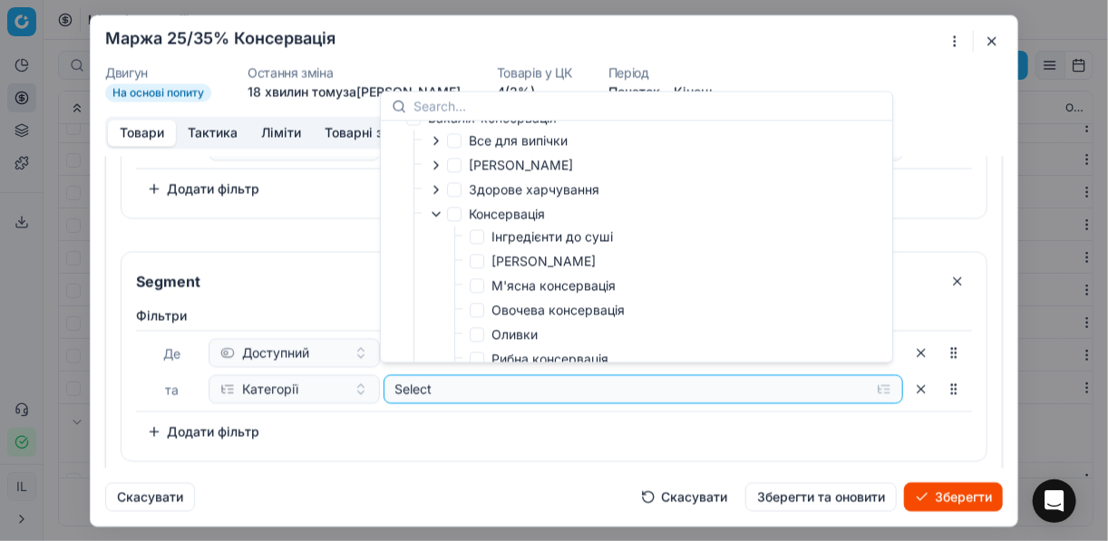
scroll to position [352, 0]
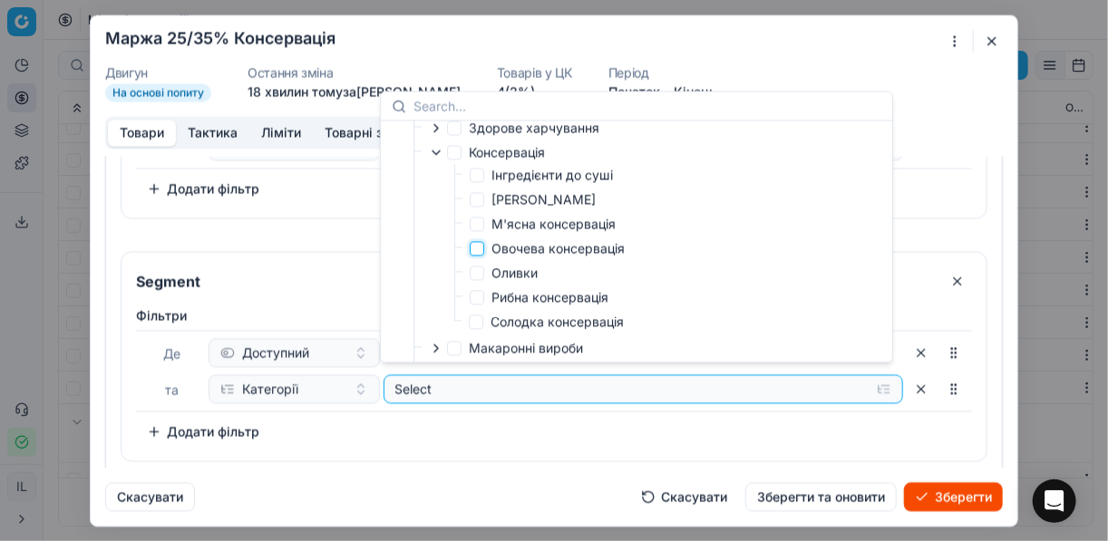
click at [475, 254] on input "Овочева консервація" at bounding box center [477, 248] width 15 height 15
checkbox input "true"
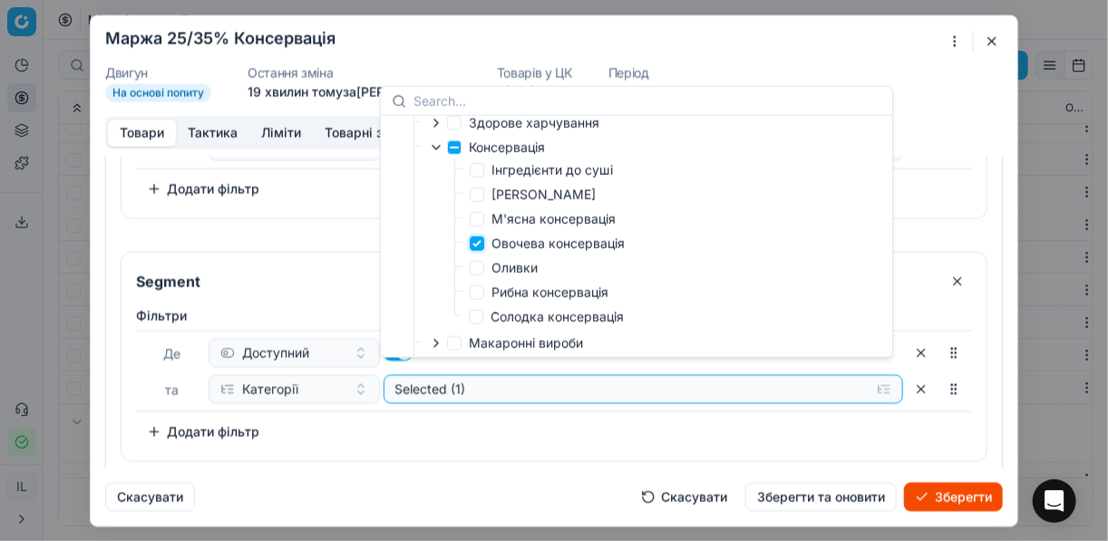
scroll to position [1037, 0]
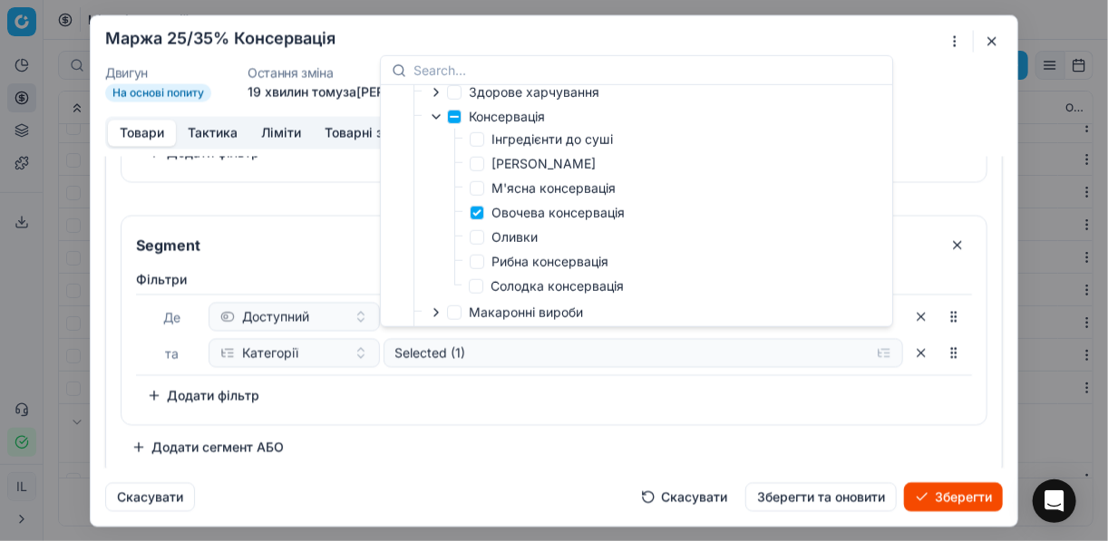
click at [624, 407] on div "Фiльтри Де Доступний та Категорії Selected (1) To pick up a sortable item, pres…" at bounding box center [553, 343] width 865 height 161
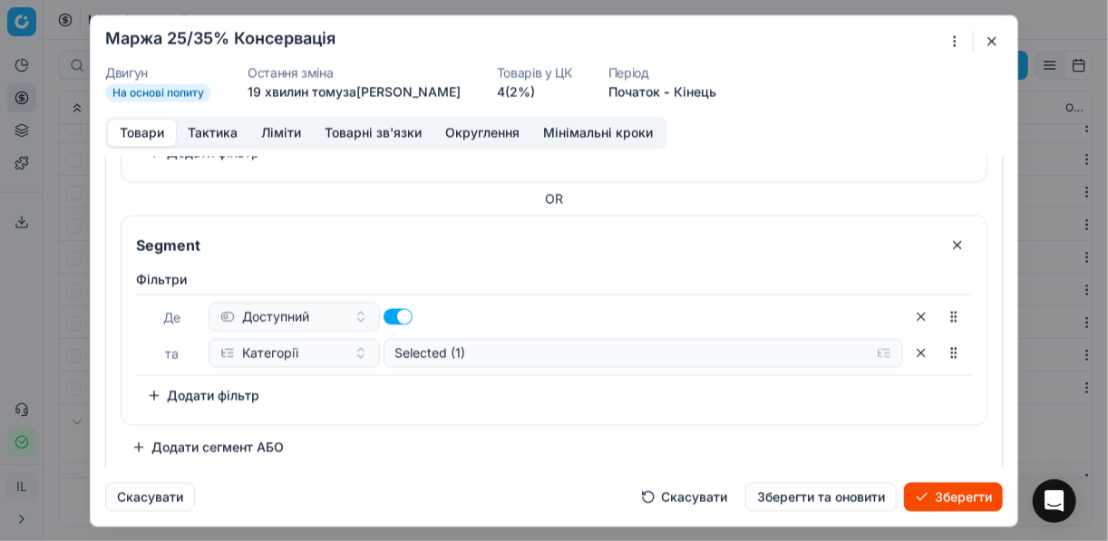
click at [154, 388] on button "Додати фільтр" at bounding box center [203, 395] width 134 height 29
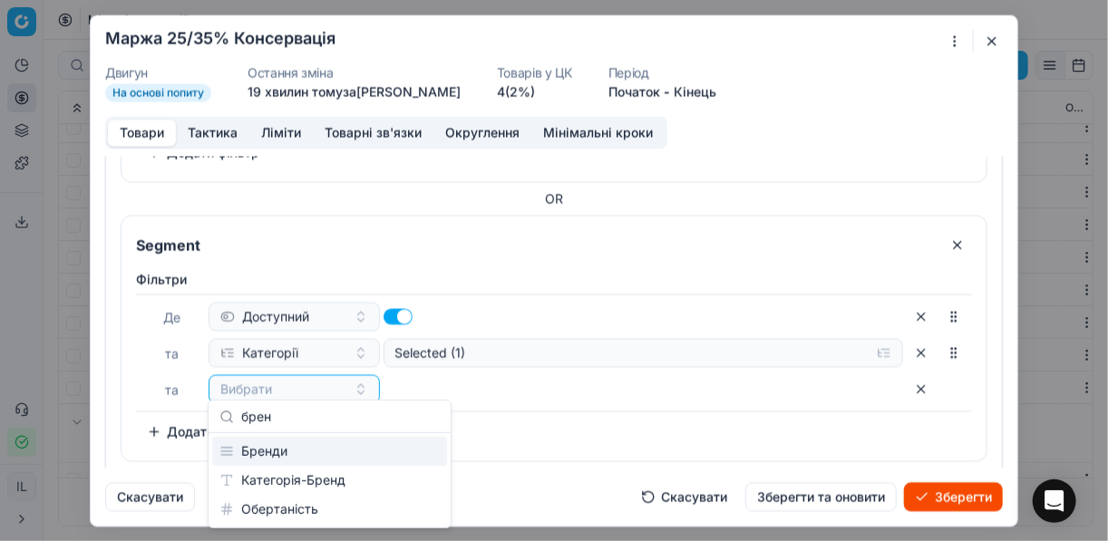
type input "брен"
click at [274, 455] on div "Бренди" at bounding box center [329, 451] width 235 height 29
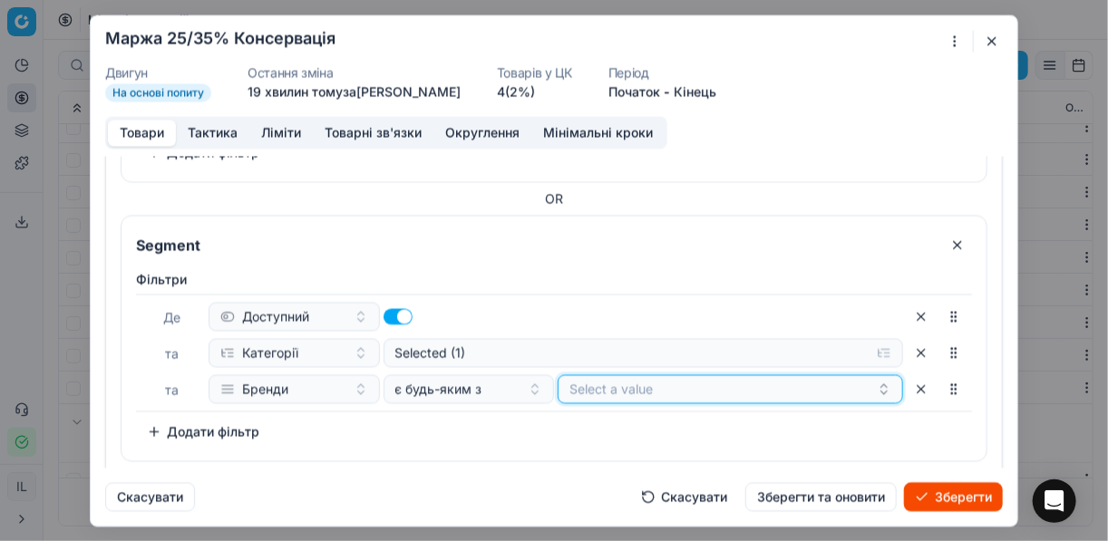
click at [574, 391] on button "Select a value" at bounding box center [730, 388] width 345 height 29
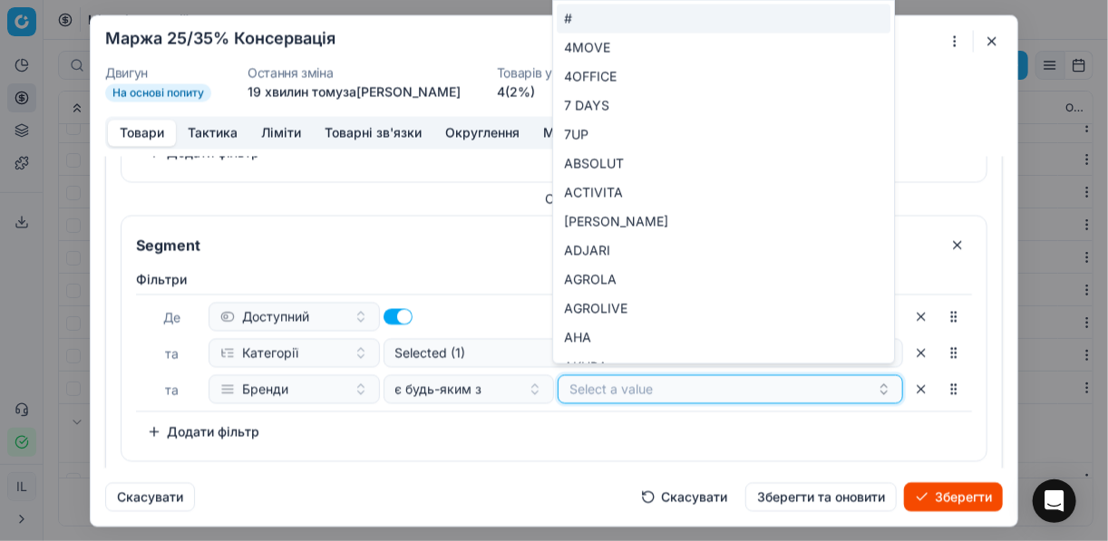
click at [633, 391] on button "Select a value" at bounding box center [730, 388] width 345 height 29
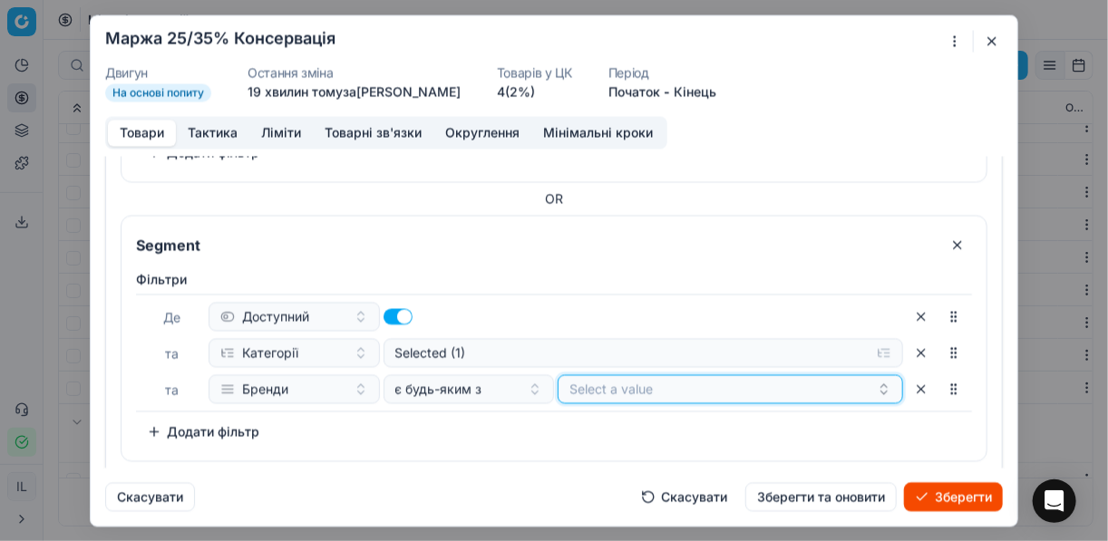
click at [633, 391] on button "Select a value" at bounding box center [730, 388] width 345 height 29
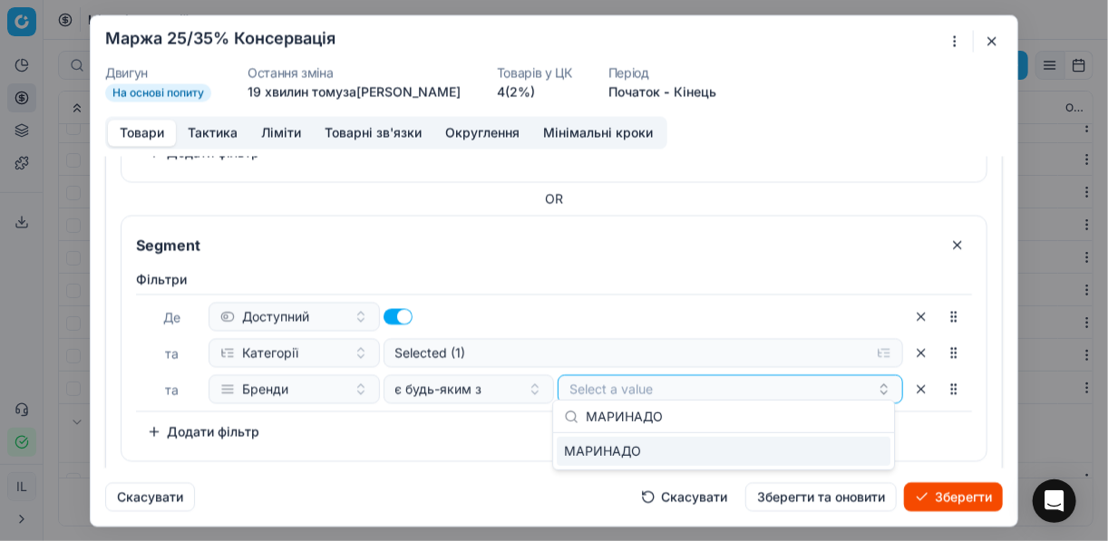
type input "МАРИНАДО"
drag, startPoint x: 821, startPoint y: 458, endPoint x: 767, endPoint y: 453, distance: 54.6
click at [820, 458] on div "МАРИНАДО" at bounding box center [724, 451] width 334 height 29
click at [390, 452] on div "Фiльтри Де Доступний та Категорії Selected (1) та Бренди є будь-яким з МАРИНАДО…" at bounding box center [553, 362] width 865 height 198
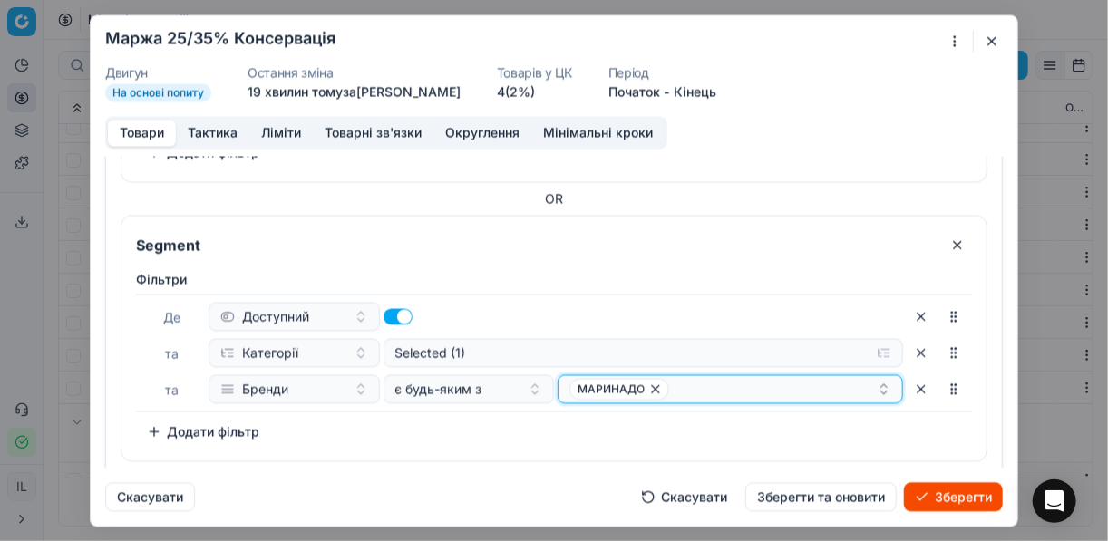
click at [708, 388] on div "МАРИНАДО" at bounding box center [722, 389] width 307 height 22
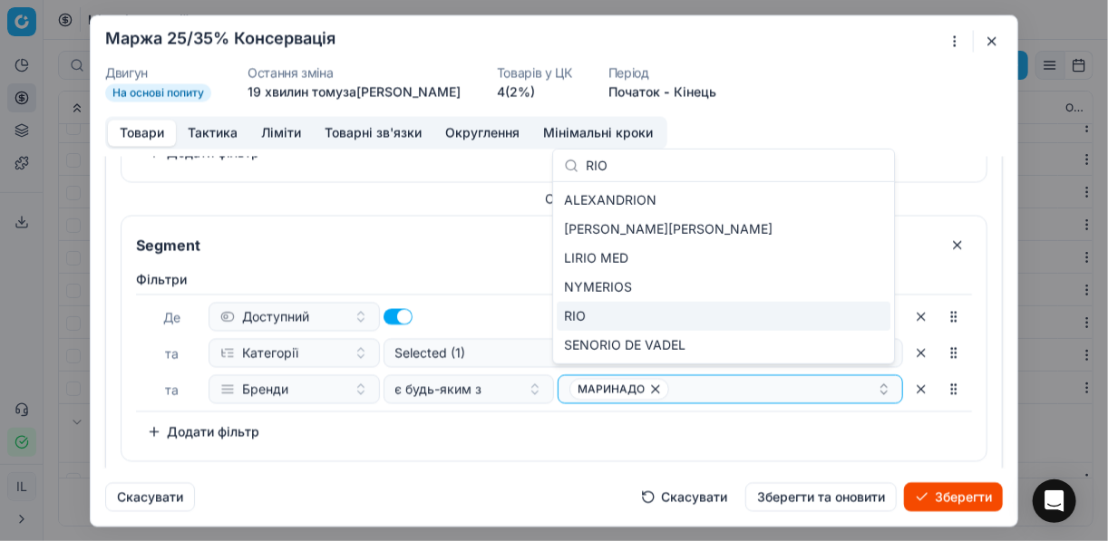
type input "RIO"
click at [726, 311] on div "RIO" at bounding box center [724, 316] width 334 height 29
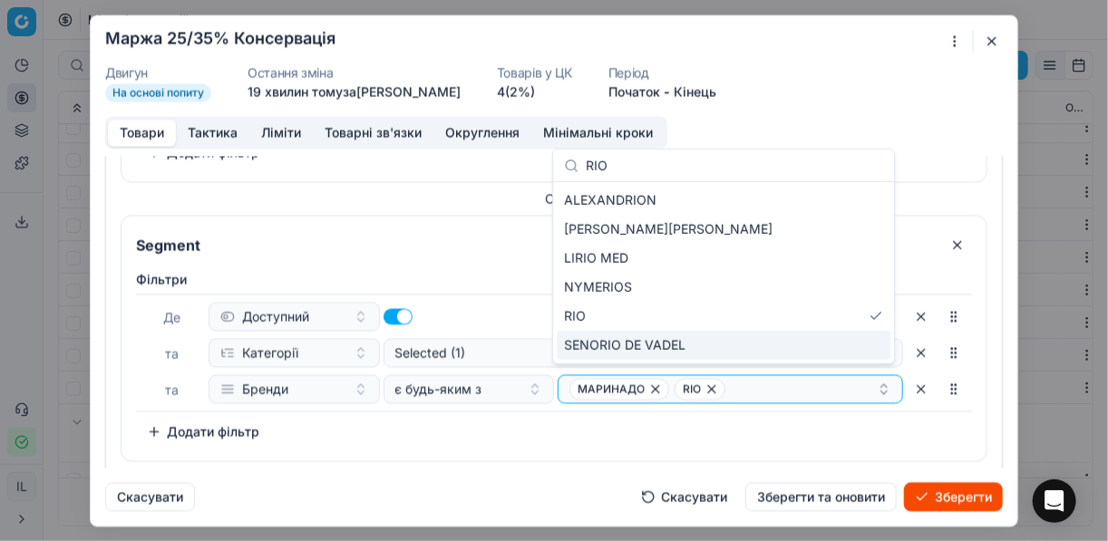
click at [635, 430] on div "Фiльтри Де Доступний та Категорії Selected (1) та Бренди є будь-яким з МАРИНАДО…" at bounding box center [554, 358] width 836 height 176
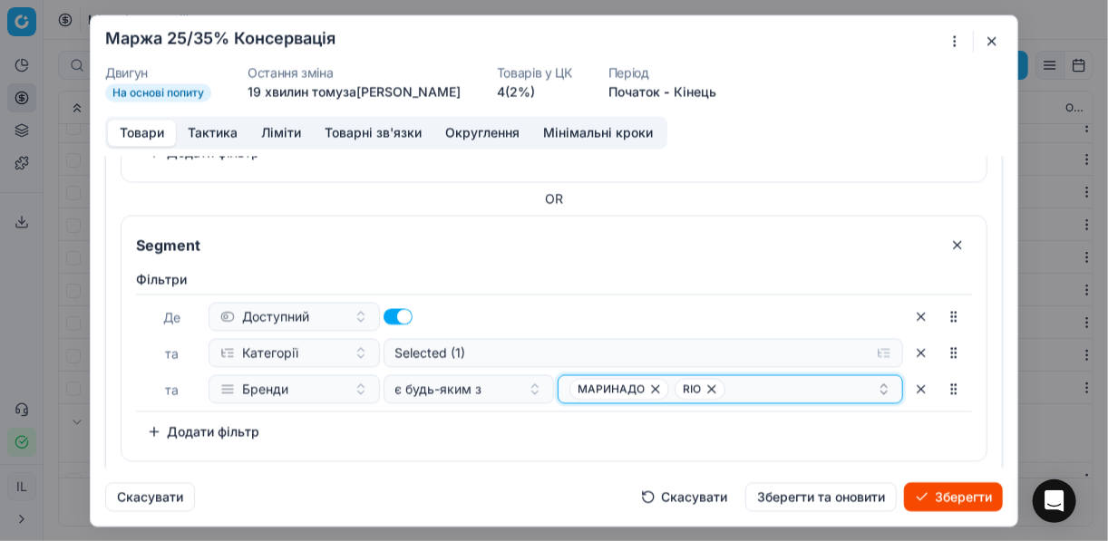
click at [752, 386] on div "МАРИНАДО RIO" at bounding box center [722, 389] width 307 height 22
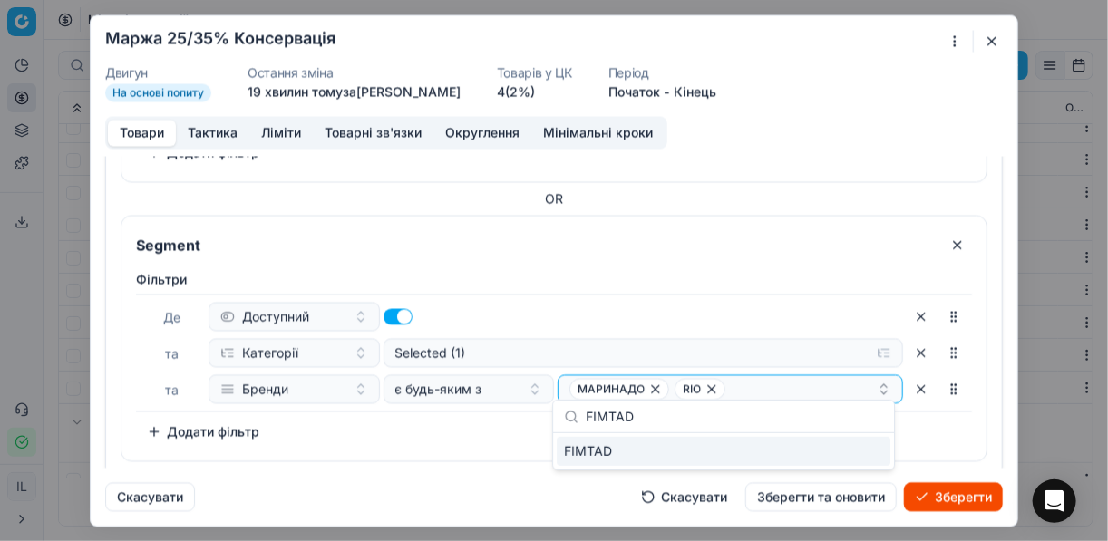
type input "FIMTAD"
click at [871, 449] on div "FIMTAD" at bounding box center [724, 451] width 334 height 29
click at [420, 437] on div "Фiльтри Де Доступний та Категорії Selected (1) та Бренди є будь-яким з МАРИНАДО…" at bounding box center [554, 358] width 836 height 176
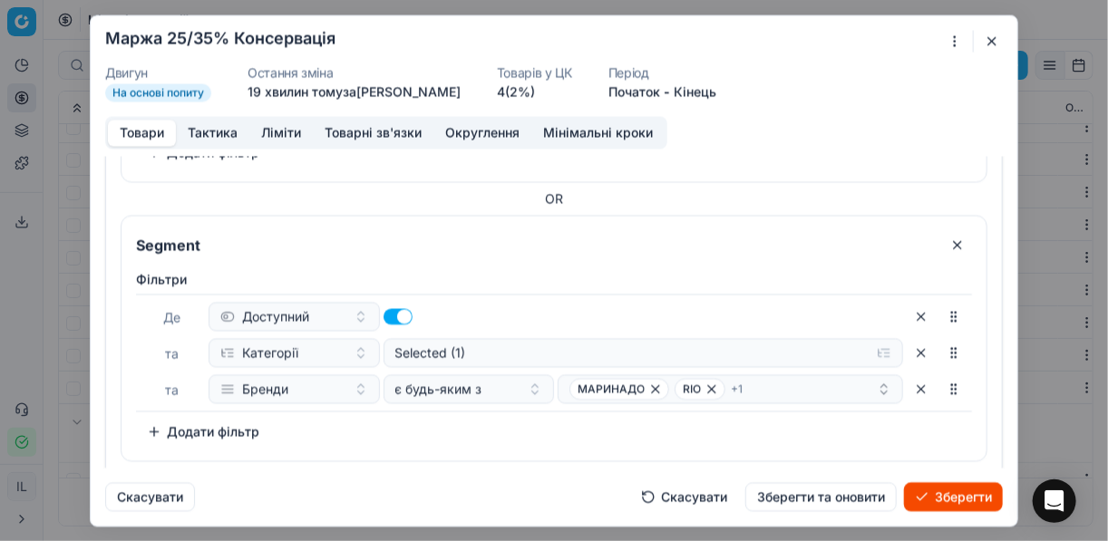
scroll to position [1073, 0]
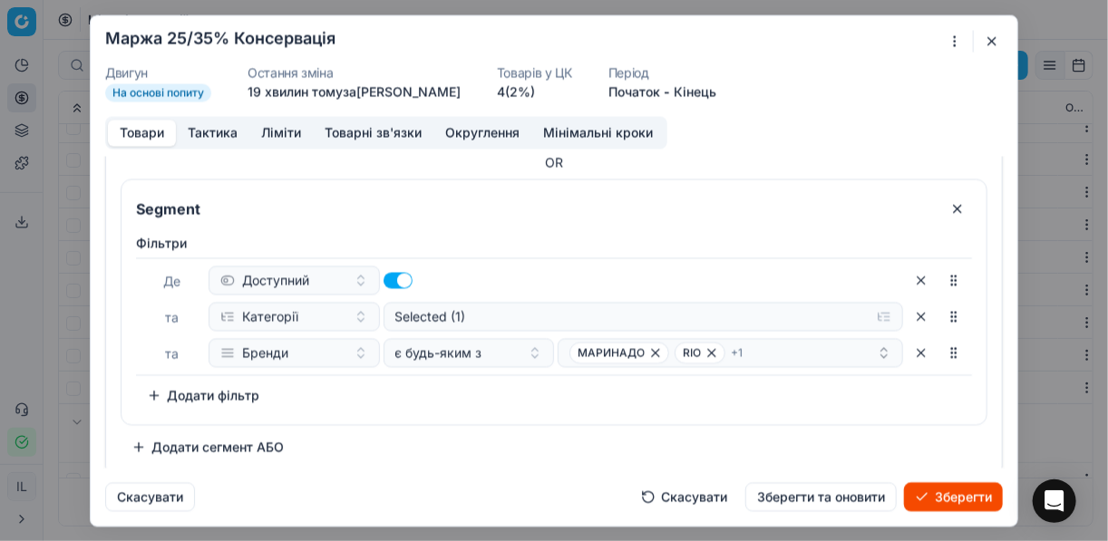
click at [158, 441] on button "Додати сегмент АБО" at bounding box center [208, 446] width 174 height 29
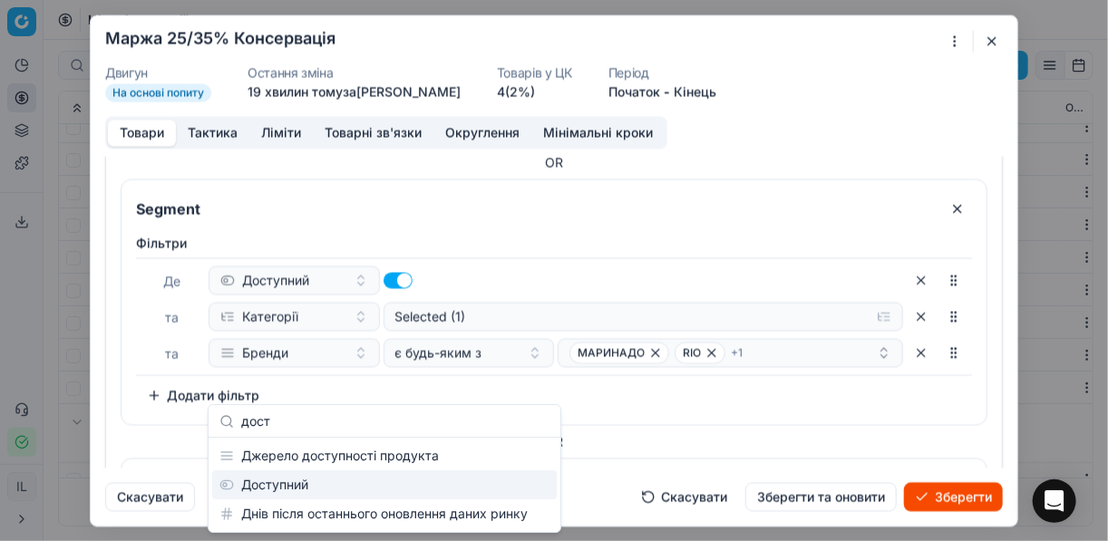
type input "дост"
click at [292, 490] on div "Доступний" at bounding box center [384, 485] width 345 height 29
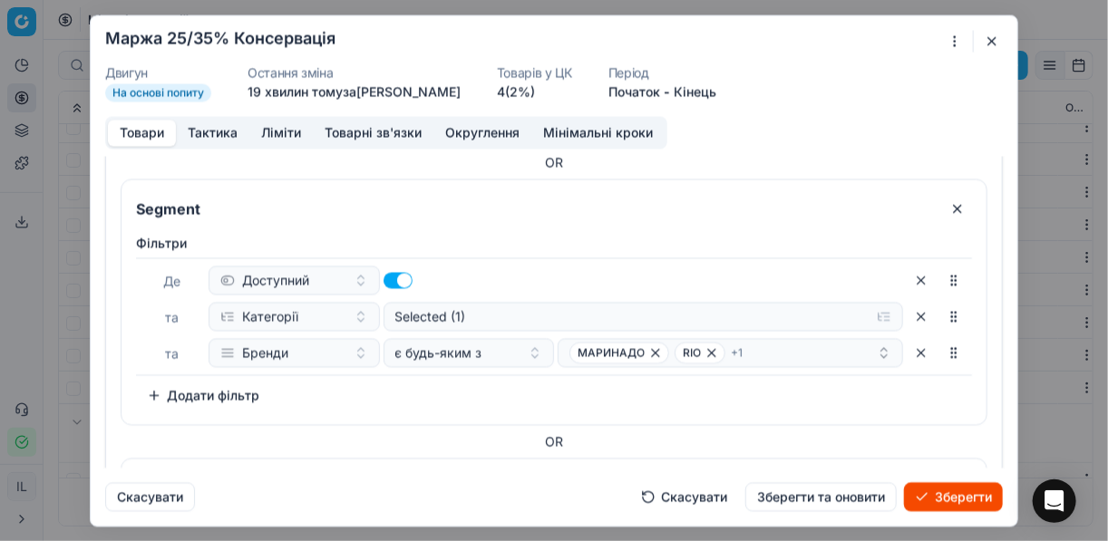
scroll to position [1279, 0]
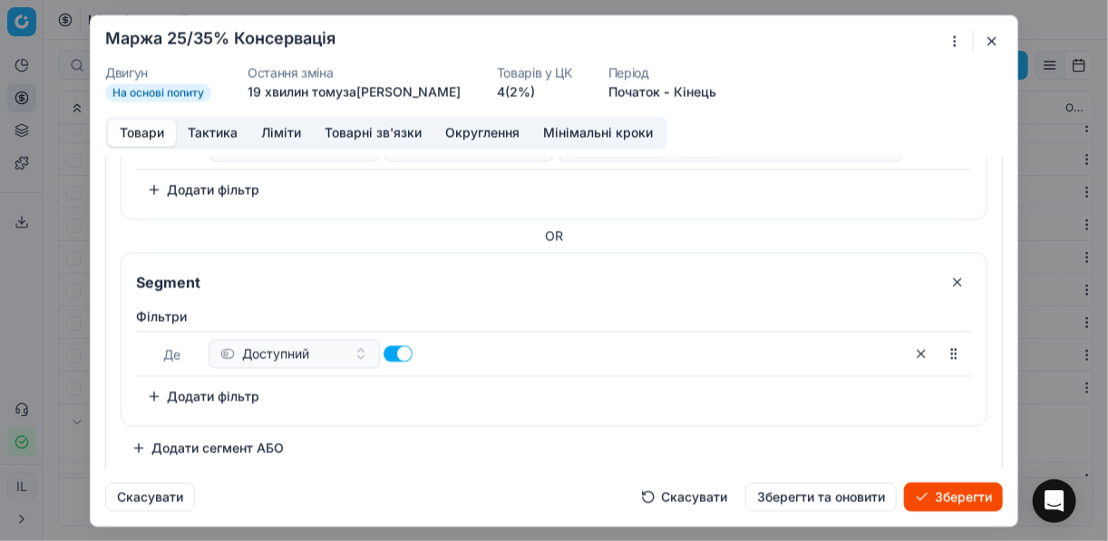
click at [148, 434] on button "Додати сегмент АБО" at bounding box center [208, 447] width 174 height 29
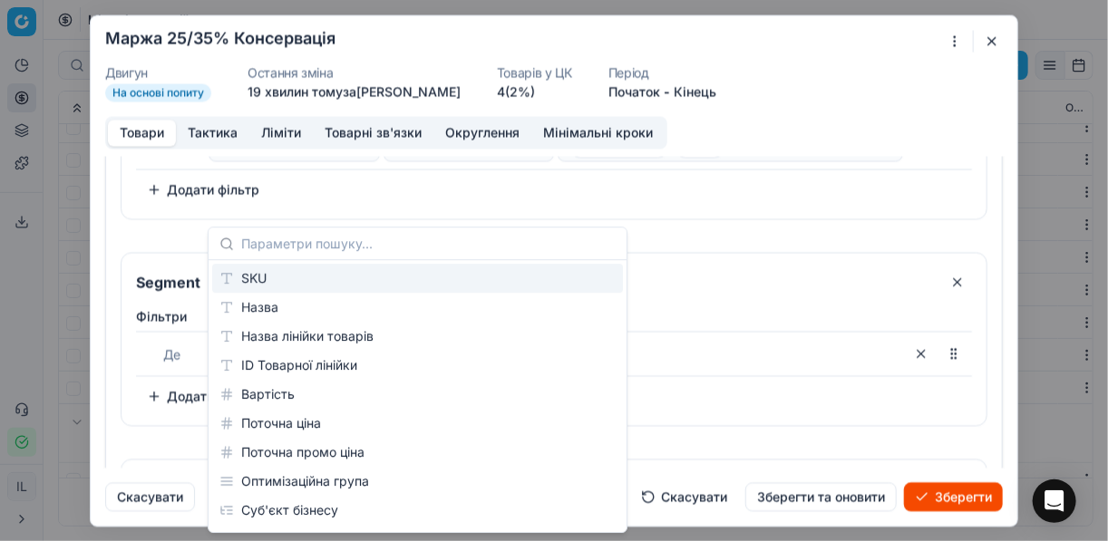
click at [757, 342] on div "Доступний" at bounding box center [556, 353] width 694 height 29
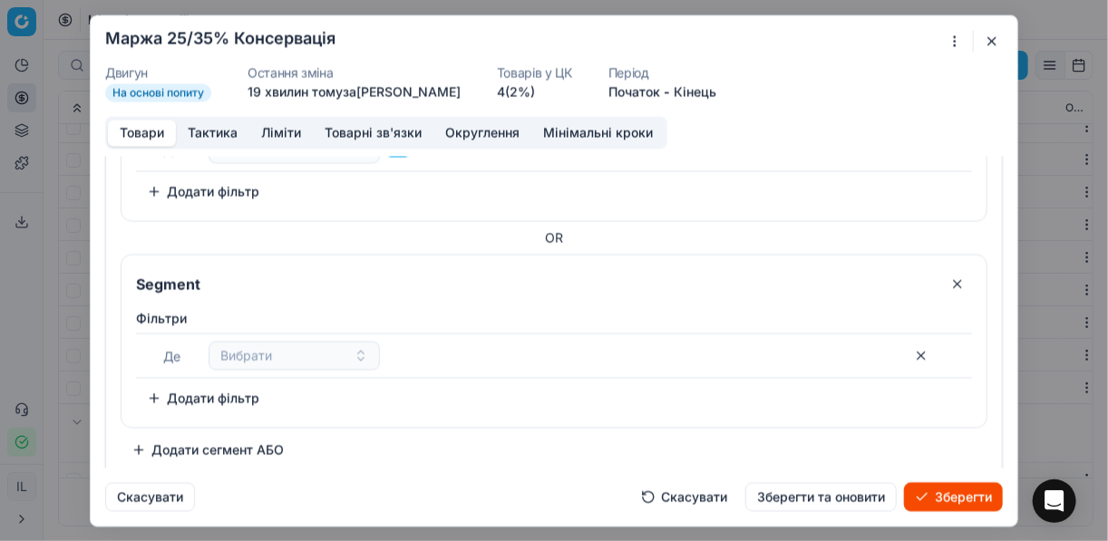
click at [195, 387] on button "Додати фільтр" at bounding box center [203, 397] width 134 height 29
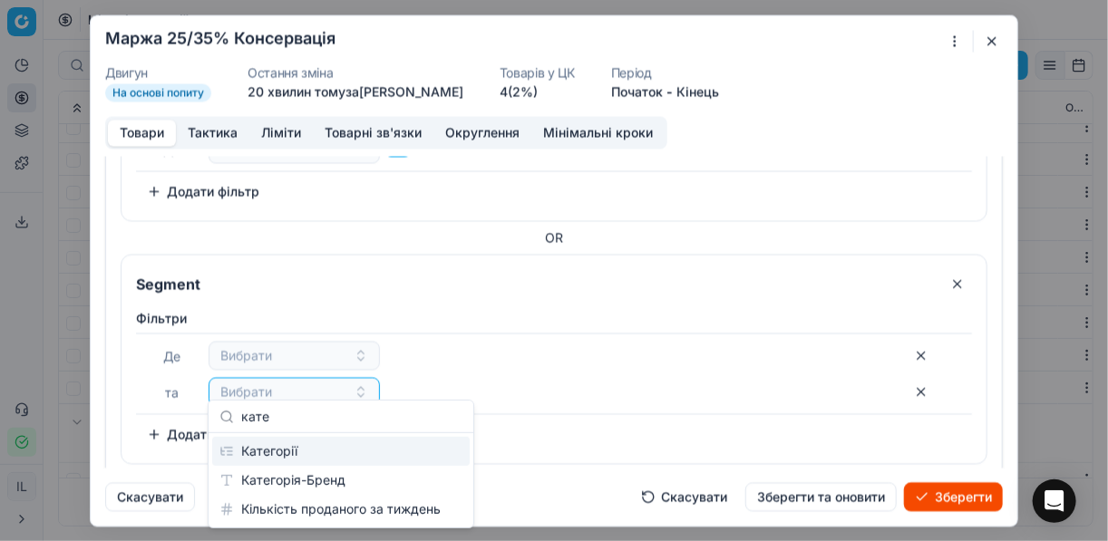
type input "кате"
click at [267, 452] on div "Категорії" at bounding box center [340, 451] width 257 height 29
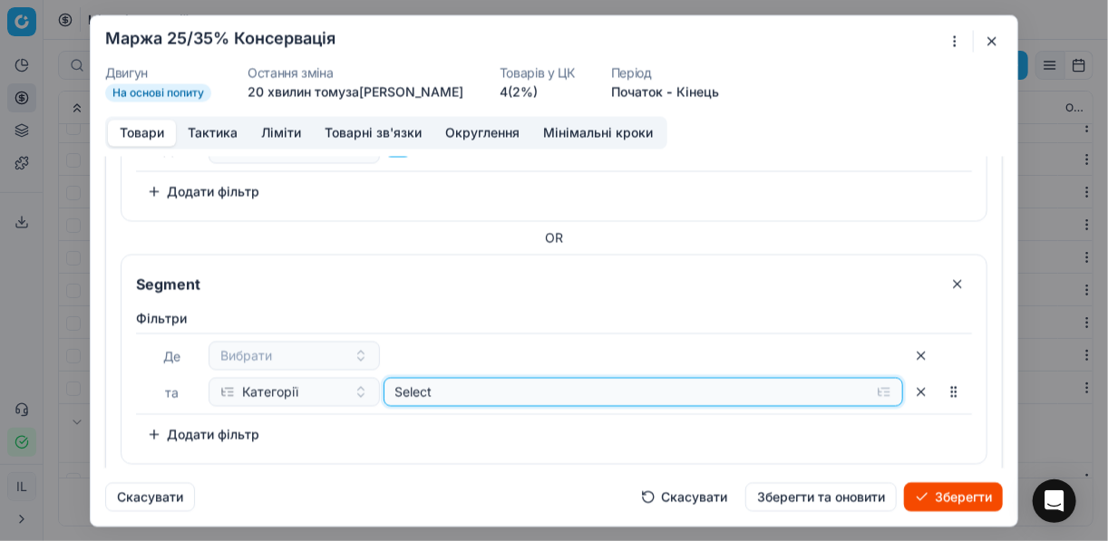
click at [871, 385] on button "Select" at bounding box center [643, 391] width 520 height 29
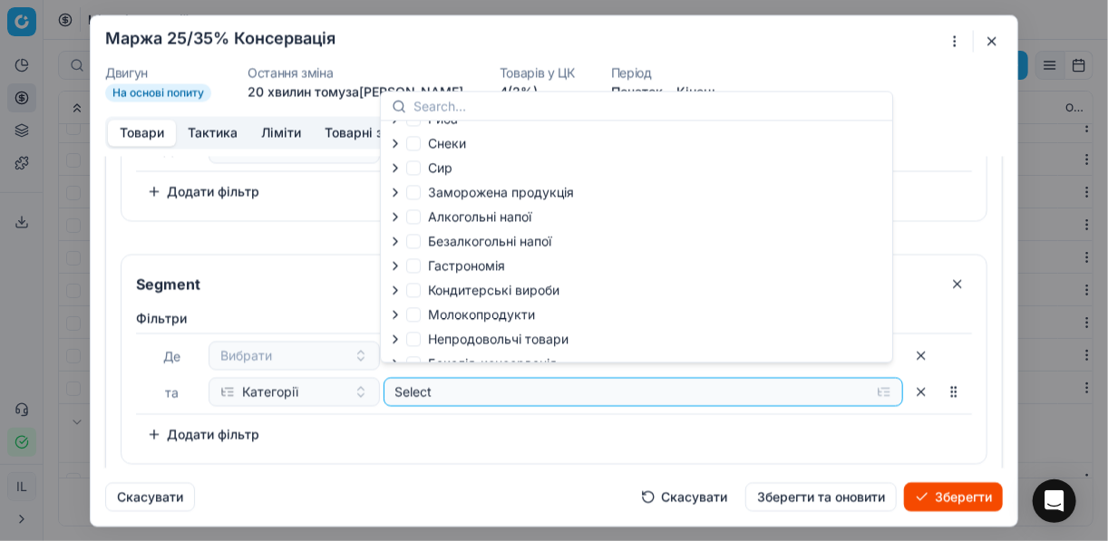
scroll to position [62, 0]
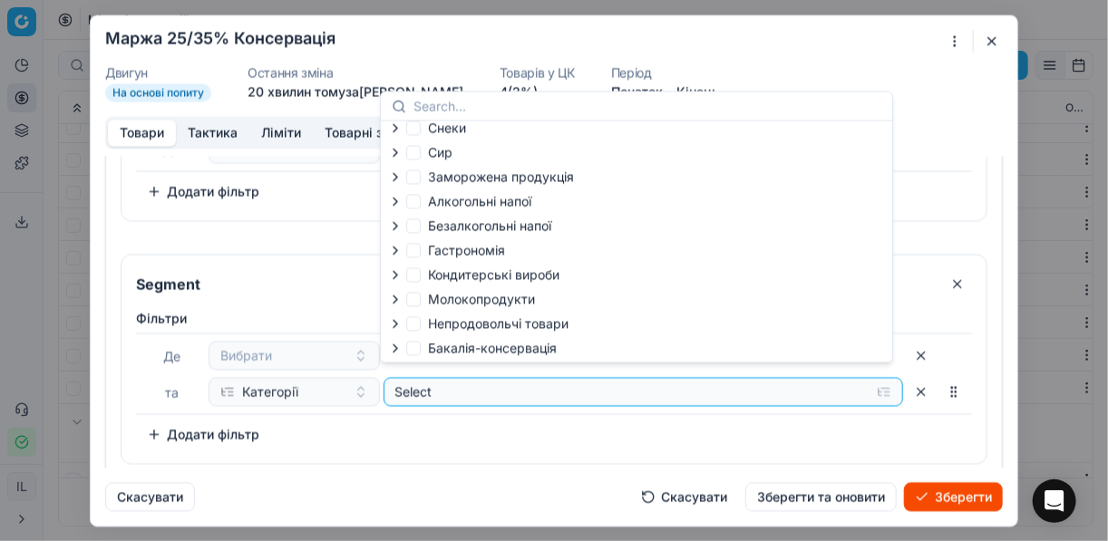
click at [393, 349] on icon "button" at bounding box center [395, 348] width 15 height 15
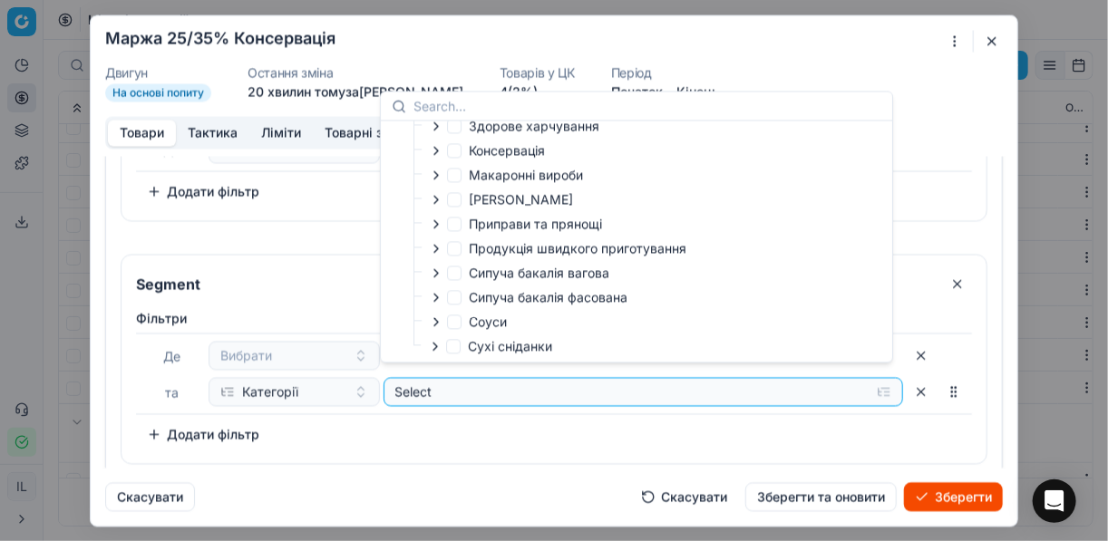
scroll to position [286, 0]
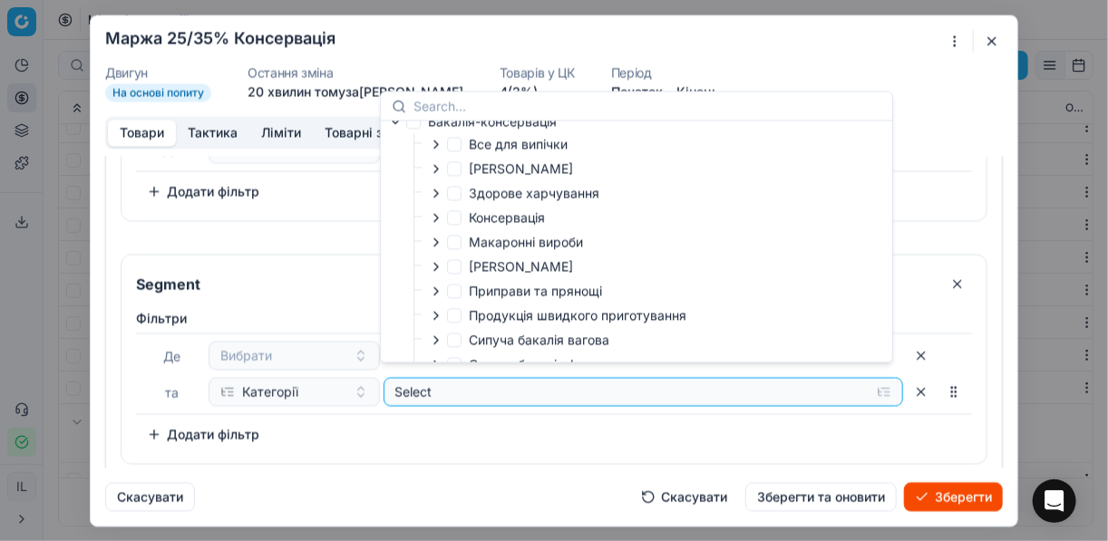
click at [434, 223] on icon "button" at bounding box center [436, 217] width 15 height 15
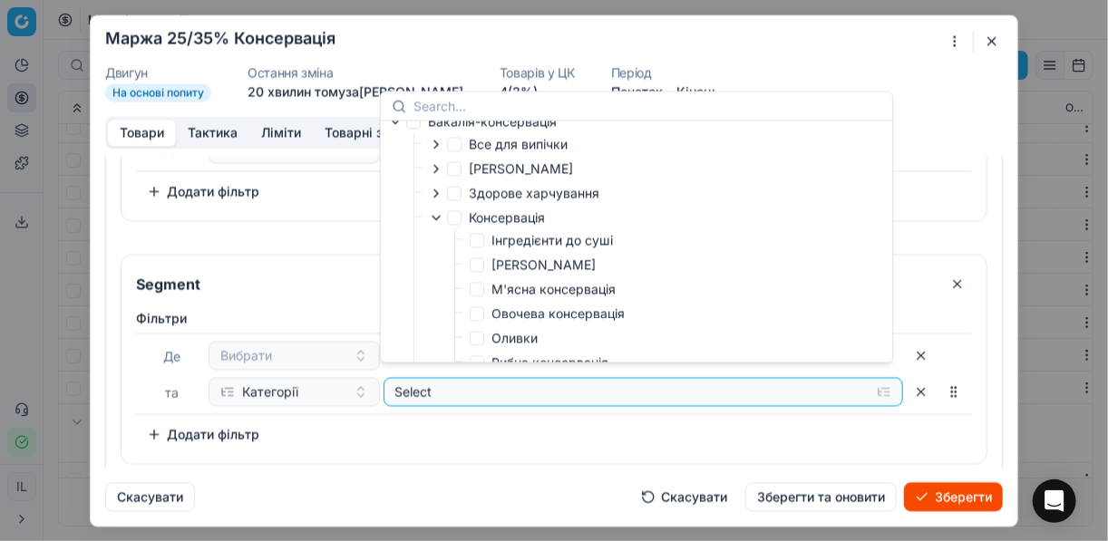
scroll to position [359, 0]
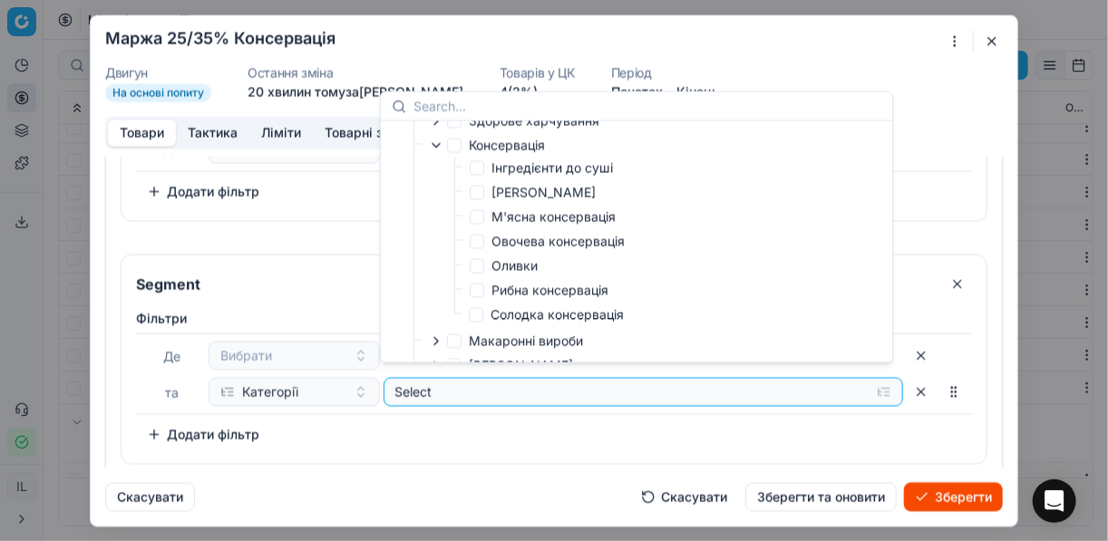
click at [483, 294] on label "Рибна консервація" at bounding box center [539, 290] width 139 height 18
click at [483, 294] on input "Рибна консервація" at bounding box center [477, 290] width 15 height 15
checkbox input "true"
click at [529, 422] on div "Фiльтри Де Вибрати та Категорії Selected (1) To pick up a sortable item, press …" at bounding box center [554, 379] width 836 height 140
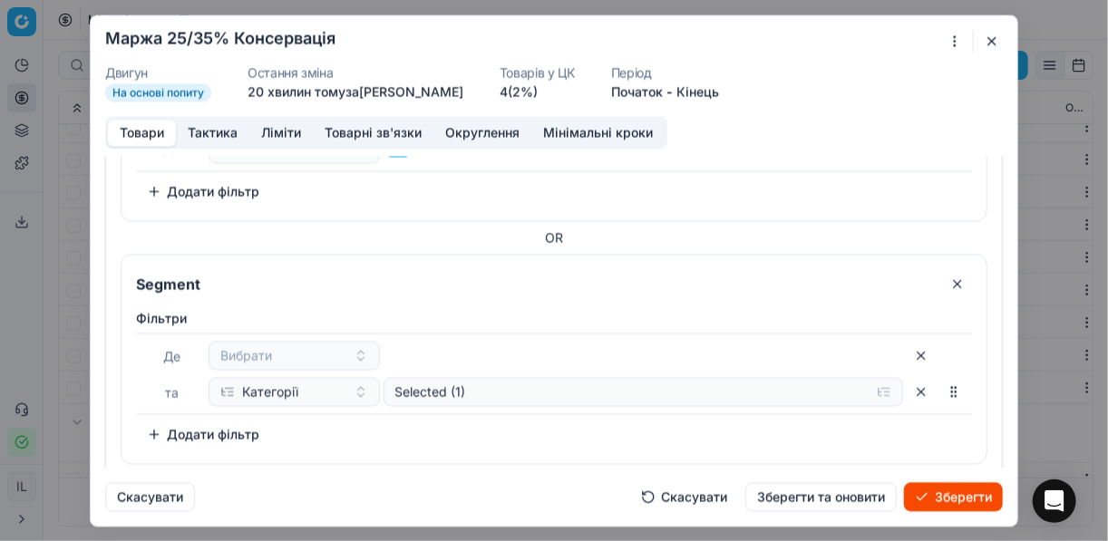
click at [156, 430] on button "Додати фільтр" at bounding box center [203, 434] width 134 height 29
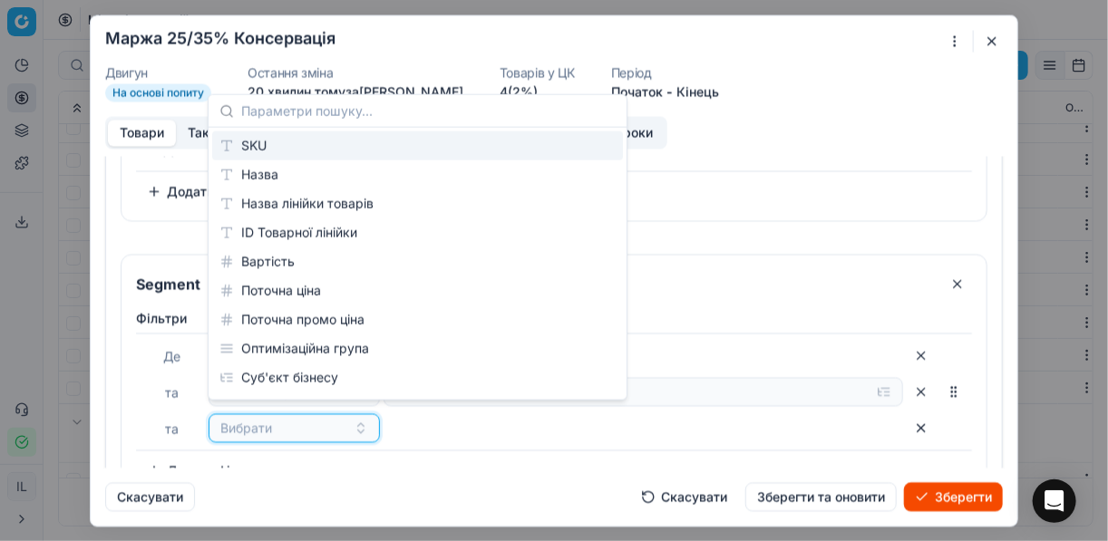
click at [238, 419] on span "Вибрати" at bounding box center [246, 428] width 52 height 18
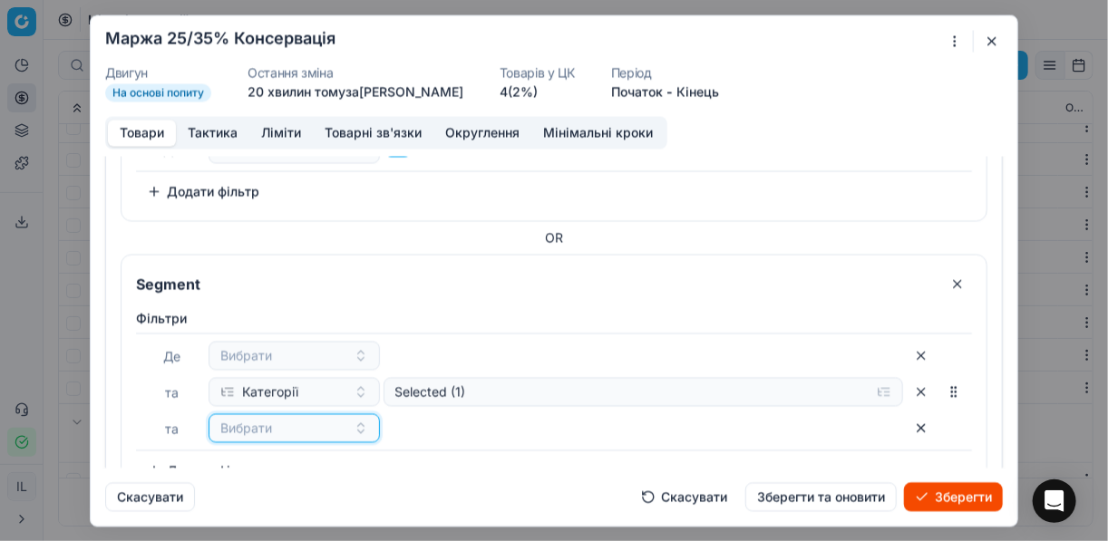
click at [238, 419] on span "Вибрати" at bounding box center [246, 428] width 52 height 18
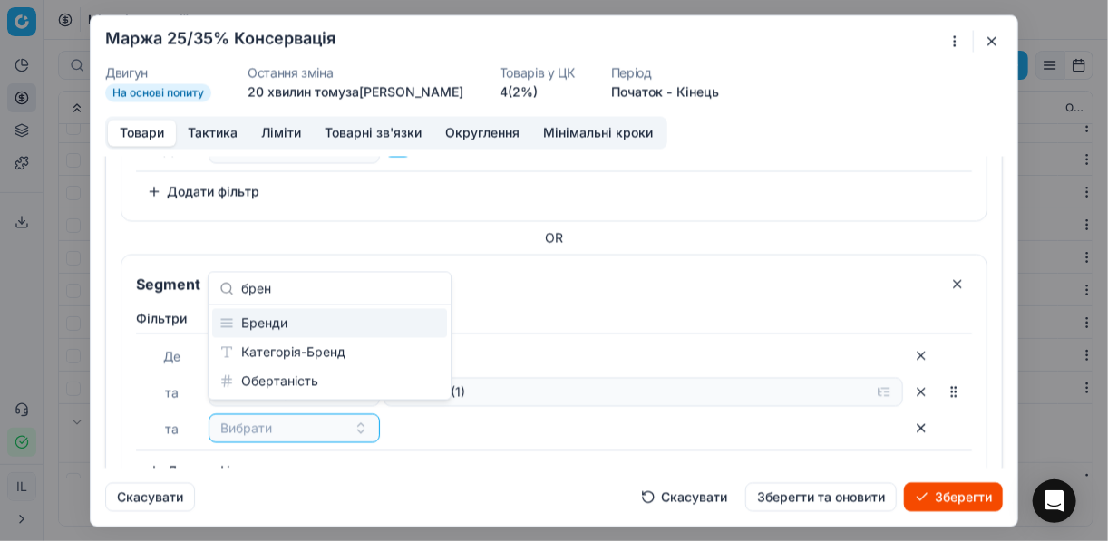
type input "брен"
click at [277, 325] on div "Бренди" at bounding box center [329, 323] width 235 height 29
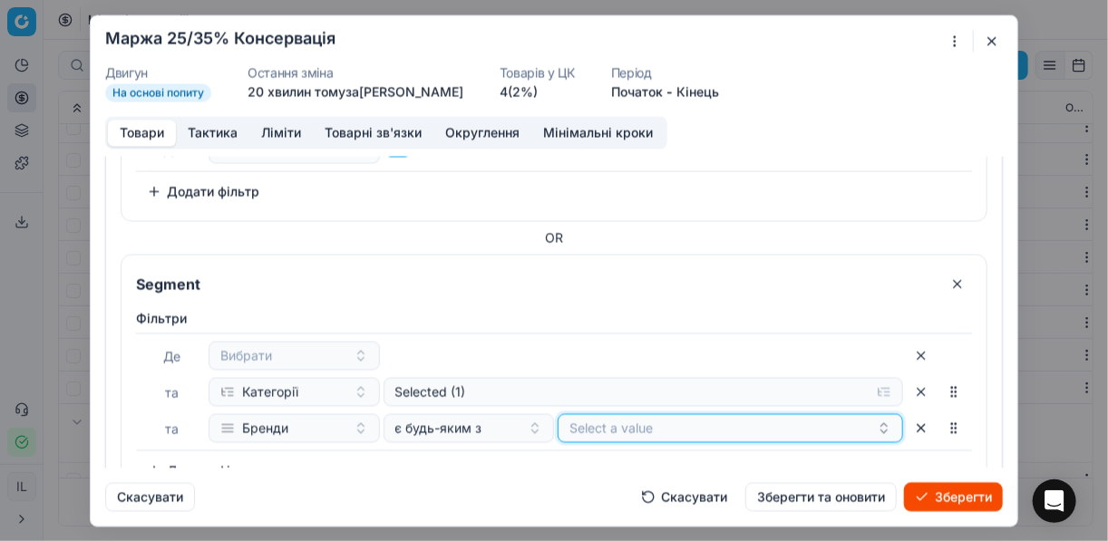
click at [660, 420] on button "Select a value" at bounding box center [730, 427] width 345 height 29
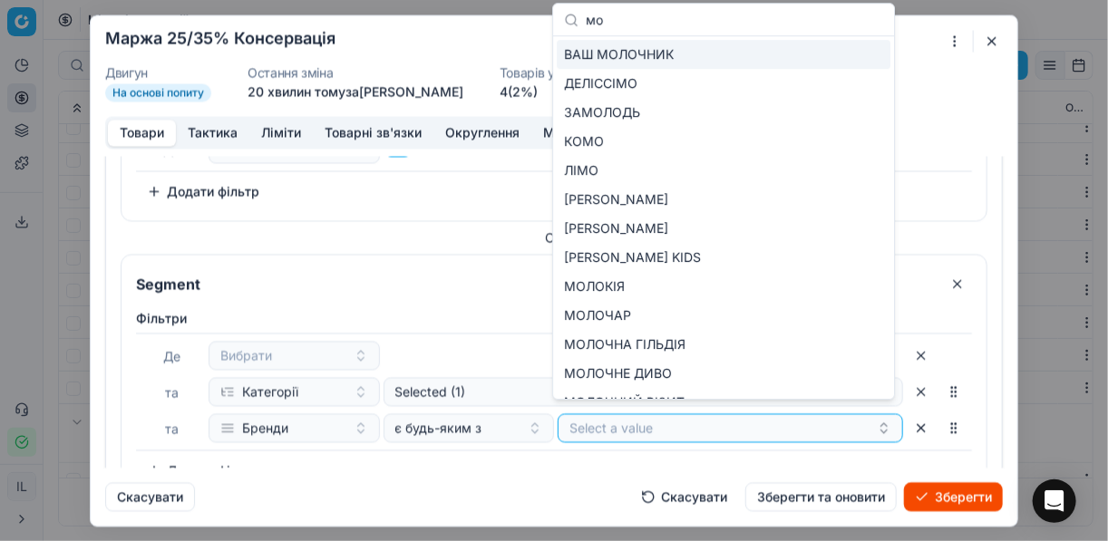
type input "мо"
click at [648, 413] on button "Select a value" at bounding box center [730, 427] width 345 height 29
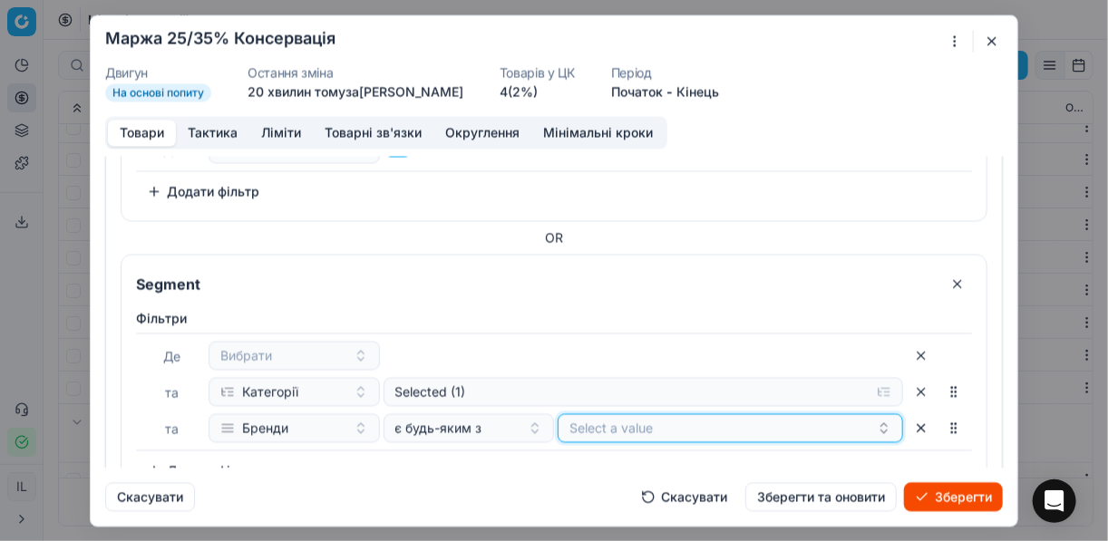
click at [648, 413] on button "Select a value" at bounding box center [730, 427] width 345 height 29
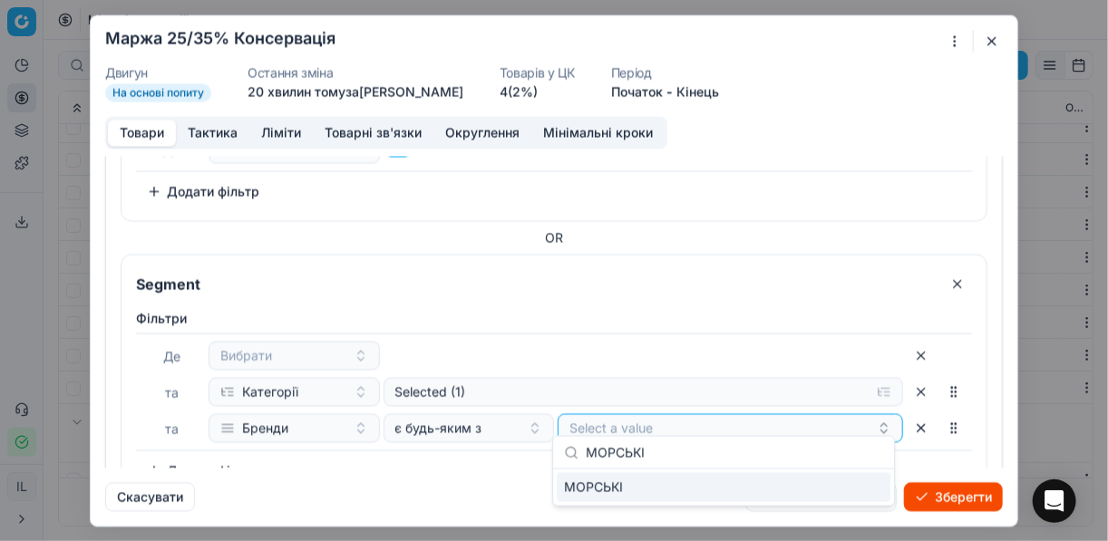
type input "МОРСЬКІ"
drag, startPoint x: 865, startPoint y: 487, endPoint x: 851, endPoint y: 480, distance: 15.4
click at [860, 485] on div "МОРСЬКІ" at bounding box center [724, 487] width 334 height 29
click at [518, 460] on div "Фiльтри Де Вибрати та Категорії Selected (1) та Бренди є будь-яким з МОРСЬКІ To…" at bounding box center [554, 397] width 836 height 176
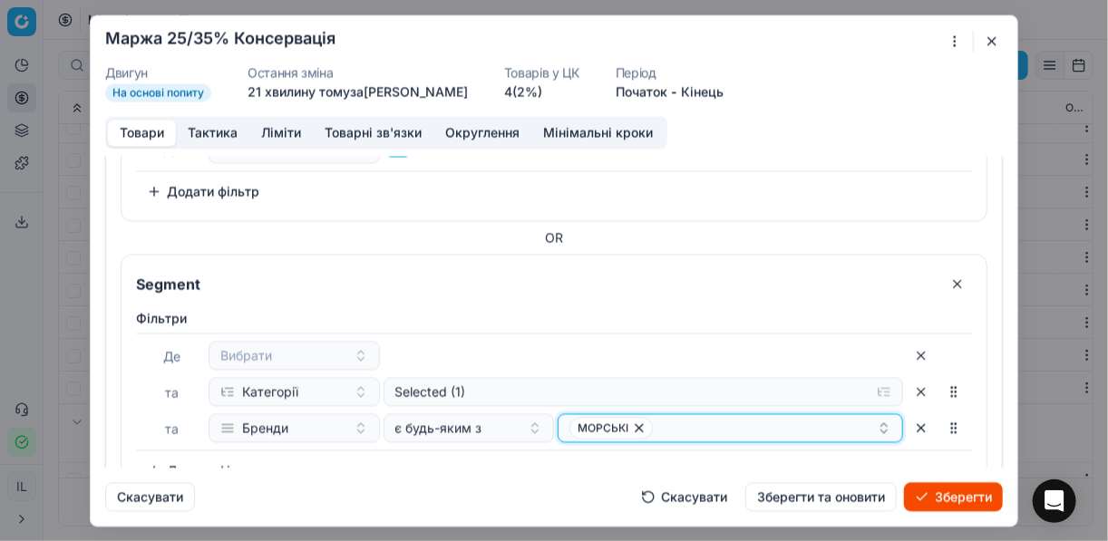
click at [692, 417] on div "МОРСЬКІ" at bounding box center [722, 428] width 307 height 22
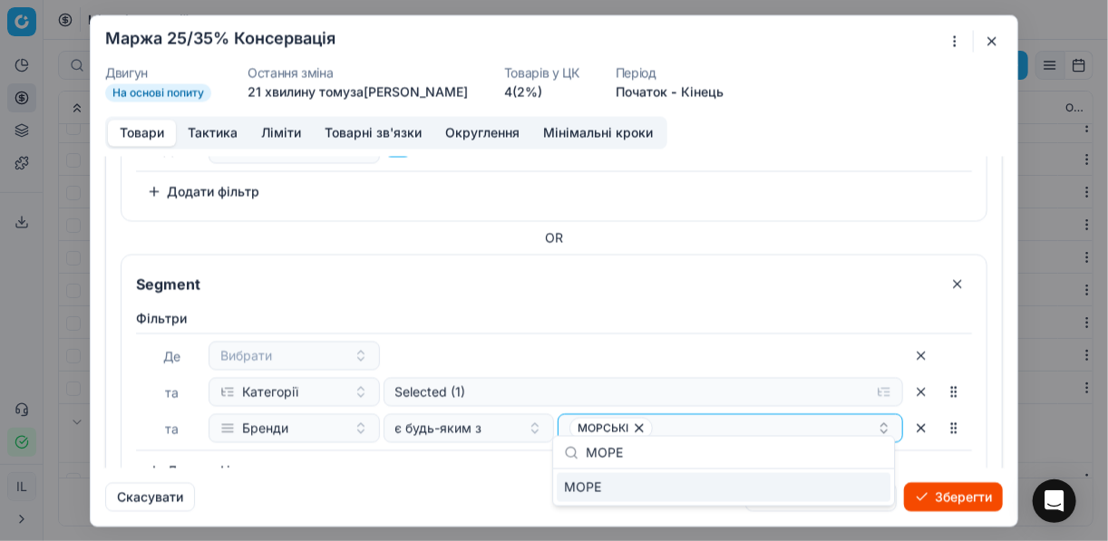
type input "МОРЕ"
click at [854, 485] on div "МОРЕ" at bounding box center [724, 487] width 334 height 29
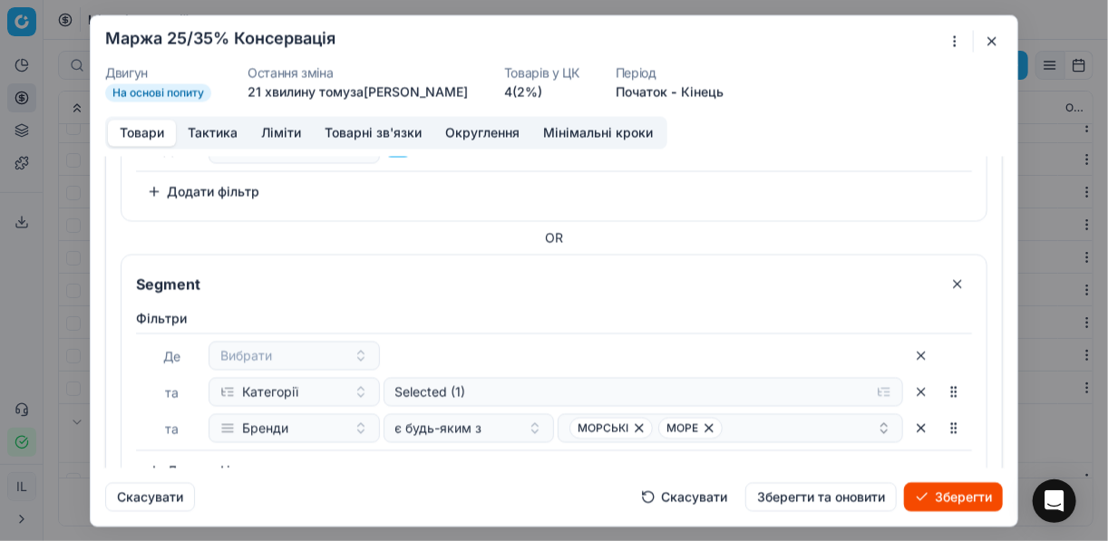
click at [428, 456] on div "Фiльтри Де Вибрати та Категорії Selected (1) та Бренди є будь-яким з МОРСЬКІ МО…" at bounding box center [554, 397] width 836 height 176
click at [160, 458] on button "Додати фільтр" at bounding box center [203, 470] width 134 height 29
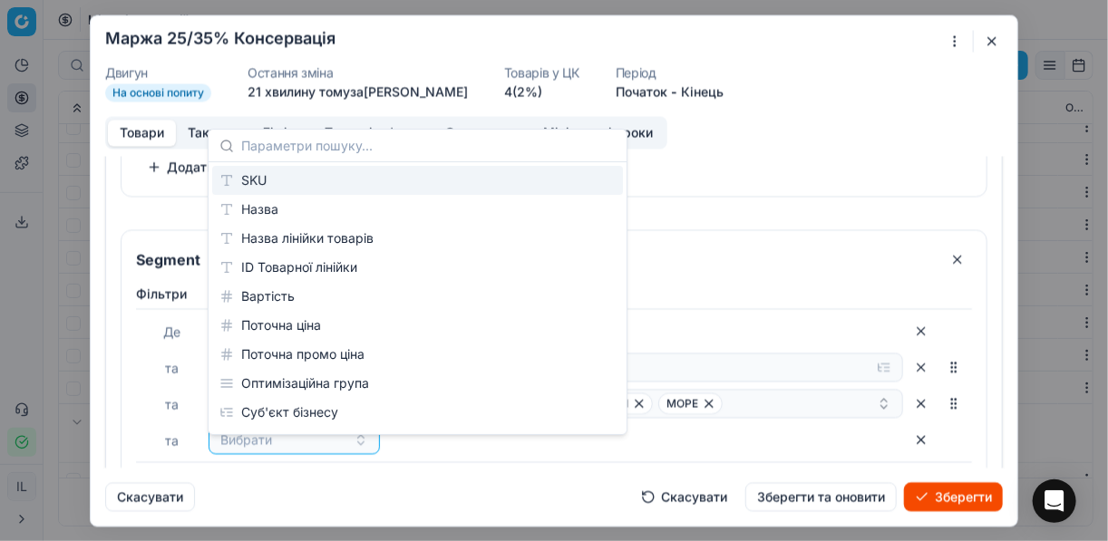
scroll to position [1593, 0]
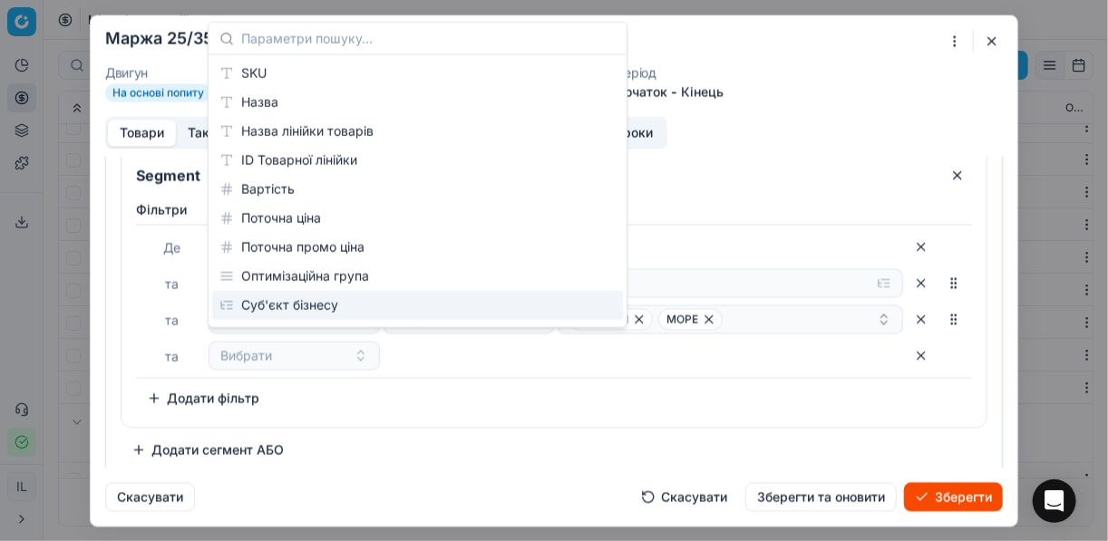
click at [911, 344] on button "button" at bounding box center [921, 355] width 29 height 29
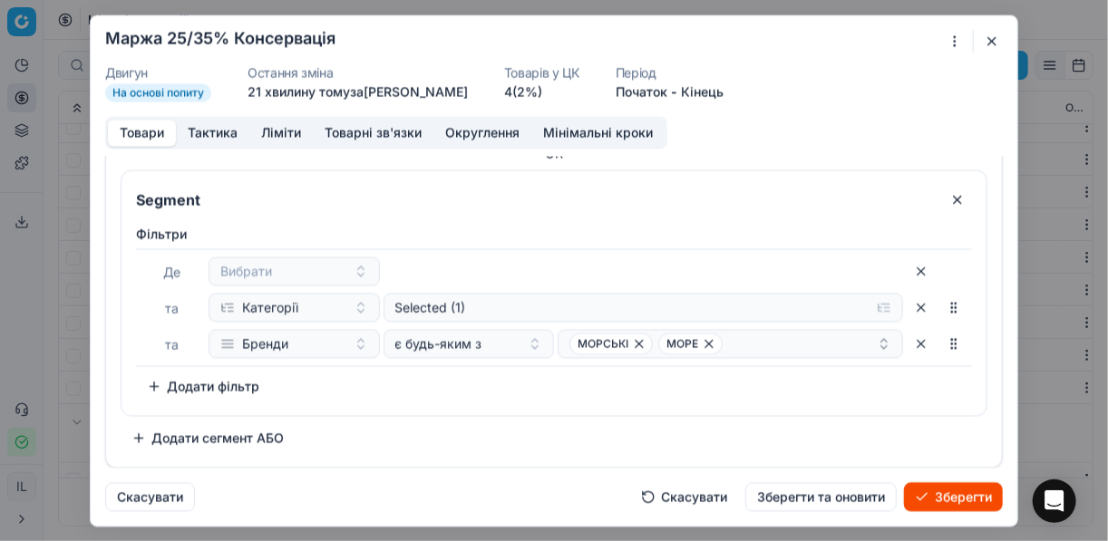
scroll to position [1557, 0]
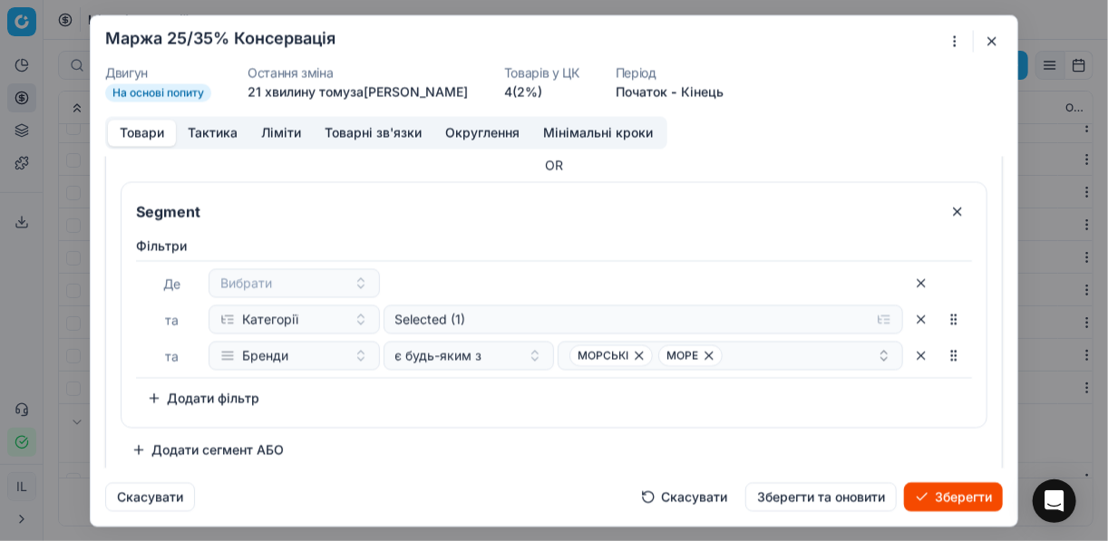
click at [152, 441] on button "Додати сегмент АБО" at bounding box center [208, 449] width 174 height 29
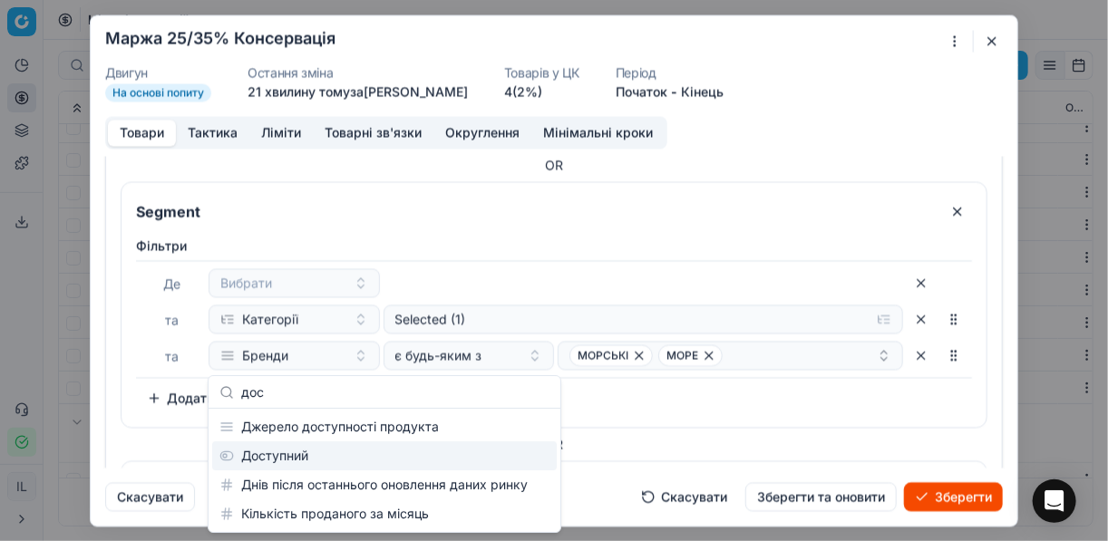
type input "дос"
drag, startPoint x: 300, startPoint y: 441, endPoint x: 286, endPoint y: 455, distance: 19.9
click at [297, 444] on div "Доступний" at bounding box center [384, 456] width 345 height 29
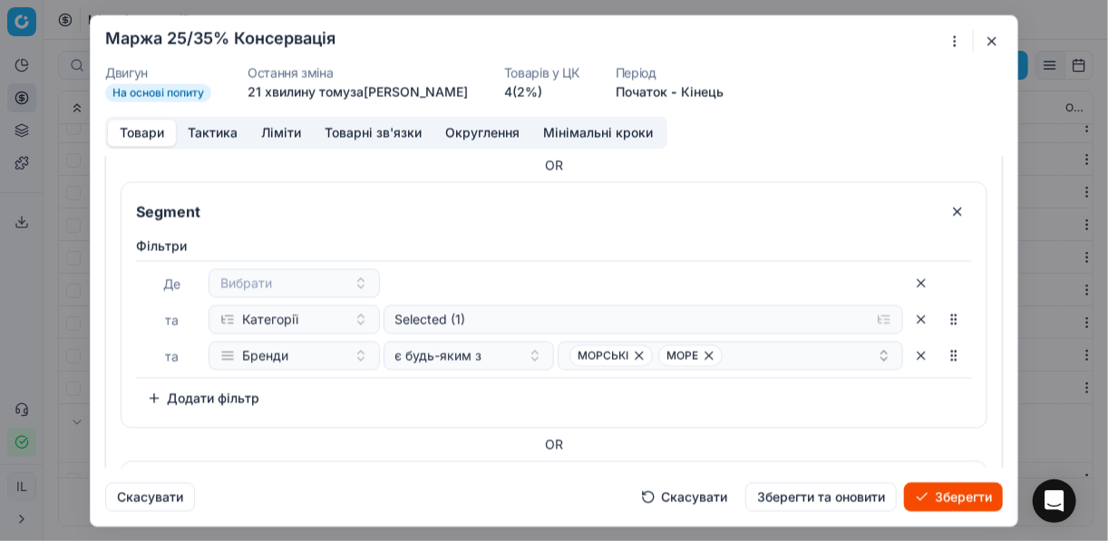
scroll to position [1762, 0]
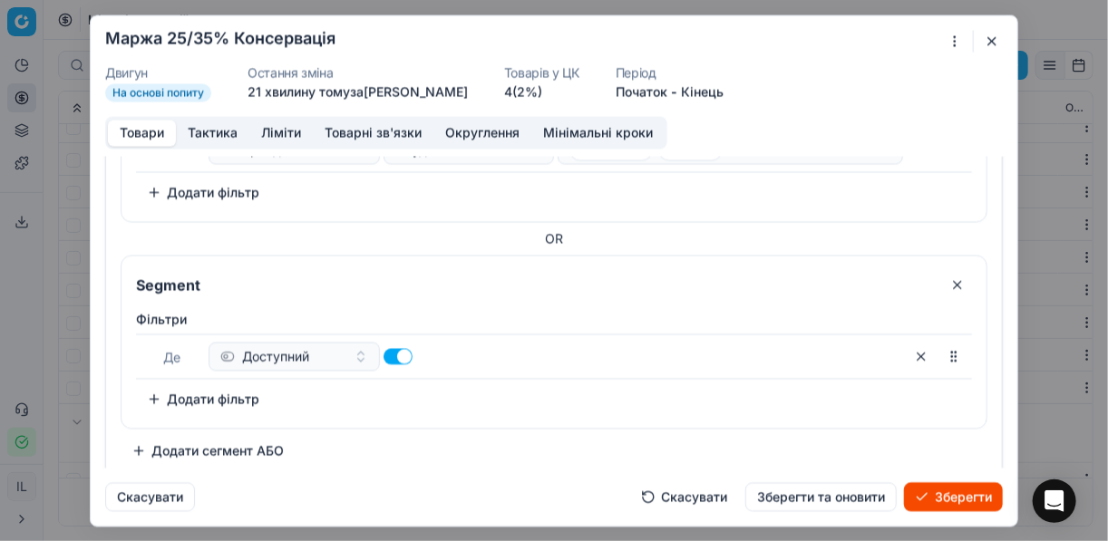
click at [142, 391] on button "Додати фільтр" at bounding box center [203, 398] width 134 height 29
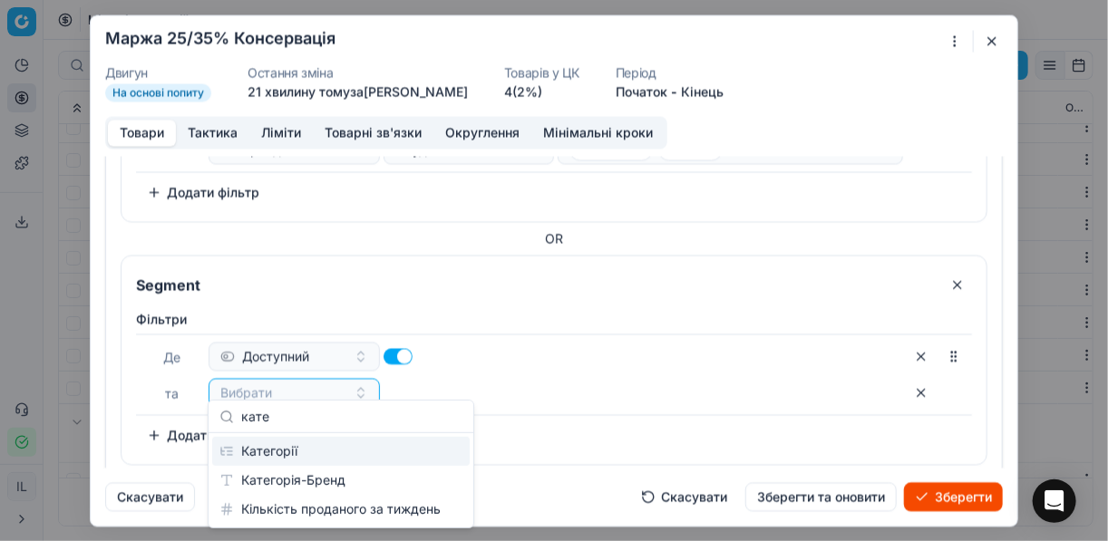
type input "кате"
click at [307, 451] on div "Категорії" at bounding box center [340, 451] width 257 height 29
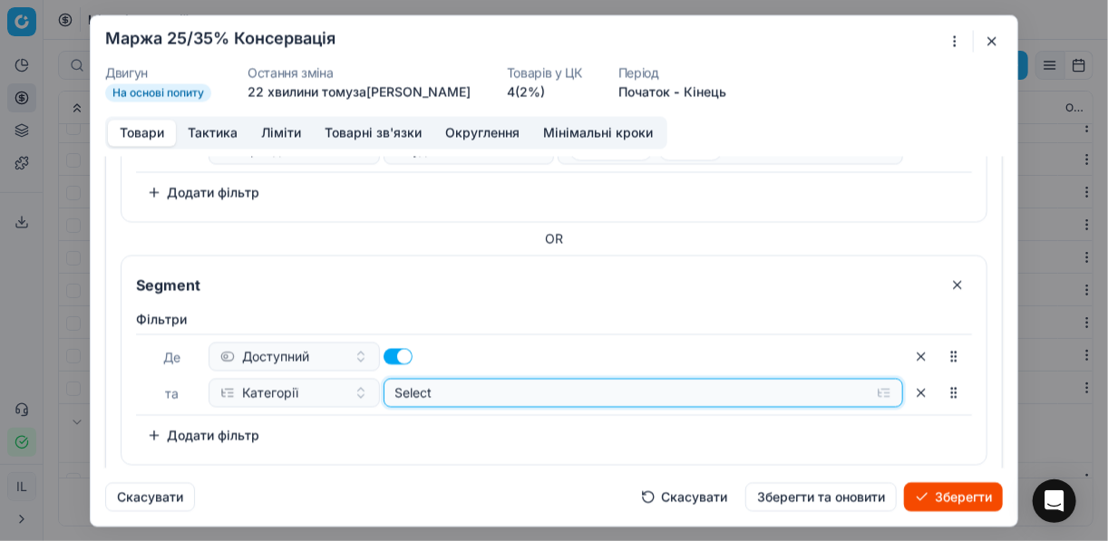
click at [875, 386] on button "Select" at bounding box center [643, 392] width 520 height 29
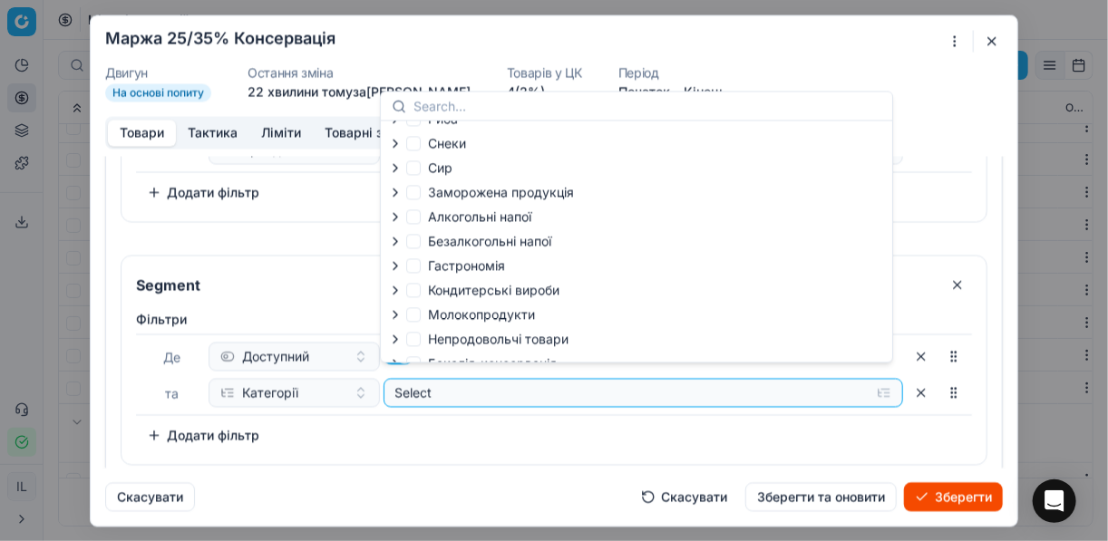
scroll to position [62, 0]
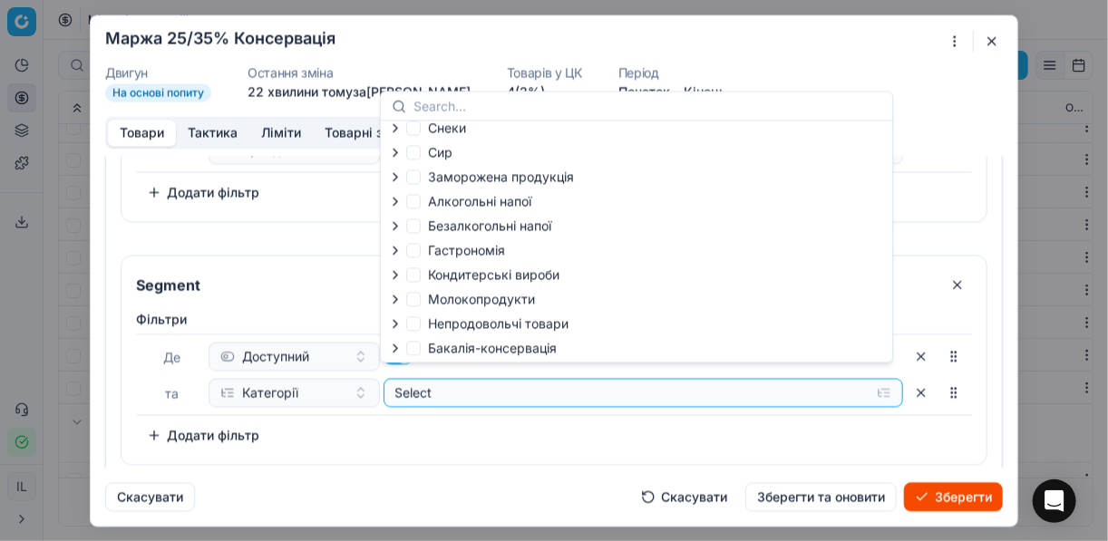
click at [402, 354] on icon "button" at bounding box center [395, 348] width 15 height 15
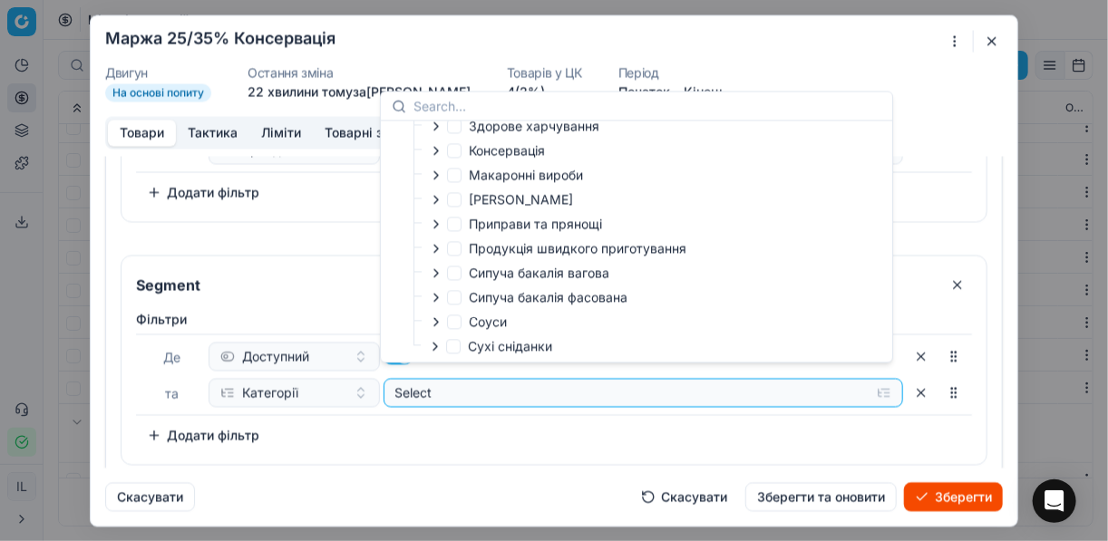
scroll to position [359, 0]
click at [435, 144] on icon "button" at bounding box center [436, 150] width 15 height 15
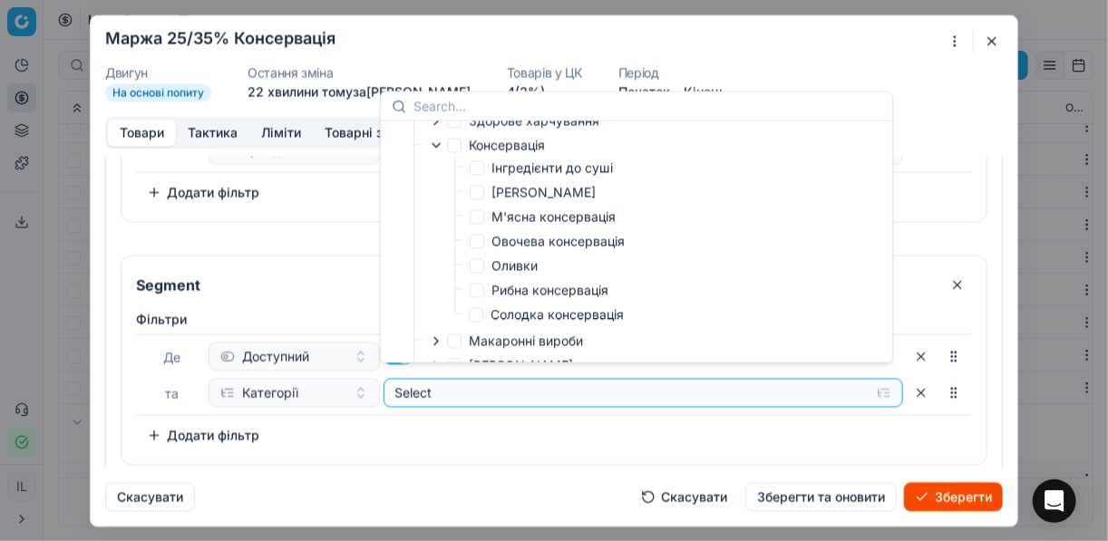
click at [487, 319] on label "Солодка консервація" at bounding box center [546, 315] width 155 height 18
click at [483, 319] on input "Солодка консервація" at bounding box center [476, 314] width 15 height 15
checkbox input "true"
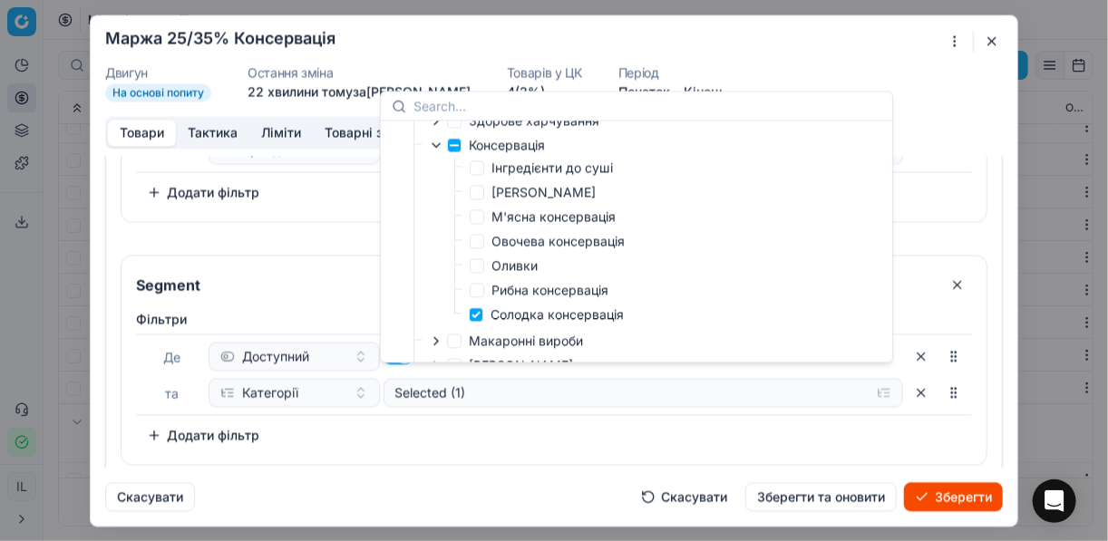
click at [659, 440] on div "Фiльтри Де Доступний та Категорії Selected (1) To pick up a sortable item, pres…" at bounding box center [553, 383] width 865 height 161
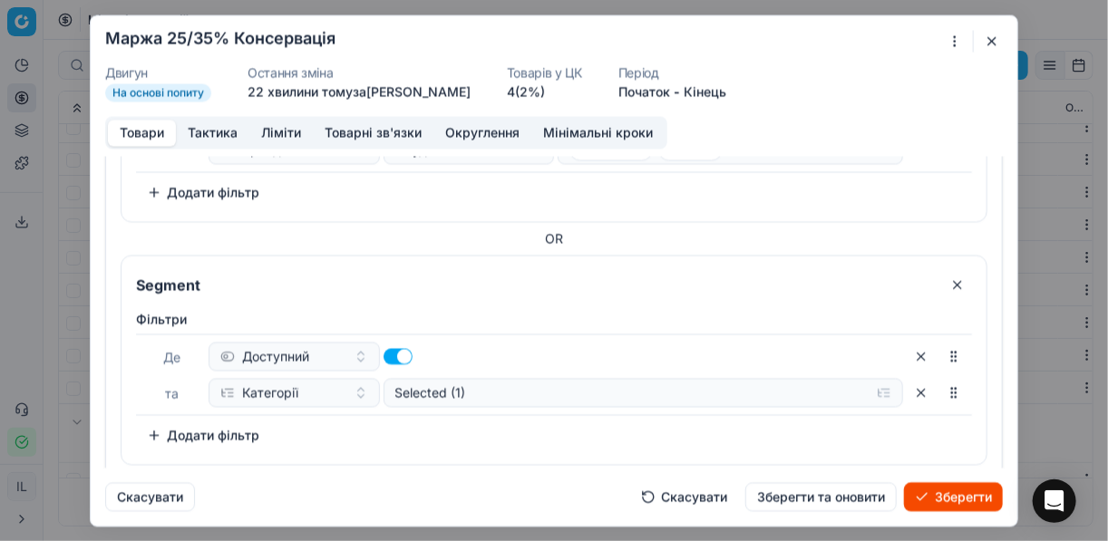
scroll to position [1799, 0]
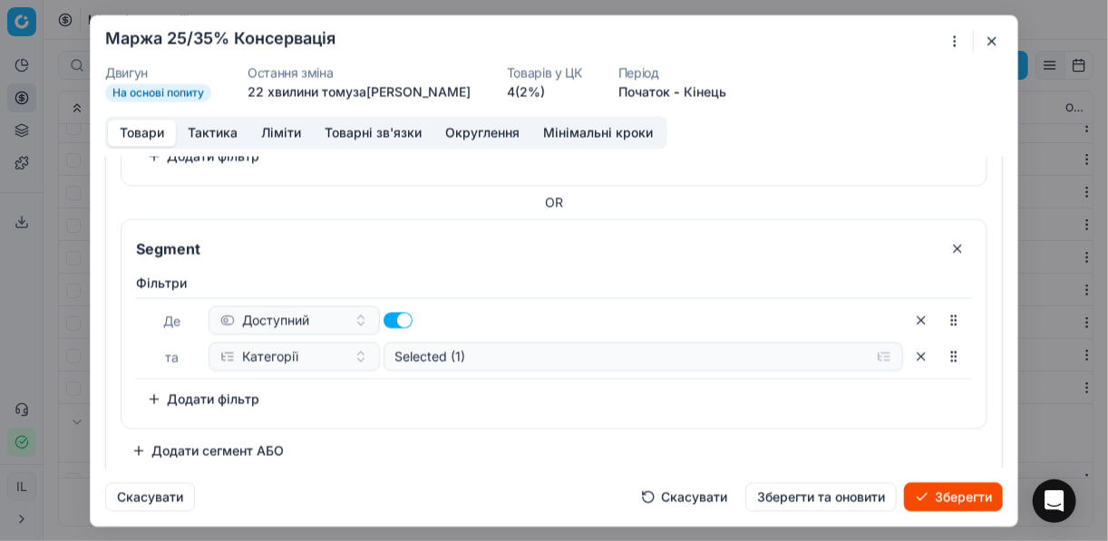
click at [159, 385] on button "Додати фільтр" at bounding box center [203, 398] width 134 height 29
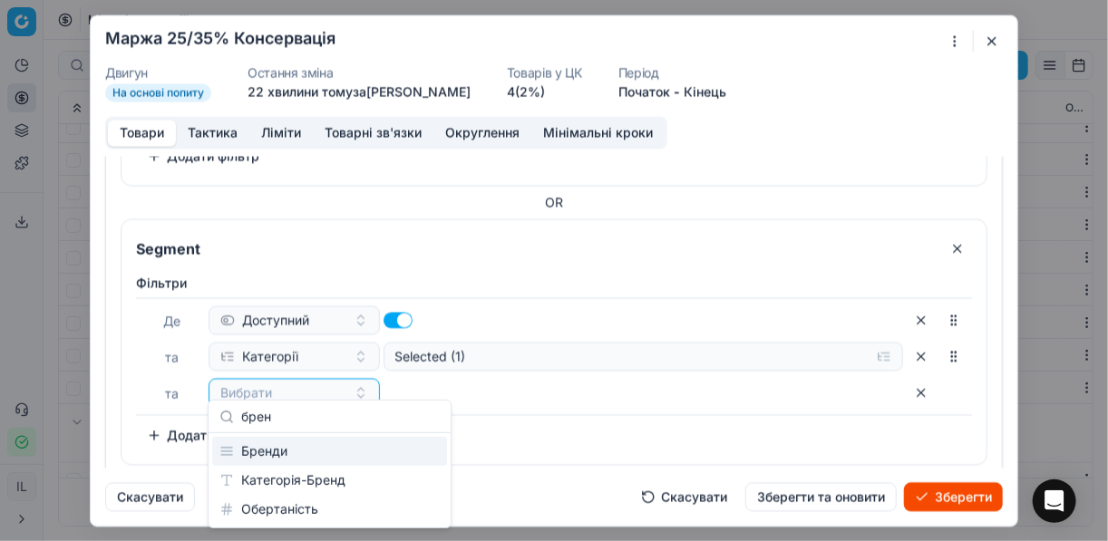
type input "брен"
click at [290, 455] on div "Бренди" at bounding box center [329, 451] width 235 height 29
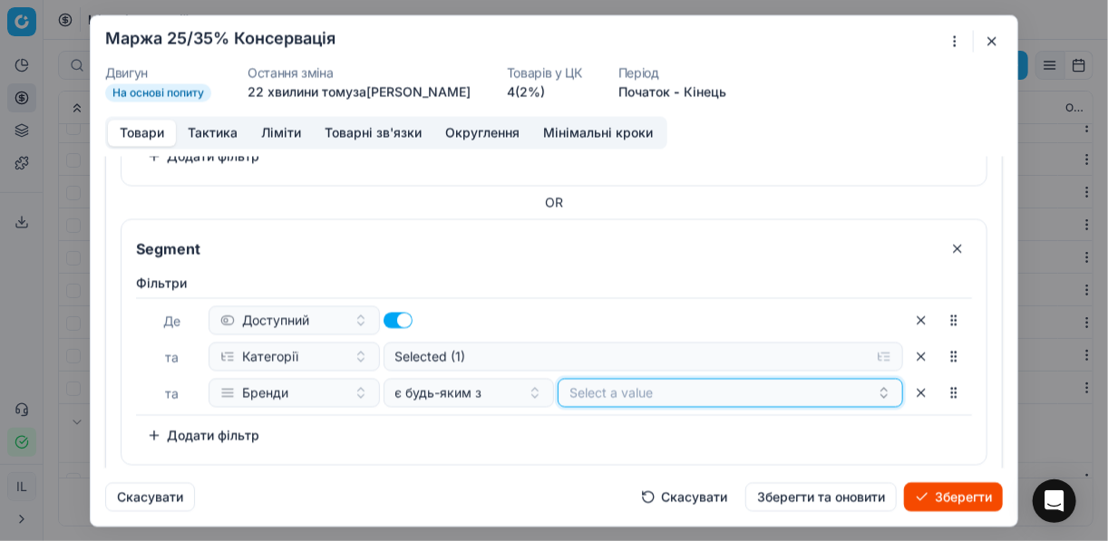
click at [589, 382] on button "Select a value" at bounding box center [730, 392] width 345 height 29
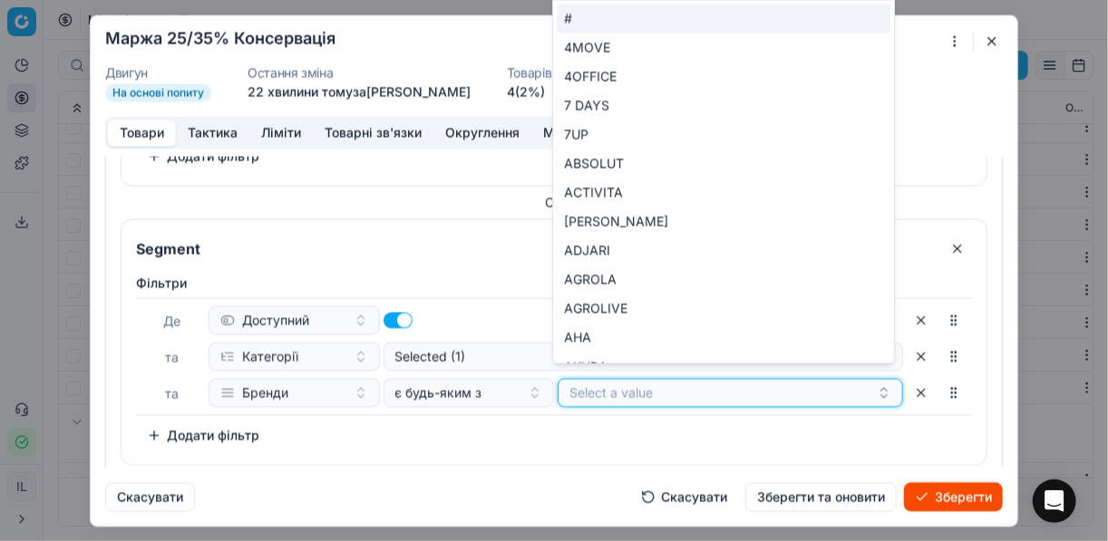
click at [698, 383] on button "Select a value" at bounding box center [730, 392] width 345 height 29
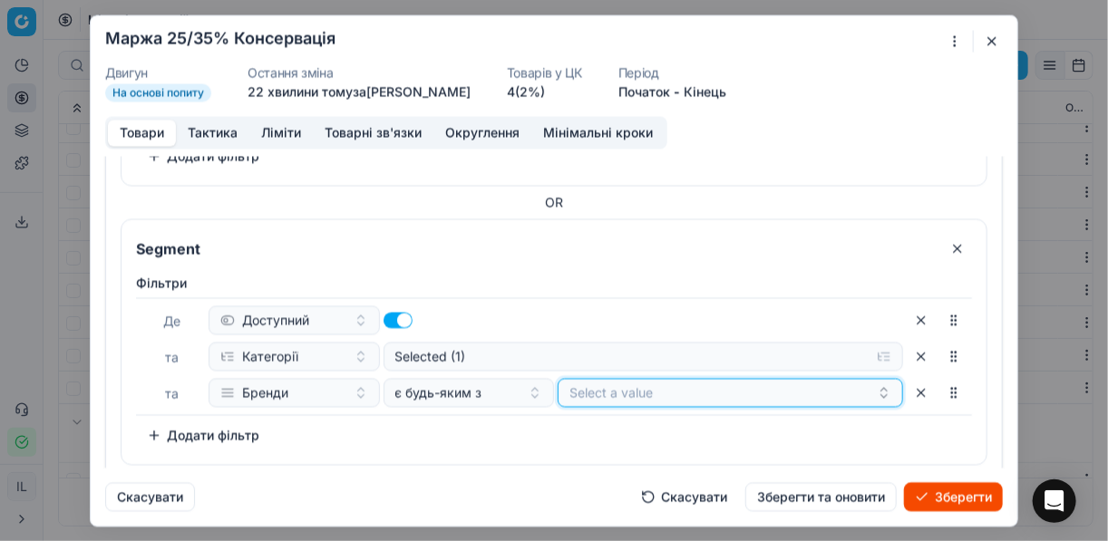
click at [698, 383] on button "Select a value" at bounding box center [730, 392] width 345 height 29
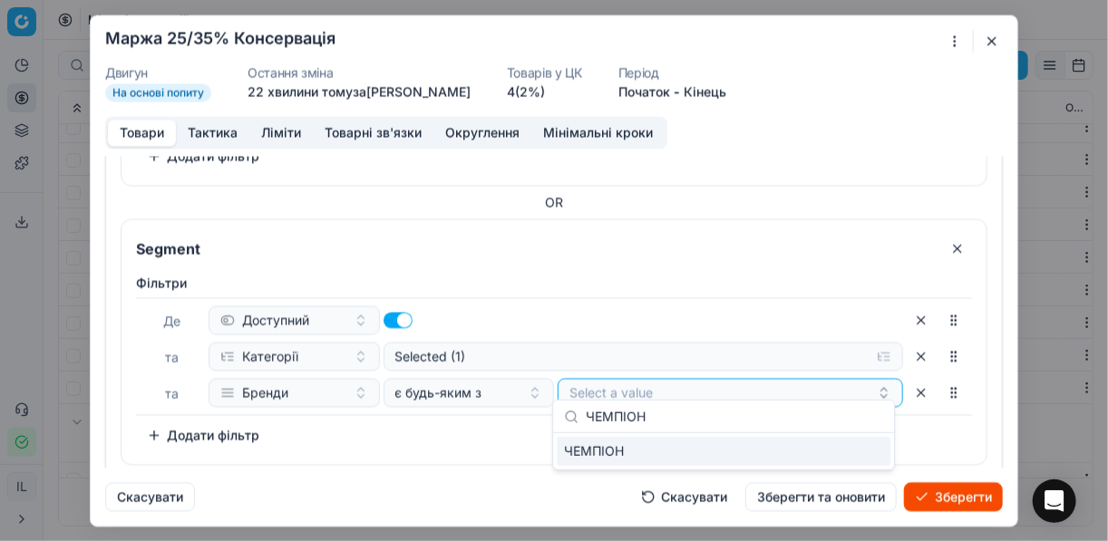
type input "ЧЕМПІОН"
click at [839, 455] on div "ЧЕМПІОН" at bounding box center [724, 451] width 334 height 29
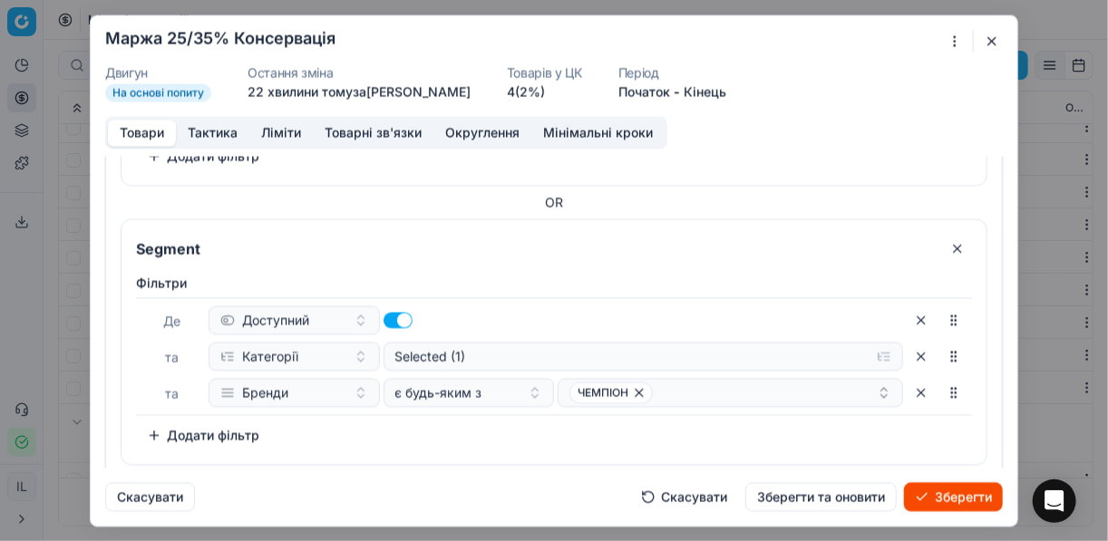
click at [525, 438] on div "Фiльтри Де Доступний та Категорії Selected (1) та Бренди є будь-яким з ЧЕМПІОН …" at bounding box center [554, 362] width 836 height 176
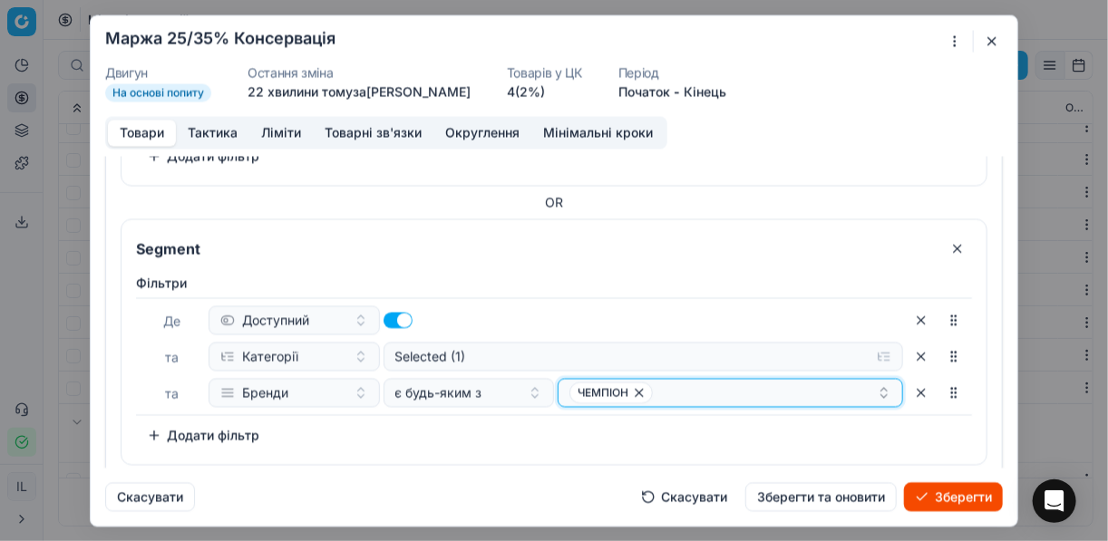
click at [660, 386] on div "ЧЕМПІОН" at bounding box center [722, 393] width 307 height 22
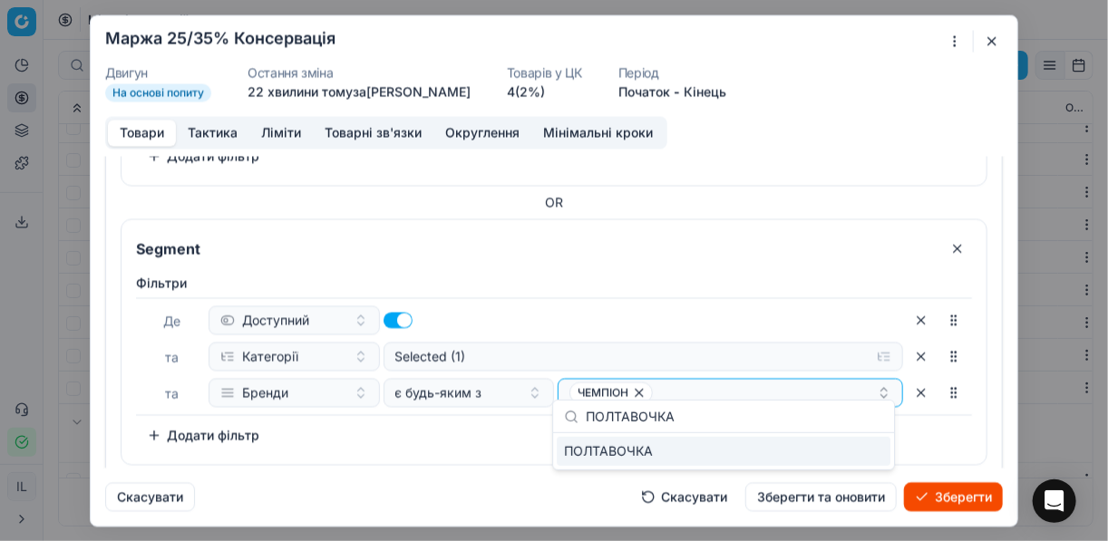
type input "ПОЛТАВОЧКА"
click at [859, 451] on div "ПОЛТАВОЧКА" at bounding box center [724, 451] width 334 height 29
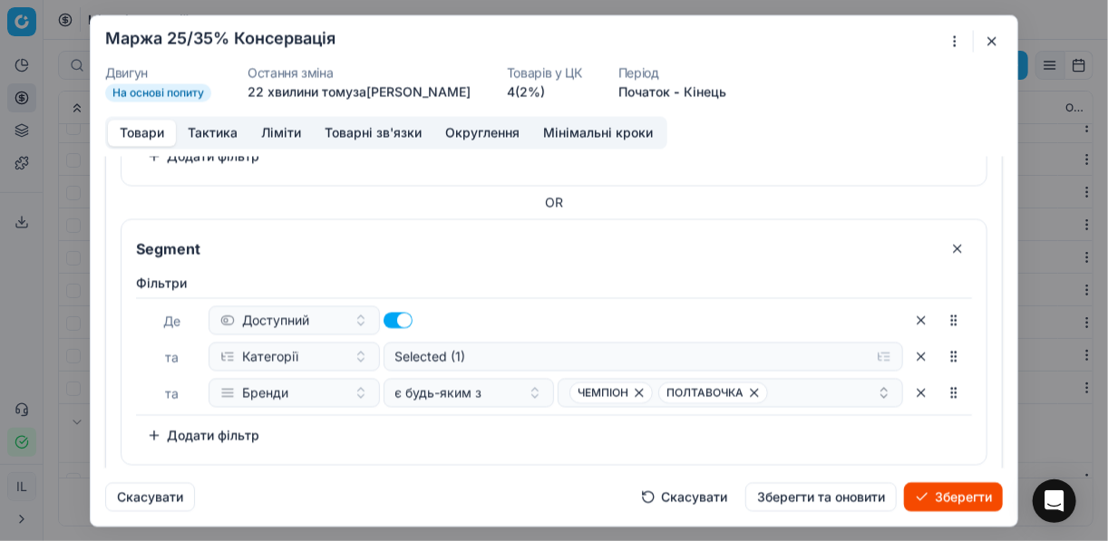
click at [462, 441] on div "Фiльтри Де Доступний та Категорії Selected (1) та Бренди є будь-яким з ЧЕМПІОН …" at bounding box center [553, 366] width 865 height 198
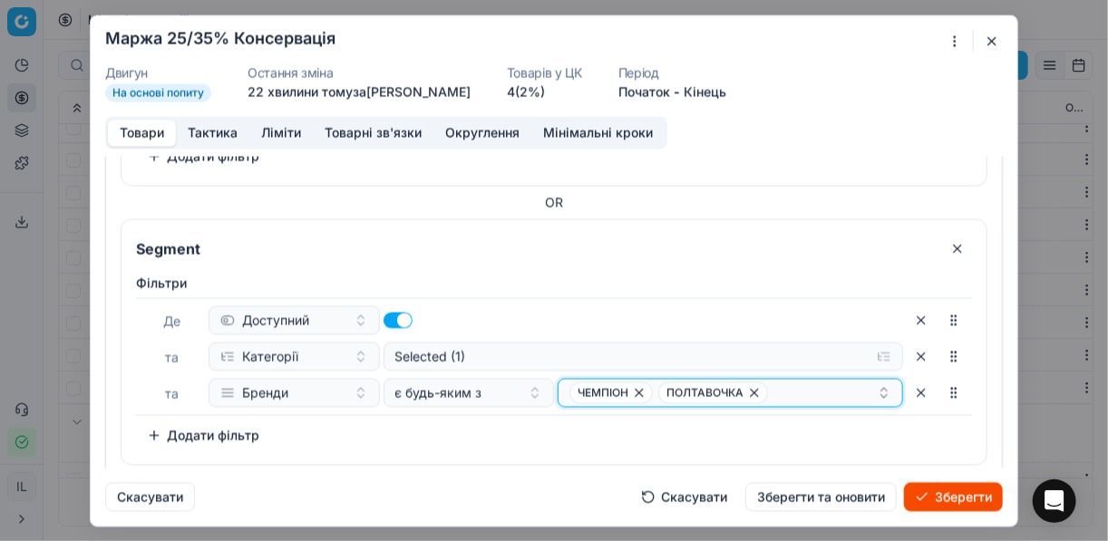
click at [772, 382] on div "ЧЕМПІОН ПОЛТАВОЧКА" at bounding box center [722, 393] width 307 height 22
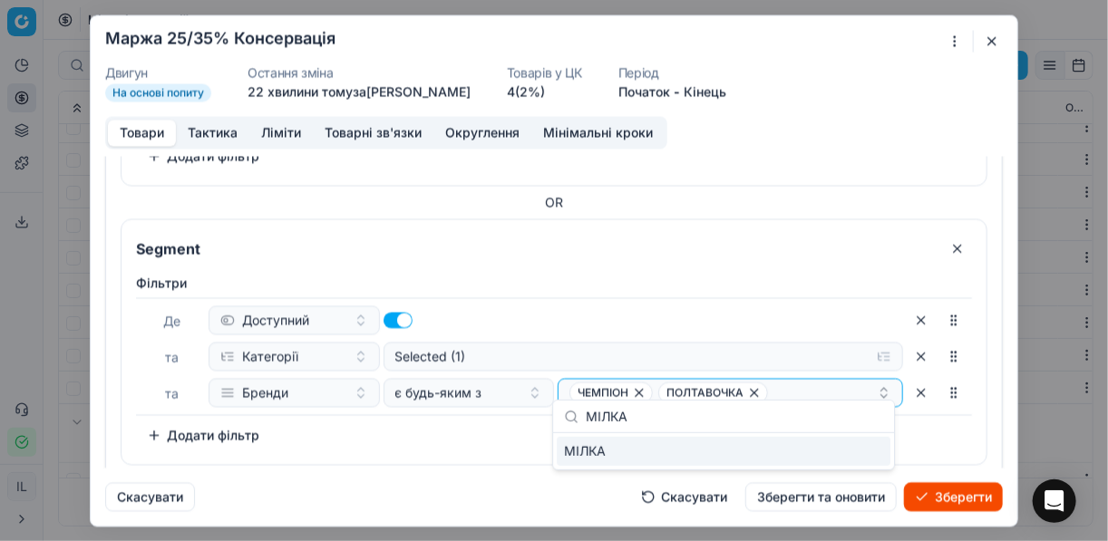
type input "МІЛКА"
click at [842, 447] on div "МІЛКА" at bounding box center [724, 451] width 334 height 29
click at [444, 440] on div "Фiльтри Де Доступний та Категорії Selected (1) та Бренди є будь-яким з ЧЕМПІОН …" at bounding box center [553, 366] width 865 height 198
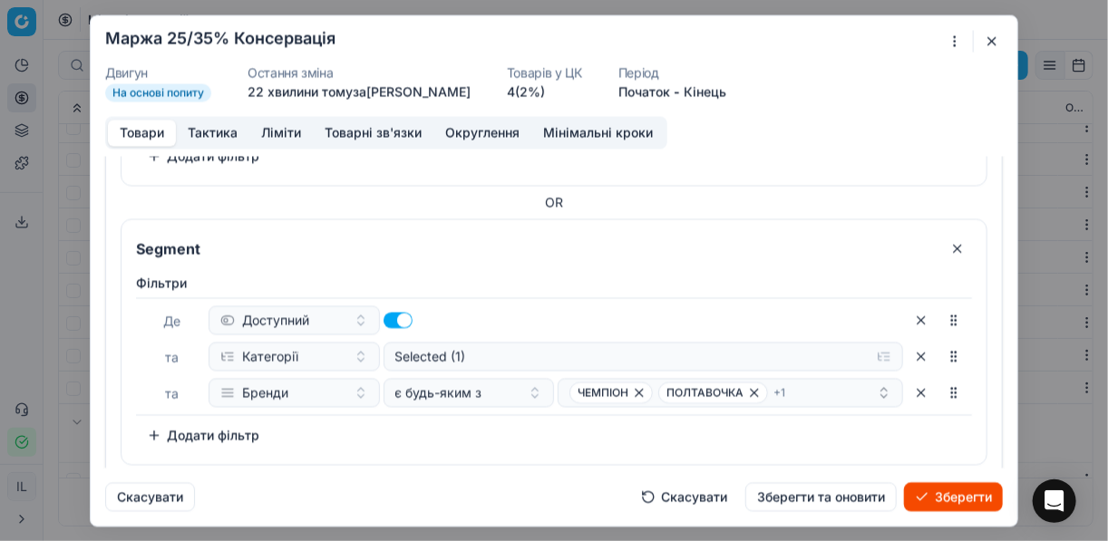
click at [970, 500] on button "Зберегти" at bounding box center [953, 496] width 99 height 29
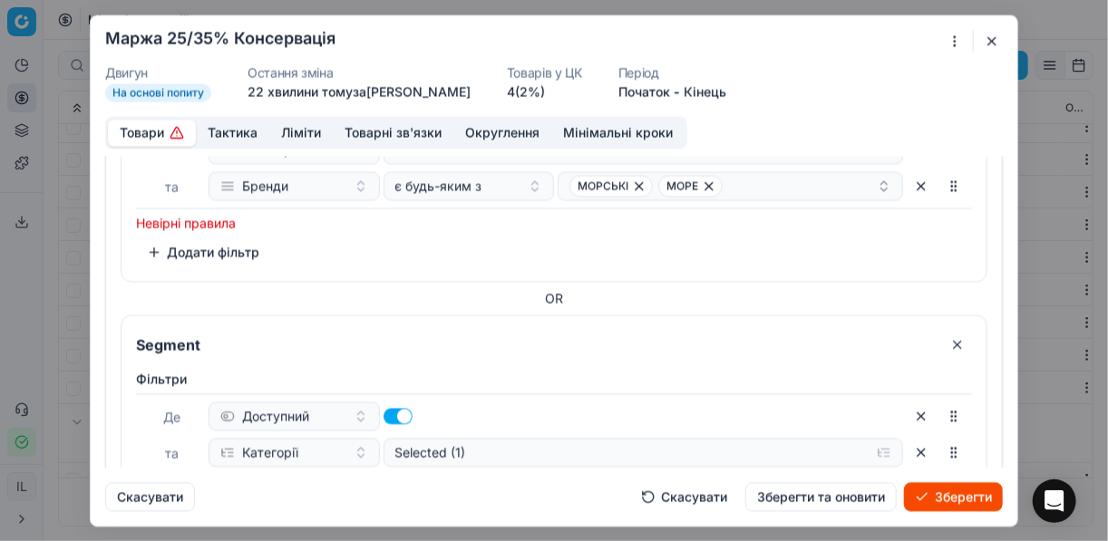
scroll to position [1894, 0]
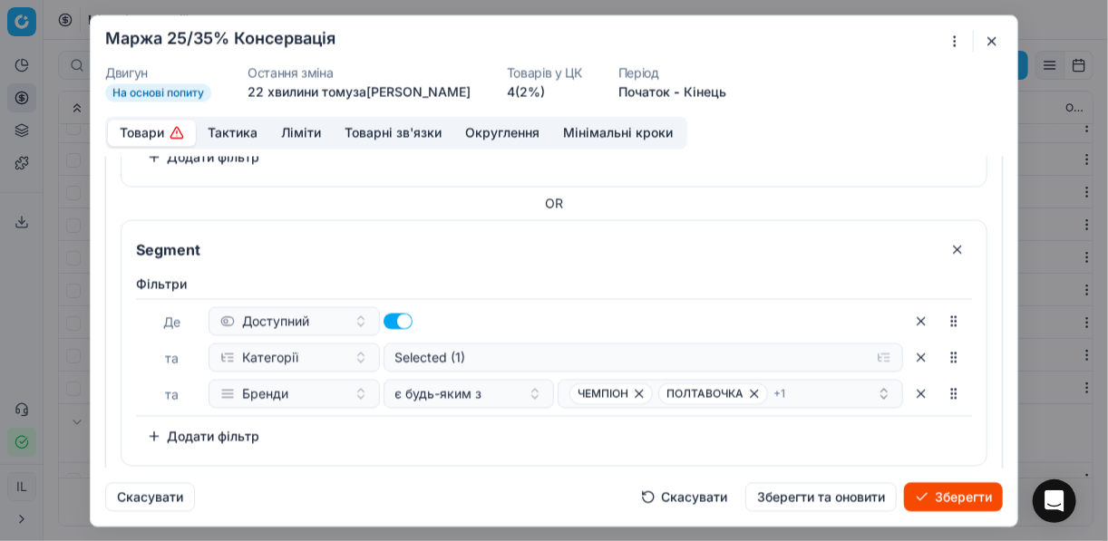
click at [956, 492] on button "Зберегти" at bounding box center [953, 496] width 99 height 29
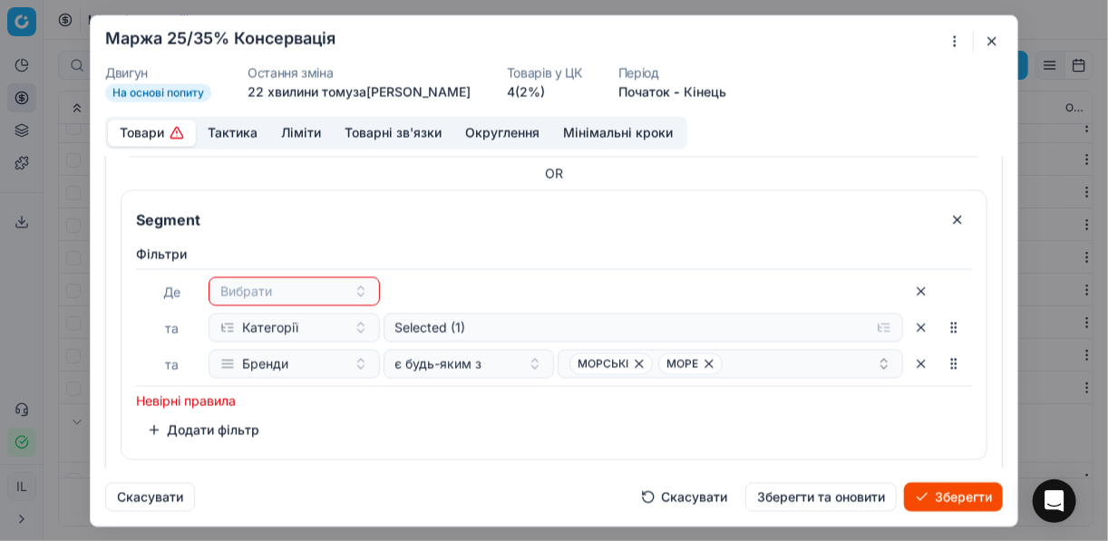
scroll to position [1604, 0]
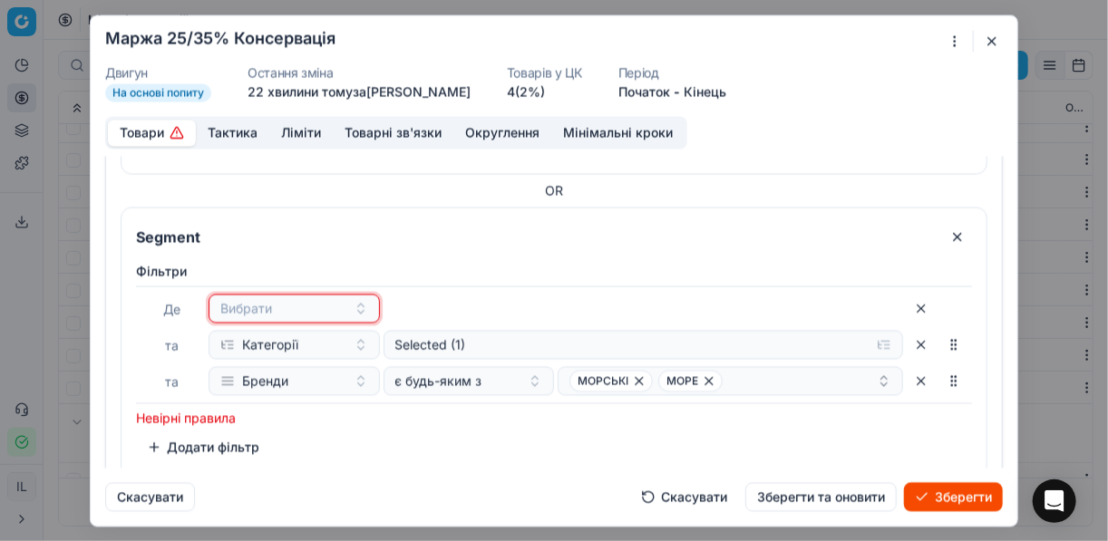
click at [360, 296] on button "Вибрати" at bounding box center [294, 308] width 171 height 29
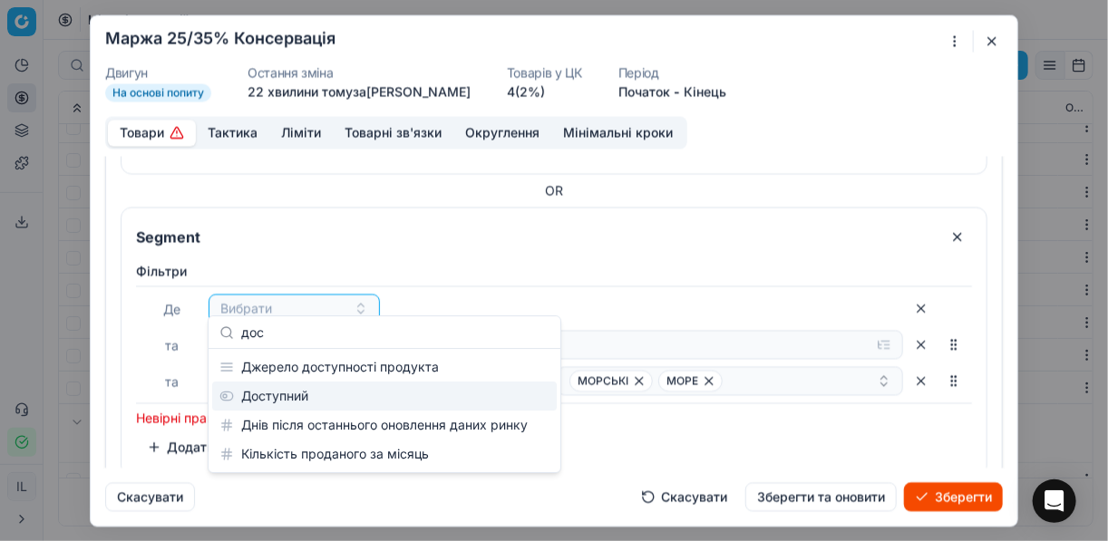
type input "дос"
click at [350, 397] on div "Доступний" at bounding box center [384, 396] width 345 height 29
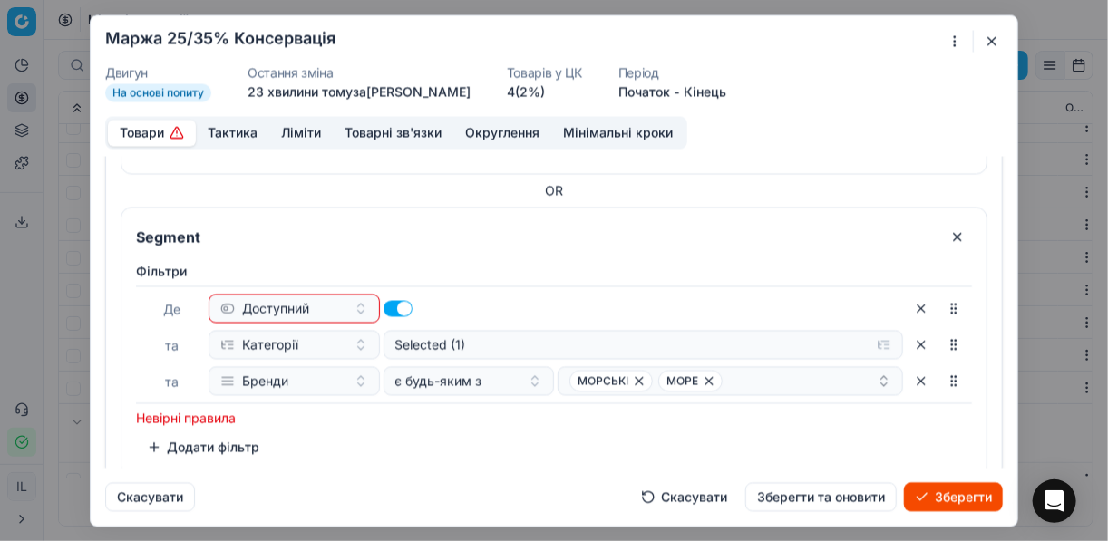
click at [574, 297] on div "Доступний" at bounding box center [556, 308] width 694 height 29
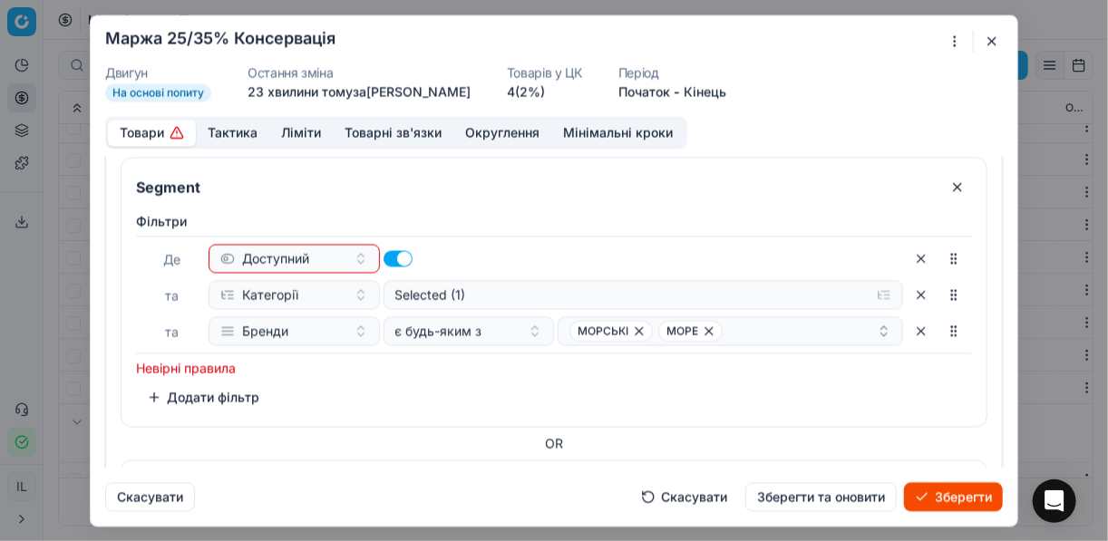
scroll to position [1749, 0]
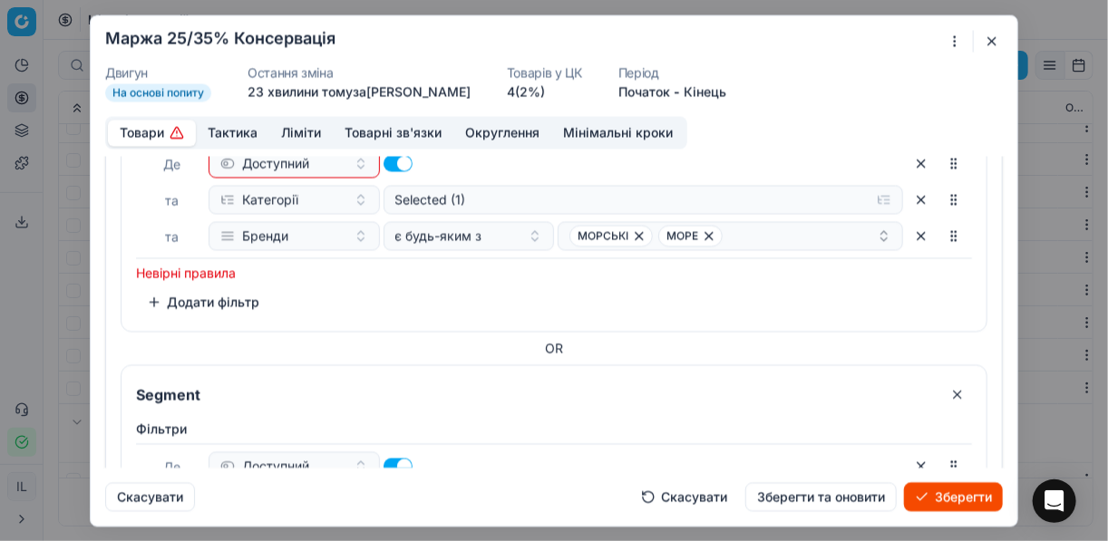
click at [944, 497] on button "Зберегти" at bounding box center [953, 496] width 99 height 29
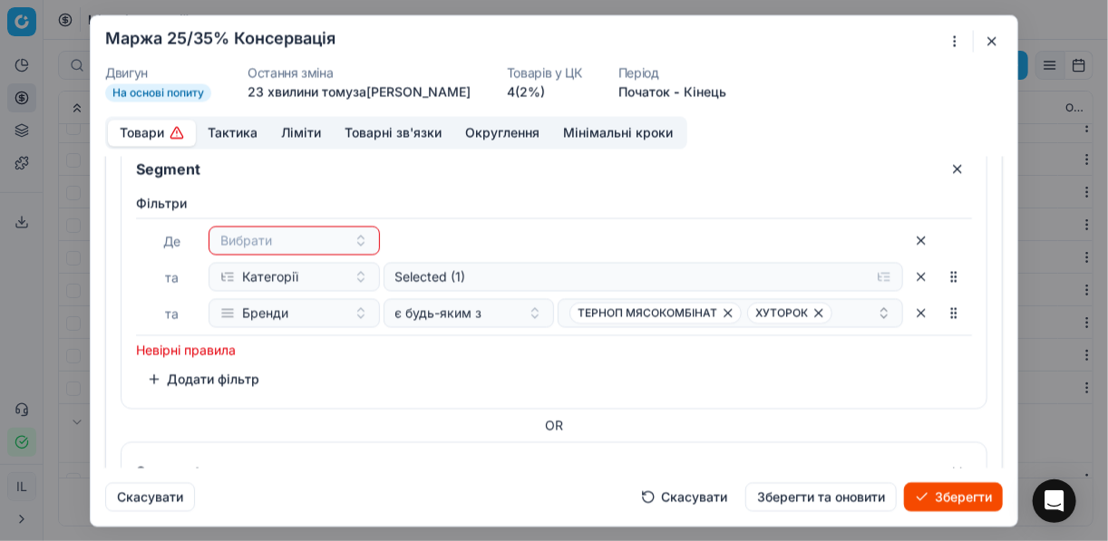
scroll to position [878, 0]
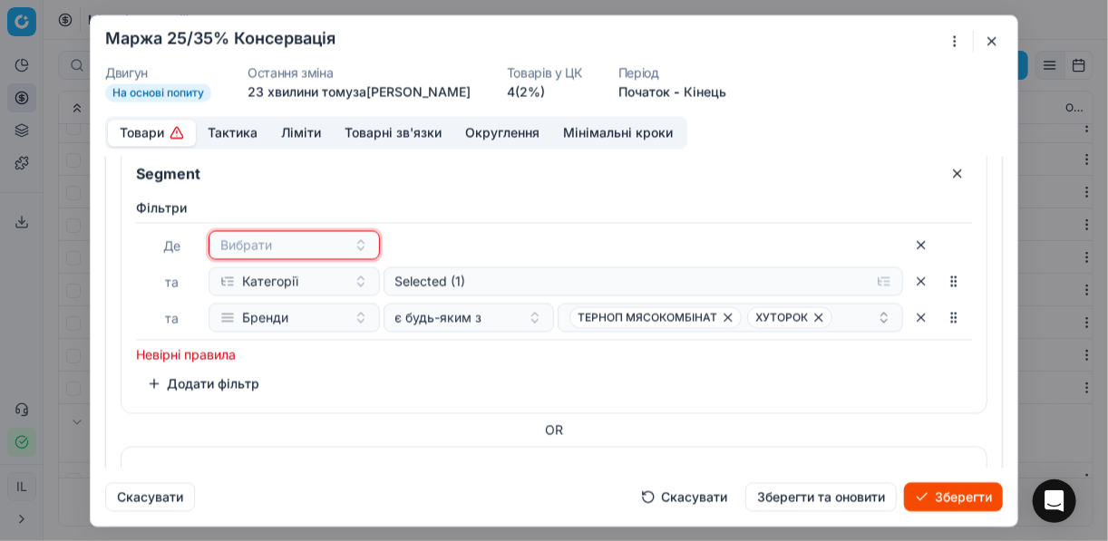
click at [358, 235] on button "Вибрати" at bounding box center [294, 244] width 171 height 29
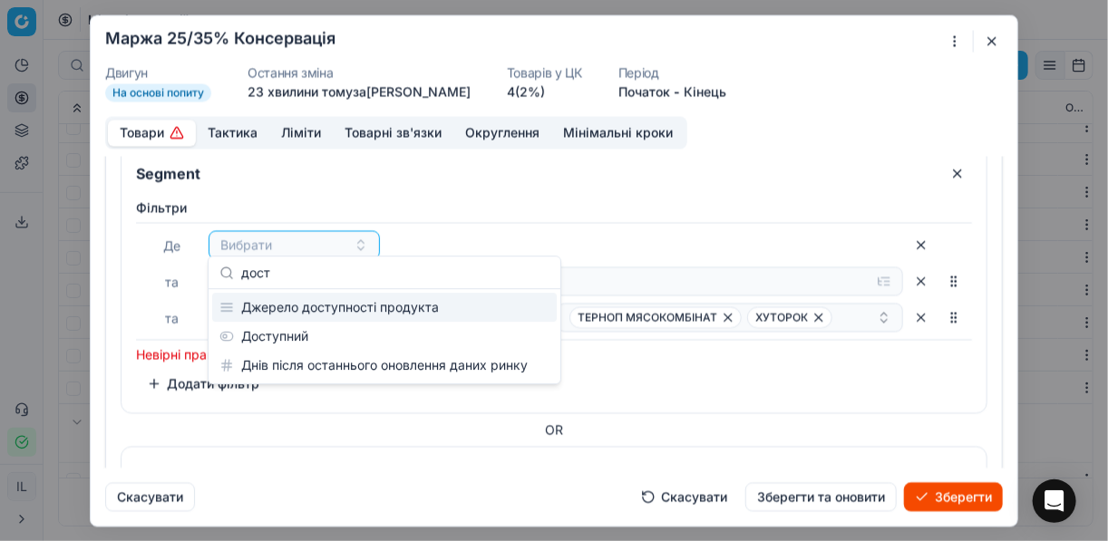
type input "дост"
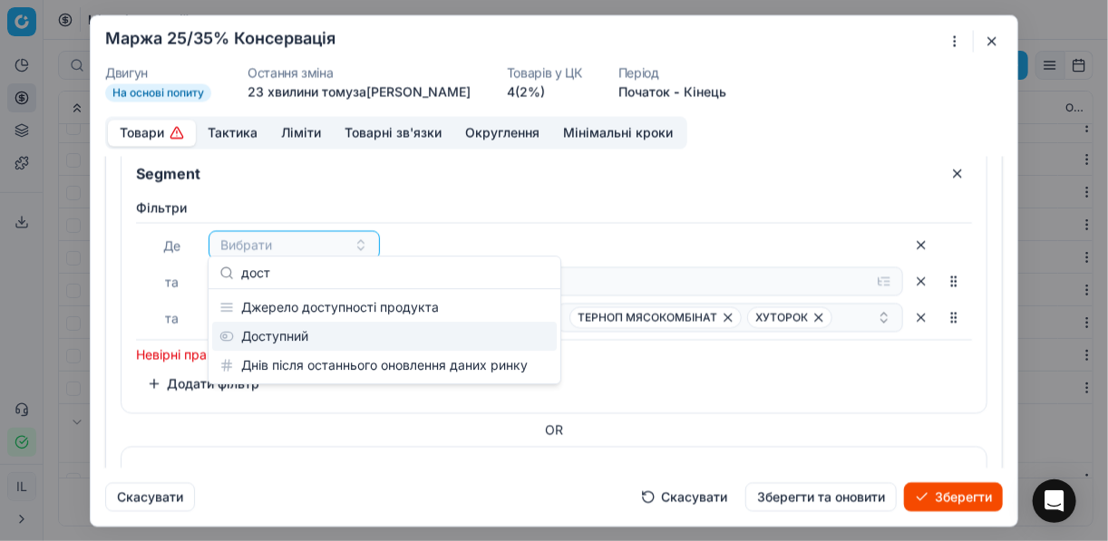
click at [403, 331] on div "Доступний" at bounding box center [384, 336] width 345 height 29
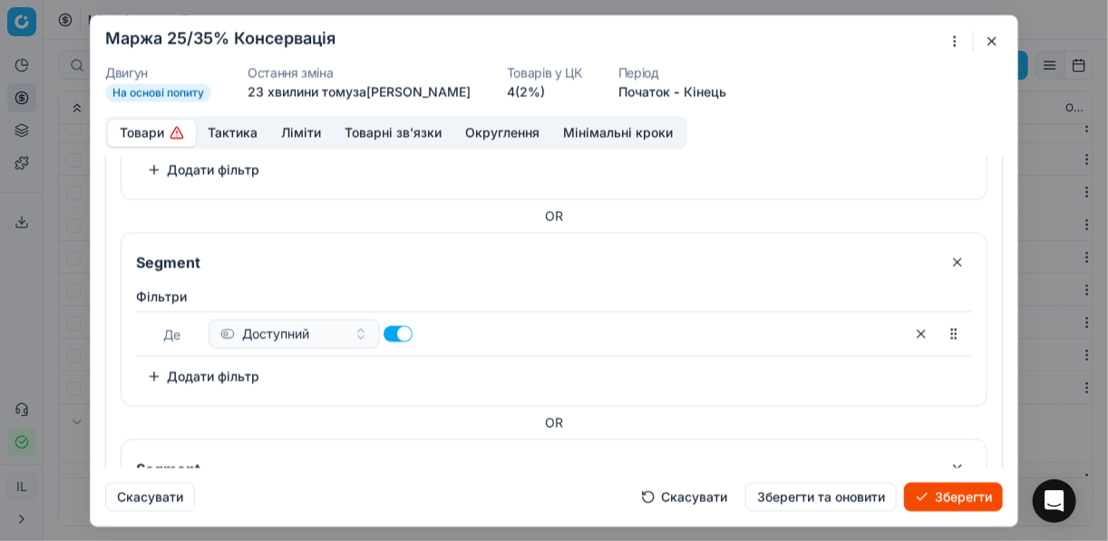
scroll to position [588, 0]
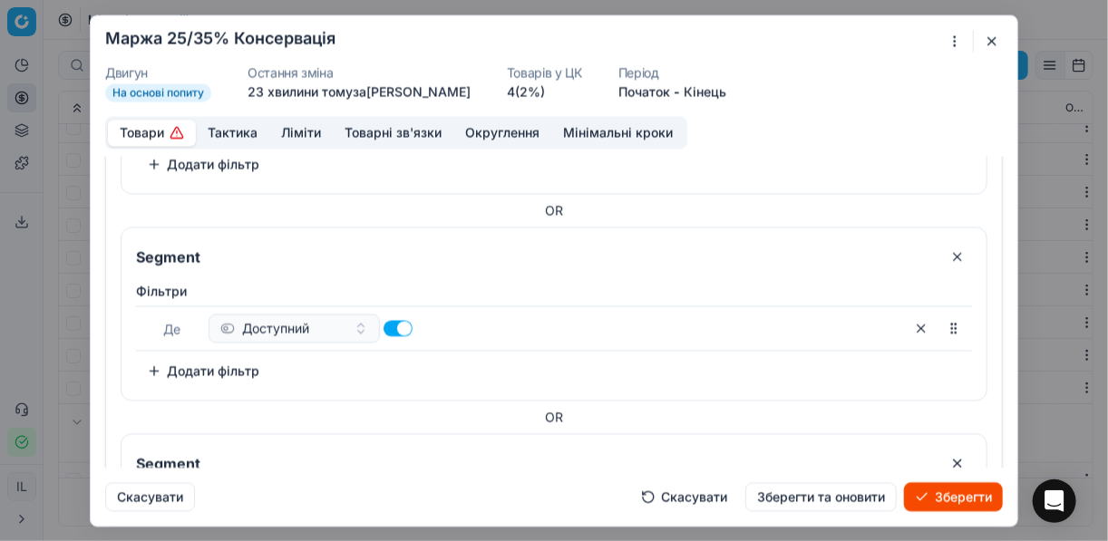
click at [911, 323] on button "button" at bounding box center [921, 328] width 29 height 29
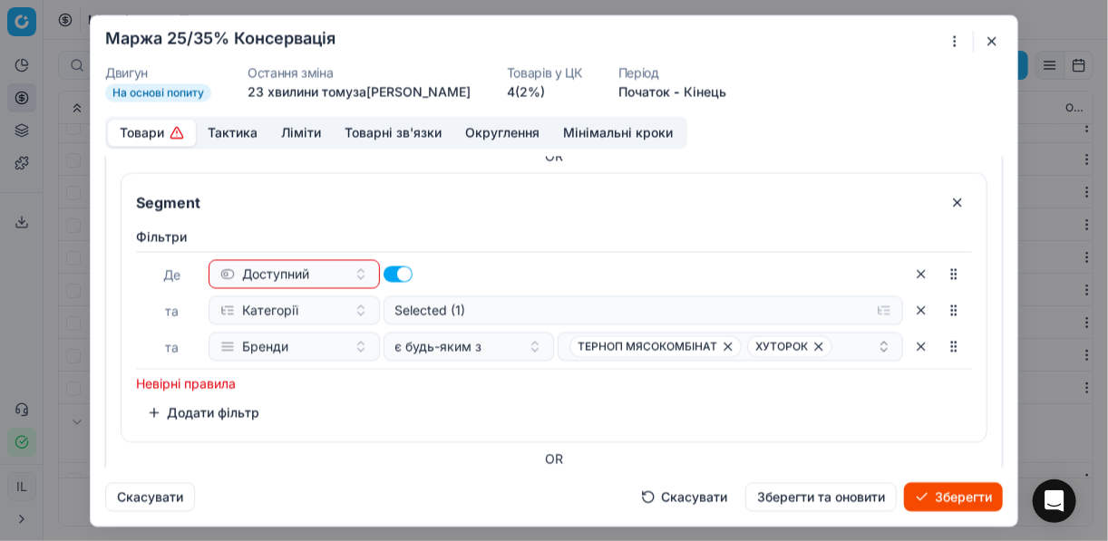
scroll to position [758, 0]
click at [544, 257] on div at bounding box center [468, 271] width 171 height 29
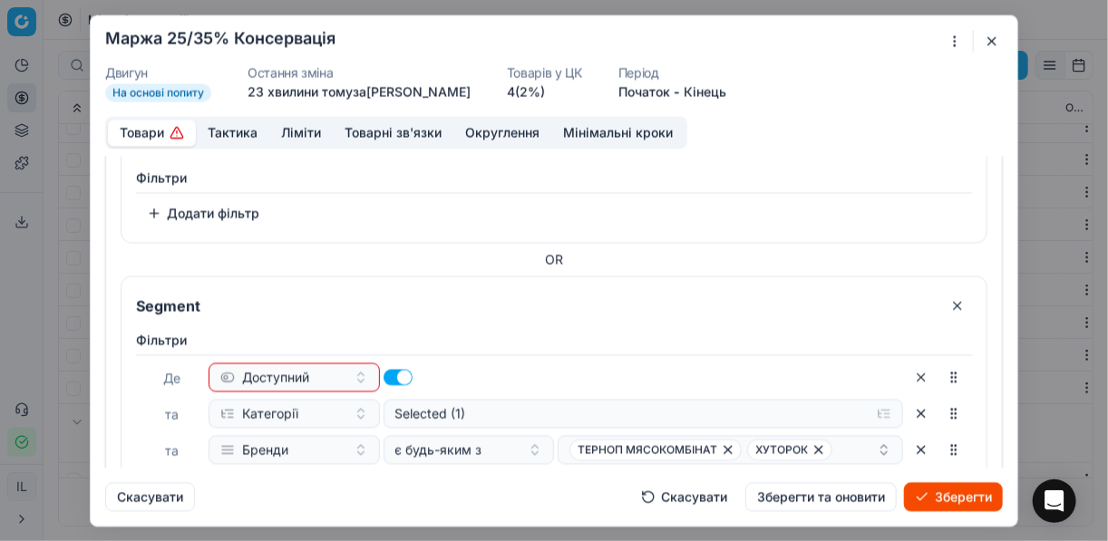
scroll to position [508, 0]
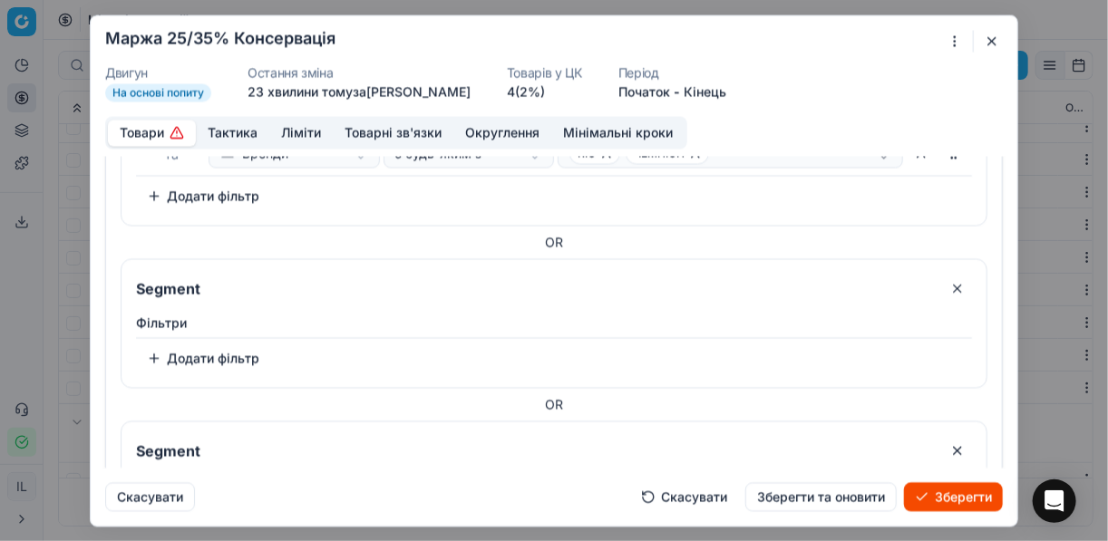
click at [947, 286] on button "button" at bounding box center [957, 288] width 29 height 29
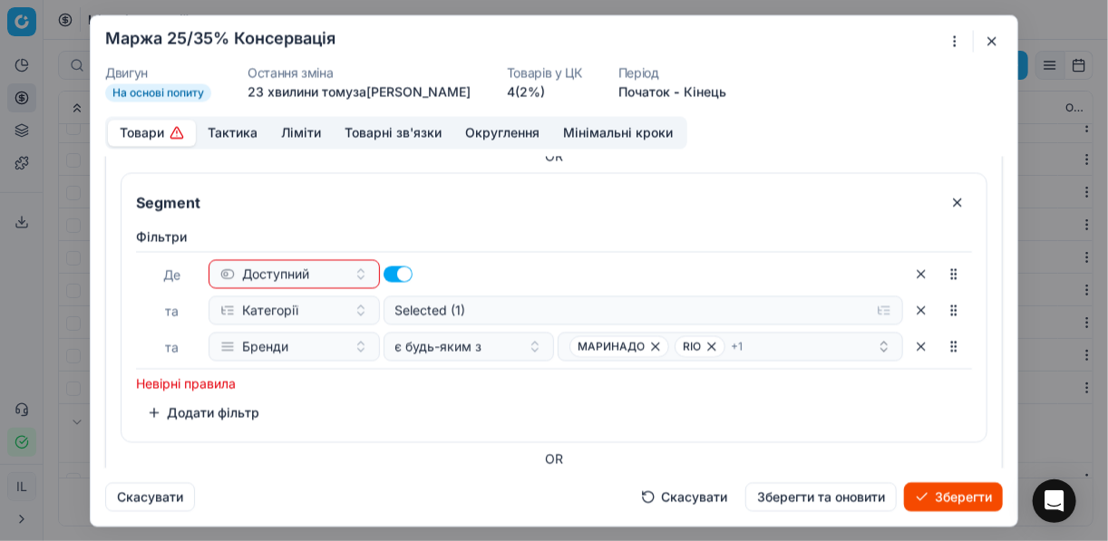
scroll to position [798, 0]
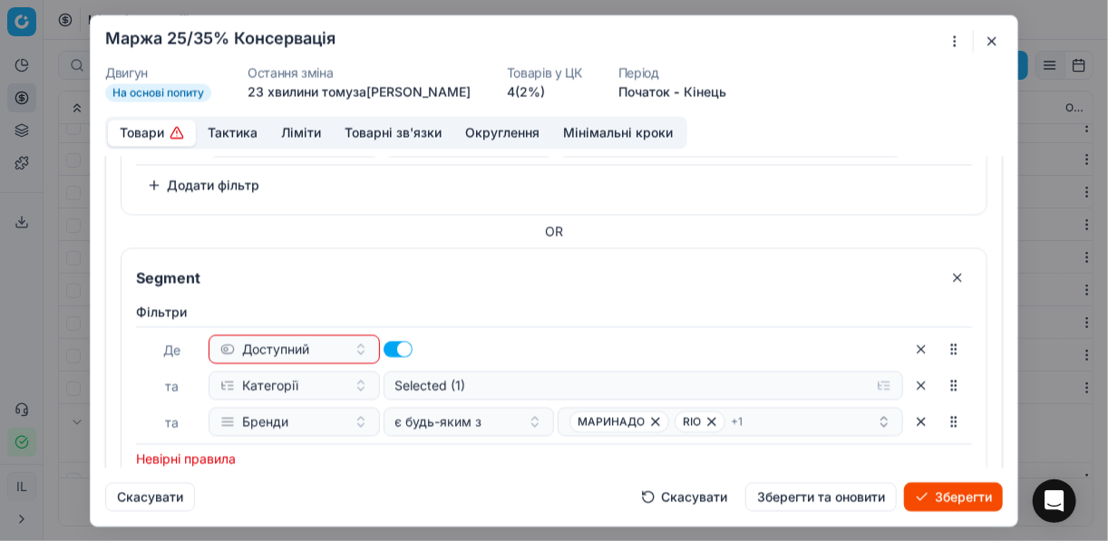
drag, startPoint x: 393, startPoint y: 344, endPoint x: 378, endPoint y: 340, distance: 15.8
click at [378, 340] on div "Доступний" at bounding box center [556, 349] width 694 height 29
click at [461, 349] on div at bounding box center [468, 349] width 171 height 29
click at [943, 493] on button "Зберегти" at bounding box center [953, 496] width 99 height 29
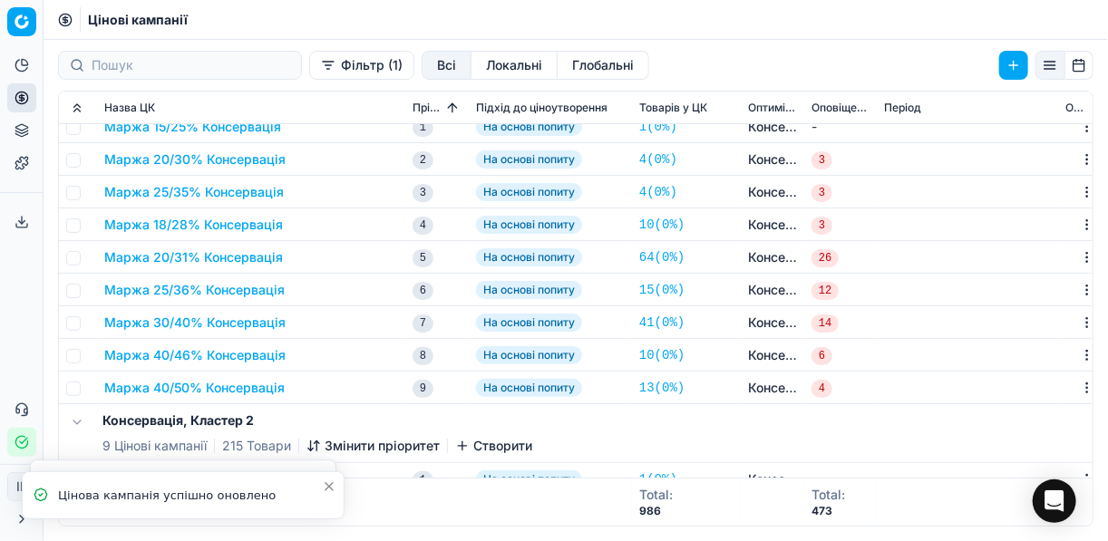
click at [169, 199] on button "Маржа 25/35% Консервація" at bounding box center [194, 192] width 180 height 18
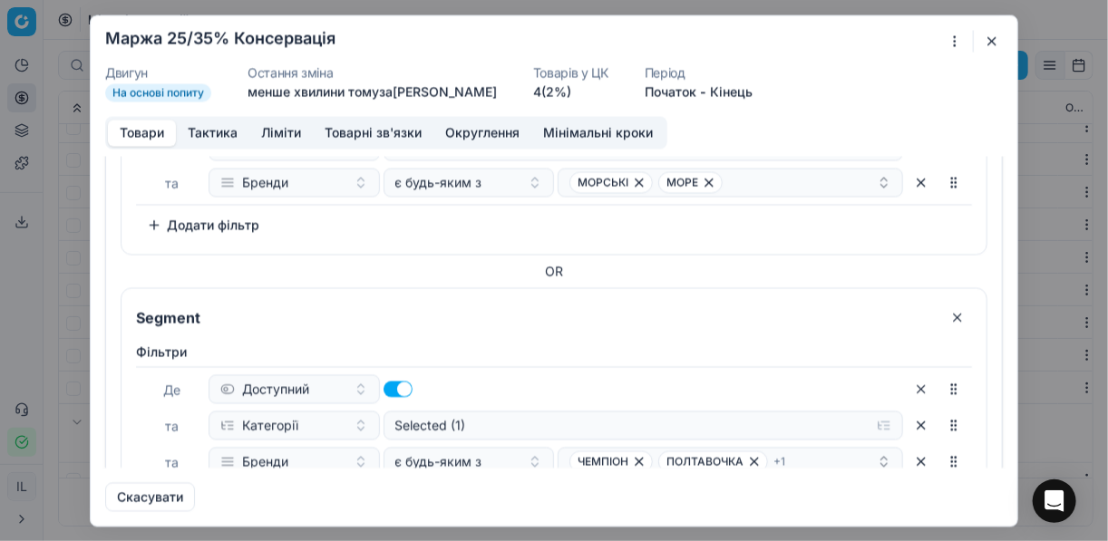
scroll to position [1629, 0]
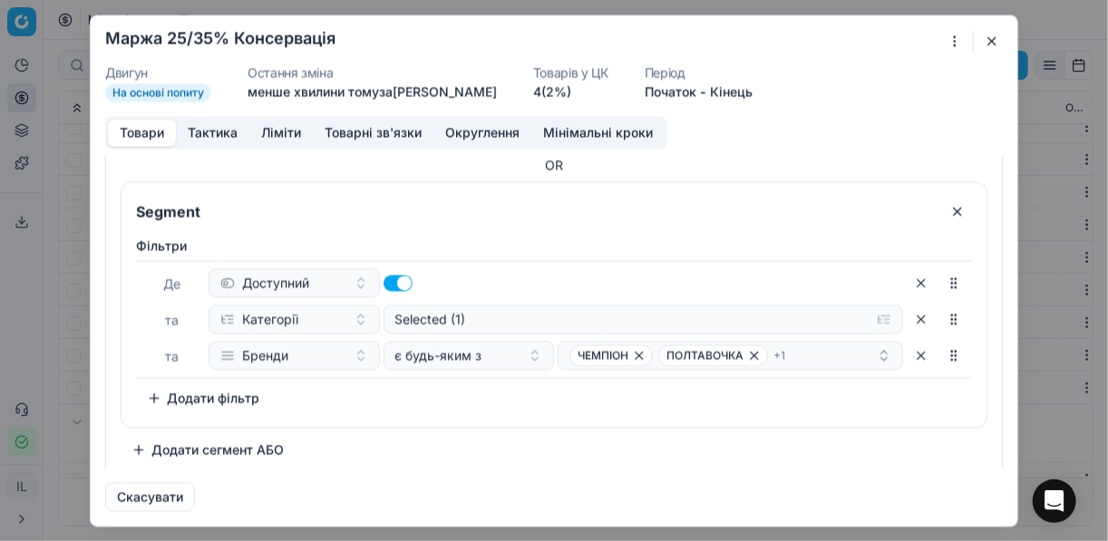
click at [979, 45] on div at bounding box center [962, 41] width 37 height 22
click at [983, 44] on button "button" at bounding box center [992, 41] width 22 height 22
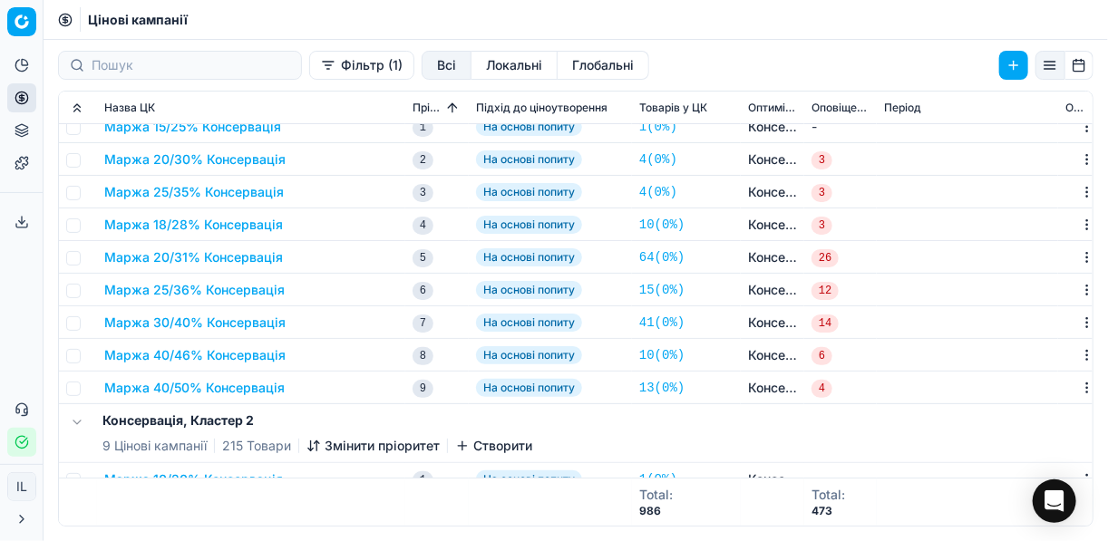
click at [223, 320] on button "Маржа 30/40% Консервація" at bounding box center [194, 323] width 181 height 18
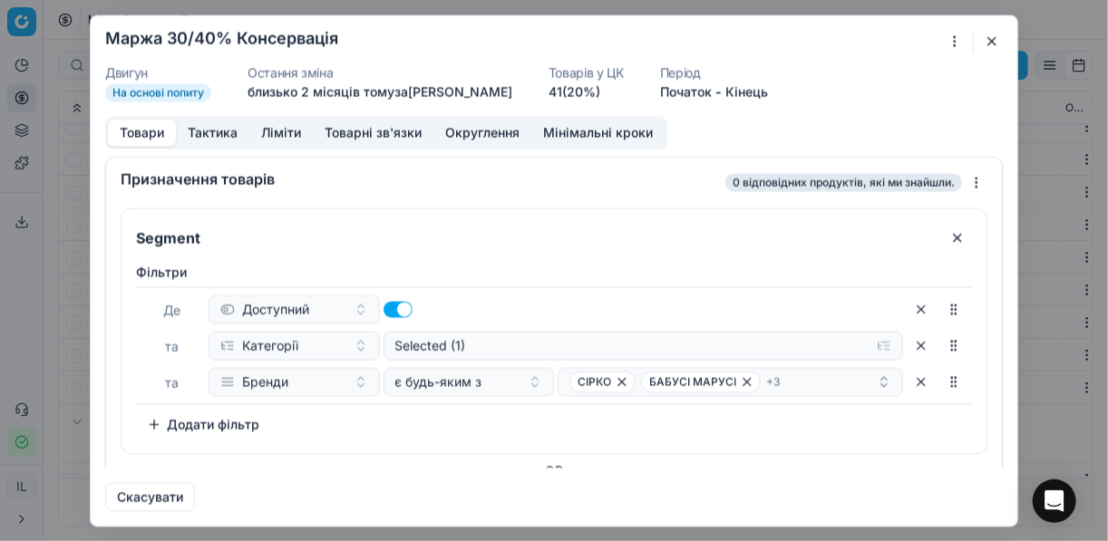
click at [950, 37] on div "Ми зберігаємо налаштування ЦК. Будь ласка, зачекайте, це може зайняти декілька …" at bounding box center [554, 270] width 1108 height 541
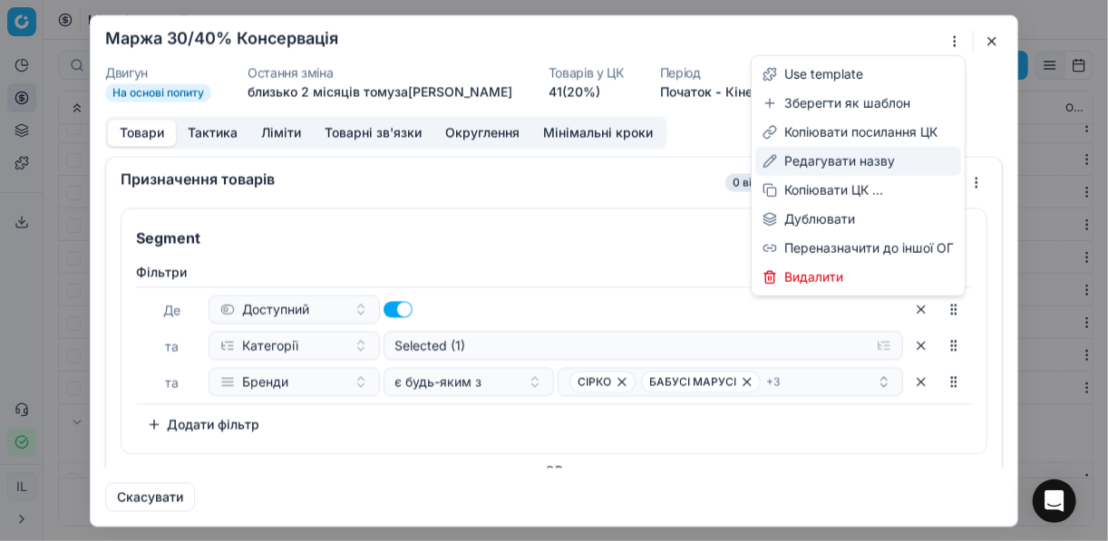
click at [823, 162] on div "Редагувати назву" at bounding box center [858, 161] width 206 height 29
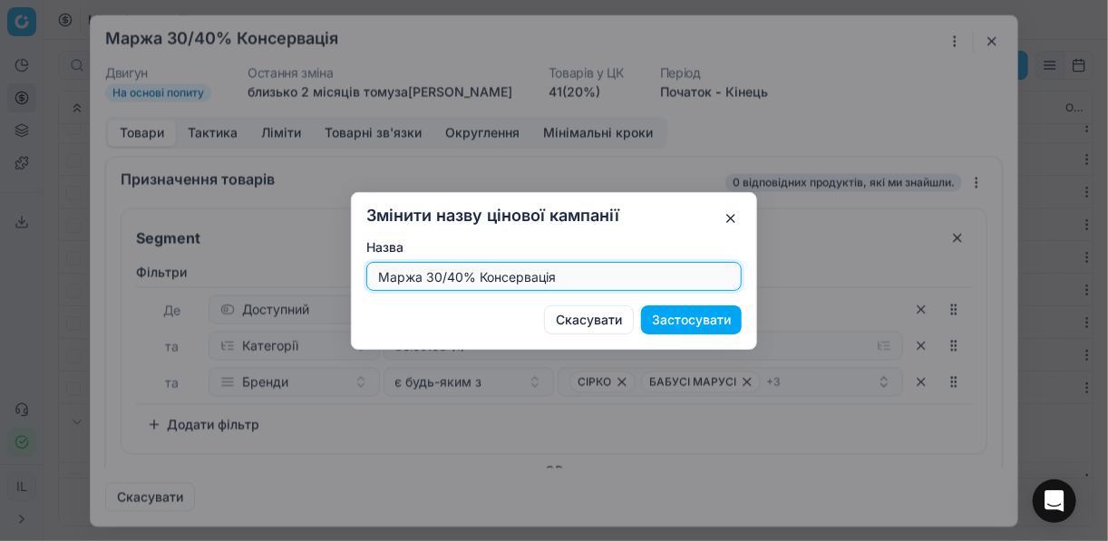
click at [458, 281] on input "Маржа 30/40% Консервація" at bounding box center [553, 276] width 359 height 27
type input "Маржа 30/41% Консервація"
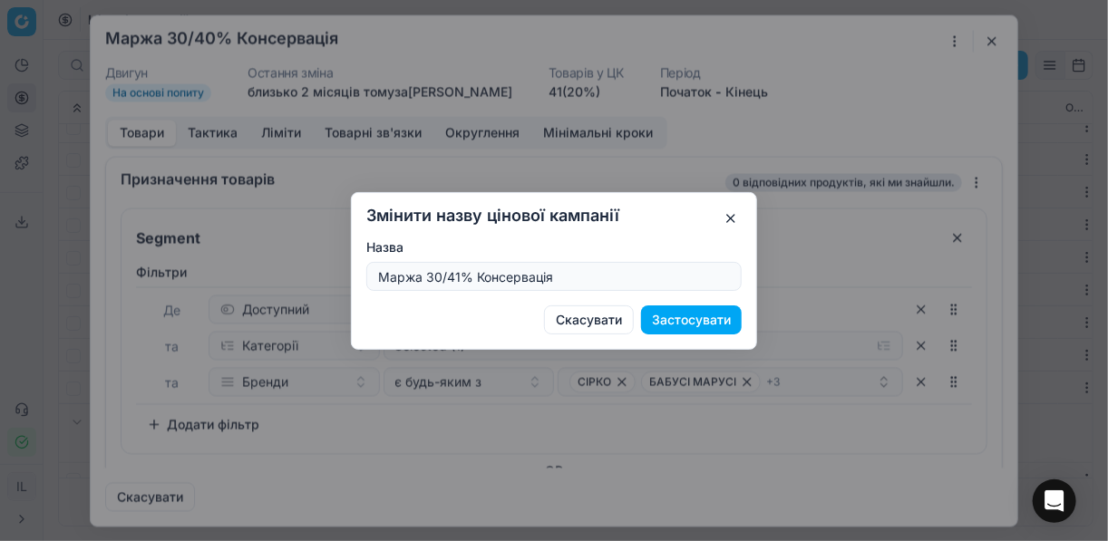
click at [676, 324] on button "Застосувати" at bounding box center [691, 320] width 101 height 29
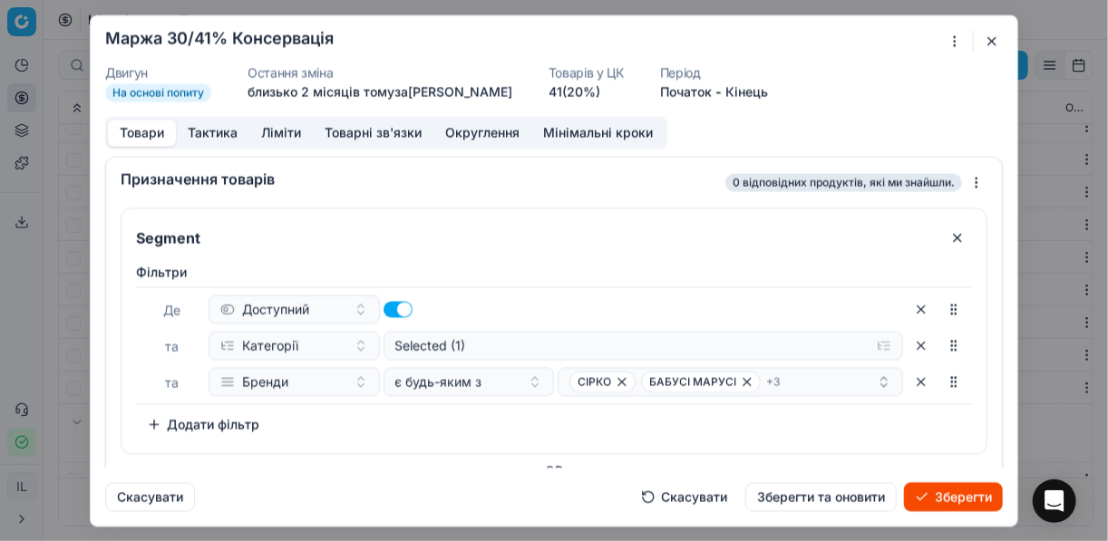
click at [945, 500] on button "Зберегти" at bounding box center [953, 496] width 99 height 29
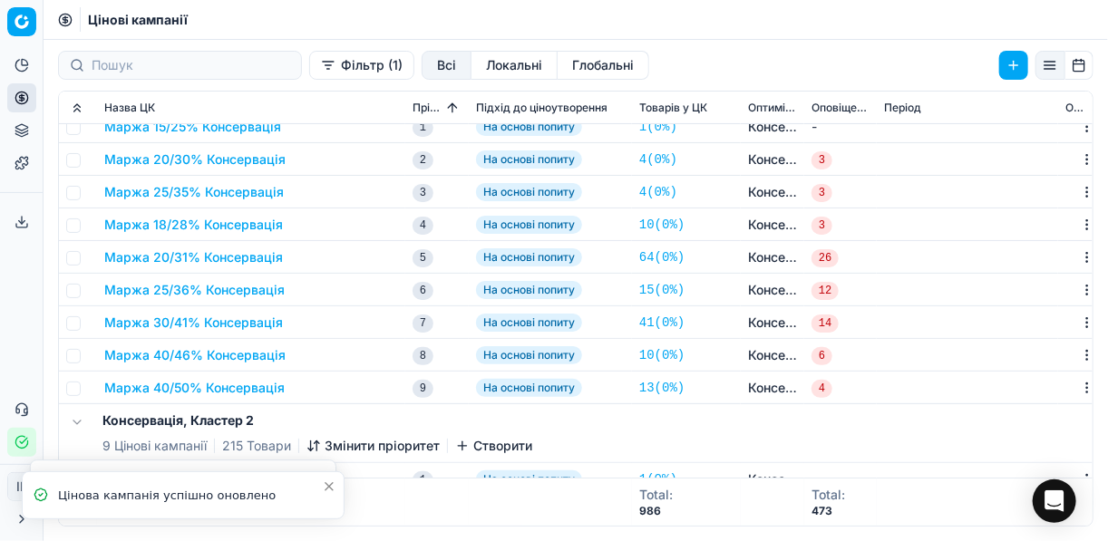
scroll to position [0, 0]
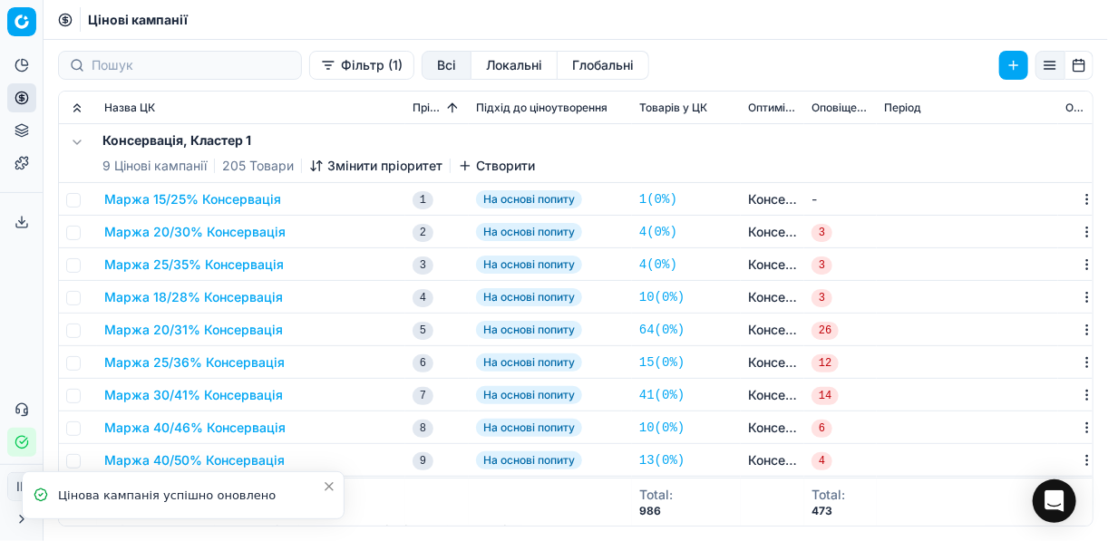
click at [172, 301] on button "Маржа 18/28% Консервація" at bounding box center [193, 297] width 179 height 18
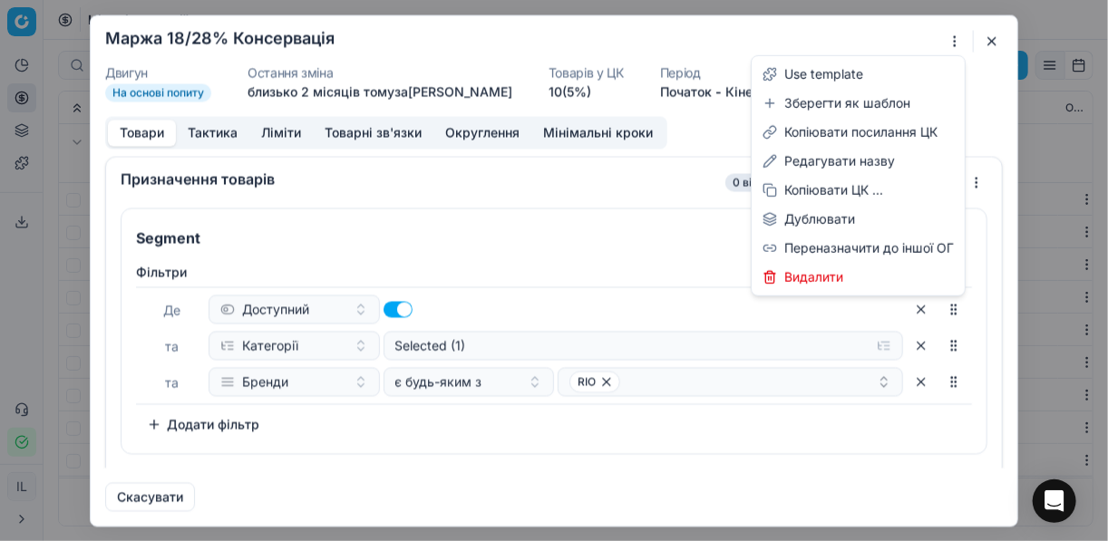
click at [957, 42] on div "Ми зберігаємо налаштування ЦК. Будь ласка, зачекайте, це може зайняти декілька …" at bounding box center [554, 270] width 1108 height 541
click at [825, 164] on div "Редагувати назву" at bounding box center [858, 161] width 206 height 29
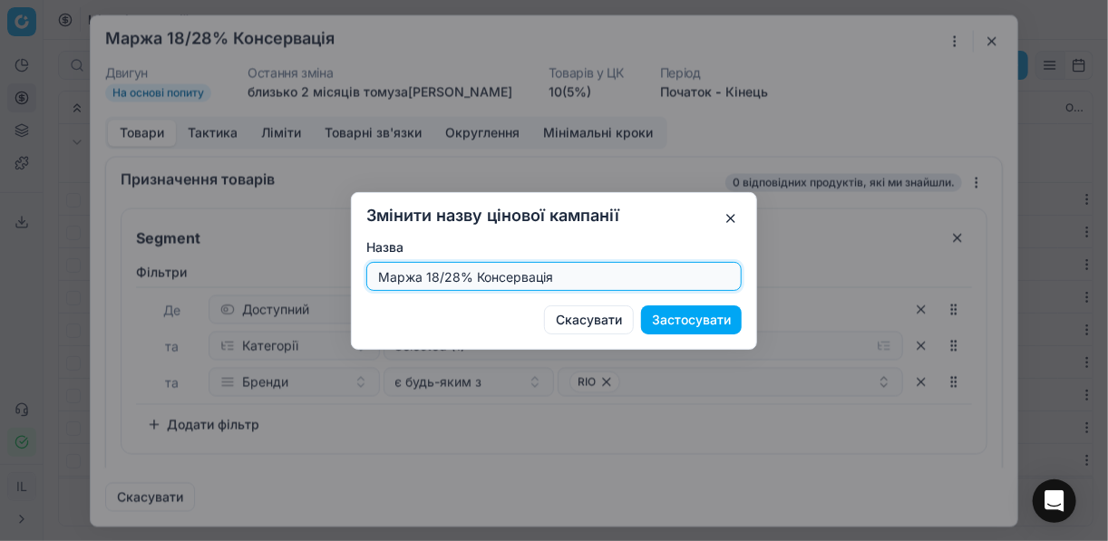
click at [454, 274] on input "Маржа 18/28% Консервація" at bounding box center [553, 276] width 359 height 27
type input "Маржа 30/40% Консервація"
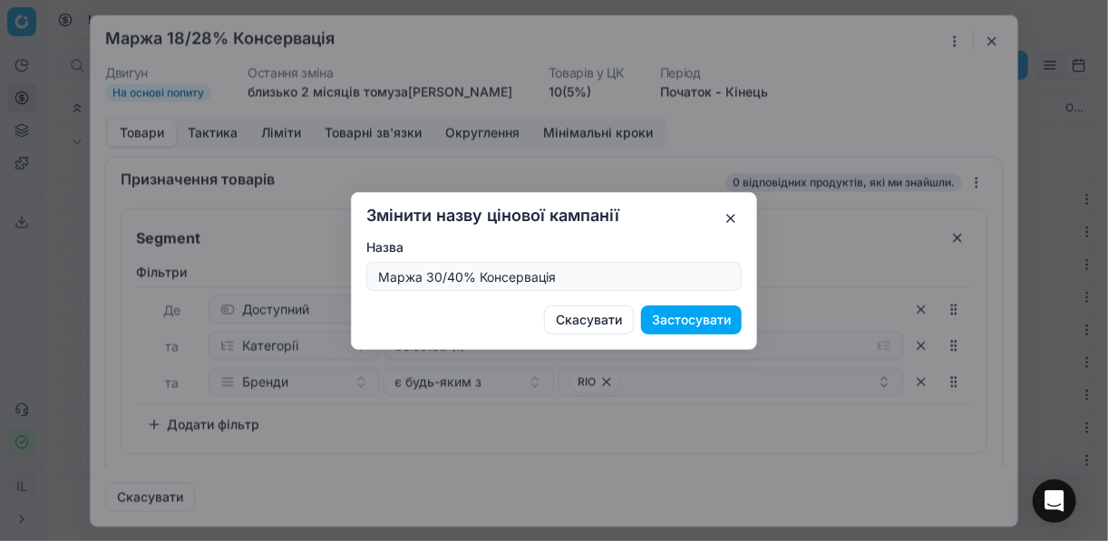
click at [666, 318] on button "Застосувати" at bounding box center [691, 320] width 101 height 29
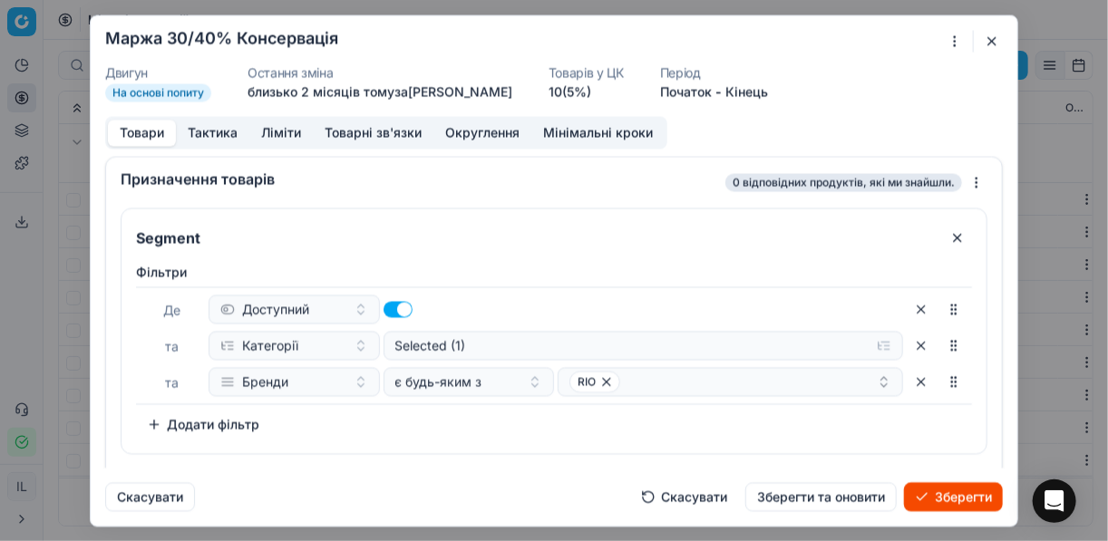
click at [286, 134] on button "Ліміти" at bounding box center [280, 133] width 63 height 26
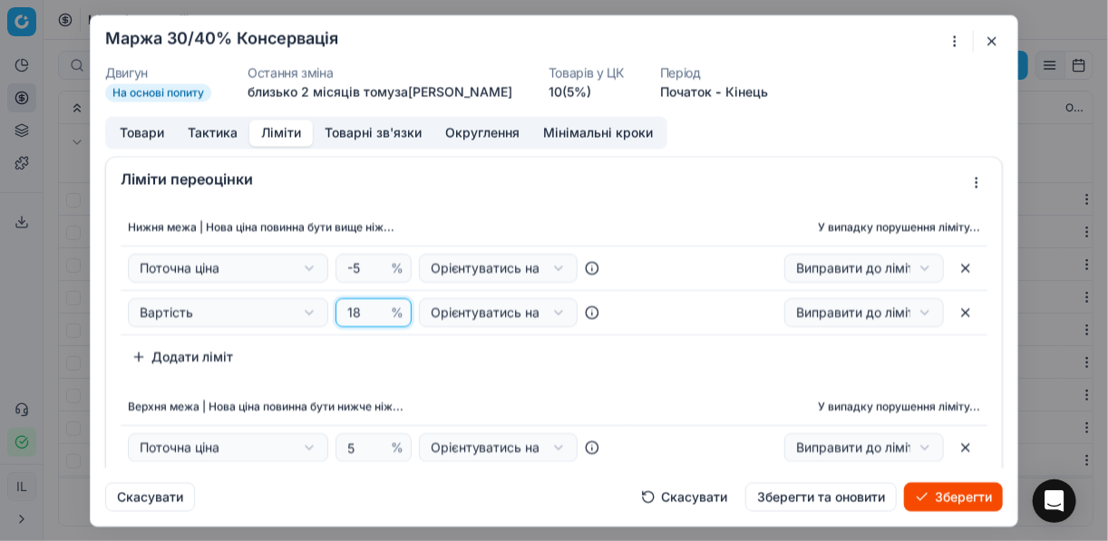
click at [356, 312] on input "18" at bounding box center [366, 312] width 44 height 27
type input "1"
type input "28"
click at [358, 455] on input "5" at bounding box center [366, 447] width 44 height 27
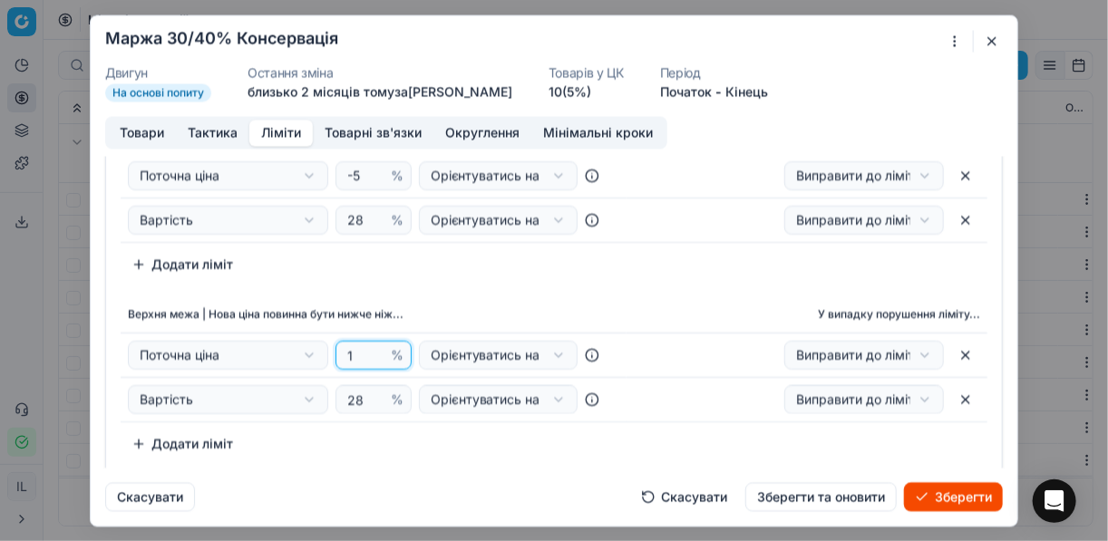
scroll to position [73, 0]
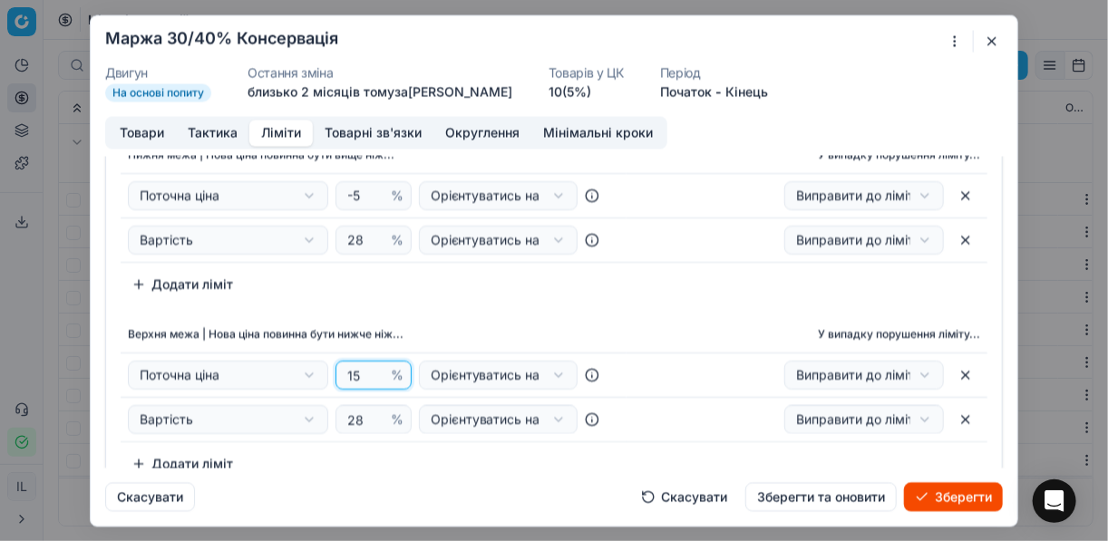
type input "1"
type input "5"
click at [433, 445] on div "Верхня межа | Нова ціна повинна бути нижче ніж... У випадку порушення ліміту...…" at bounding box center [554, 398] width 867 height 162
click at [365, 421] on input "28" at bounding box center [366, 419] width 44 height 27
type input "2"
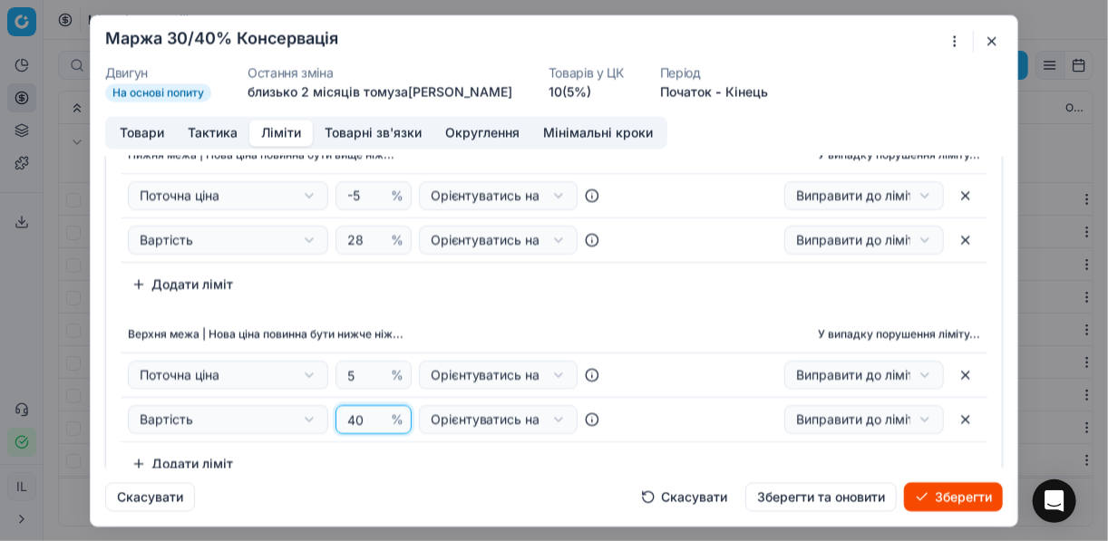
type input "40"
click at [363, 240] on input "28" at bounding box center [366, 240] width 44 height 27
type input "2"
type input "30"
click at [481, 286] on div "Нижня межа | Нова ціна повинна бути вище ніж... У випадку порушення ліміту... П…" at bounding box center [554, 218] width 867 height 162
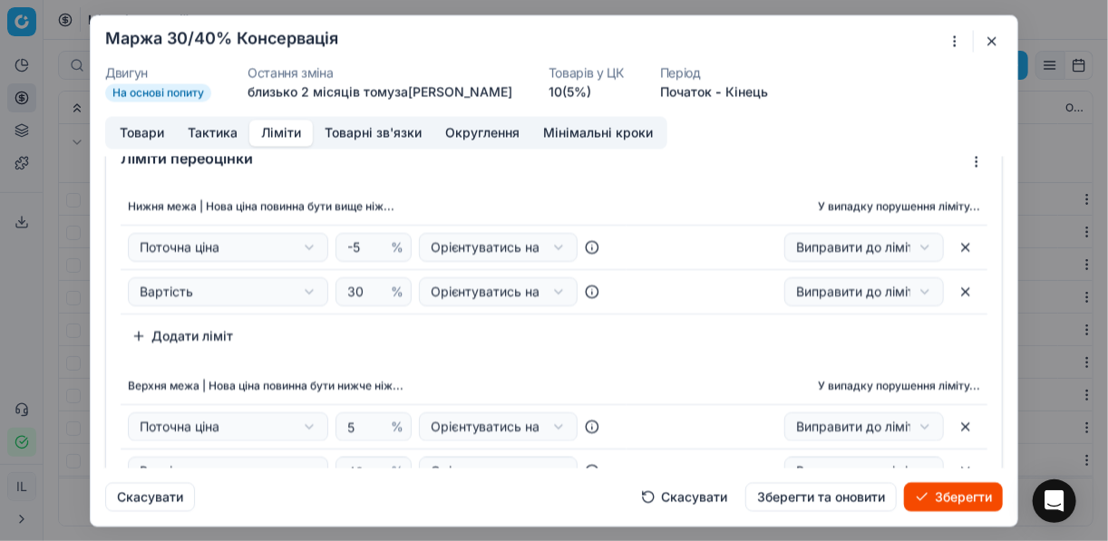
scroll to position [0, 0]
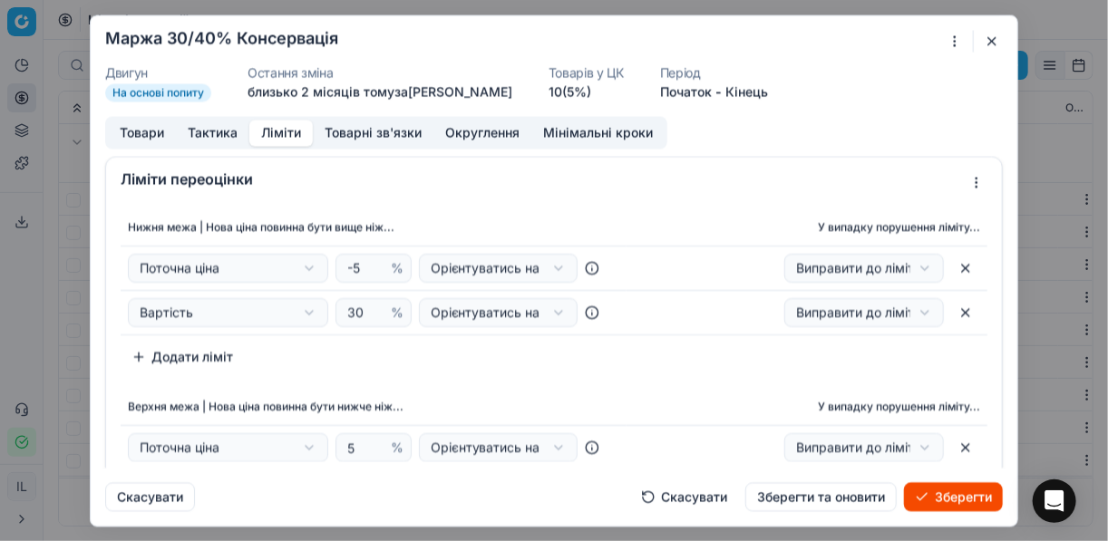
click at [131, 132] on button "Товари" at bounding box center [142, 133] width 68 height 26
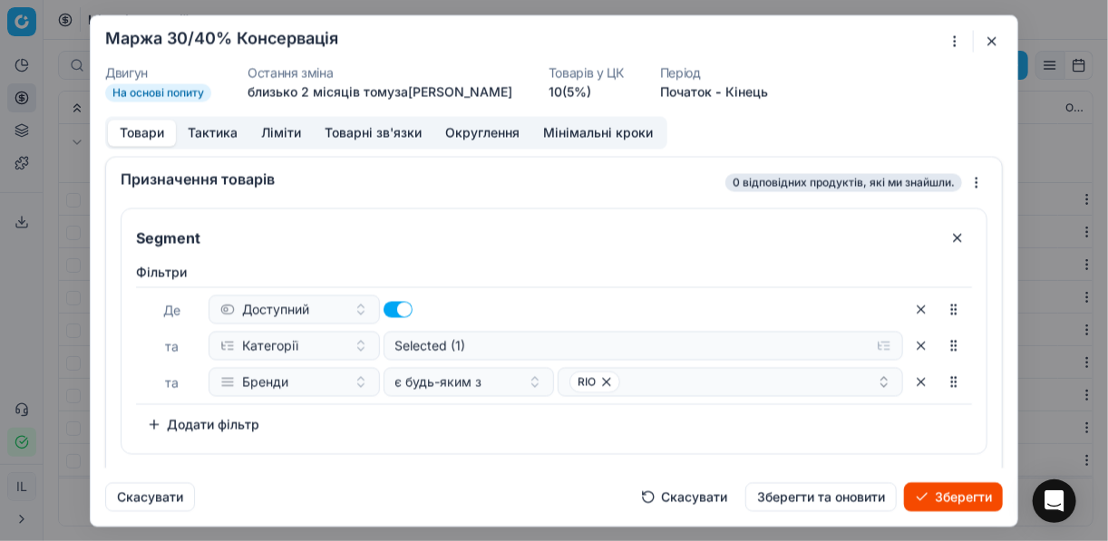
click at [282, 132] on button "Ліміти" at bounding box center [280, 133] width 63 height 26
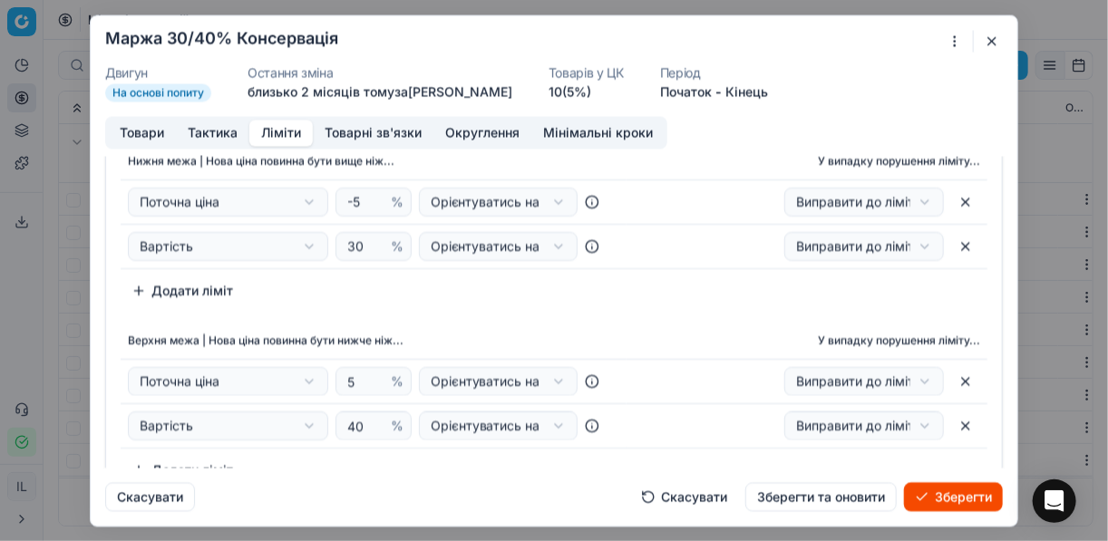
scroll to position [145, 0]
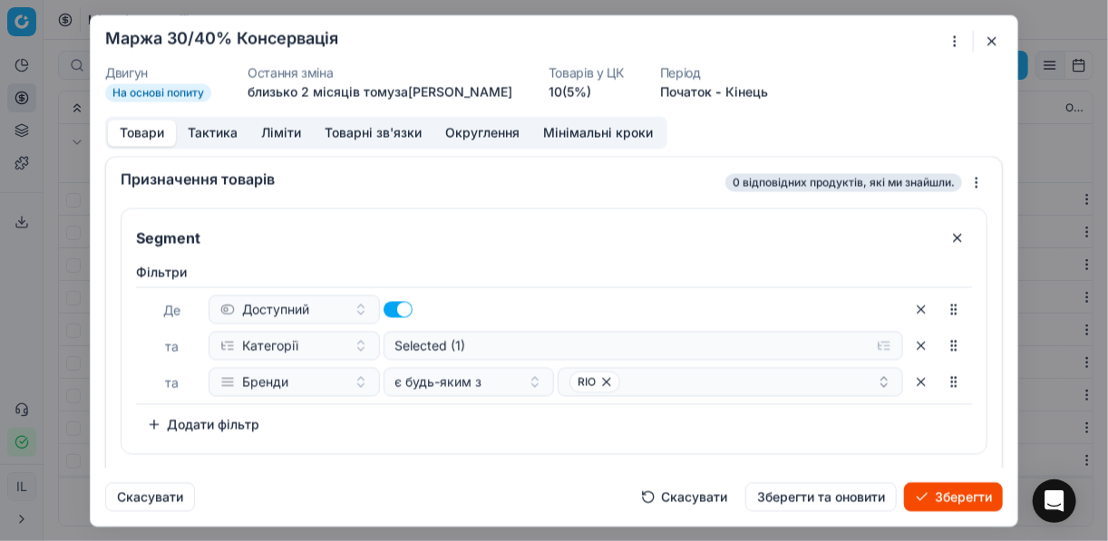
click at [155, 132] on button "Товари" at bounding box center [142, 133] width 68 height 26
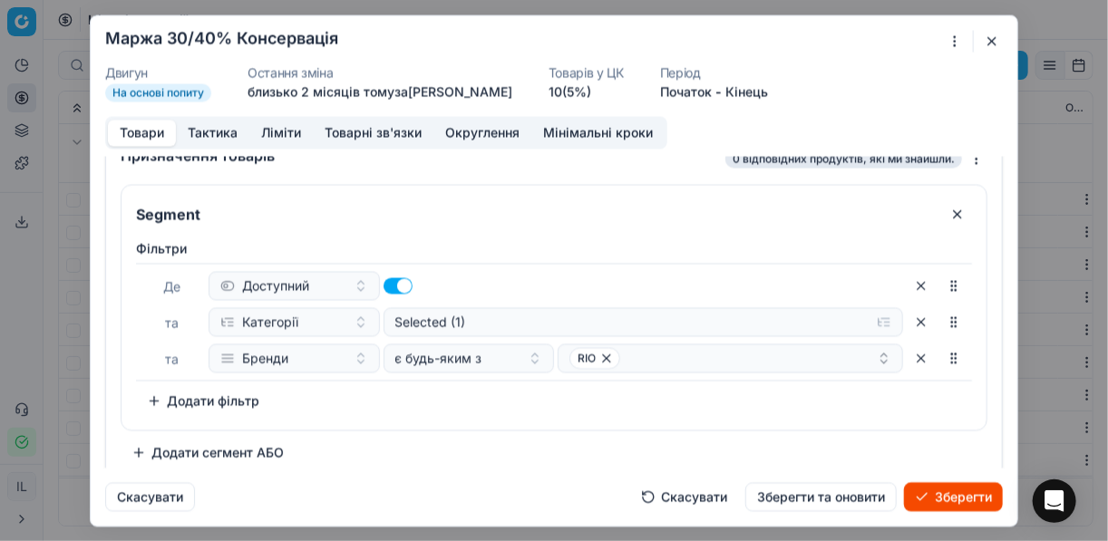
scroll to position [34, 0]
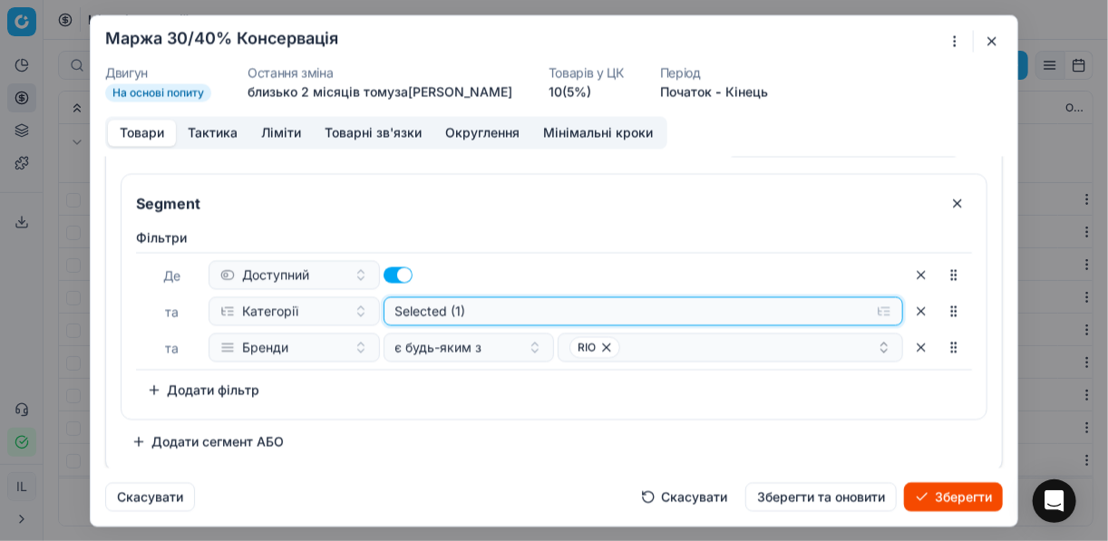
click at [875, 306] on button "Selected (1)" at bounding box center [643, 310] width 520 height 29
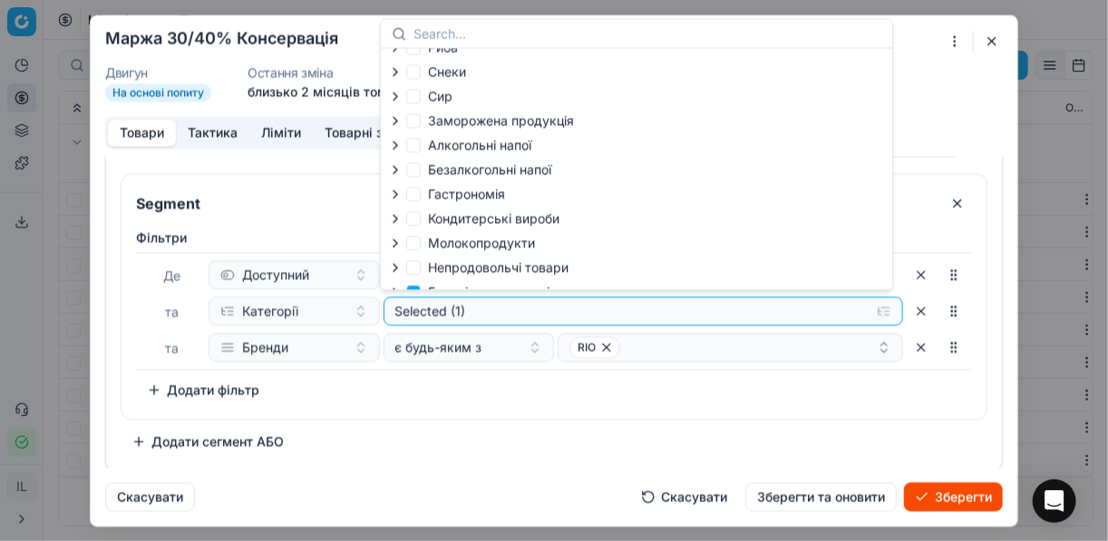
scroll to position [62, 0]
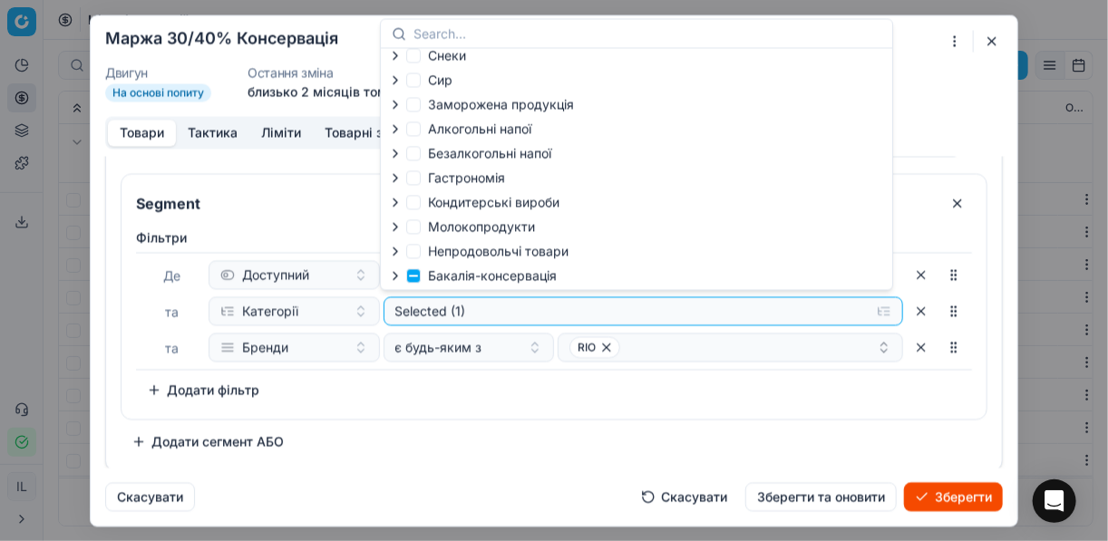
click at [394, 277] on icon "button" at bounding box center [395, 275] width 15 height 15
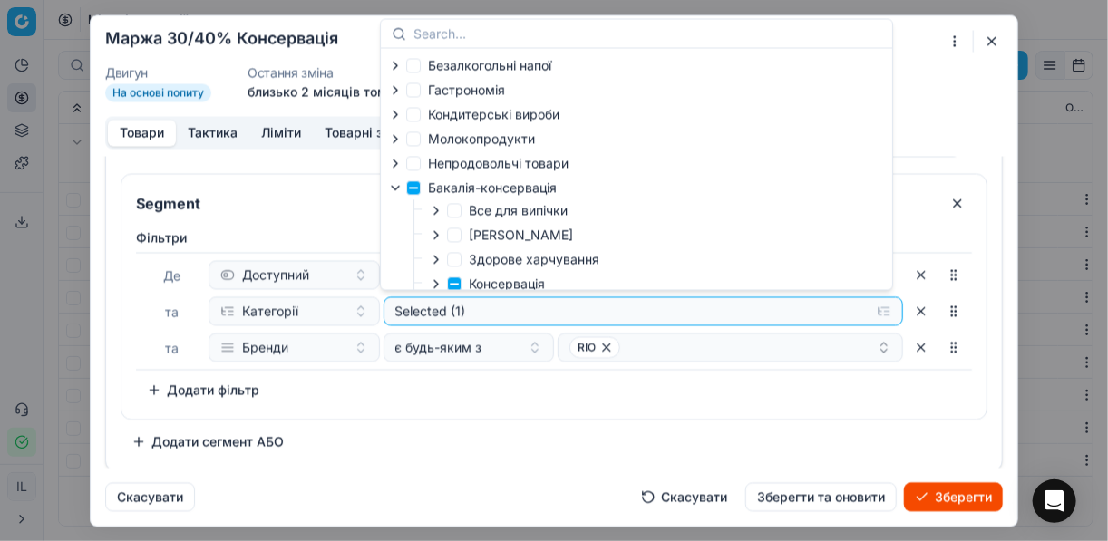
scroll to position [207, 0]
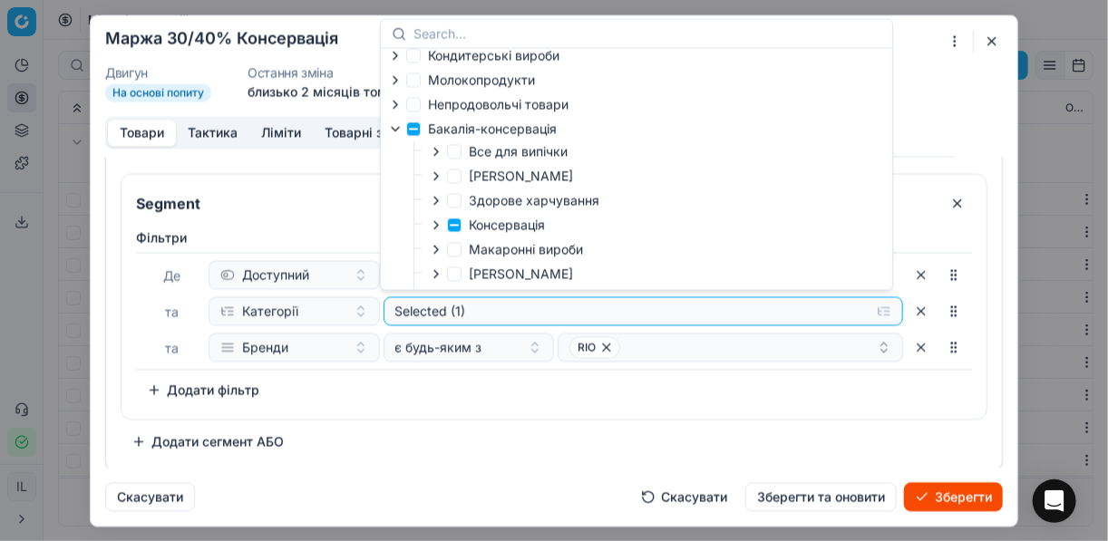
click at [440, 223] on icon "button" at bounding box center [436, 225] width 15 height 15
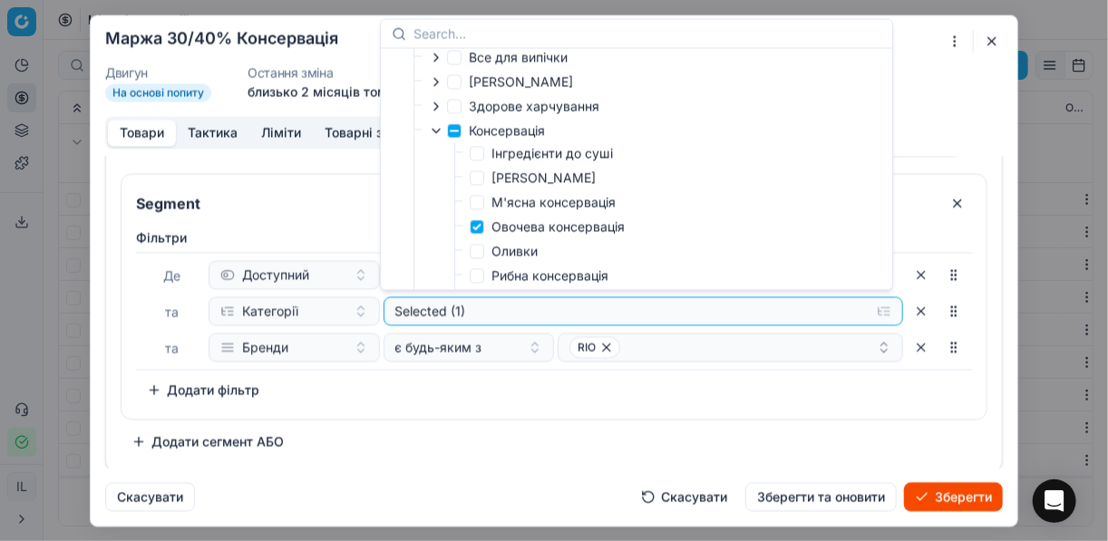
scroll to position [352, 0]
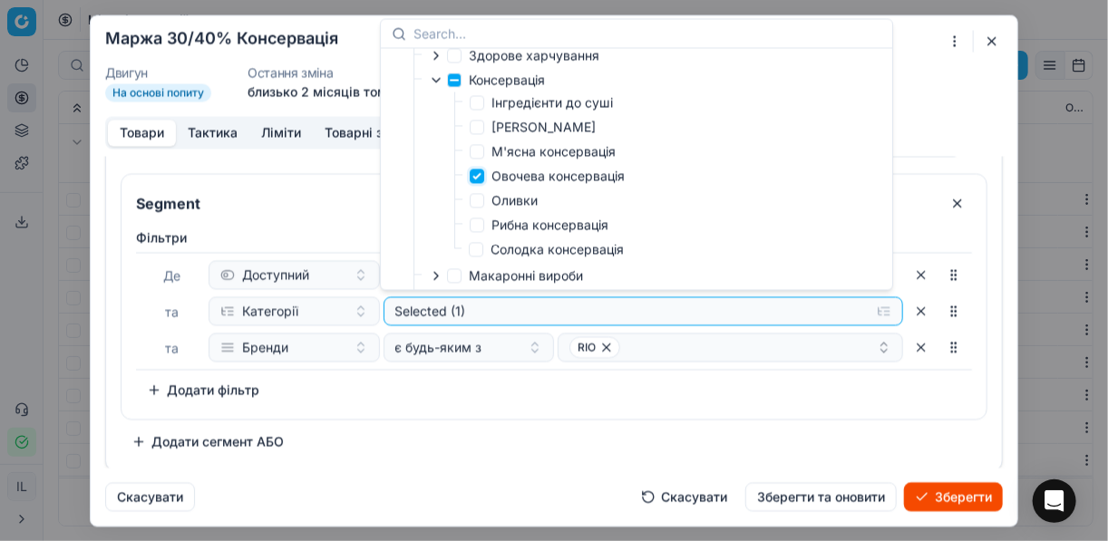
click at [480, 183] on input "Овочева консервація" at bounding box center [477, 176] width 15 height 15
checkbox input "false"
click at [483, 253] on label "Солодка консервація" at bounding box center [546, 249] width 155 height 18
click at [483, 253] on input "Солодка консервація" at bounding box center [476, 249] width 15 height 15
checkbox input "true"
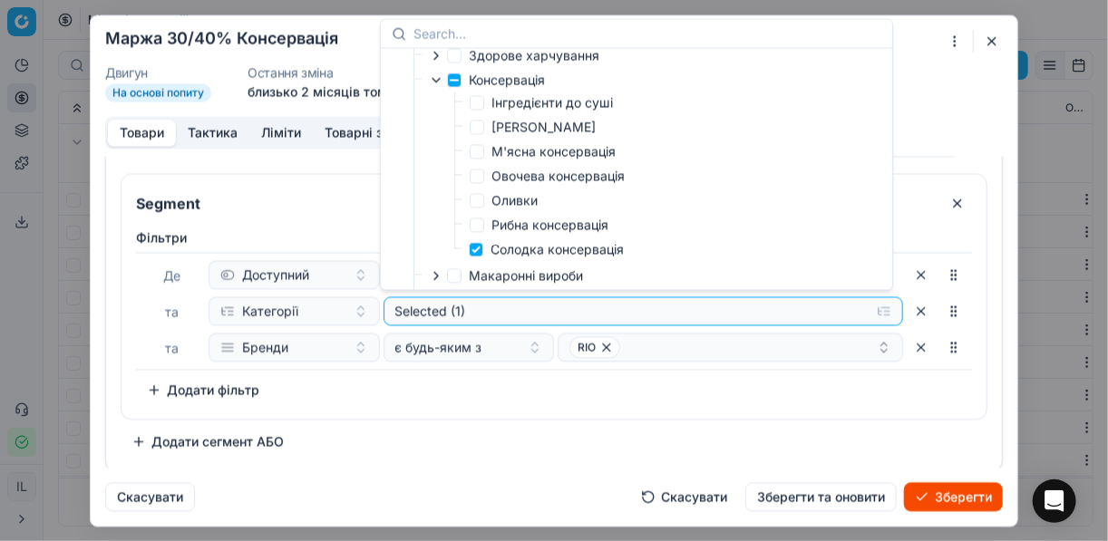
click at [569, 394] on div "Фiльтри Де Доступний та Категорії Selected (1) та Бренди є будь-яким з RIO To p…" at bounding box center [554, 316] width 836 height 176
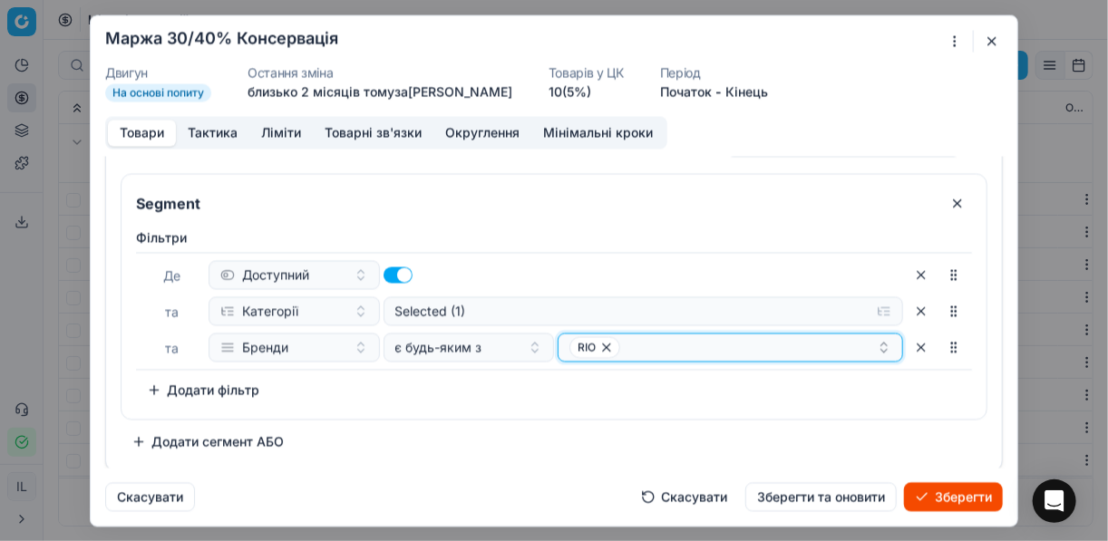
click at [603, 346] on icon "button" at bounding box center [606, 347] width 7 height 7
click at [632, 352] on button "Select a value" at bounding box center [730, 347] width 345 height 29
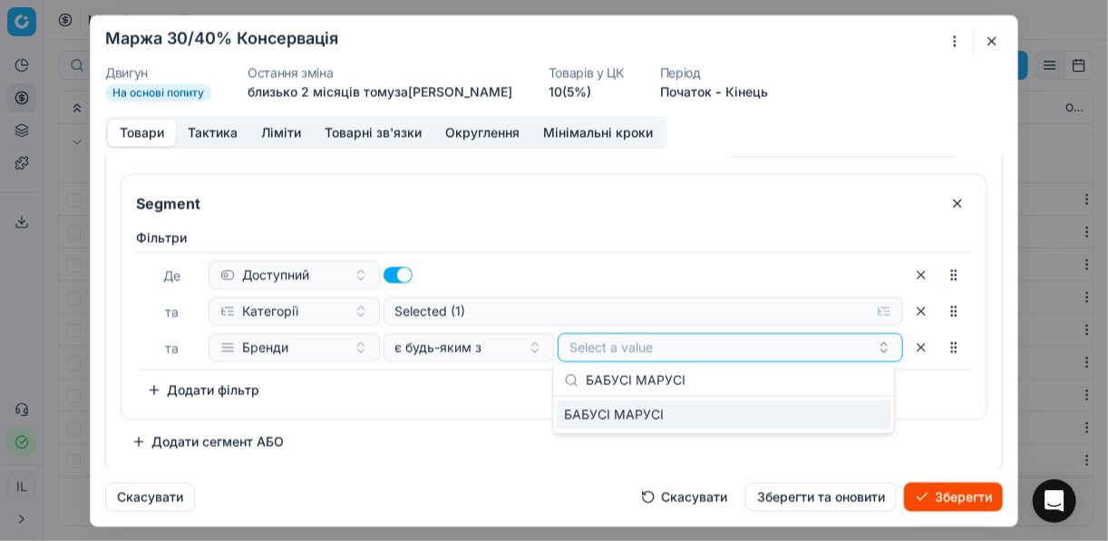
type input "БАБУСІ МАРУСІ"
click at [865, 420] on div "БАБУСІ МАРУСІ" at bounding box center [724, 415] width 334 height 29
click at [929, 500] on button "Зберегти" at bounding box center [953, 496] width 99 height 29
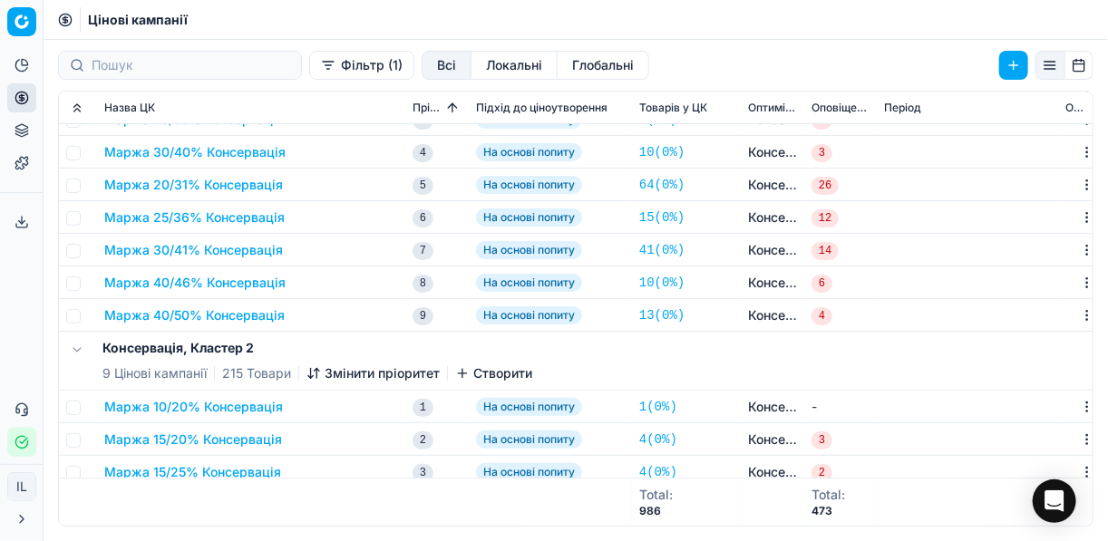
scroll to position [73, 0]
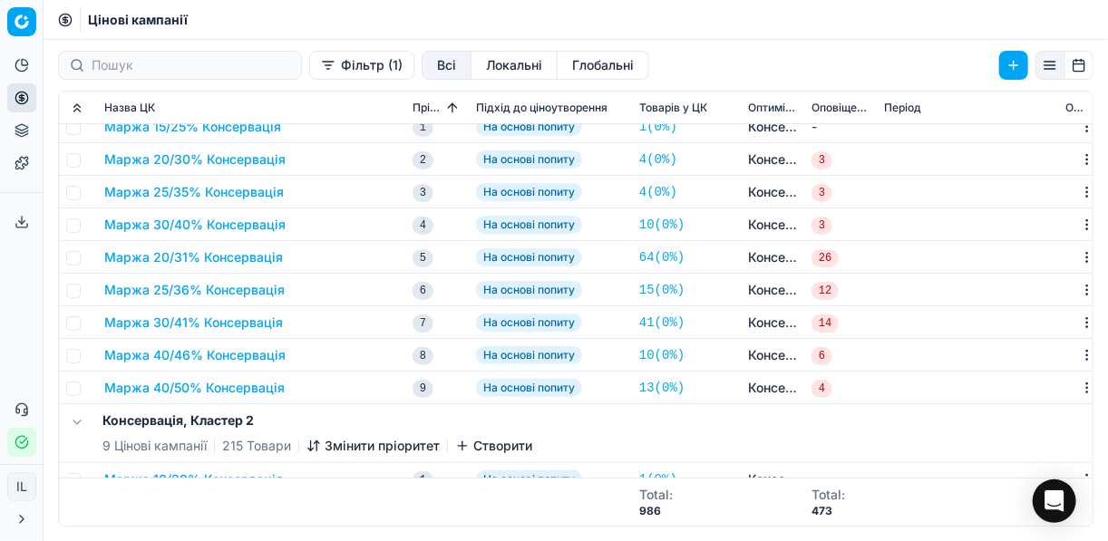
click at [185, 254] on button "Маржа 20/31% Консервація" at bounding box center [193, 257] width 179 height 18
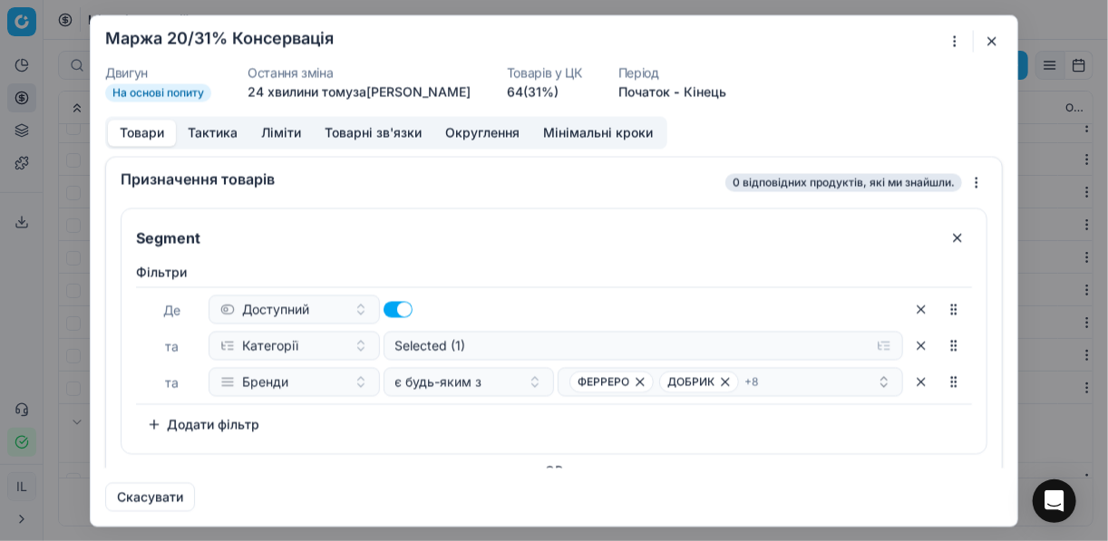
click at [953, 44] on div "Ми зберігаємо налаштування ЦК. Будь ласка, зачекайте, це може зайняти декілька …" at bounding box center [554, 270] width 1108 height 541
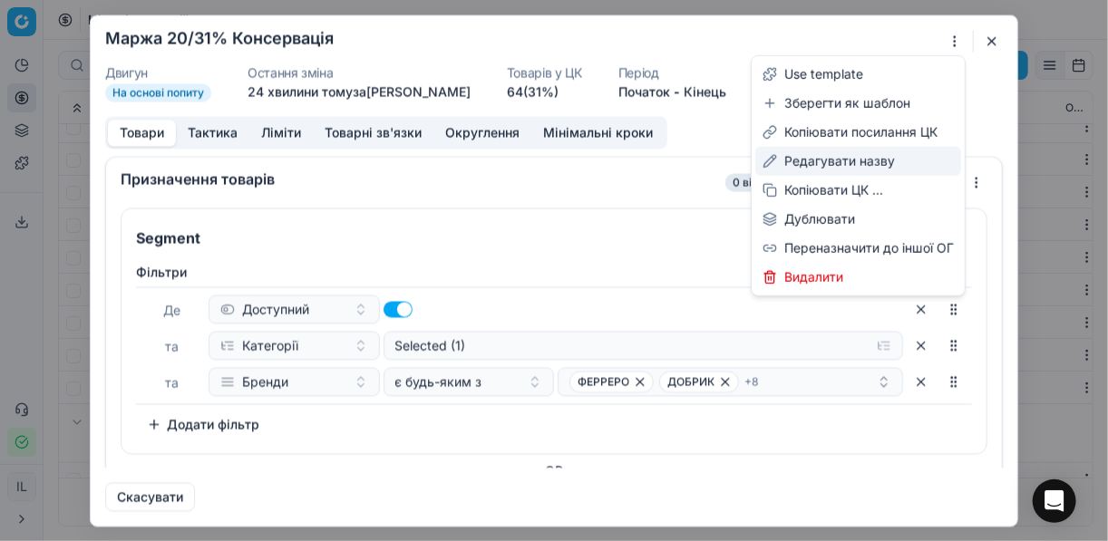
click at [821, 159] on div "Редагувати назву" at bounding box center [858, 161] width 206 height 29
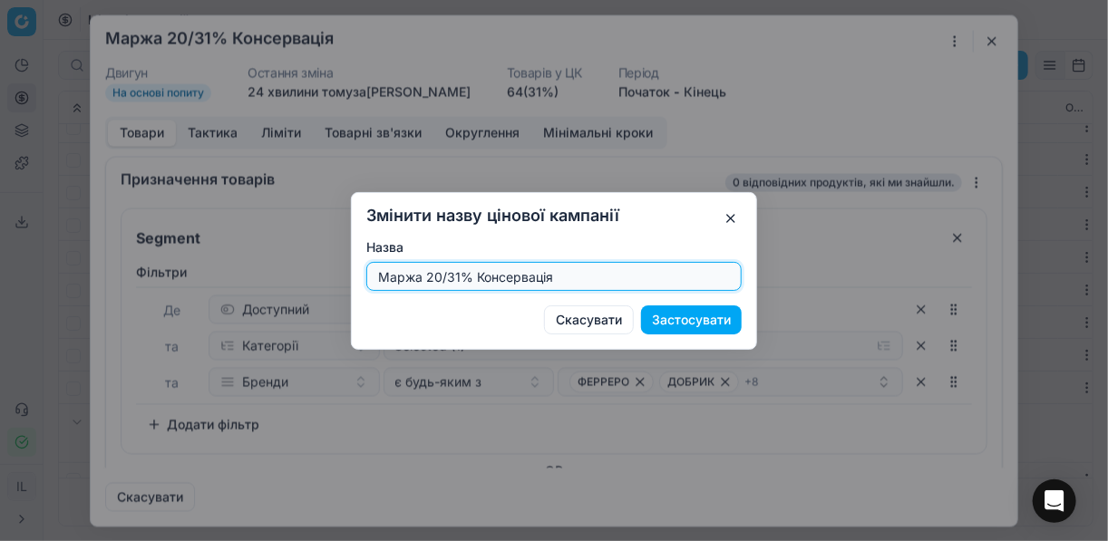
click at [456, 276] on input "Маржа 20/31% Консервація" at bounding box center [553, 276] width 359 height 27
type input "Маржа 35/45% Консервація"
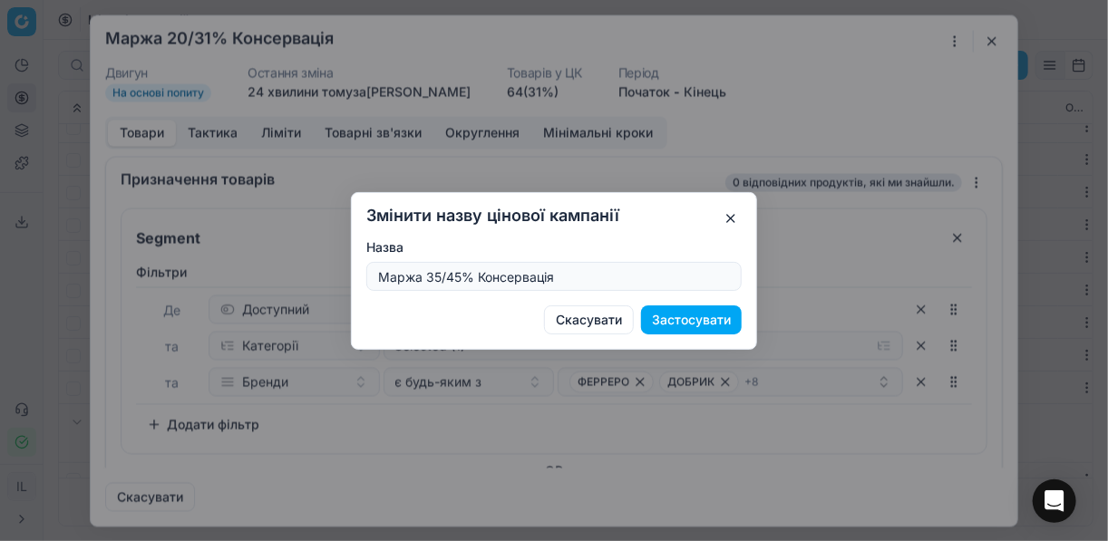
click at [704, 325] on button "Застосувати" at bounding box center [691, 320] width 101 height 29
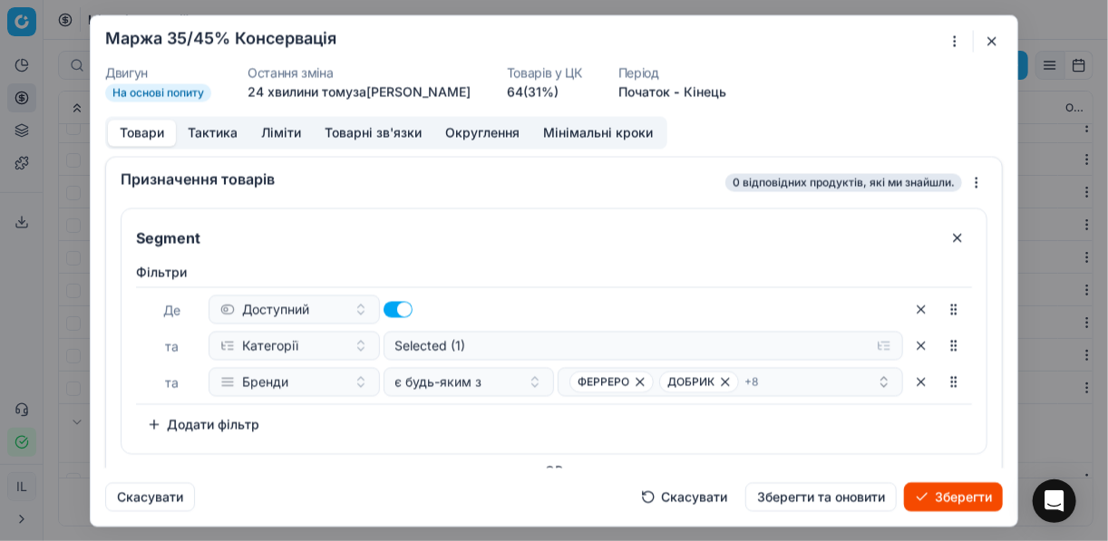
click at [267, 131] on button "Ліміти" at bounding box center [280, 133] width 63 height 26
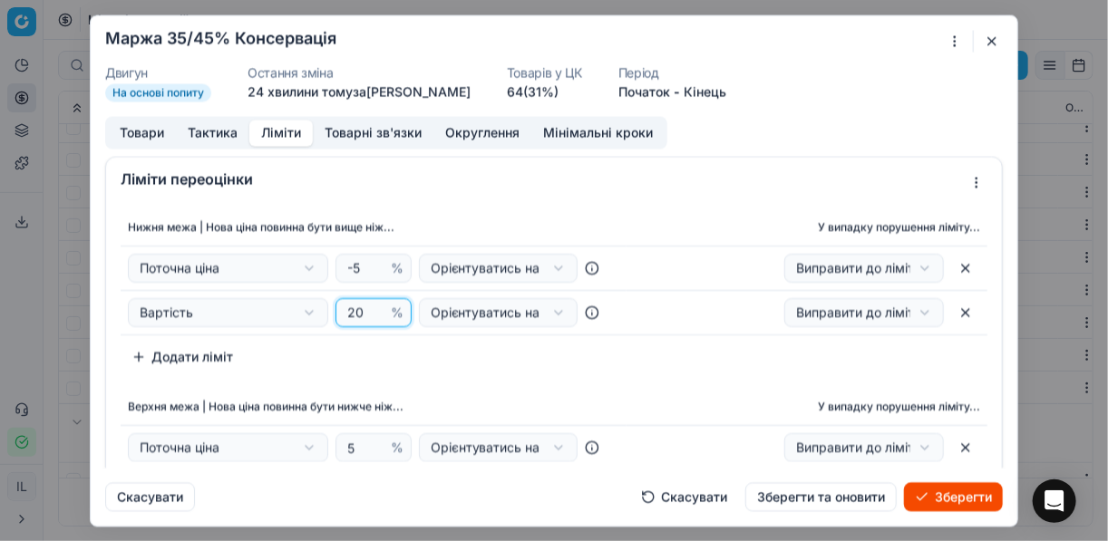
click at [358, 310] on input "20" at bounding box center [366, 312] width 44 height 27
type input "2"
type input "35"
click at [386, 349] on div "Нижня межа | Нова ціна повинна бути вище ніж... У випадку порушення ліміту... П…" at bounding box center [554, 290] width 867 height 162
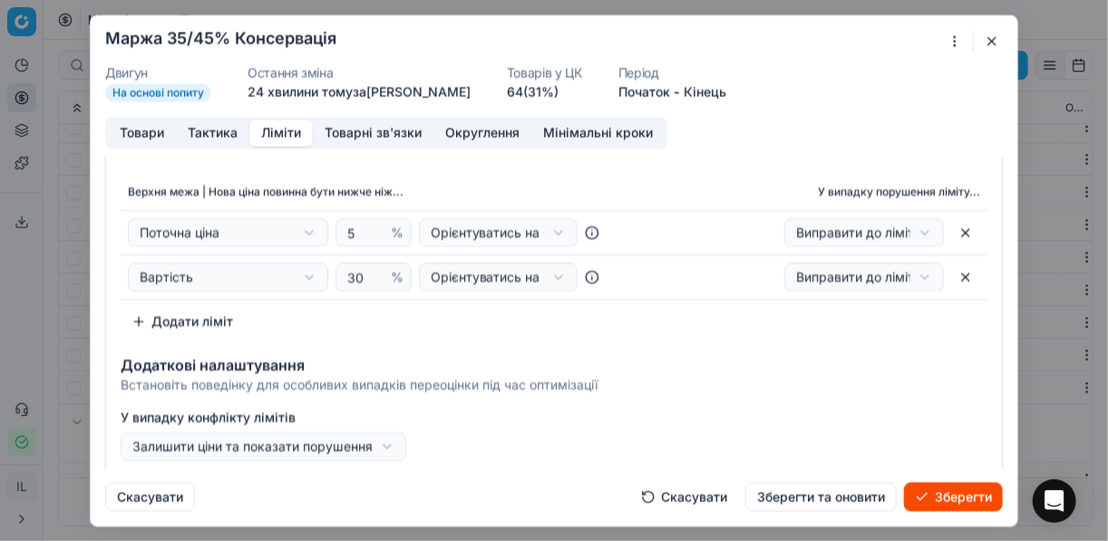
scroll to position [220, 0]
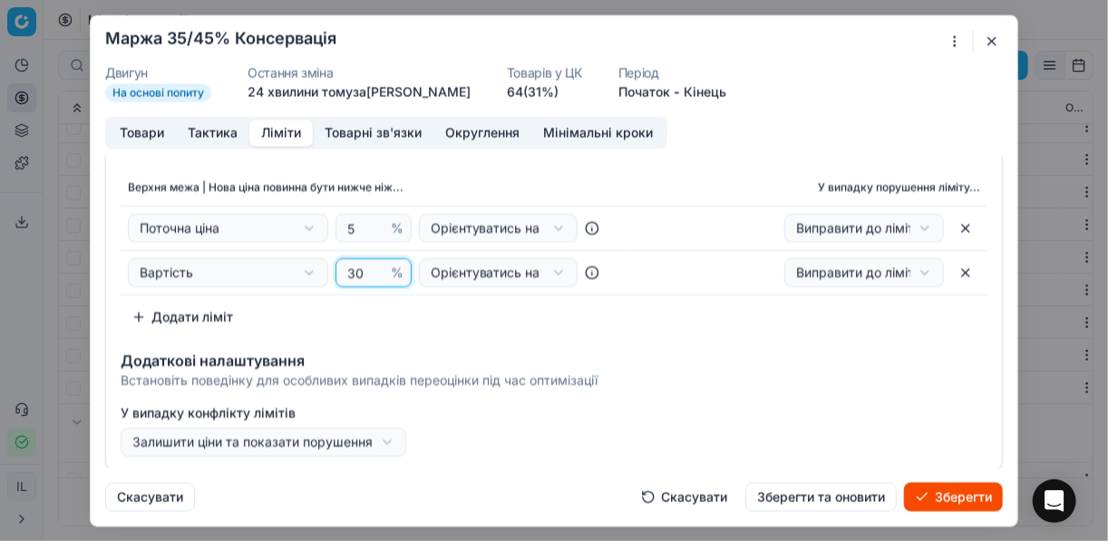
click at [360, 270] on input "30" at bounding box center [366, 271] width 44 height 27
type input "3"
type input "45"
click at [461, 315] on div "Верхня межа | Нова ціна повинна бути нижче ніж... У випадку порушення ліміту...…" at bounding box center [554, 251] width 867 height 162
click at [137, 133] on button "Товари" at bounding box center [142, 133] width 68 height 26
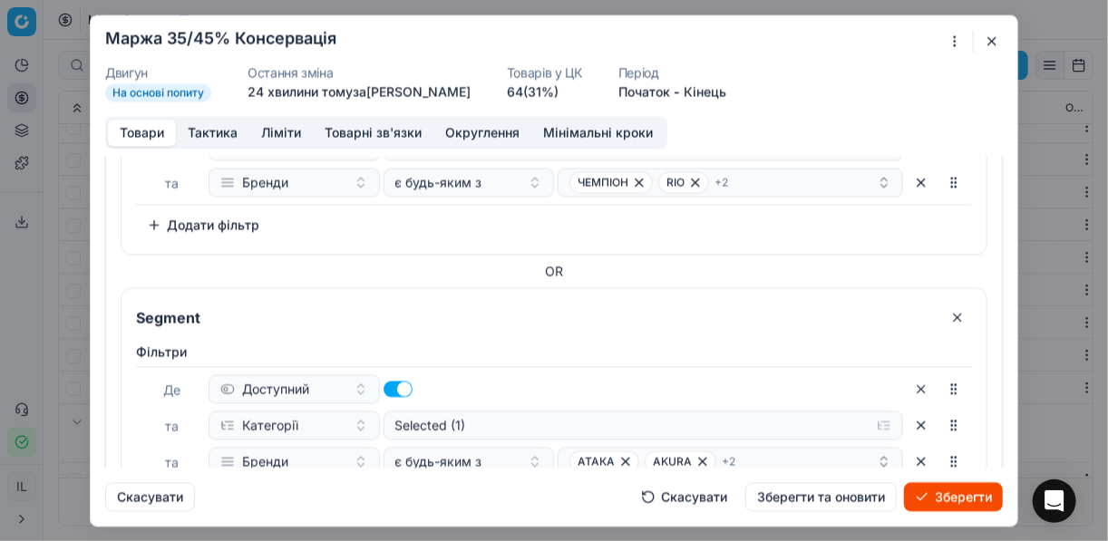
scroll to position [1702, 0]
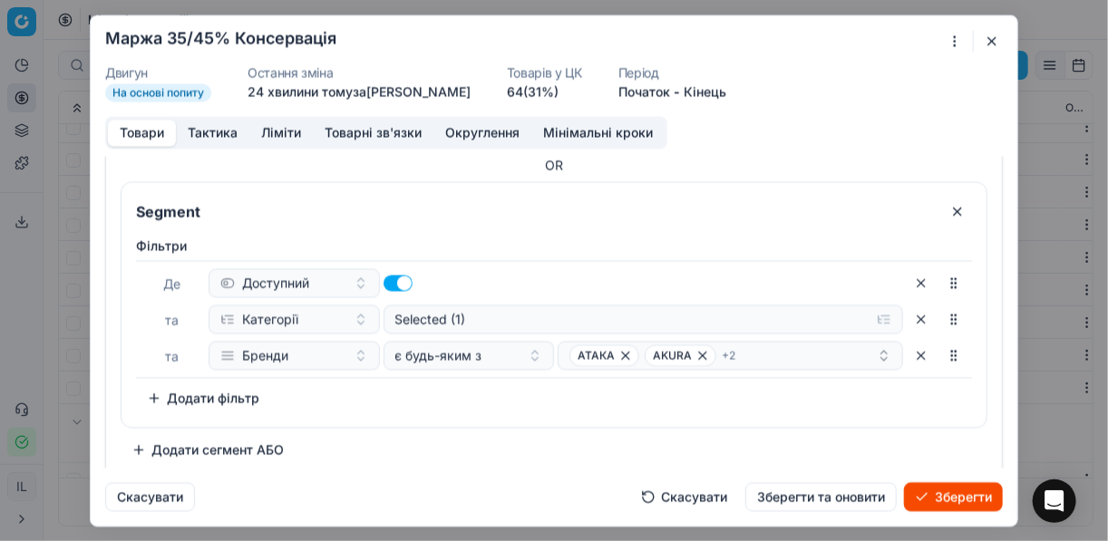
click at [948, 201] on button "button" at bounding box center [957, 211] width 29 height 29
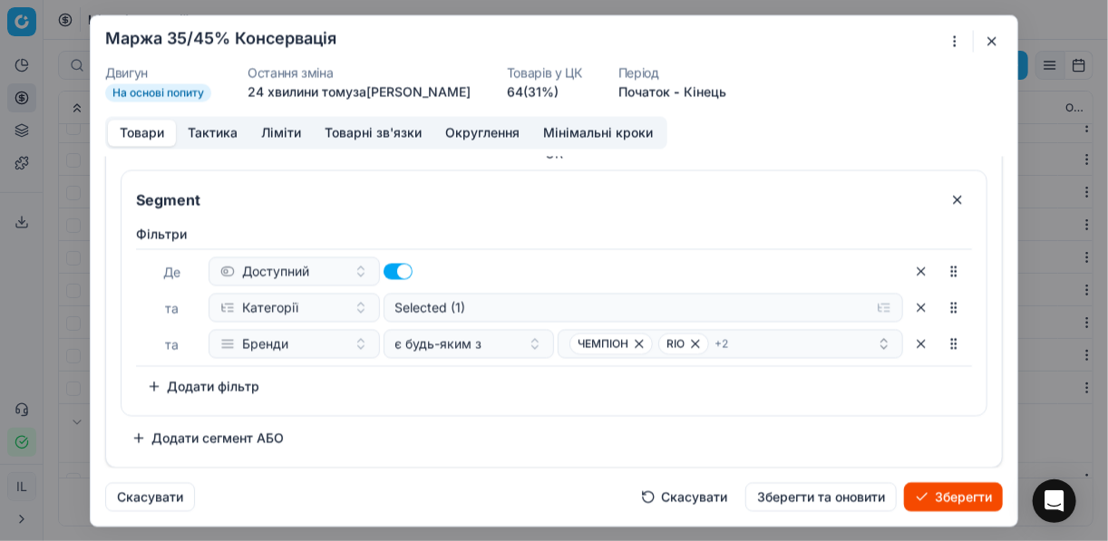
scroll to position [1424, 0]
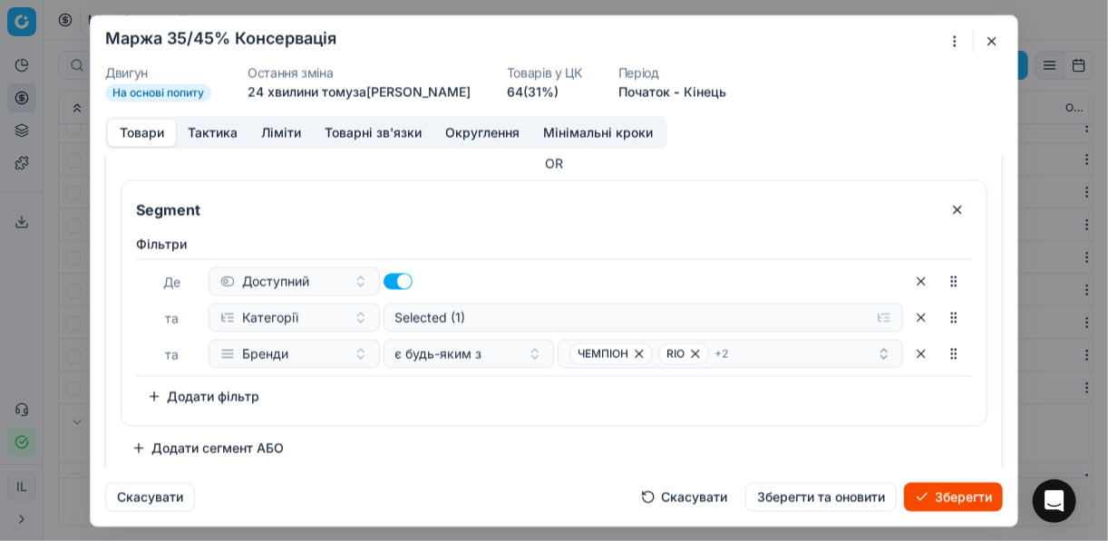
click at [947, 202] on button "button" at bounding box center [957, 209] width 29 height 29
click at [947, 202] on button "button" at bounding box center [957, 208] width 29 height 29
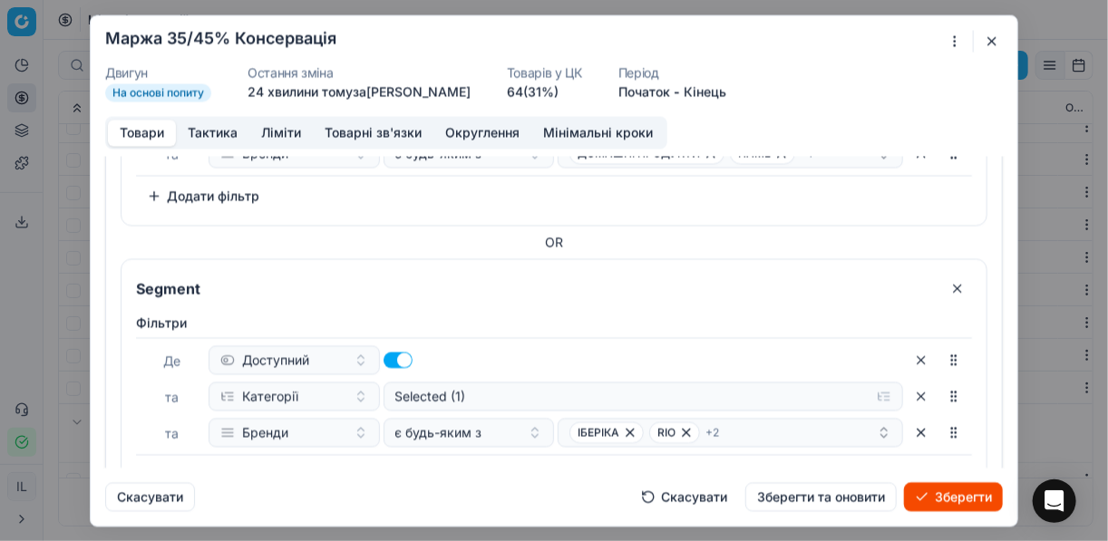
scroll to position [725, 0]
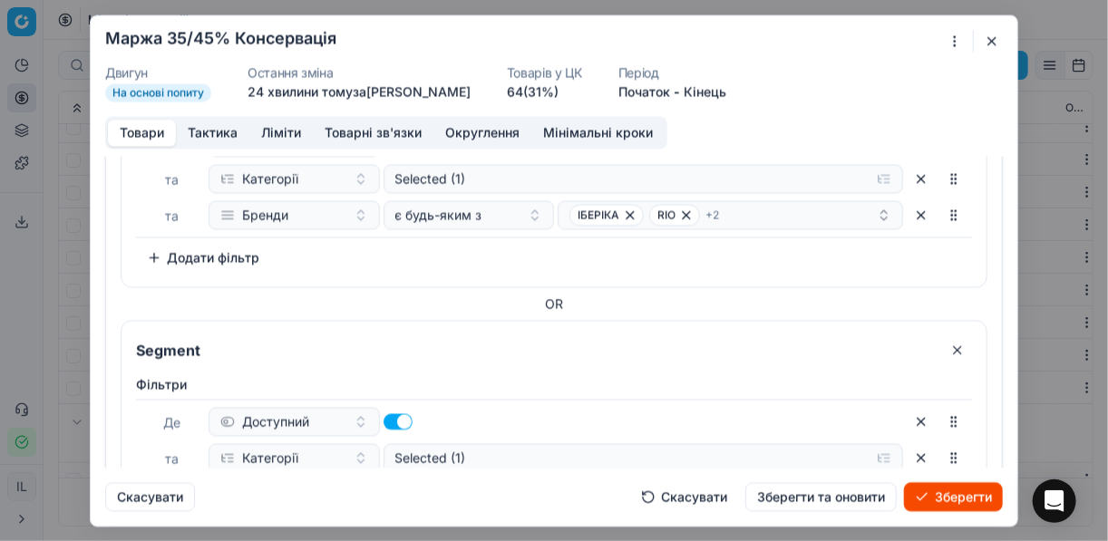
click at [948, 347] on button "button" at bounding box center [957, 349] width 29 height 29
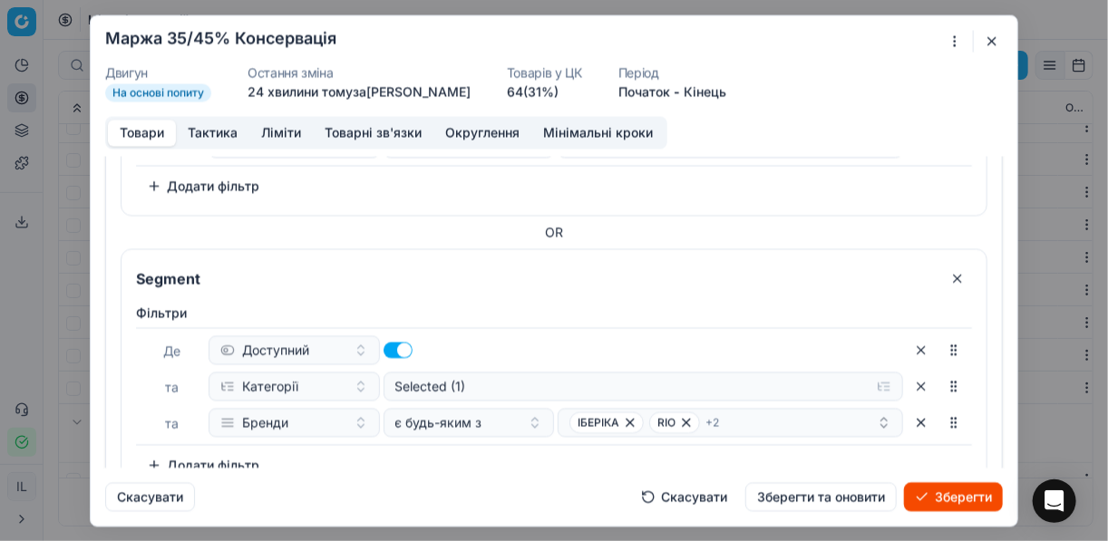
click at [949, 277] on button "button" at bounding box center [957, 278] width 29 height 29
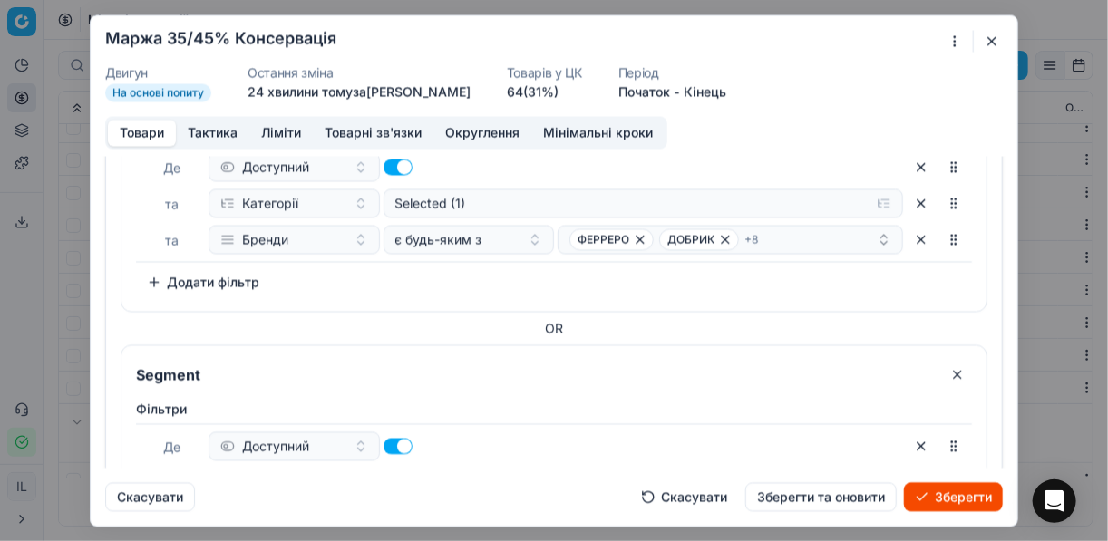
scroll to position [218, 0]
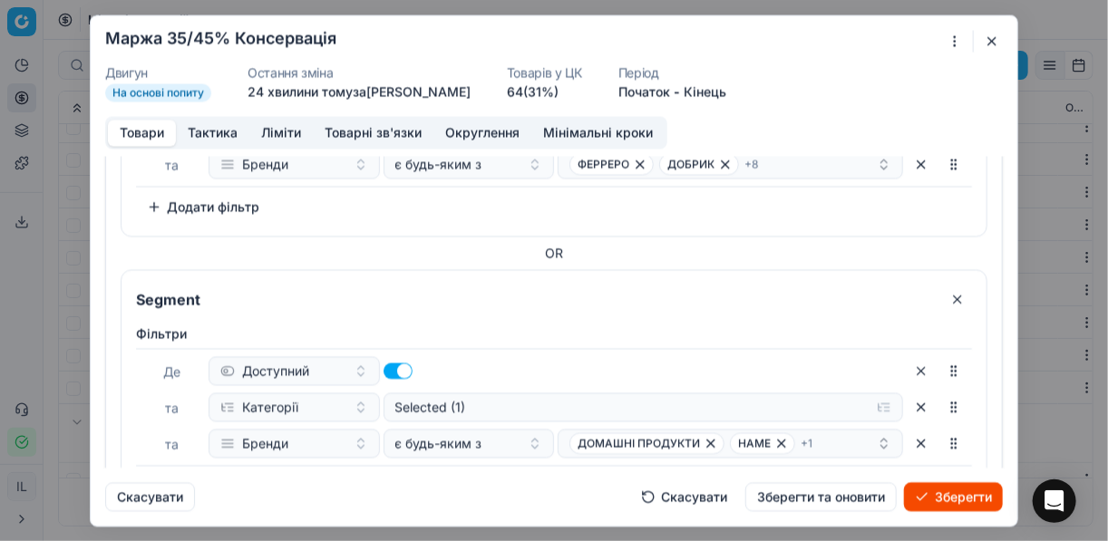
click at [949, 295] on button "button" at bounding box center [957, 299] width 29 height 29
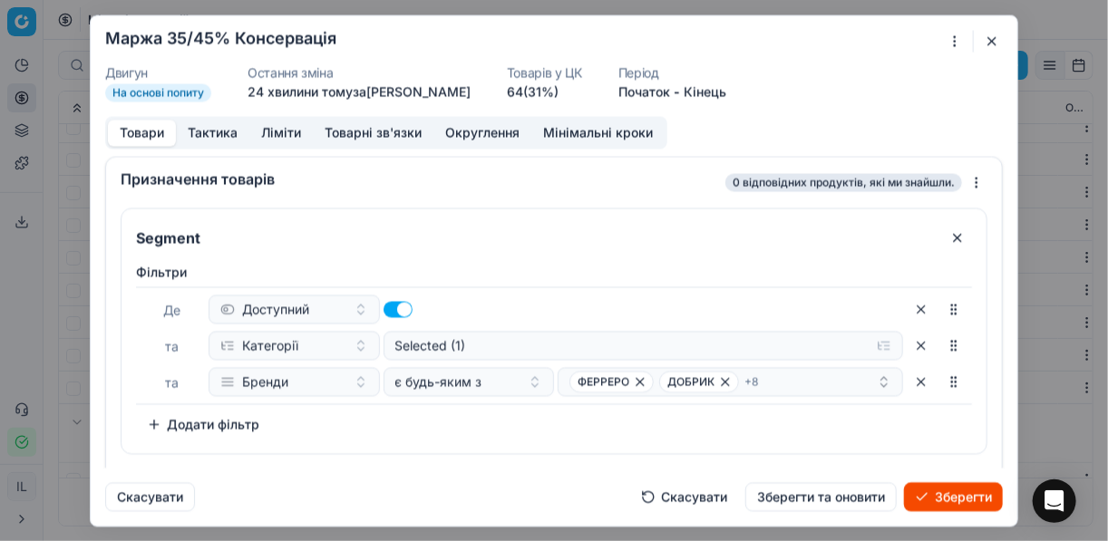
scroll to position [34, 0]
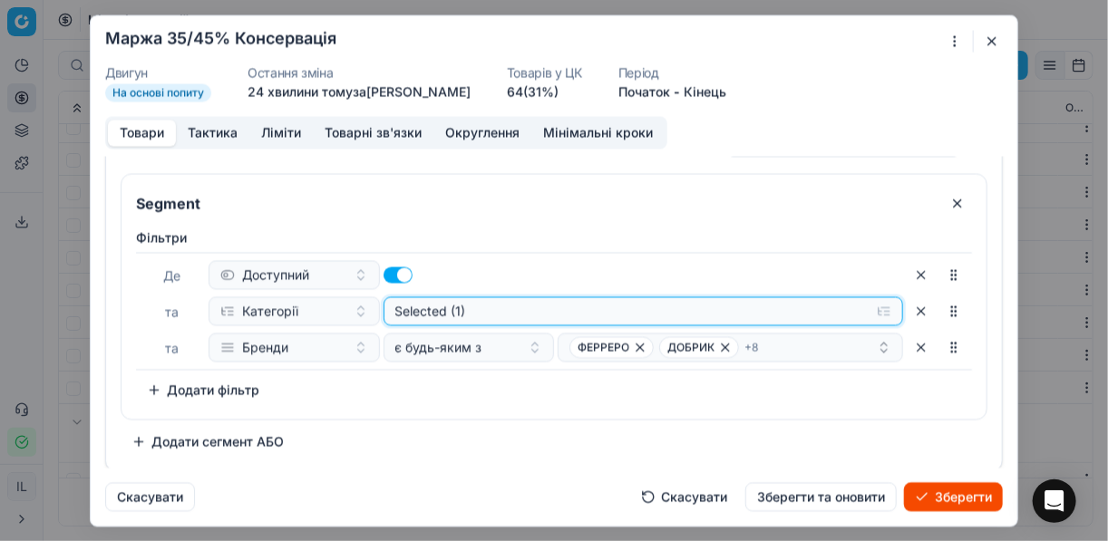
click at [876, 308] on button "Selected (1)" at bounding box center [643, 310] width 520 height 29
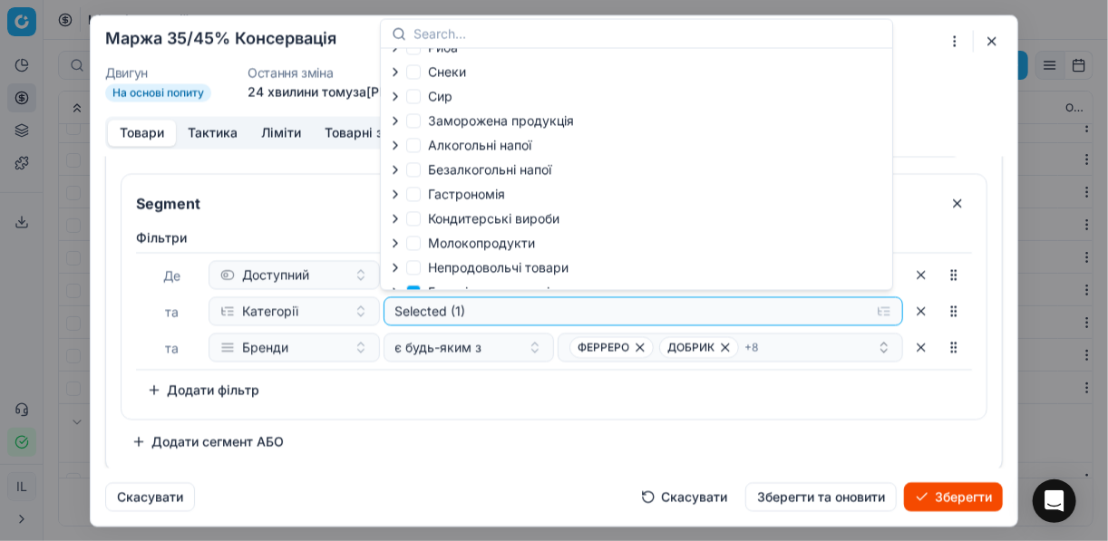
scroll to position [62, 0]
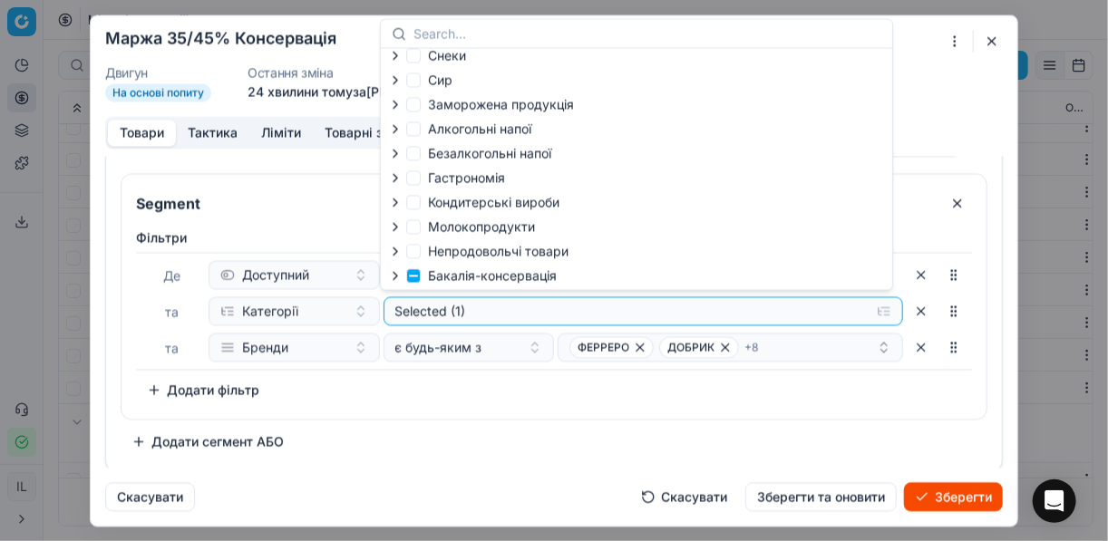
click at [399, 276] on icon "button" at bounding box center [395, 275] width 15 height 15
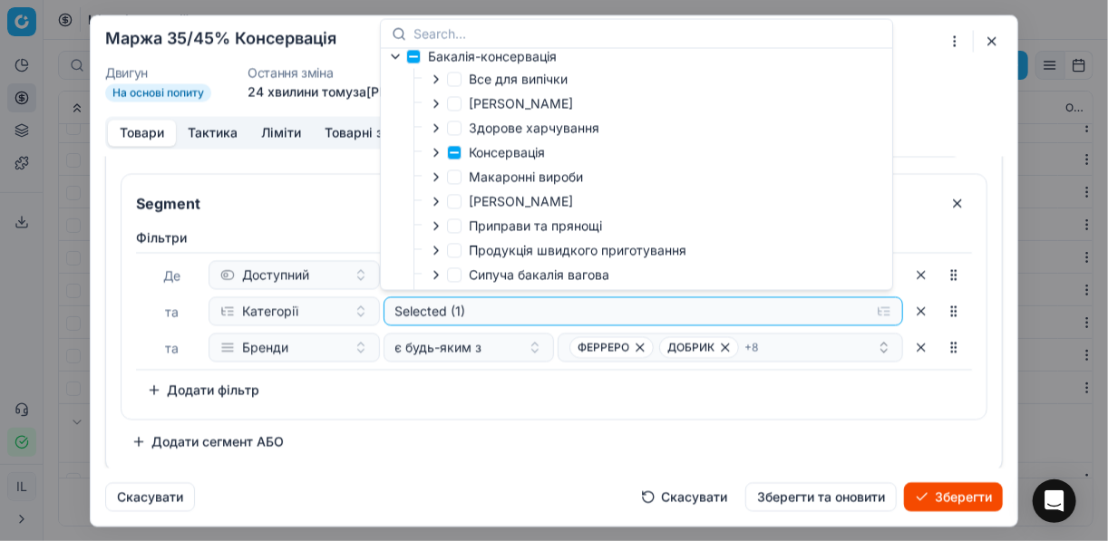
click at [440, 160] on icon "button" at bounding box center [436, 152] width 15 height 15
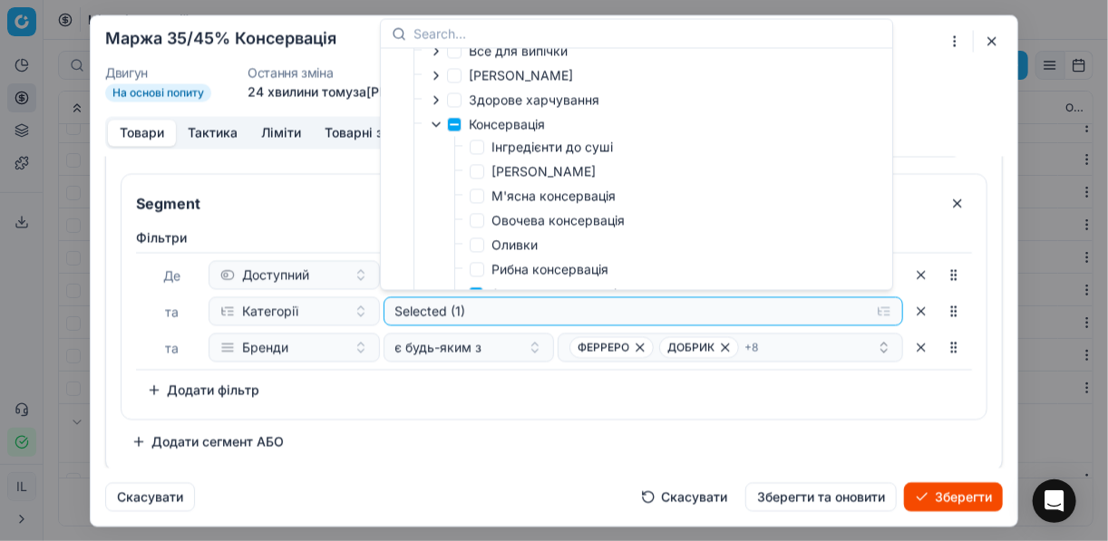
scroll to position [352, 0]
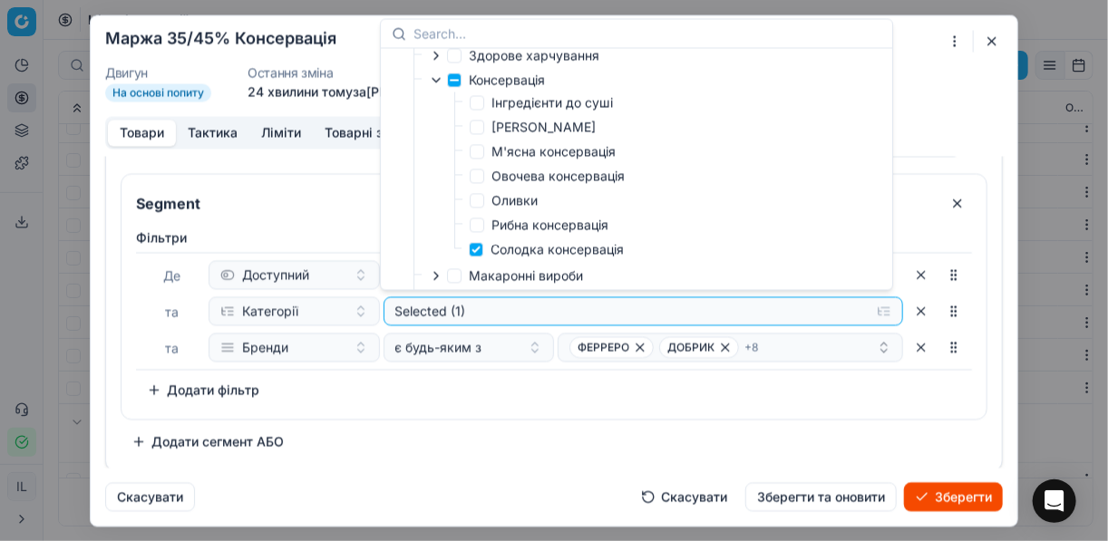
click at [523, 403] on div "Фiльтри Де Доступний та Категорії Selected (1) та Бренди є будь-яким з ФЕРРЕРО …" at bounding box center [553, 320] width 865 height 198
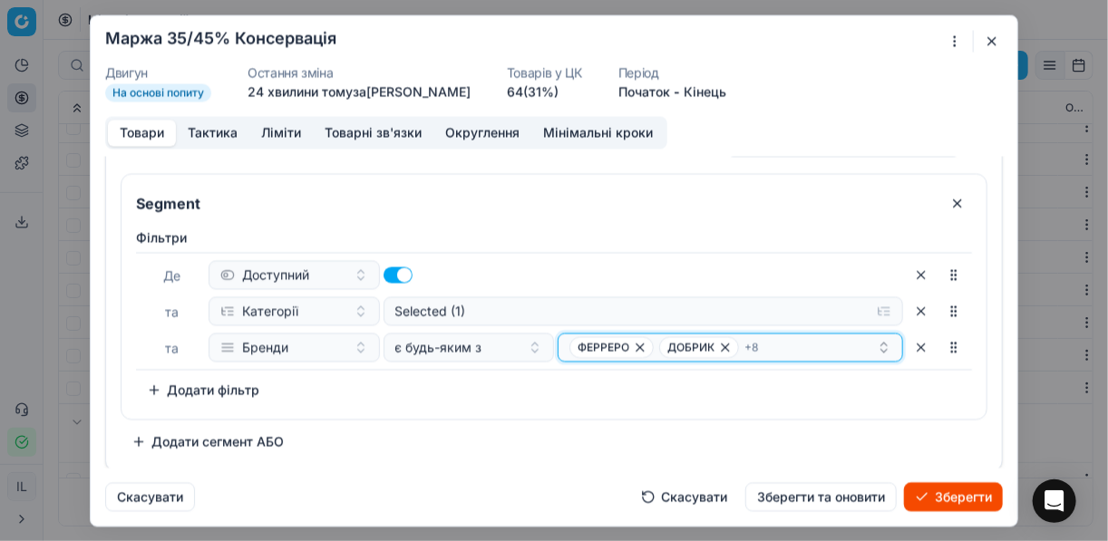
click at [633, 350] on icon "button" at bounding box center [640, 347] width 15 height 15
click at [630, 350] on icon "button" at bounding box center [635, 347] width 15 height 15
click at [629, 350] on span "ДІДУСЕВІ ЯГОДИ" at bounding box center [624, 347] width 94 height 15
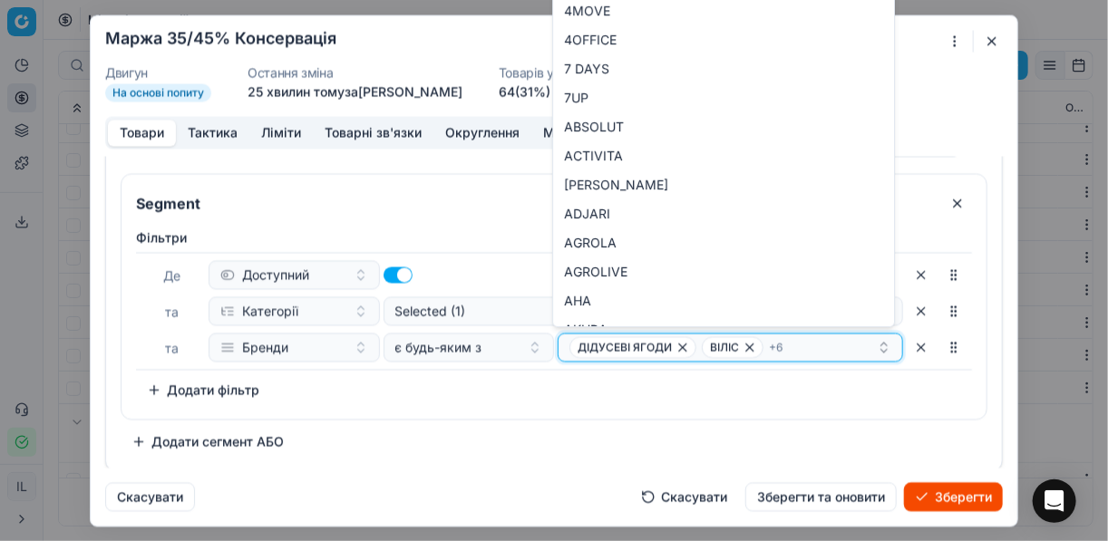
click at [678, 345] on icon "button" at bounding box center [682, 347] width 15 height 15
click at [614, 347] on icon "button" at bounding box center [617, 347] width 7 height 7
click at [708, 342] on icon "button" at bounding box center [715, 347] width 15 height 15
click at [721, 340] on icon "button" at bounding box center [728, 347] width 15 height 15
click at [725, 345] on span "GOOD ENERGY" at bounding box center [699, 347] width 112 height 22
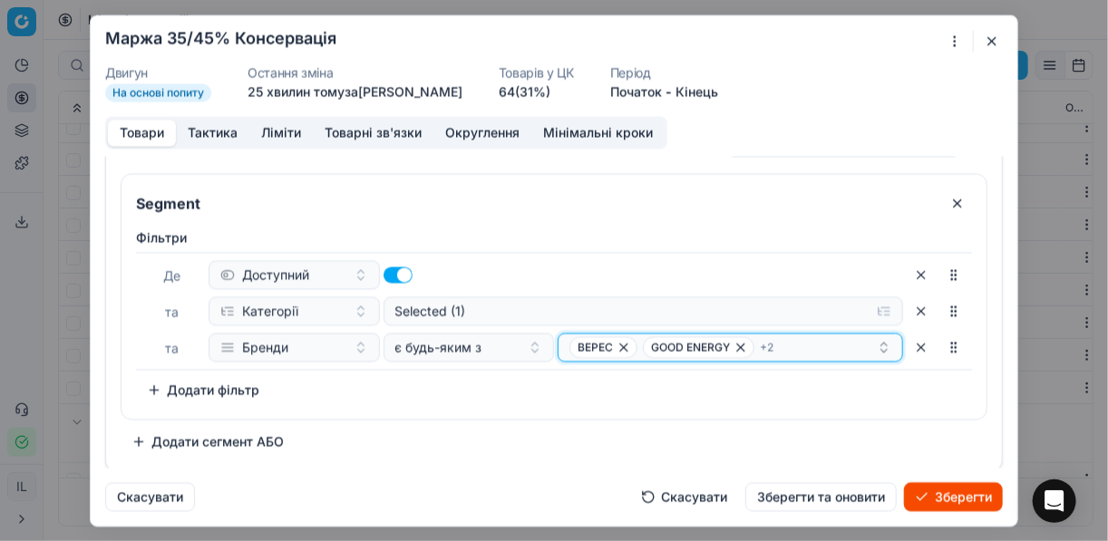
click at [733, 347] on icon "button" at bounding box center [740, 347] width 15 height 15
click at [757, 346] on icon "button" at bounding box center [764, 347] width 15 height 15
click at [620, 345] on icon "button" at bounding box center [623, 347] width 7 height 7
click at [658, 347] on icon "button" at bounding box center [665, 347] width 15 height 15
click at [614, 353] on button "Select a value" at bounding box center [730, 347] width 345 height 29
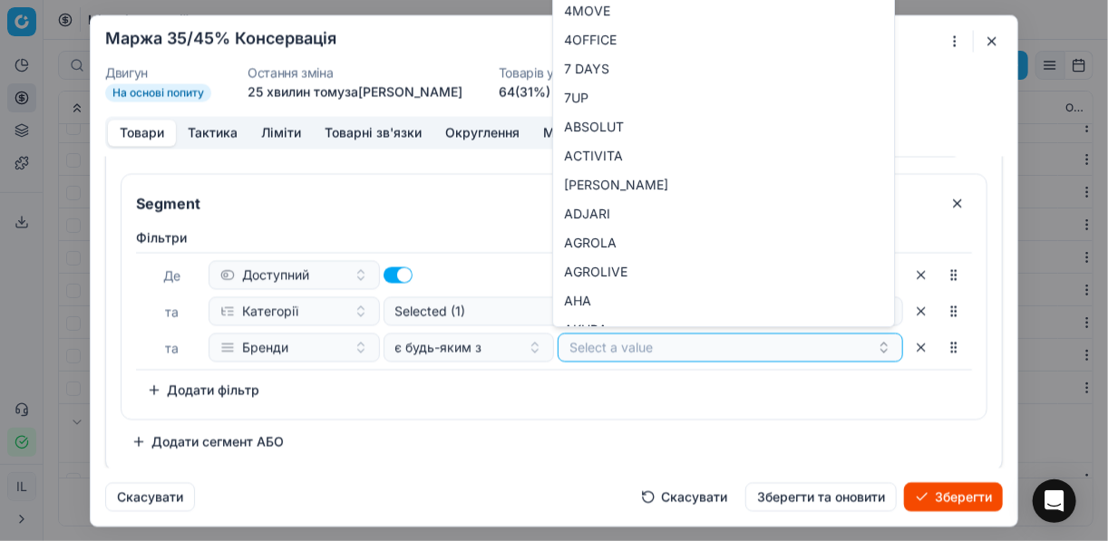
drag, startPoint x: 639, startPoint y: 431, endPoint x: 607, endPoint y: 458, distance: 41.8
click at [637, 431] on div "Segment Фiльтри Де Доступний та Категорії Selected (1) та Бренди є будь-яким з …" at bounding box center [554, 314] width 867 height 283
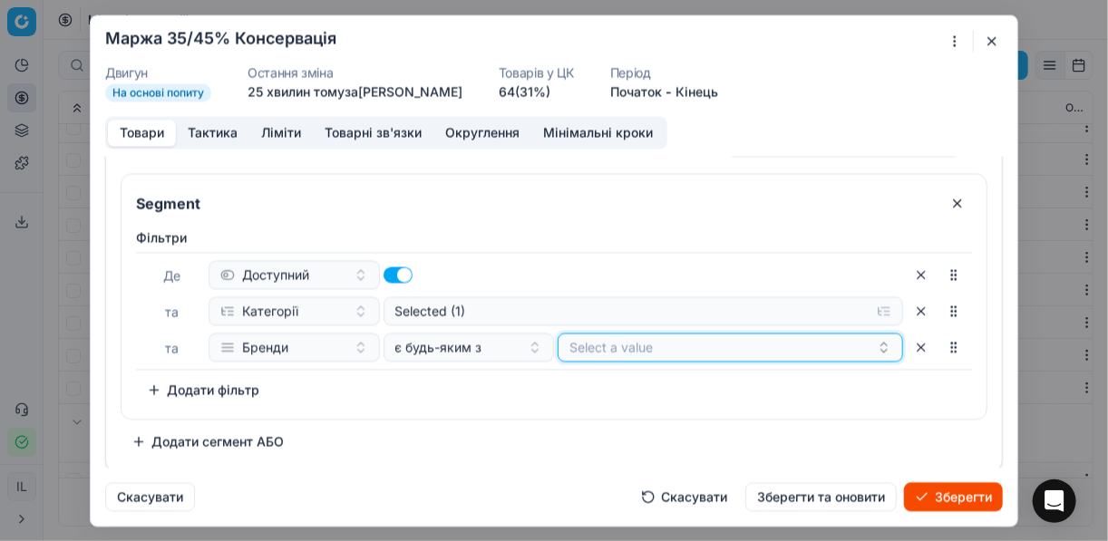
click at [587, 347] on button "Select a value" at bounding box center [730, 347] width 345 height 29
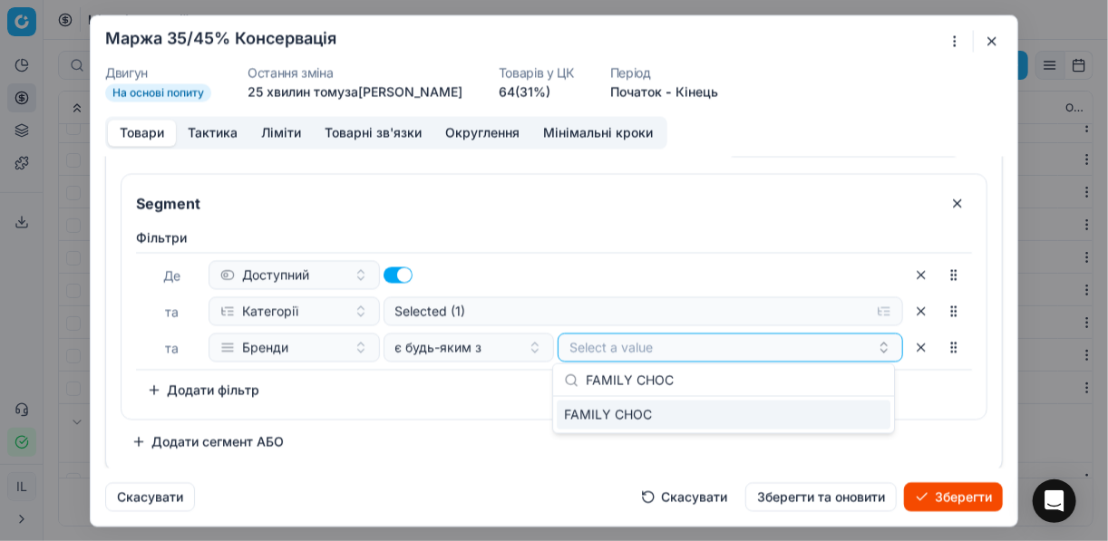
type input "FAMILY CHOC"
click at [827, 410] on div "FAMILY CHOC" at bounding box center [724, 415] width 334 height 29
click at [448, 411] on div "Фiльтри Де Доступний та Категорії Selected (1) та Бренди є будь-яким з FAMILY C…" at bounding box center [553, 320] width 865 height 198
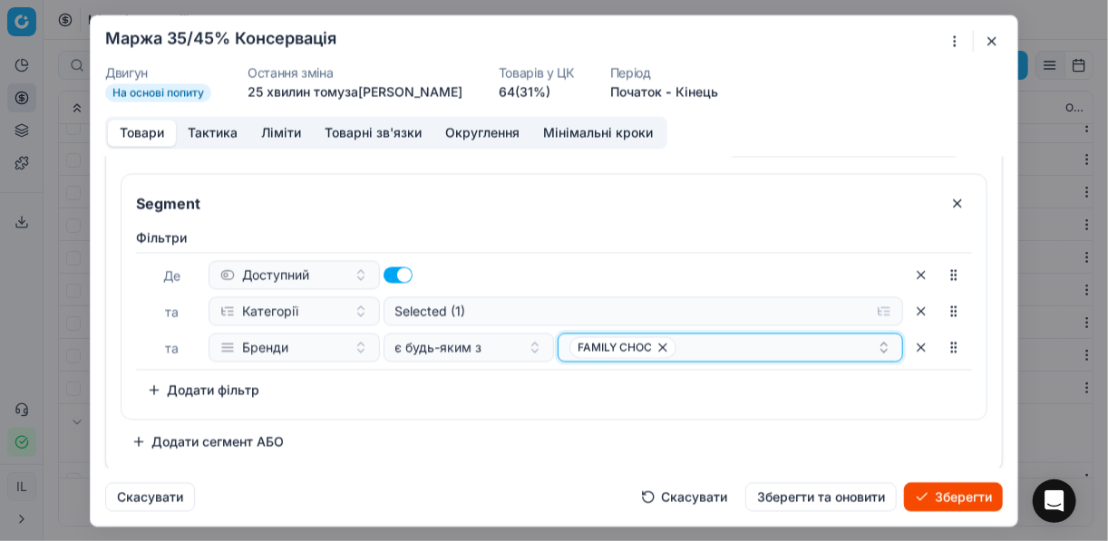
click at [684, 350] on div "FAMILY CHOC" at bounding box center [722, 347] width 307 height 22
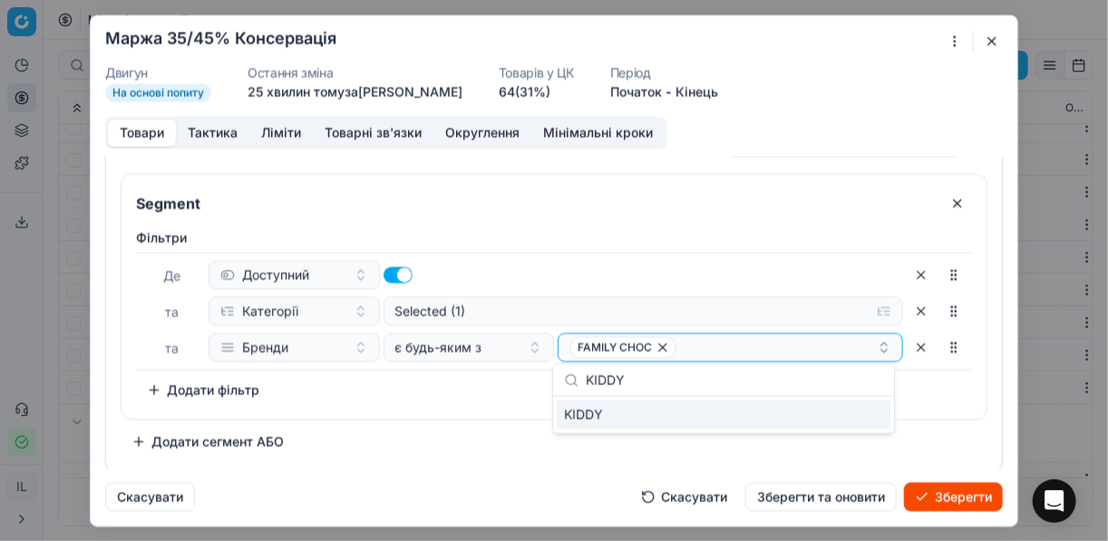
type input "KIDDY"
click at [868, 410] on div "KIDDY" at bounding box center [724, 415] width 334 height 29
click at [442, 386] on div "Фiльтри Де Доступний та Категорії Selected (1) та Бренди є будь-яким з FAMILY C…" at bounding box center [554, 316] width 836 height 176
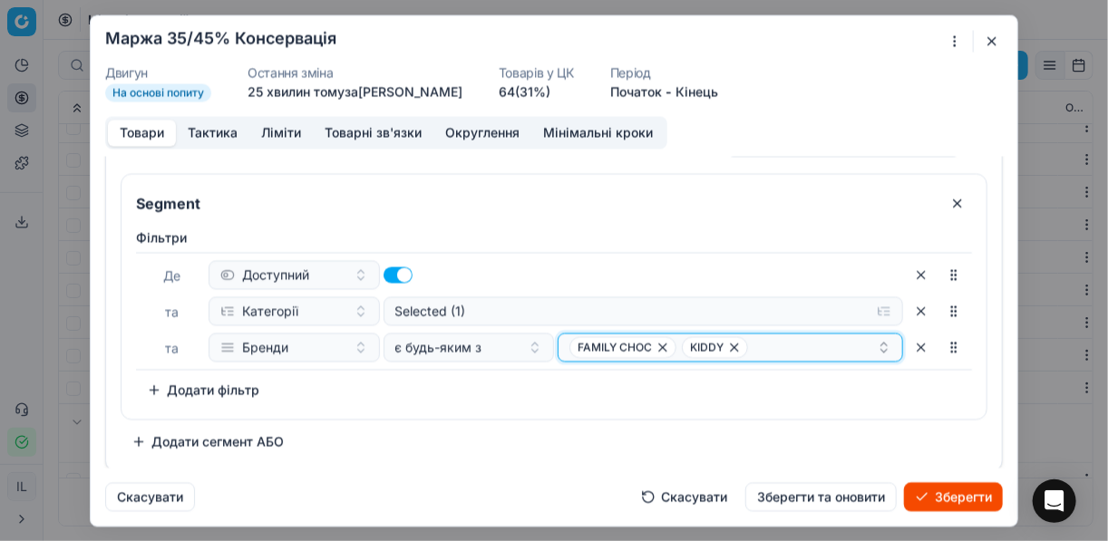
click at [776, 350] on div "FAMILY CHOC KIDDY" at bounding box center [722, 347] width 307 height 22
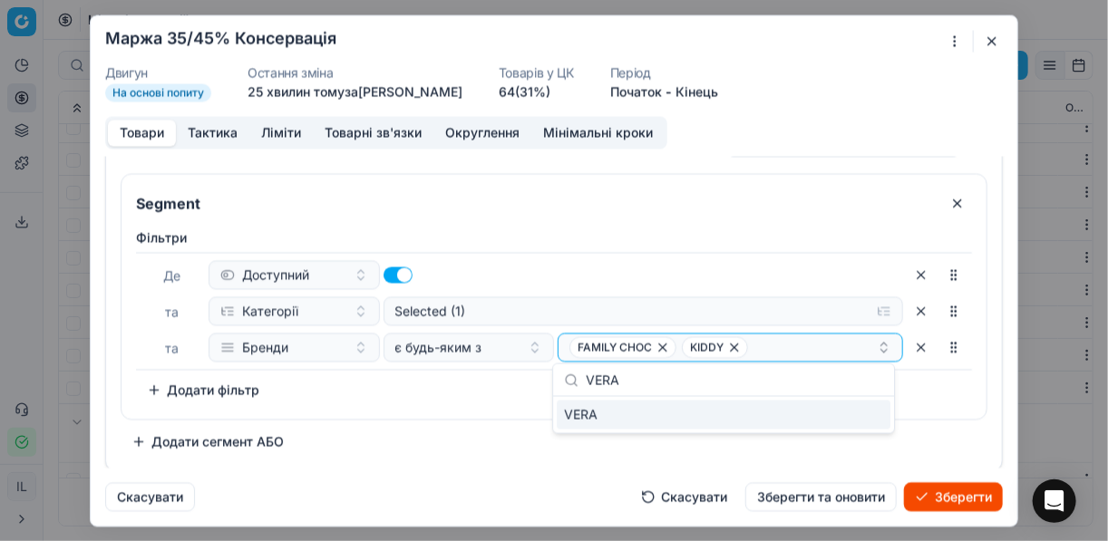
type input "VERA"
click at [854, 427] on div "VERA" at bounding box center [724, 415] width 334 height 29
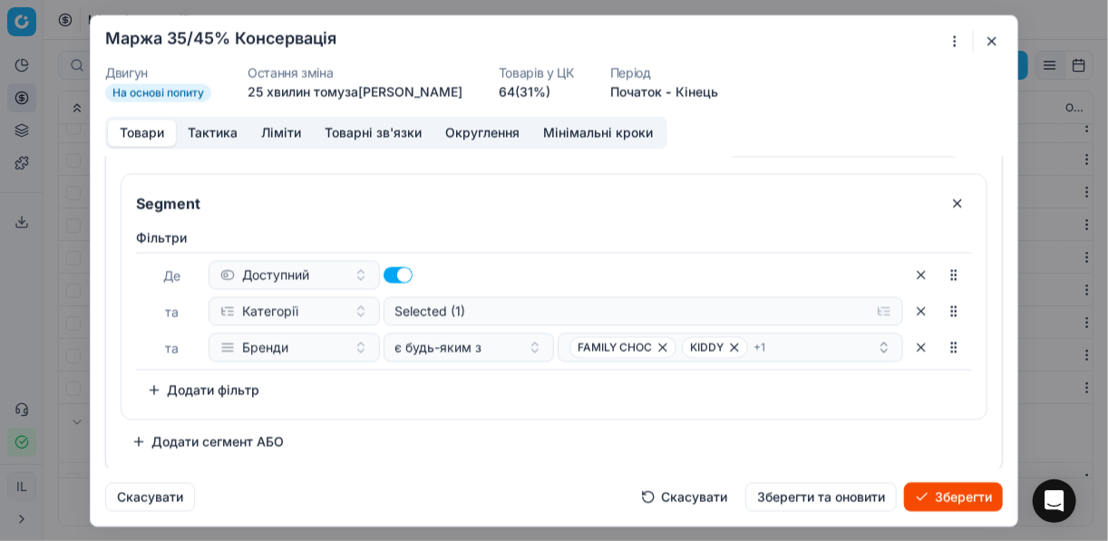
click at [430, 416] on div "Фiльтри Де Доступний та Категорії Selected (1) та Бренди є будь-яким з FAMILY C…" at bounding box center [553, 320] width 865 height 198
click at [939, 498] on button "Зберегти" at bounding box center [953, 496] width 99 height 29
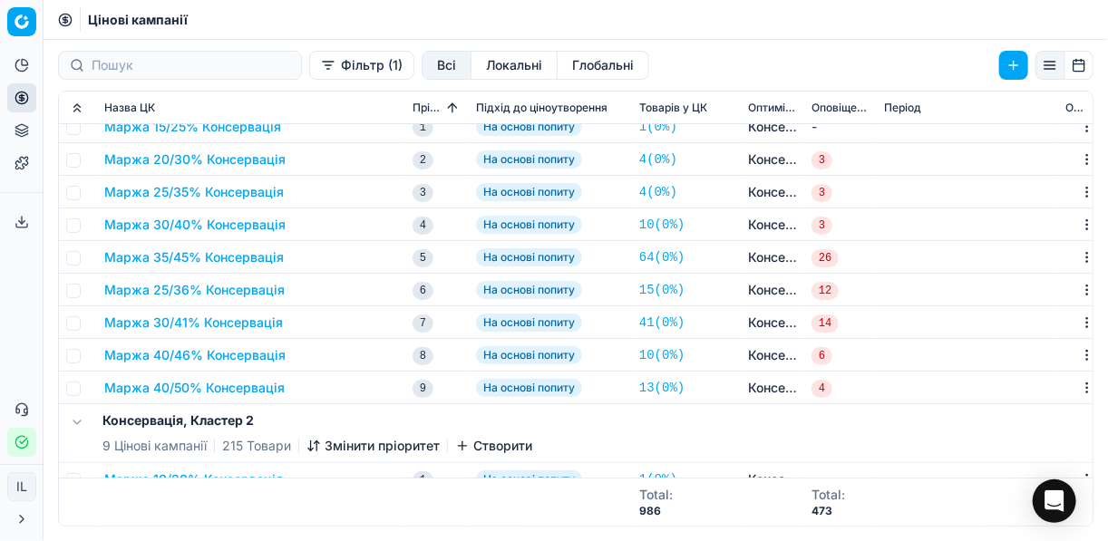
click at [148, 251] on button "Маржа 35/45% Консервація" at bounding box center [194, 257] width 180 height 18
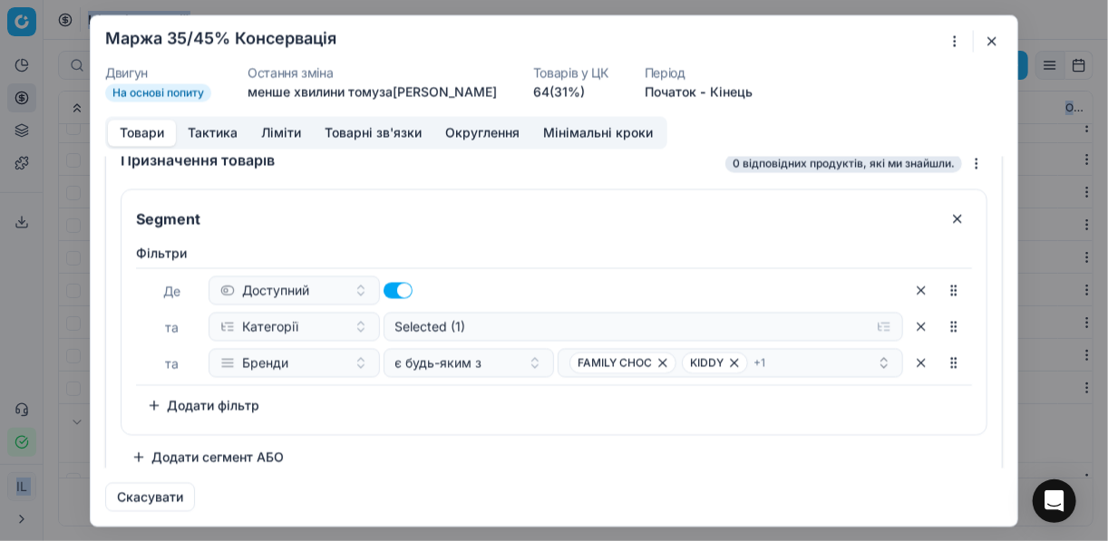
scroll to position [34, 0]
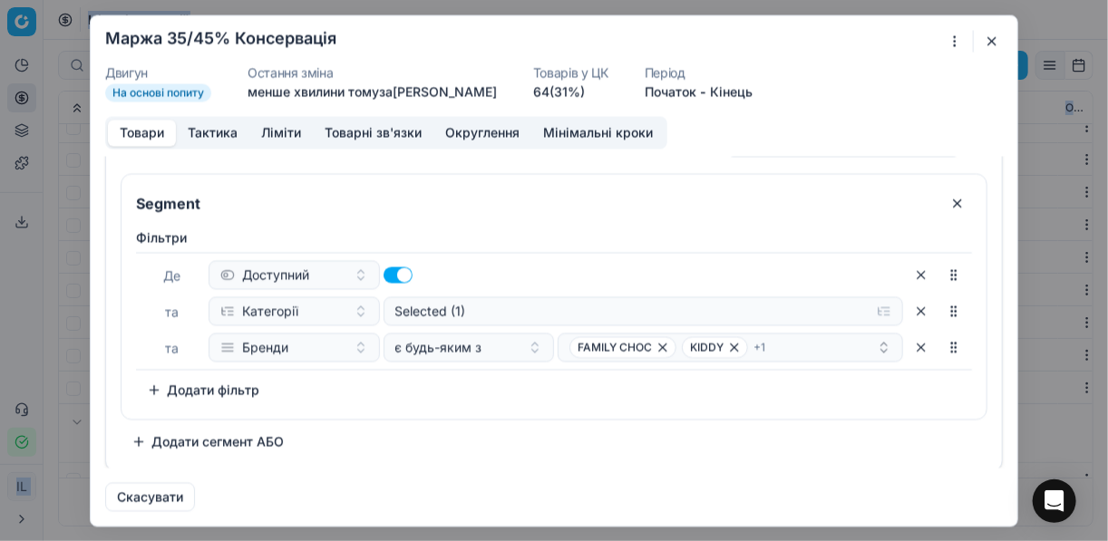
click at [222, 438] on button "Додати сегмент АБО" at bounding box center [208, 441] width 174 height 29
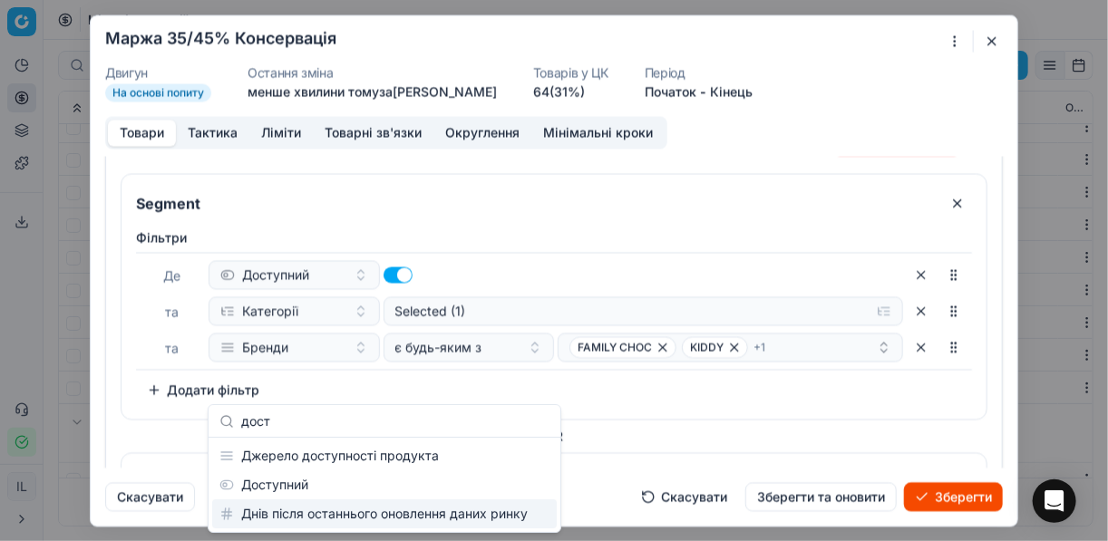
type input "дост"
click at [871, 463] on div "Segment" at bounding box center [553, 476] width 865 height 47
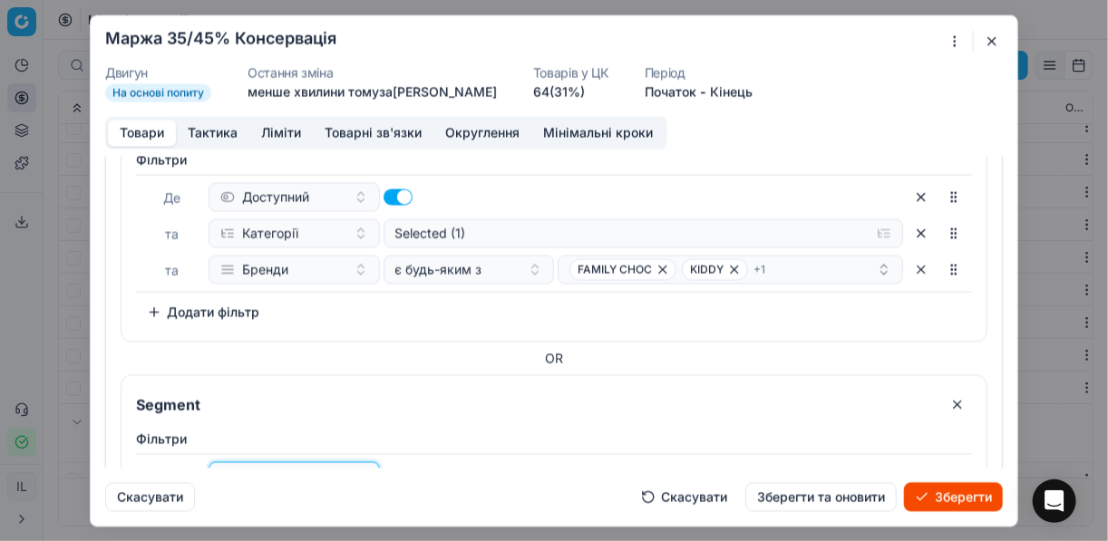
scroll to position [239, 0]
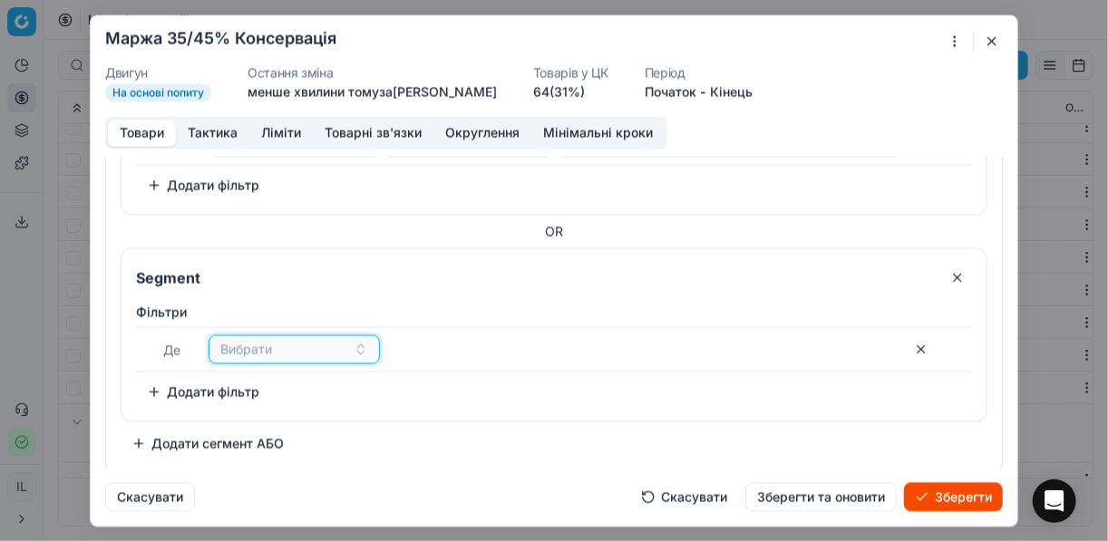
click at [359, 347] on button "Вибрати" at bounding box center [294, 349] width 171 height 29
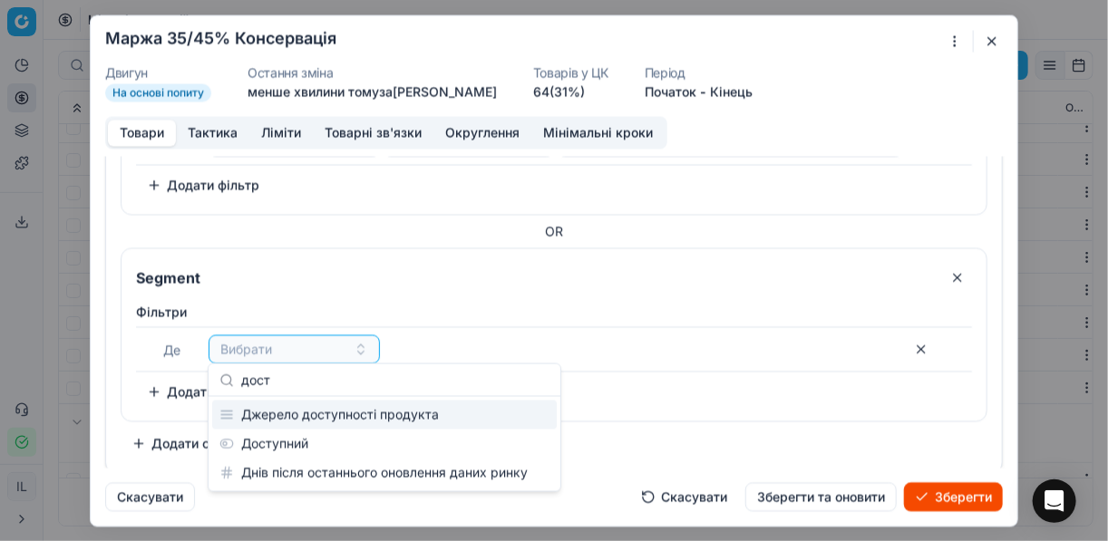
type input "дост"
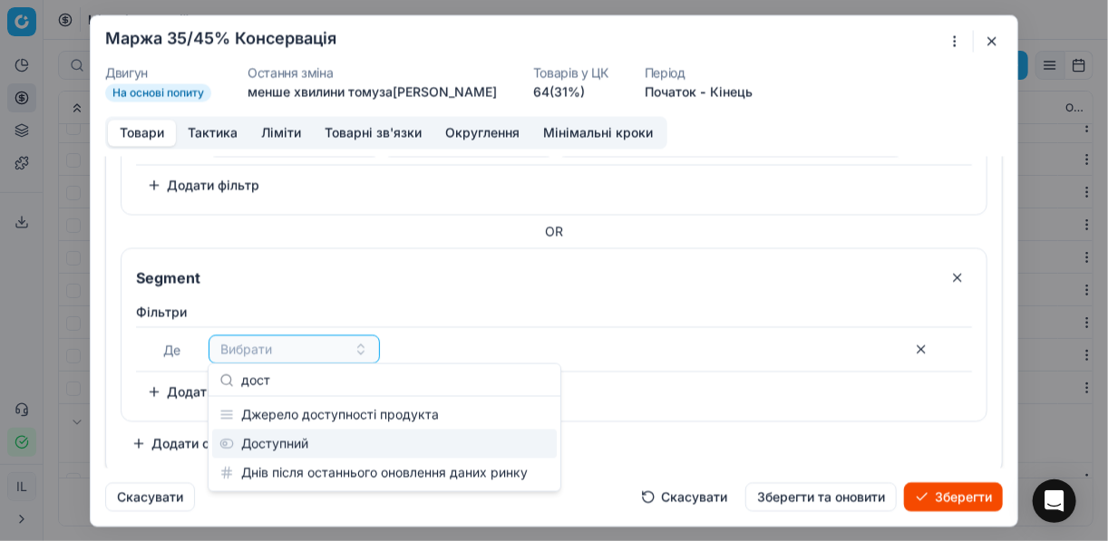
click at [364, 432] on div "Доступний" at bounding box center [384, 444] width 345 height 29
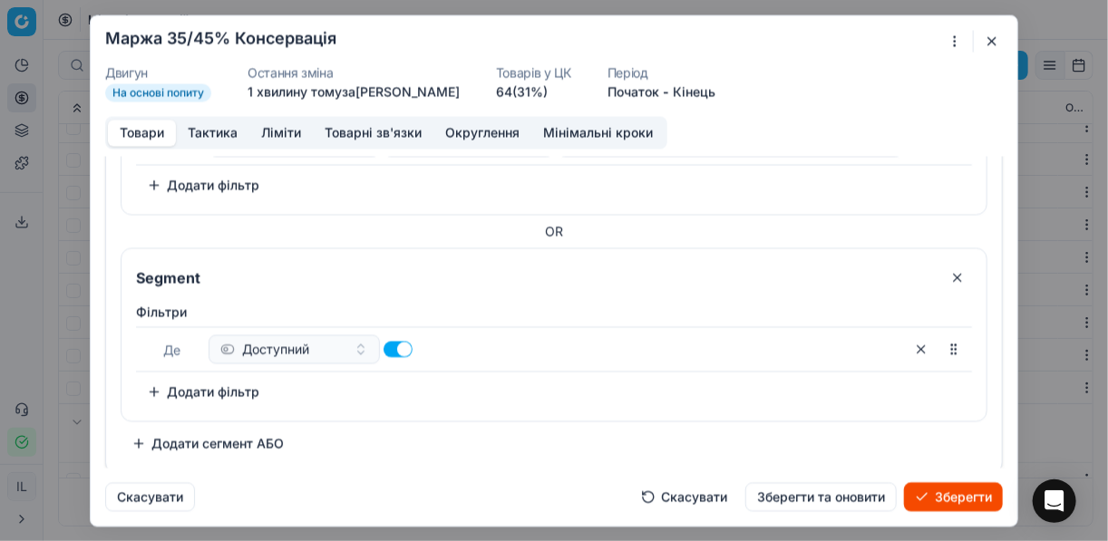
click at [196, 389] on button "Додати фільтр" at bounding box center [203, 391] width 134 height 29
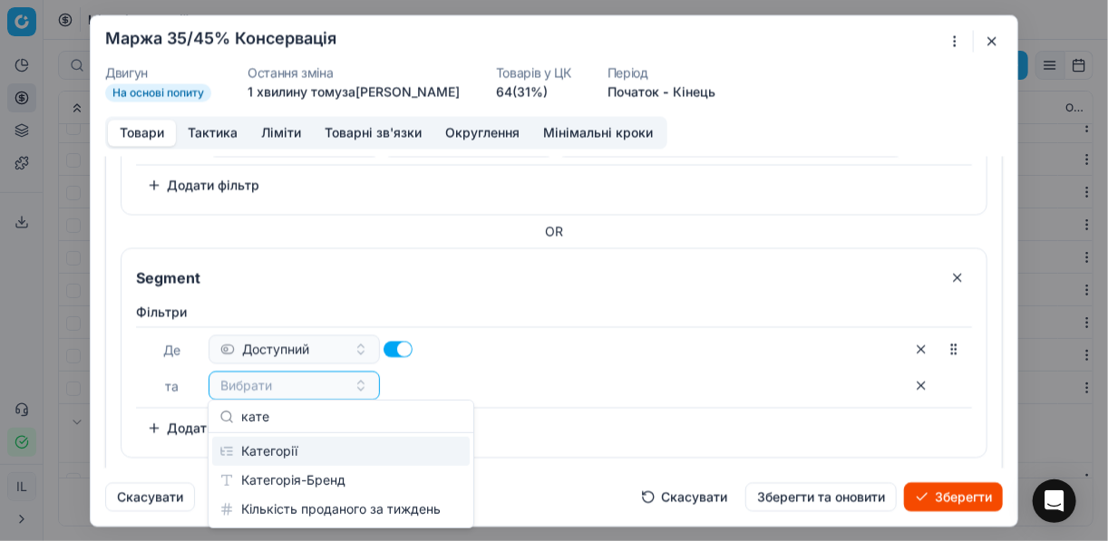
type input "кате"
click at [329, 460] on div "Категорії" at bounding box center [340, 451] width 257 height 29
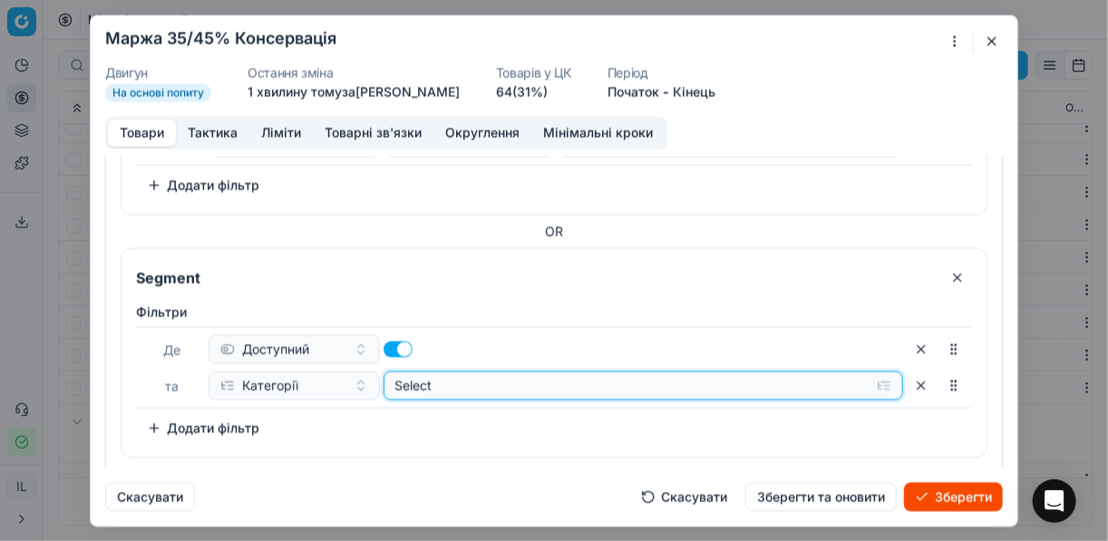
click at [878, 387] on button "Select" at bounding box center [643, 385] width 520 height 29
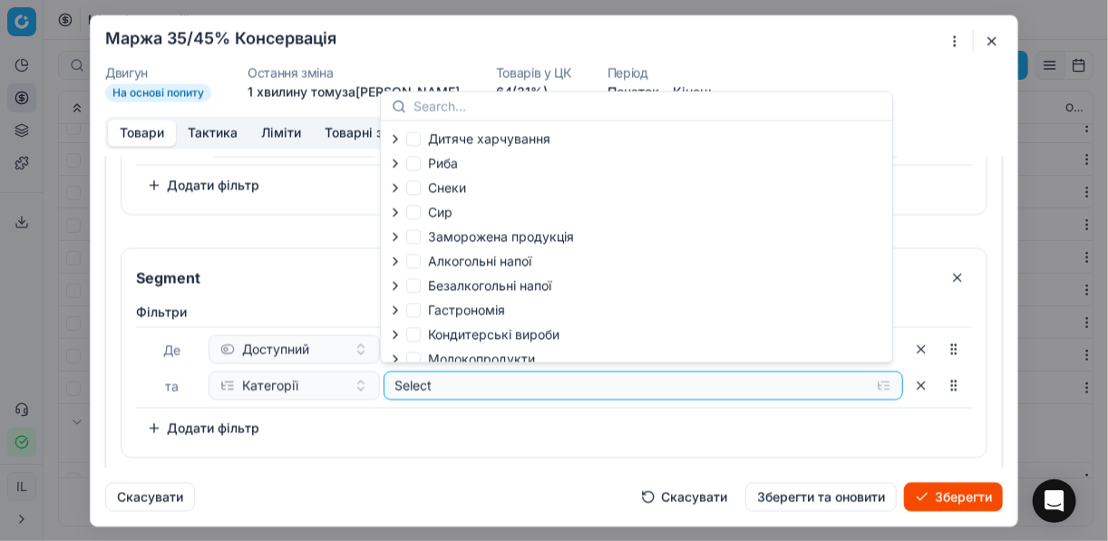
scroll to position [62, 0]
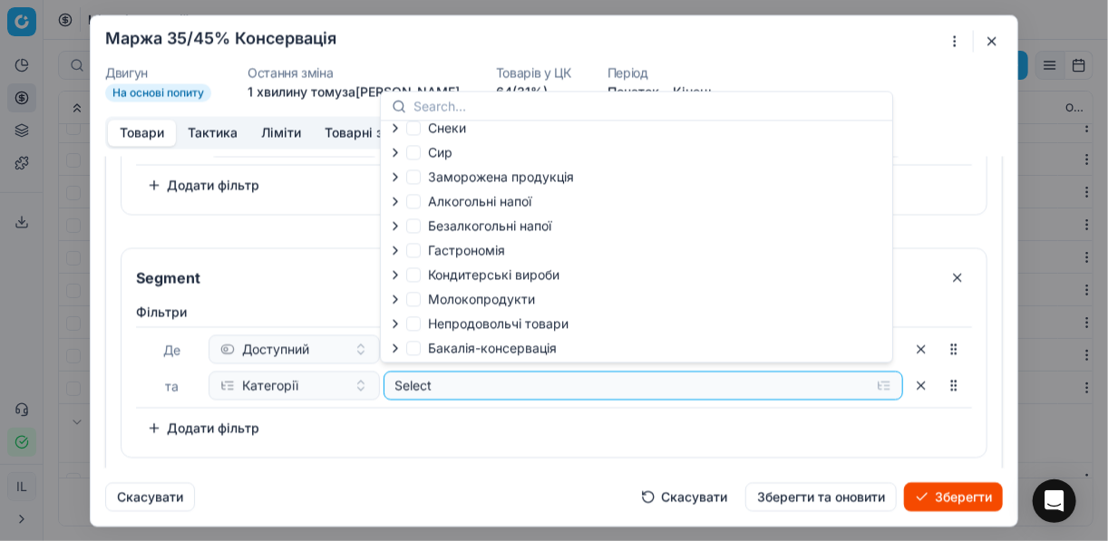
click at [398, 350] on icon "button" at bounding box center [395, 348] width 15 height 15
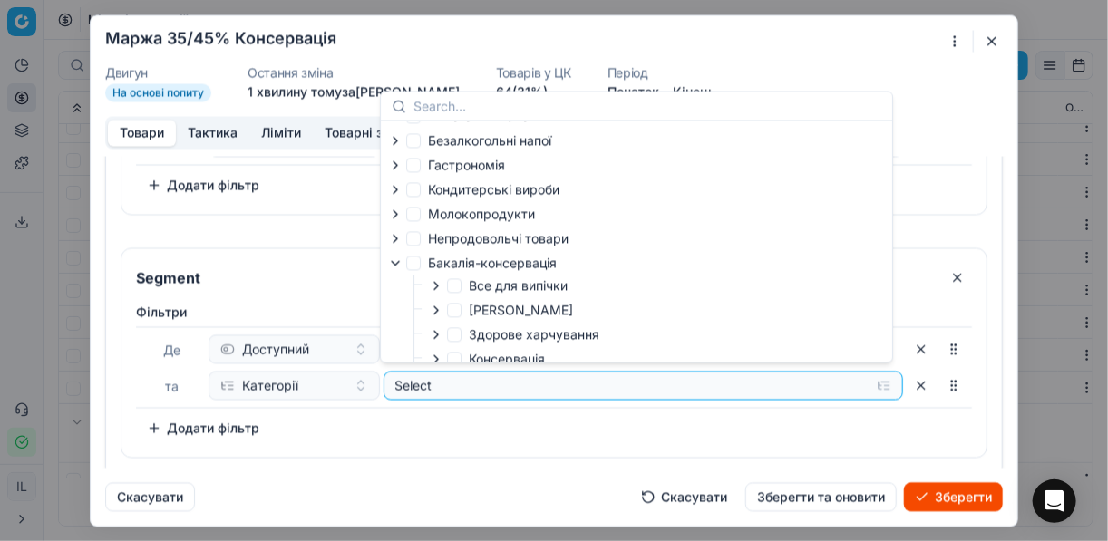
scroll to position [207, 0]
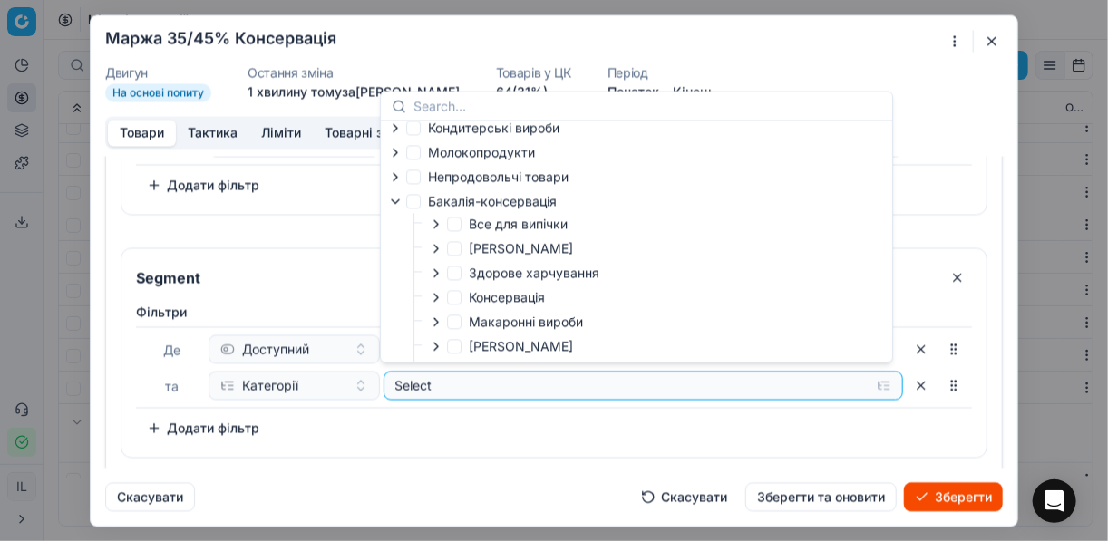
click at [434, 297] on icon "button" at bounding box center [436, 297] width 4 height 7
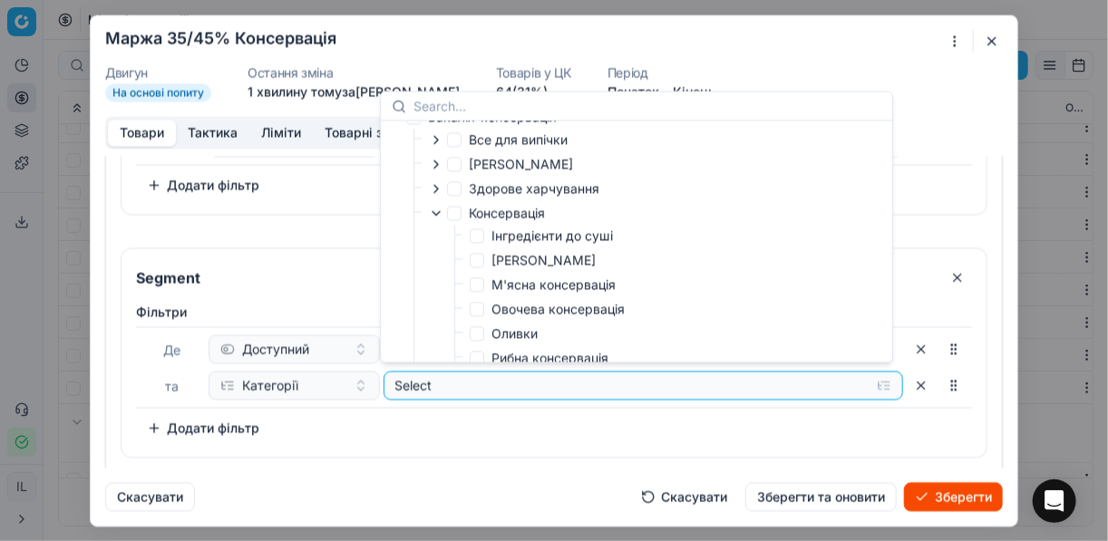
scroll to position [352, 0]
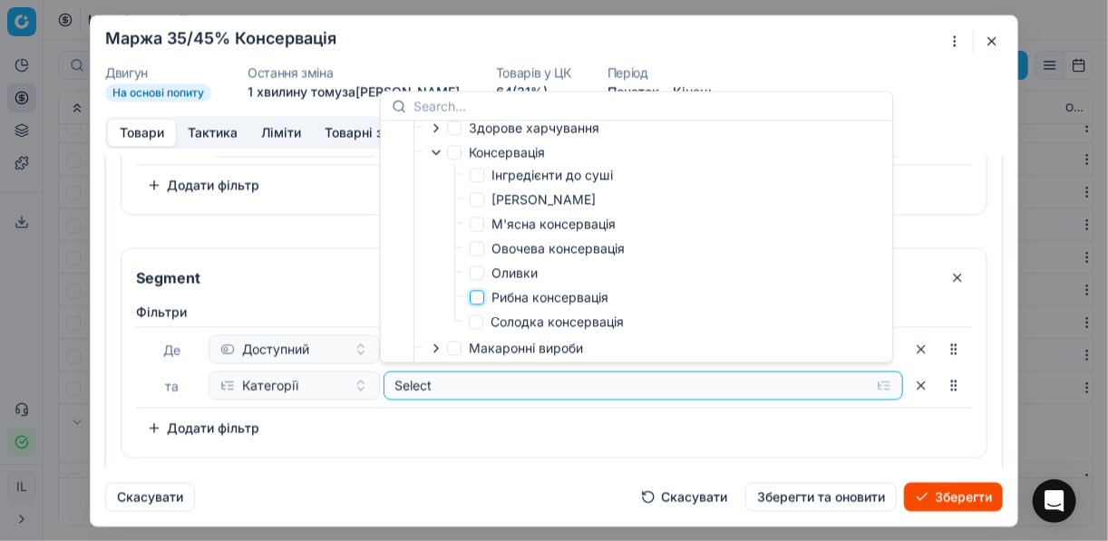
click at [480, 299] on input "Рибна консервація" at bounding box center [477, 297] width 15 height 15
checkbox input "true"
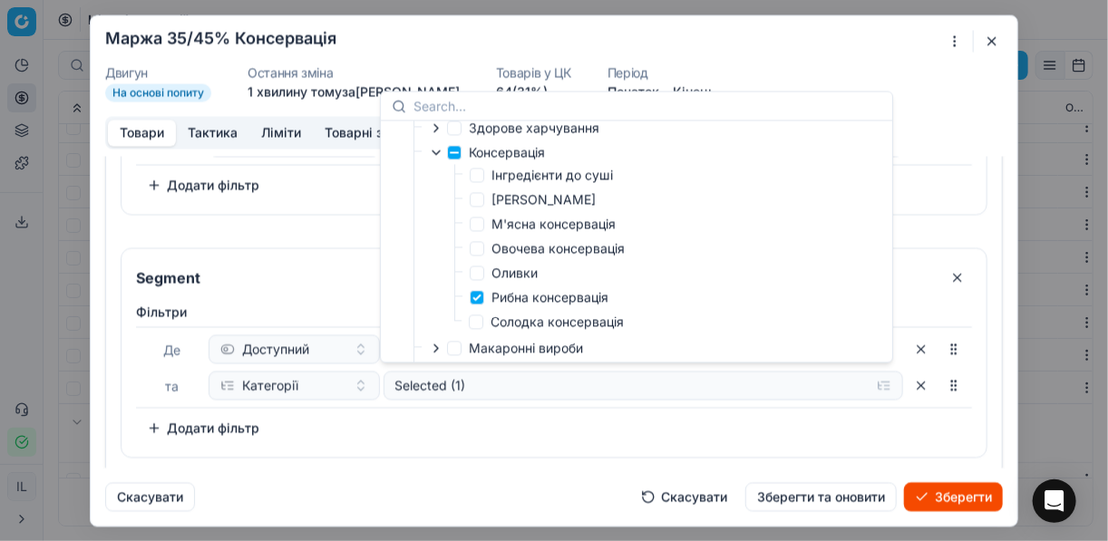
click at [576, 429] on div "Фiльтри Де Доступний та Категорії Selected (1) To pick up a sortable item, pres…" at bounding box center [554, 373] width 836 height 140
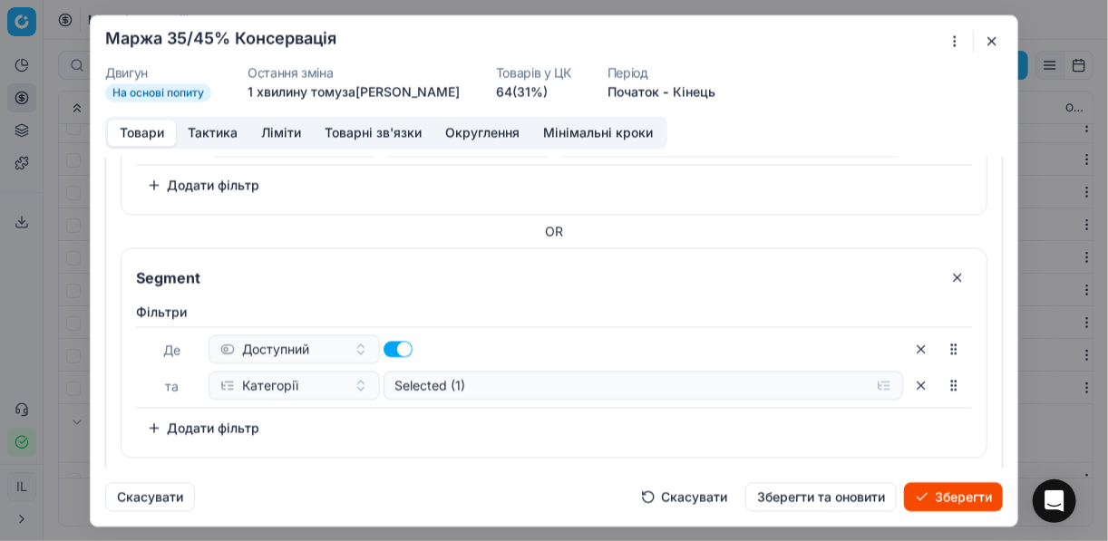
click at [155, 418] on button "Додати фільтр" at bounding box center [203, 427] width 134 height 29
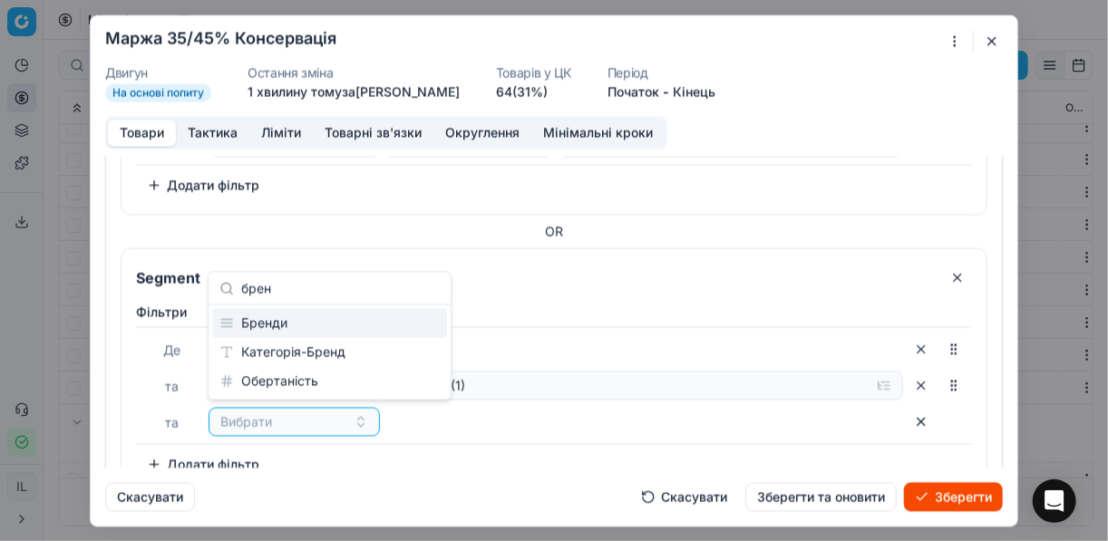
type input "брен"
click at [267, 323] on div "Бренди" at bounding box center [329, 323] width 235 height 29
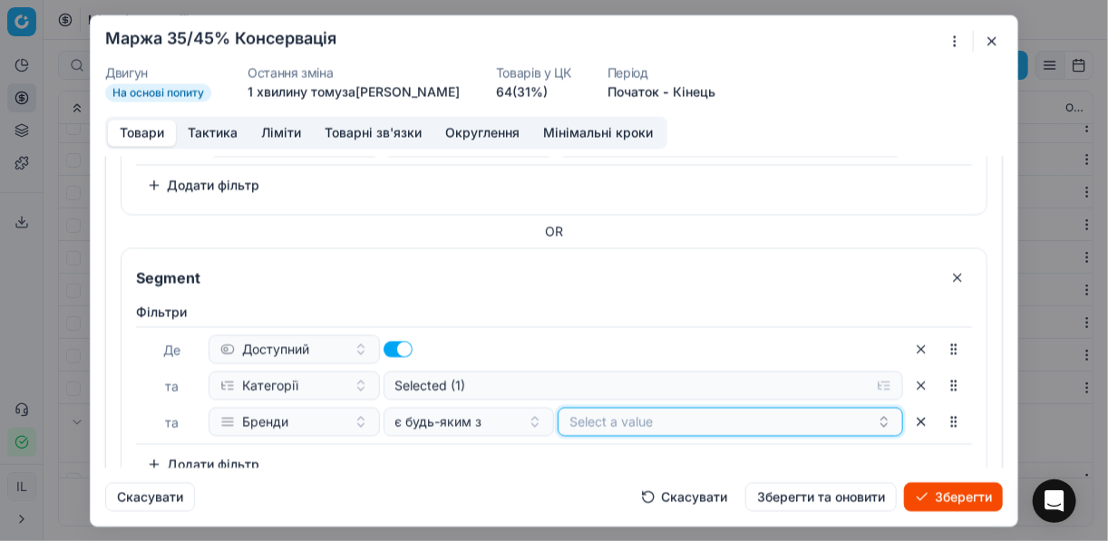
click at [593, 421] on button "Select a value" at bounding box center [730, 421] width 345 height 29
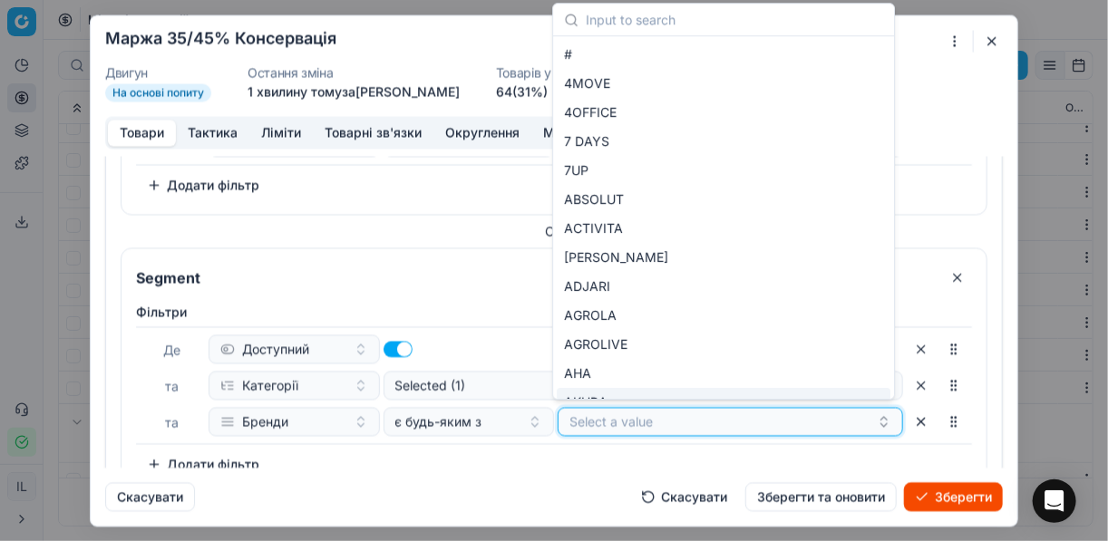
click at [610, 419] on button "Select a value" at bounding box center [730, 421] width 345 height 29
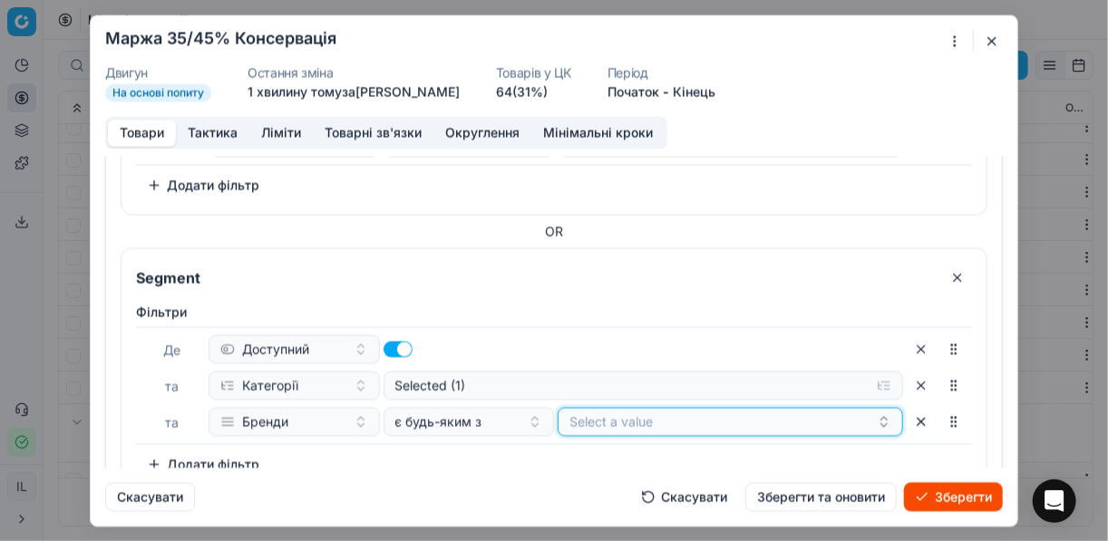
click at [610, 419] on button "Select a value" at bounding box center [730, 421] width 345 height 29
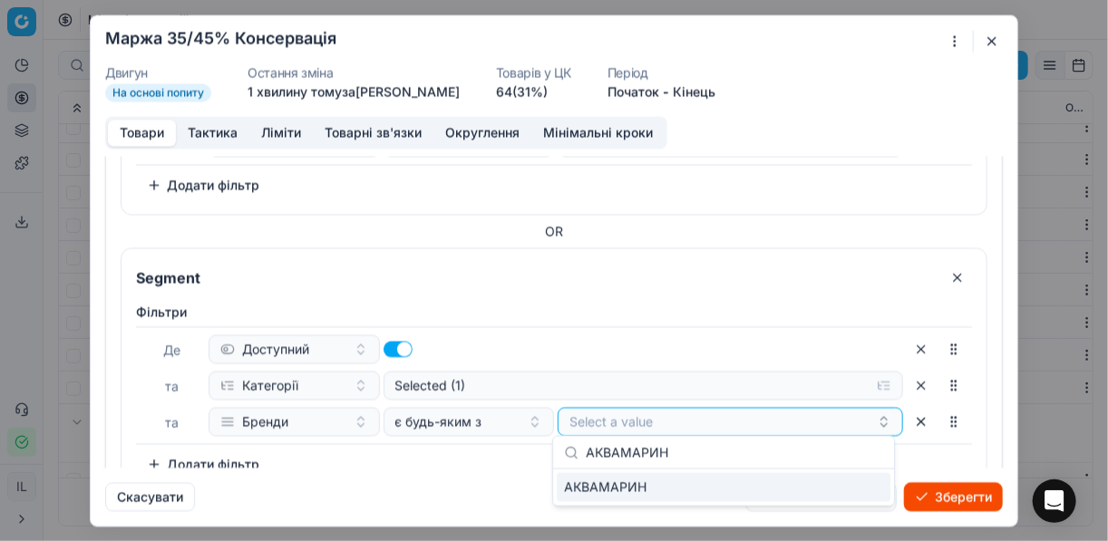
type input "АКВАМАРИН"
click at [846, 490] on div "АКВАМАРИН" at bounding box center [724, 487] width 334 height 29
click at [500, 455] on div "Фiльтри Де Доступний та Категорії Selected (1) та Бренди є будь-яким з АКВАМАРИ…" at bounding box center [554, 391] width 836 height 176
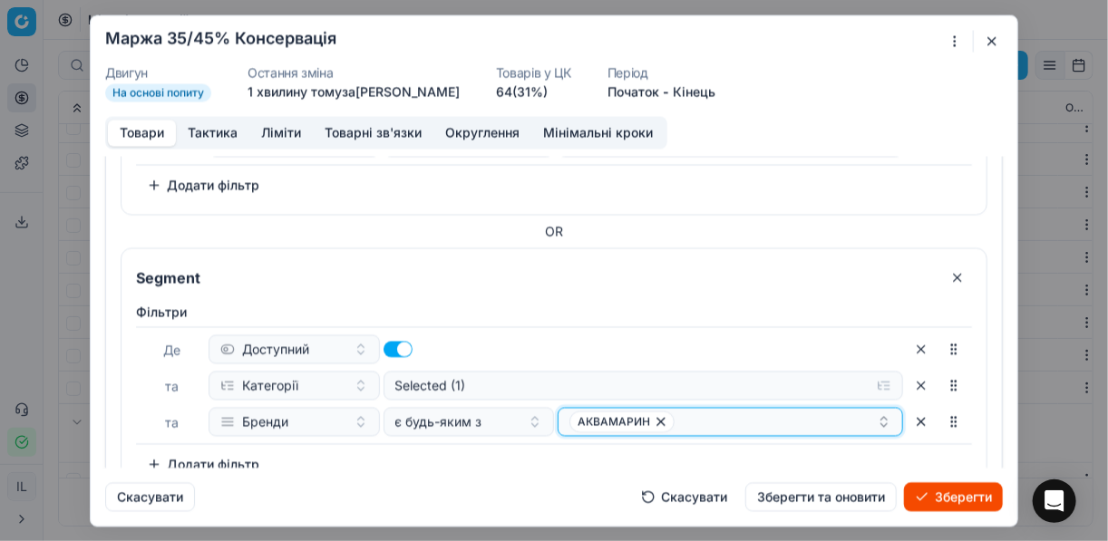
click at [736, 413] on div "АКВАМАРИН" at bounding box center [722, 422] width 307 height 22
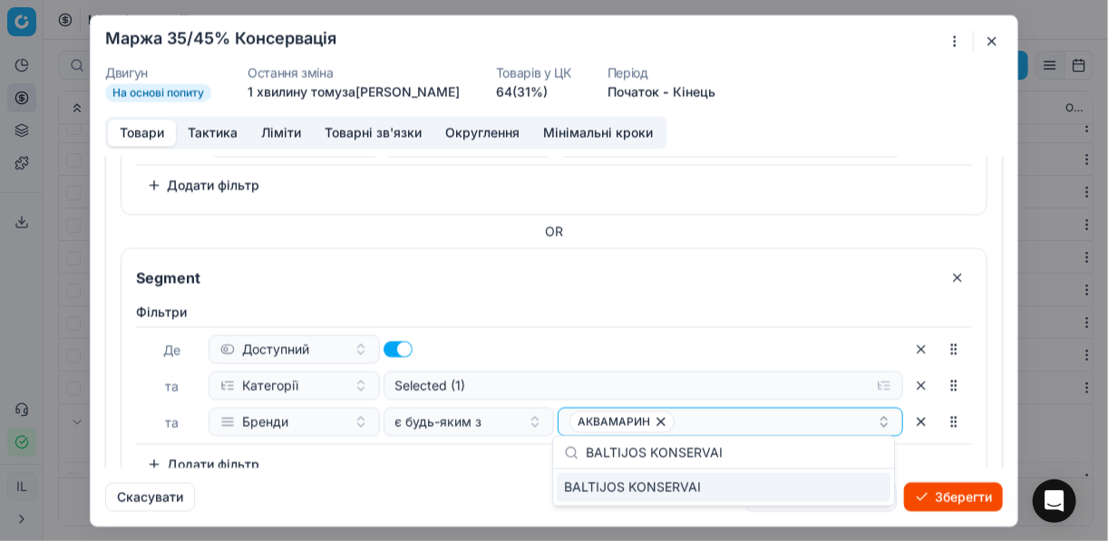
type input "BALTIJOS KONSERVAI"
click at [833, 481] on div "BALTIJOS KONSERVAI" at bounding box center [724, 487] width 334 height 29
click at [446, 454] on div "Фiльтри Де Доступний та Категорії Selected (1) та Бренди є будь-яким з АКВАМАРИ…" at bounding box center [554, 391] width 836 height 176
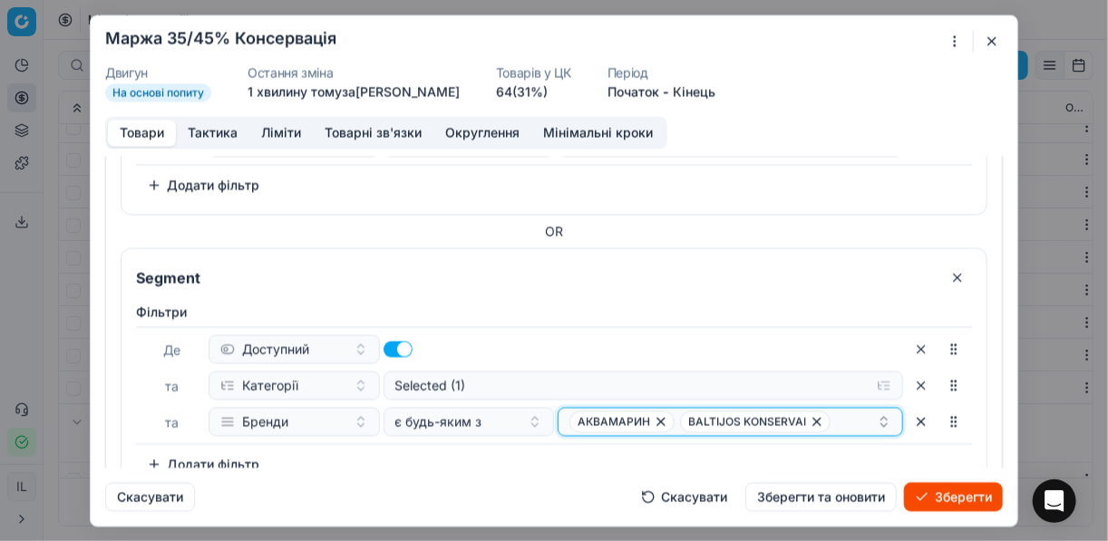
click at [848, 415] on div "АКВАМАРИН BALTIJOS KONSERVAI" at bounding box center [722, 422] width 307 height 22
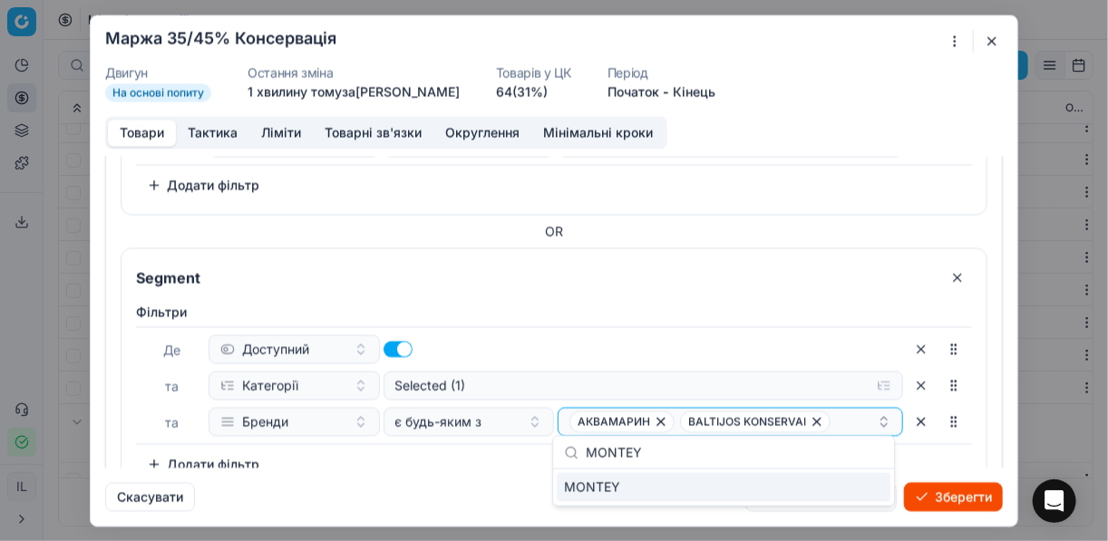
type input "MONTEY"
click at [859, 486] on div "MONTEY" at bounding box center [724, 487] width 334 height 29
click at [427, 449] on div "Фiльтри Де Доступний та Категорії Selected (1) та Бренди є будь-яким з АКВАМАРИ…" at bounding box center [554, 391] width 836 height 176
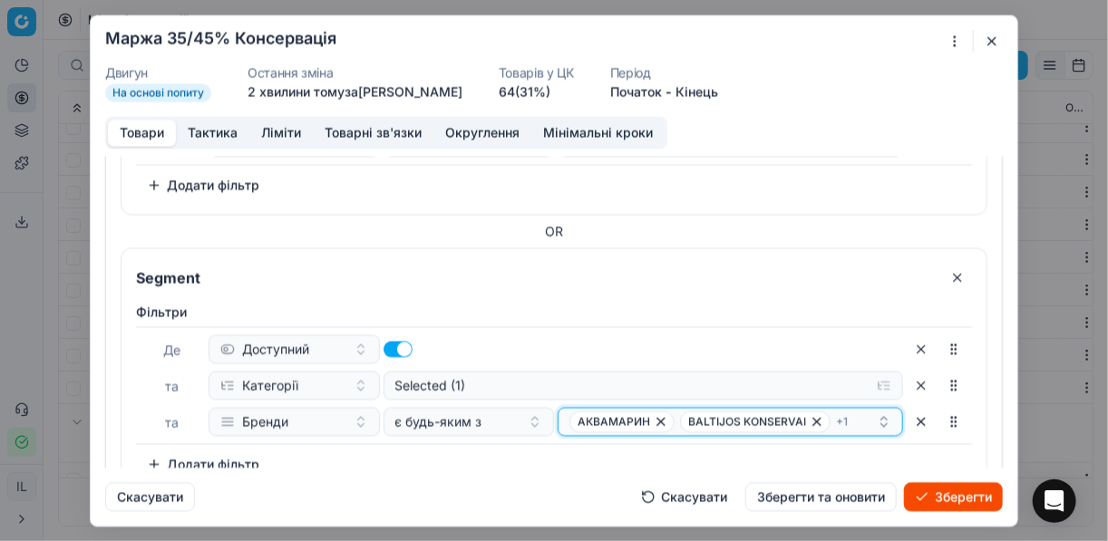
click at [850, 419] on div "АКВАМАРИН BALTIJOS KONSERVAI + 1" at bounding box center [722, 422] width 307 height 22
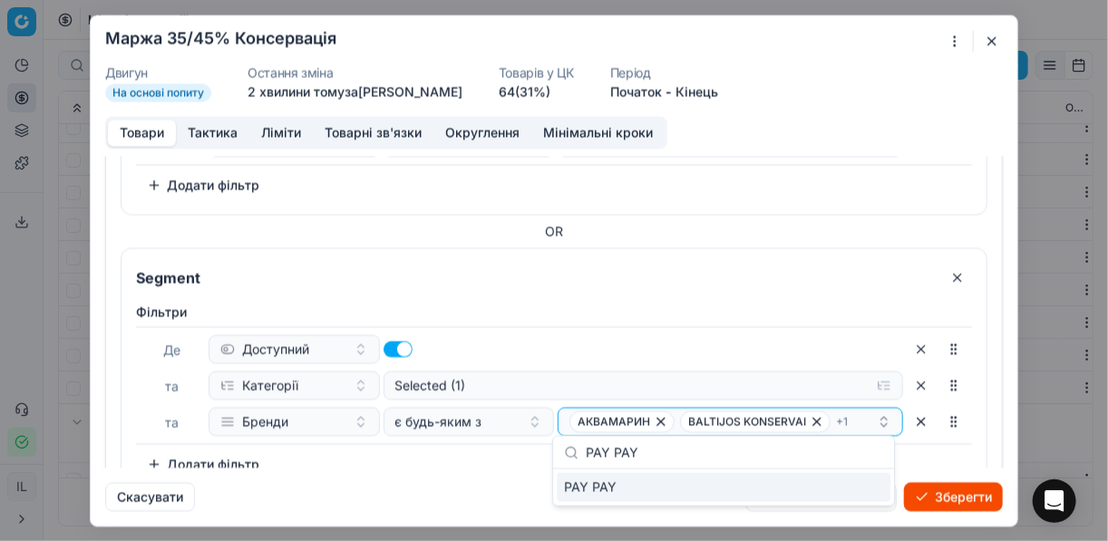
type input "PAY PAY"
click at [869, 490] on div "PAY PAY" at bounding box center [724, 487] width 334 height 29
click at [481, 461] on div "Фiльтри Де Доступний та Категорії Selected (1) та Бренди є будь-яким з АКВАМАРИ…" at bounding box center [554, 391] width 836 height 176
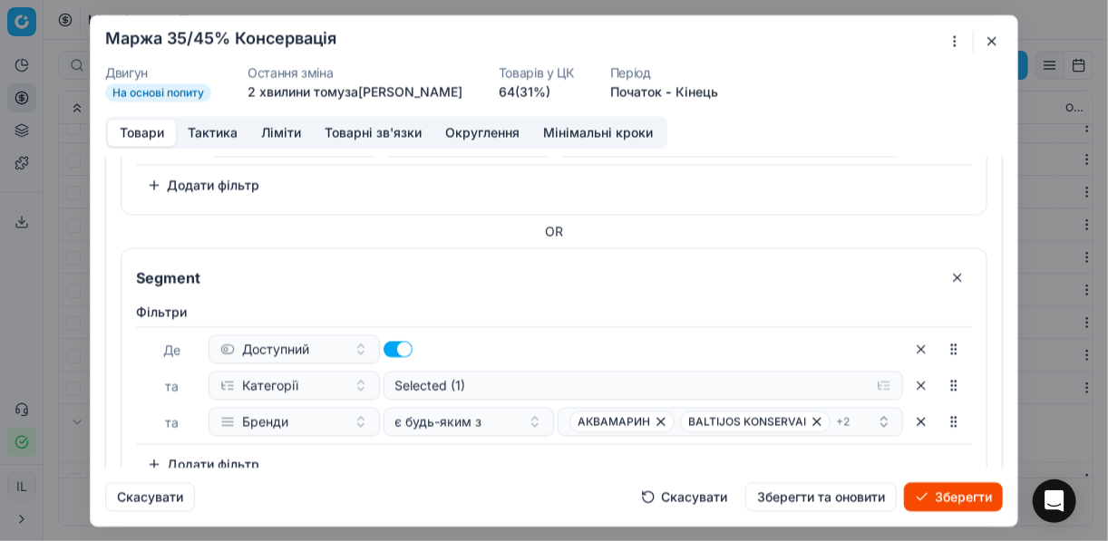
click at [925, 495] on button "Зберегти" at bounding box center [953, 496] width 99 height 29
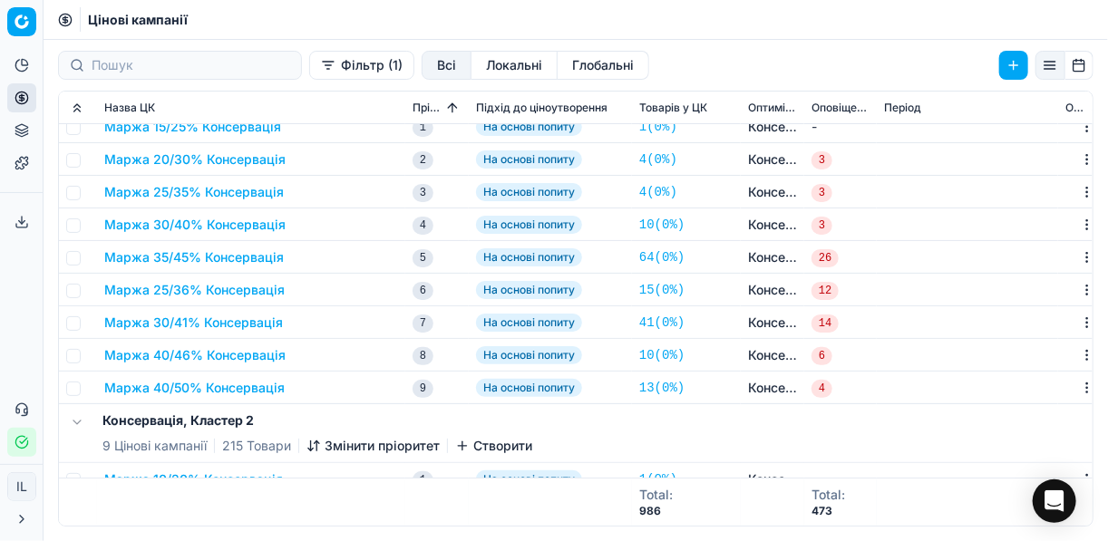
click at [206, 292] on button "Маржа 25/36% Консервація" at bounding box center [194, 290] width 180 height 18
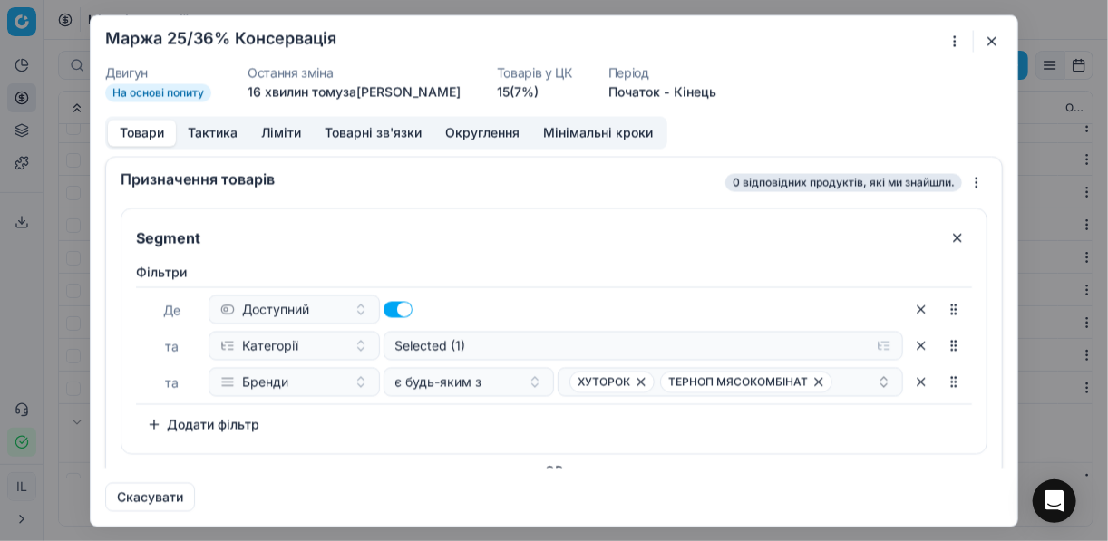
click at [986, 39] on button "button" at bounding box center [992, 41] width 22 height 22
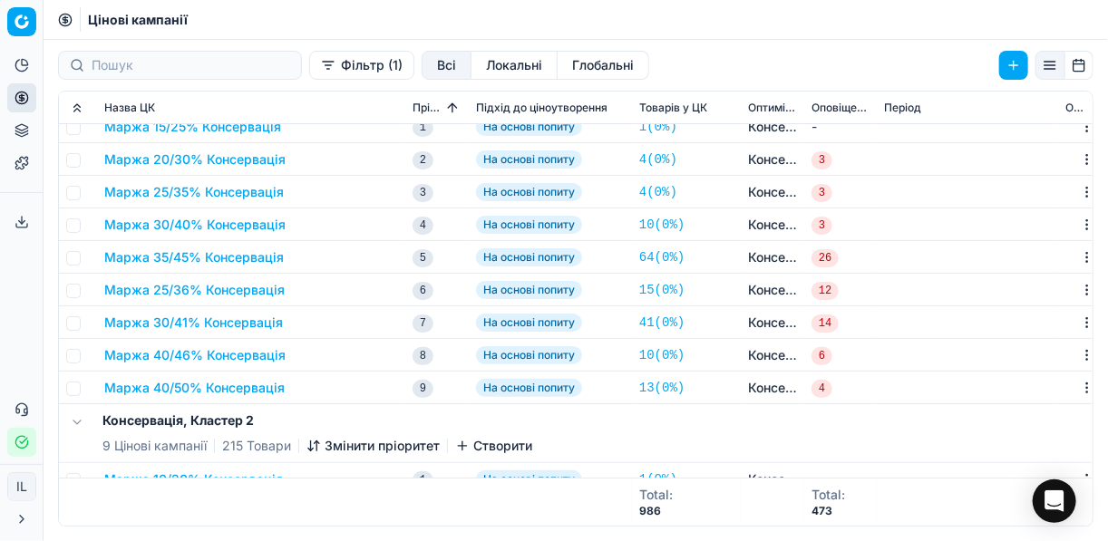
click at [189, 389] on button "Маржа 40/50% Консервація" at bounding box center [194, 388] width 180 height 18
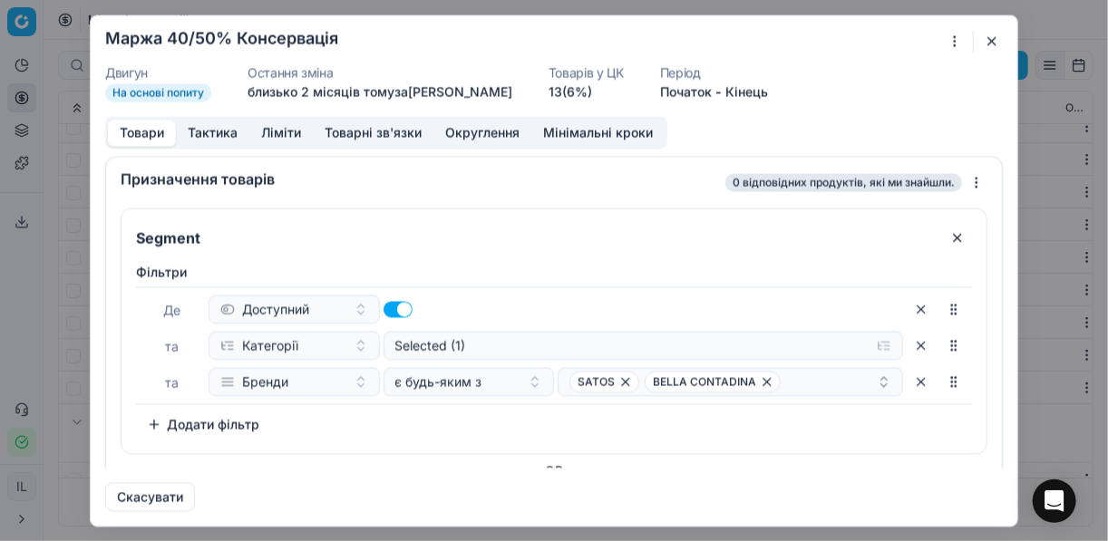
click at [956, 44] on div "Ми зберігаємо налаштування ЦК. Будь ласка, зачекайте, це може зайняти декілька …" at bounding box center [554, 270] width 1108 height 541
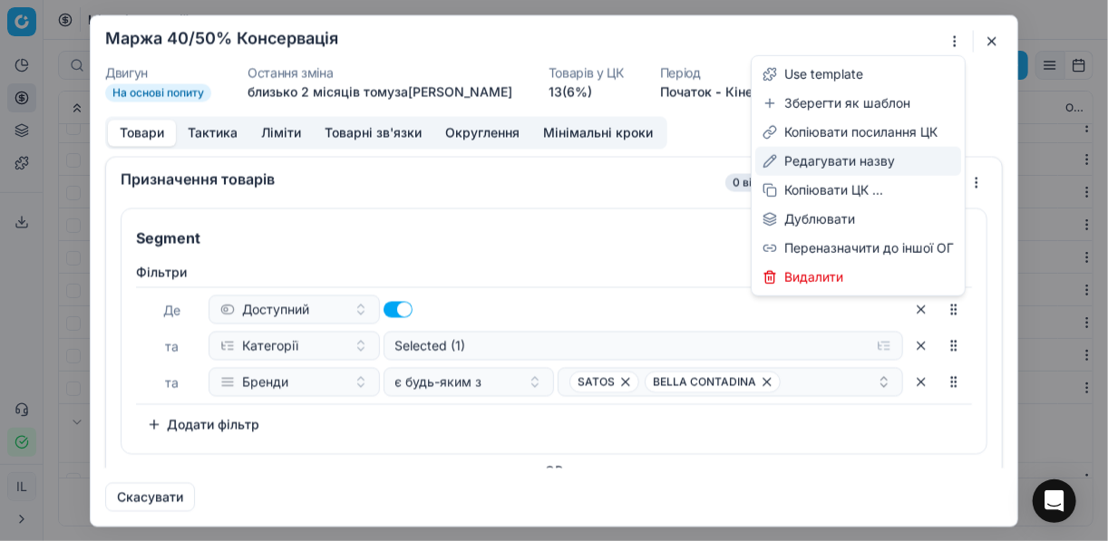
click at [825, 159] on div "Редагувати назву" at bounding box center [858, 161] width 206 height 29
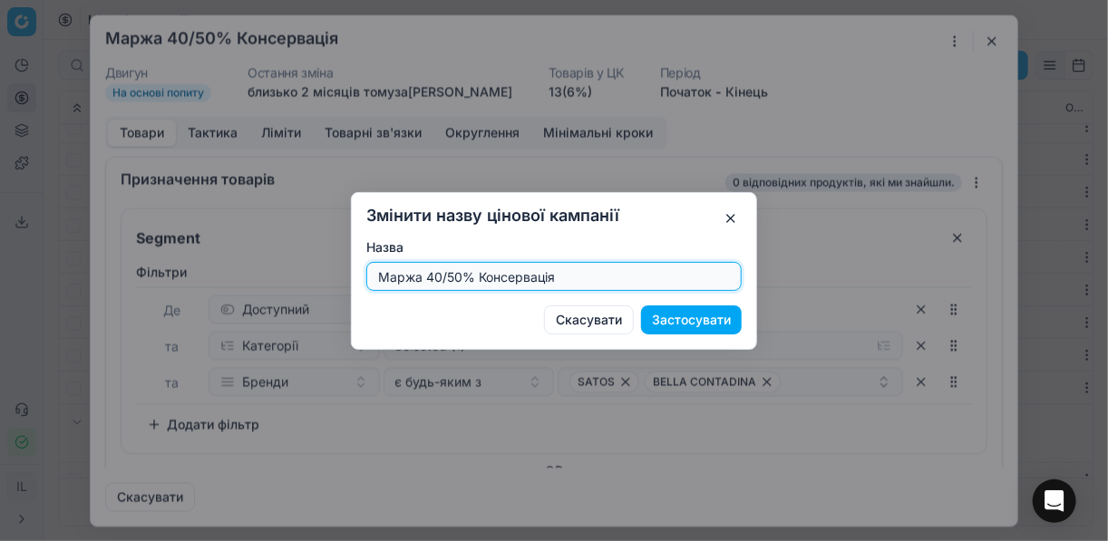
click at [461, 279] on input "Маржа 40/50% Консервація" at bounding box center [553, 276] width 359 height 27
type input "Маржа 40/51% Консервація"
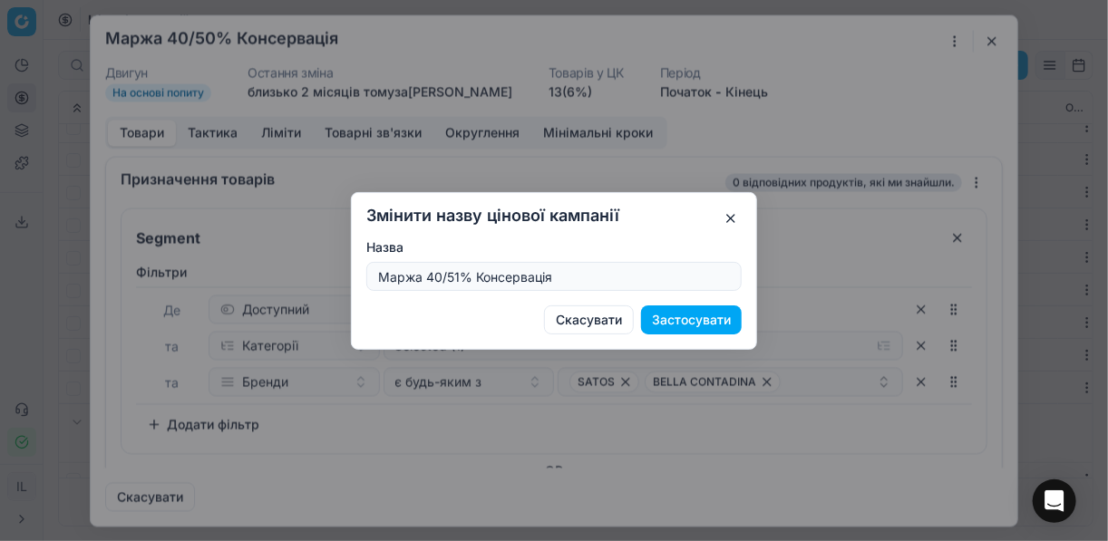
click at [665, 316] on button "Застосувати" at bounding box center [691, 320] width 101 height 29
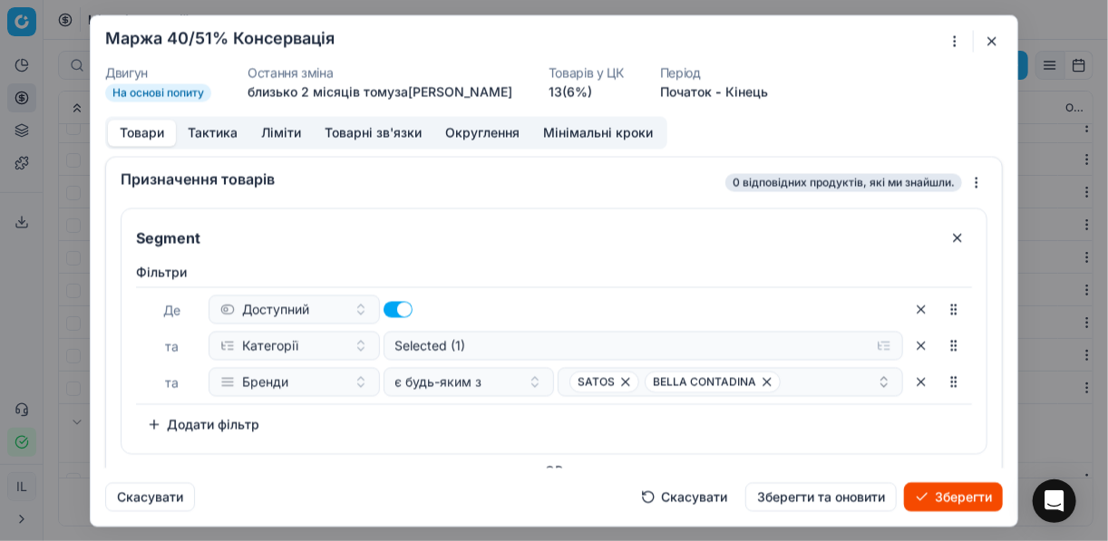
click at [937, 501] on button "Зберегти" at bounding box center [953, 496] width 99 height 29
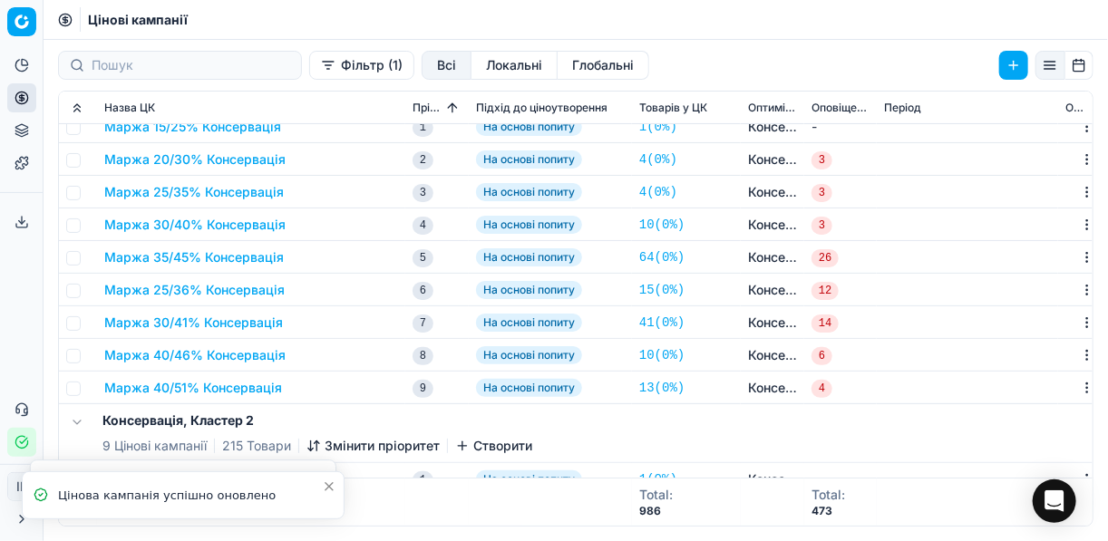
click at [177, 290] on button "Маржа 25/36% Консервація" at bounding box center [194, 290] width 180 height 18
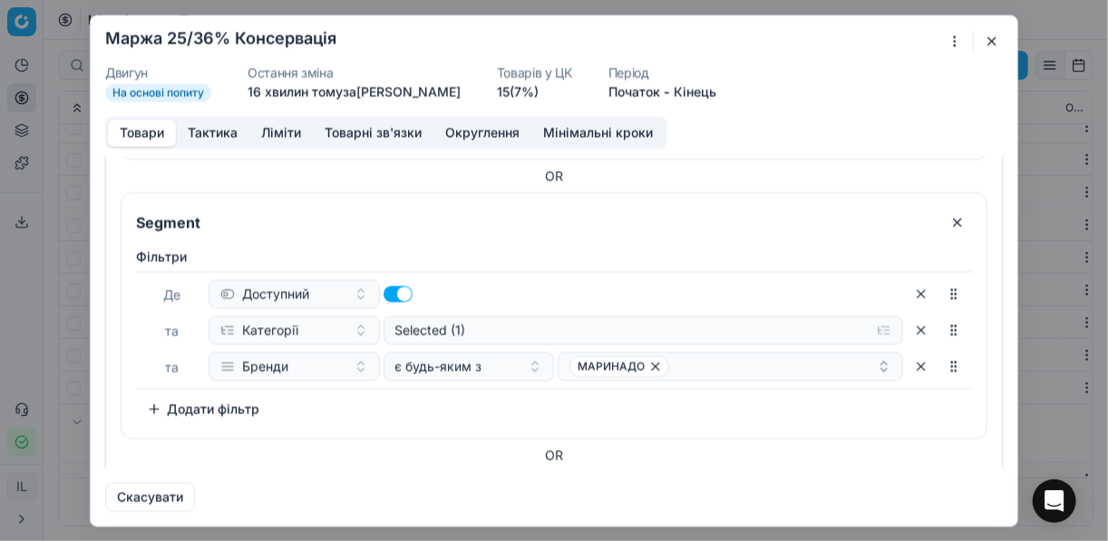
scroll to position [943, 0]
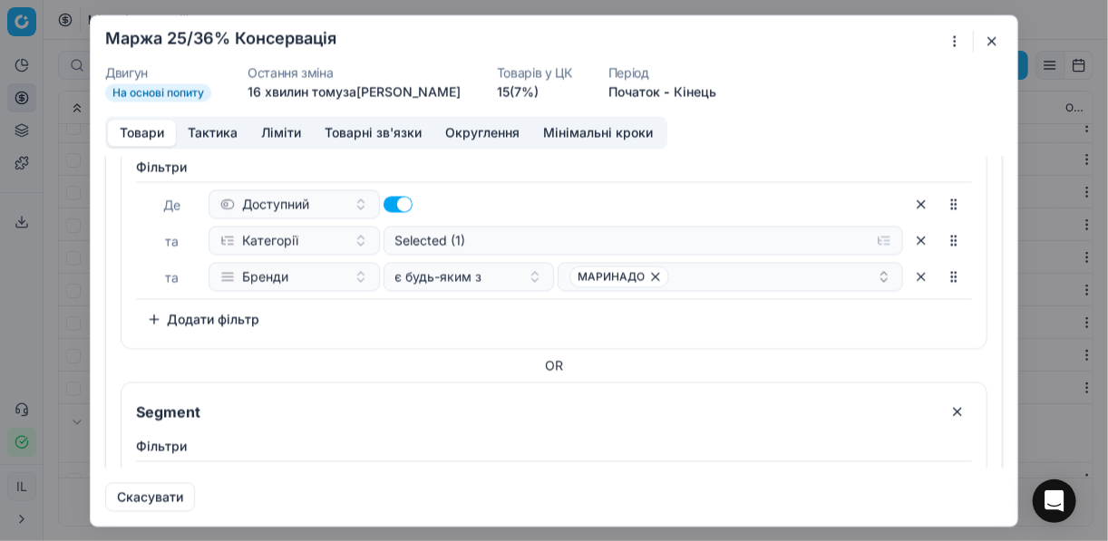
click at [910, 199] on button "button" at bounding box center [921, 203] width 29 height 29
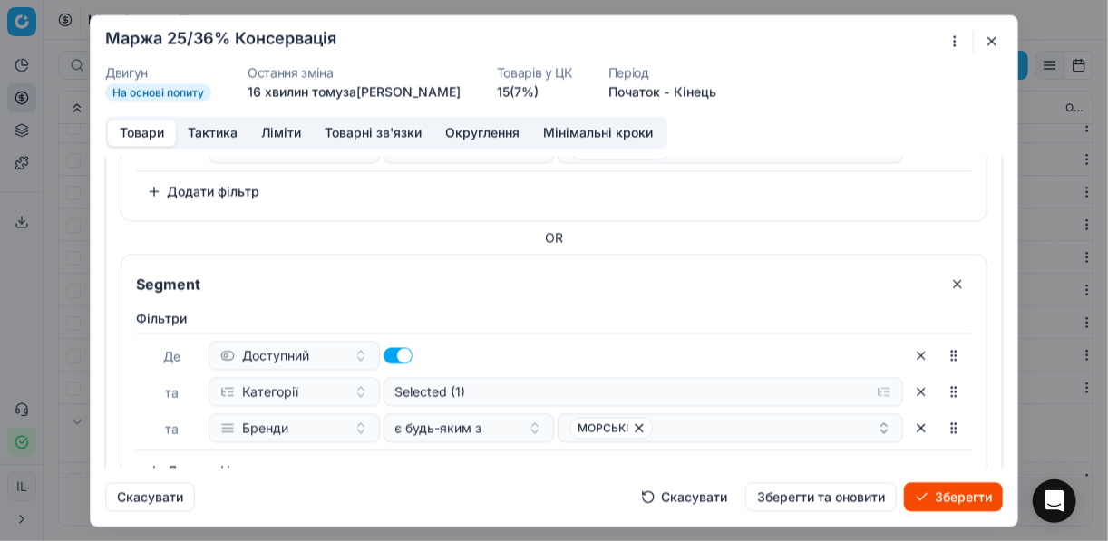
scroll to position [1088, 0]
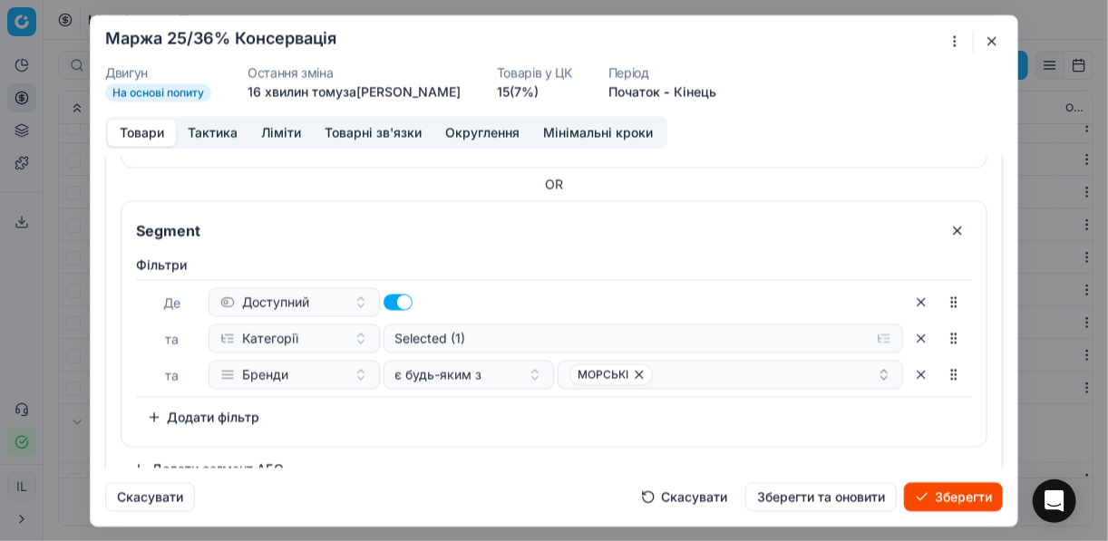
click at [949, 229] on button "button" at bounding box center [957, 230] width 29 height 29
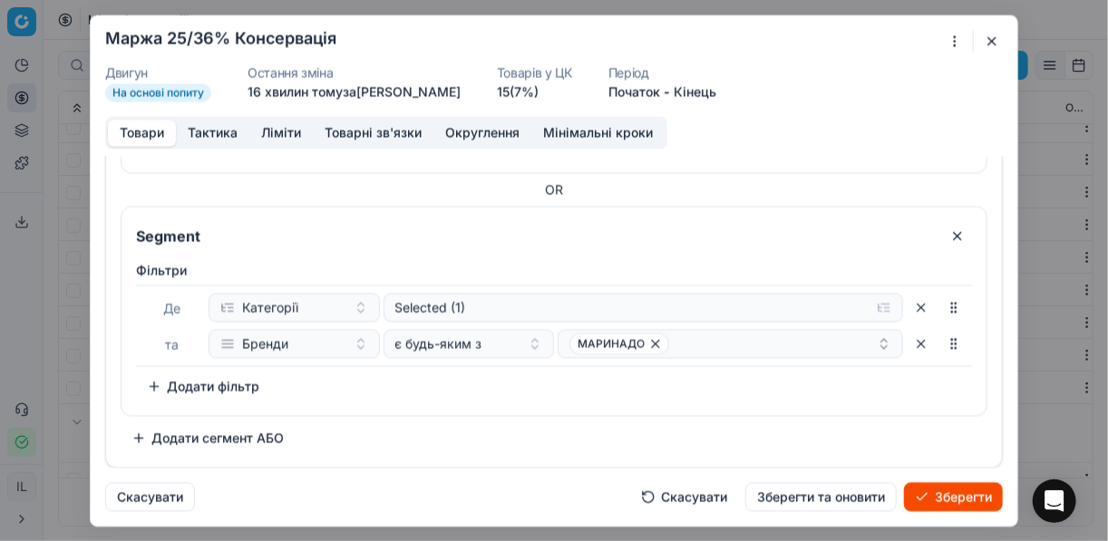
scroll to position [831, 0]
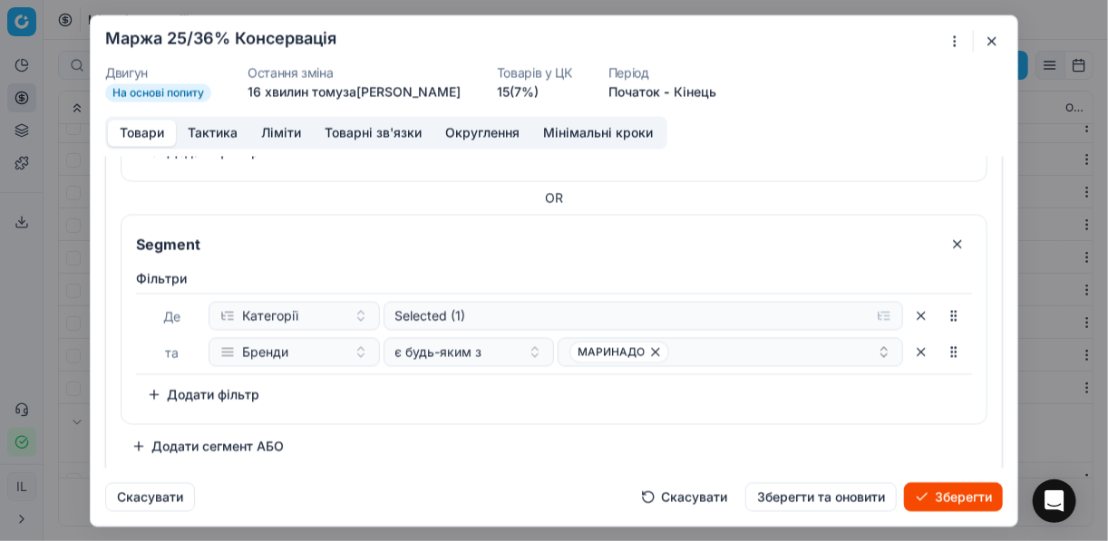
click at [948, 238] on button "button" at bounding box center [957, 243] width 29 height 29
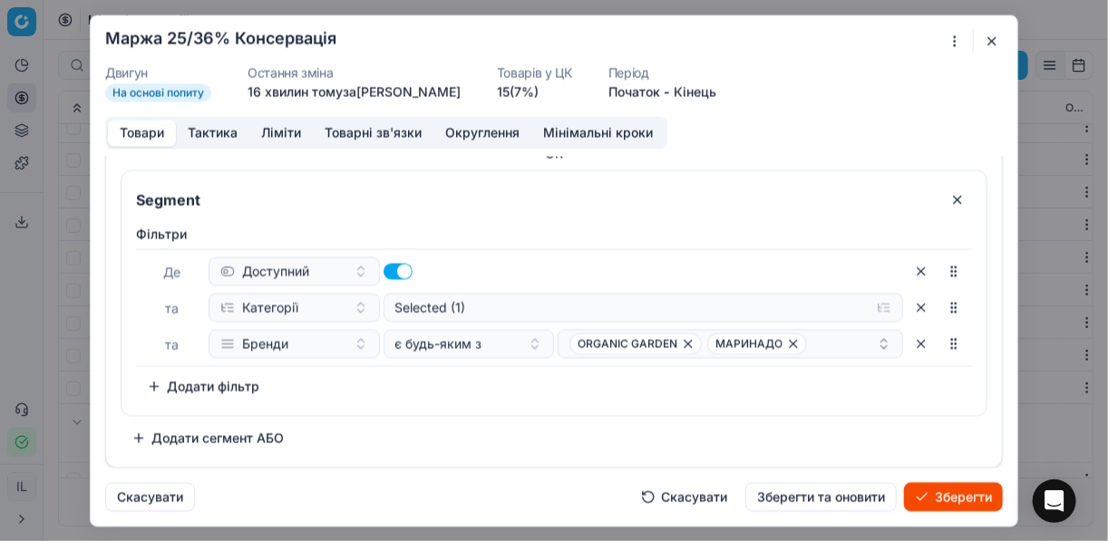
scroll to position [590, 0]
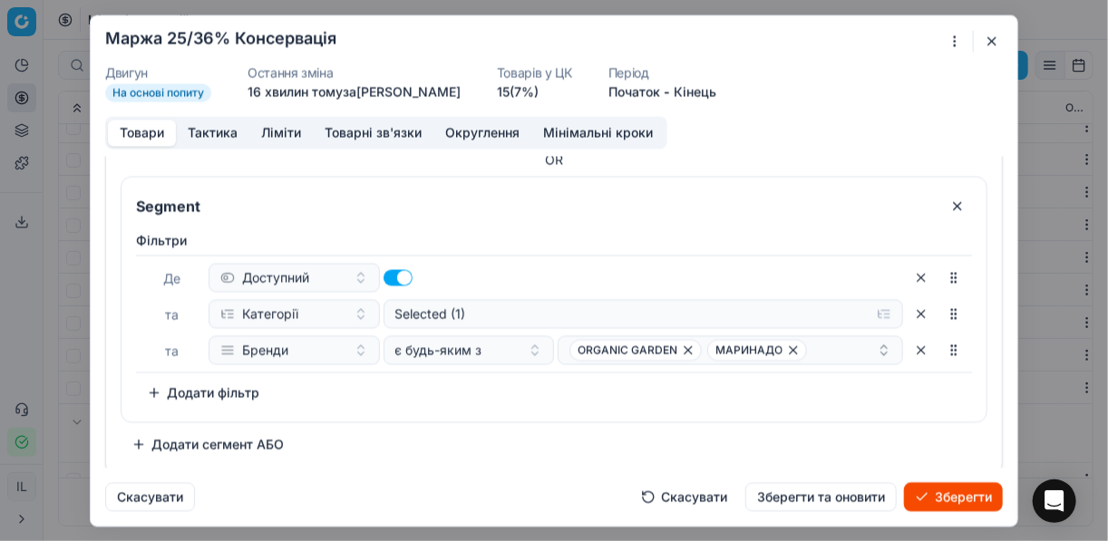
click at [946, 210] on button "button" at bounding box center [957, 205] width 29 height 29
click at [950, 200] on button "button" at bounding box center [957, 204] width 29 height 29
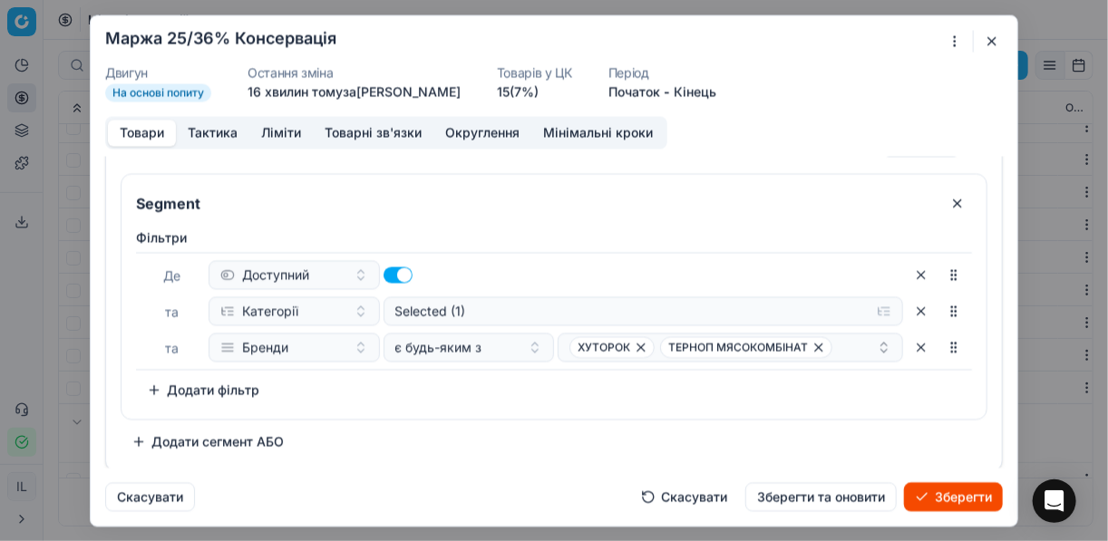
scroll to position [0, 0]
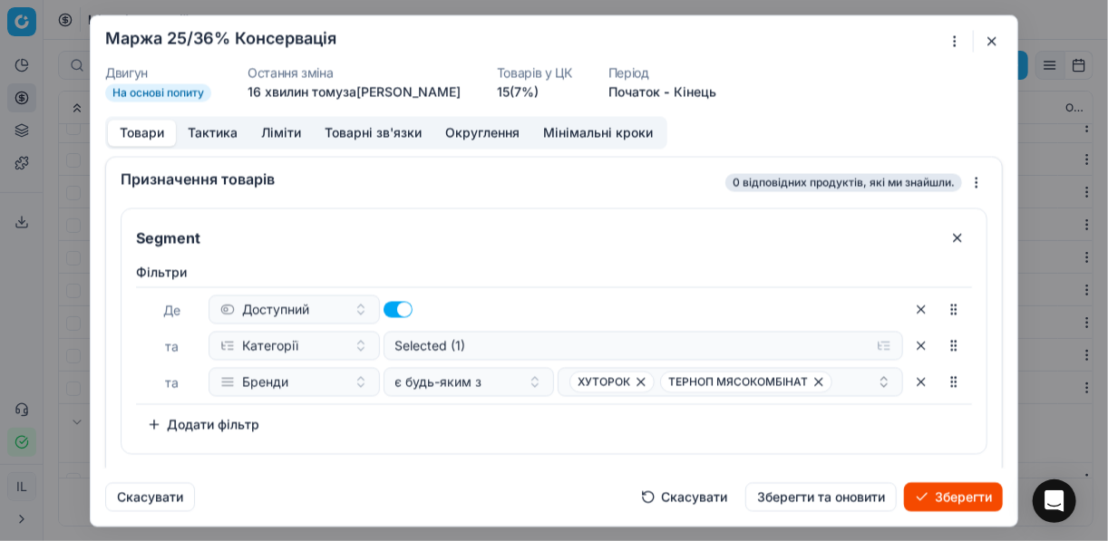
click at [960, 41] on div "Ми зберігаємо налаштування ЦК. Будь ласка, зачекайте, це може зайняти декілька …" at bounding box center [554, 270] width 1108 height 541
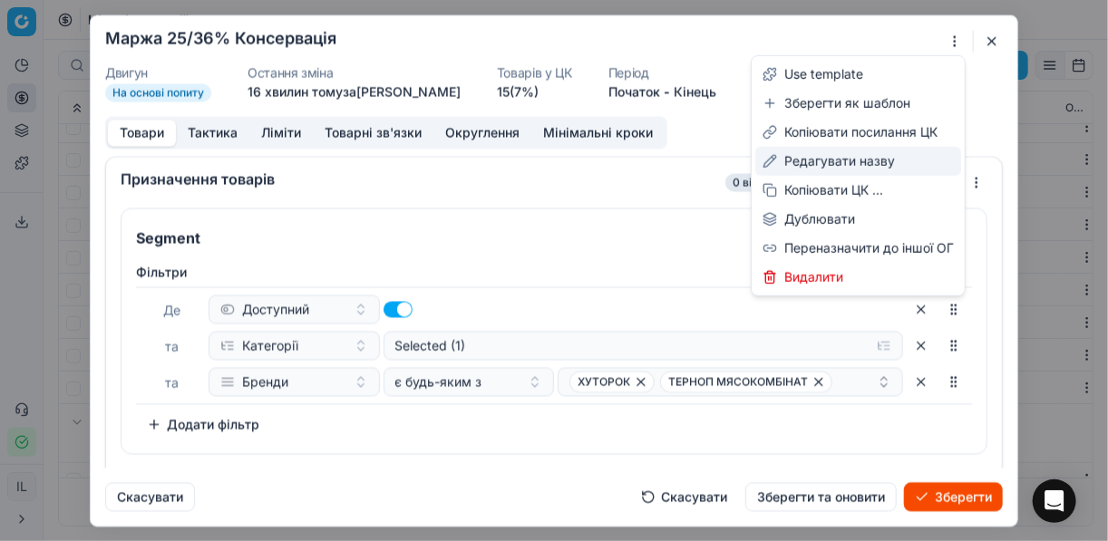
click at [815, 164] on div "Редагувати назву" at bounding box center [858, 161] width 206 height 29
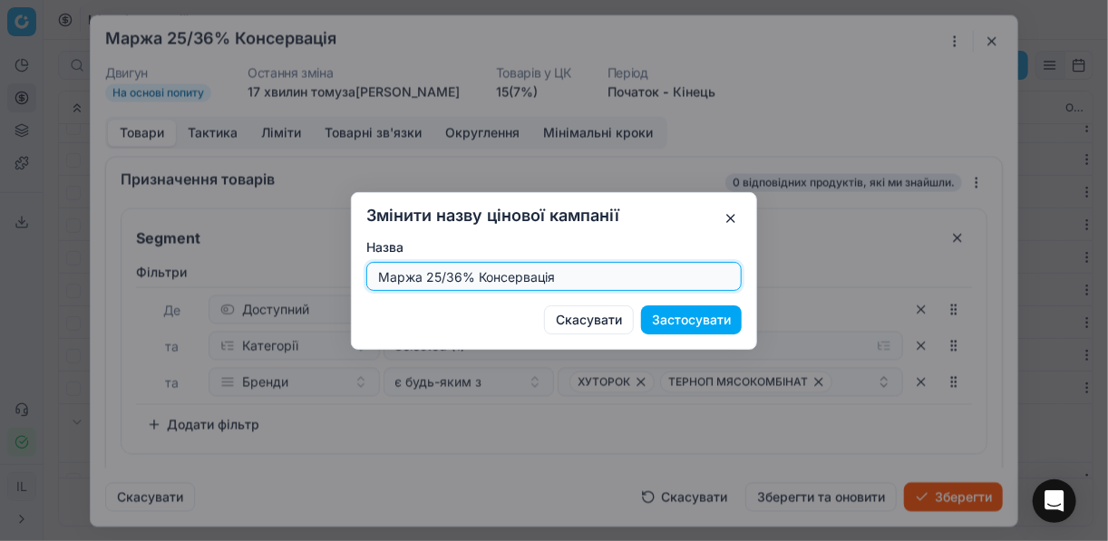
click at [456, 277] on input "Маржа 25/36% Консервація" at bounding box center [553, 276] width 359 height 27
type input "Маржа 40/50% Консервація"
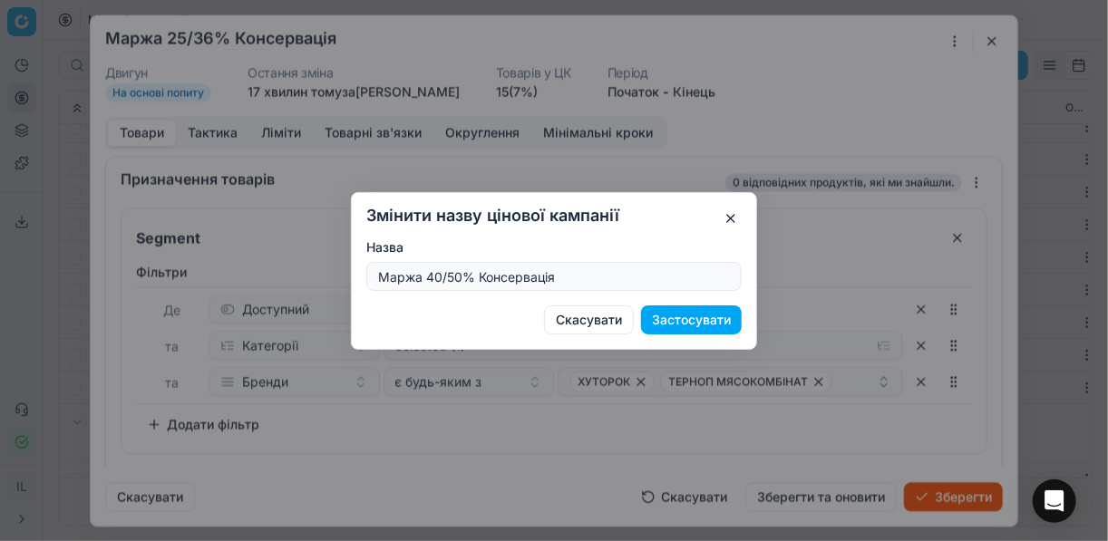
click at [667, 321] on button "Застосувати" at bounding box center [691, 320] width 101 height 29
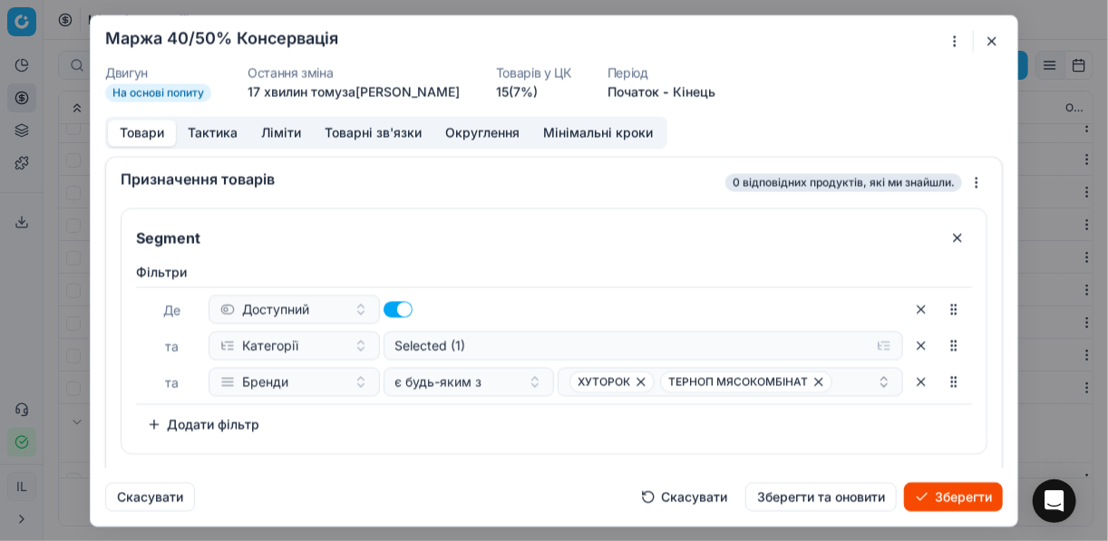
click at [281, 131] on button "Ліміти" at bounding box center [280, 133] width 63 height 26
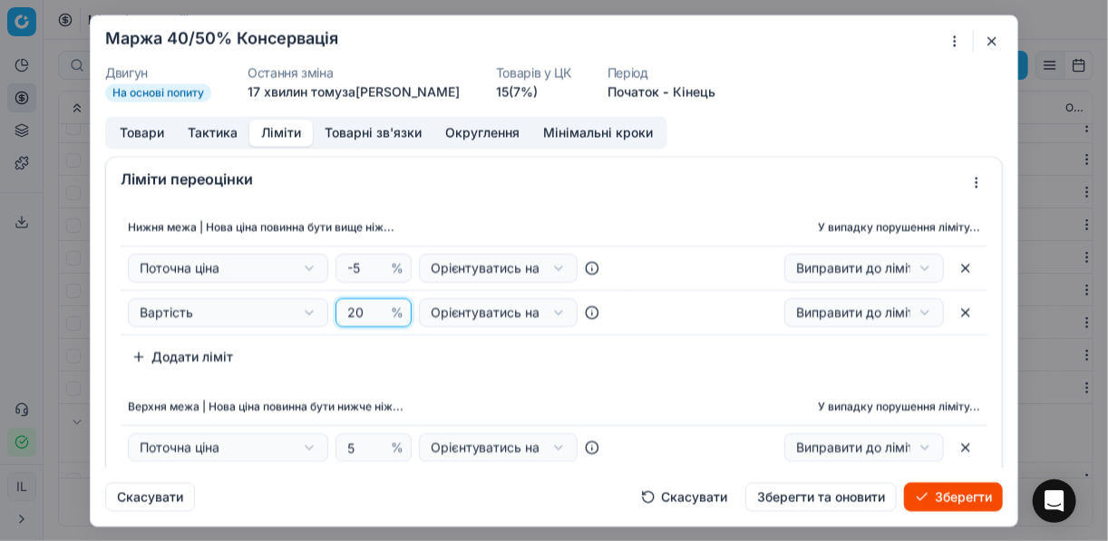
click at [355, 316] on input "20" at bounding box center [366, 312] width 44 height 27
type input "2"
type input "40"
click at [512, 384] on div "Нижня межа | Нова ціна повинна бути вище ніж... У випадку порушення ліміту... П…" at bounding box center [554, 380] width 896 height 356
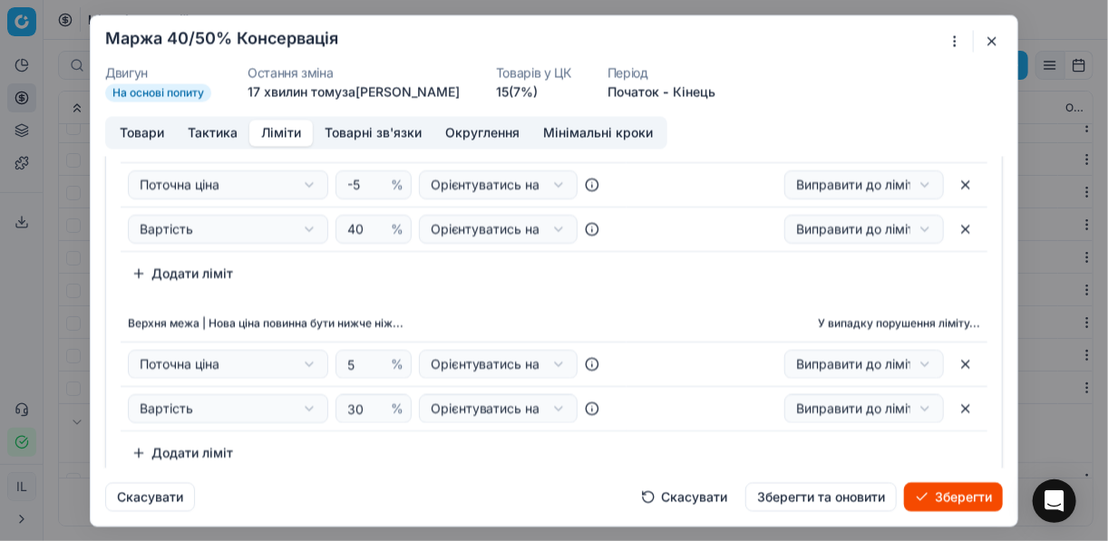
scroll to position [145, 0]
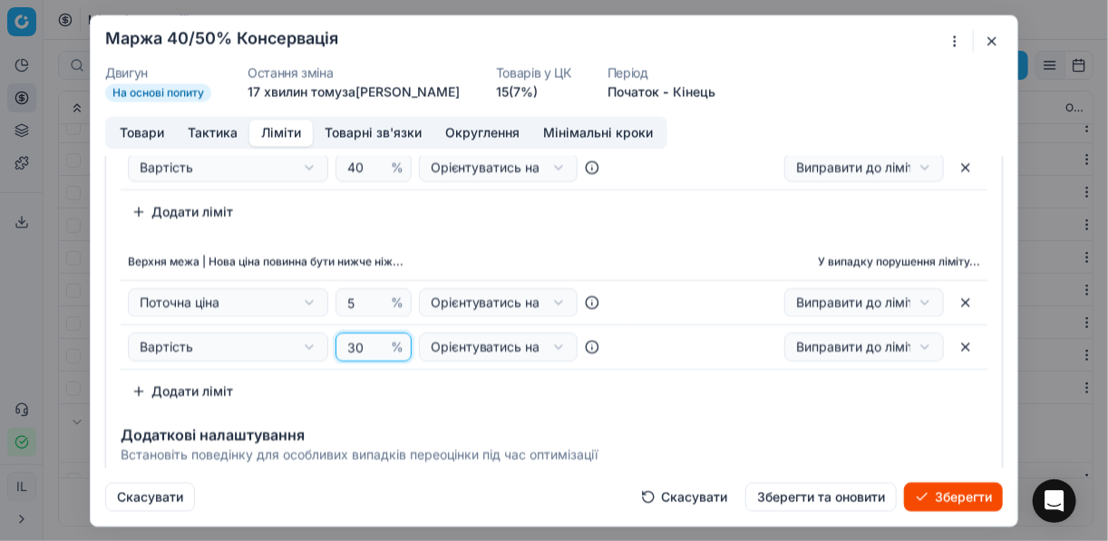
click at [359, 344] on input "30" at bounding box center [366, 347] width 44 height 27
type input "3"
type input "50"
click at [456, 263] on th "Верхня межа | Нова ціна повинна бути нижче ніж..." at bounding box center [374, 263] width 506 height 36
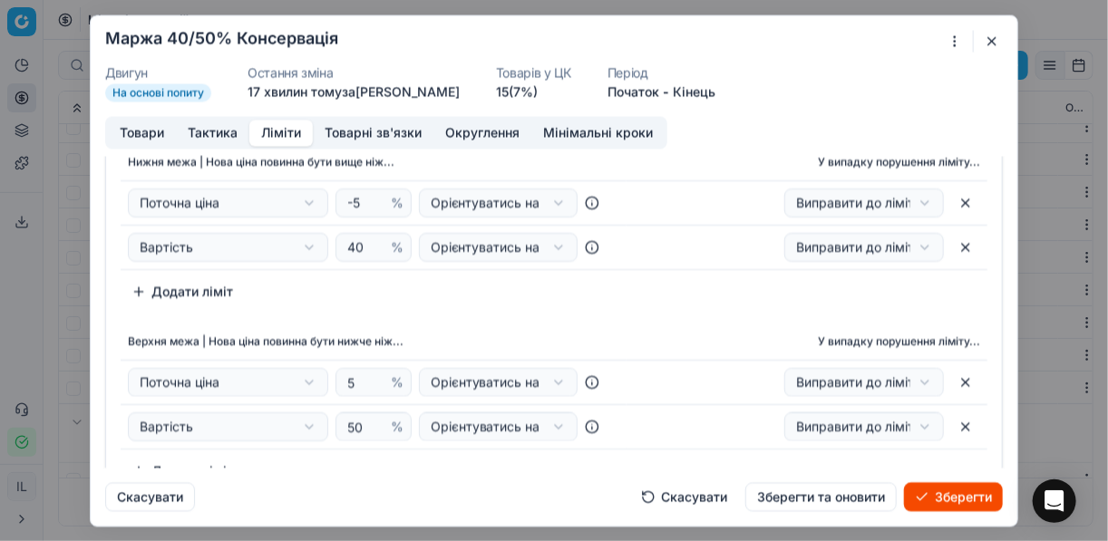
scroll to position [0, 0]
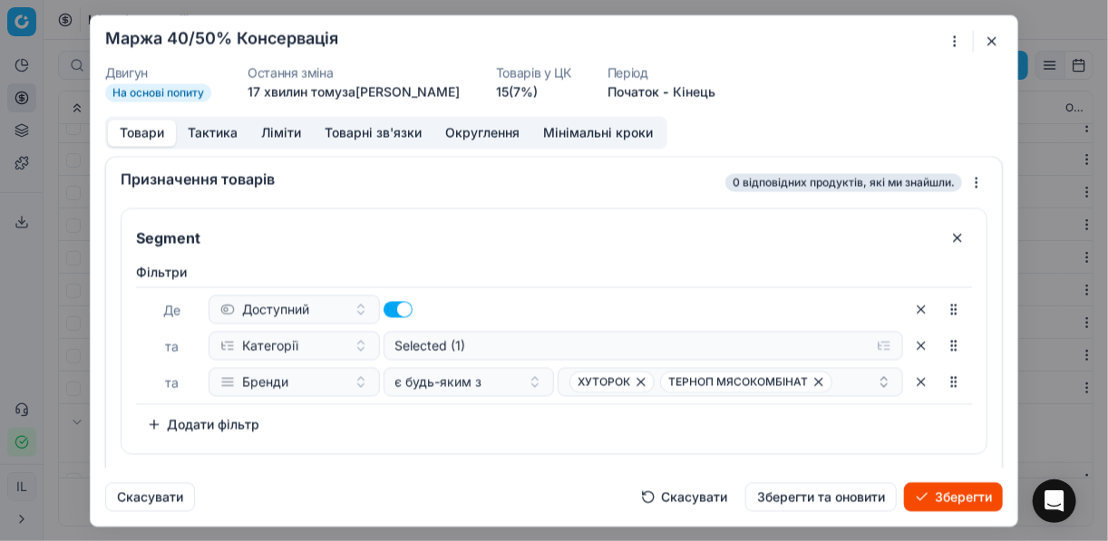
click at [154, 130] on button "Товари" at bounding box center [142, 133] width 68 height 26
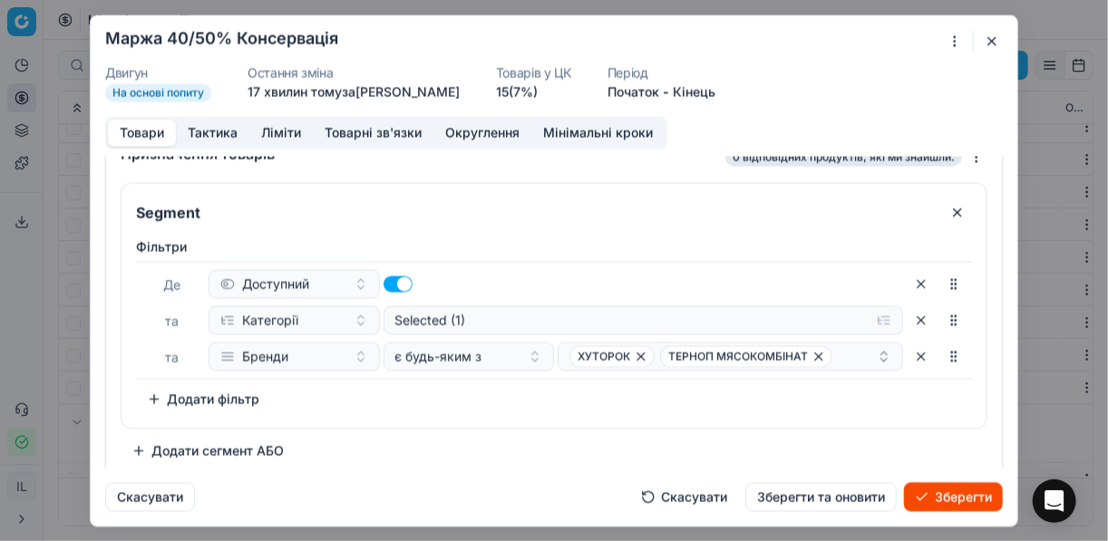
scroll to position [34, 0]
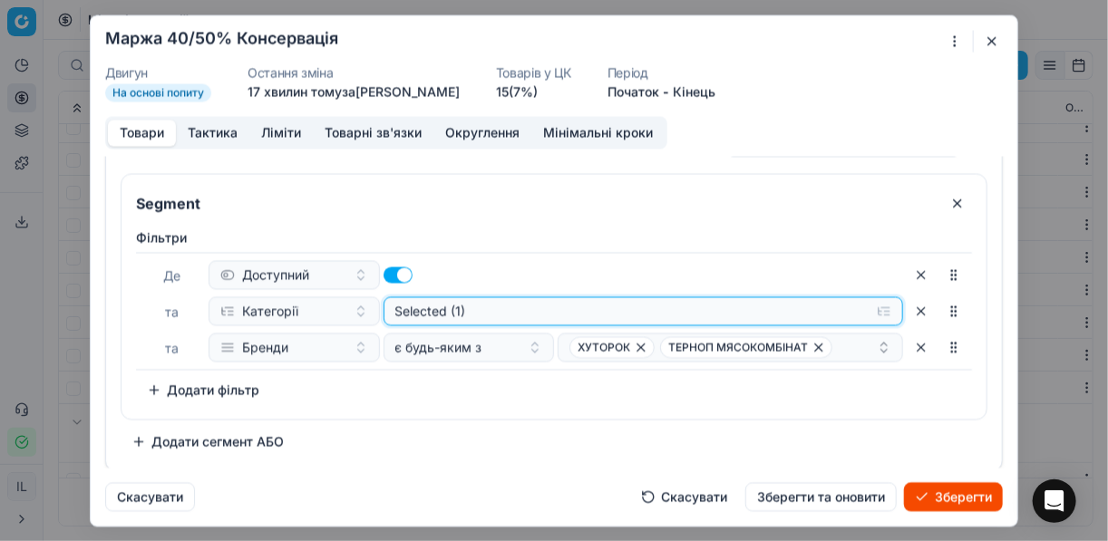
click at [872, 315] on button "Selected (1)" at bounding box center [643, 310] width 520 height 29
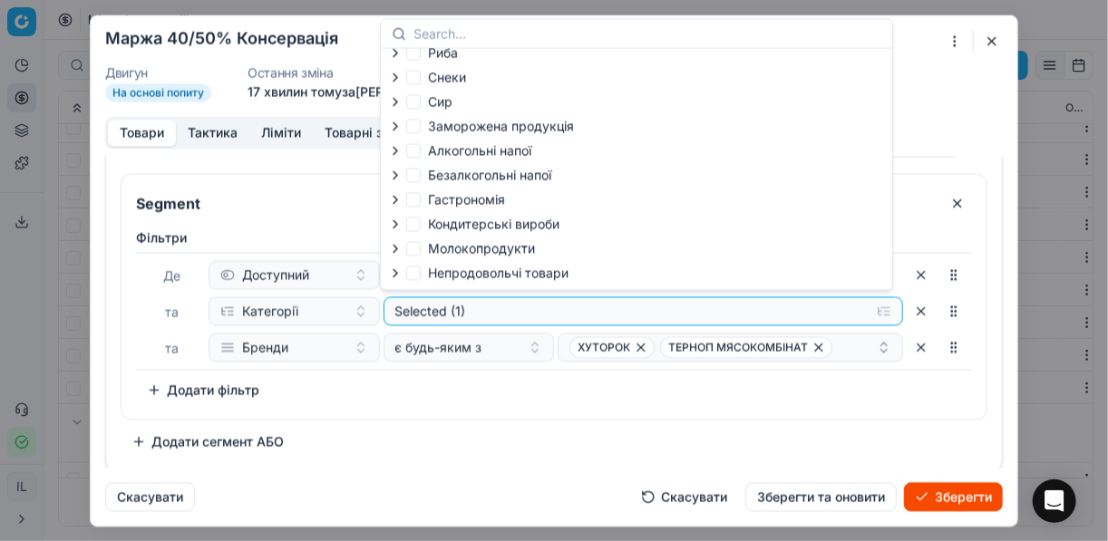
scroll to position [62, 0]
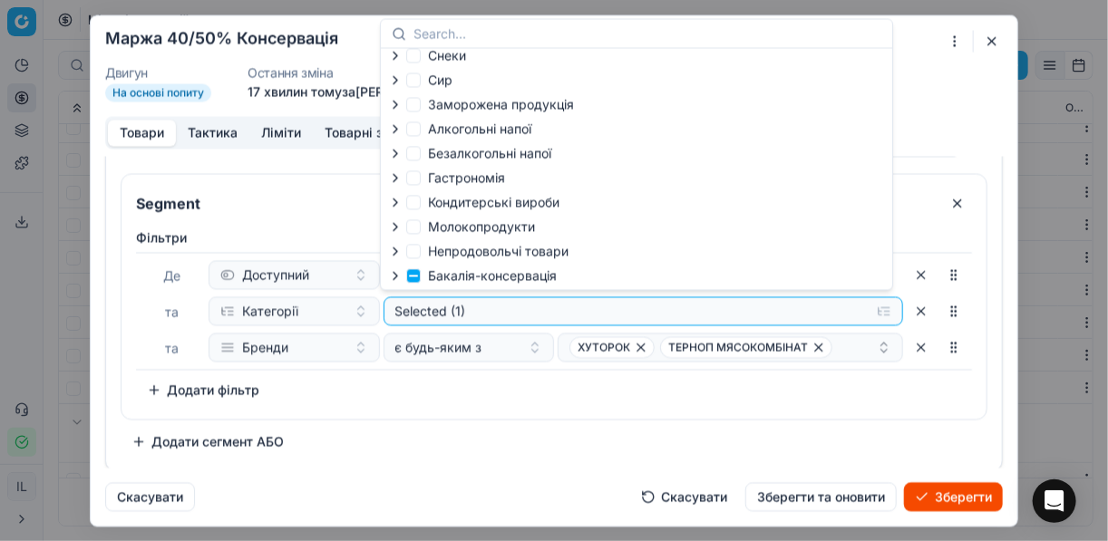
click at [393, 279] on icon "button" at bounding box center [395, 275] width 4 height 7
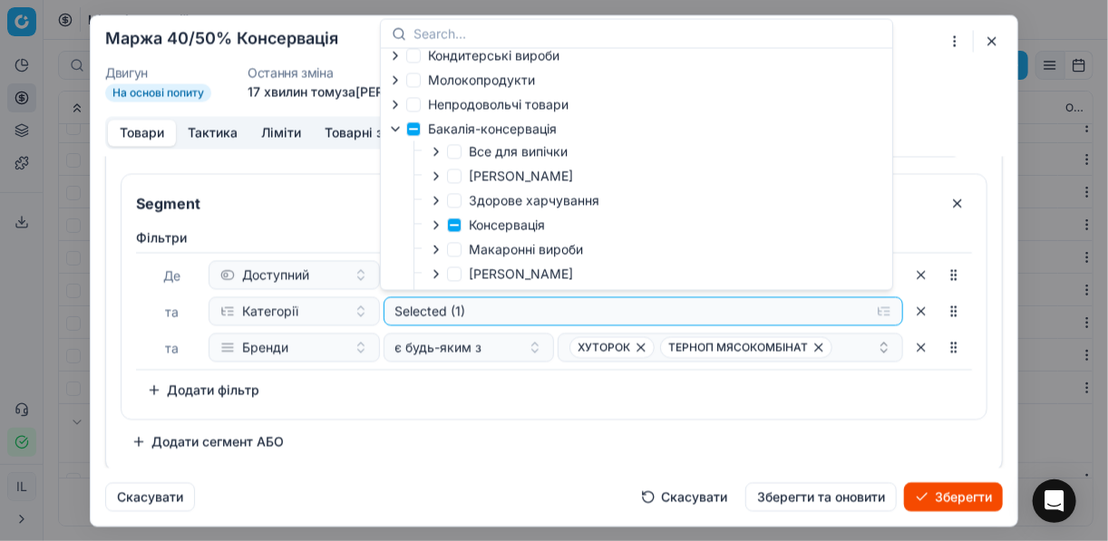
click at [436, 228] on icon "button" at bounding box center [436, 224] width 4 height 7
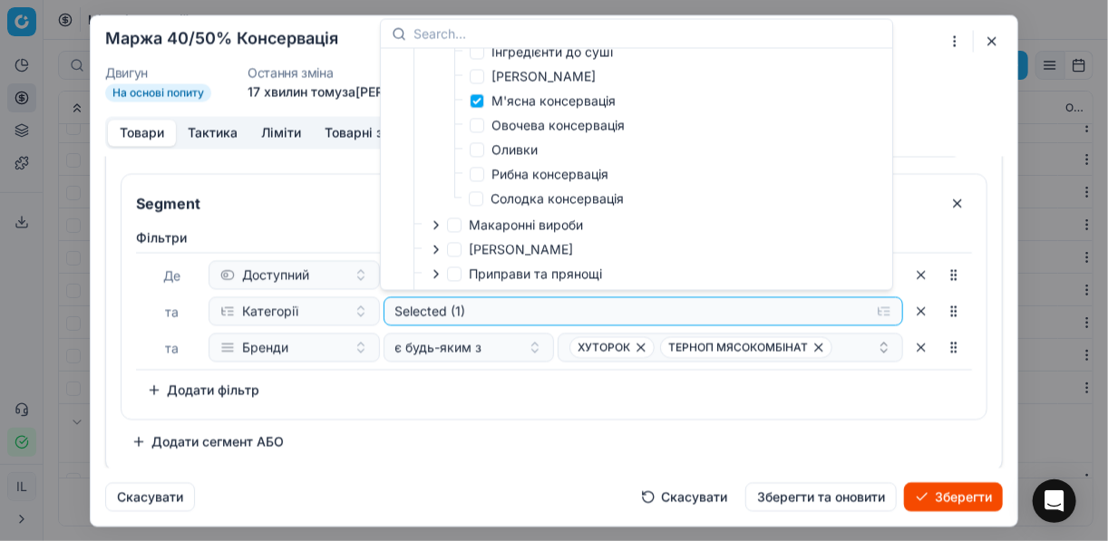
scroll to position [424, 0]
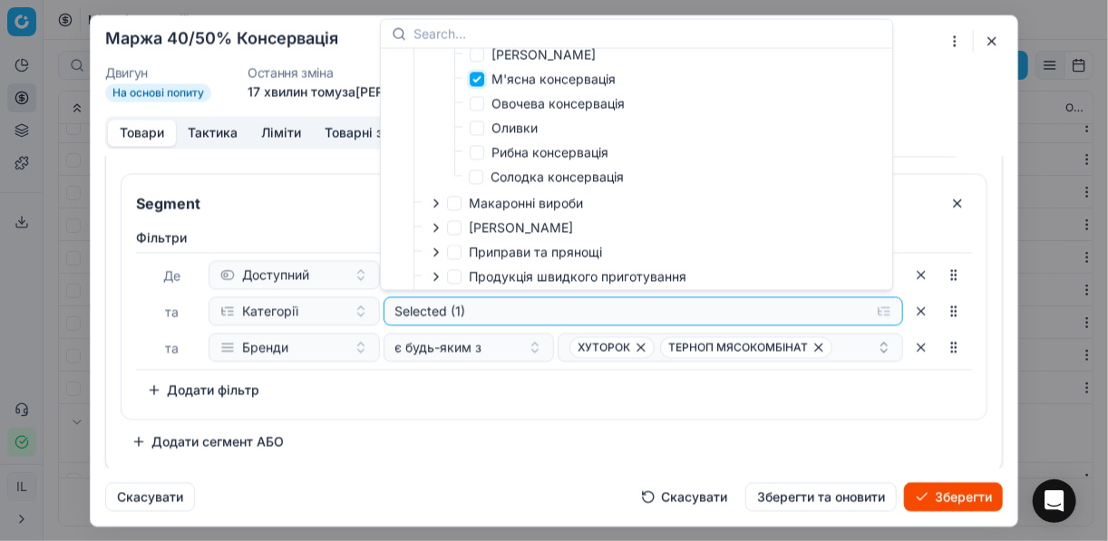
click at [477, 80] on input "М'ясна консервація" at bounding box center [477, 79] width 15 height 15
checkbox input "false"
click at [480, 57] on input "Кукурудза Горошок" at bounding box center [477, 54] width 15 height 15
checkbox input "true"
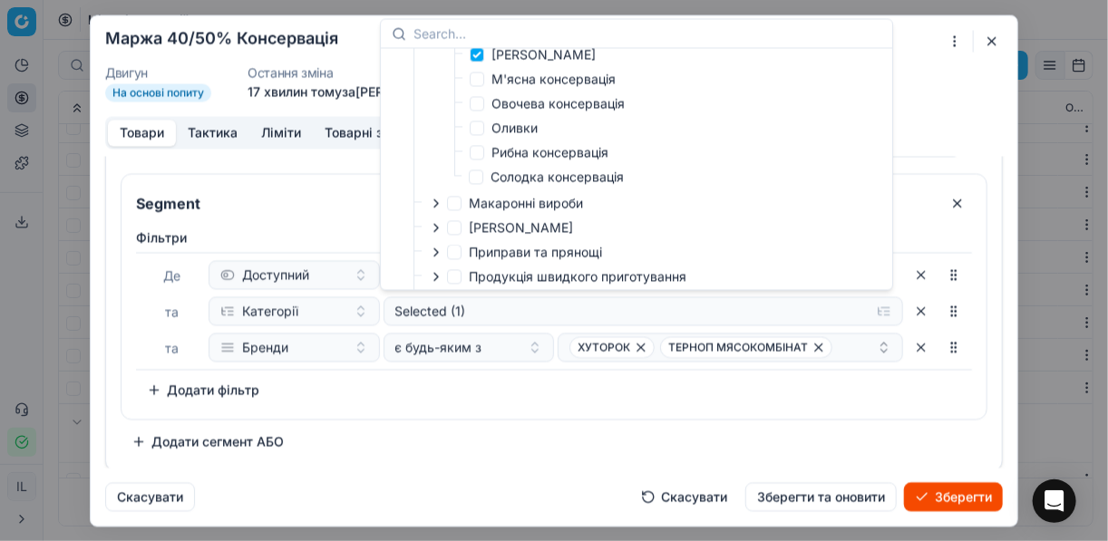
click at [783, 373] on div "Фiльтри Де Доступний та Категорії Selected (1) та Бренди є будь-яким з ХУТОРОК …" at bounding box center [554, 316] width 836 height 176
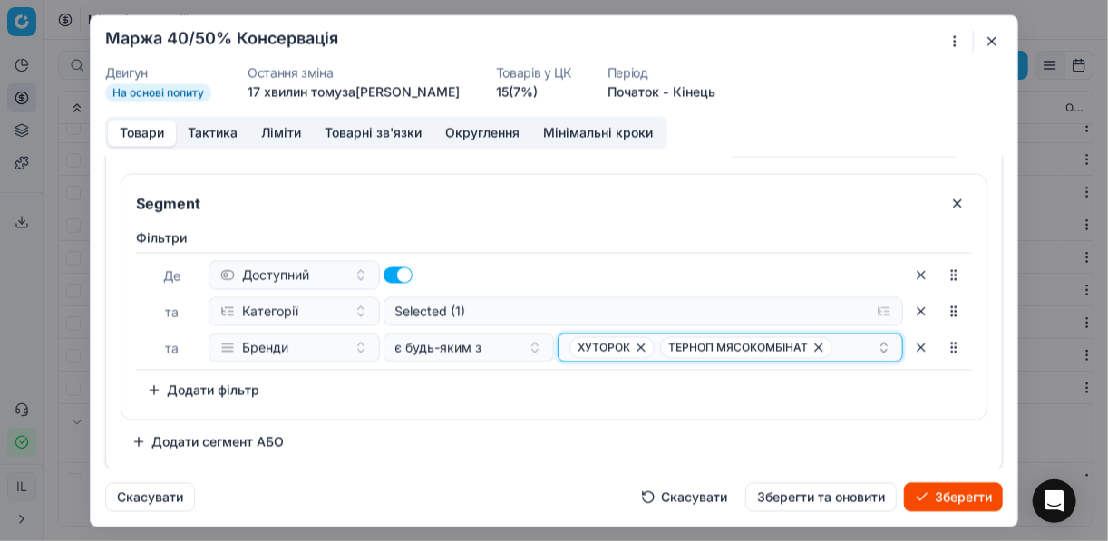
click at [634, 343] on icon "button" at bounding box center [641, 347] width 15 height 15
click at [713, 351] on span "ТЕРНОП МЯСОКОМБІНАТ" at bounding box center [655, 347] width 172 height 22
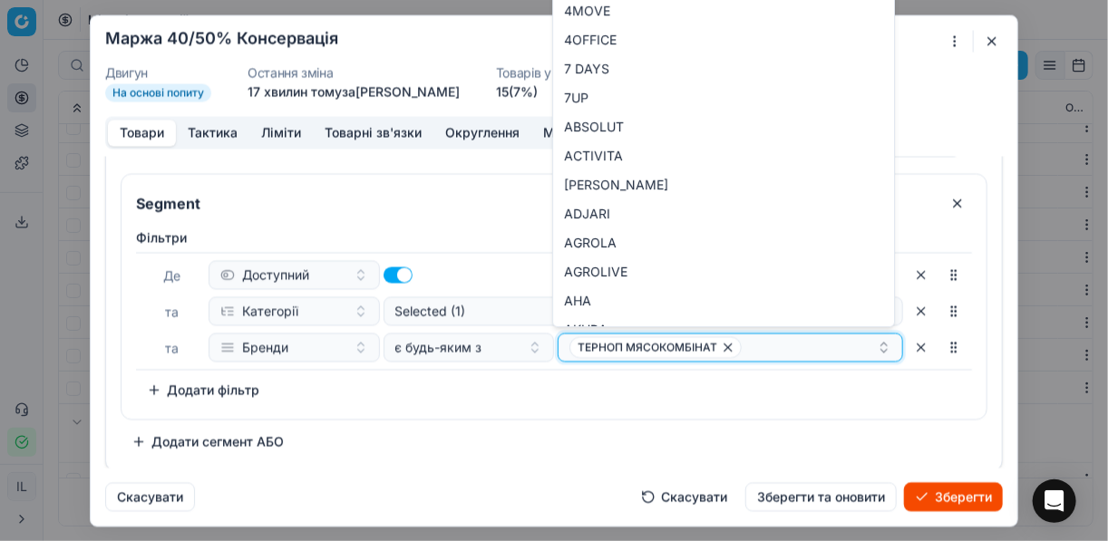
click at [724, 344] on icon "button" at bounding box center [727, 347] width 7 height 7
click at [723, 344] on button "Select a value" at bounding box center [730, 347] width 345 height 29
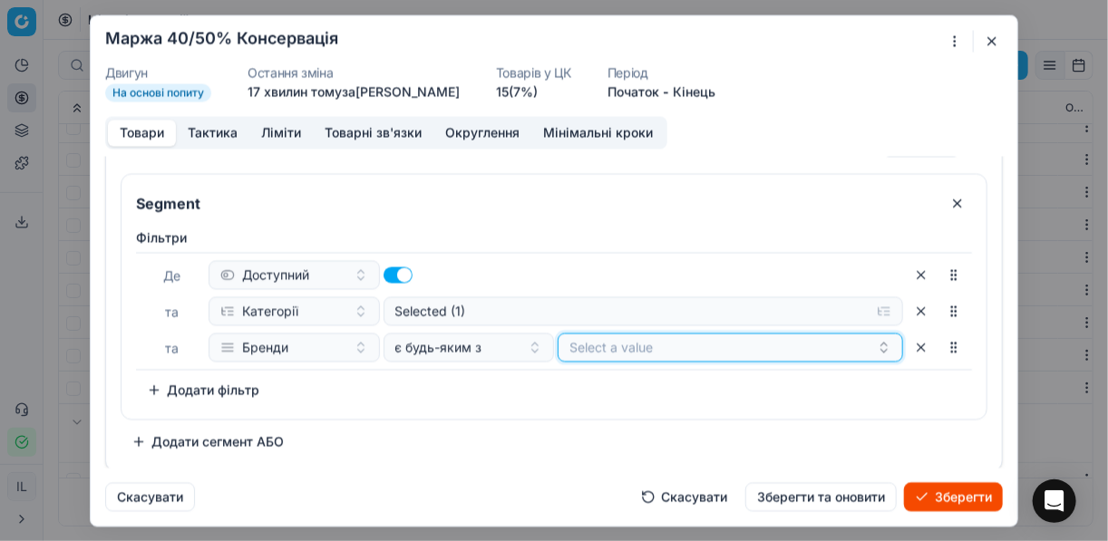
click at [723, 344] on button "Select a value" at bounding box center [730, 347] width 345 height 29
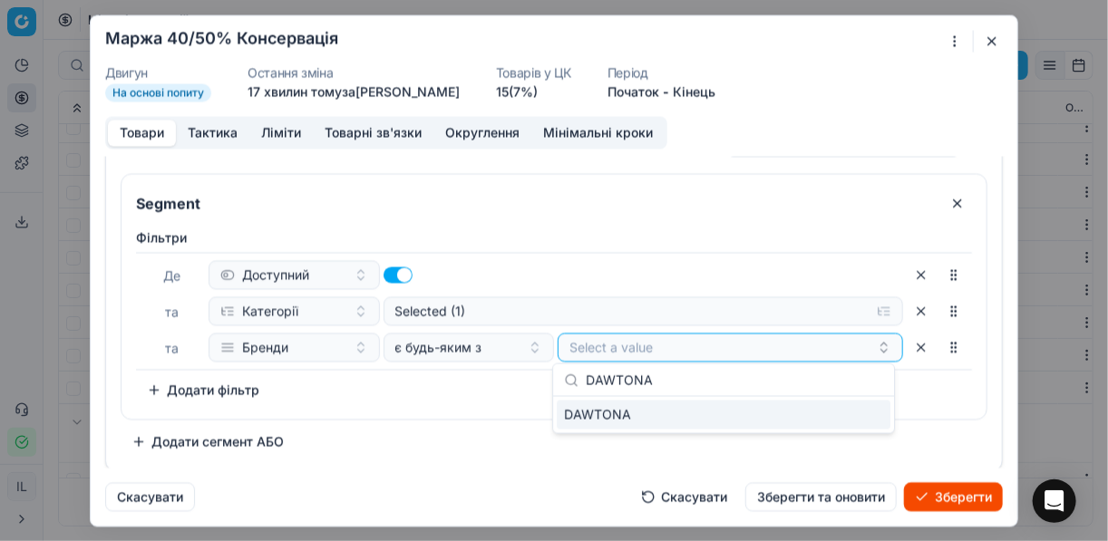
type input "DAWTONА"
click at [869, 412] on div "DAWTONА" at bounding box center [724, 415] width 334 height 29
click at [471, 376] on div "Фiльтри Де Доступний та Категорії Selected (1) та Бренди є будь-яким з DAWTONА …" at bounding box center [554, 316] width 836 height 176
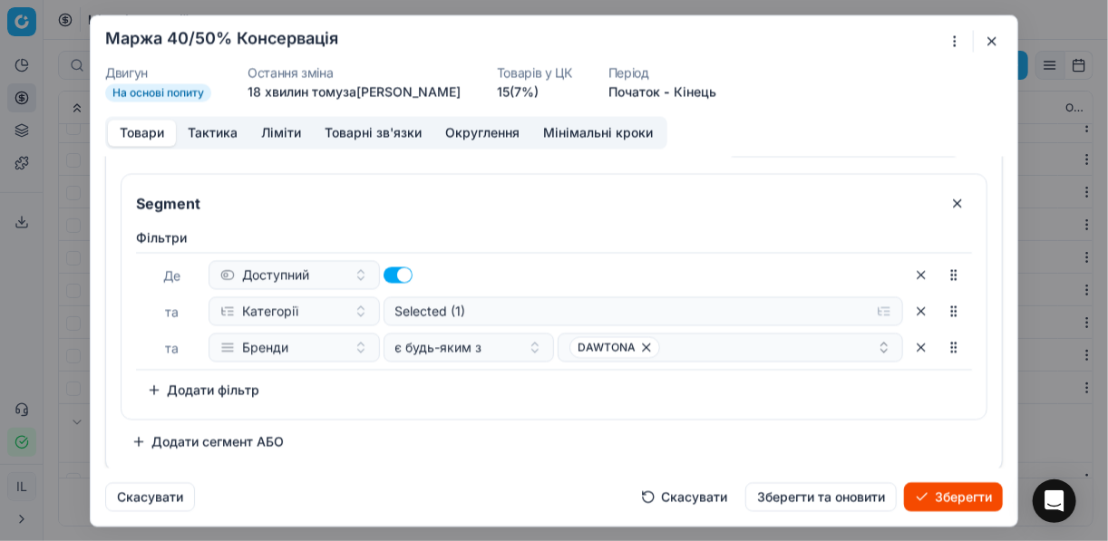
click at [228, 429] on button "Додати сегмент АБО" at bounding box center [208, 441] width 174 height 29
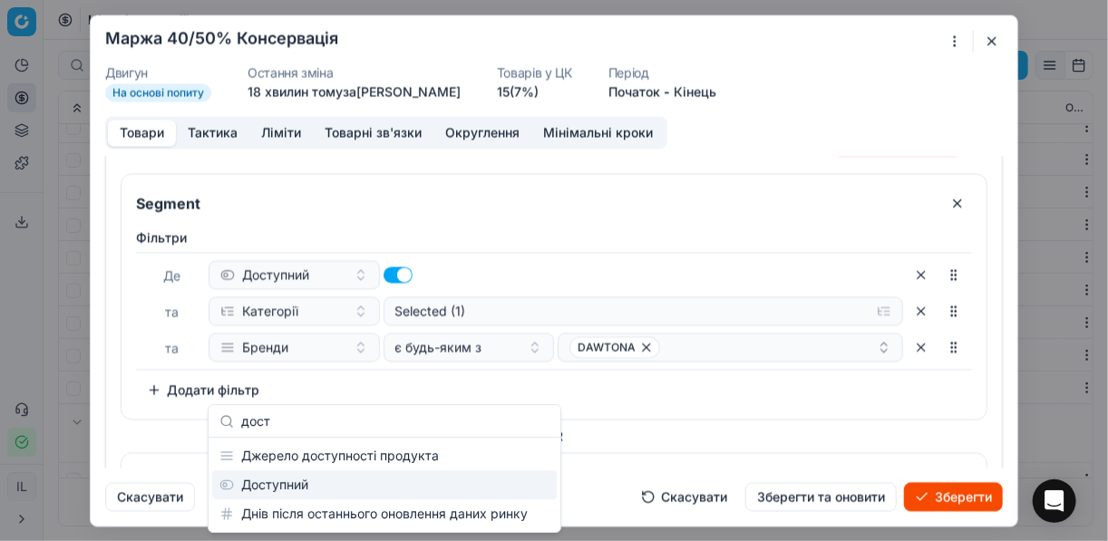
type input "дост"
click at [357, 481] on div "Доступний" at bounding box center [384, 485] width 345 height 29
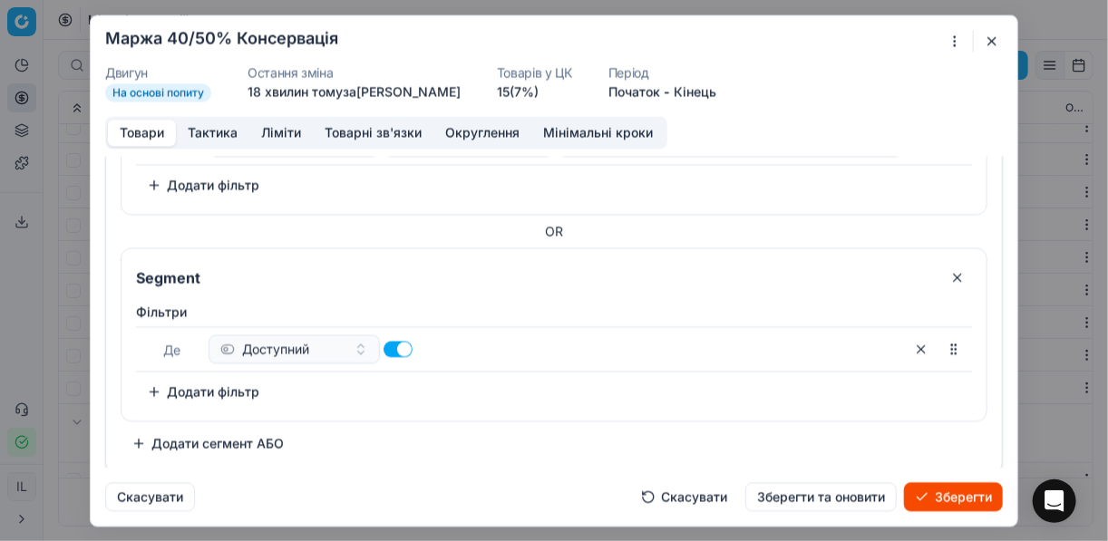
click at [154, 389] on button "Додати фільтр" at bounding box center [203, 391] width 134 height 29
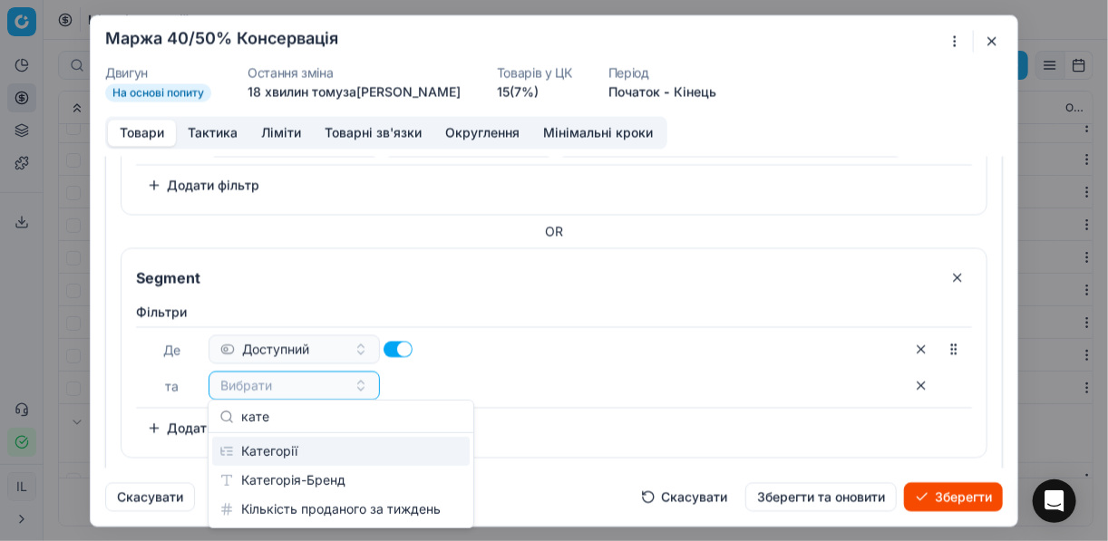
type input "кате"
click at [325, 461] on div "Категорії" at bounding box center [340, 451] width 257 height 29
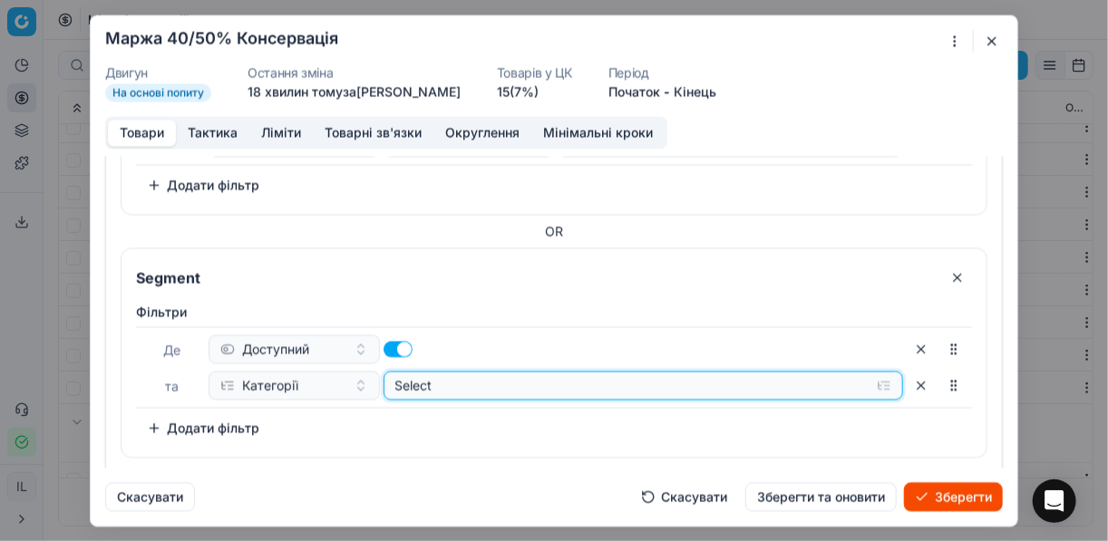
click at [880, 382] on button "Select" at bounding box center [643, 385] width 520 height 29
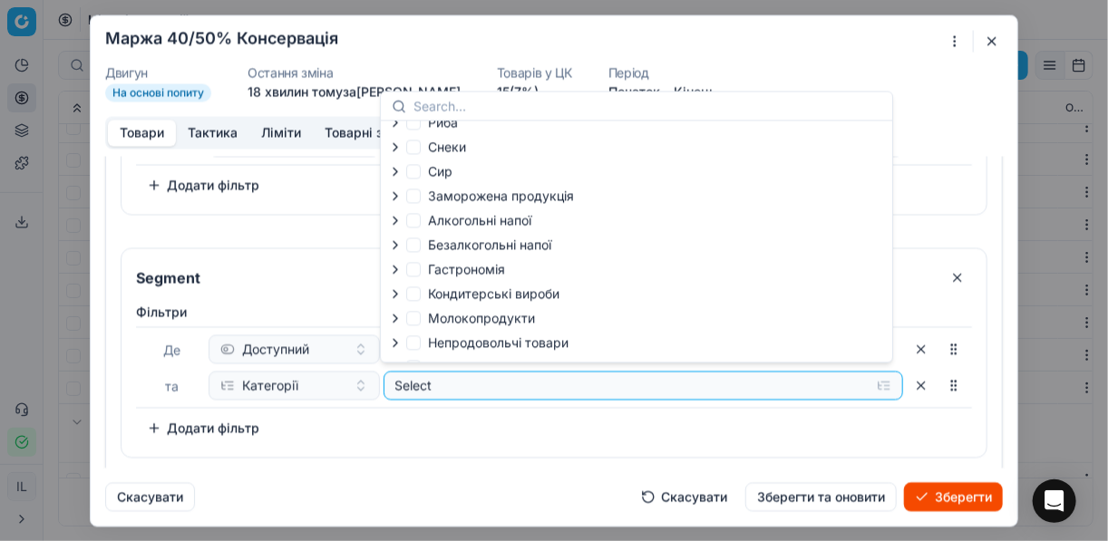
scroll to position [62, 0]
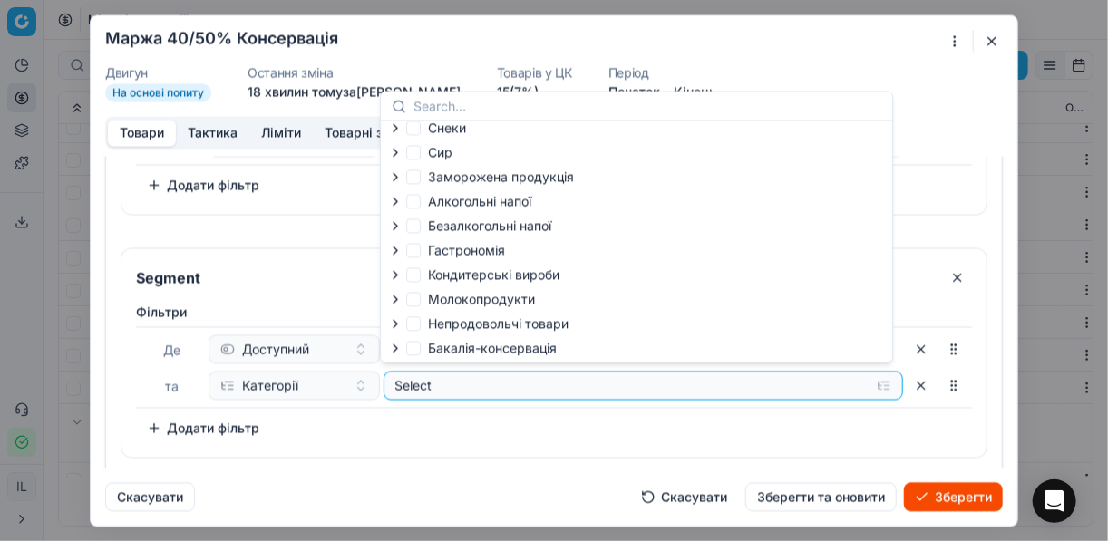
click at [398, 347] on icon "button" at bounding box center [395, 348] width 15 height 15
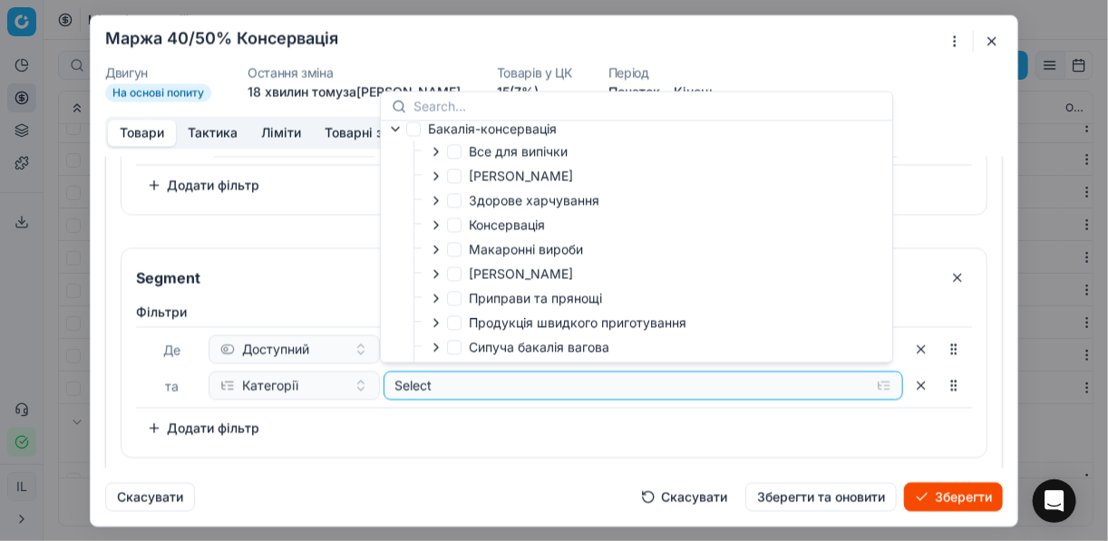
click at [436, 228] on icon "button" at bounding box center [436, 224] width 4 height 7
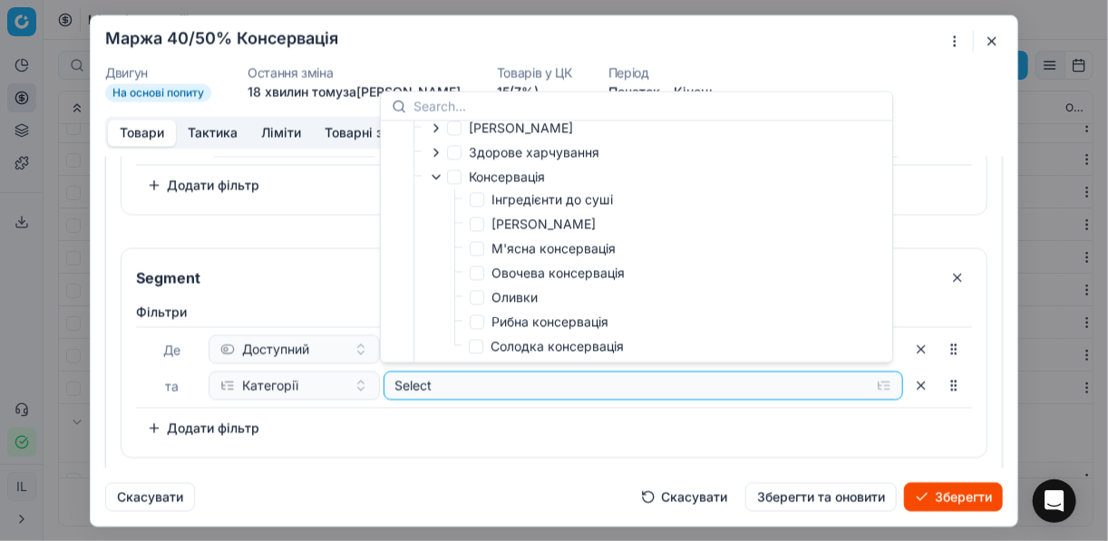
scroll to position [352, 0]
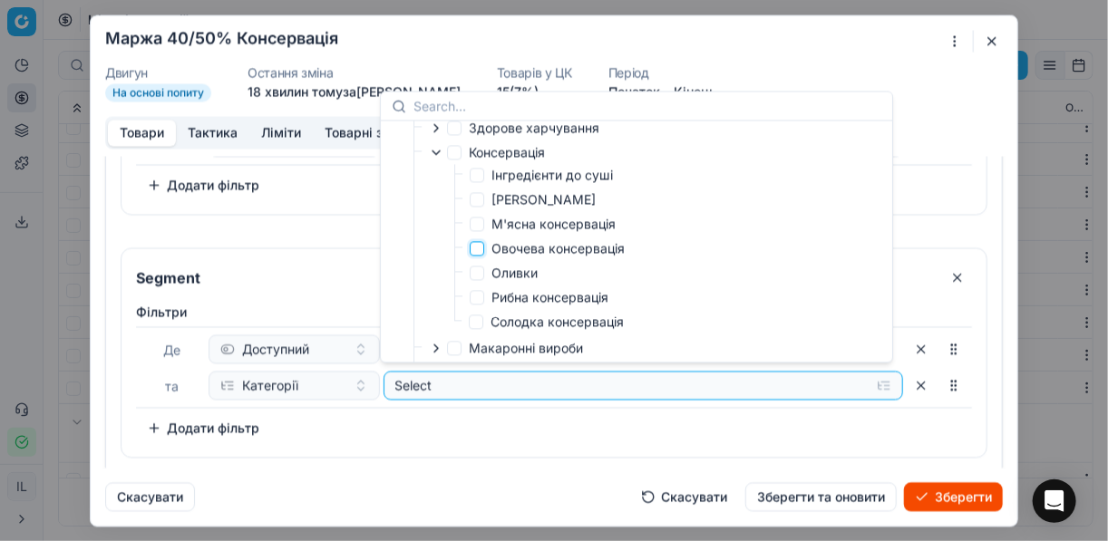
click at [481, 249] on input "Овочева консервація" at bounding box center [477, 248] width 15 height 15
checkbox input "true"
click at [533, 430] on div "Фiльтри Де Доступний та Категорії Selected (1) To pick up a sortable item, pres…" at bounding box center [554, 373] width 836 height 140
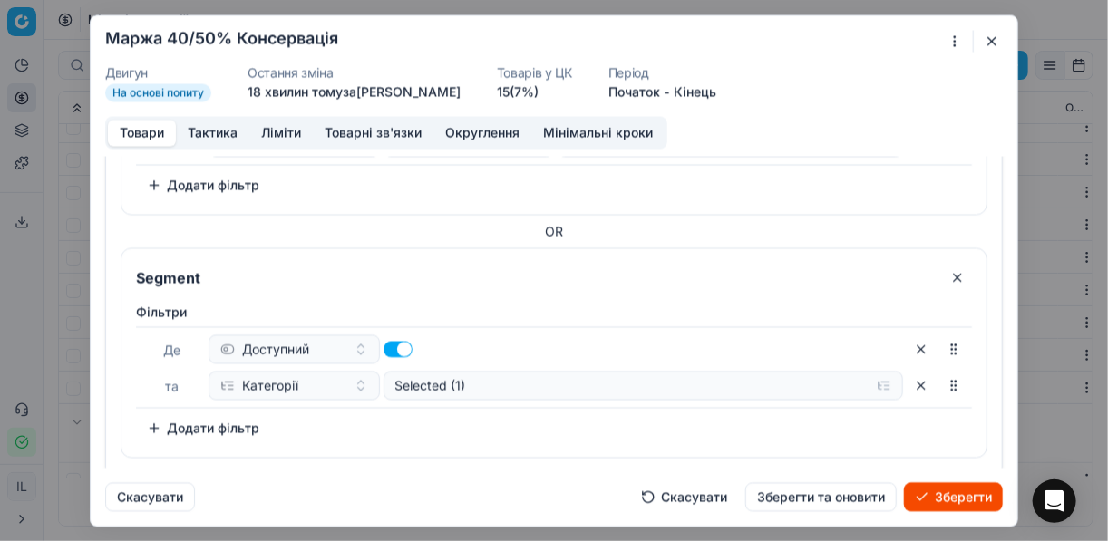
click at [149, 426] on button "Додати фільтр" at bounding box center [203, 427] width 134 height 29
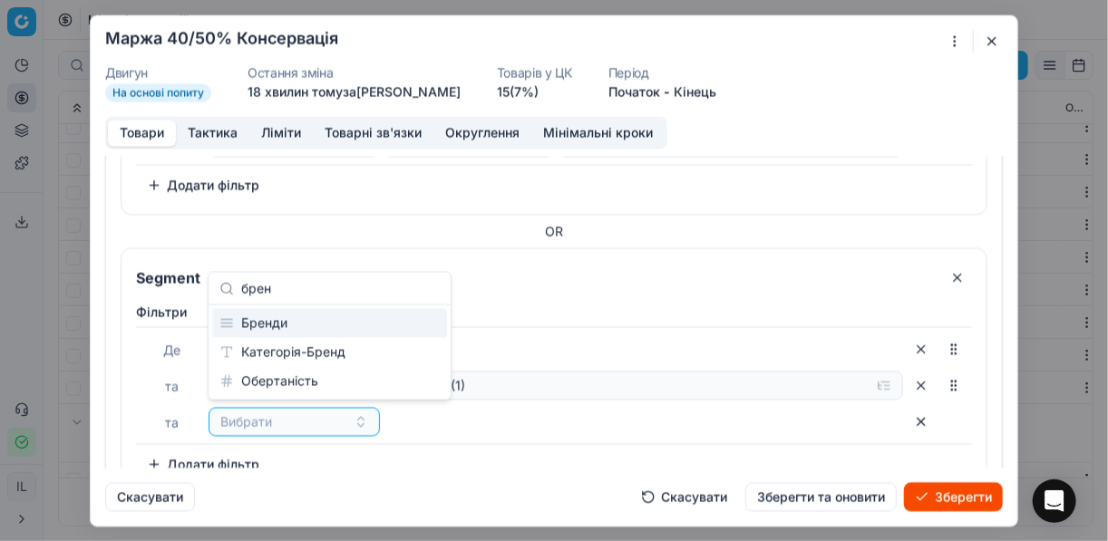
type input "брен"
click at [283, 332] on div "Бренди" at bounding box center [329, 323] width 235 height 29
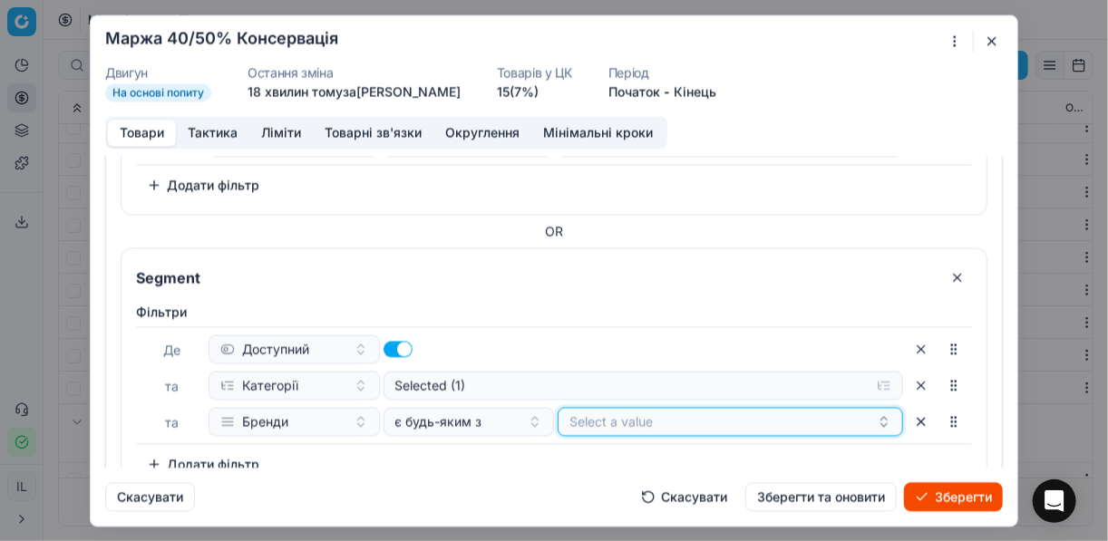
click at [621, 422] on button "Select a value" at bounding box center [730, 421] width 345 height 29
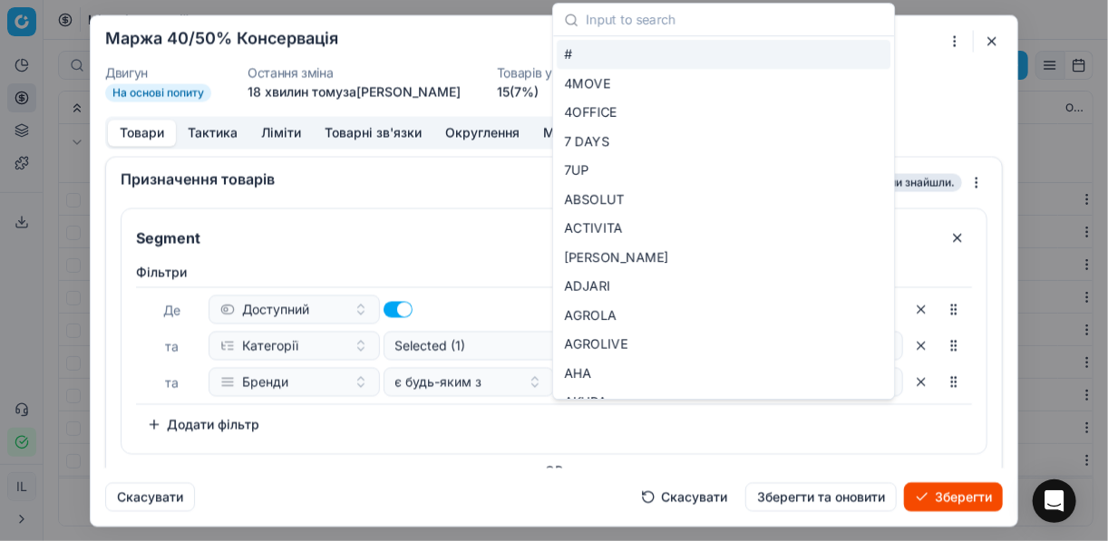
scroll to position [239, 0]
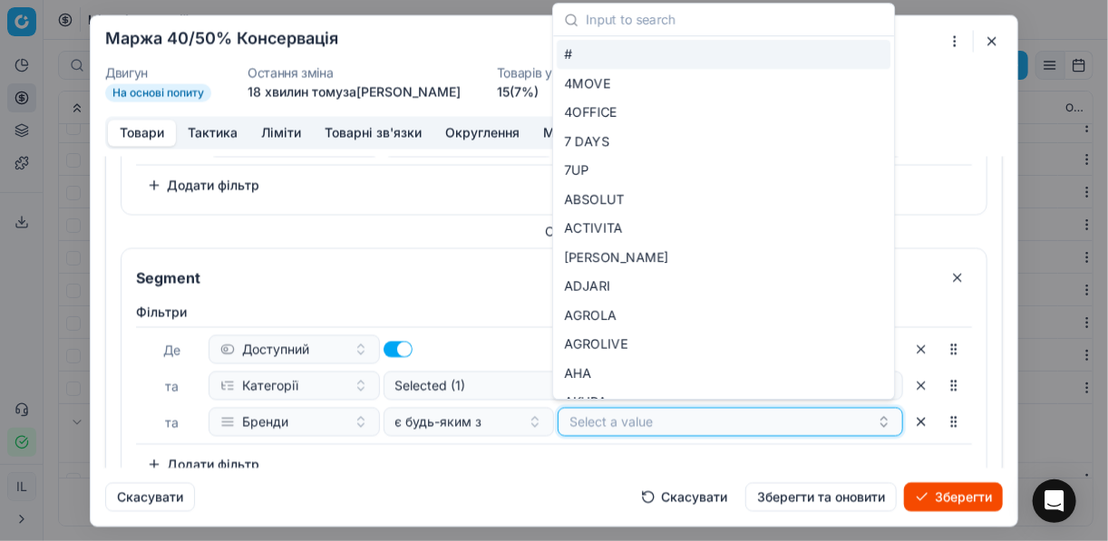
click at [622, 418] on button "Select a value" at bounding box center [730, 421] width 345 height 29
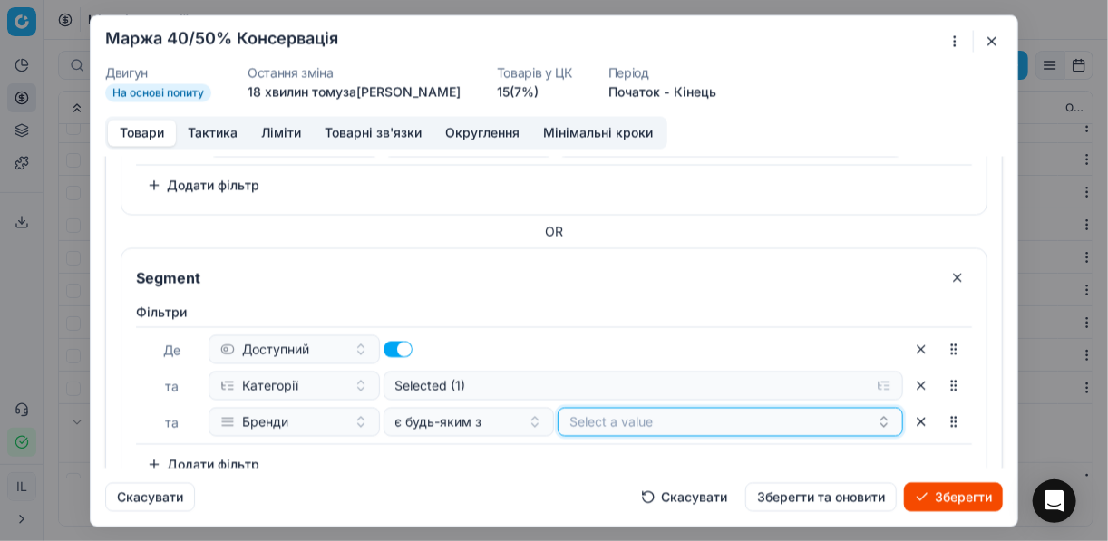
click at [622, 418] on button "Select a value" at bounding box center [730, 421] width 345 height 29
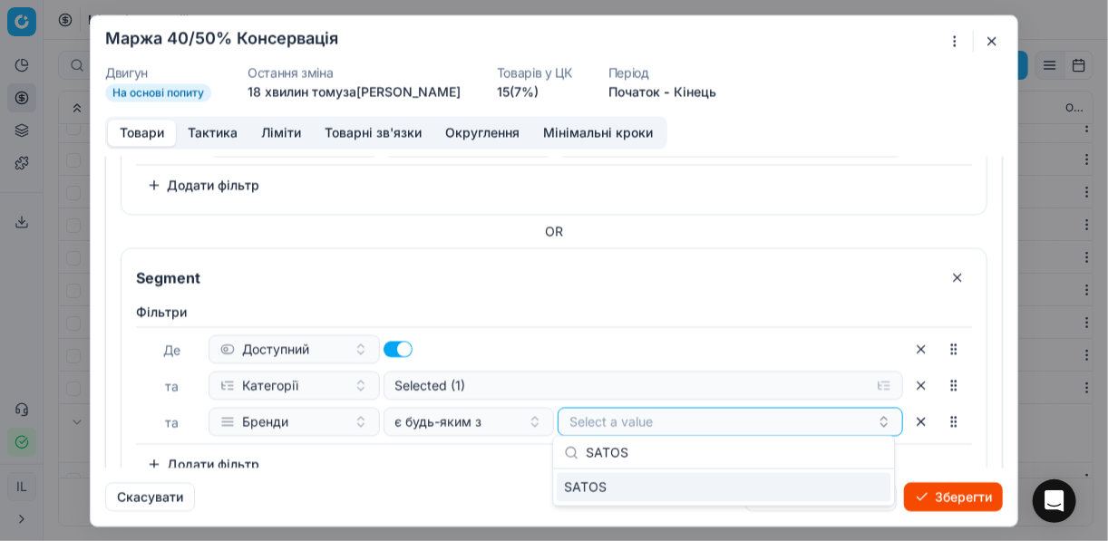
type input "SATOS"
click at [840, 484] on div "SATOS" at bounding box center [724, 487] width 334 height 29
click at [465, 451] on div "[PERSON_NAME] та Категорії Selected (1) та Бренди є будь-яким з SATOS To pick u…" at bounding box center [554, 391] width 836 height 176
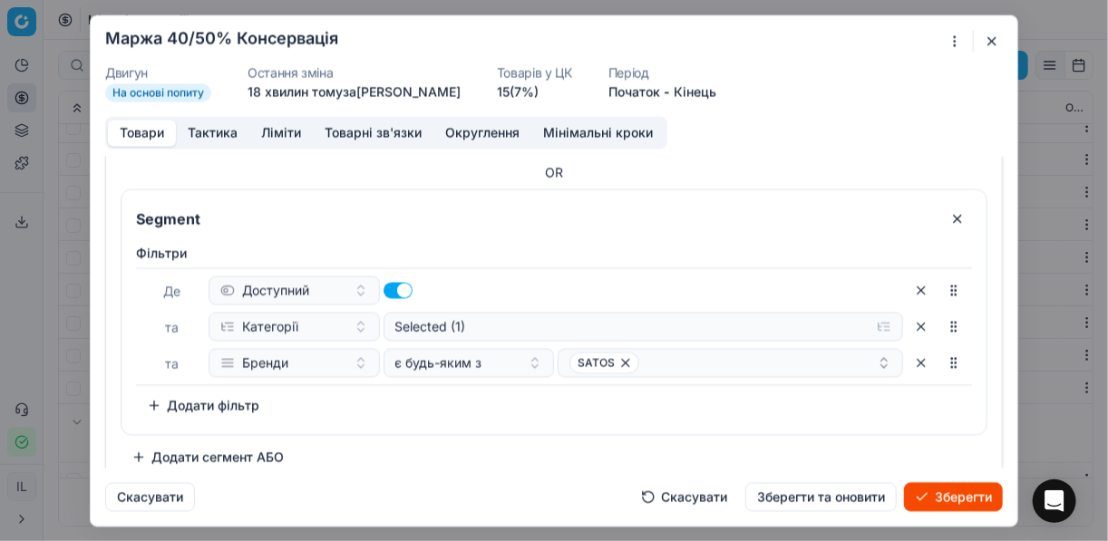
scroll to position [312, 0]
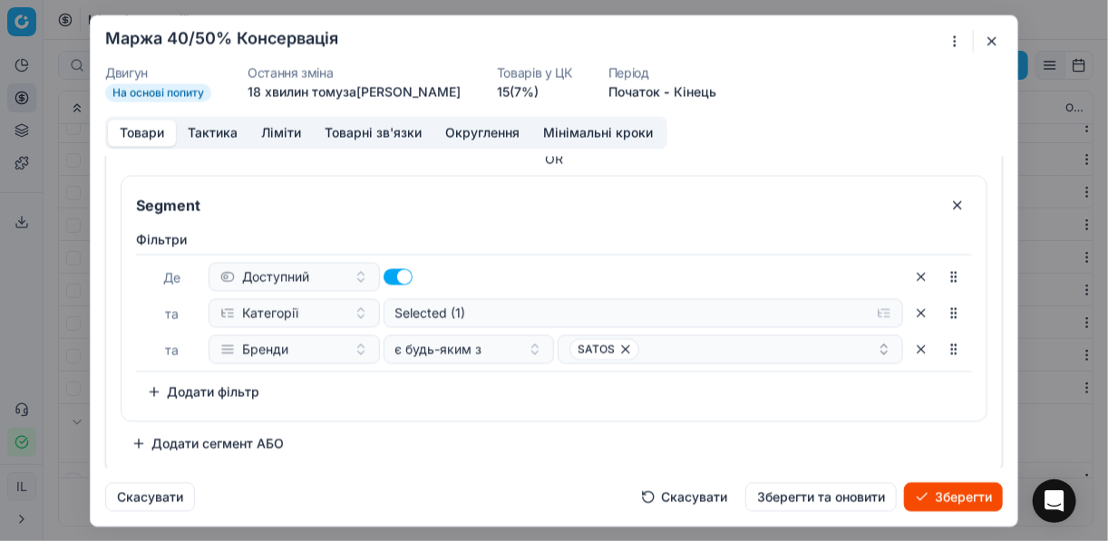
click at [153, 442] on button "Додати сегмент АБО" at bounding box center [208, 443] width 174 height 29
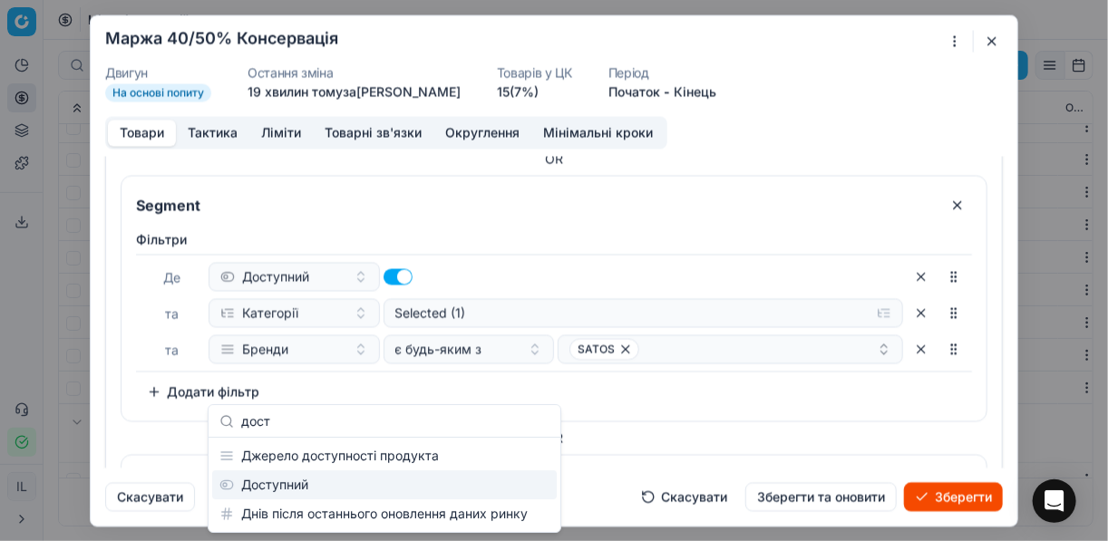
type input "дост"
click at [317, 485] on div "Доступний" at bounding box center [384, 485] width 345 height 29
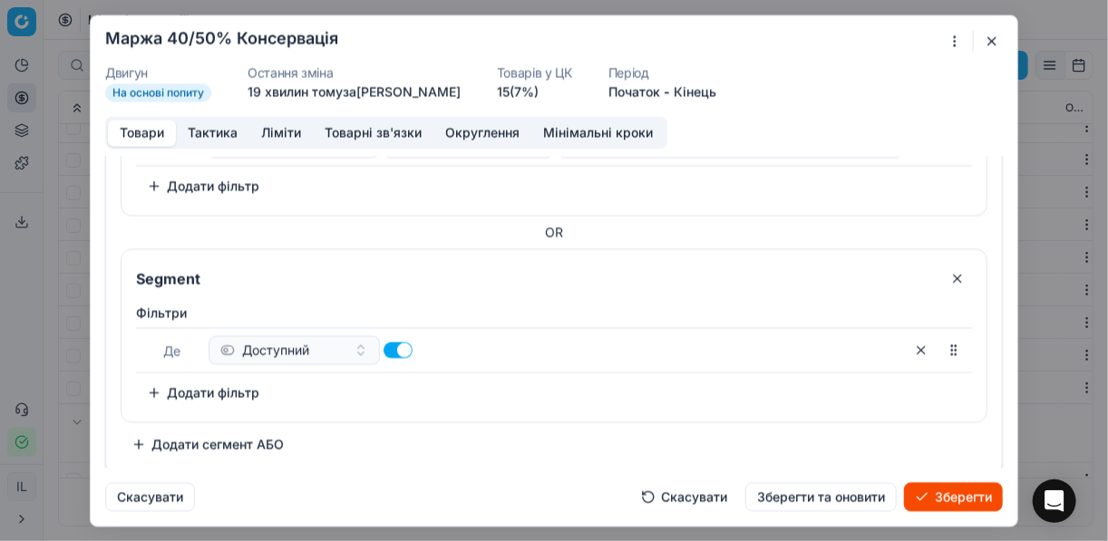
click at [152, 383] on button "Додати фільтр" at bounding box center [203, 392] width 134 height 29
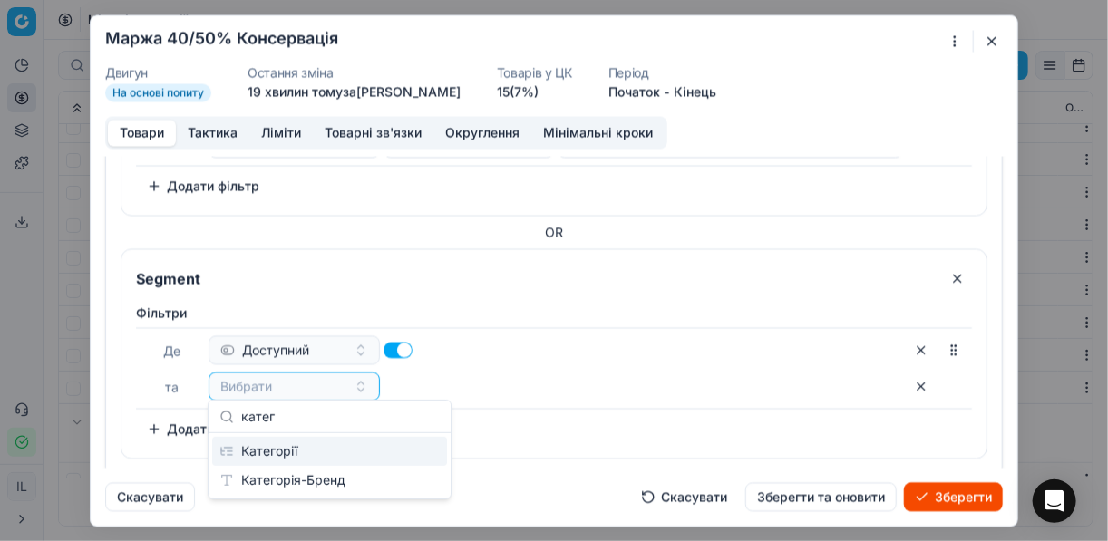
type input "катег"
click at [311, 457] on div "Категорії" at bounding box center [329, 451] width 235 height 29
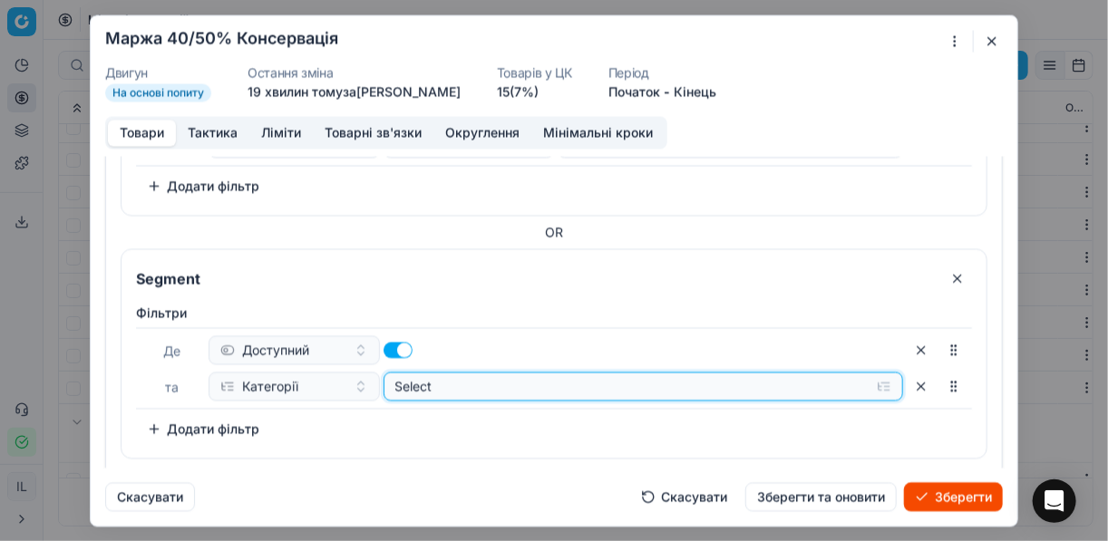
click at [880, 378] on button "Select" at bounding box center [643, 386] width 520 height 29
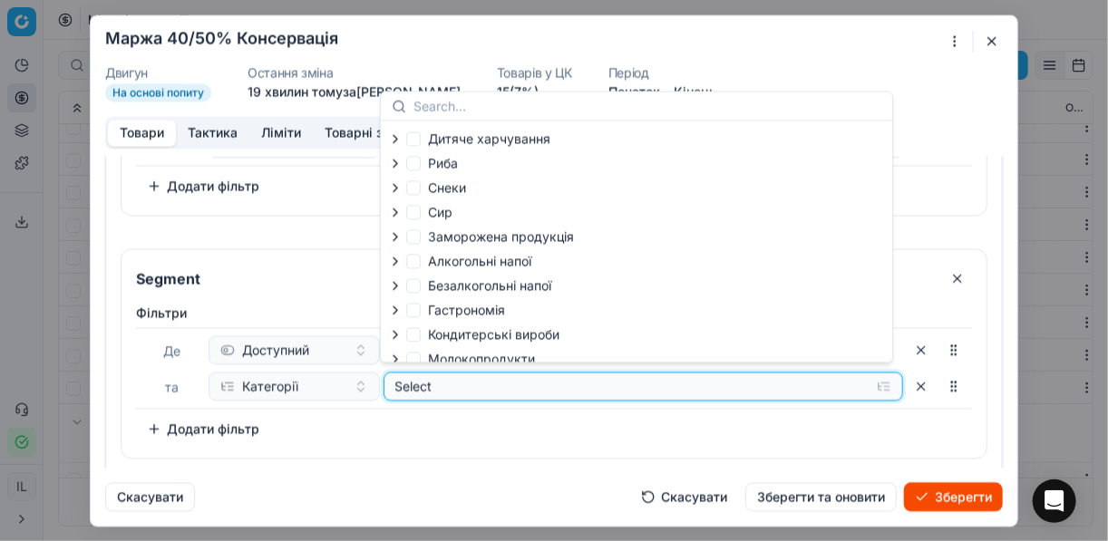
click at [879, 379] on button "Select" at bounding box center [643, 386] width 520 height 29
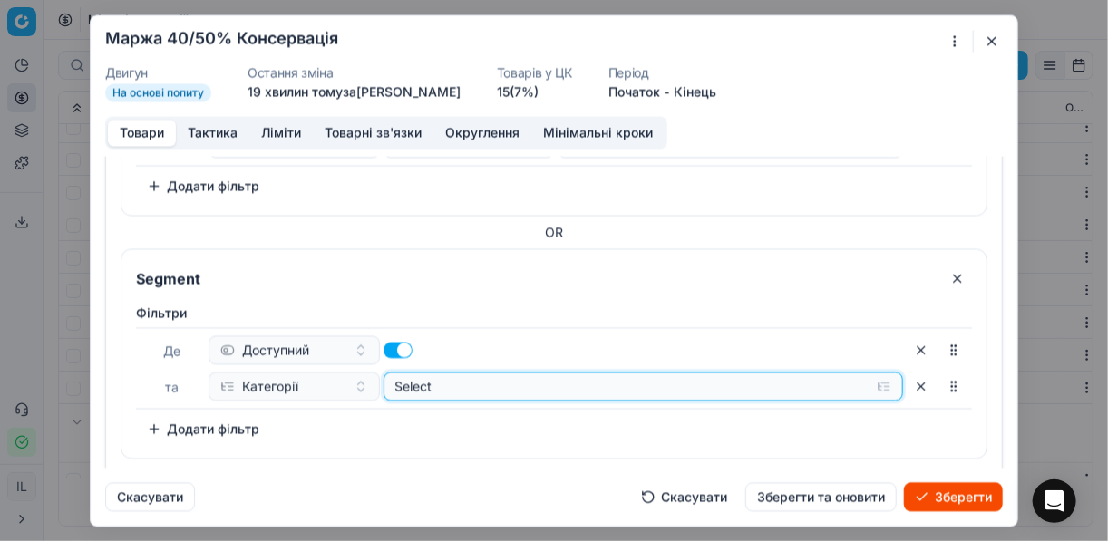
click at [879, 379] on button "Select" at bounding box center [643, 386] width 520 height 29
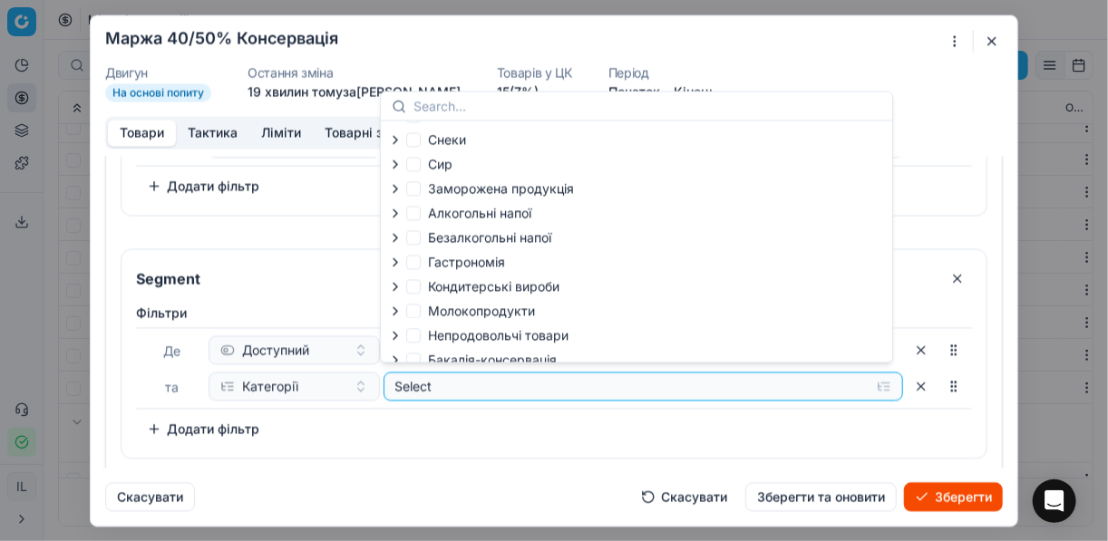
scroll to position [62, 0]
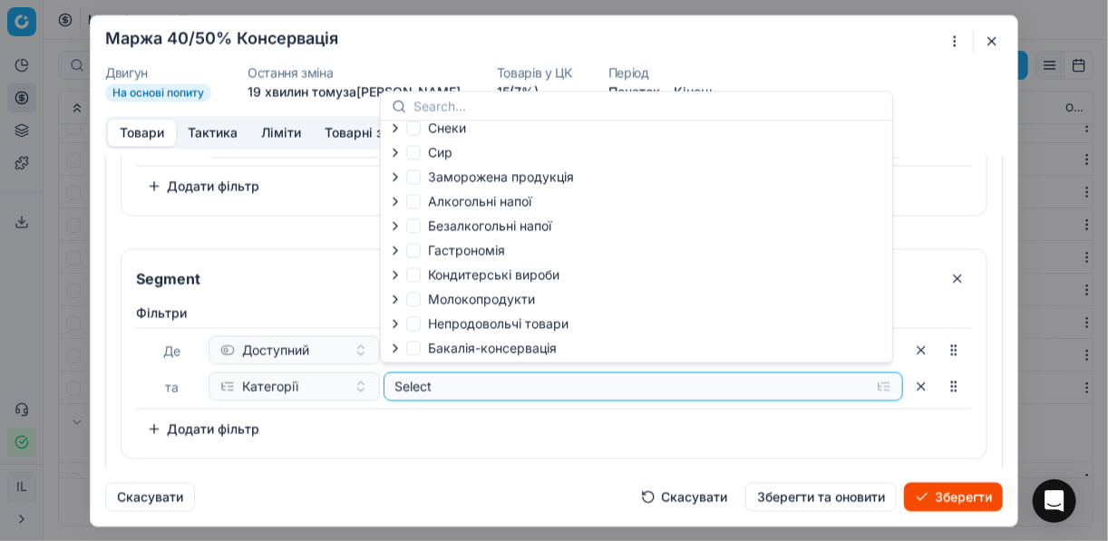
click at [397, 351] on icon "button" at bounding box center [395, 348] width 15 height 15
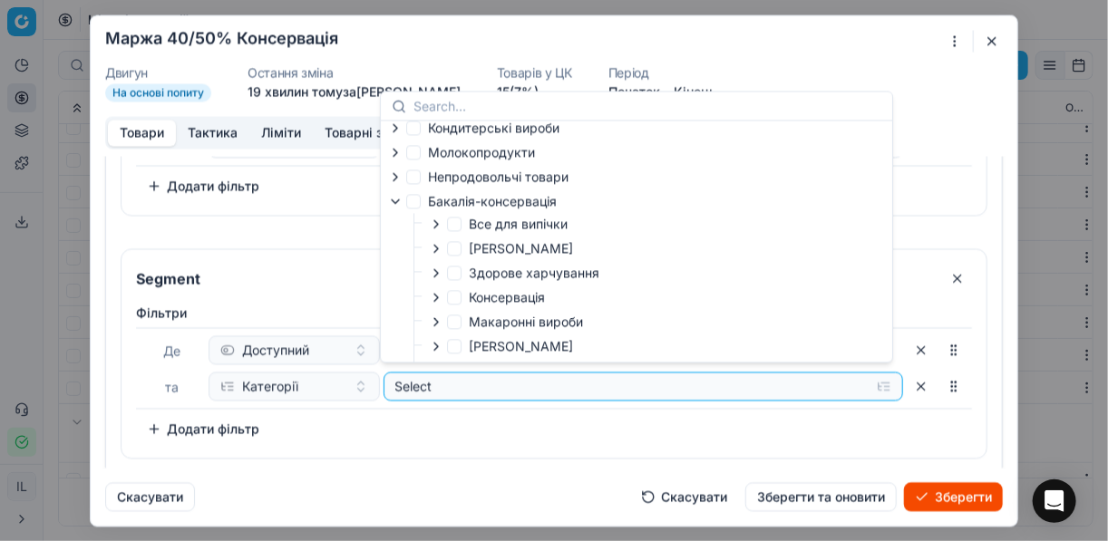
click at [432, 300] on icon "button" at bounding box center [436, 297] width 15 height 15
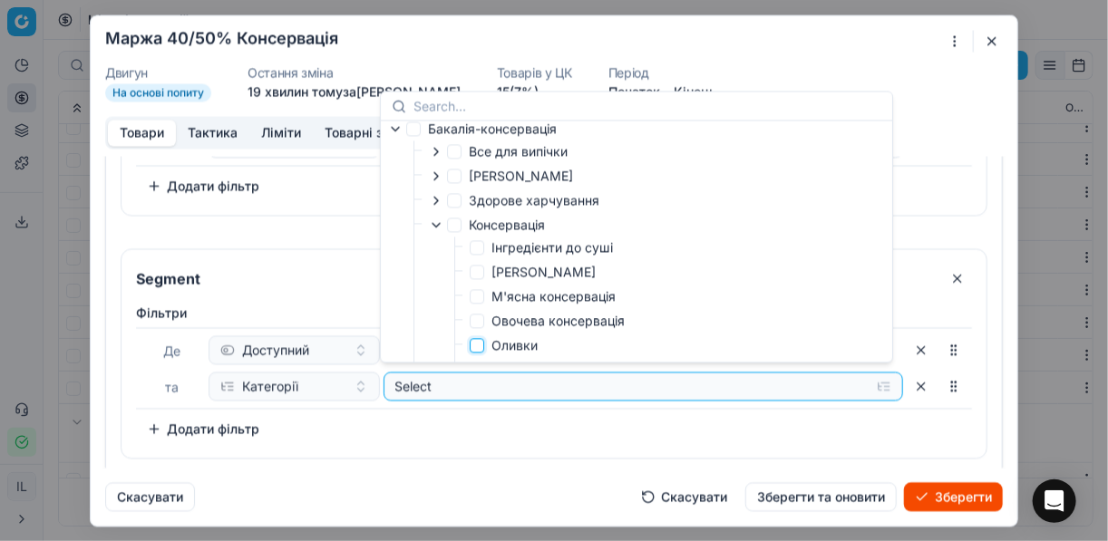
click at [481, 348] on input "Оливки" at bounding box center [477, 345] width 15 height 15
checkbox input "true"
click at [527, 410] on div "[PERSON_NAME] та Категорії Selected (1) To pick up a sortable item, press space…" at bounding box center [554, 374] width 836 height 140
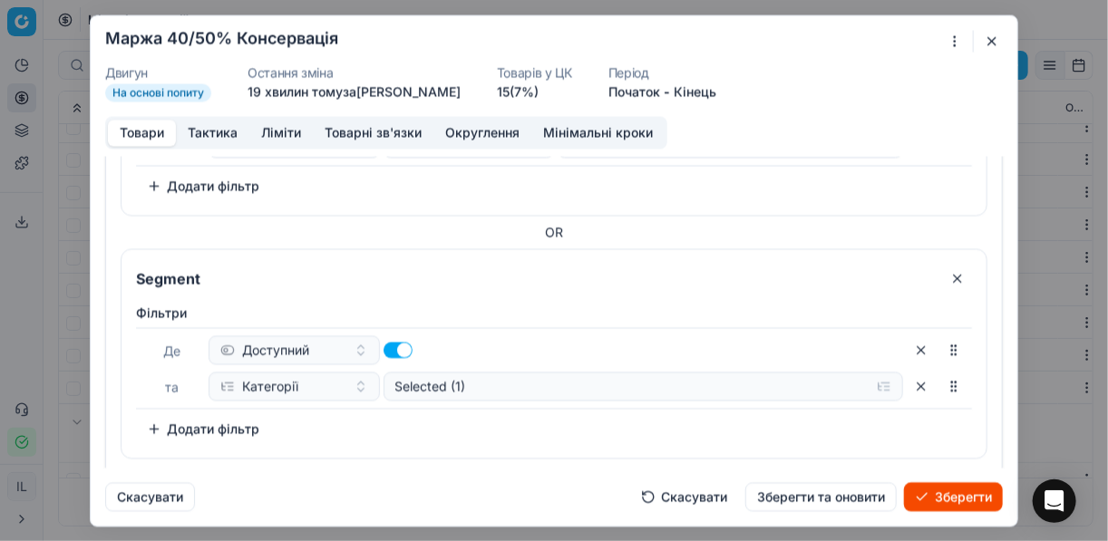
click at [155, 422] on button "Додати фільтр" at bounding box center [203, 428] width 134 height 29
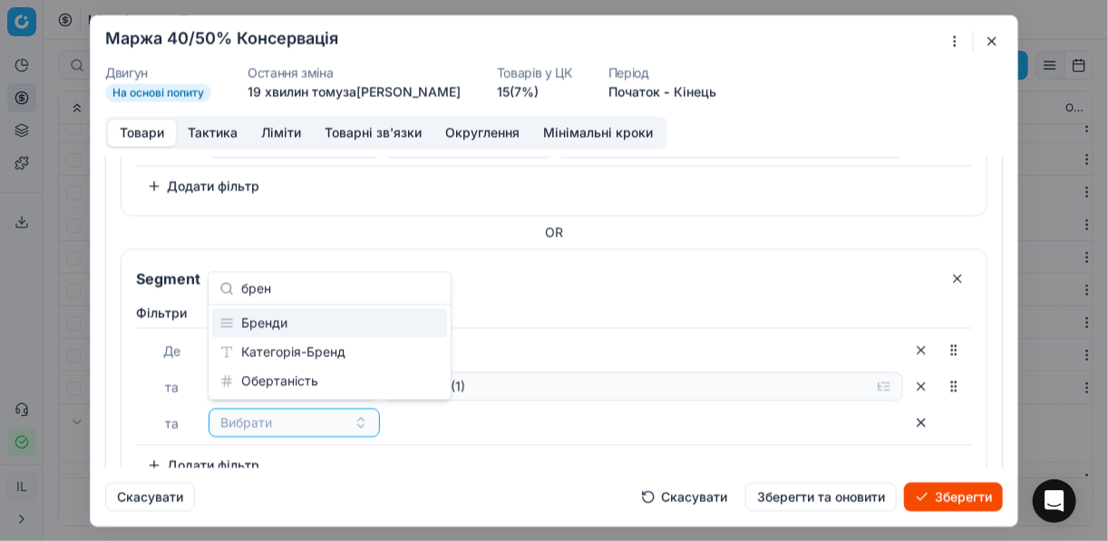
type input "брен"
click at [293, 316] on div "Бренди" at bounding box center [329, 323] width 235 height 29
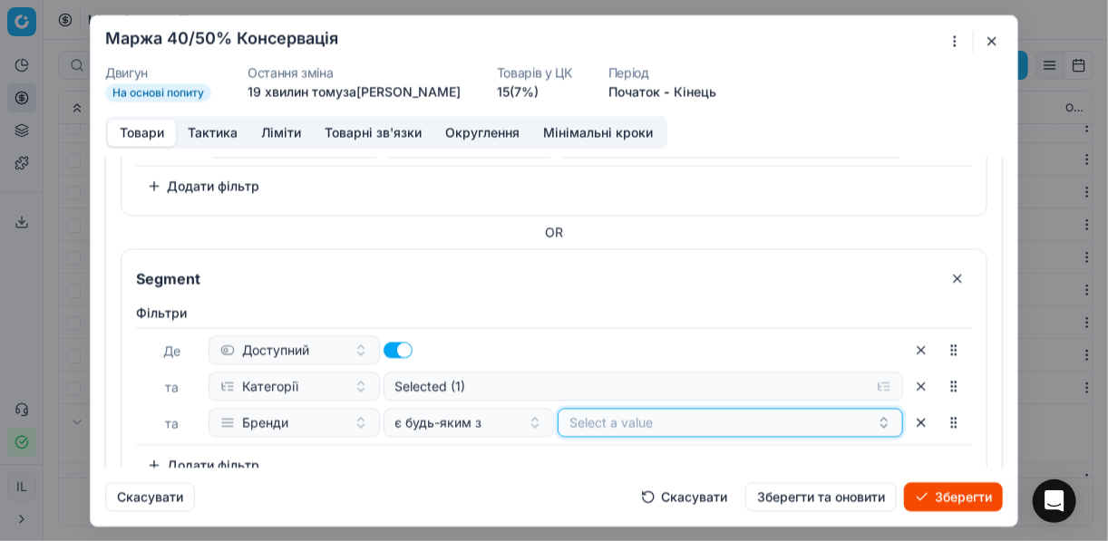
click at [599, 416] on button "Select a value" at bounding box center [730, 422] width 345 height 29
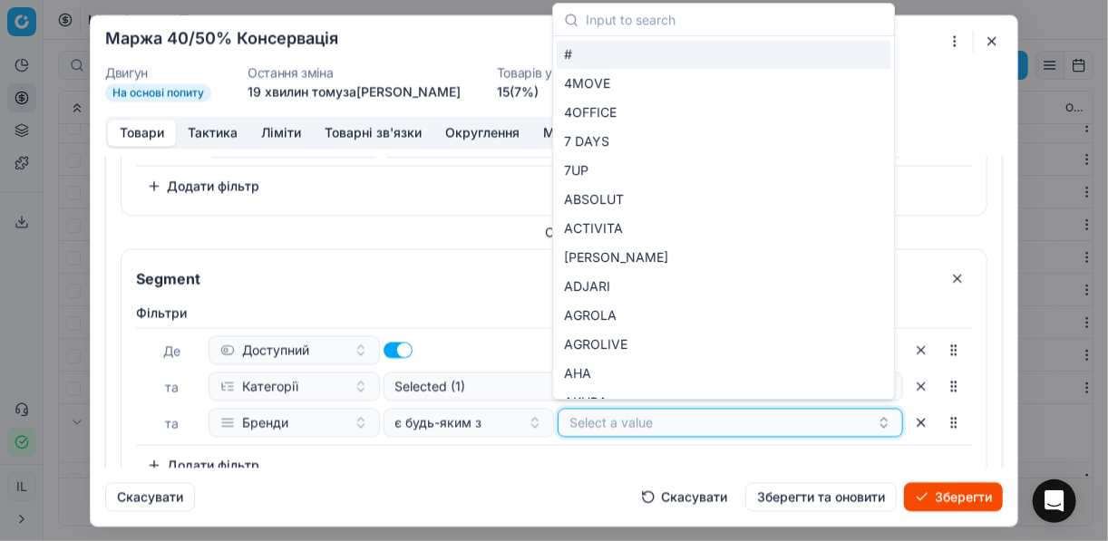
click at [636, 421] on button "Select a value" at bounding box center [730, 422] width 345 height 29
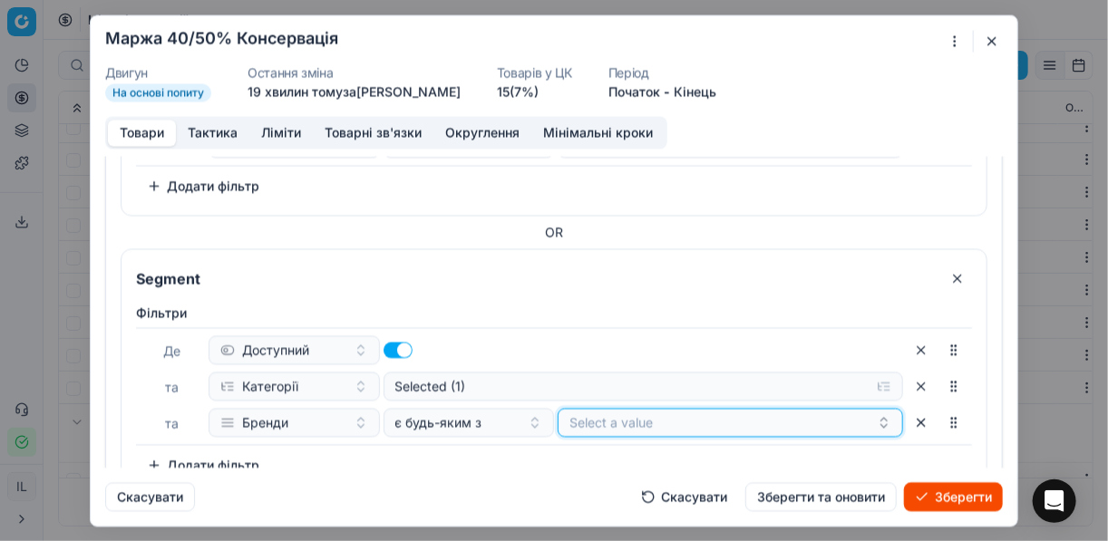
click at [631, 428] on button "Select a value" at bounding box center [730, 422] width 345 height 29
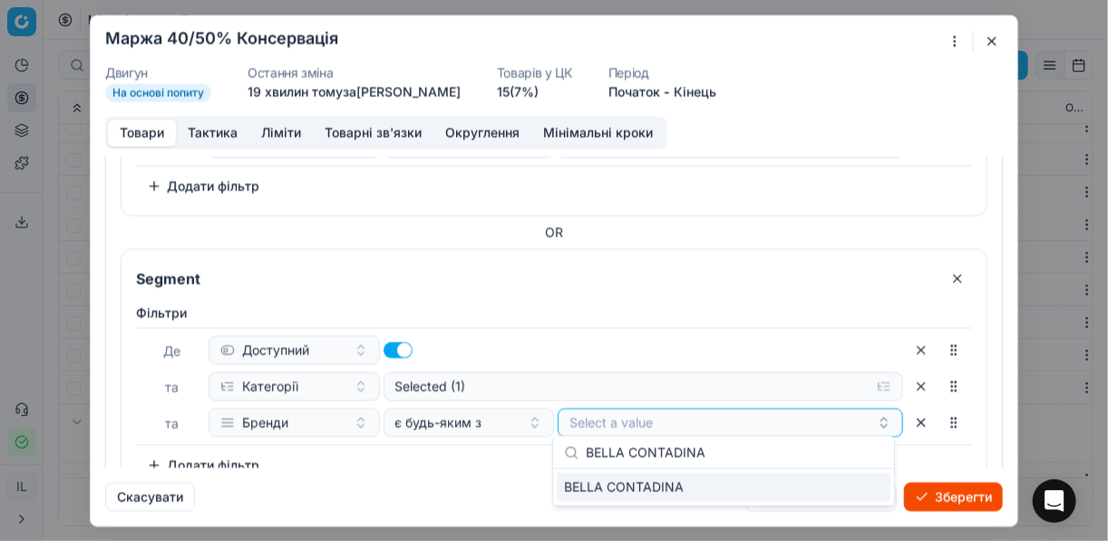
type input "BELLA CONTADINA"
drag, startPoint x: 847, startPoint y: 481, endPoint x: 836, endPoint y: 474, distance: 13.1
click at [844, 480] on div "BELLA CONTADINA" at bounding box center [724, 487] width 334 height 29
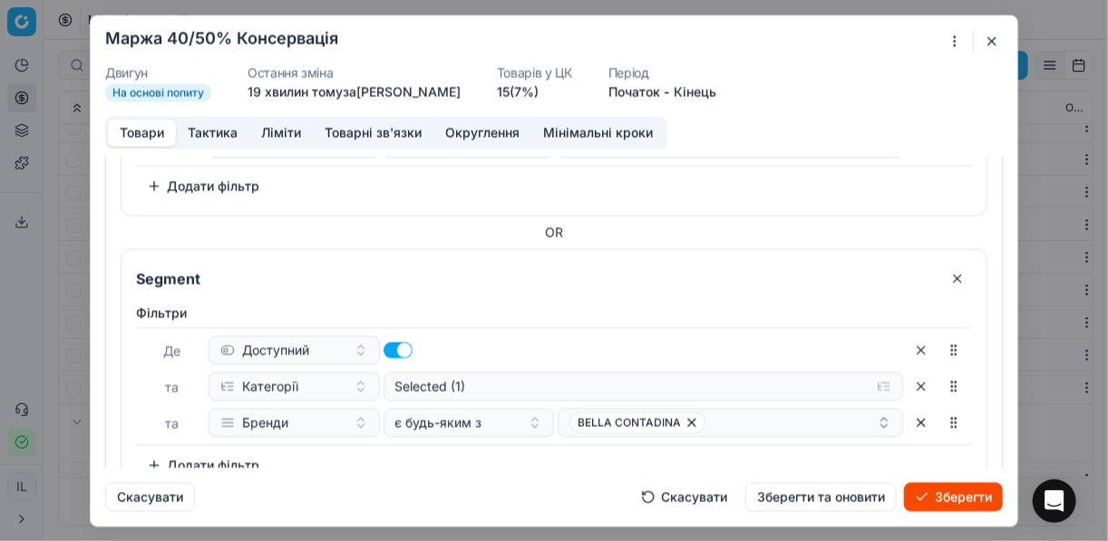
click at [485, 470] on div "Скасувати Скасувати Зберегти та оновити Зберегти" at bounding box center [554, 490] width 898 height 44
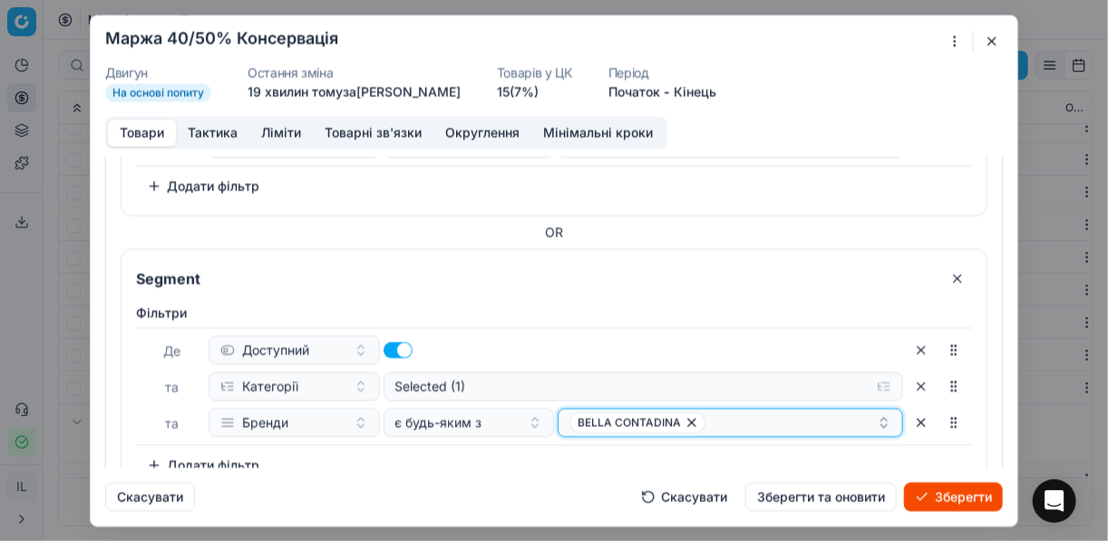
click at [723, 427] on div "BELLA CONTADINA" at bounding box center [722, 423] width 307 height 22
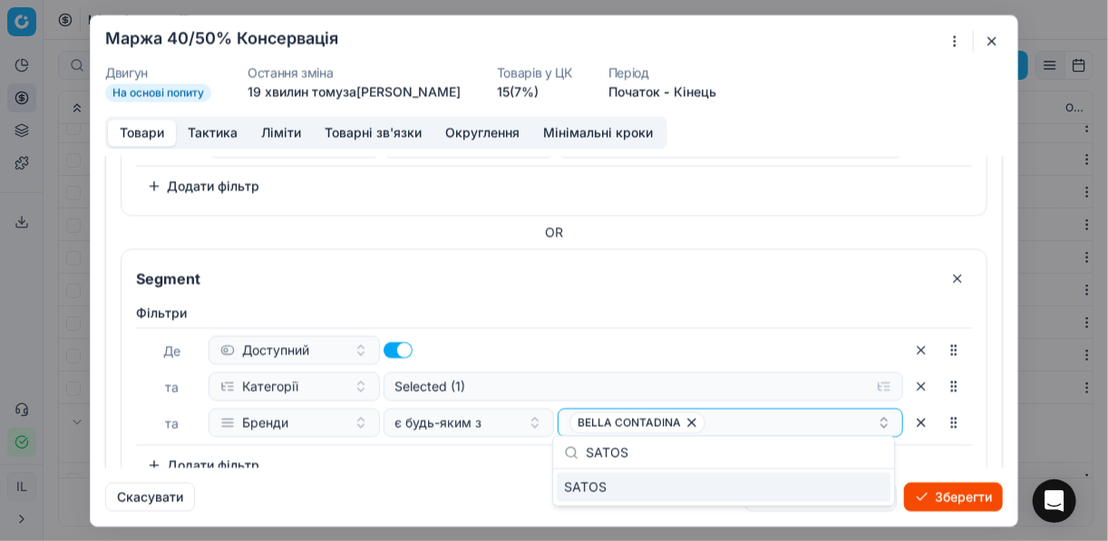
type input "SATOS"
click at [861, 494] on div "SATOS" at bounding box center [724, 487] width 334 height 29
click at [422, 457] on div "Фiльтри [PERSON_NAME] та Категорії Selected (1) та Бренди є будь-яким з BELLA C…" at bounding box center [554, 392] width 836 height 176
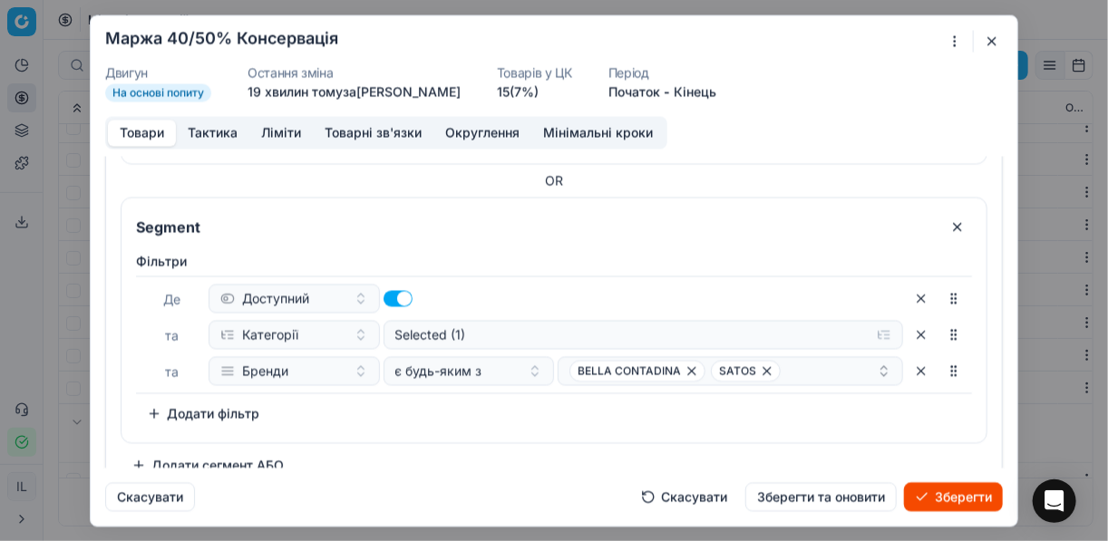
scroll to position [590, 0]
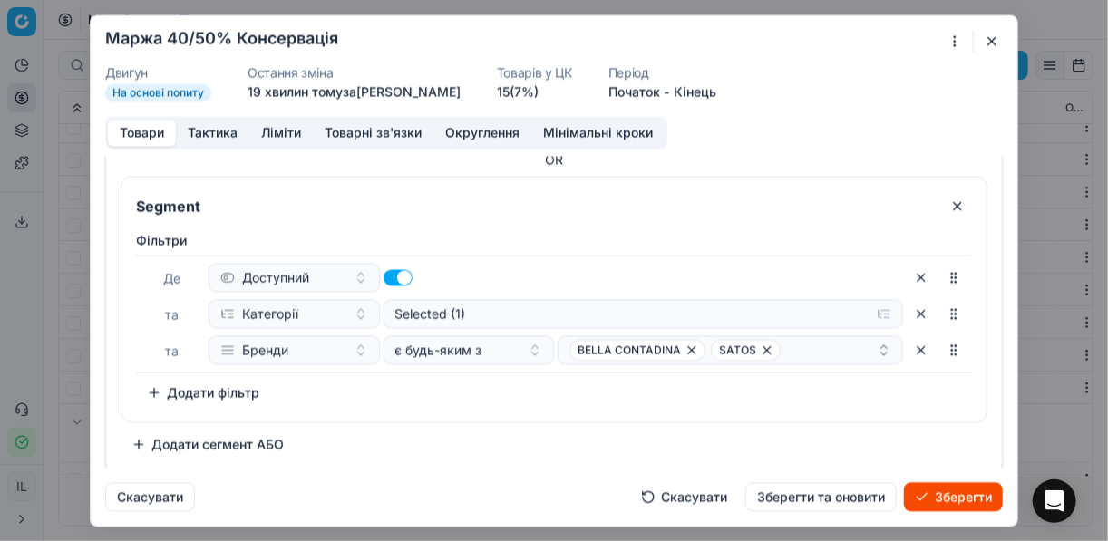
click at [177, 437] on button "Додати сегмент АБО" at bounding box center [208, 444] width 174 height 29
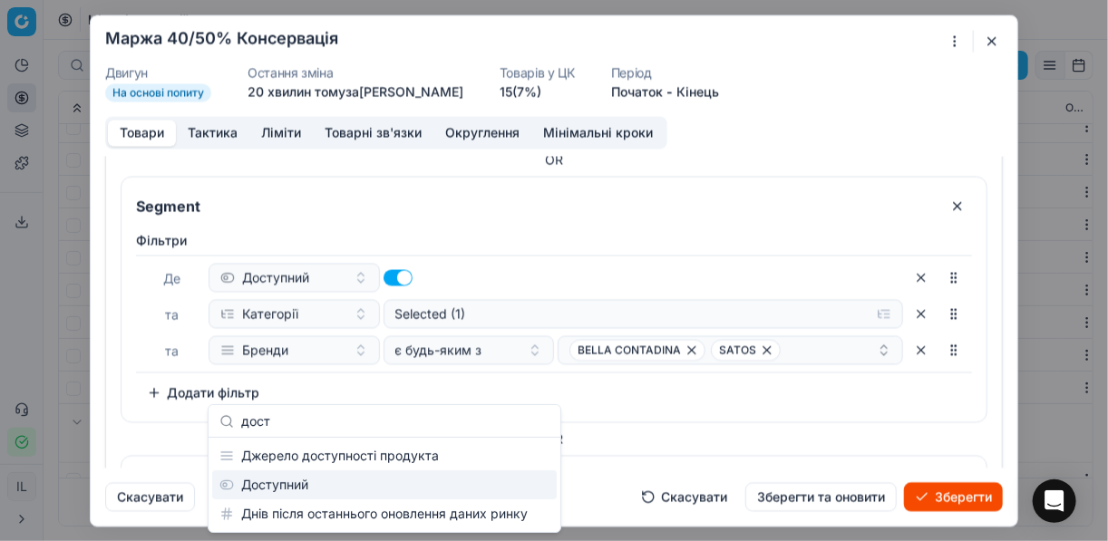
type input "дост"
click at [260, 486] on div "Доступний" at bounding box center [384, 485] width 345 height 29
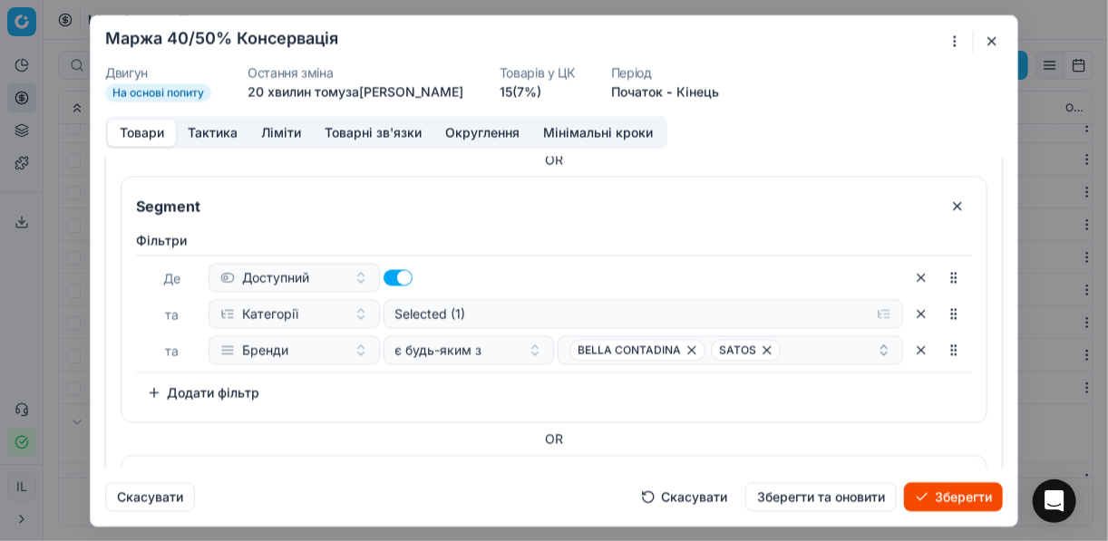
scroll to position [796, 0]
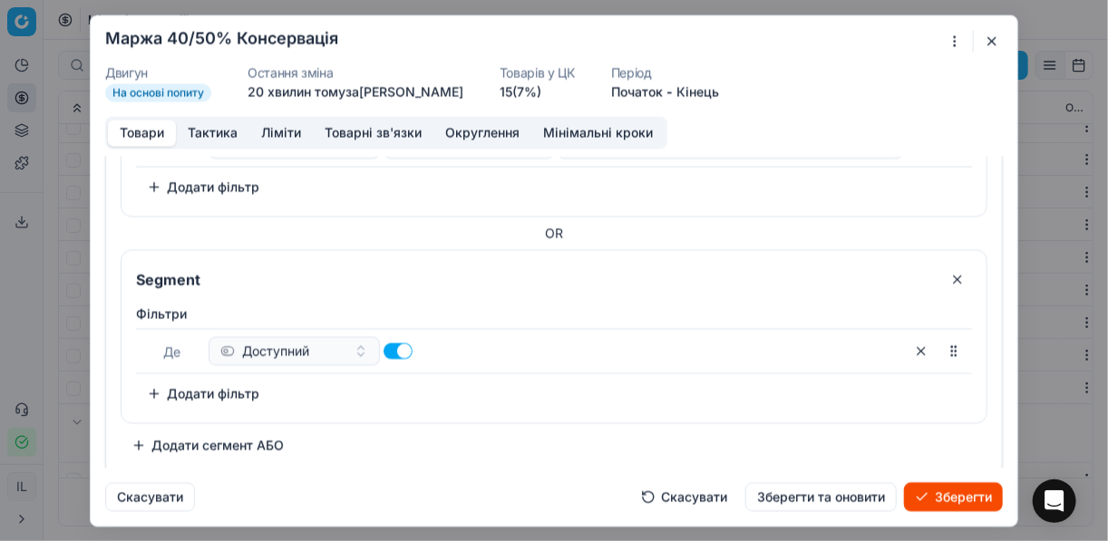
click at [156, 392] on button "Додати фільтр" at bounding box center [203, 393] width 134 height 29
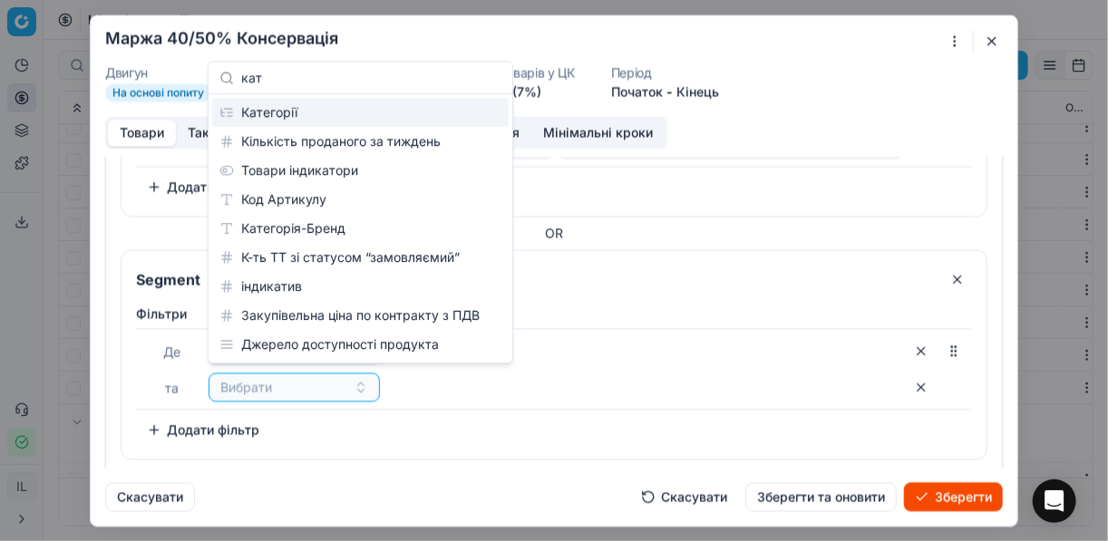
type input "кат"
click at [305, 111] on div "Категорії" at bounding box center [360, 112] width 296 height 29
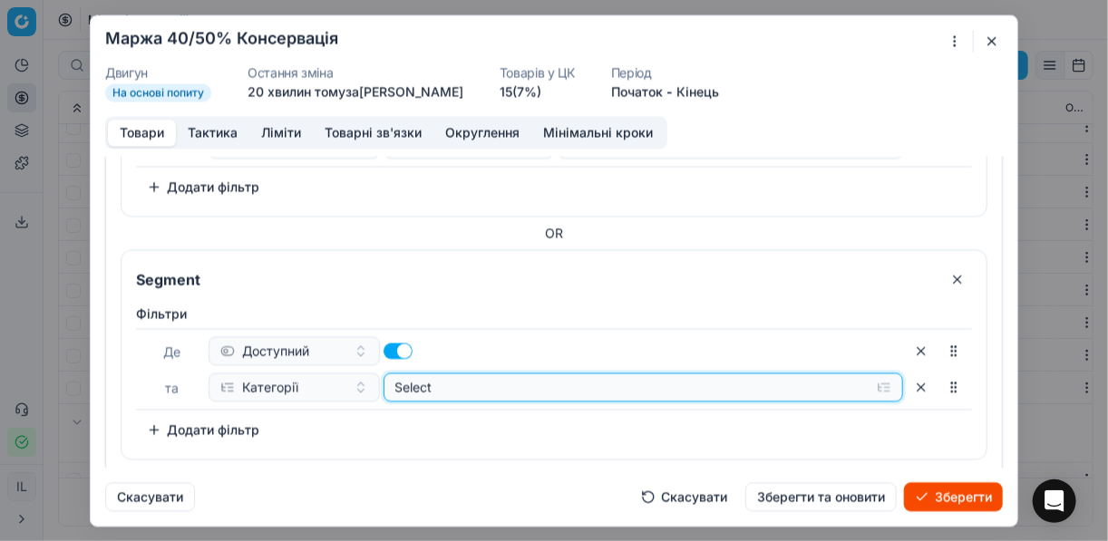
click at [882, 382] on button "Select" at bounding box center [643, 387] width 520 height 29
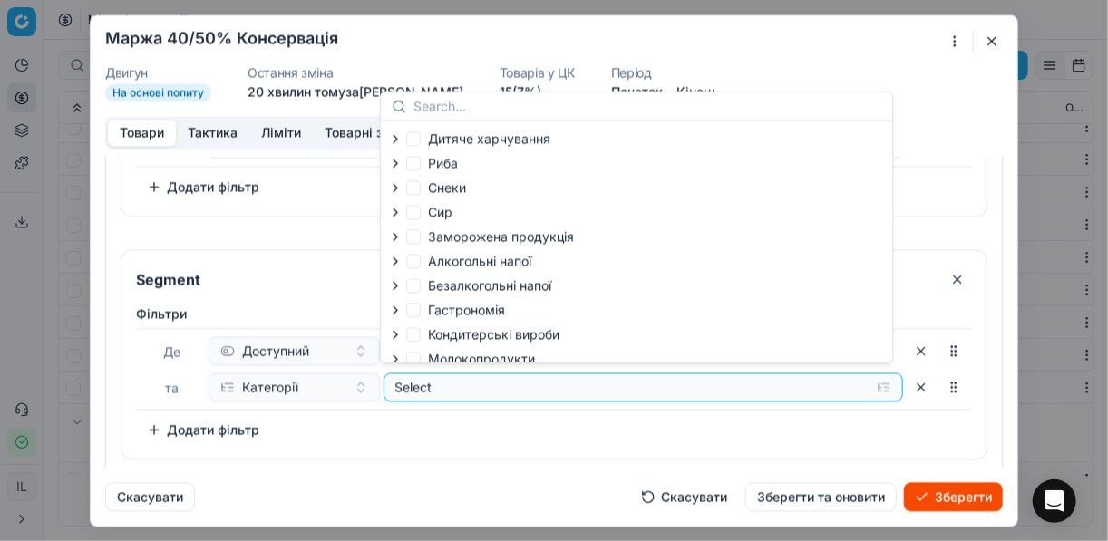
scroll to position [62, 0]
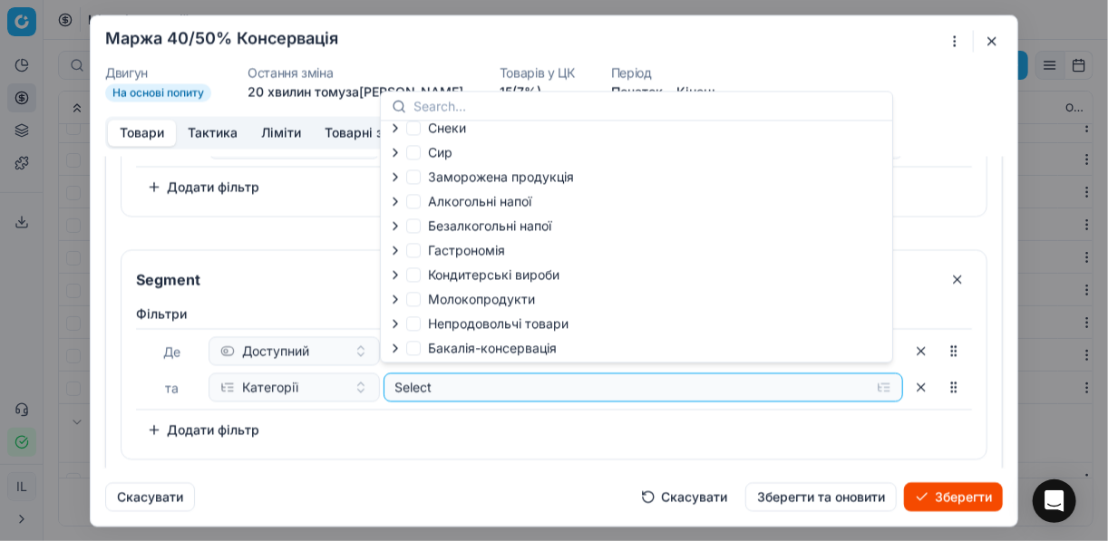
click at [397, 350] on icon "button" at bounding box center [395, 348] width 15 height 15
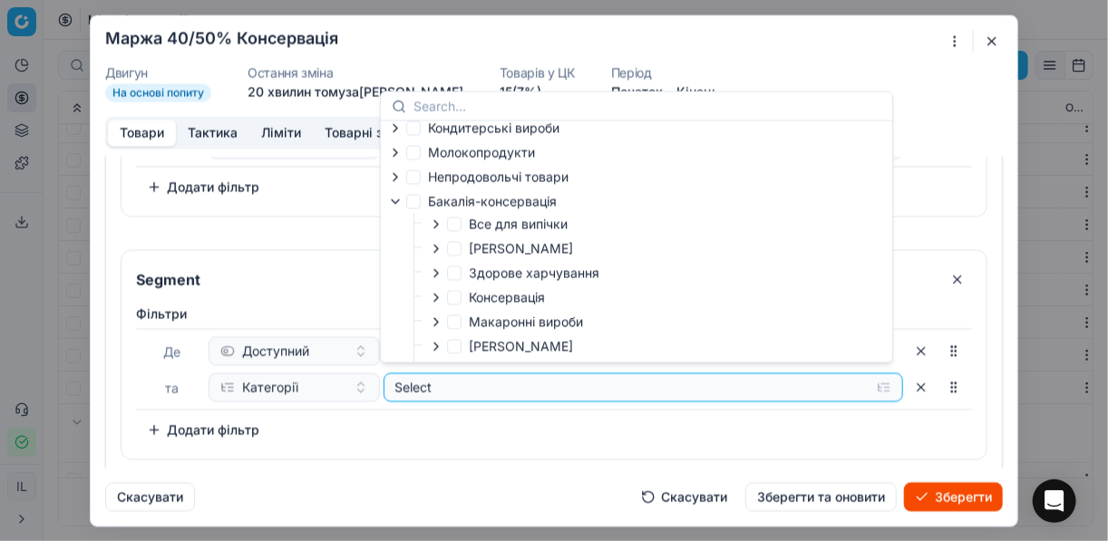
click at [432, 305] on icon "button" at bounding box center [436, 297] width 15 height 15
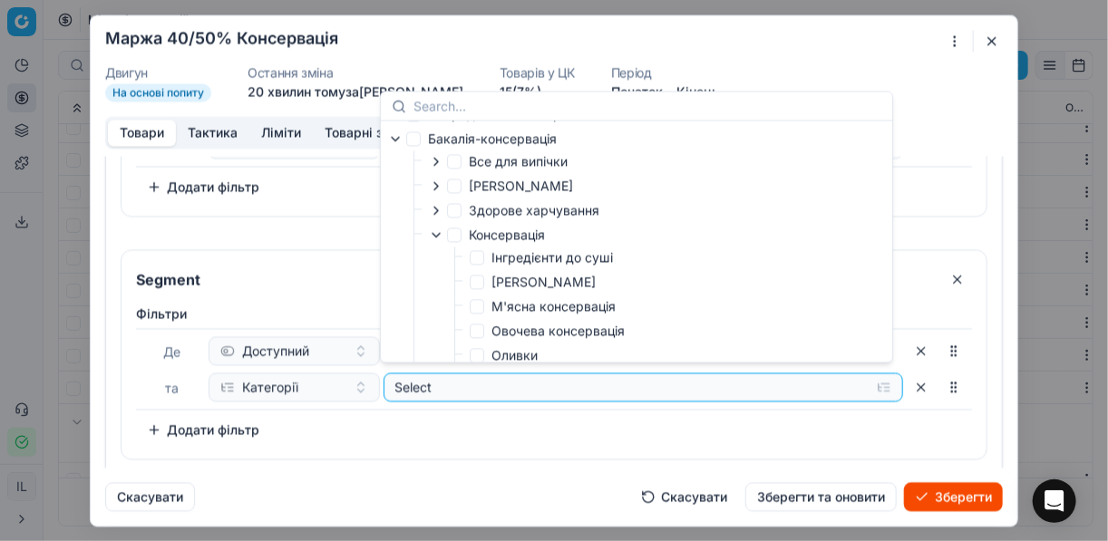
scroll to position [352, 0]
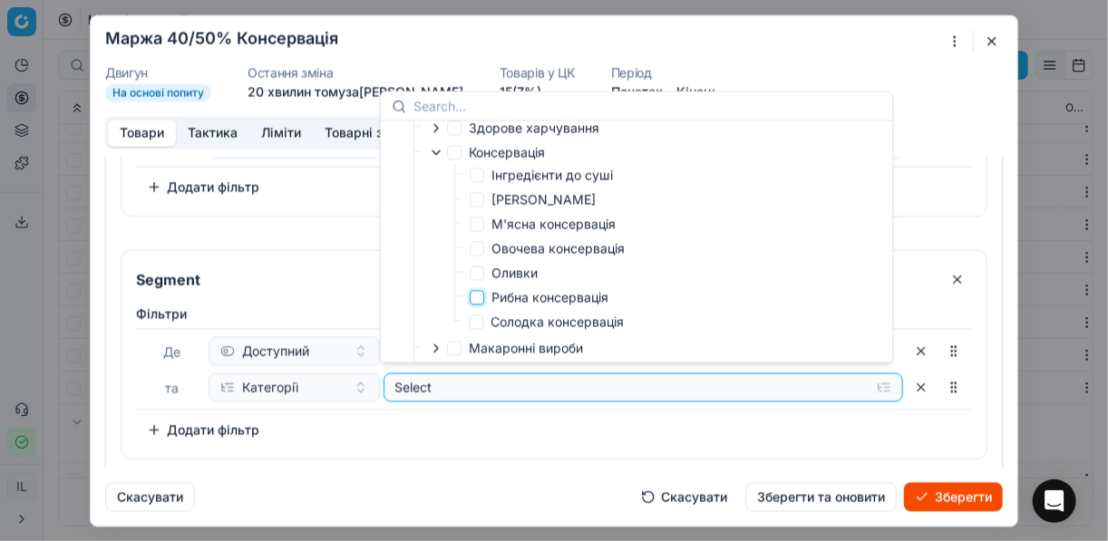
click at [476, 300] on input "Рибна консервація" at bounding box center [477, 297] width 15 height 15
checkbox input "true"
drag, startPoint x: 529, startPoint y: 411, endPoint x: 508, endPoint y: 412, distance: 21.8
click at [529, 411] on div "[PERSON_NAME] та Категорії Selected (1) To pick up a sortable item, press space…" at bounding box center [554, 375] width 836 height 140
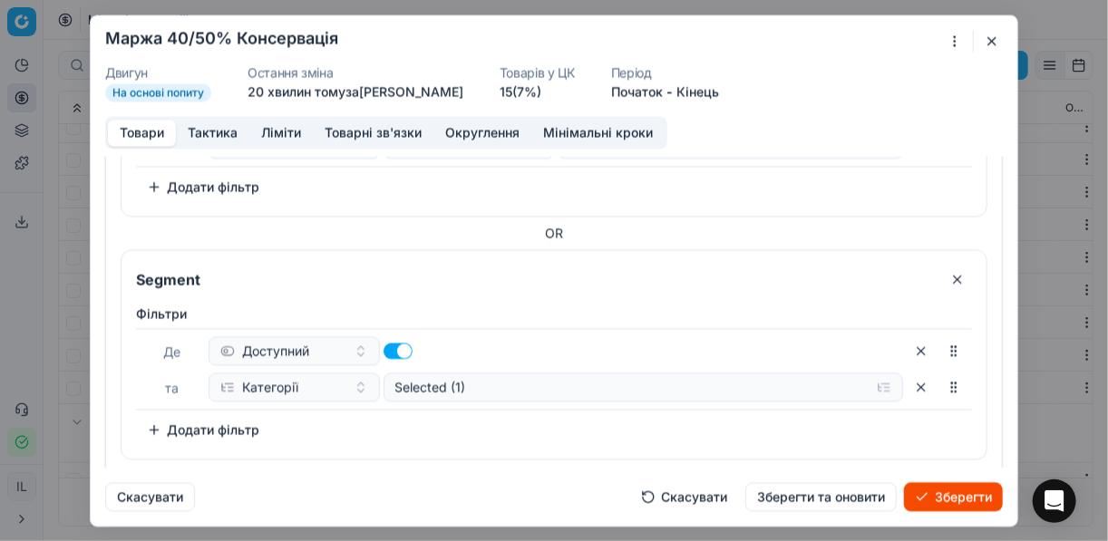
click at [162, 421] on button "Додати фільтр" at bounding box center [203, 429] width 134 height 29
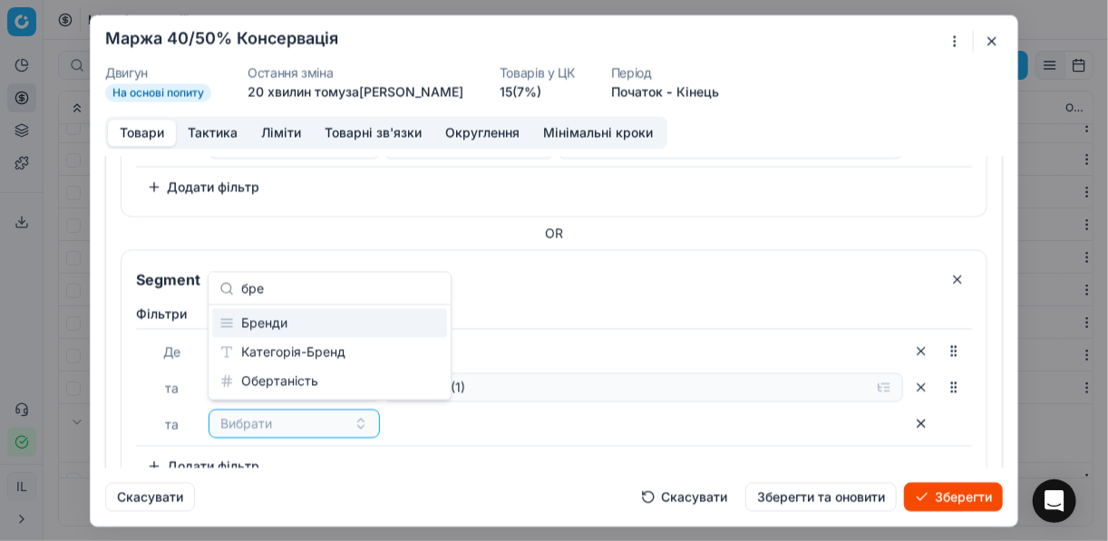
type input "бре"
click at [286, 320] on div "Бренди" at bounding box center [329, 323] width 235 height 29
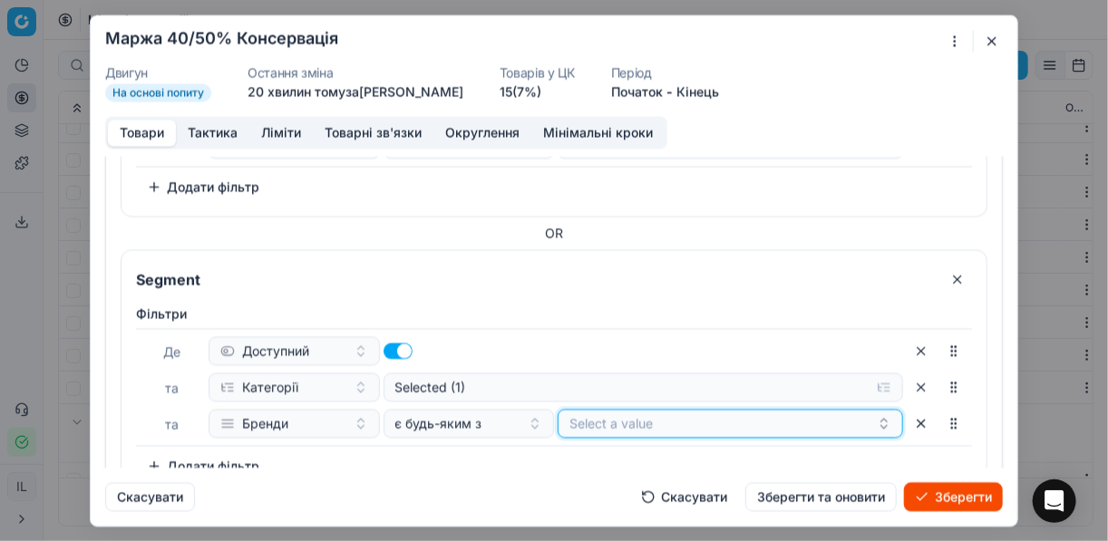
click at [631, 422] on button "Select a value" at bounding box center [730, 423] width 345 height 29
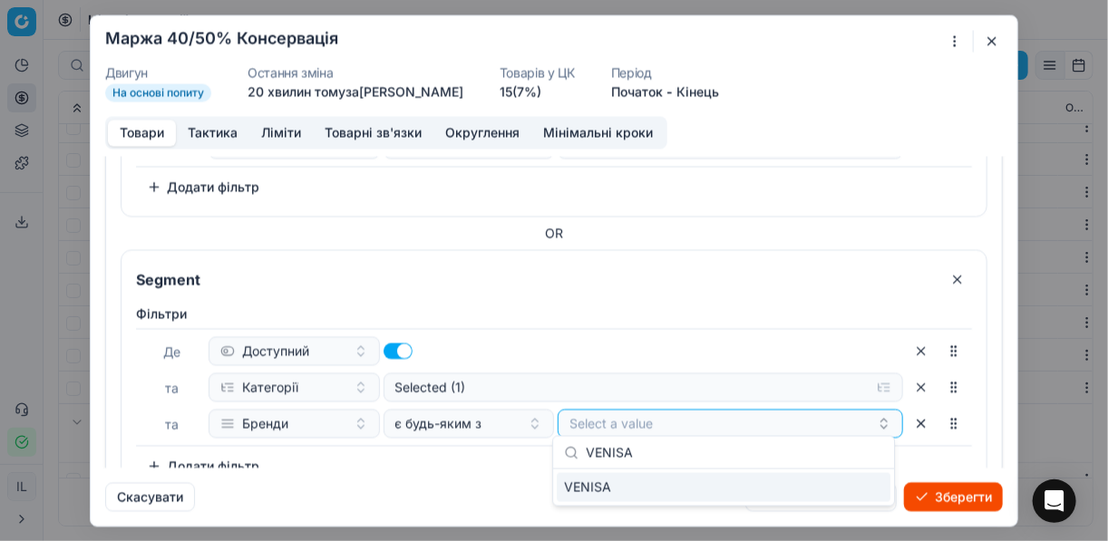
type input "VENISA"
click at [857, 492] on div "VENISA" at bounding box center [724, 487] width 334 height 29
click at [448, 457] on div "[PERSON_NAME] та Категорії Selected (1) та Бренди є будь-яким з VENISA To pick …" at bounding box center [554, 393] width 836 height 176
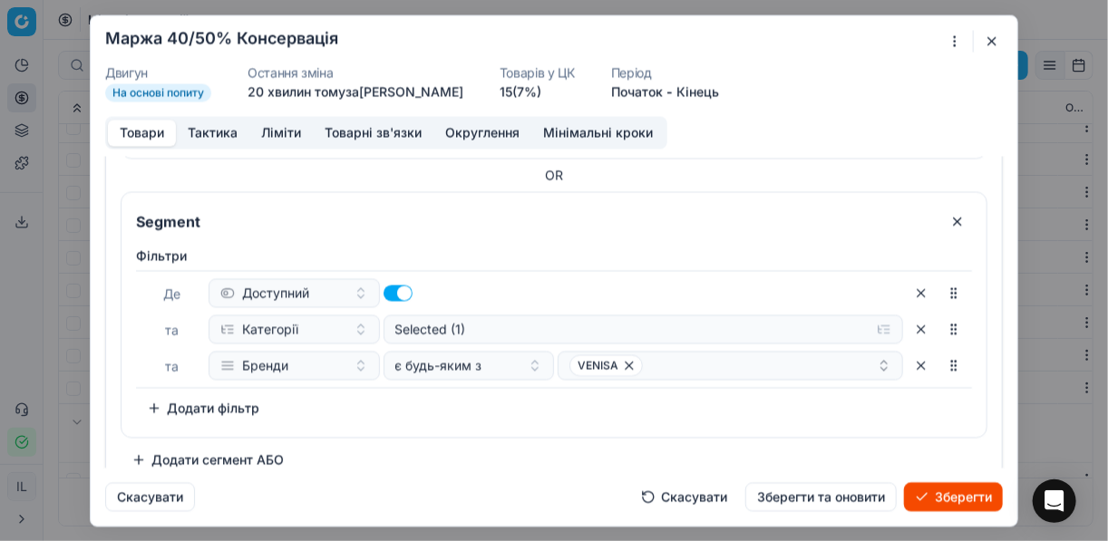
scroll to position [869, 0]
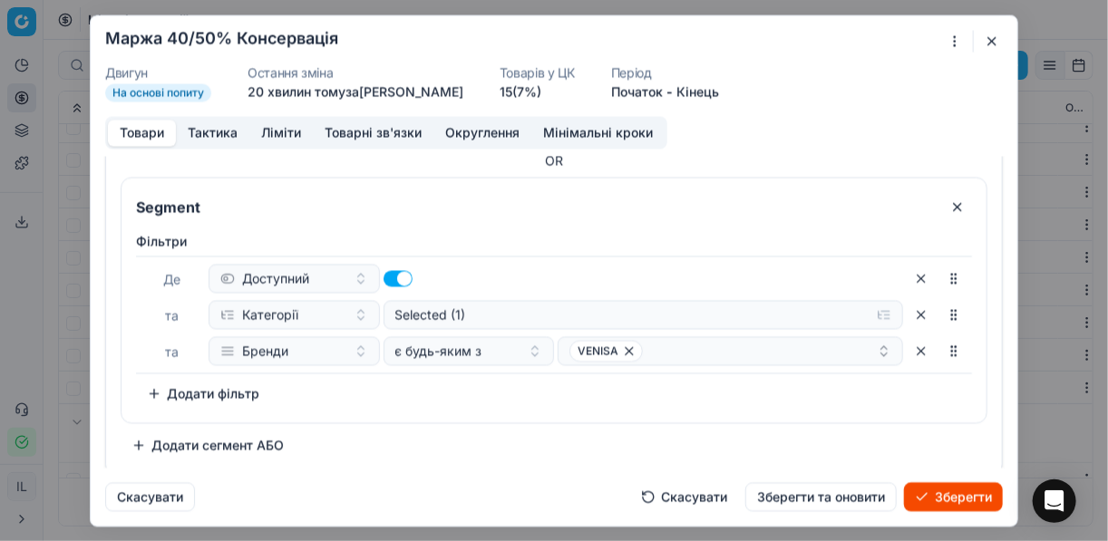
click at [201, 442] on button "Додати сегмент АБО" at bounding box center [208, 445] width 174 height 29
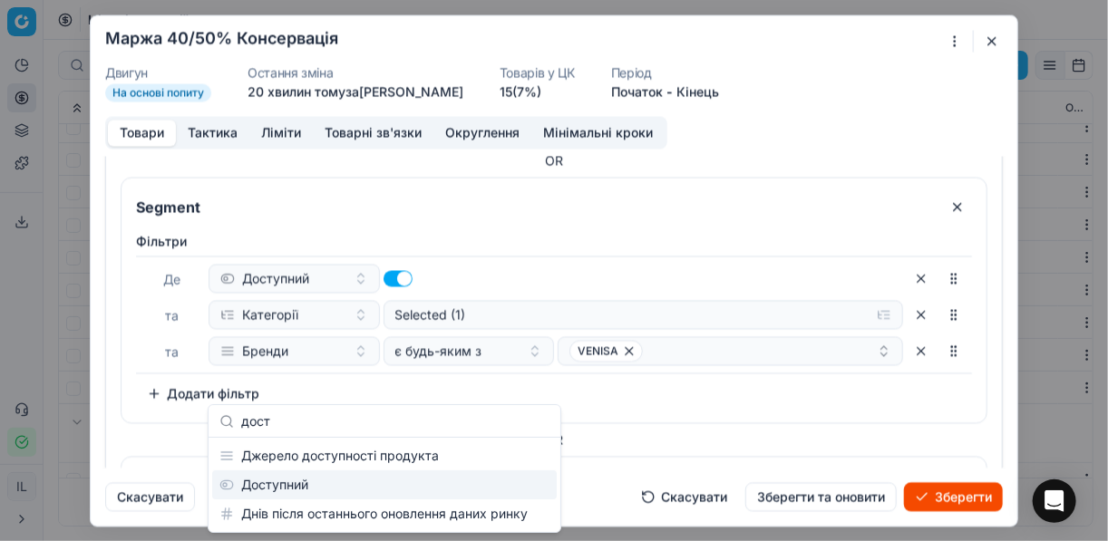
type input "дост"
click at [341, 482] on div "Доступний" at bounding box center [384, 485] width 345 height 29
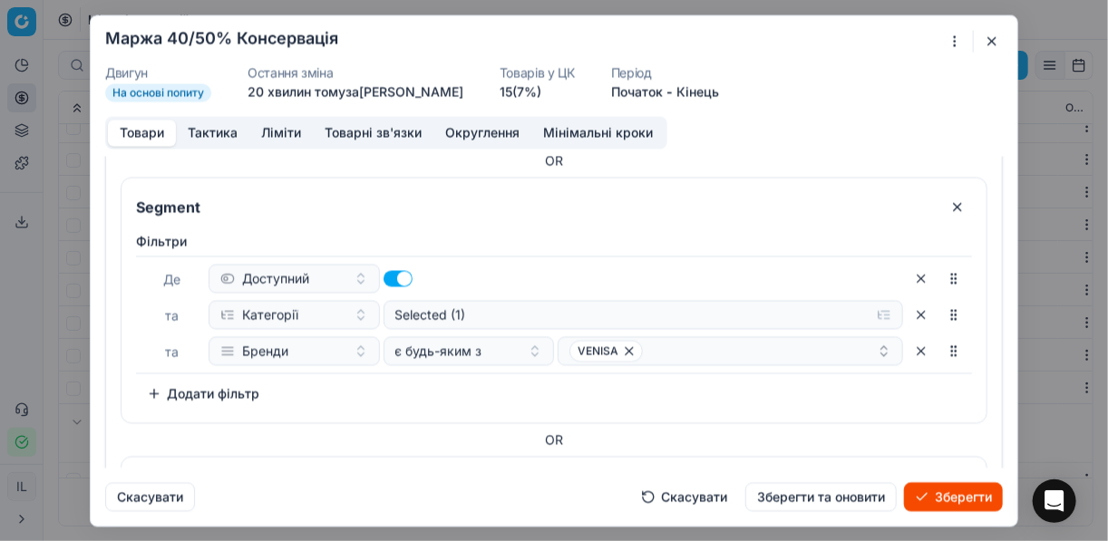
scroll to position [1073, 0]
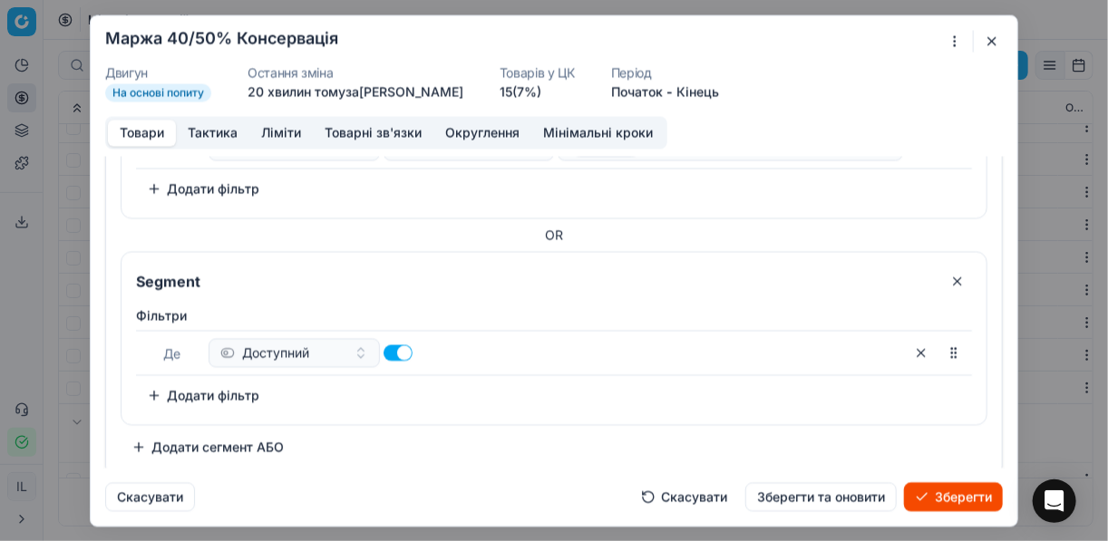
click at [227, 389] on button "Додати фільтр" at bounding box center [203, 395] width 134 height 29
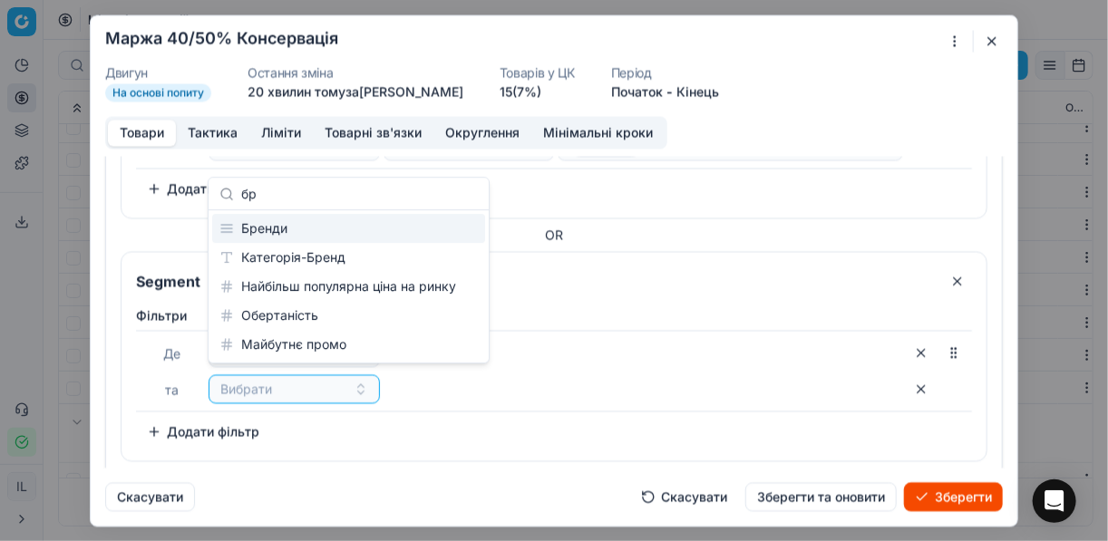
type input "б"
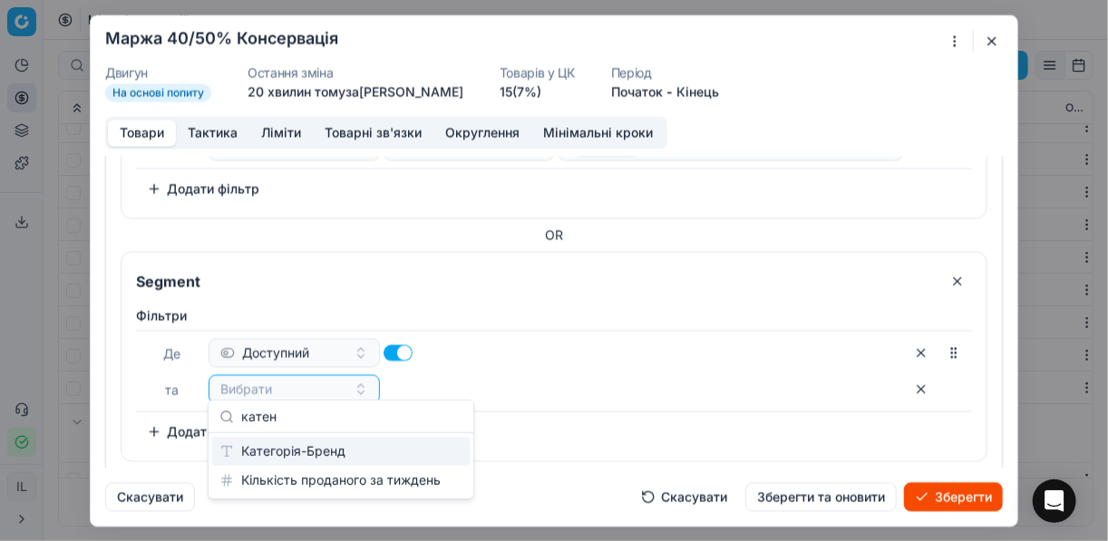
click at [288, 433] on div "Категорія-Бренд Кількість проданого за тиждень" at bounding box center [341, 465] width 265 height 65
click at [292, 426] on input "катен" at bounding box center [351, 416] width 221 height 36
type input "кате"
click at [336, 452] on div "Категорія-Бренд" at bounding box center [340, 451] width 257 height 29
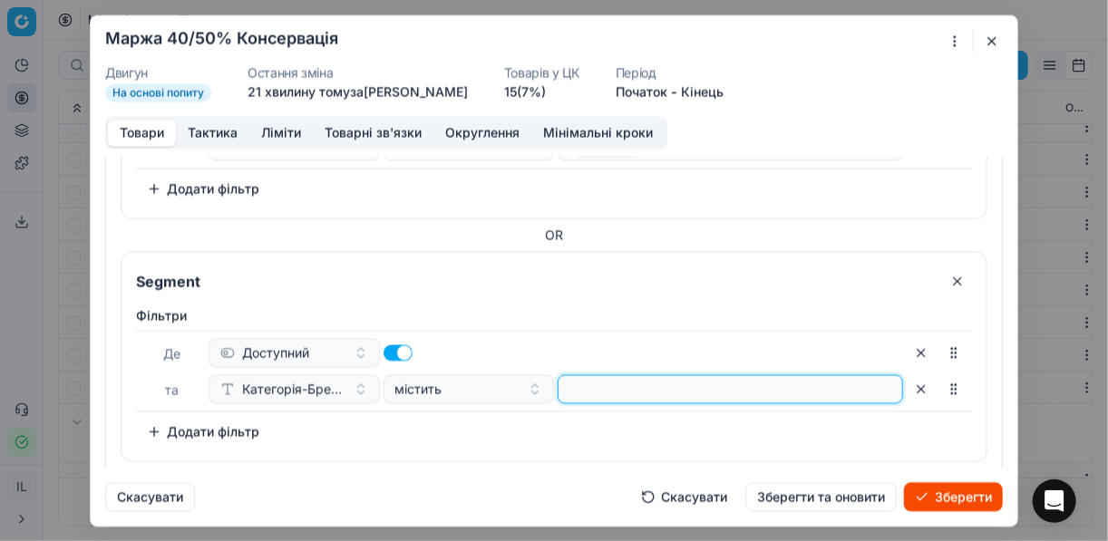
click at [856, 377] on input at bounding box center [730, 388] width 329 height 27
click at [859, 377] on input at bounding box center [730, 388] width 329 height 27
click at [625, 420] on div "Фiльтри Де Доступний та Категорія-Бренд містить To pick up a sortable item, pre…" at bounding box center [554, 376] width 836 height 140
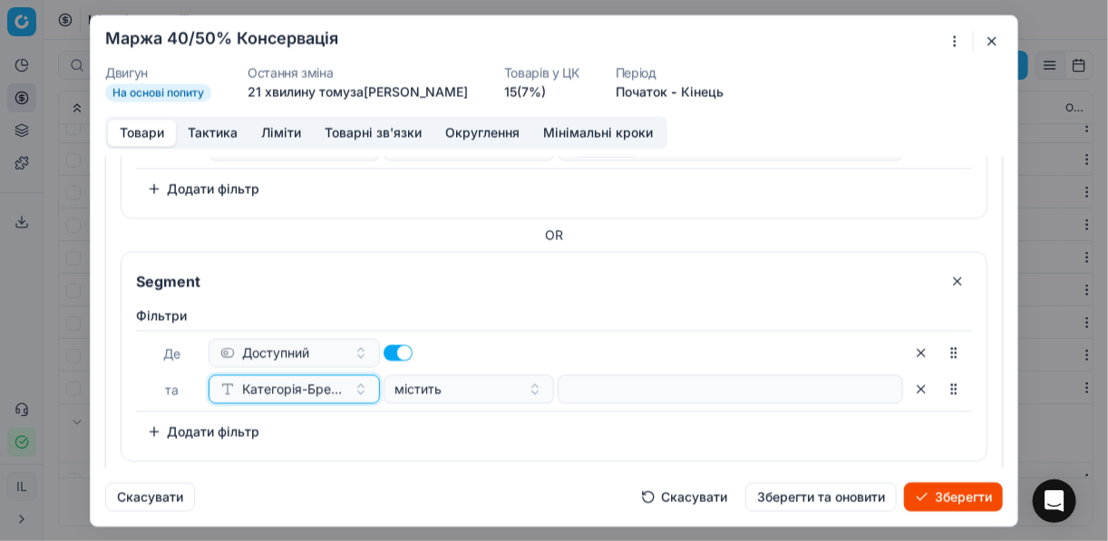
click at [330, 385] on span "Категорія-Бренд" at bounding box center [294, 389] width 104 height 18
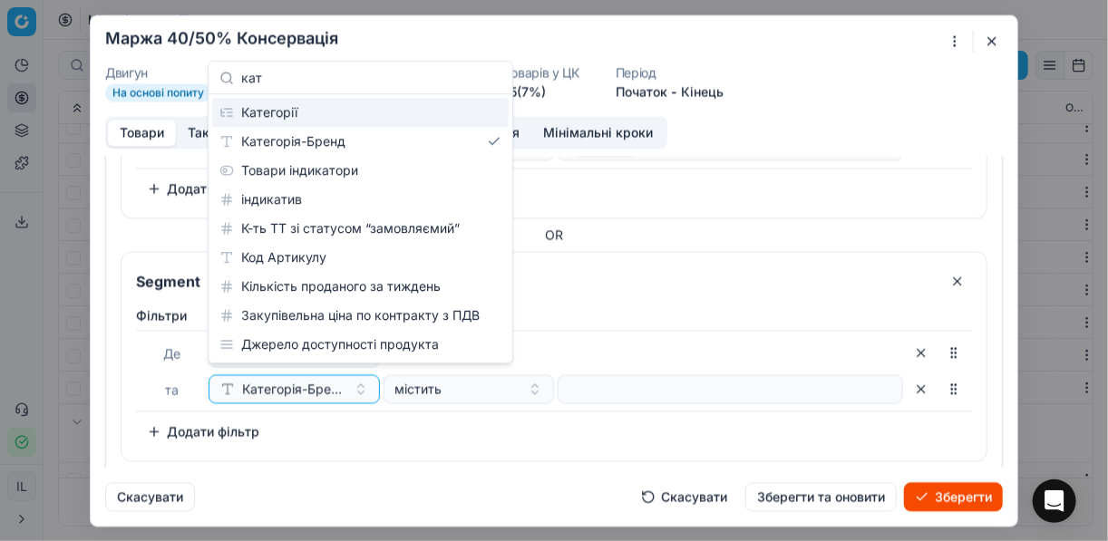
type input "кат"
click at [326, 113] on div "Категорії" at bounding box center [360, 112] width 296 height 29
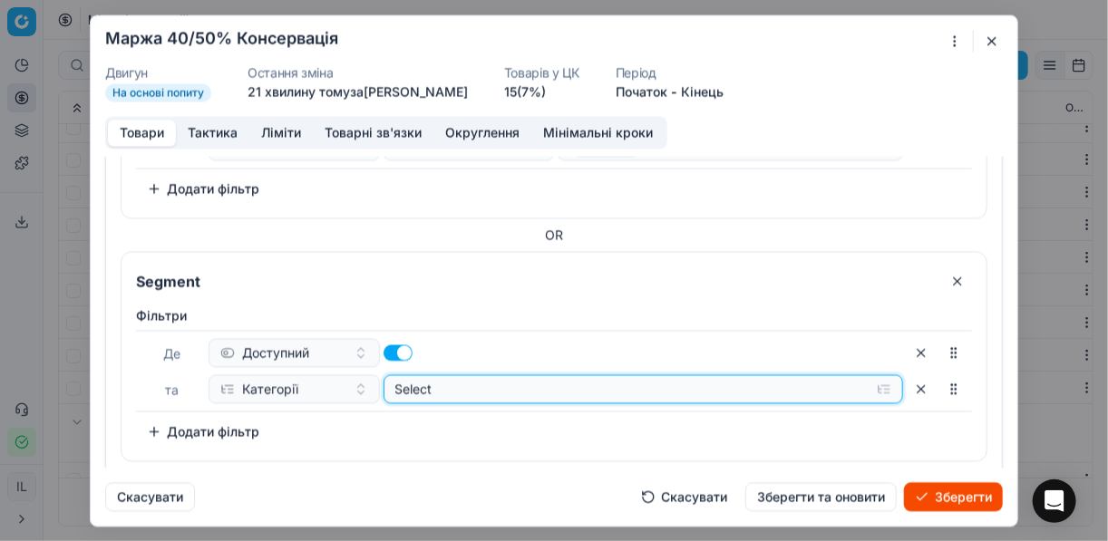
click at [869, 387] on button "Select" at bounding box center [643, 388] width 520 height 29
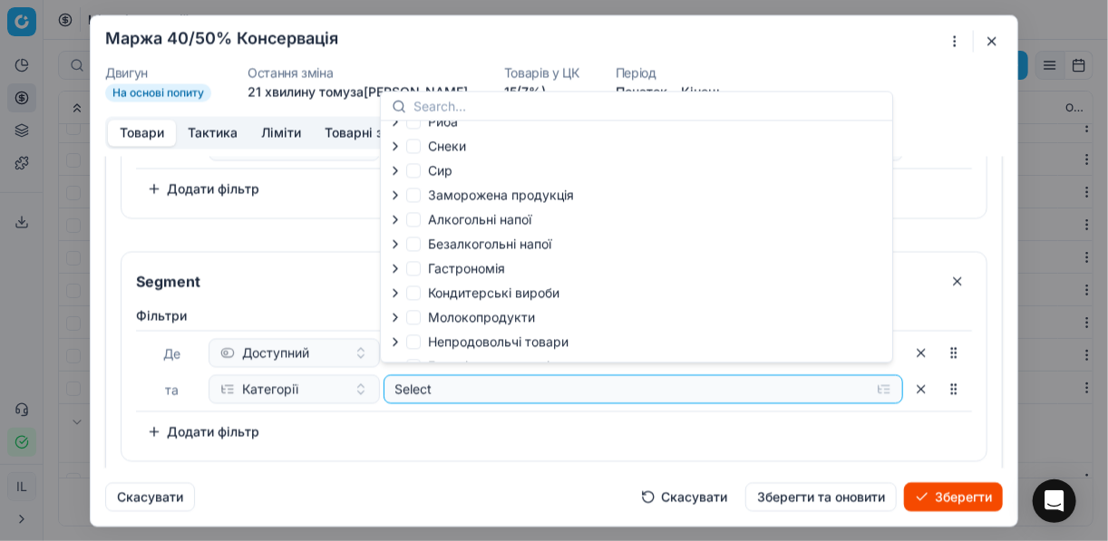
scroll to position [62, 0]
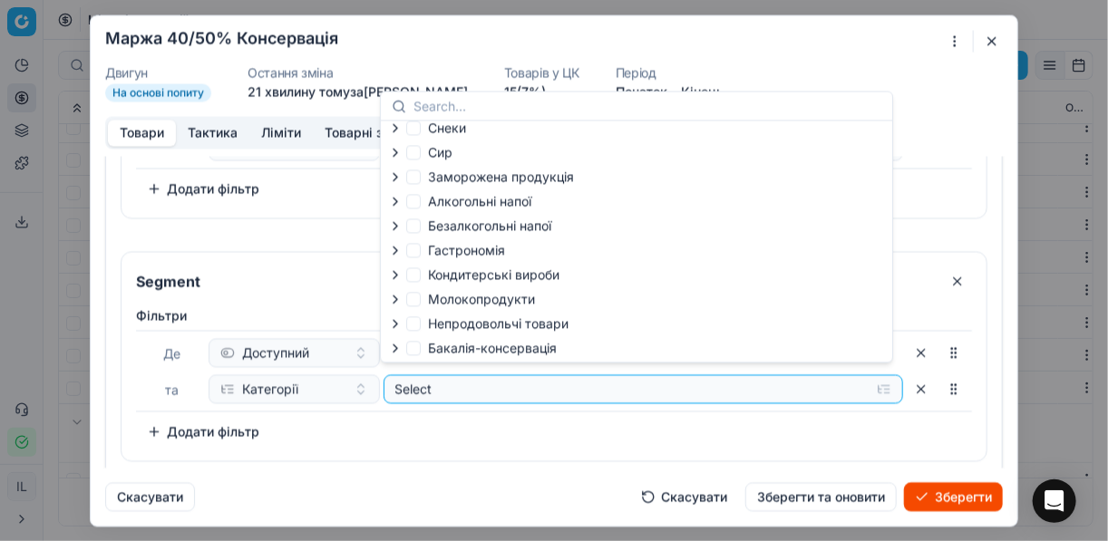
click at [399, 350] on icon "button" at bounding box center [395, 348] width 15 height 15
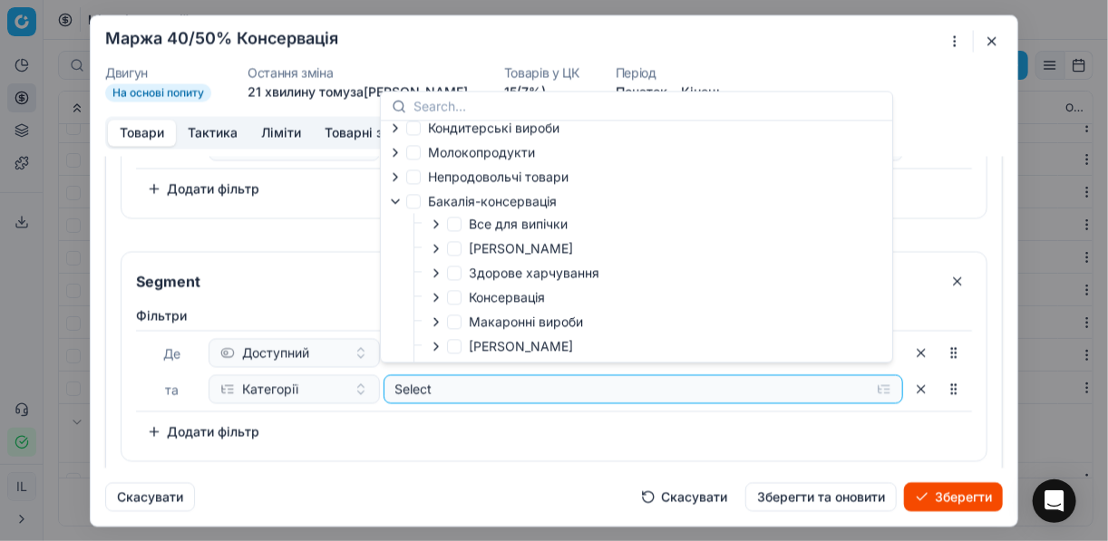
scroll to position [279, 0]
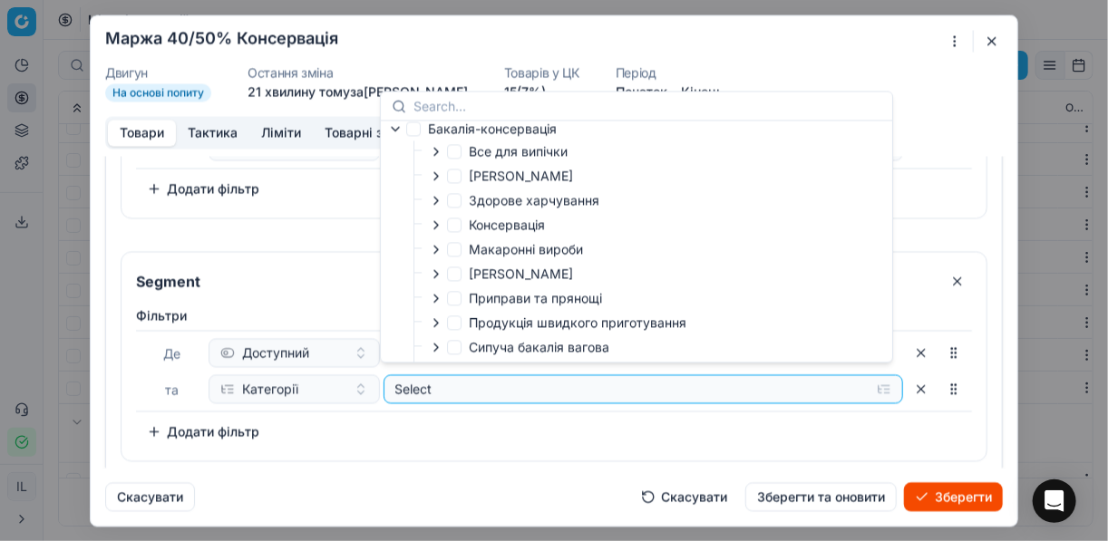
click at [435, 228] on icon "button" at bounding box center [436, 224] width 4 height 7
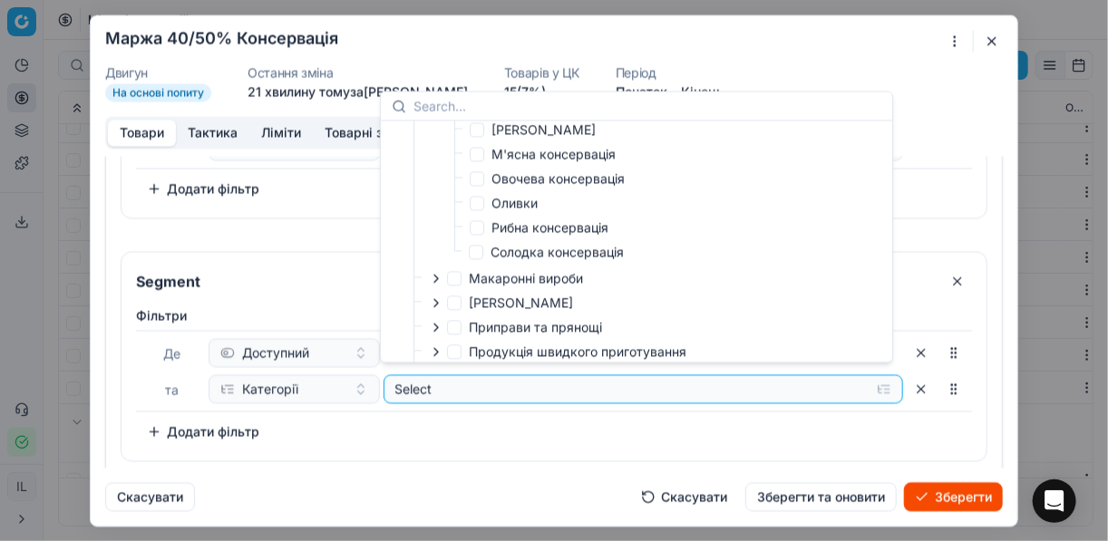
scroll to position [424, 0]
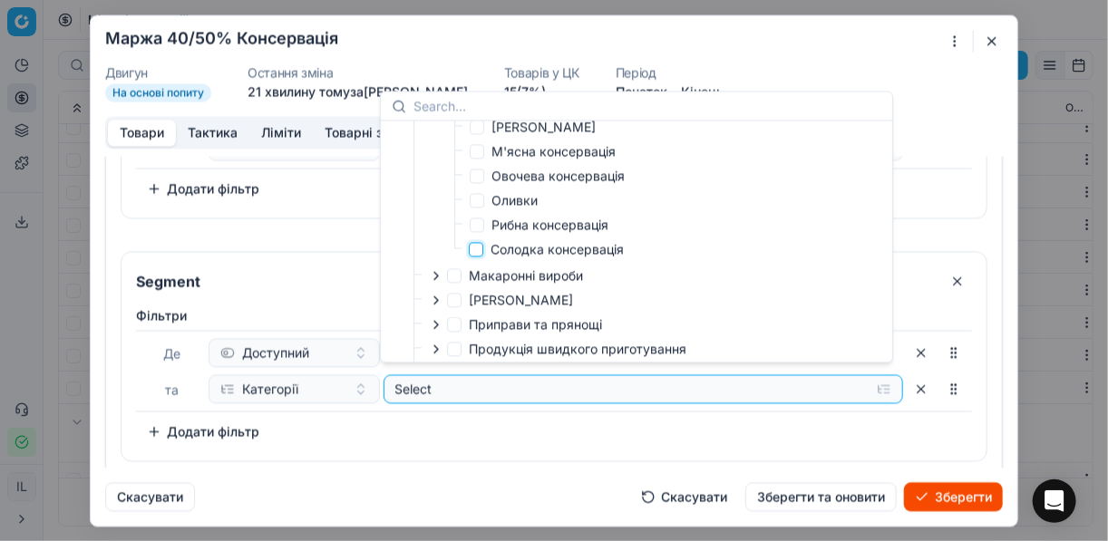
click at [475, 257] on input "Солодка консервація" at bounding box center [476, 249] width 15 height 15
checkbox input "true"
click at [544, 439] on div "[PERSON_NAME] та Категорії Selected (1) To pick up a sortable item, press space…" at bounding box center [553, 379] width 865 height 161
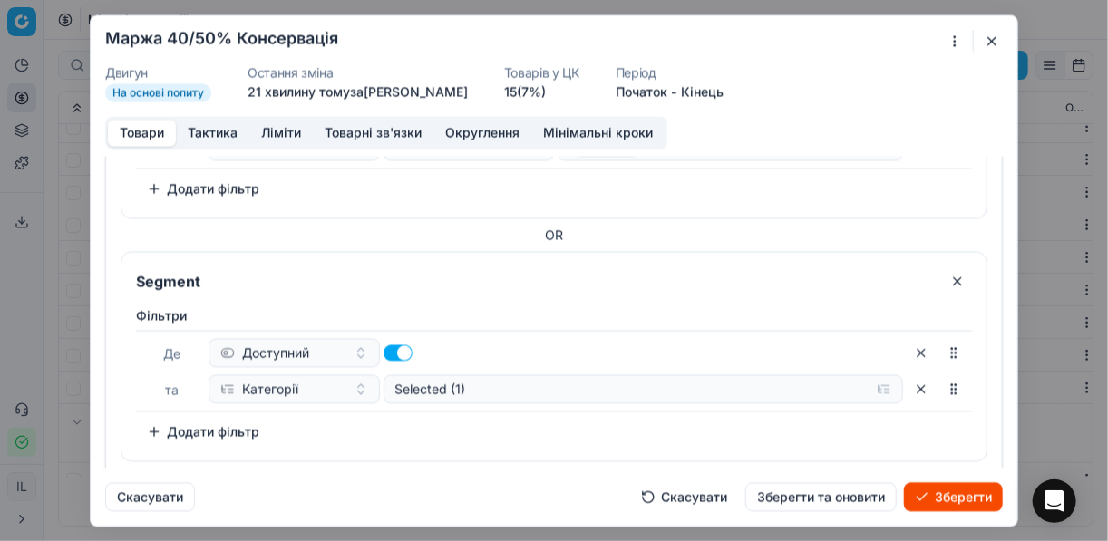
click at [157, 426] on button "Додати фільтр" at bounding box center [203, 431] width 134 height 29
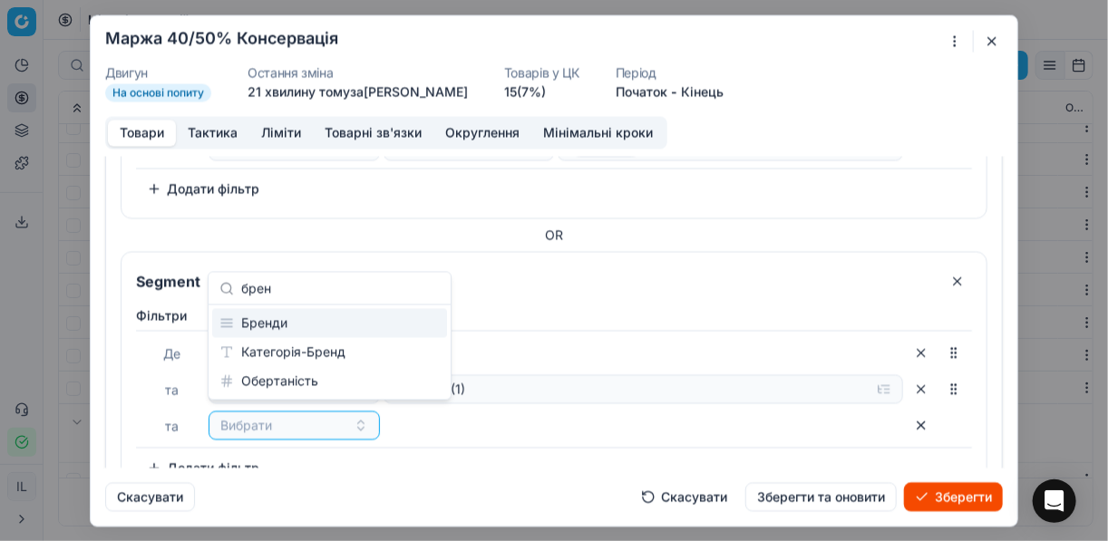
type input "брен"
click at [288, 326] on div "Бренди" at bounding box center [329, 323] width 235 height 29
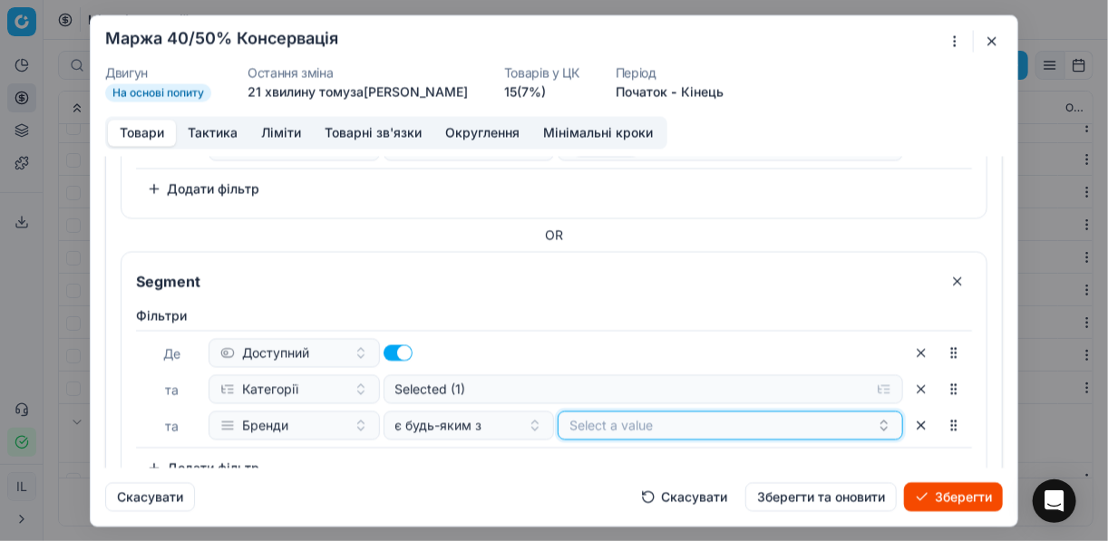
click at [616, 418] on button "Select a value" at bounding box center [730, 425] width 345 height 29
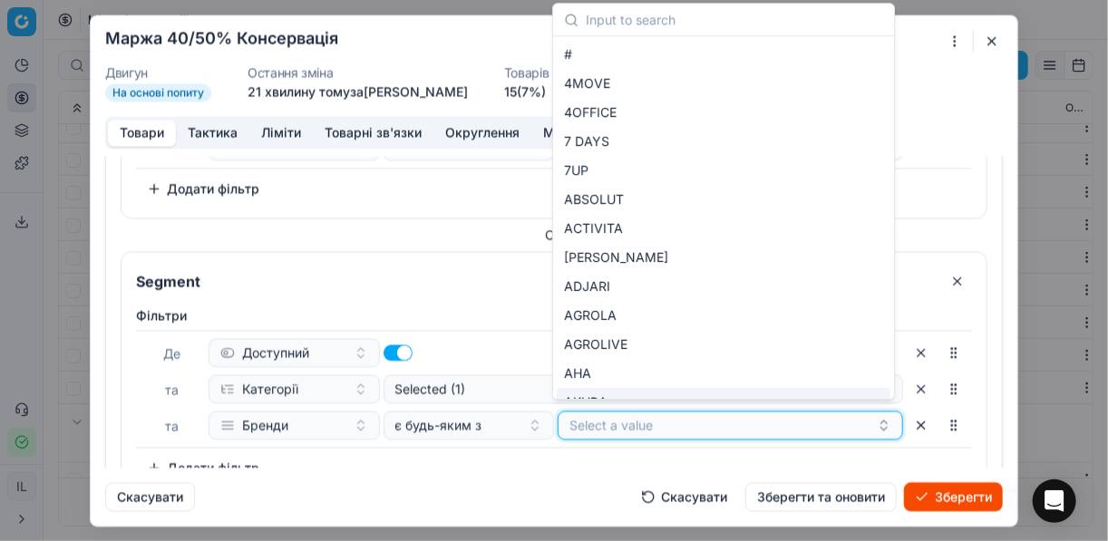
click at [617, 420] on button "Select a value" at bounding box center [730, 425] width 345 height 29
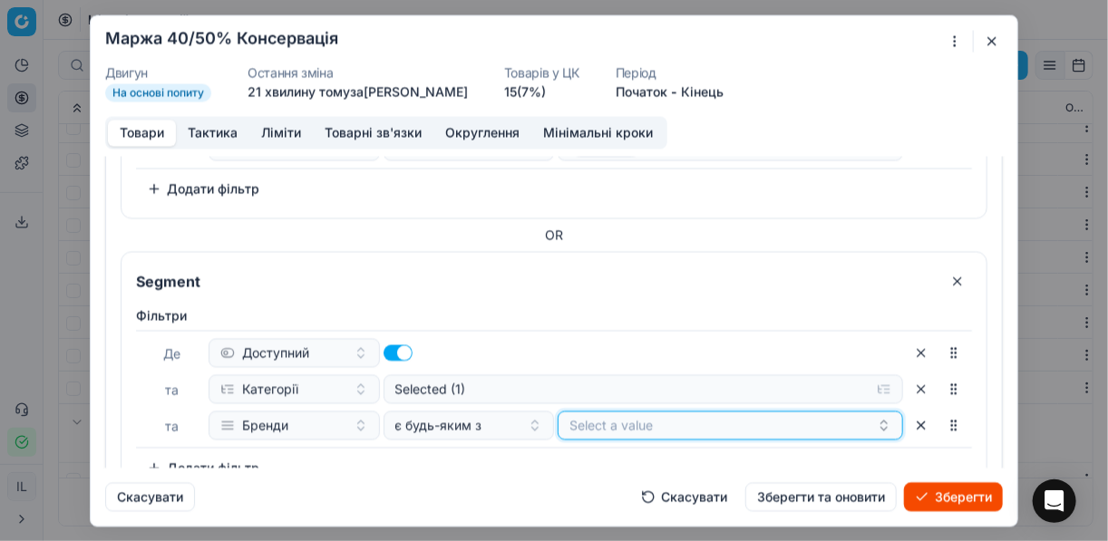
click at [617, 420] on button "Select a value" at bounding box center [730, 425] width 345 height 29
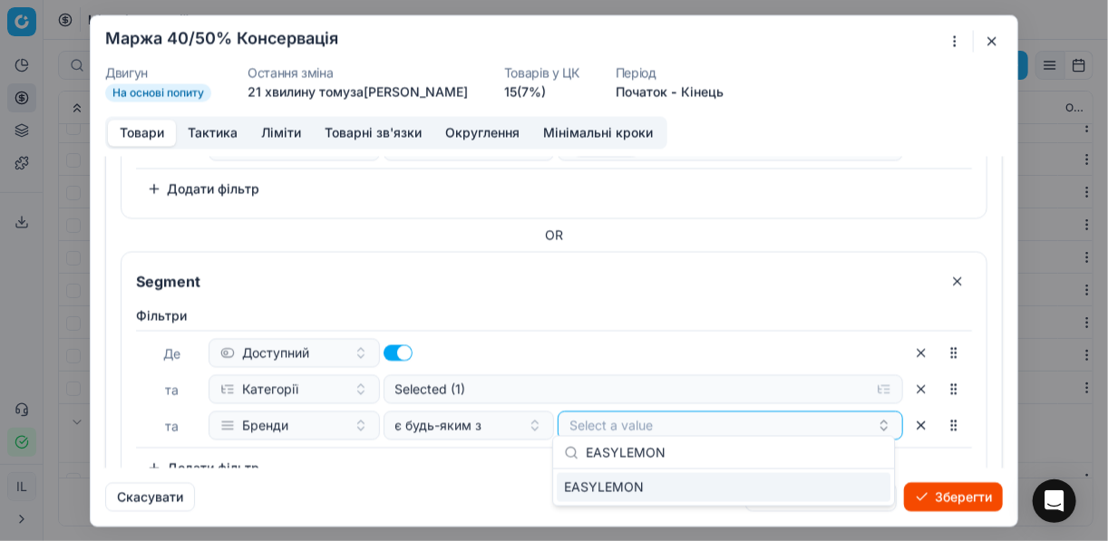
type input "EASYLEMON"
click at [852, 479] on div "EASYLEMON" at bounding box center [724, 487] width 334 height 29
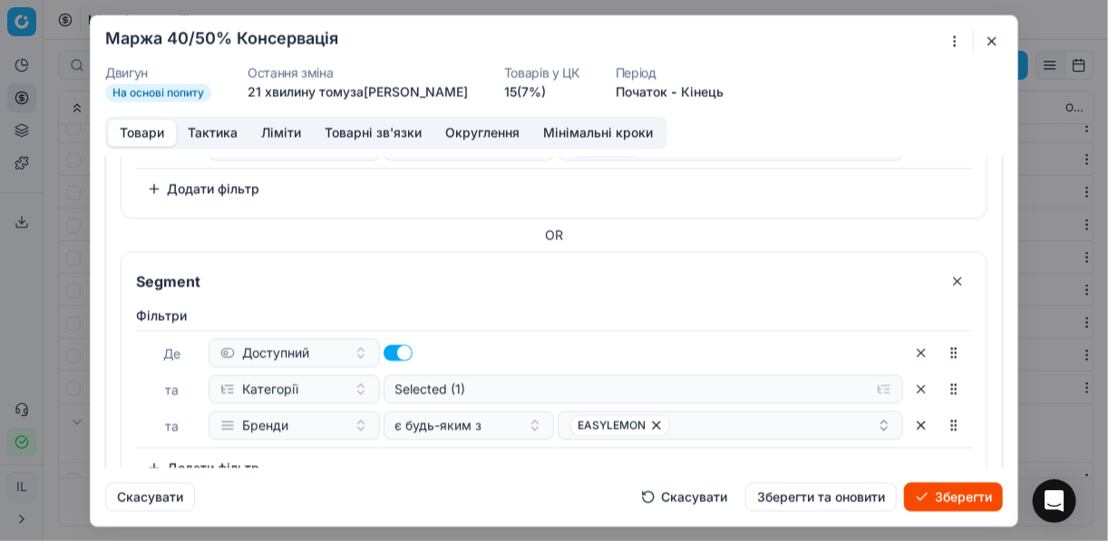
click at [467, 450] on div "Фiльтри [PERSON_NAME] та Категорії Selected (1) та Бренди є будь-яким з EASYLEM…" at bounding box center [554, 394] width 836 height 176
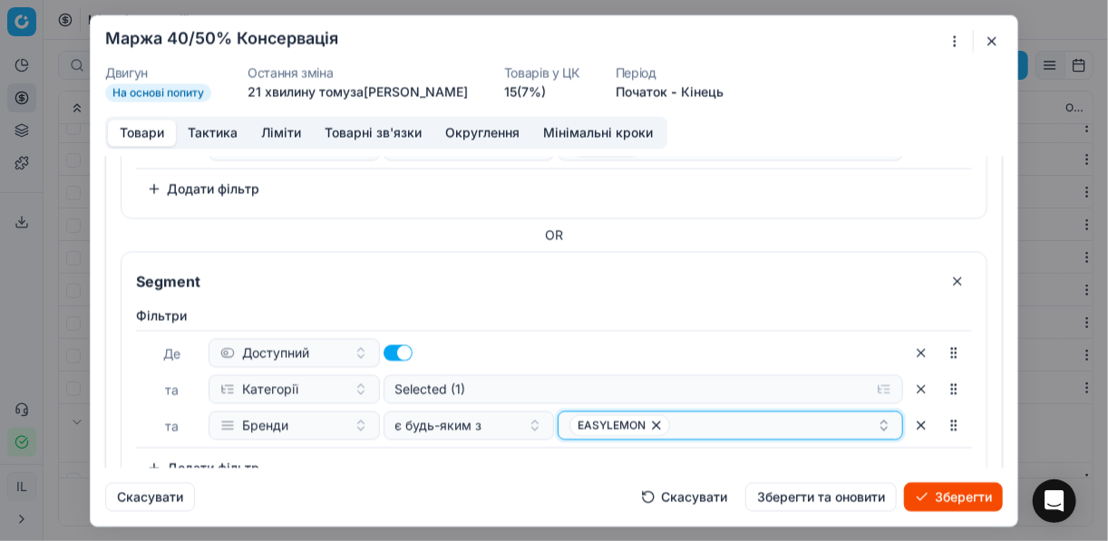
click at [744, 431] on button "EASYLEMON" at bounding box center [730, 425] width 345 height 29
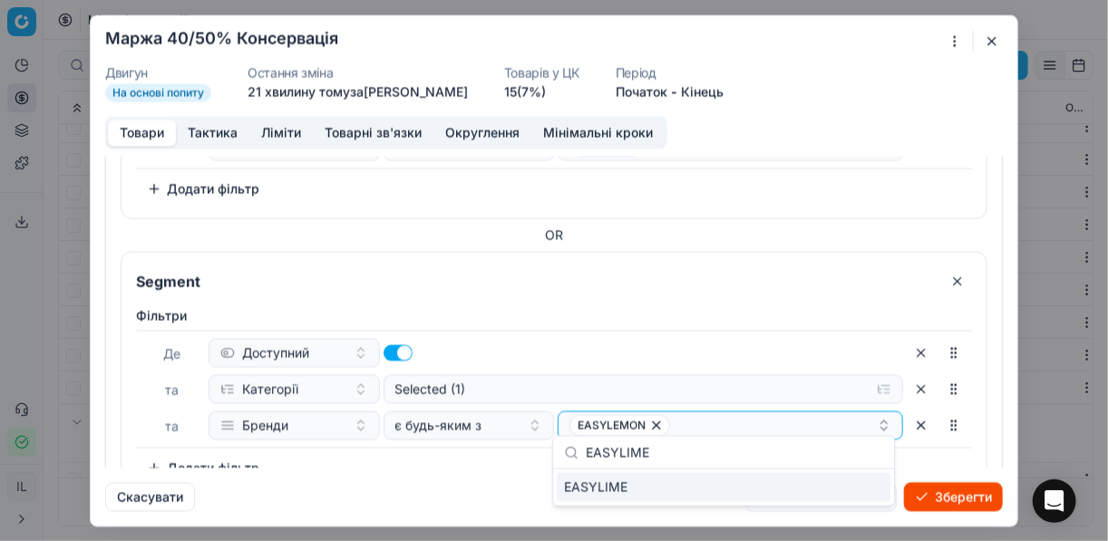
type input "EASYLIME"
drag, startPoint x: 849, startPoint y: 484, endPoint x: 832, endPoint y: 475, distance: 18.7
click at [842, 480] on div "EASYLIME" at bounding box center [724, 487] width 334 height 29
click at [504, 465] on div "Фiльтри [PERSON_NAME] та Категорії Selected (1) та Бренди є будь-яким з EASYLEM…" at bounding box center [554, 394] width 836 height 176
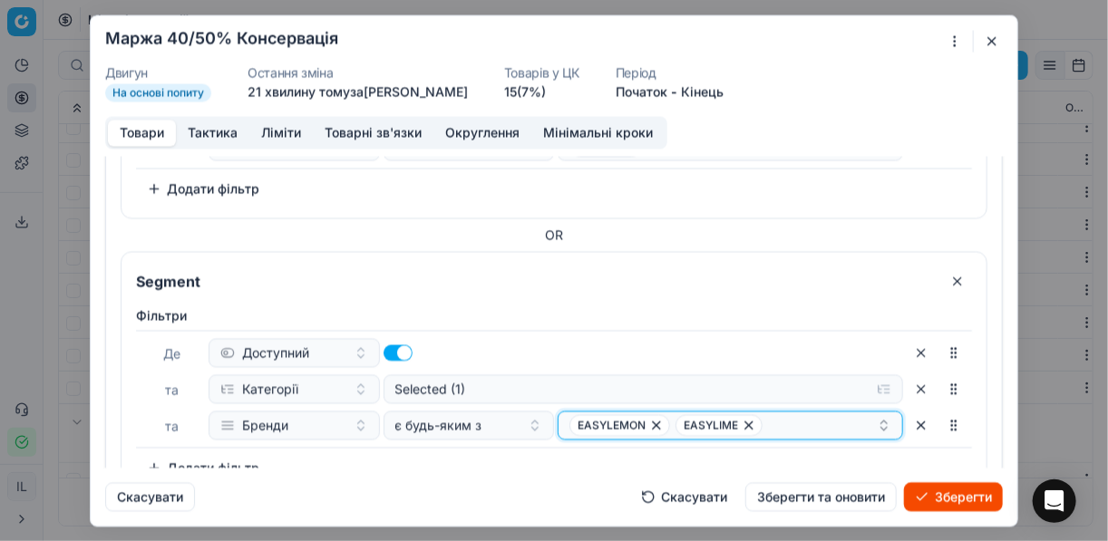
click at [819, 415] on div "EASYLEMON EASYLIME" at bounding box center [722, 425] width 307 height 22
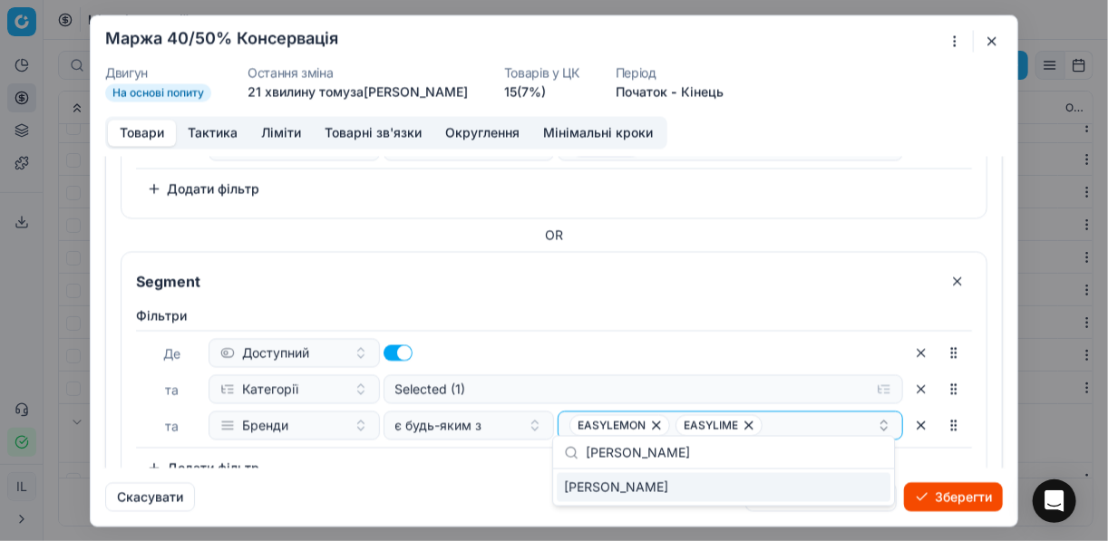
type input "[PERSON_NAME]"
drag, startPoint x: 862, startPoint y: 493, endPoint x: 782, endPoint y: 490, distance: 79.8
click at [862, 492] on div "[PERSON_NAME]" at bounding box center [724, 487] width 334 height 29
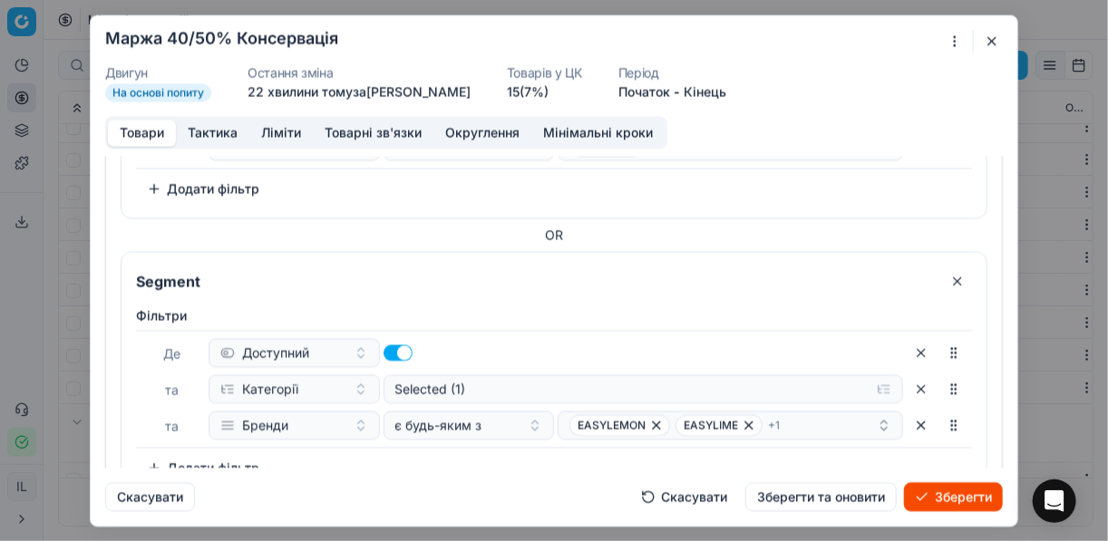
click at [461, 480] on div "Скасувати Скасувати Зберегти та оновити Зберегти" at bounding box center [554, 490] width 898 height 44
drag, startPoint x: 945, startPoint y: 500, endPoint x: 757, endPoint y: 420, distance: 204.3
click at [757, 420] on form "Ми зберігаємо налаштування ЦК. Будь ласка, зачекайте, це може зайняти декілька …" at bounding box center [554, 270] width 927 height 510
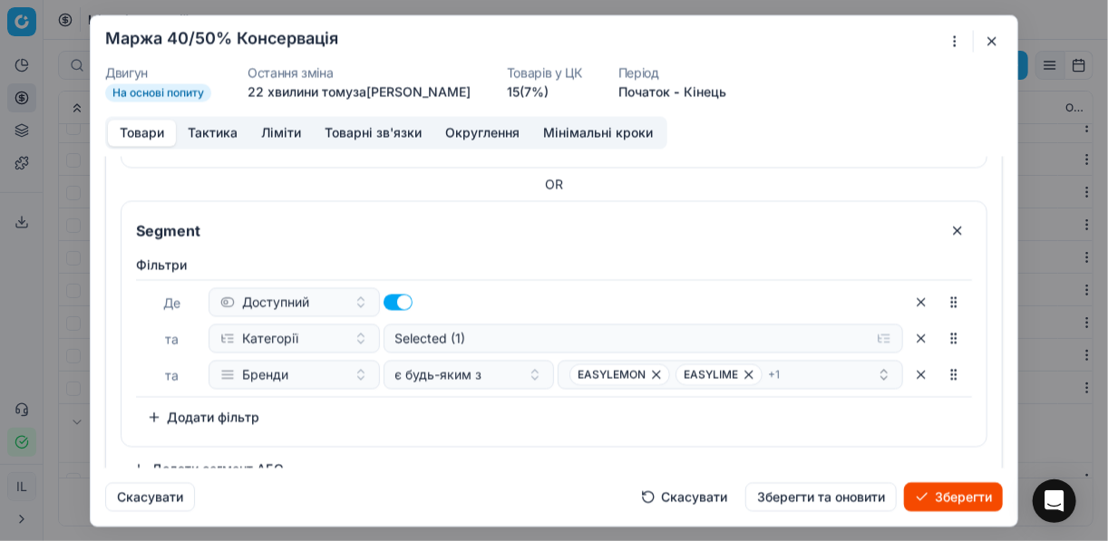
scroll to position [1146, 0]
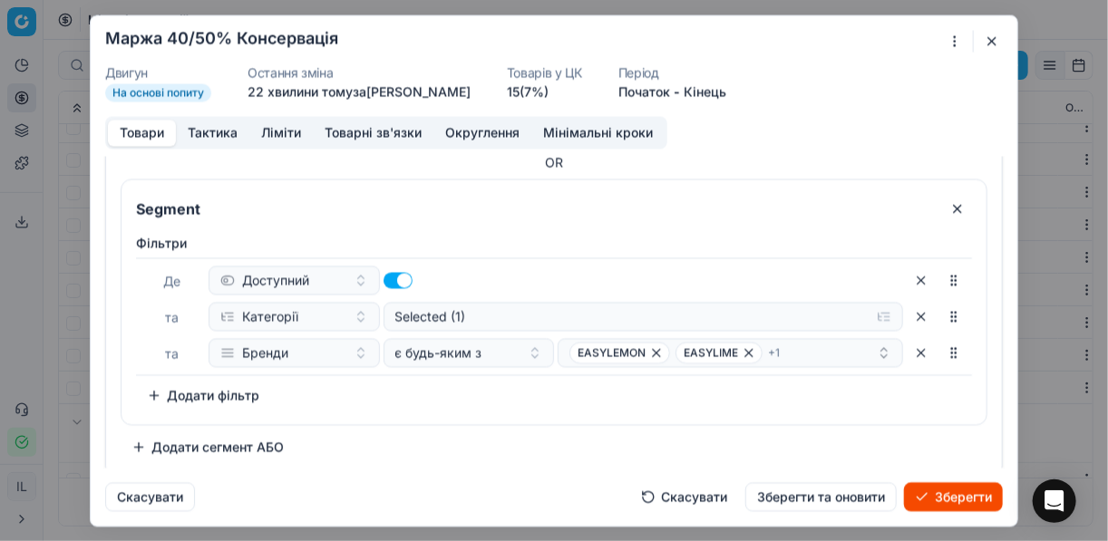
click at [972, 495] on button "Зберегти" at bounding box center [953, 496] width 99 height 29
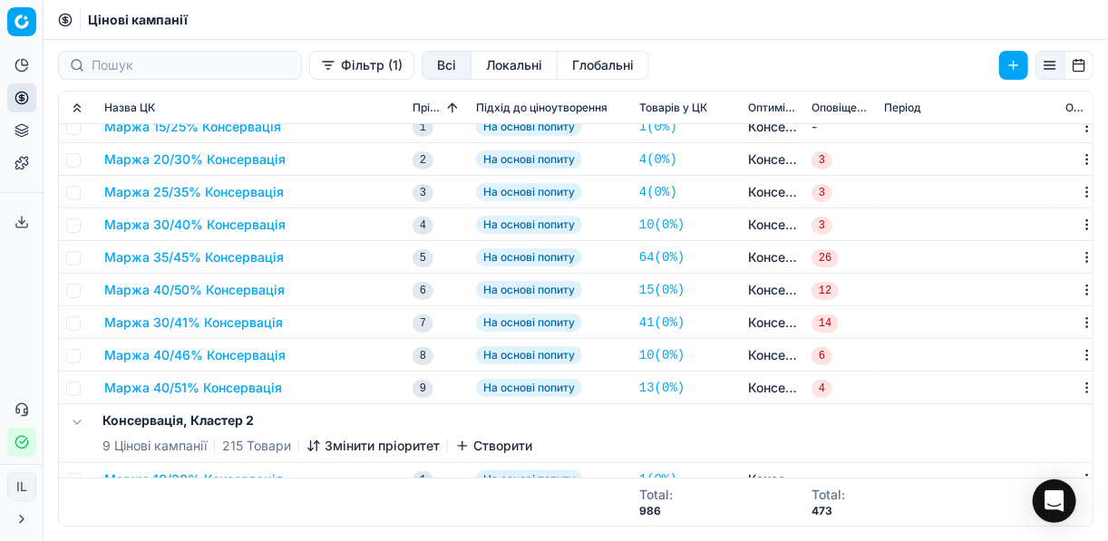
click at [189, 321] on button "Маржа 30/41% Консервація" at bounding box center [193, 323] width 179 height 18
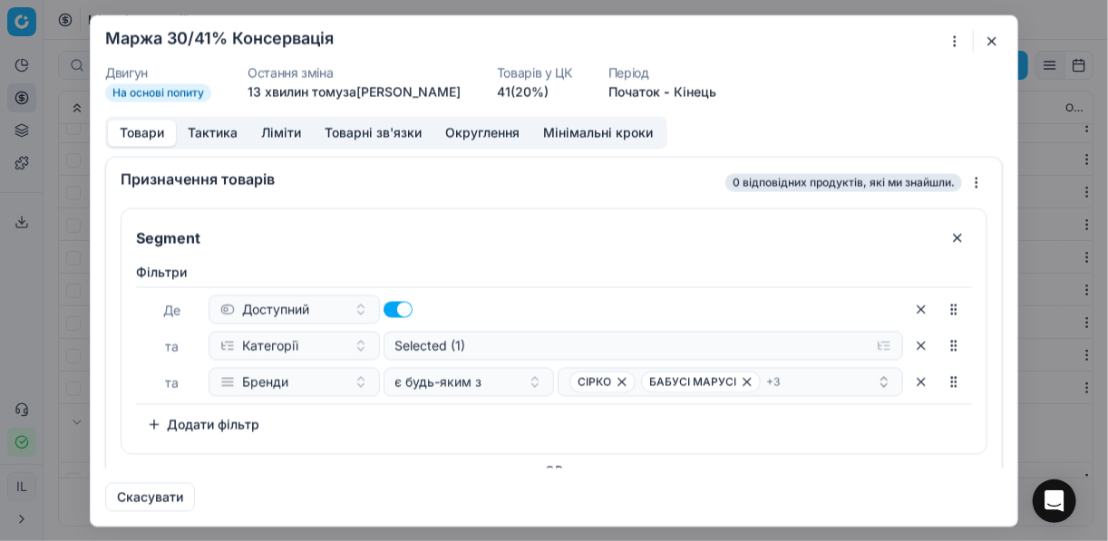
click at [954, 39] on div "Ми зберігаємо налаштування ЦК. Будь ласка, зачекайте, це може зайняти декілька …" at bounding box center [554, 270] width 1108 height 541
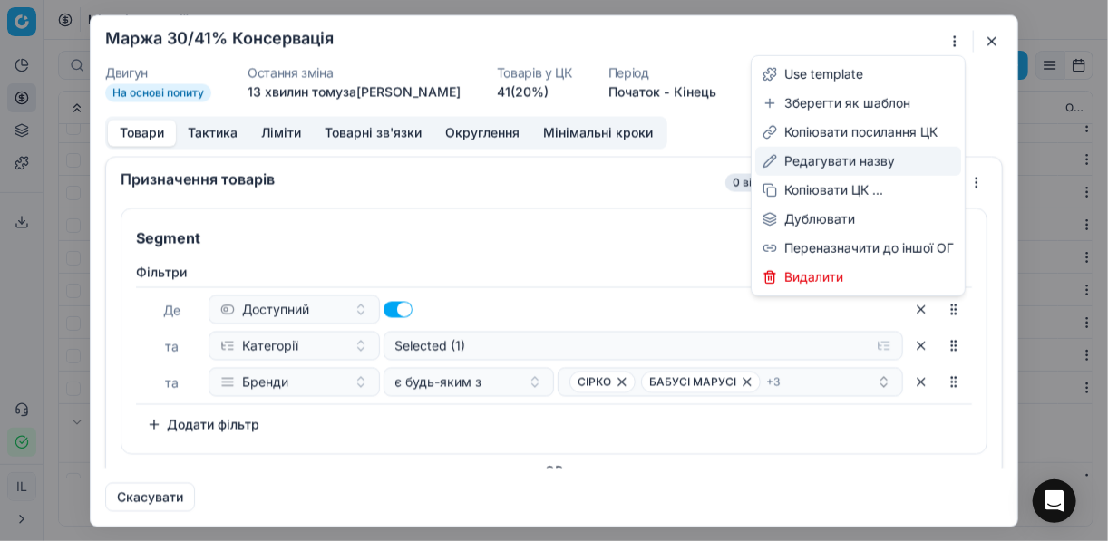
click at [819, 165] on div "Редагувати назву" at bounding box center [858, 161] width 206 height 29
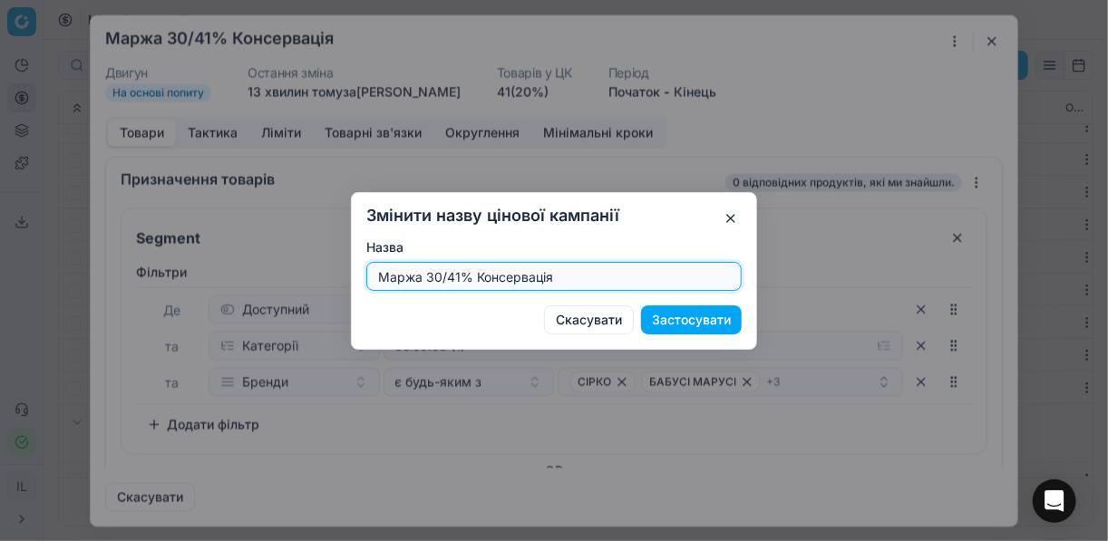
click at [460, 272] on input "Маржа 30/41% Консервація" at bounding box center [553, 276] width 359 height 27
type input "Маржа 45/55% Консервація"
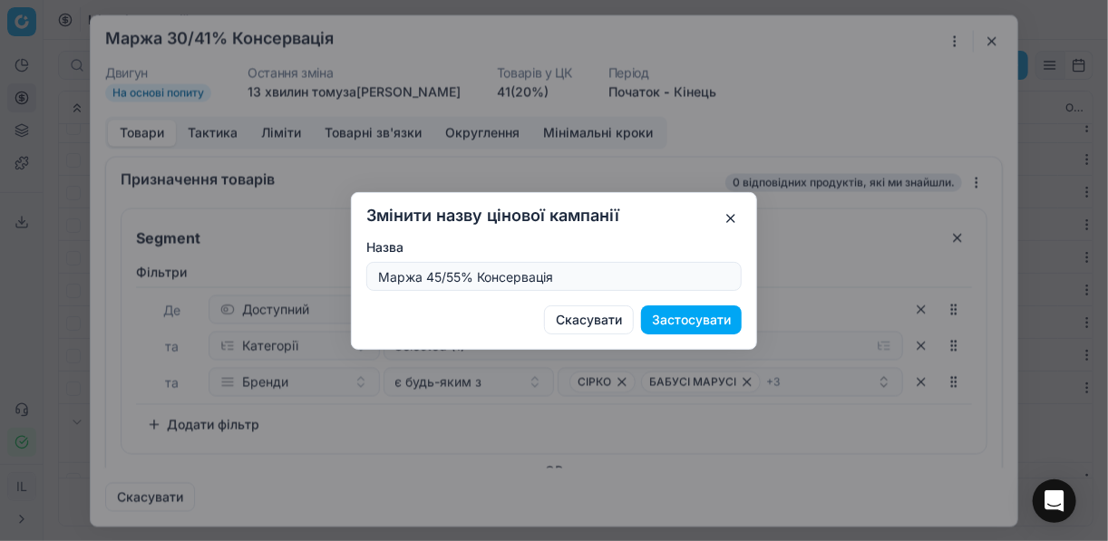
click at [705, 319] on button "Застосувати" at bounding box center [691, 320] width 101 height 29
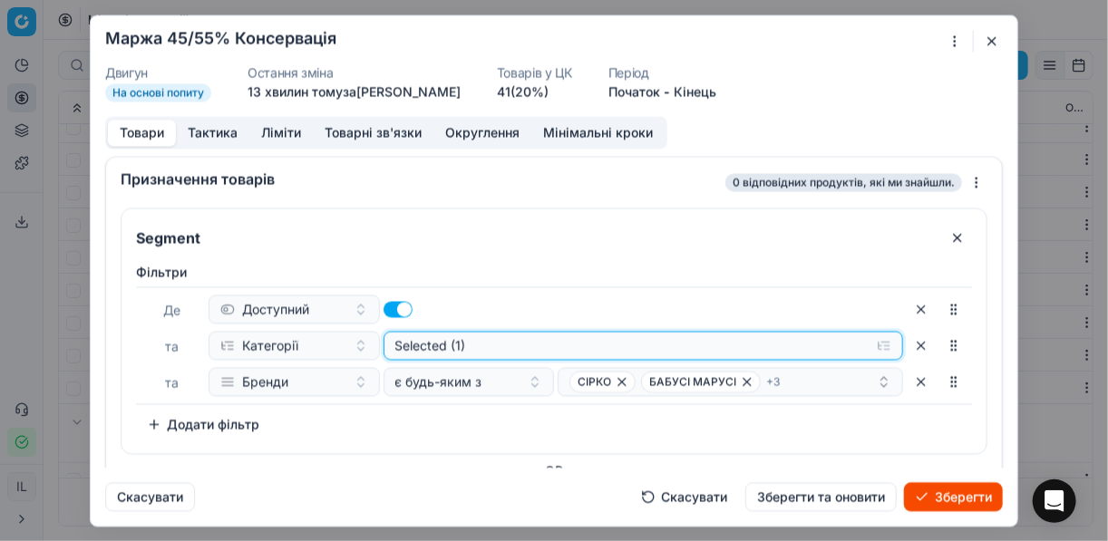
click at [874, 347] on button "Selected (1)" at bounding box center [643, 345] width 520 height 29
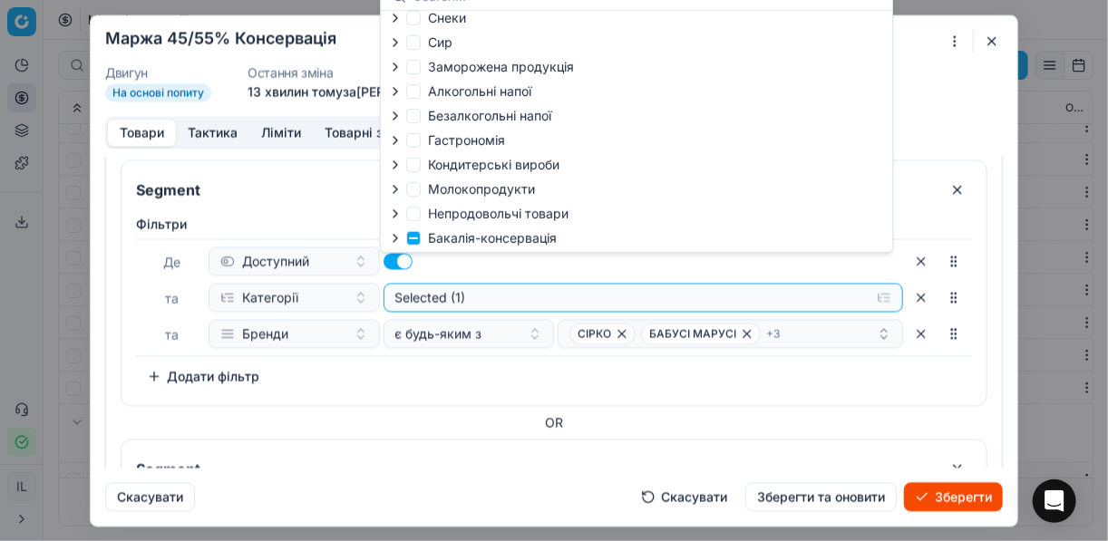
scroll to position [73, 0]
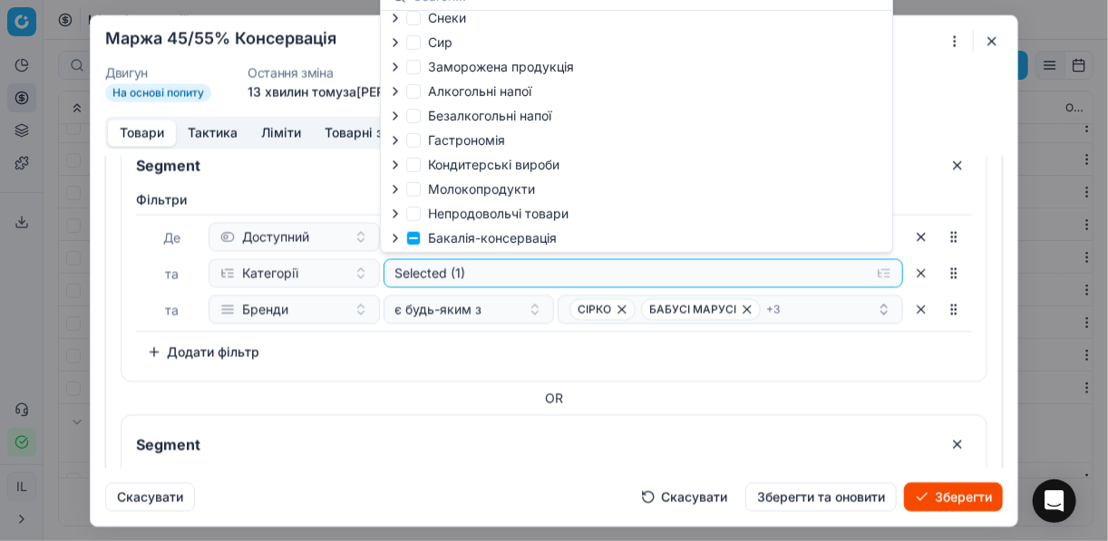
click at [393, 239] on icon "button" at bounding box center [395, 238] width 15 height 15
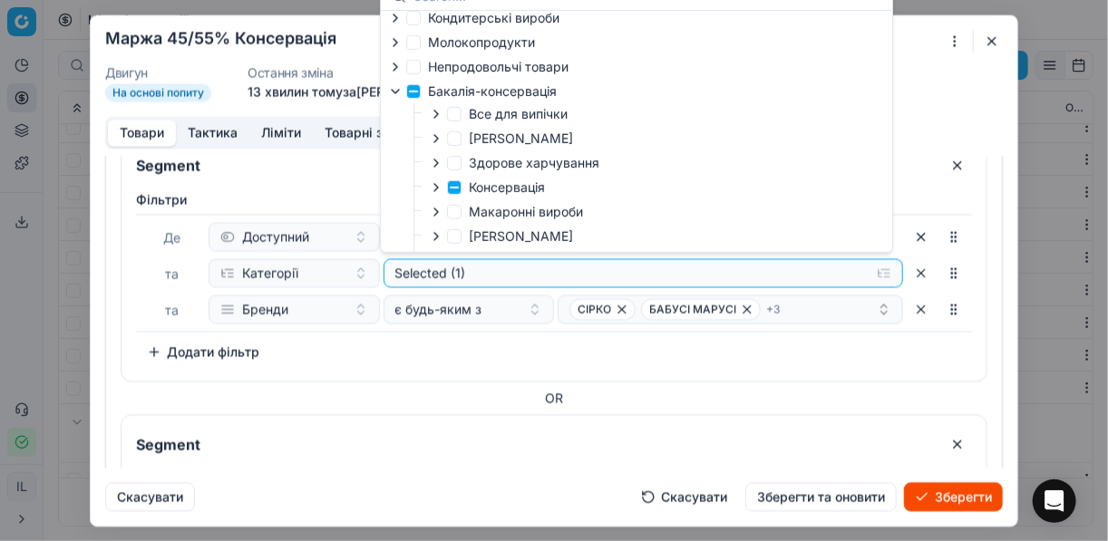
click at [435, 194] on icon "button" at bounding box center [436, 187] width 15 height 15
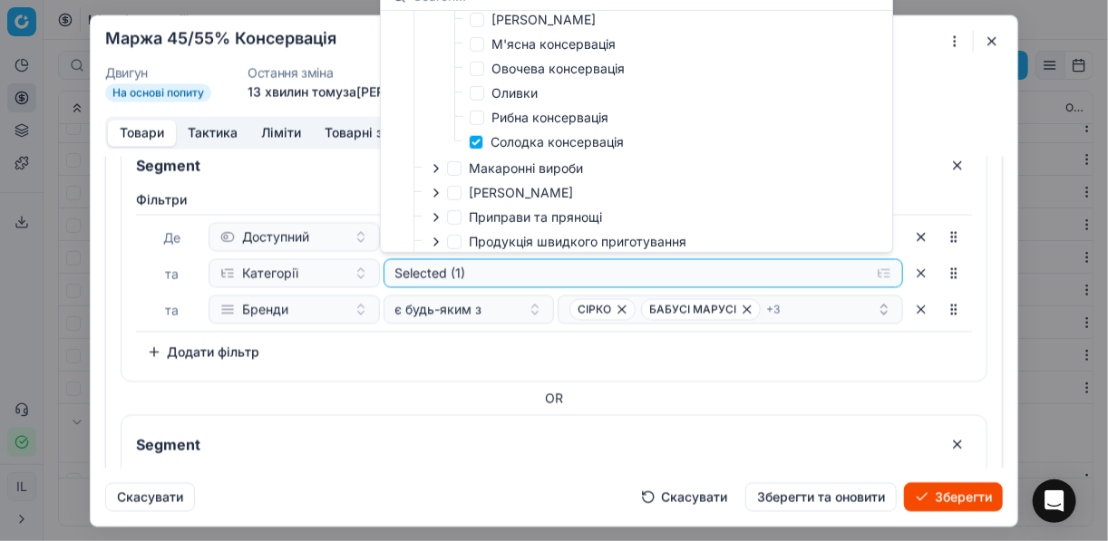
scroll to position [424, 0]
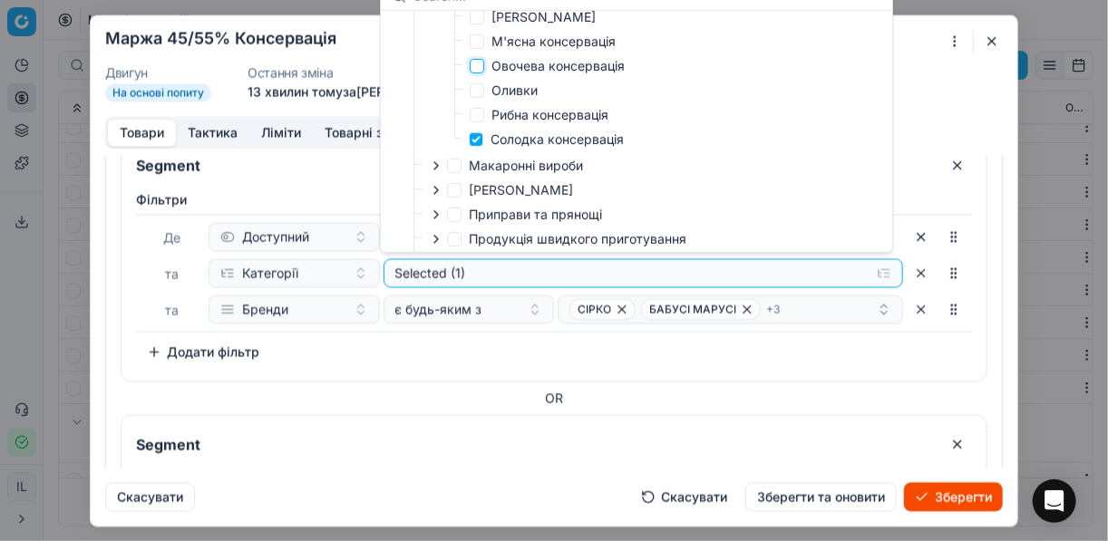
click at [481, 67] on input "Овочева консервація" at bounding box center [477, 66] width 15 height 15
checkbox input "true"
click at [480, 145] on input "Солодка консервація" at bounding box center [476, 139] width 15 height 15
checkbox input "false"
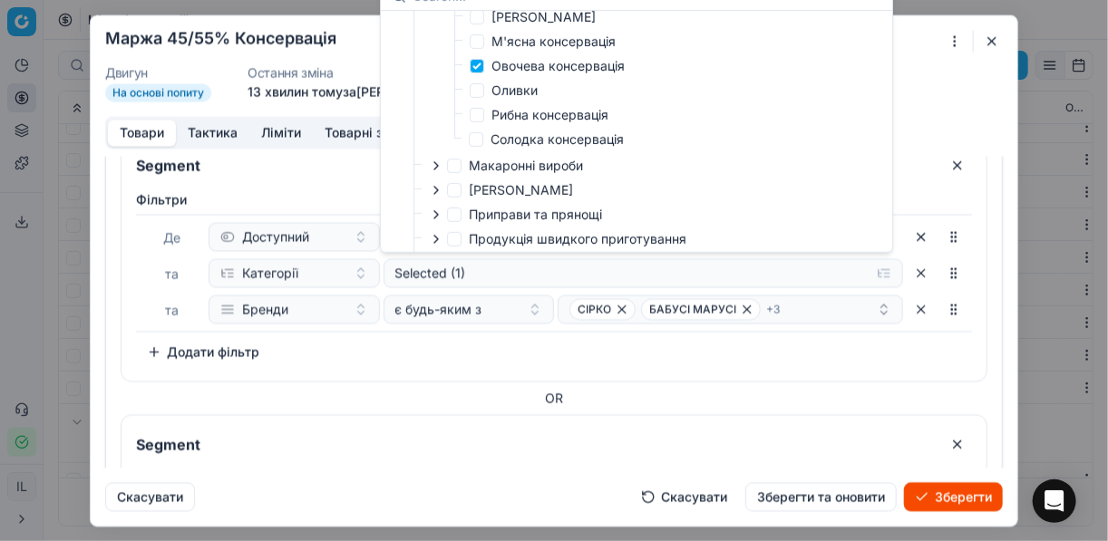
click at [724, 366] on div "[PERSON_NAME] та Категорії Selected (1) та Бренди є будь-яким з СІРКО БАБУСІ МА…" at bounding box center [553, 282] width 865 height 198
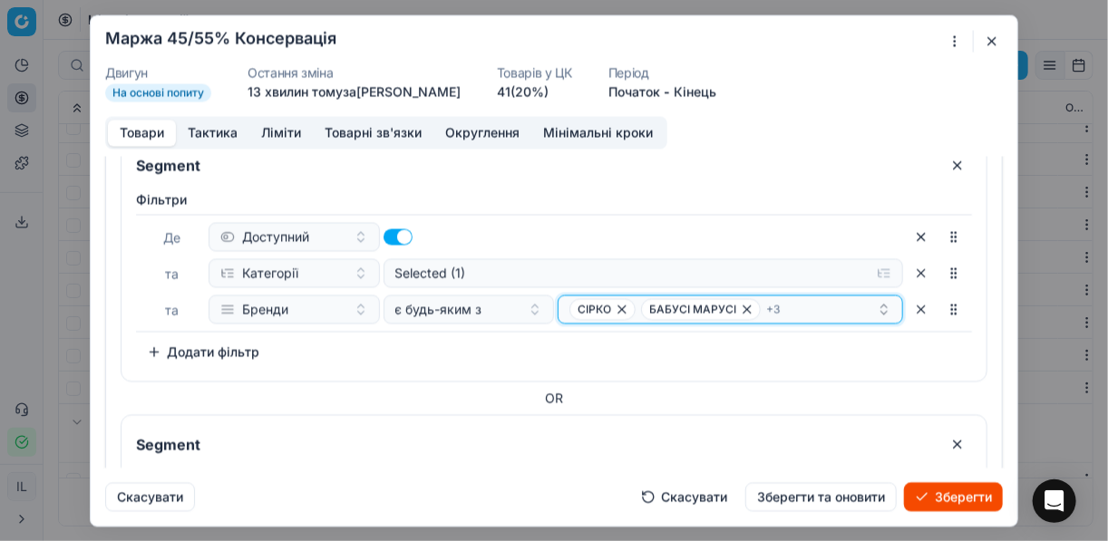
click at [619, 311] on icon "button" at bounding box center [621, 309] width 7 height 7
click at [618, 311] on span "БАБУСІ МАРУСІ" at bounding box center [620, 309] width 87 height 15
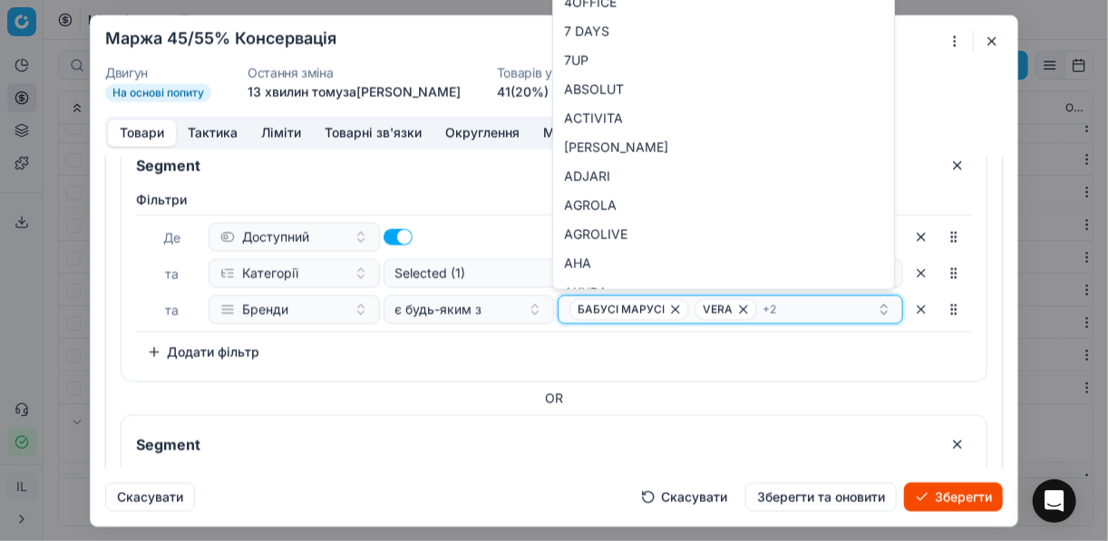
click at [668, 308] on icon "button" at bounding box center [675, 309] width 15 height 15
click at [603, 308] on span "VERA" at bounding box center [600, 309] width 63 height 22
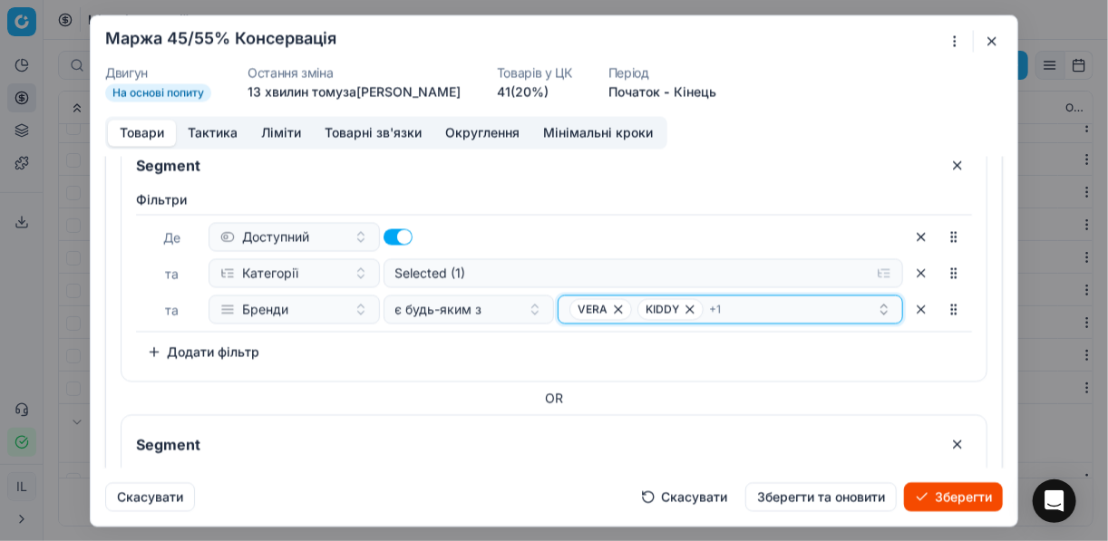
click at [611, 308] on icon "button" at bounding box center [618, 309] width 15 height 15
click at [606, 308] on span "KIDDY" at bounding box center [602, 309] width 66 height 22
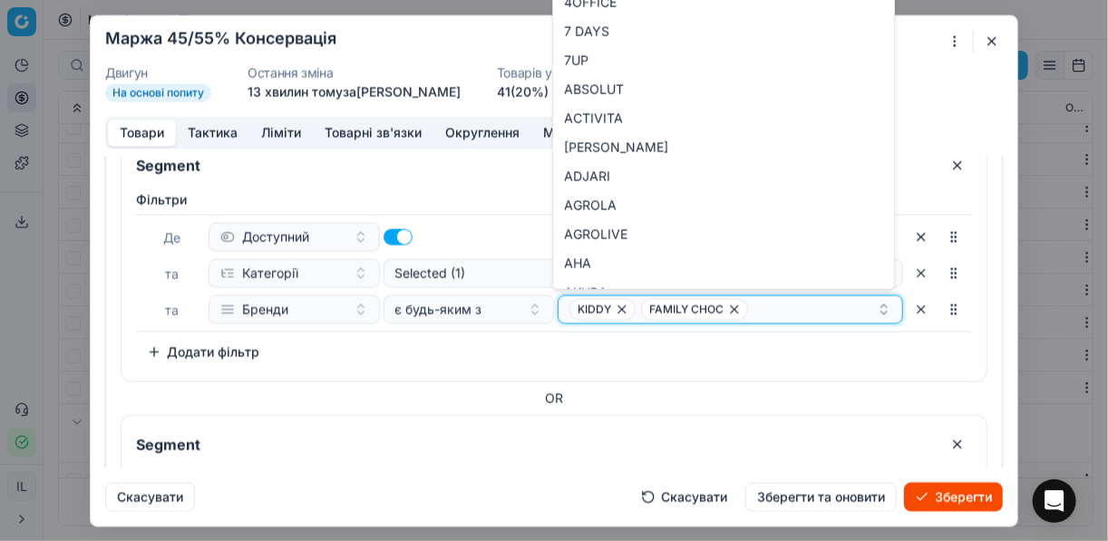
click at [618, 309] on icon "button" at bounding box center [621, 309] width 7 height 7
click at [655, 311] on icon "button" at bounding box center [662, 309] width 15 height 15
click at [645, 309] on button "Select a value" at bounding box center [730, 309] width 345 height 29
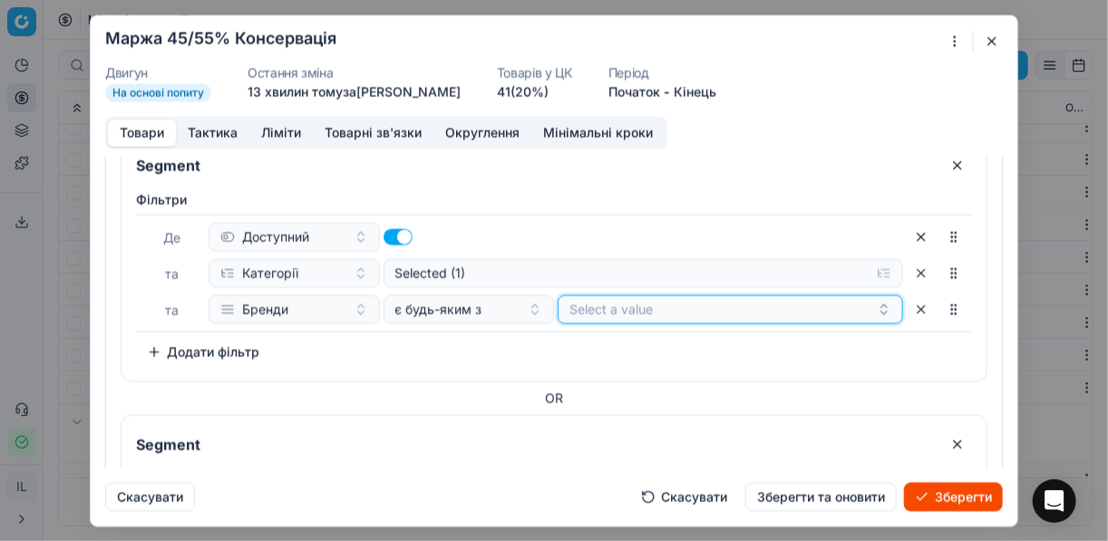
click at [645, 309] on button "Select a value" at bounding box center [730, 309] width 345 height 29
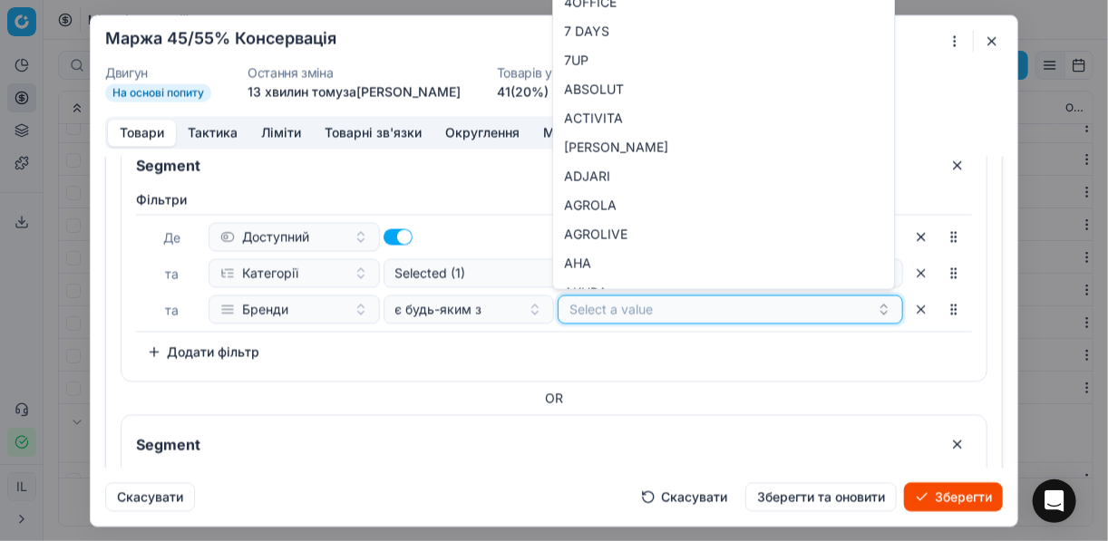
click at [645, 309] on button "Select a value" at bounding box center [730, 309] width 345 height 29
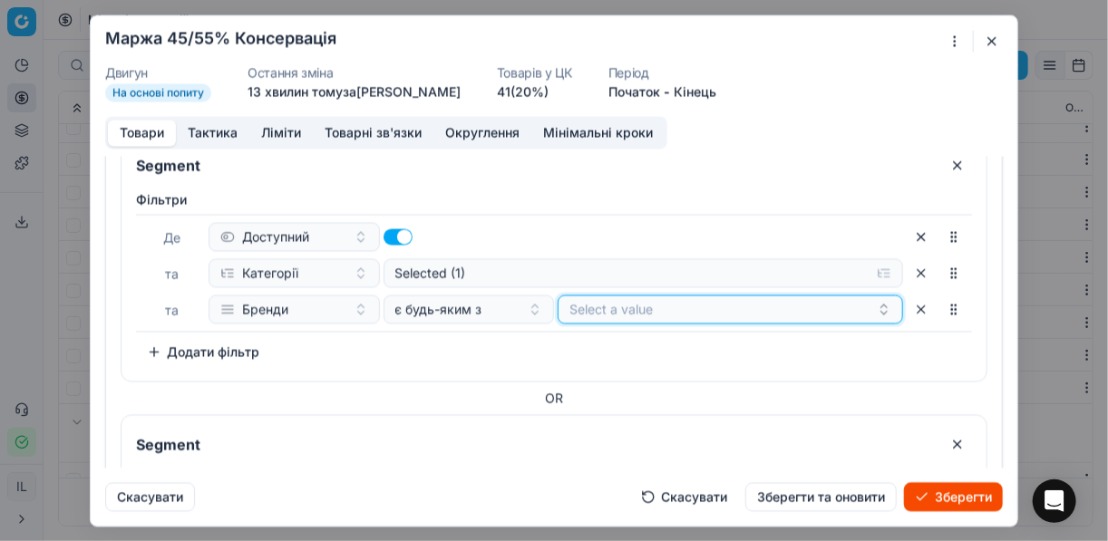
click at [654, 306] on button "Select a value" at bounding box center [730, 309] width 345 height 29
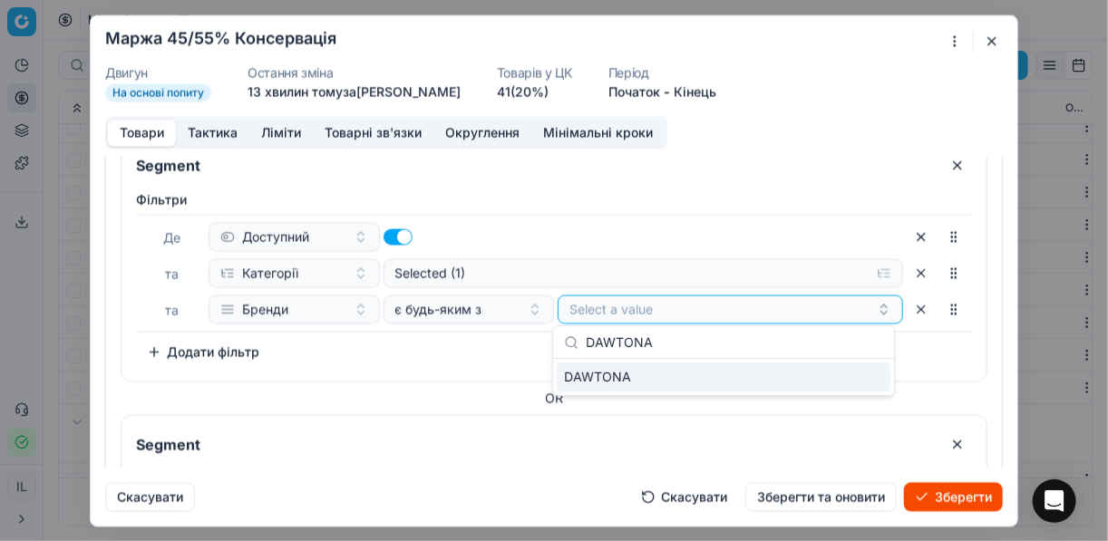
type input "DAWTONА"
click at [861, 363] on div "DAWTONА" at bounding box center [724, 377] width 334 height 29
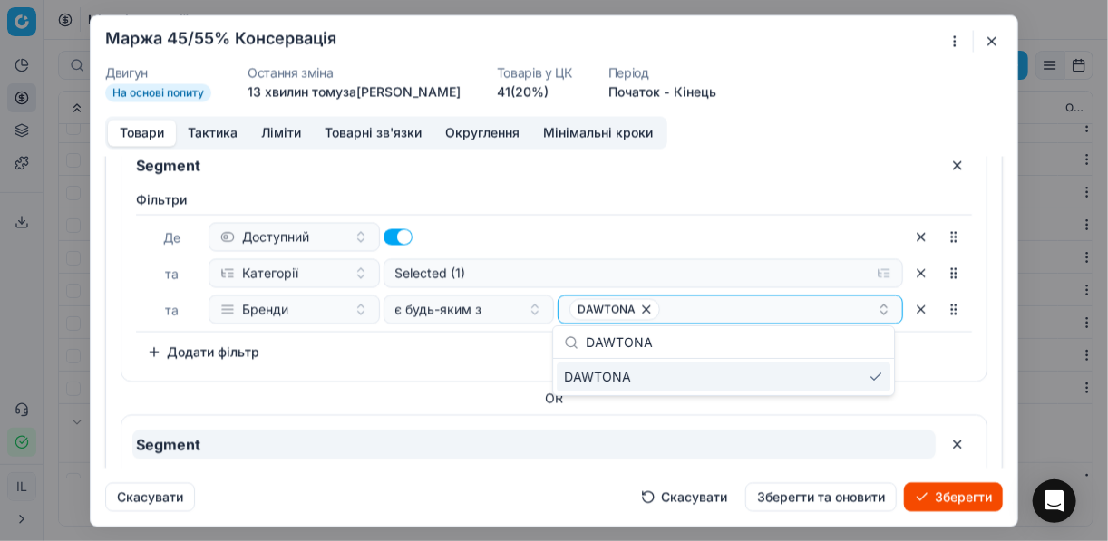
click at [318, 430] on input "Segment" at bounding box center [533, 444] width 803 height 29
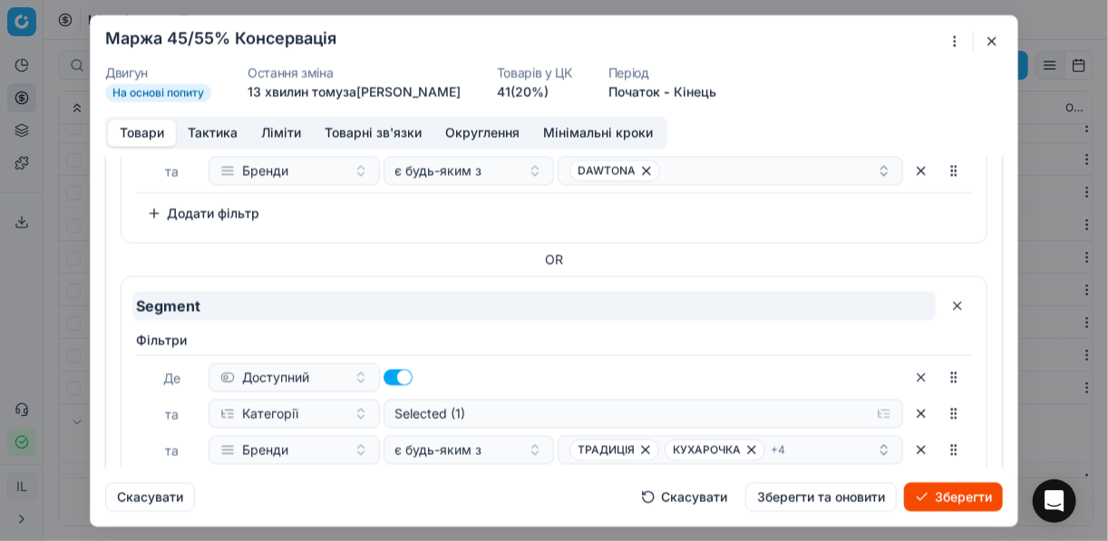
scroll to position [290, 0]
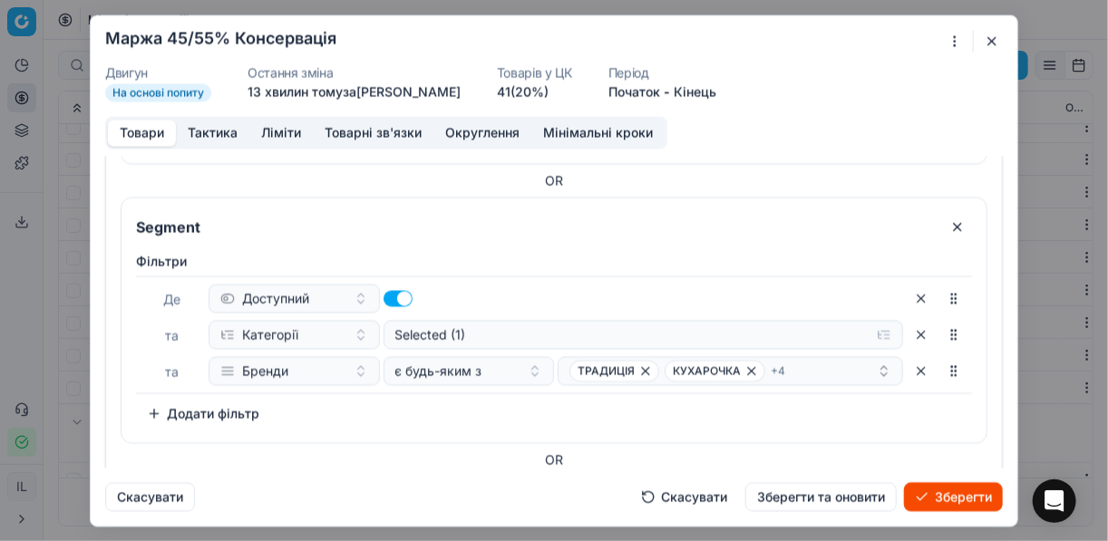
click at [943, 225] on button "button" at bounding box center [957, 226] width 29 height 29
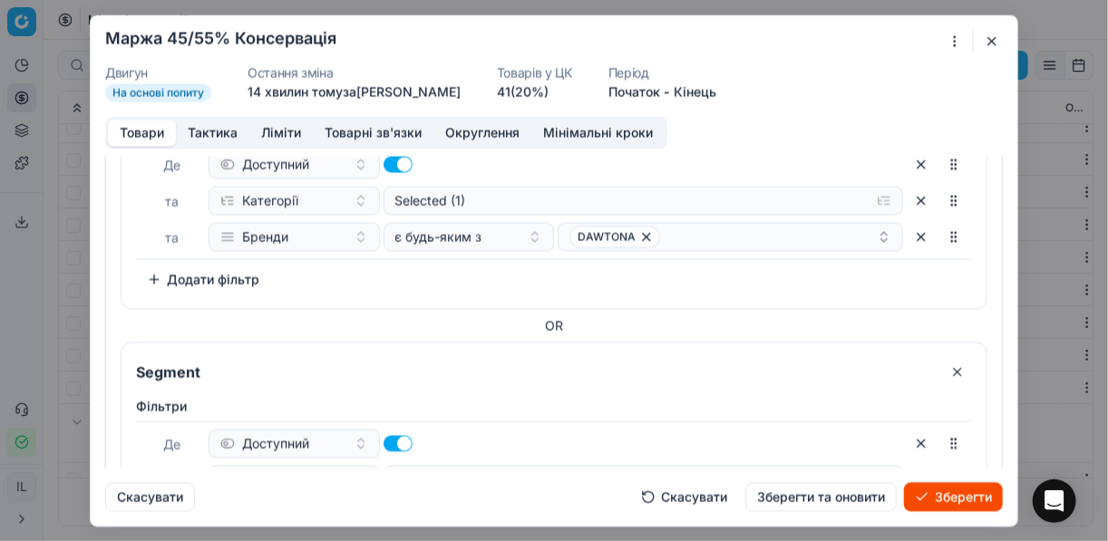
click at [947, 368] on button "button" at bounding box center [957, 371] width 29 height 29
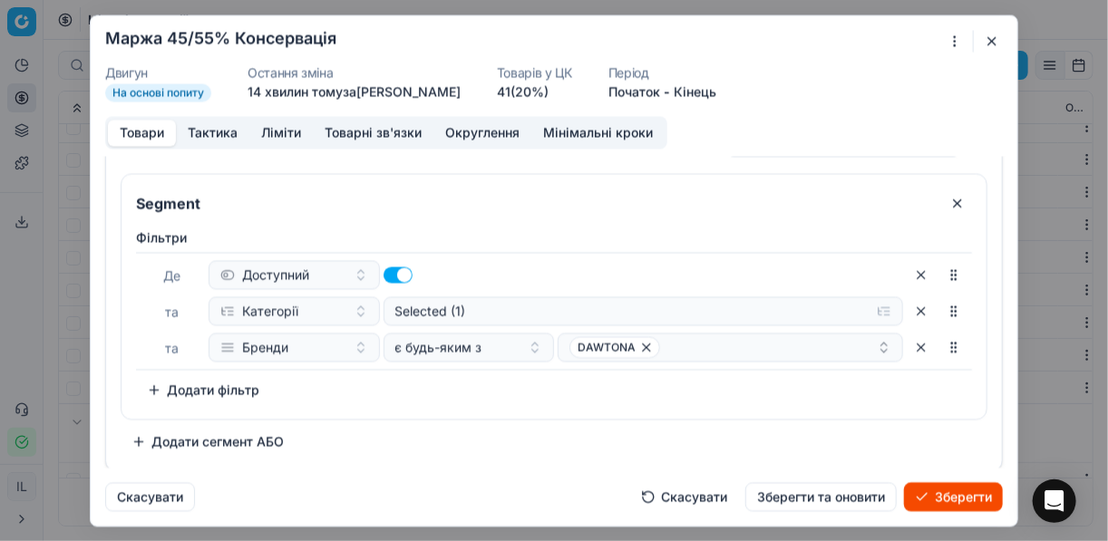
click at [946, 494] on button "Зберегти" at bounding box center [953, 496] width 99 height 29
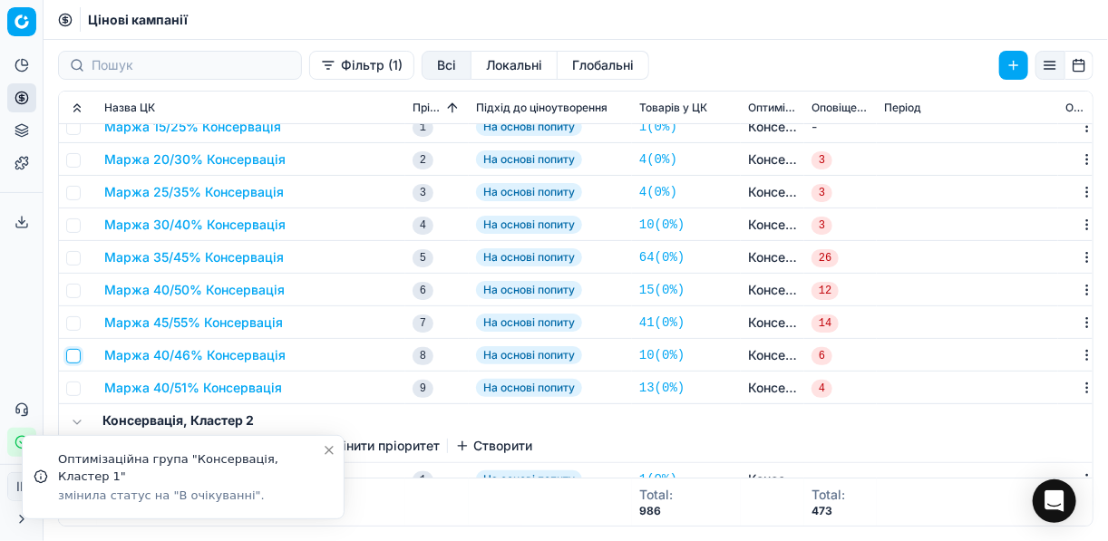
click at [74, 360] on input "checkbox" at bounding box center [73, 356] width 15 height 15
checkbox input "true"
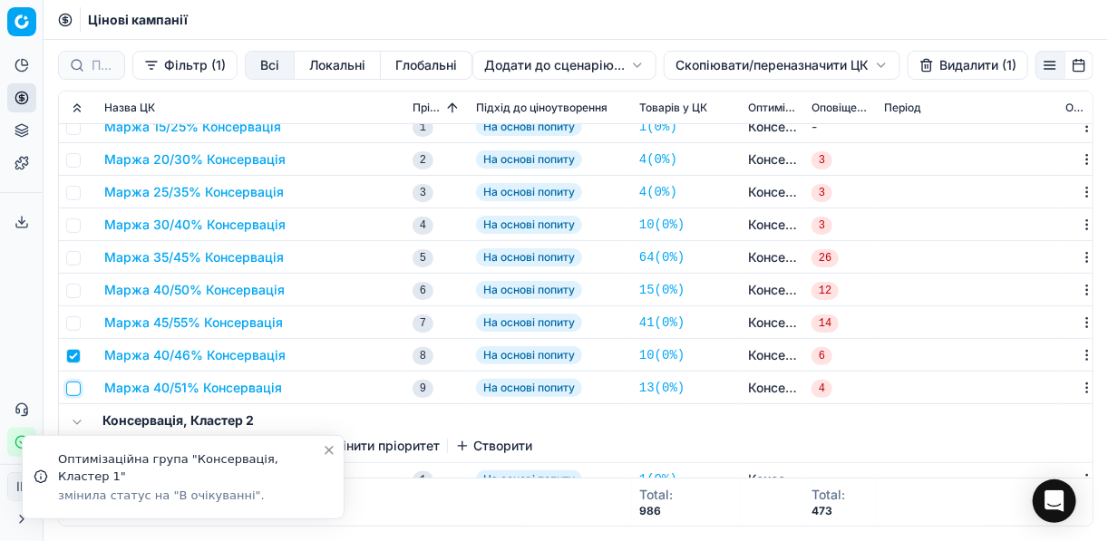
click at [77, 394] on input "checkbox" at bounding box center [73, 389] width 15 height 15
checkbox input "true"
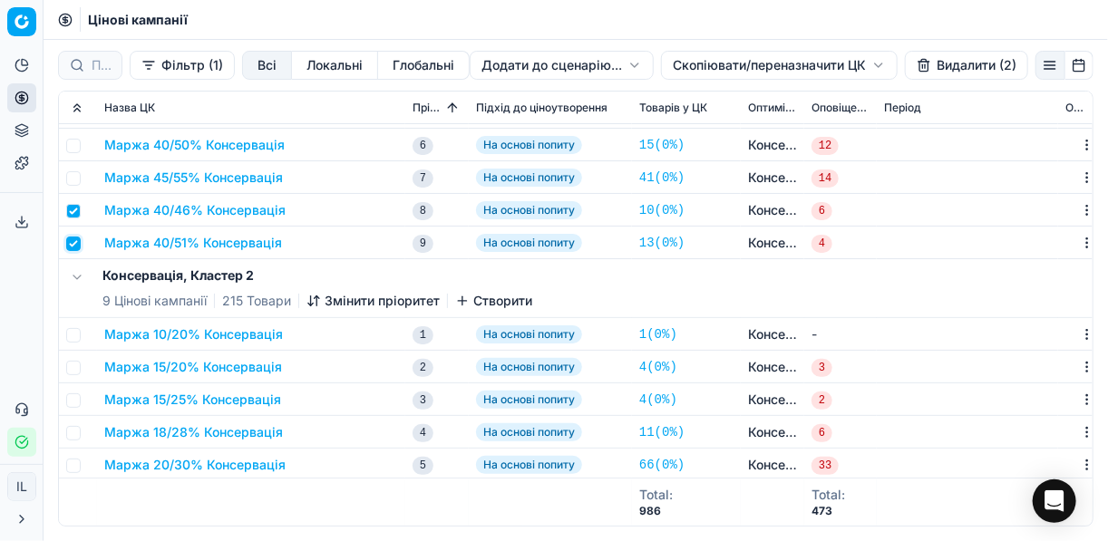
scroll to position [73, 0]
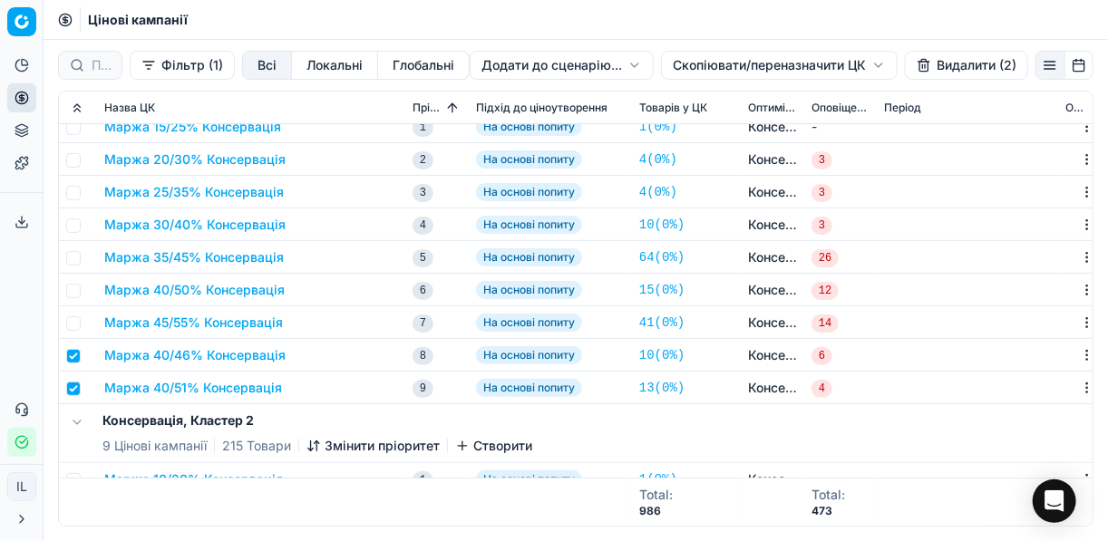
click at [930, 71] on button "Видалити (2)" at bounding box center [966, 65] width 123 height 29
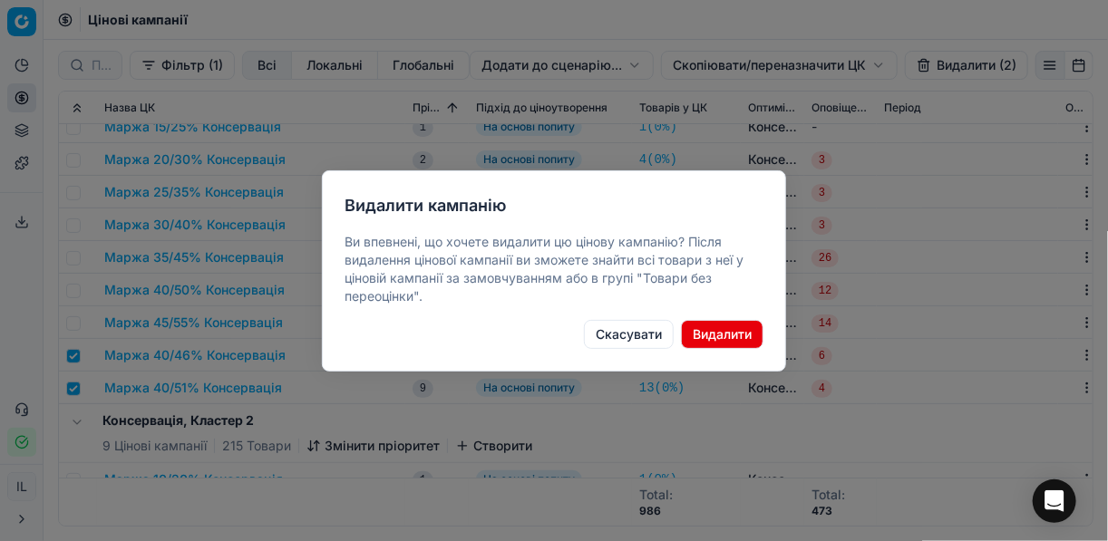
click at [720, 343] on button "Видалити" at bounding box center [722, 334] width 82 height 29
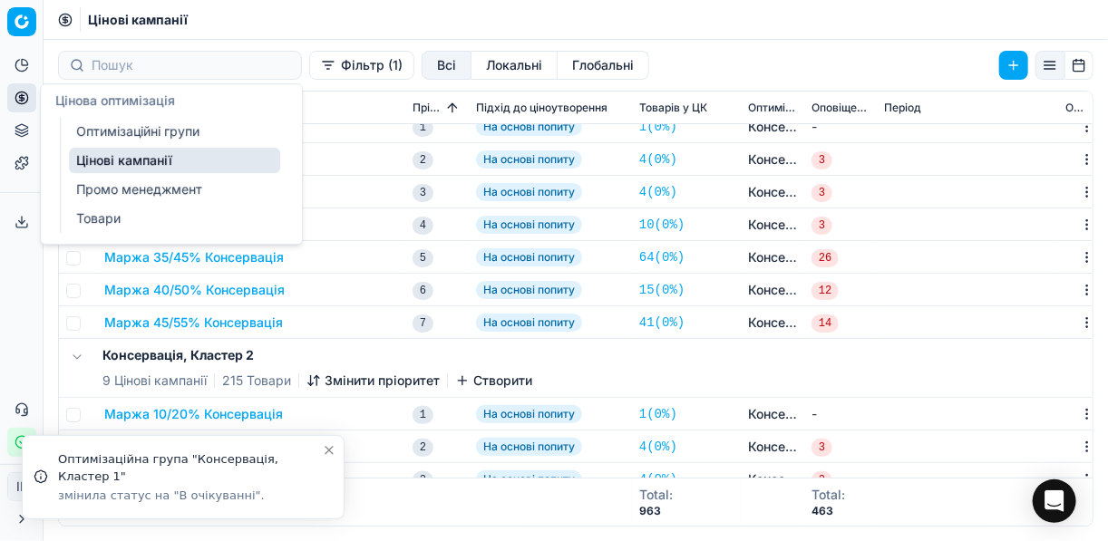
click at [103, 130] on link "Оптимізаційні групи" at bounding box center [174, 131] width 211 height 25
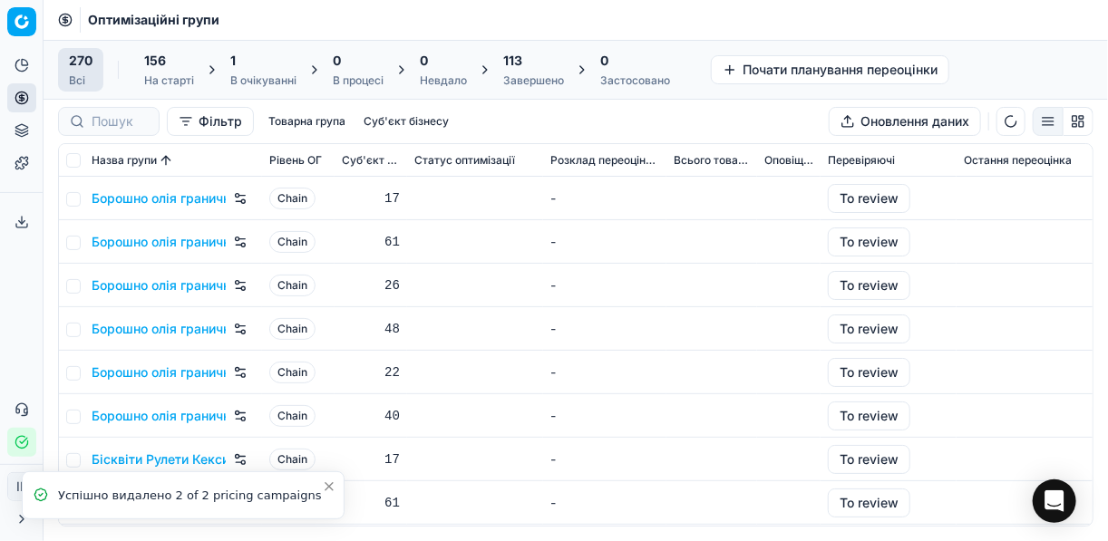
click at [249, 62] on div "1" at bounding box center [263, 61] width 66 height 18
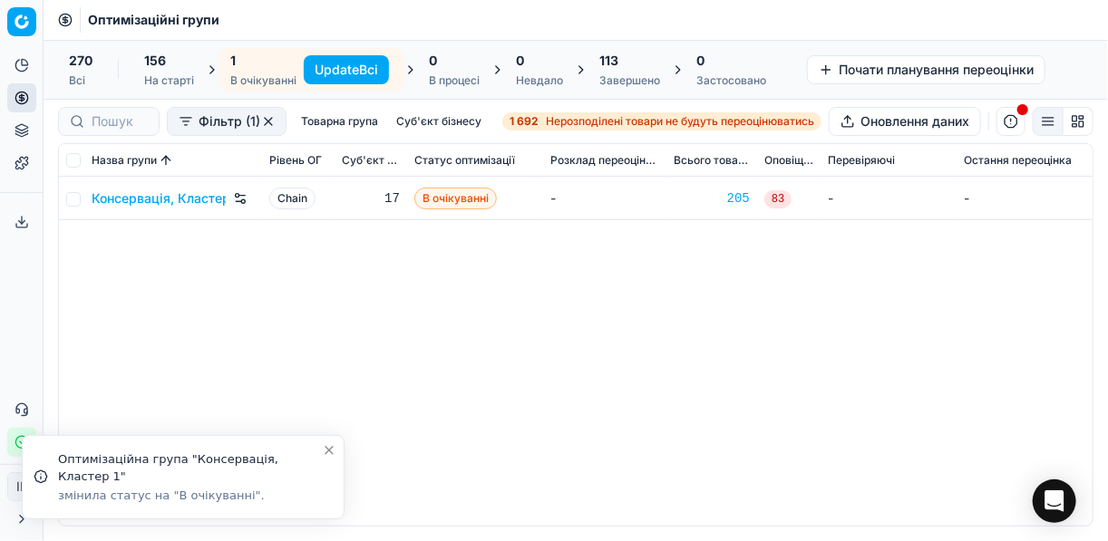
click at [341, 70] on button "Update Всі" at bounding box center [346, 69] width 85 height 29
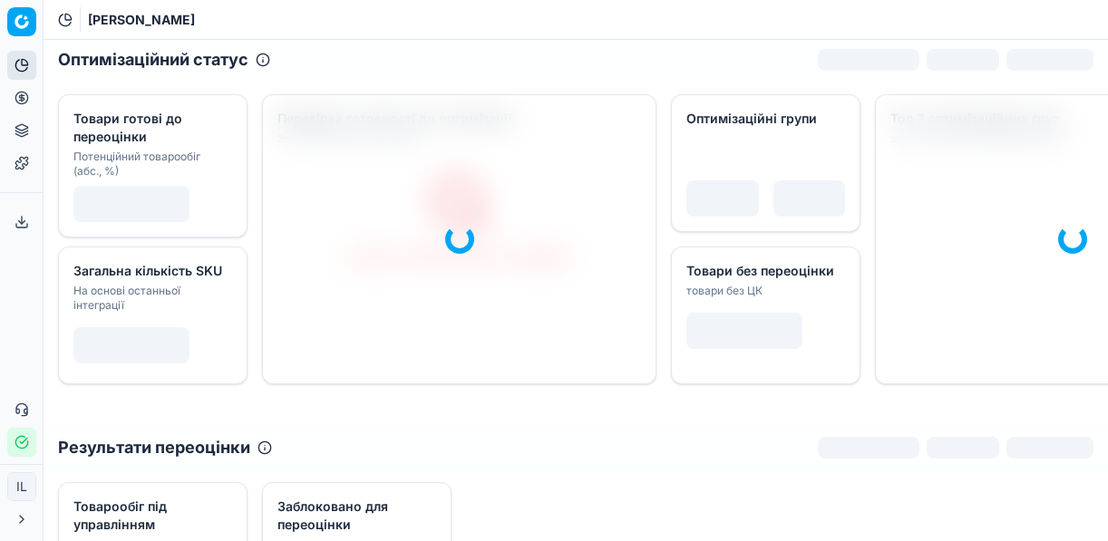
click at [19, 96] on icon at bounding box center [21, 97] width 5 height 5
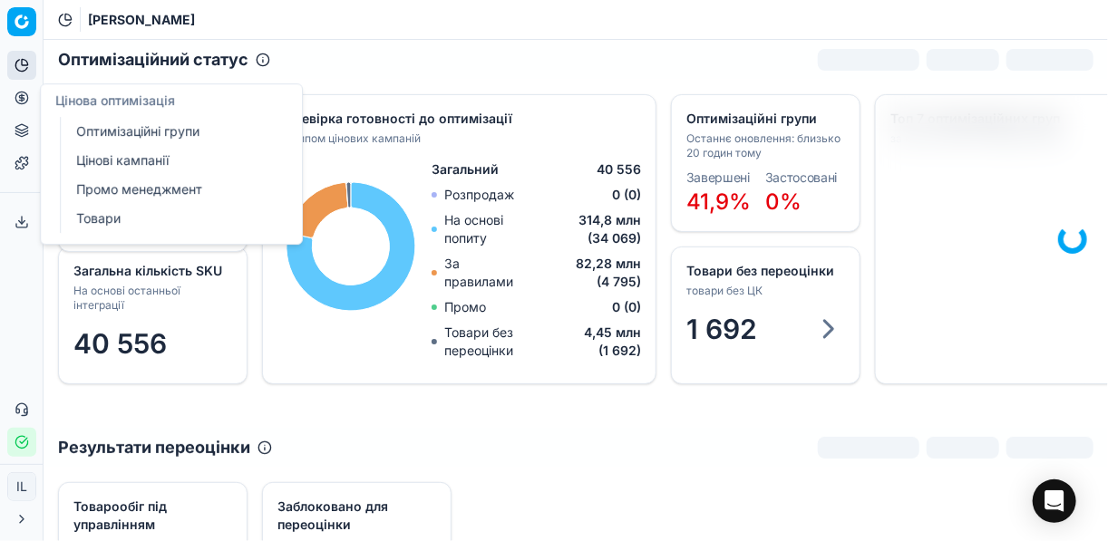
click at [129, 131] on link "Оптимізаційні групи" at bounding box center [174, 131] width 211 height 25
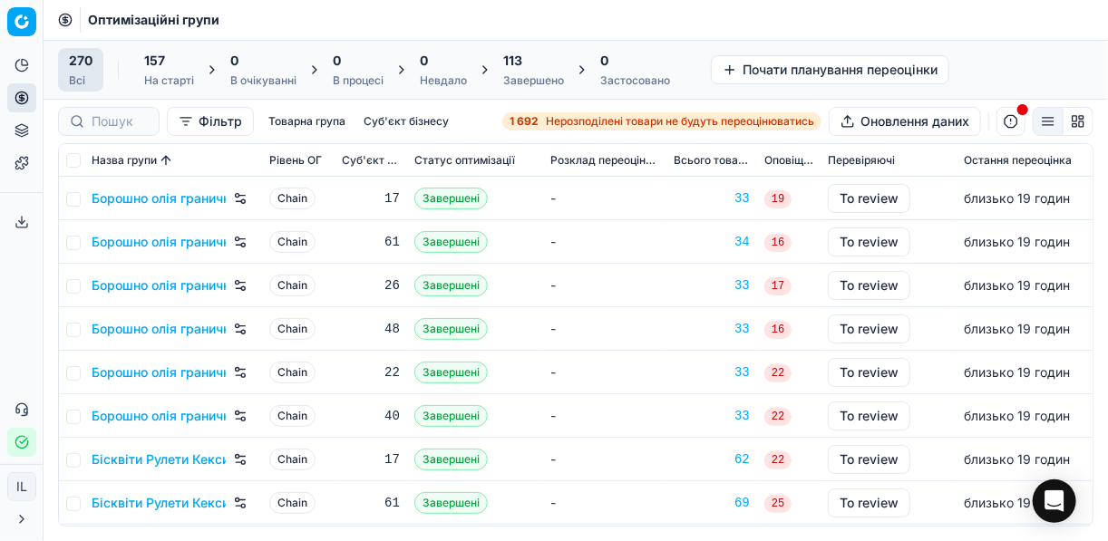
click at [557, 117] on span "Нерозподілені товари не будуть переоцінюватись" at bounding box center [680, 121] width 268 height 15
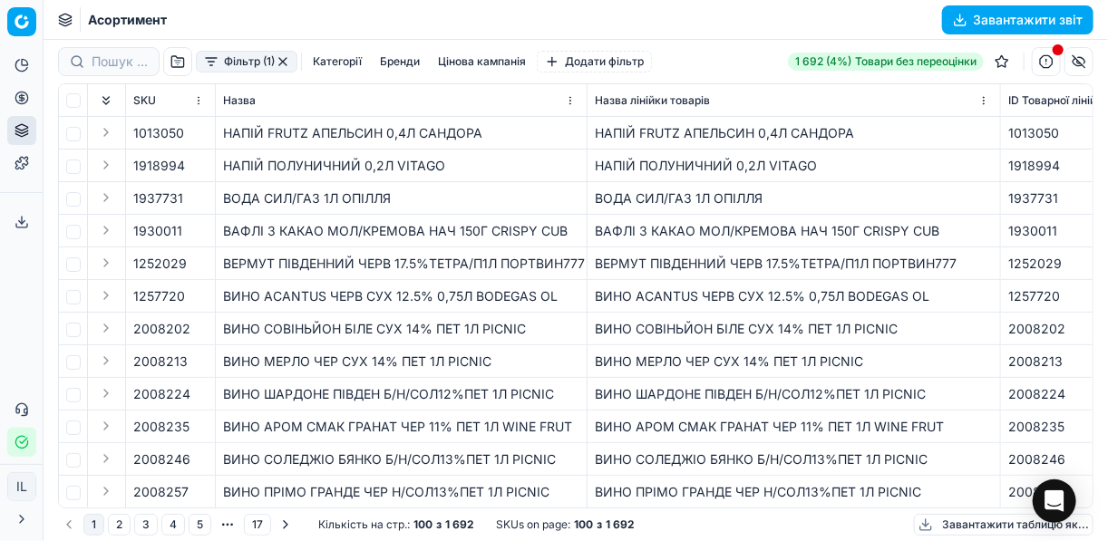
click at [209, 70] on button "Фільтр (1)" at bounding box center [247, 62] width 102 height 22
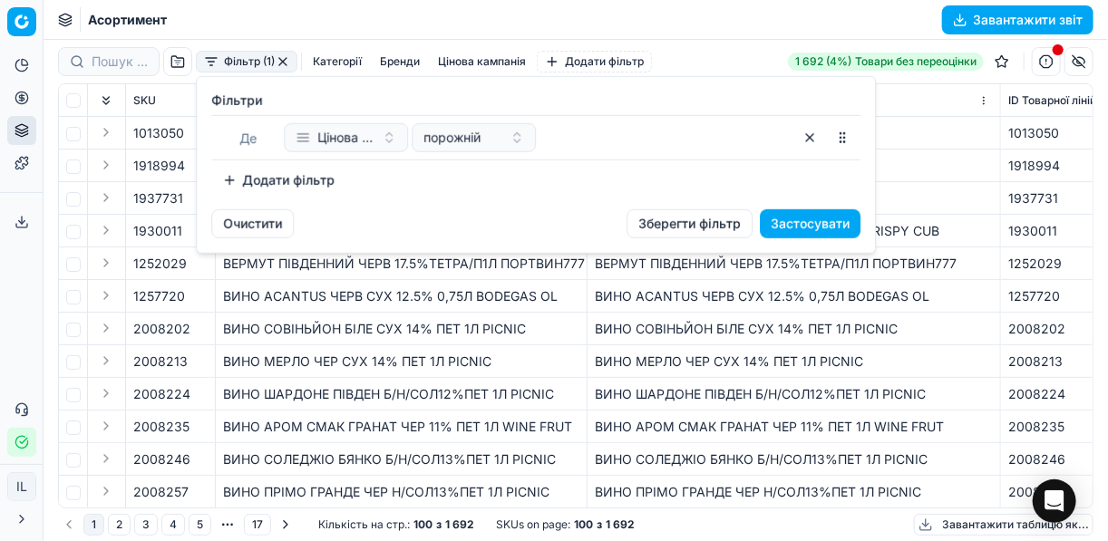
click at [218, 184] on button "Додати фільтр" at bounding box center [278, 180] width 134 height 29
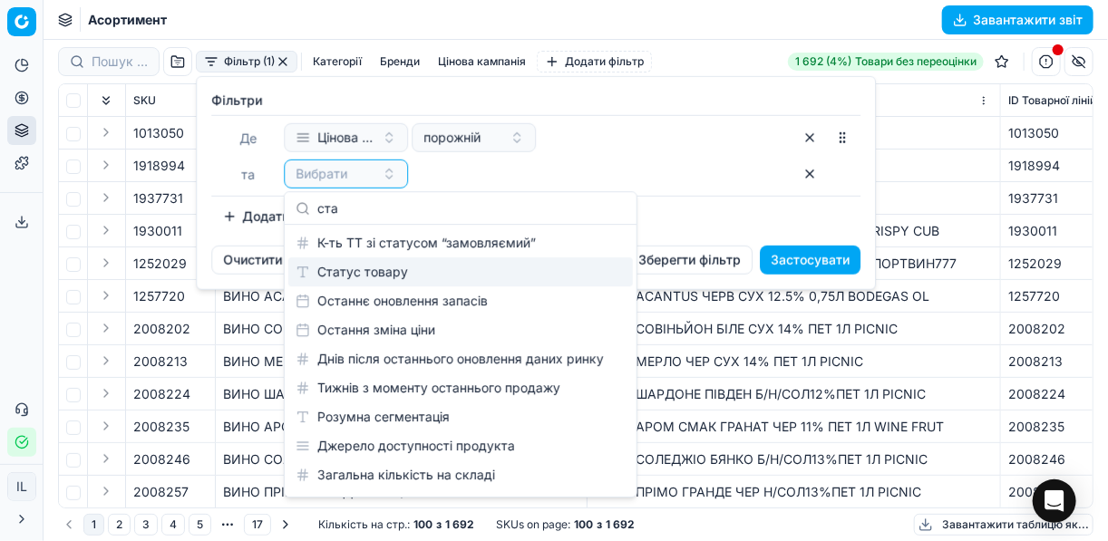
type input "ста"
click at [351, 265] on div "Статус товару" at bounding box center [460, 271] width 345 height 29
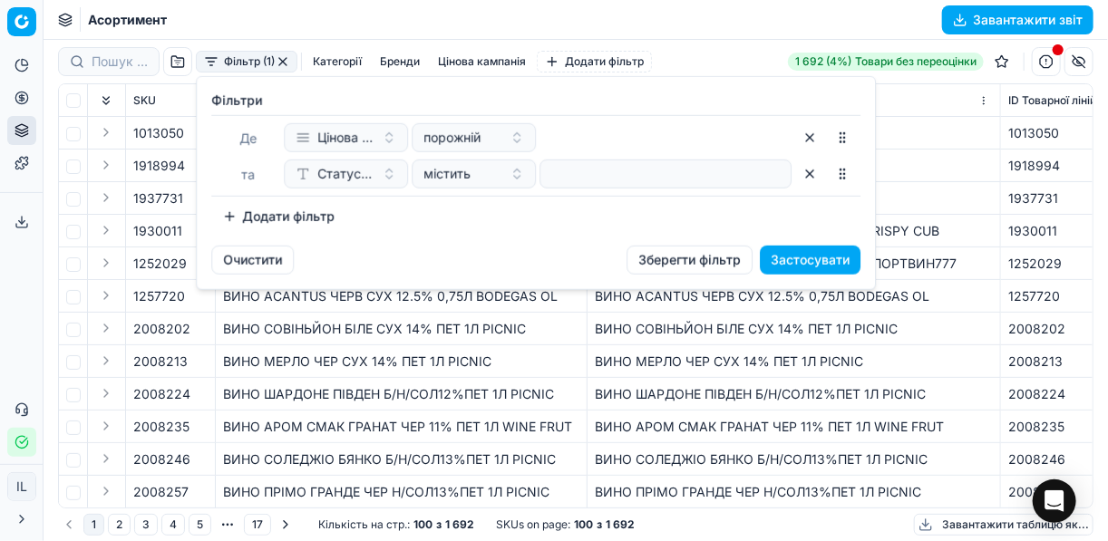
click at [227, 219] on button "Додати фільтр" at bounding box center [278, 216] width 134 height 29
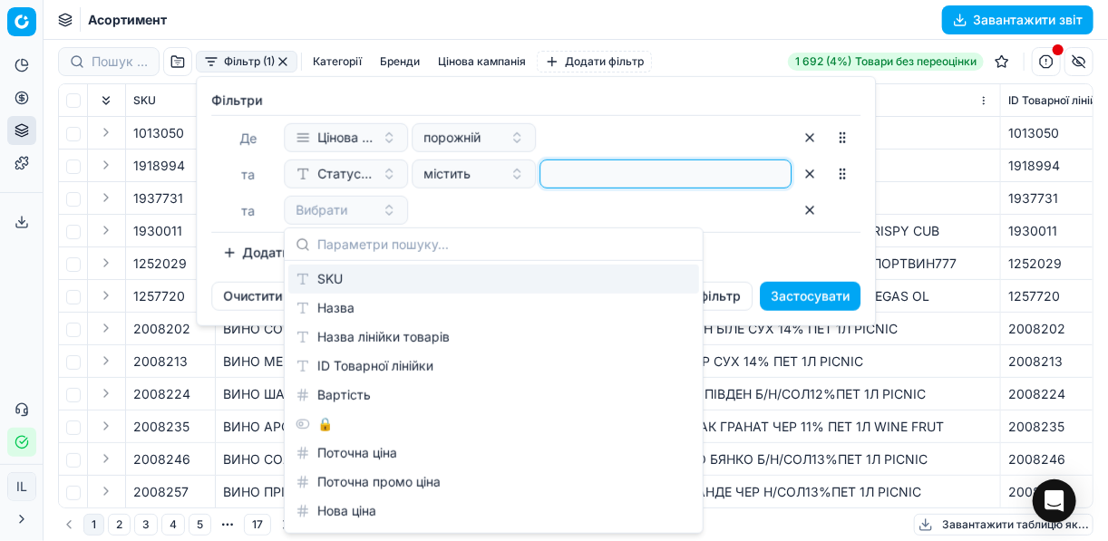
click at [621, 185] on input at bounding box center [666, 173] width 236 height 27
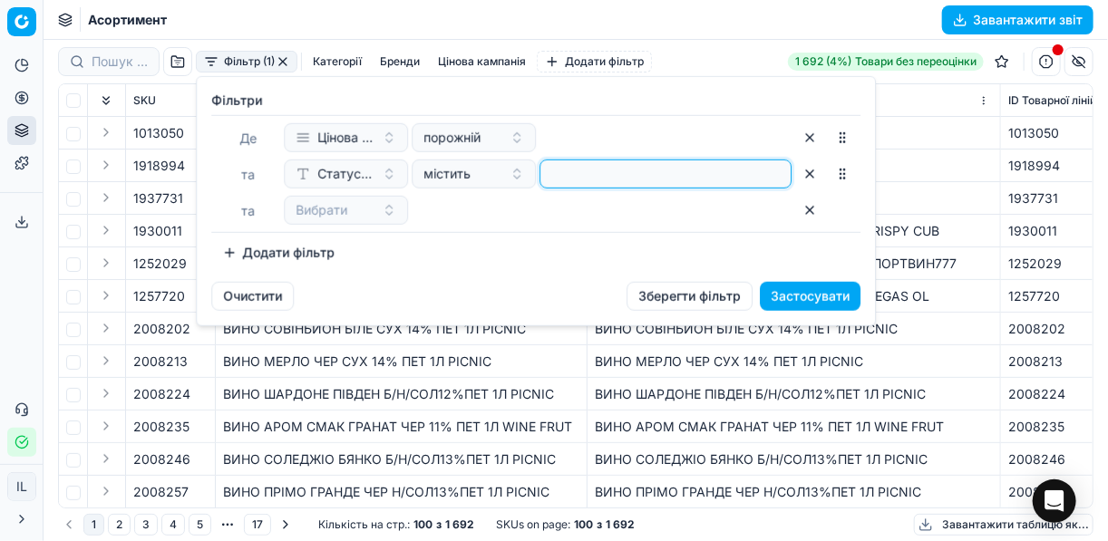
click at [602, 174] on input at bounding box center [666, 173] width 236 height 27
type input "1"
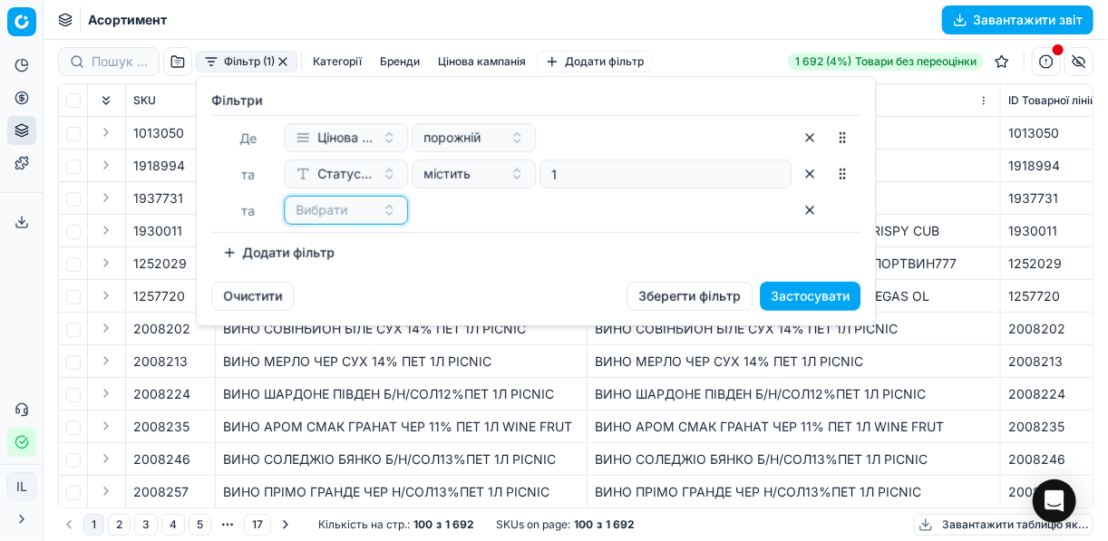
click at [399, 204] on button "Вибрати" at bounding box center [346, 210] width 124 height 29
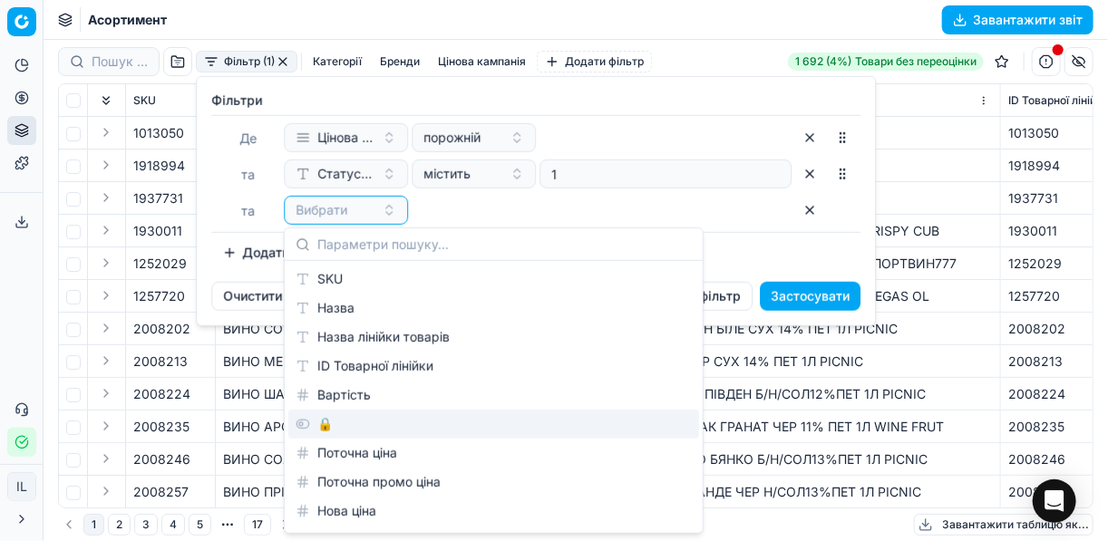
click at [331, 428] on div "🔒" at bounding box center [493, 424] width 411 height 29
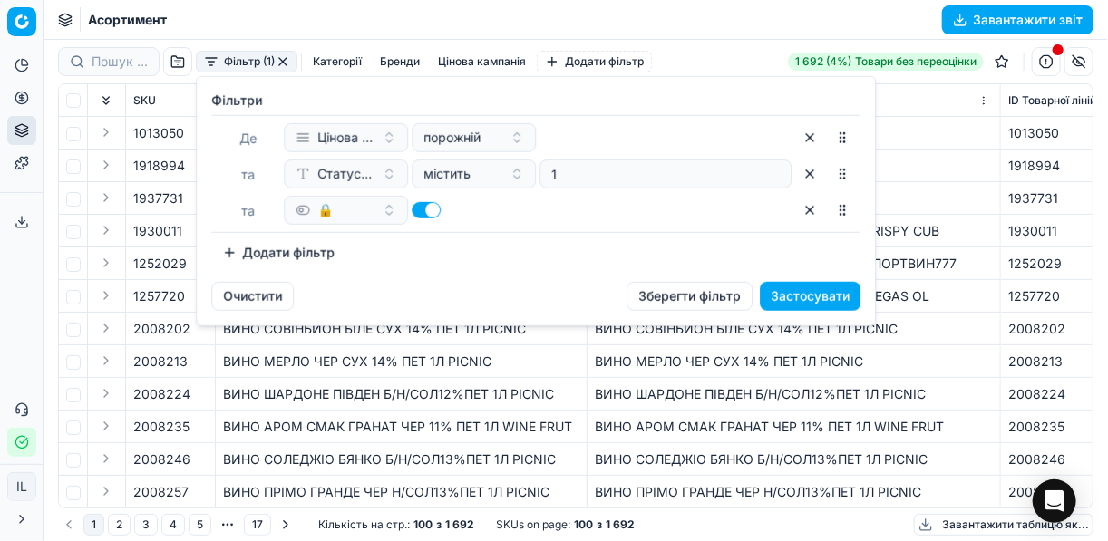
click at [414, 209] on button "button" at bounding box center [426, 210] width 29 height 16
checkbox input "false"
click at [245, 257] on button "Додати фільтр" at bounding box center [278, 252] width 134 height 29
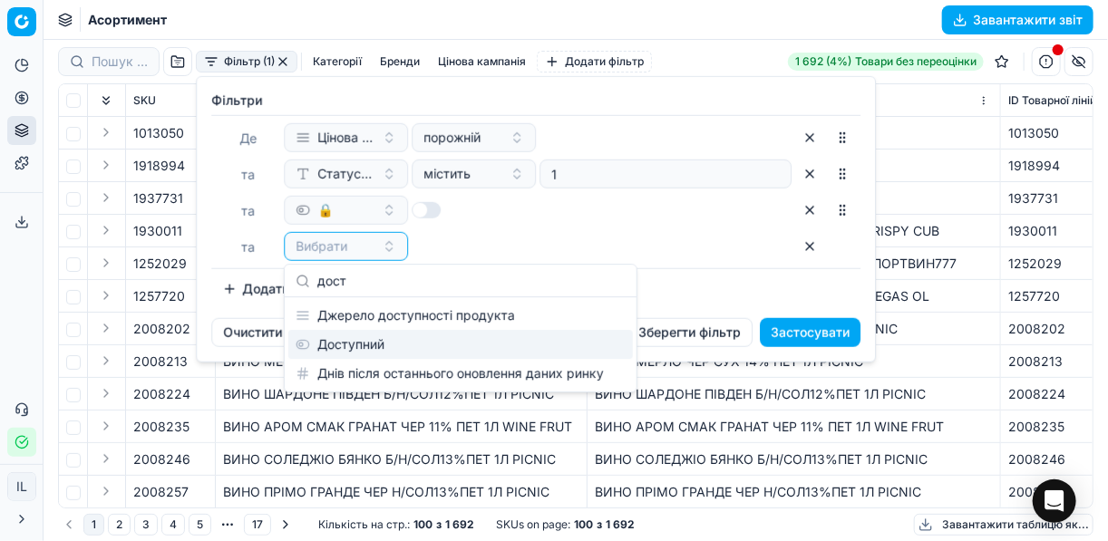
type input "дост"
click at [361, 334] on div "Доступний" at bounding box center [460, 344] width 345 height 29
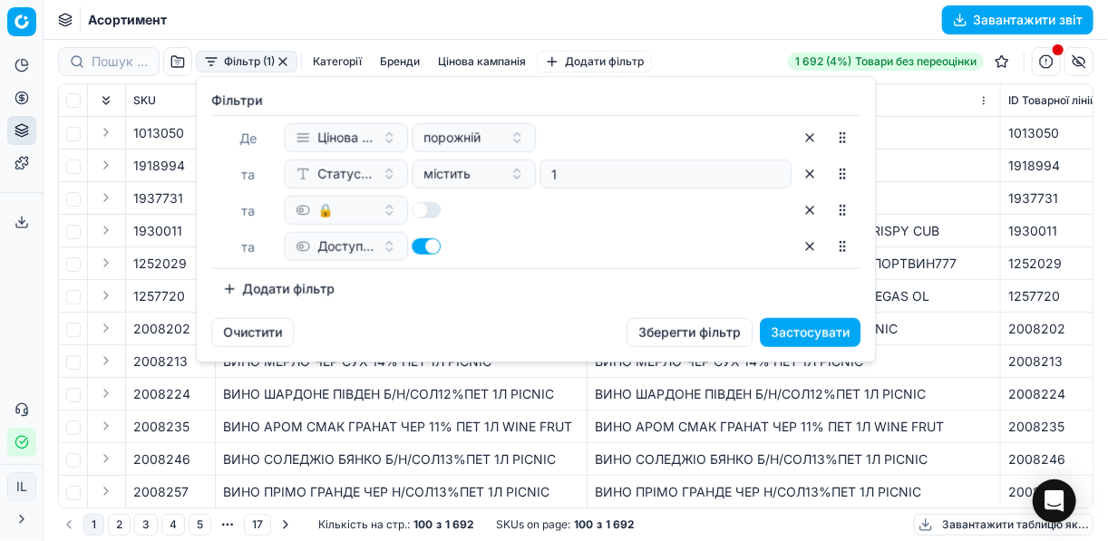
click at [796, 329] on button "Застосувати" at bounding box center [810, 332] width 101 height 29
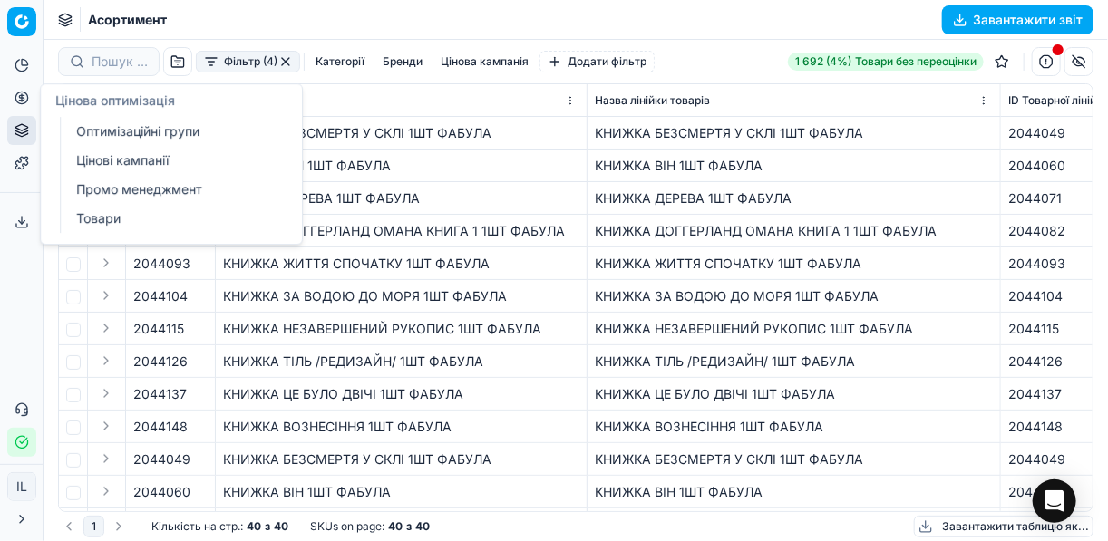
click at [124, 158] on link "Цінові кампанії" at bounding box center [174, 160] width 211 height 25
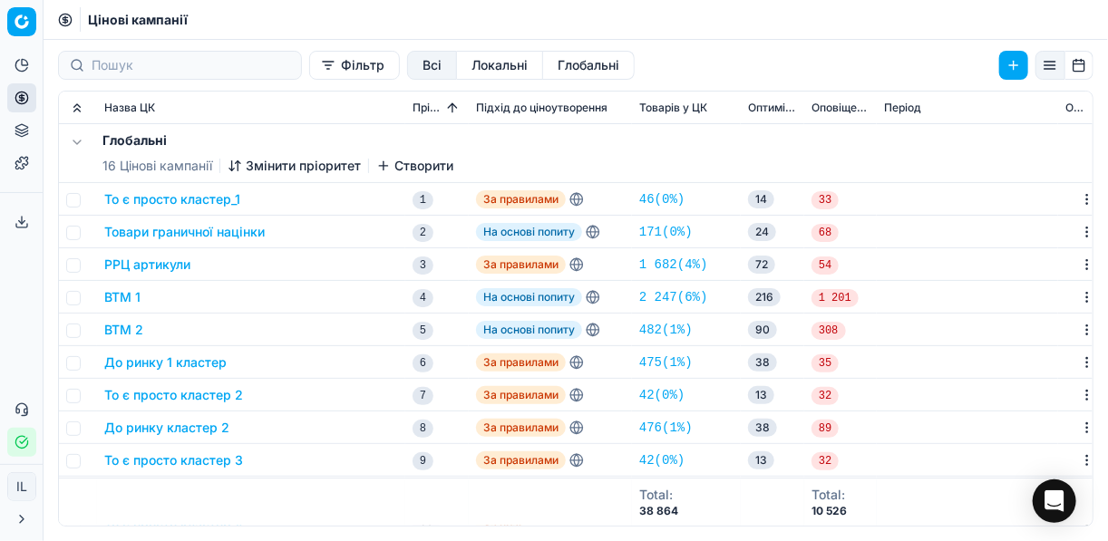
click at [309, 72] on button "Фільтр" at bounding box center [354, 65] width 91 height 29
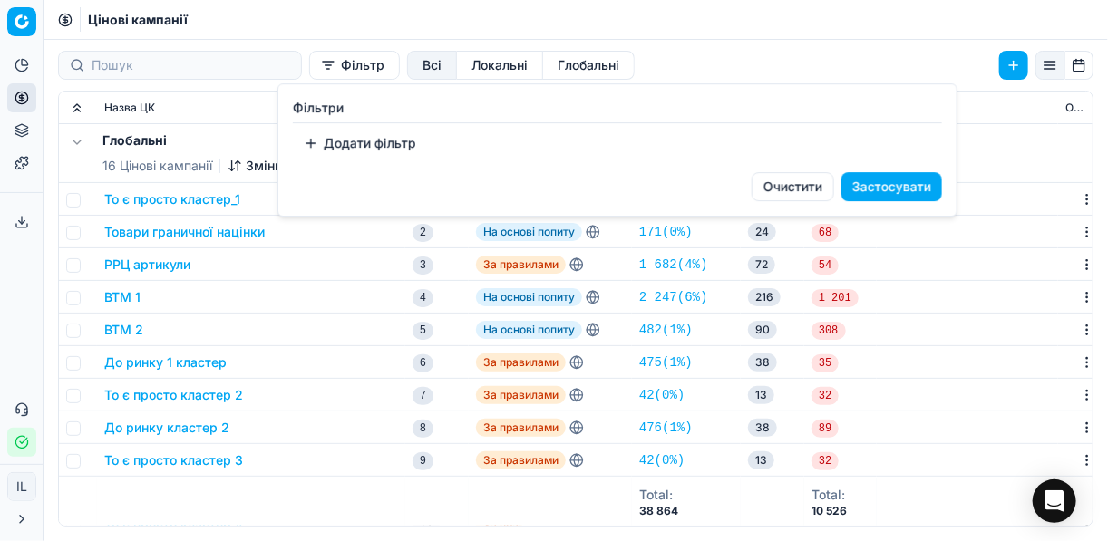
click at [316, 143] on button "Додати фільтр" at bounding box center [360, 143] width 134 height 29
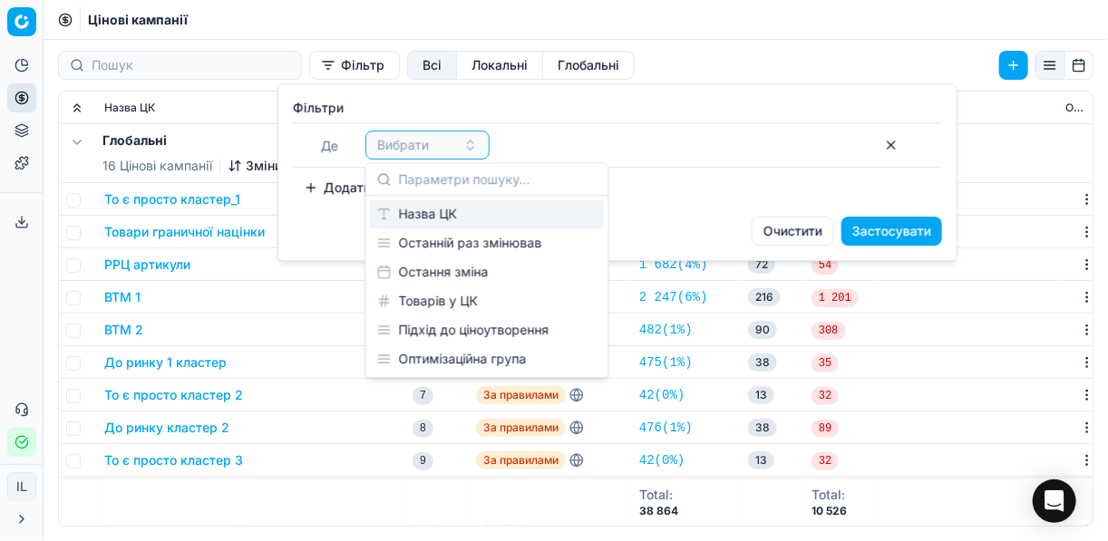
click at [417, 215] on div "Назва ЦК" at bounding box center [487, 213] width 235 height 29
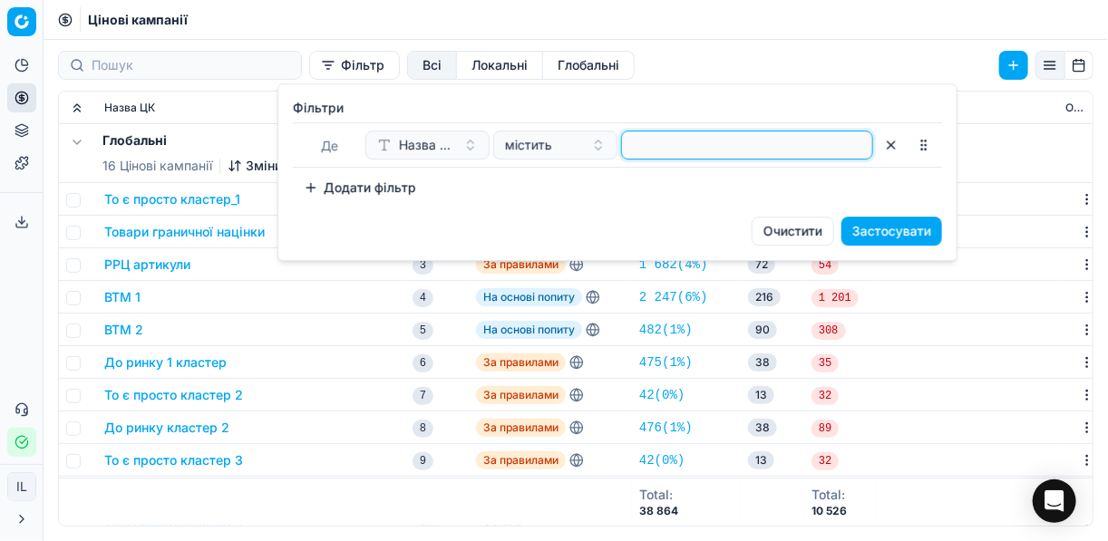
click at [630, 142] on input at bounding box center [747, 144] width 236 height 27
type input "кон"
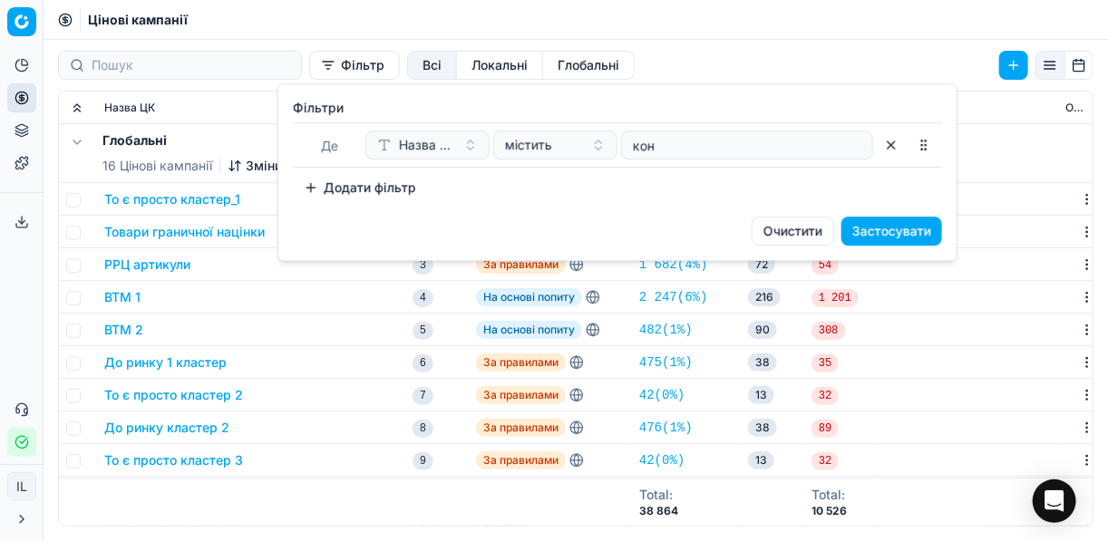
click at [917, 234] on button "Застосувати" at bounding box center [891, 231] width 101 height 29
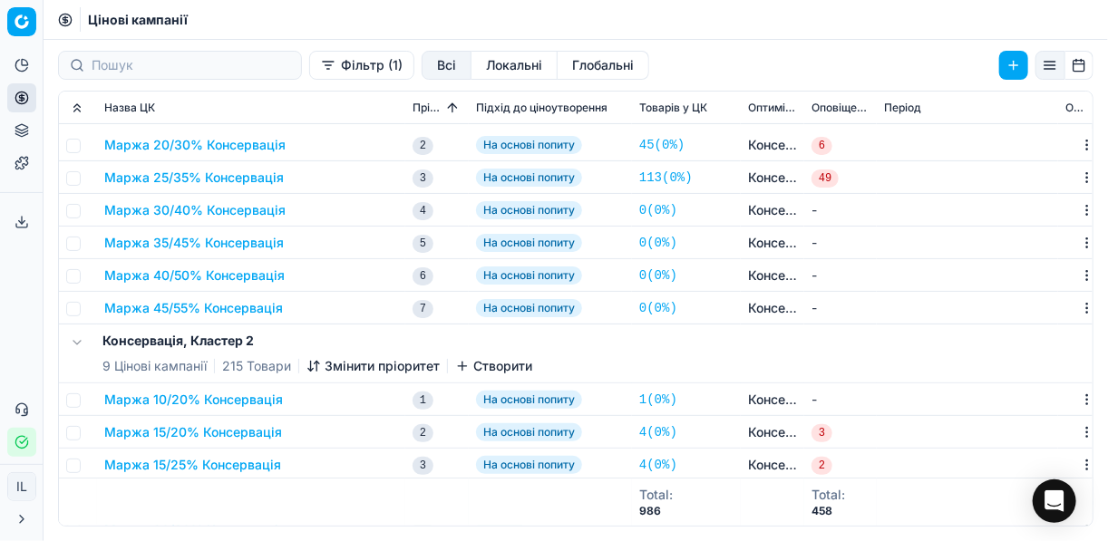
scroll to position [218, 0]
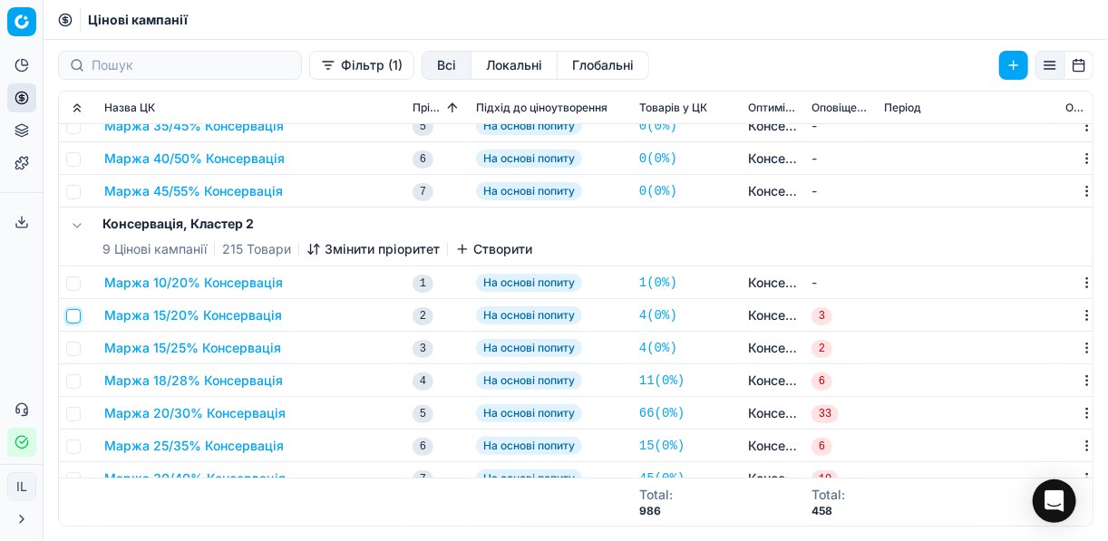
click at [78, 316] on input "checkbox" at bounding box center [73, 316] width 15 height 15
checkbox input "true"
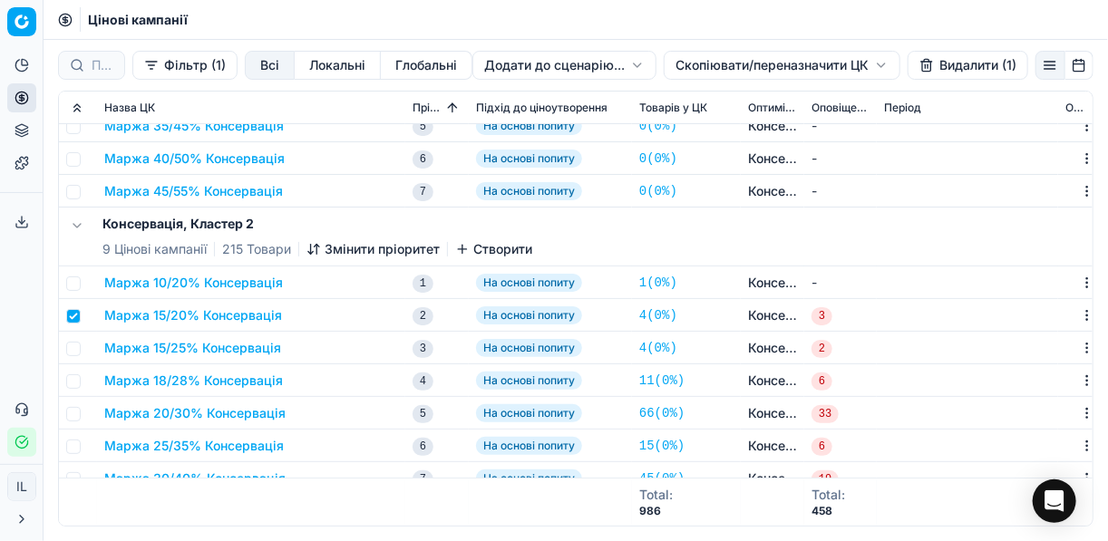
click at [79, 355] on td at bounding box center [78, 348] width 38 height 33
click at [73, 351] on input "checkbox" at bounding box center [73, 349] width 15 height 15
checkbox input "true"
click at [75, 385] on input "checkbox" at bounding box center [73, 381] width 15 height 15
checkbox input "true"
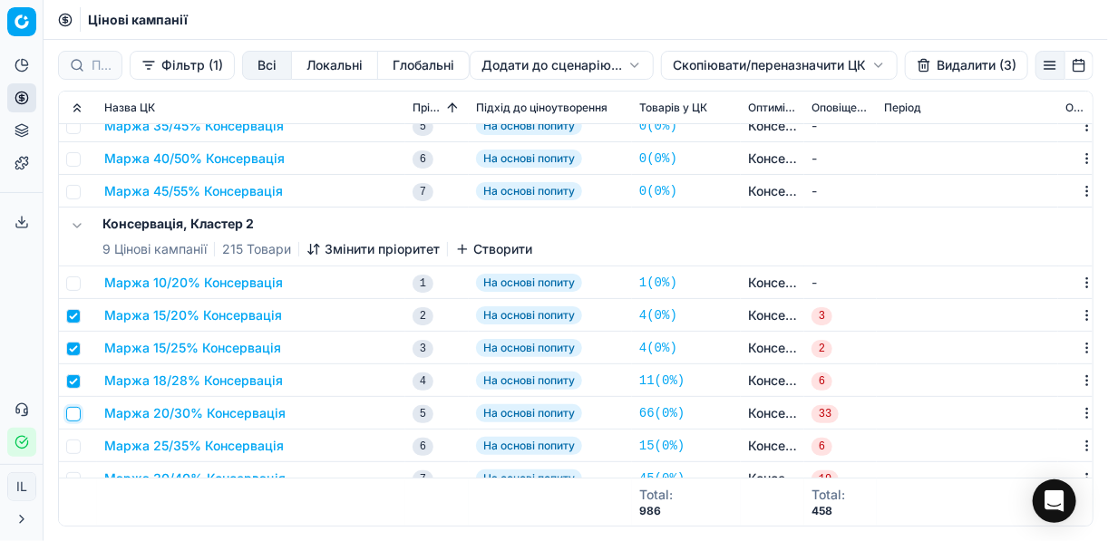
drag, startPoint x: 69, startPoint y: 412, endPoint x: 77, endPoint y: 418, distance: 9.8
click at [71, 412] on input "checkbox" at bounding box center [73, 414] width 15 height 15
checkbox input "true"
click at [69, 440] on input "checkbox" at bounding box center [73, 447] width 15 height 15
checkbox input "true"
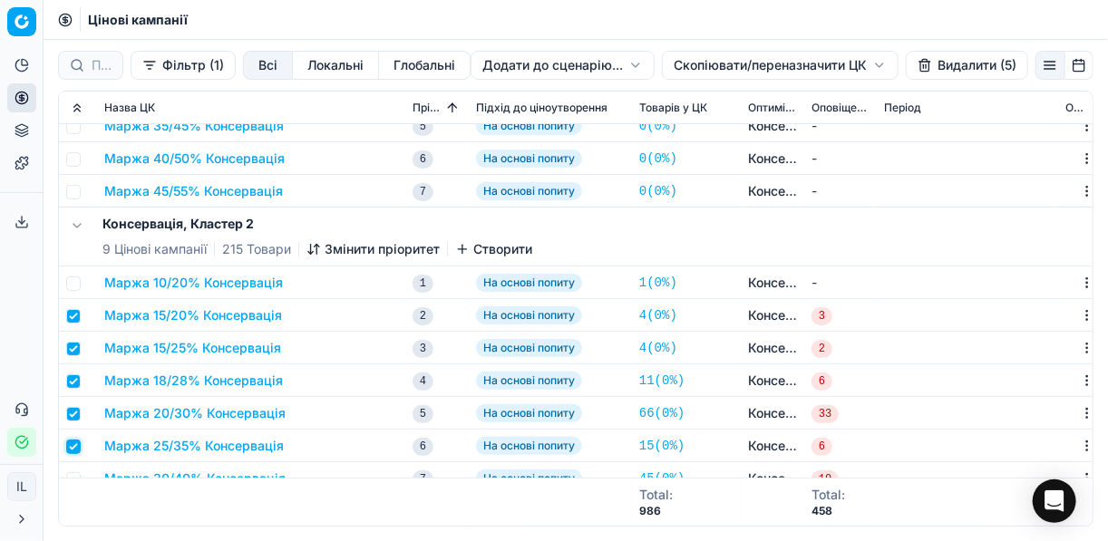
scroll to position [290, 0]
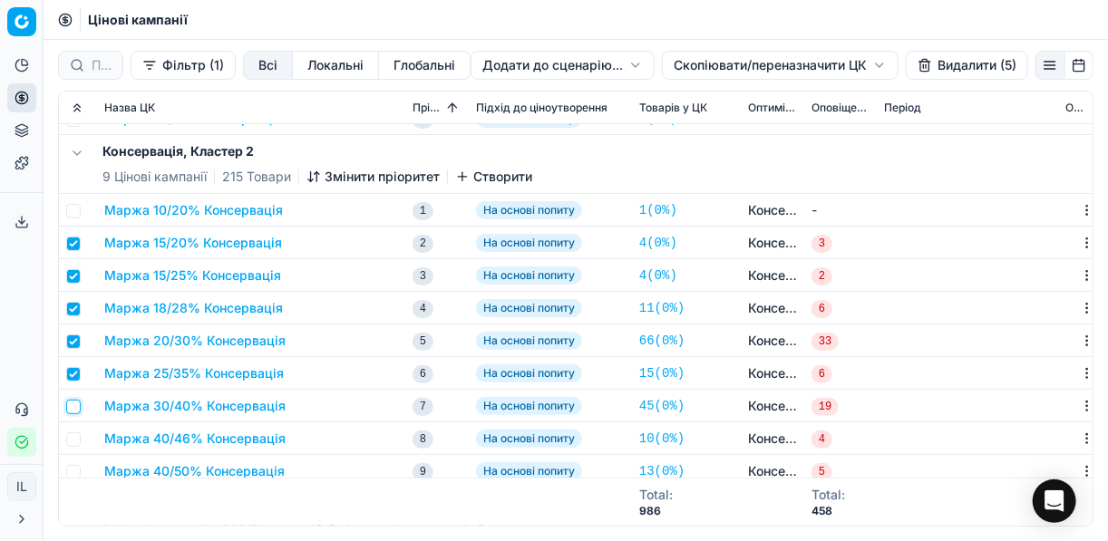
click at [73, 405] on input "checkbox" at bounding box center [73, 407] width 15 height 15
checkbox input "true"
click at [80, 443] on input "checkbox" at bounding box center [73, 439] width 15 height 15
checkbox input "true"
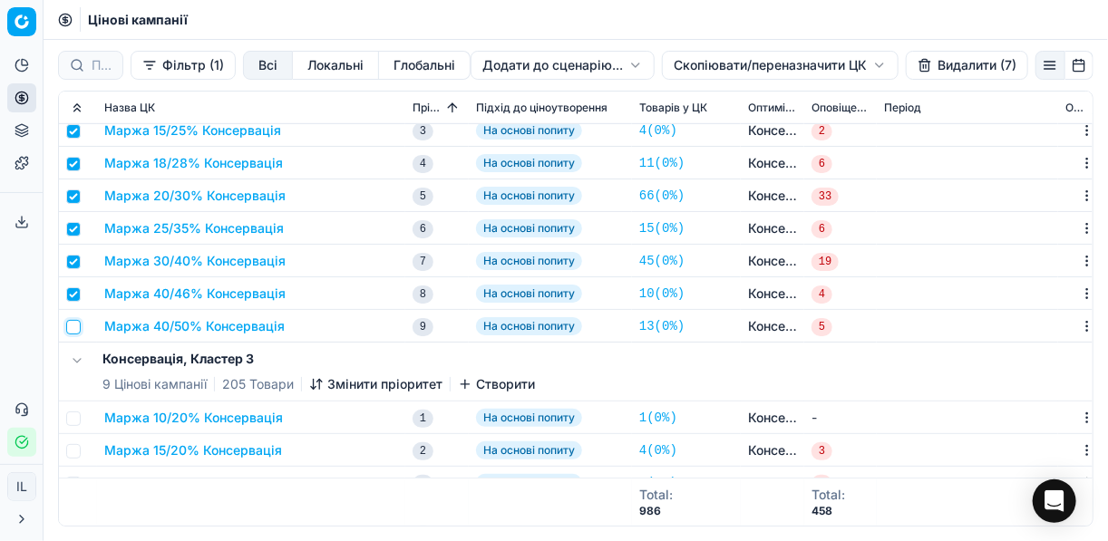
click at [79, 325] on input "checkbox" at bounding box center [73, 327] width 15 height 15
checkbox input "true"
click at [946, 60] on button "Видалити (8)" at bounding box center [966, 65] width 123 height 29
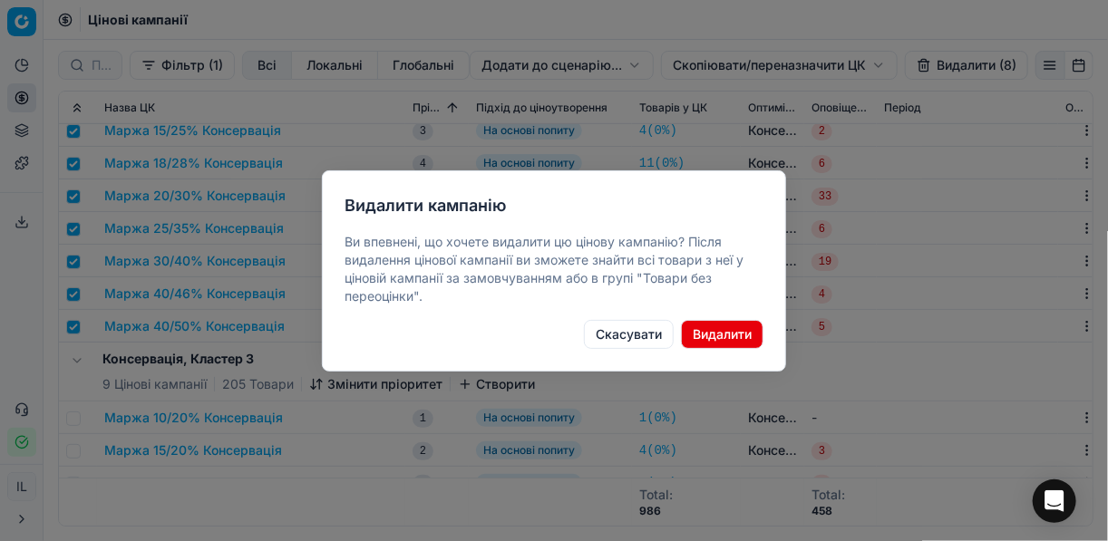
click at [708, 327] on button "Видалити" at bounding box center [722, 334] width 82 height 29
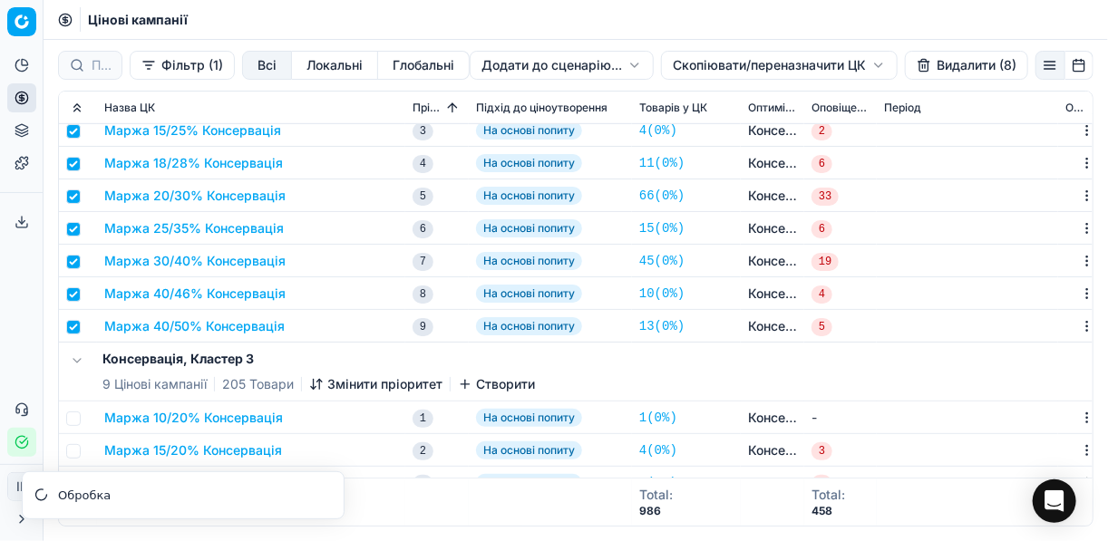
scroll to position [290, 0]
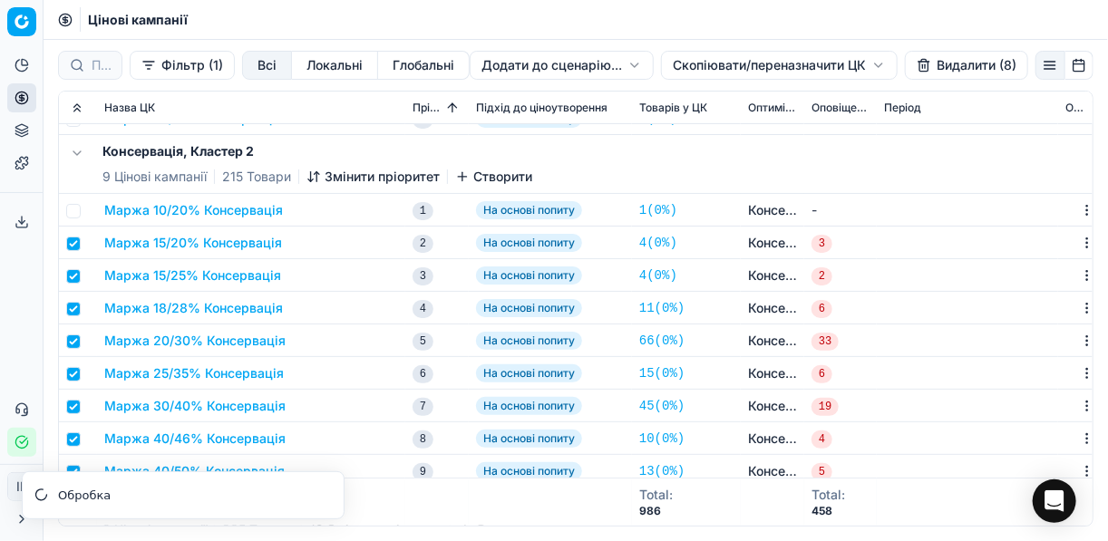
click at [949, 64] on button "Видалити (8)" at bounding box center [966, 65] width 123 height 29
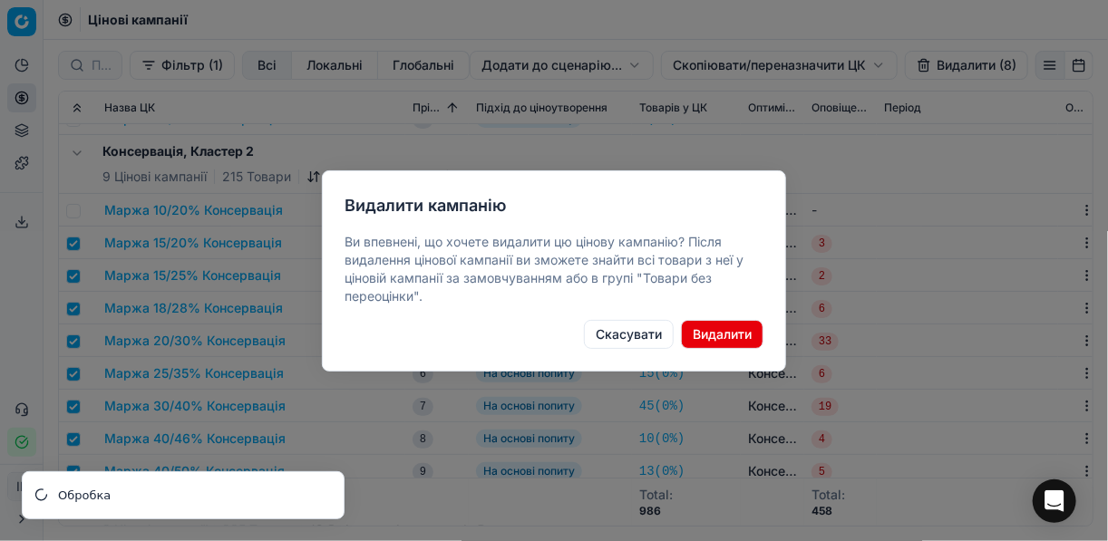
click at [725, 334] on button "Видалити" at bounding box center [722, 334] width 82 height 29
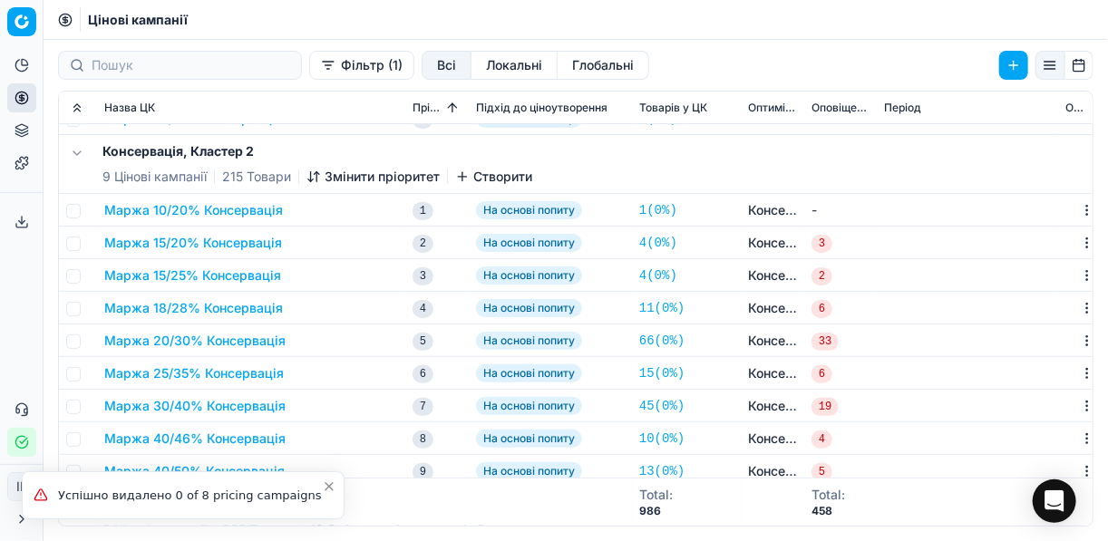
checkbox input "false"
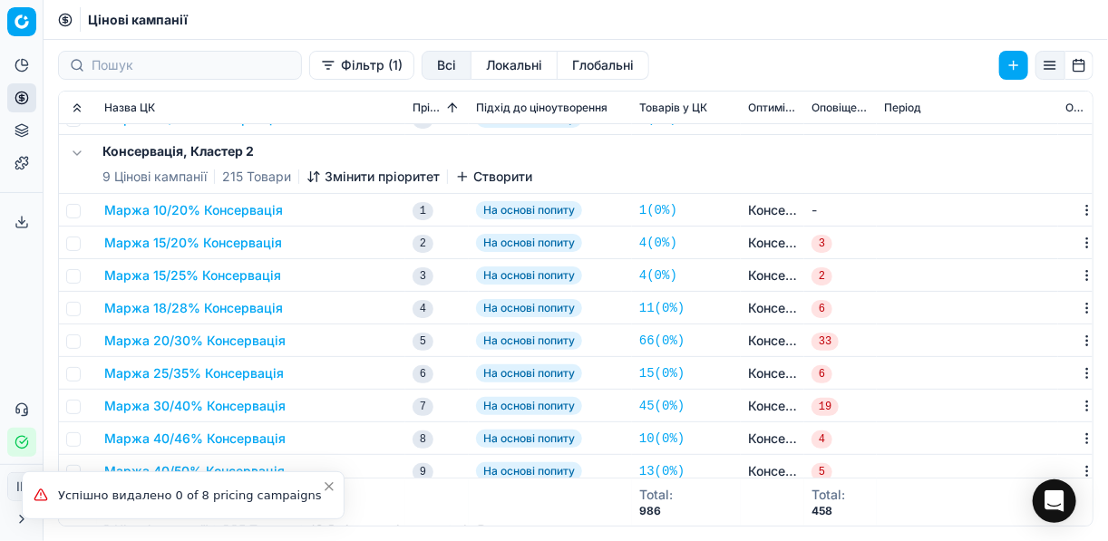
checkbox input "false"
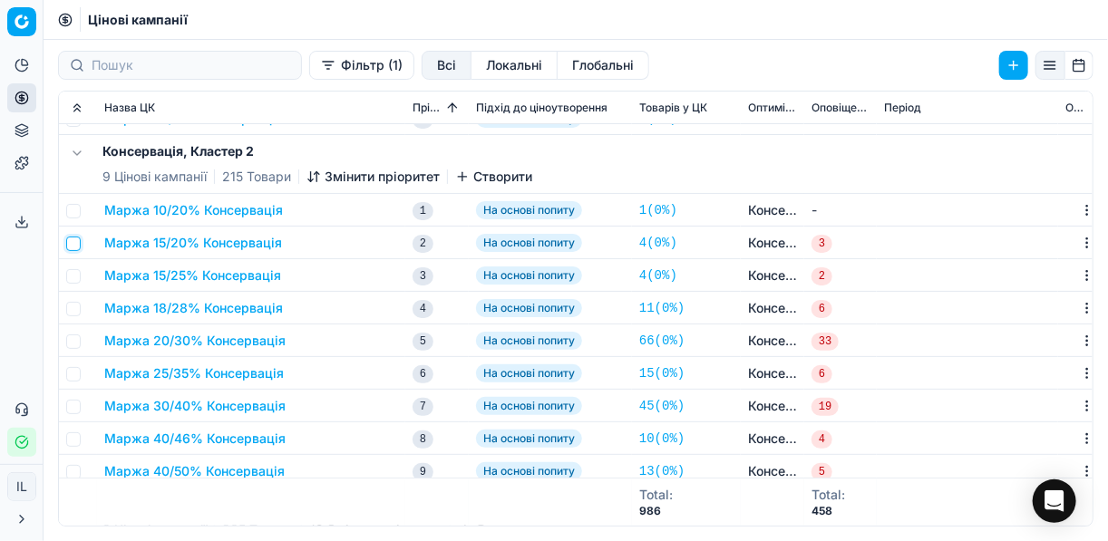
click at [73, 247] on input "checkbox" at bounding box center [73, 244] width 15 height 15
checkbox input "true"
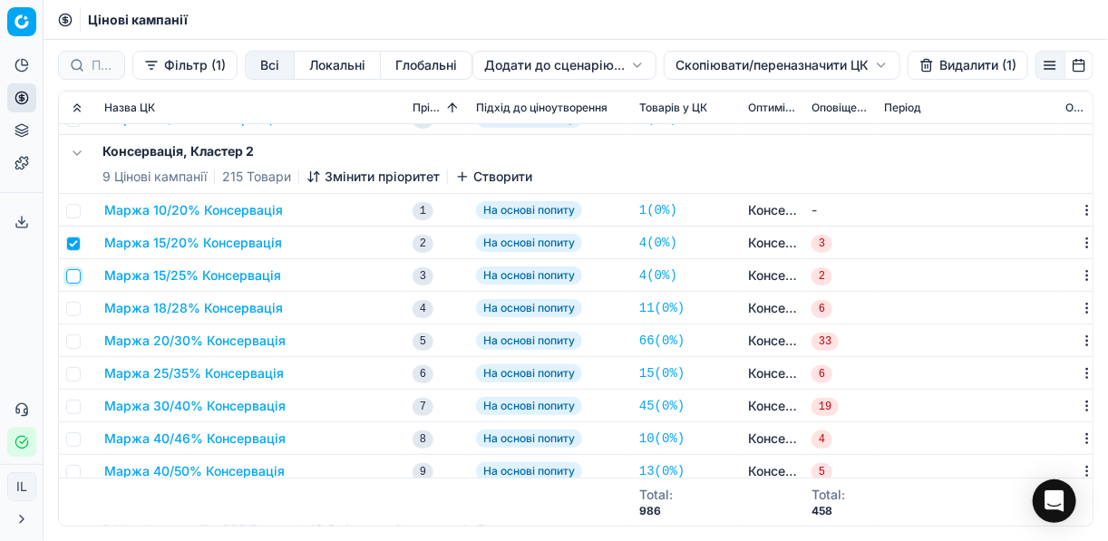
click at [73, 277] on input "checkbox" at bounding box center [73, 276] width 15 height 15
checkbox input "true"
click at [75, 311] on input "checkbox" at bounding box center [73, 309] width 15 height 15
checkbox input "true"
click at [79, 346] on input "checkbox" at bounding box center [73, 342] width 15 height 15
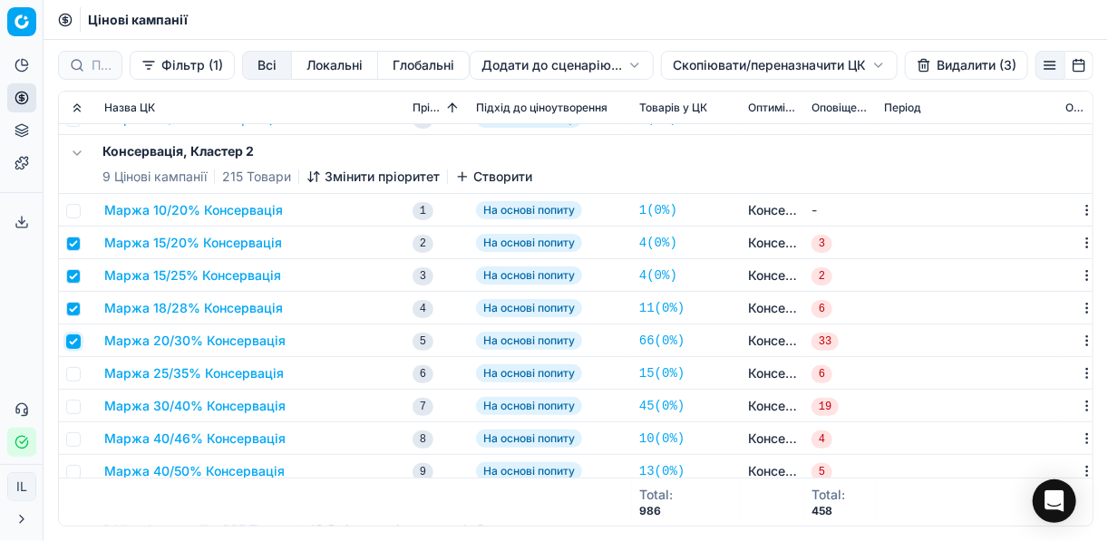
checkbox input "true"
drag, startPoint x: 82, startPoint y: 373, endPoint x: 76, endPoint y: 383, distance: 11.4
click at [80, 373] on td at bounding box center [78, 373] width 38 height 33
click at [71, 367] on input "checkbox" at bounding box center [73, 374] width 15 height 15
checkbox input "true"
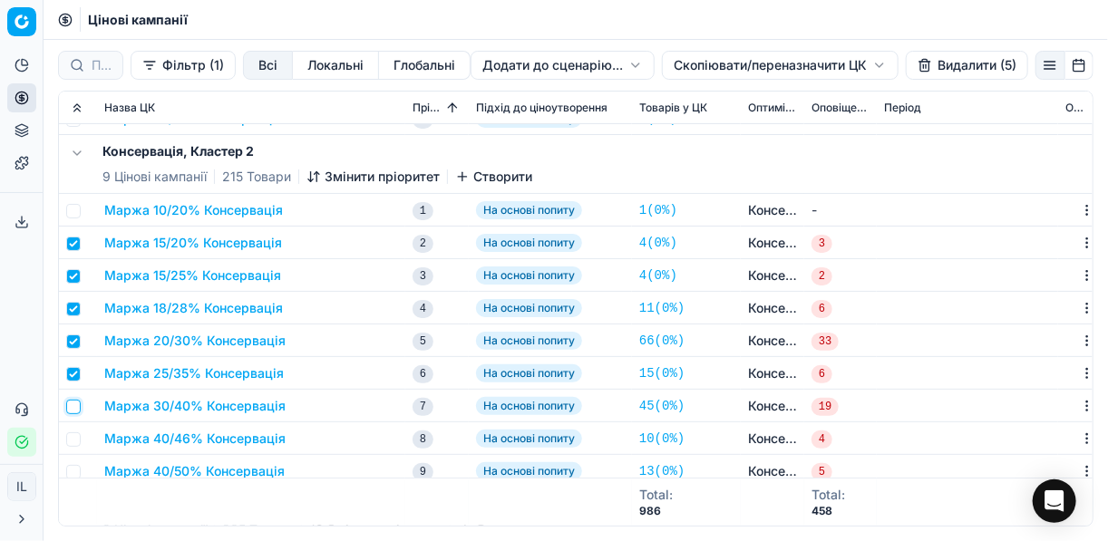
click at [74, 403] on input "checkbox" at bounding box center [73, 407] width 15 height 15
checkbox input "true"
click at [76, 439] on input "checkbox" at bounding box center [73, 439] width 15 height 15
checkbox input "true"
click at [75, 467] on input "checkbox" at bounding box center [73, 472] width 15 height 15
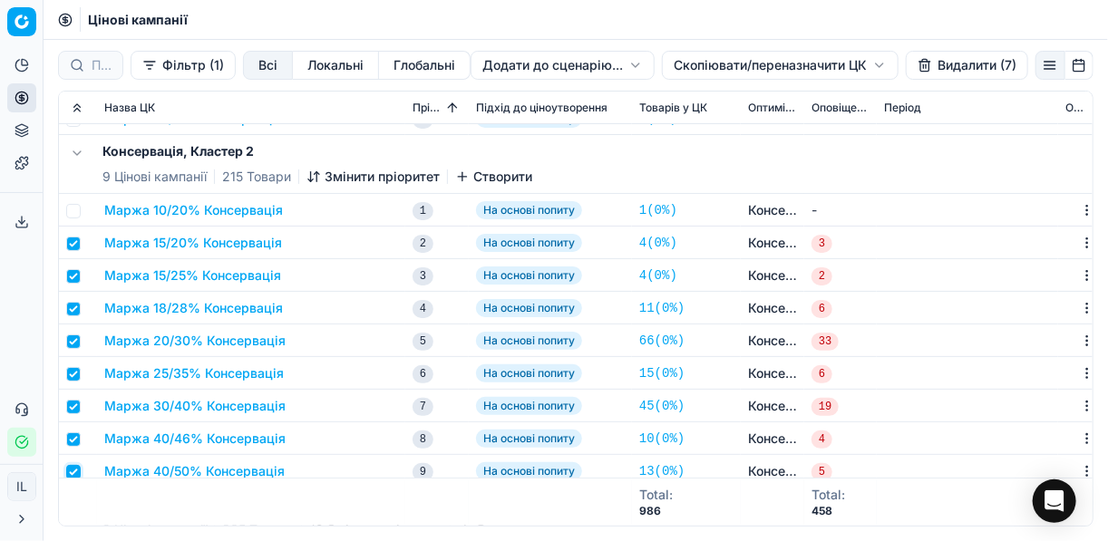
checkbox input "true"
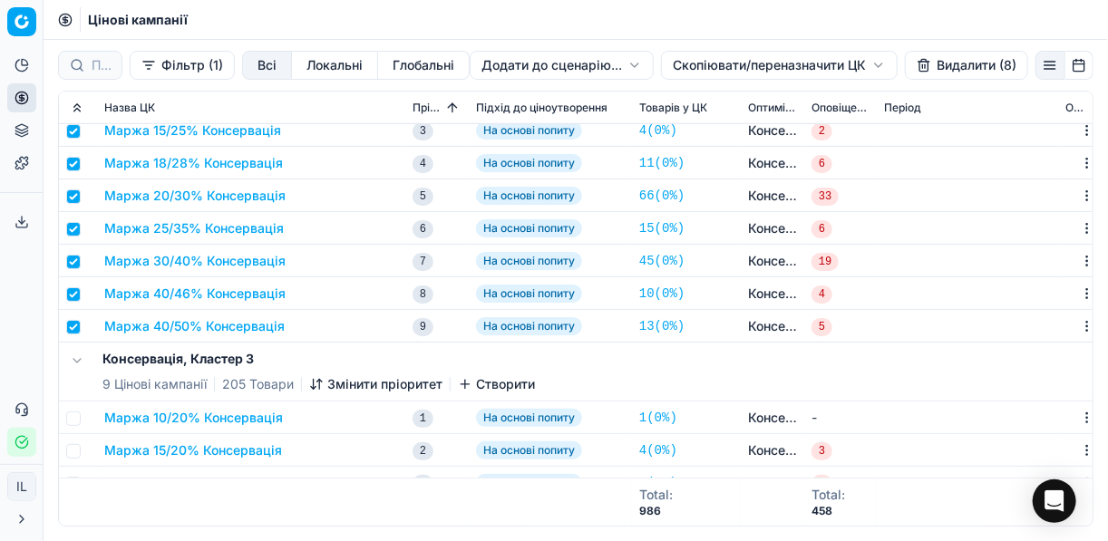
click at [931, 72] on button "Видалити (8)" at bounding box center [966, 65] width 123 height 29
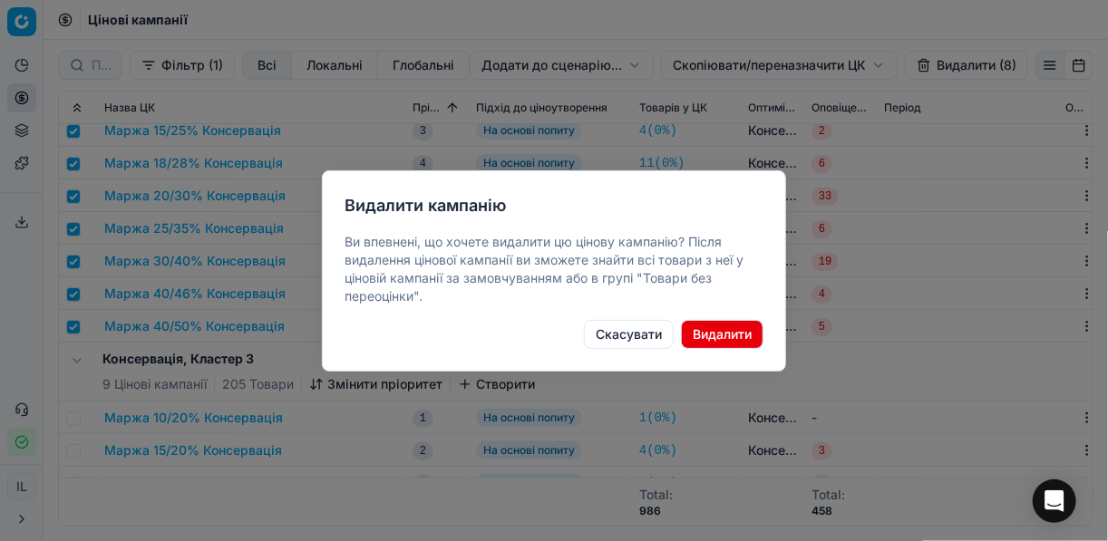
click at [743, 340] on button "Видалити" at bounding box center [722, 334] width 82 height 29
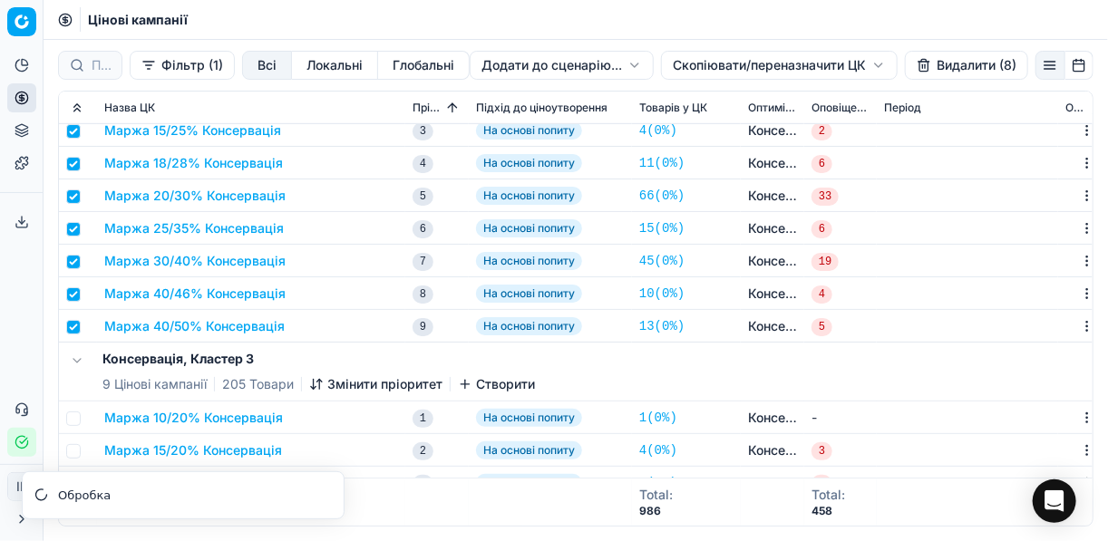
scroll to position [290, 0]
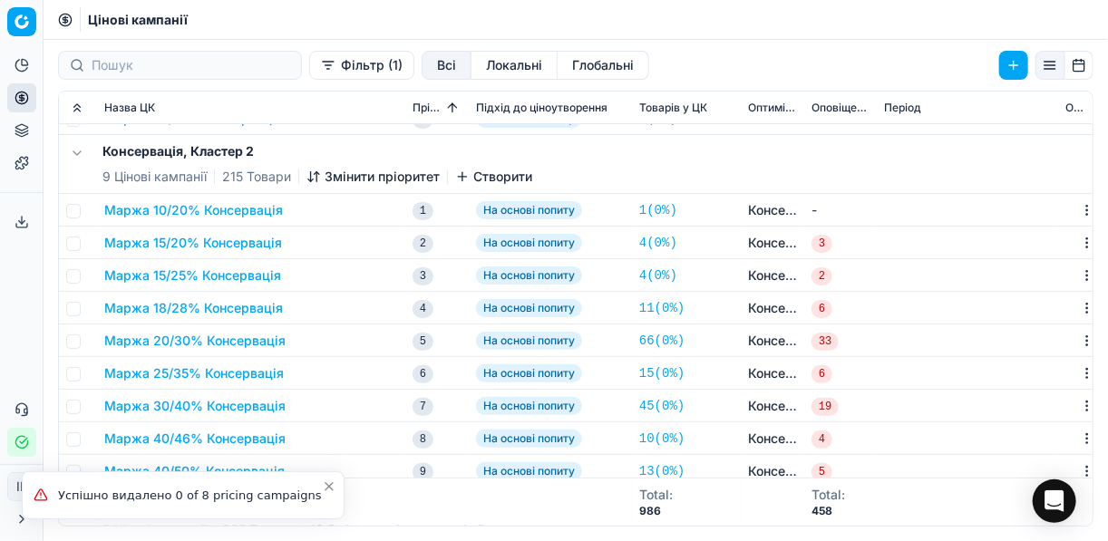
checkbox input "false"
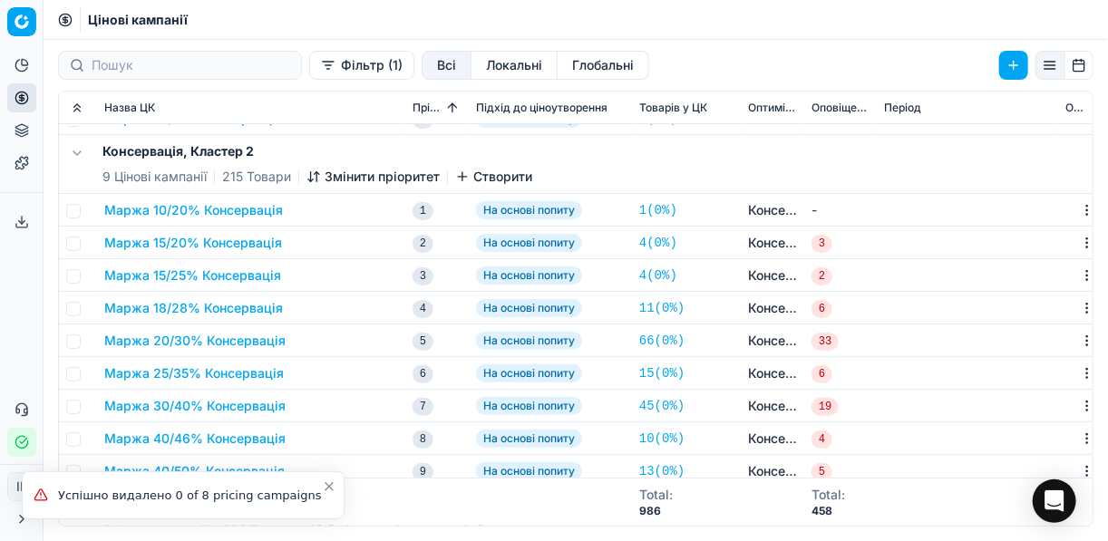
checkbox input "false"
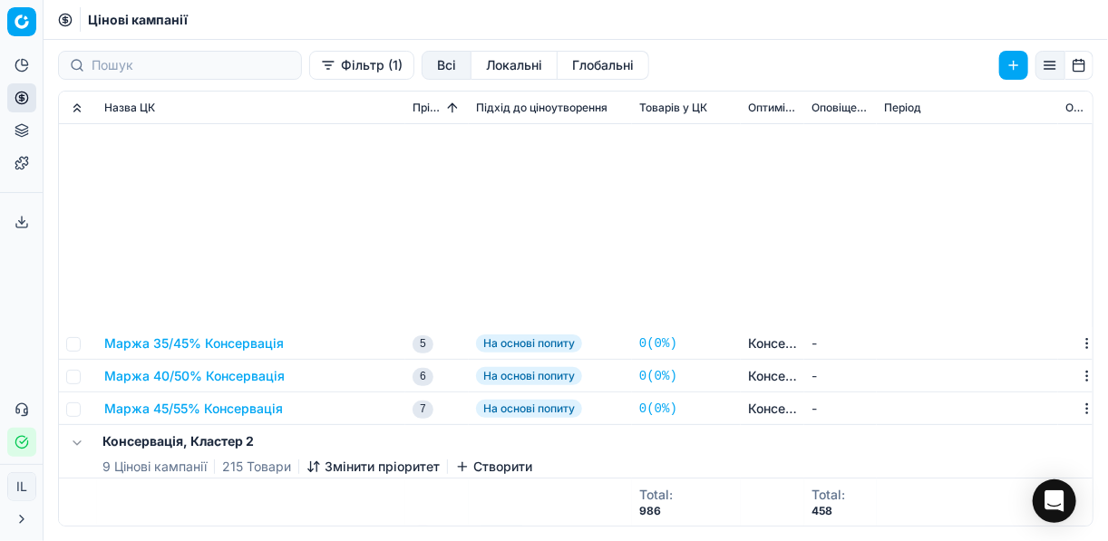
scroll to position [363, 0]
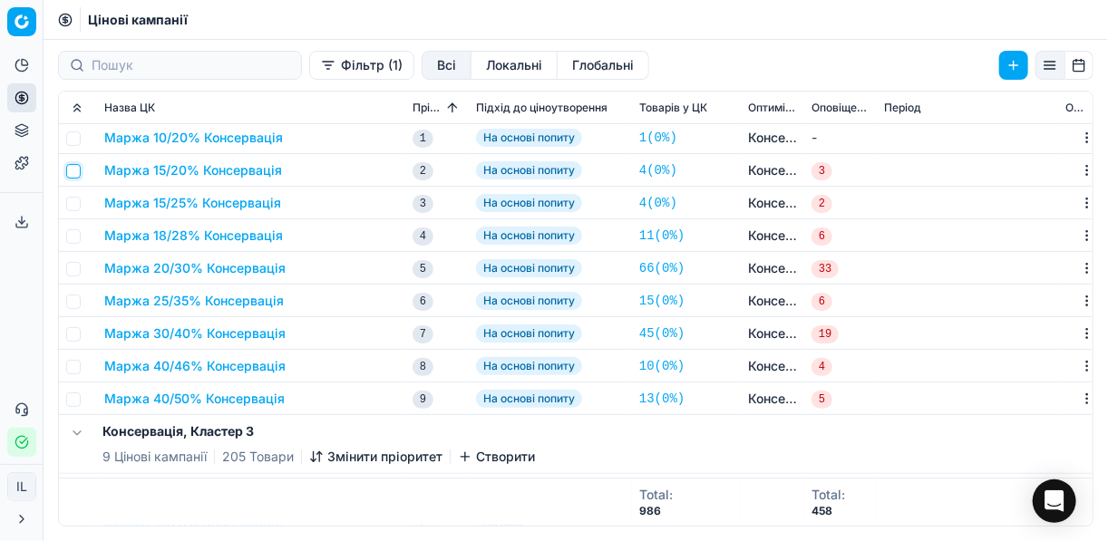
click at [73, 173] on input "checkbox" at bounding box center [73, 171] width 15 height 15
checkbox input "true"
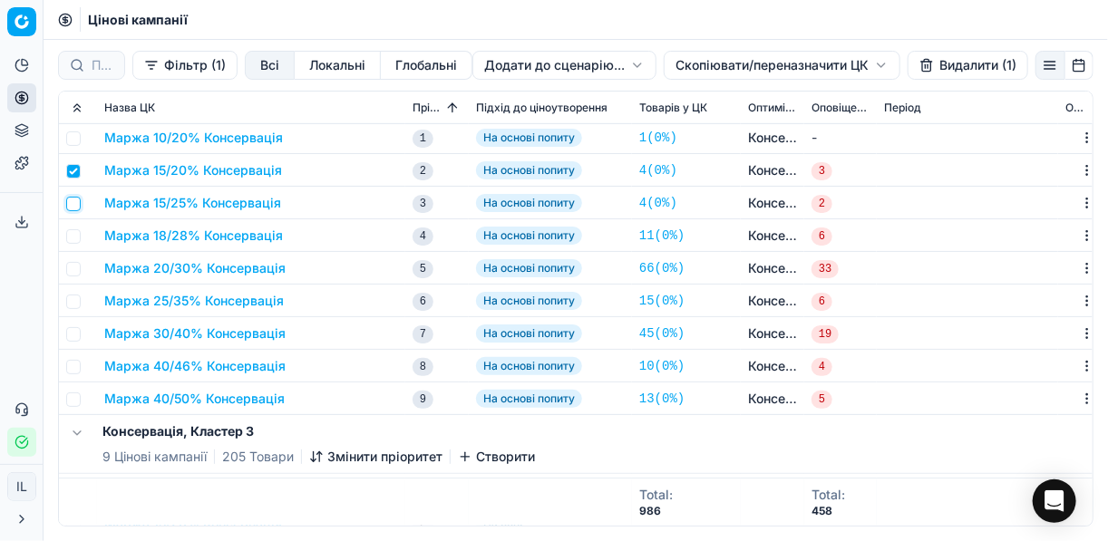
click at [73, 209] on input "checkbox" at bounding box center [73, 204] width 15 height 15
checkbox input "true"
click at [77, 244] on td at bounding box center [78, 235] width 38 height 33
click at [73, 240] on input "checkbox" at bounding box center [73, 236] width 15 height 15
checkbox input "true"
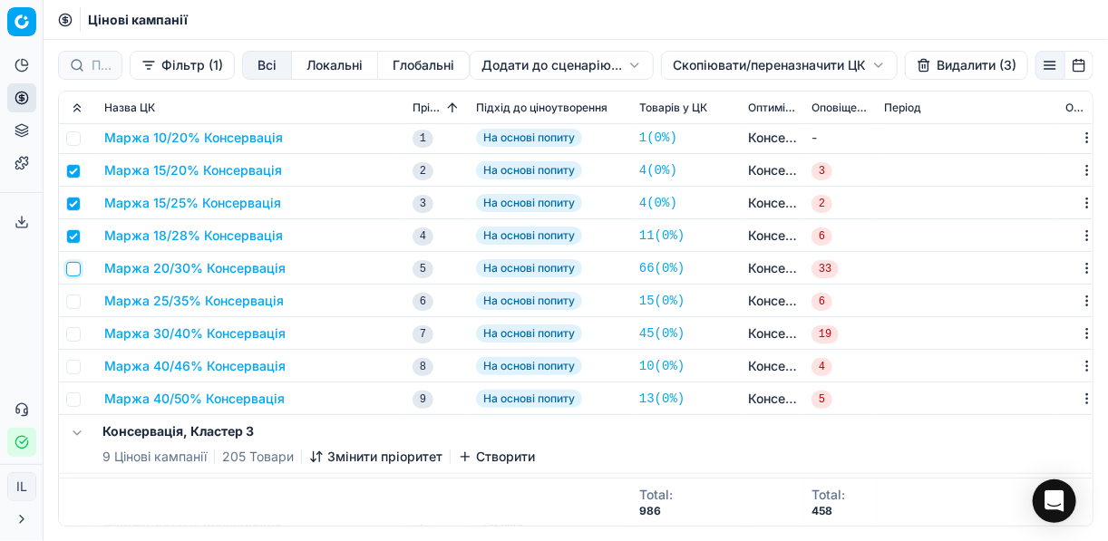
click at [80, 269] on input "checkbox" at bounding box center [73, 269] width 15 height 15
checkbox input "true"
click at [75, 298] on input "checkbox" at bounding box center [73, 302] width 15 height 15
checkbox input "true"
click at [73, 335] on input "checkbox" at bounding box center [73, 334] width 15 height 15
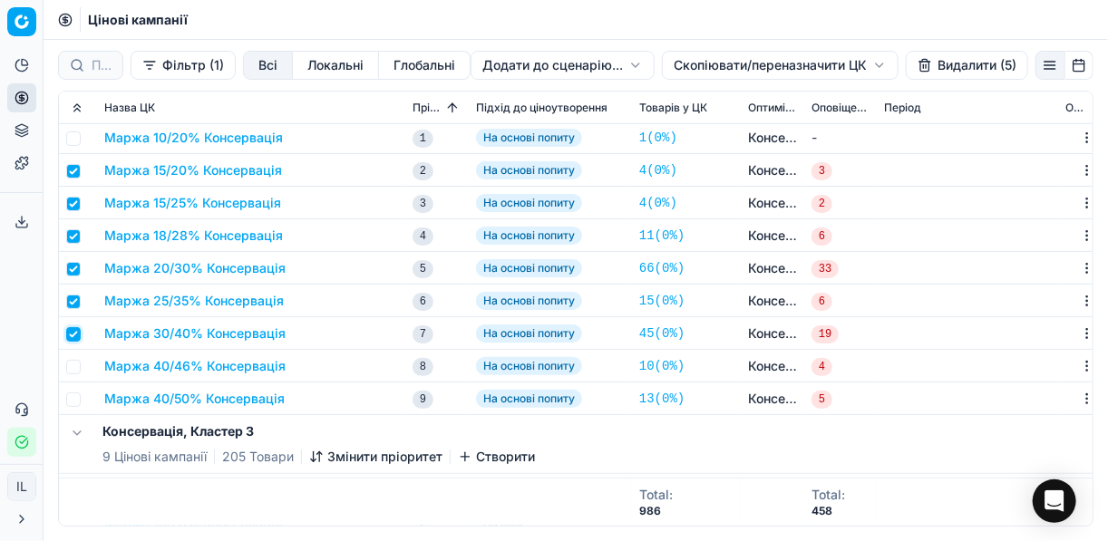
checkbox input "true"
click at [73, 370] on input "checkbox" at bounding box center [73, 367] width 15 height 15
checkbox input "true"
click at [77, 401] on input "checkbox" at bounding box center [73, 400] width 15 height 15
checkbox input "true"
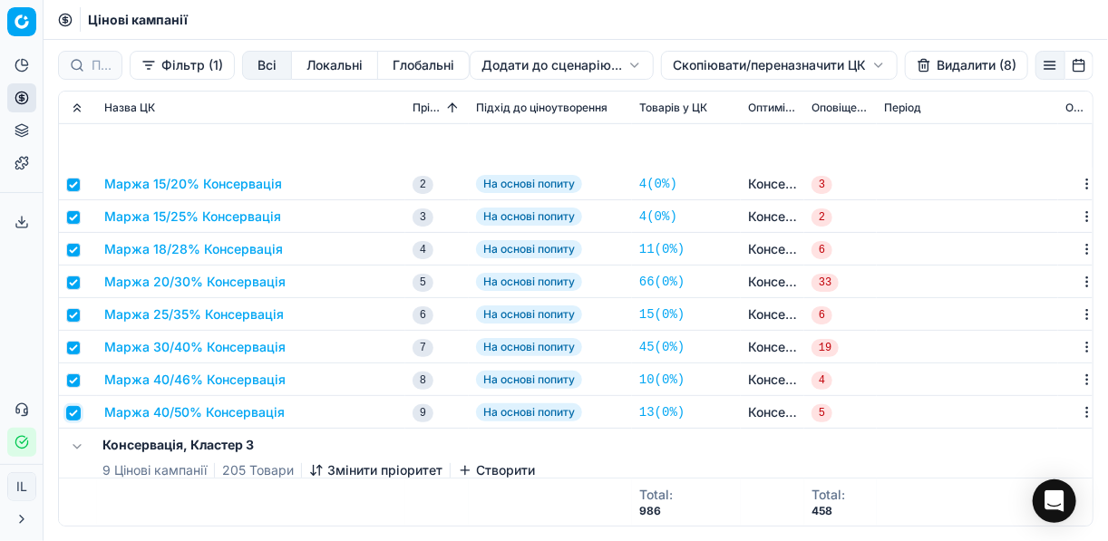
scroll to position [508, 0]
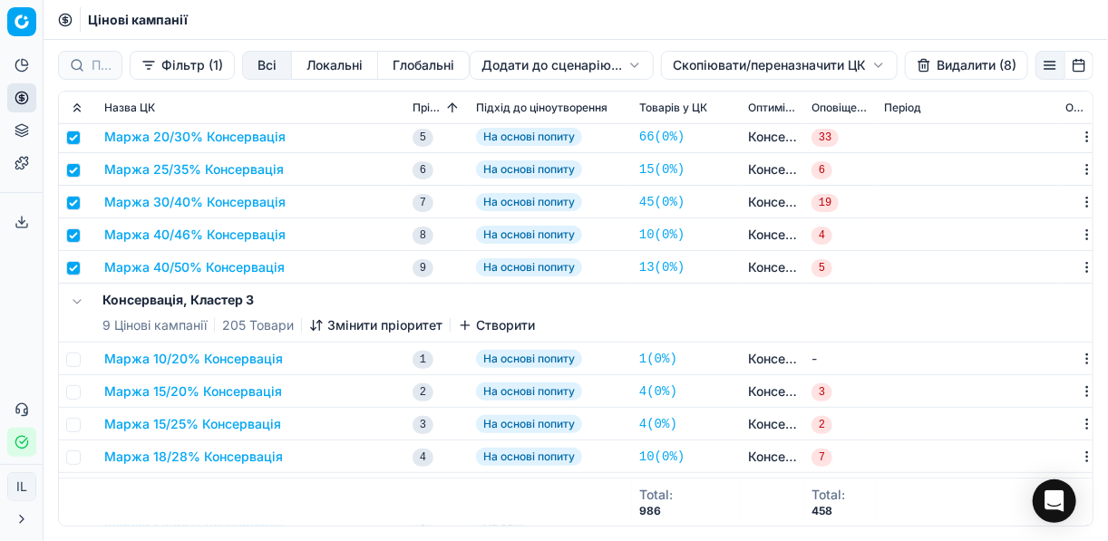
click at [946, 61] on button "Видалити (8)" at bounding box center [966, 65] width 123 height 29
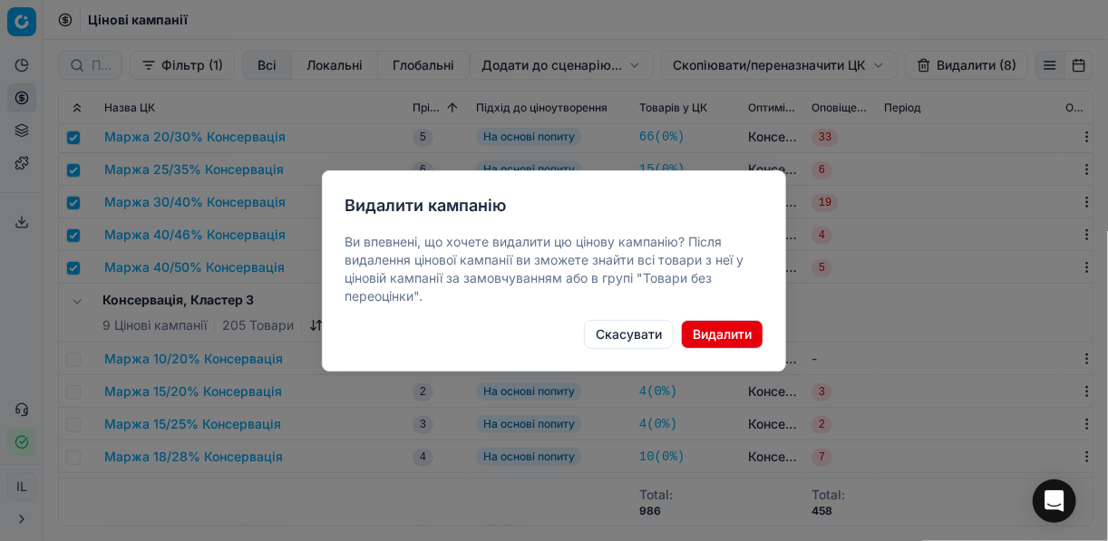
click at [723, 332] on button "Видалити" at bounding box center [722, 334] width 82 height 29
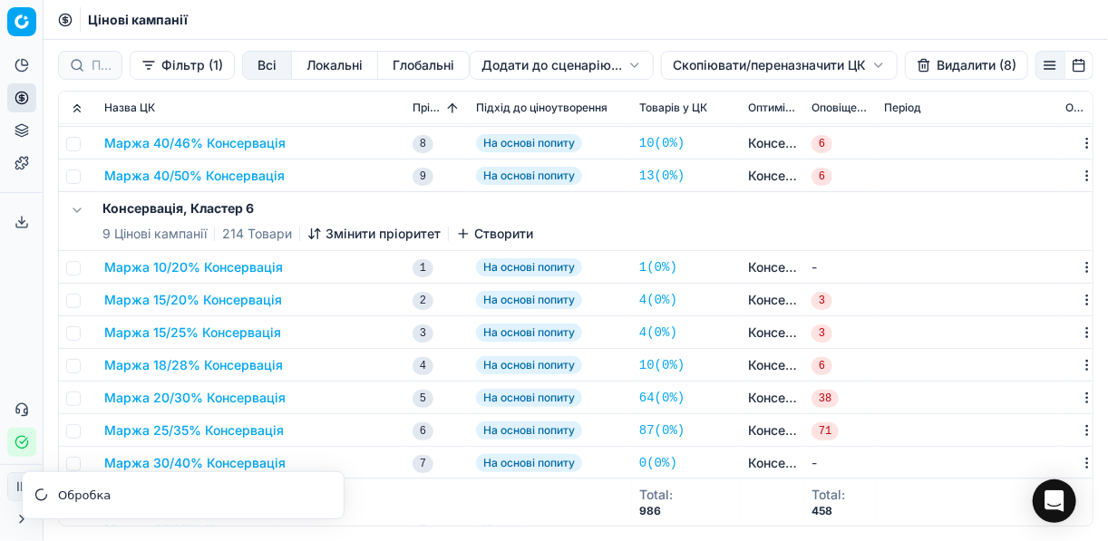
scroll to position [1763, 0]
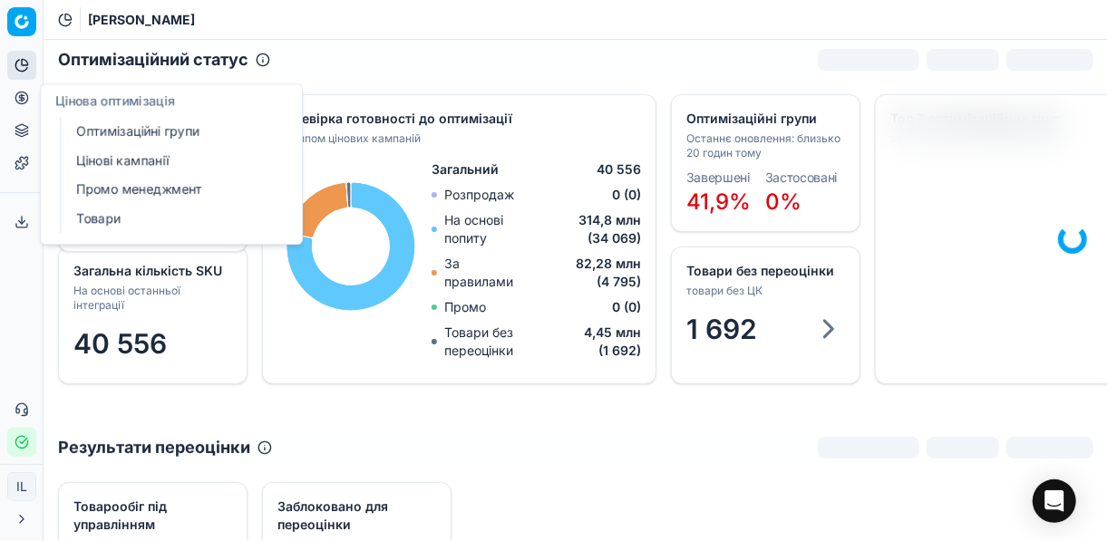
click at [123, 130] on link "Оптимізаційні групи" at bounding box center [174, 131] width 211 height 25
click at [195, 131] on link "Оптимізаційні групи" at bounding box center [174, 131] width 211 height 25
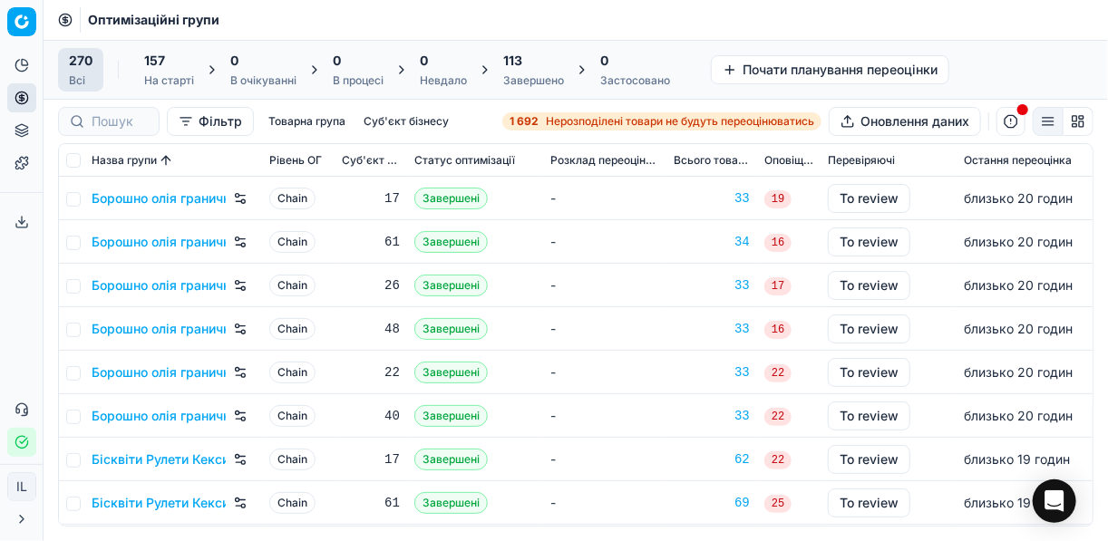
click at [21, 448] on icon "button" at bounding box center [21, 442] width 12 height 12
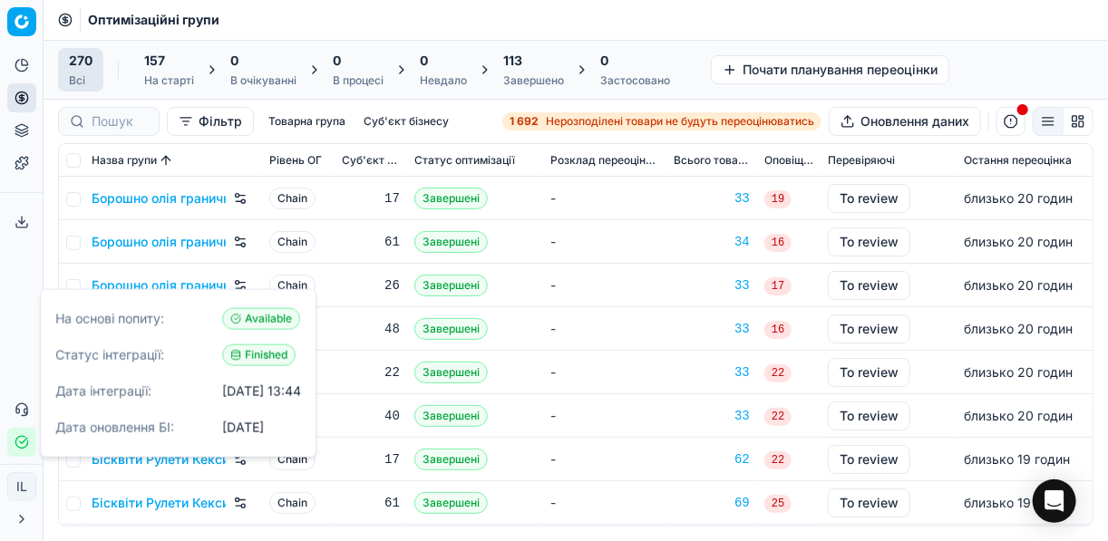
click at [543, 270] on td "-" at bounding box center [604, 286] width 123 height 44
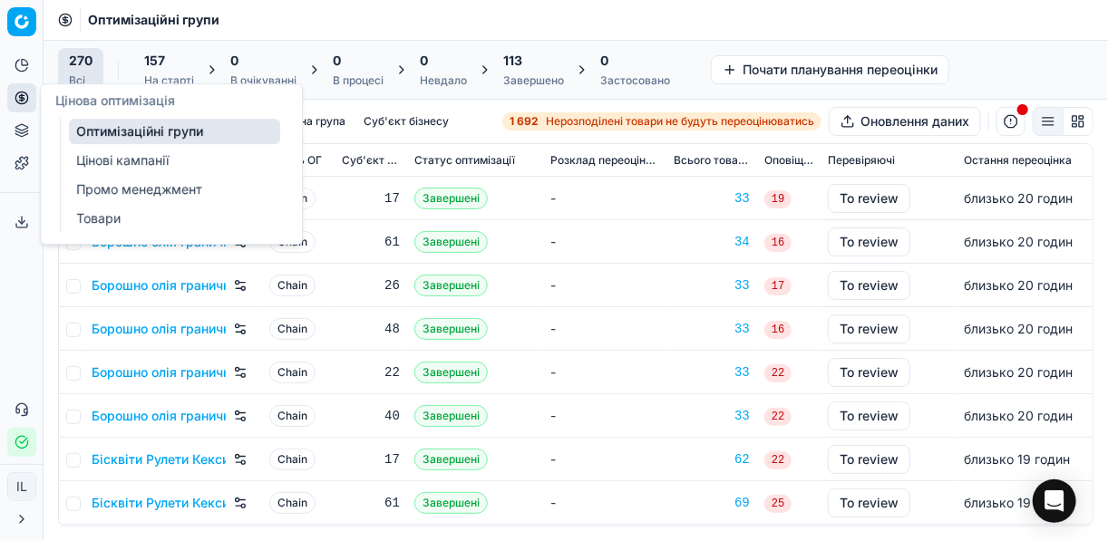
click at [15, 99] on icon at bounding box center [22, 98] width 15 height 15
click at [123, 159] on link "Цінові кампанії" at bounding box center [174, 160] width 211 height 25
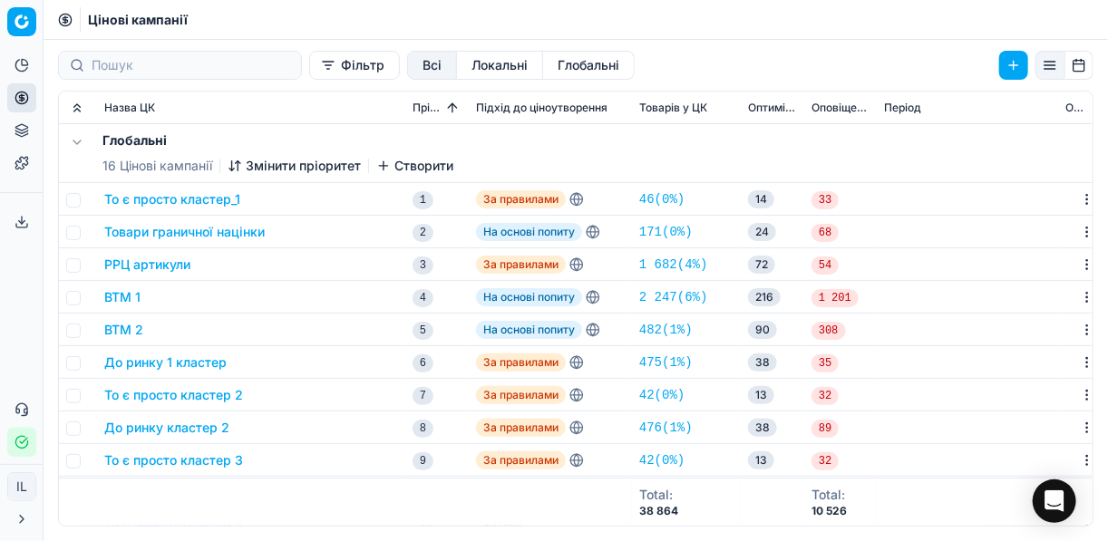
click at [309, 71] on button "Фільтр" at bounding box center [354, 65] width 91 height 29
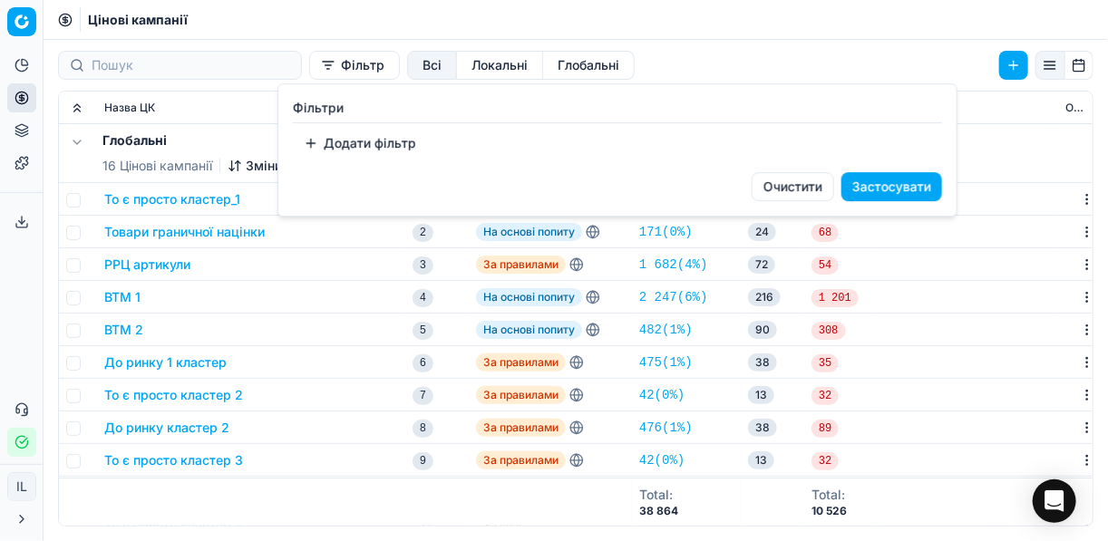
click at [346, 144] on button "Додати фільтр" at bounding box center [360, 143] width 134 height 29
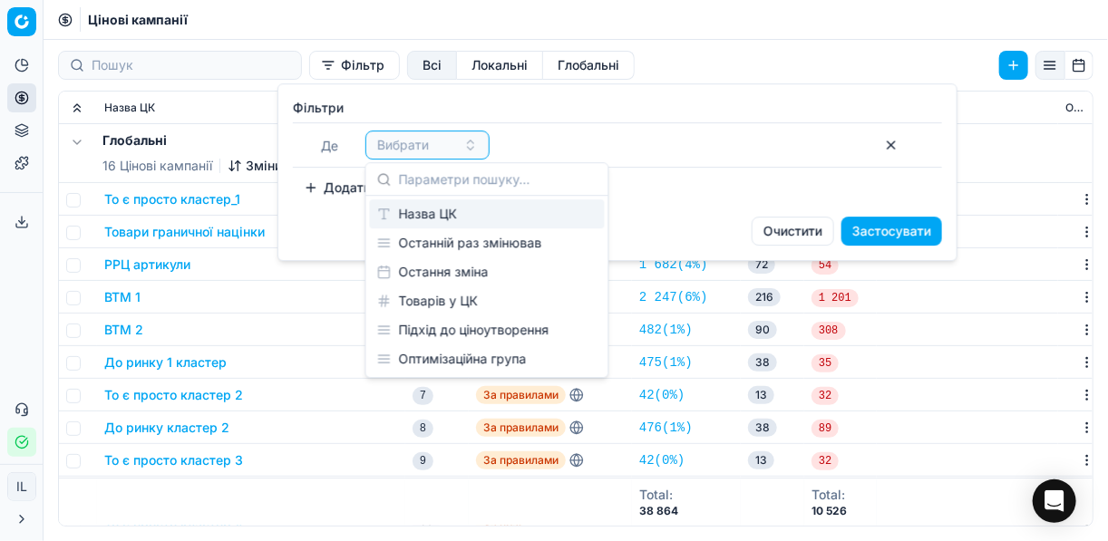
click at [430, 215] on div "Назва ЦК" at bounding box center [487, 213] width 235 height 29
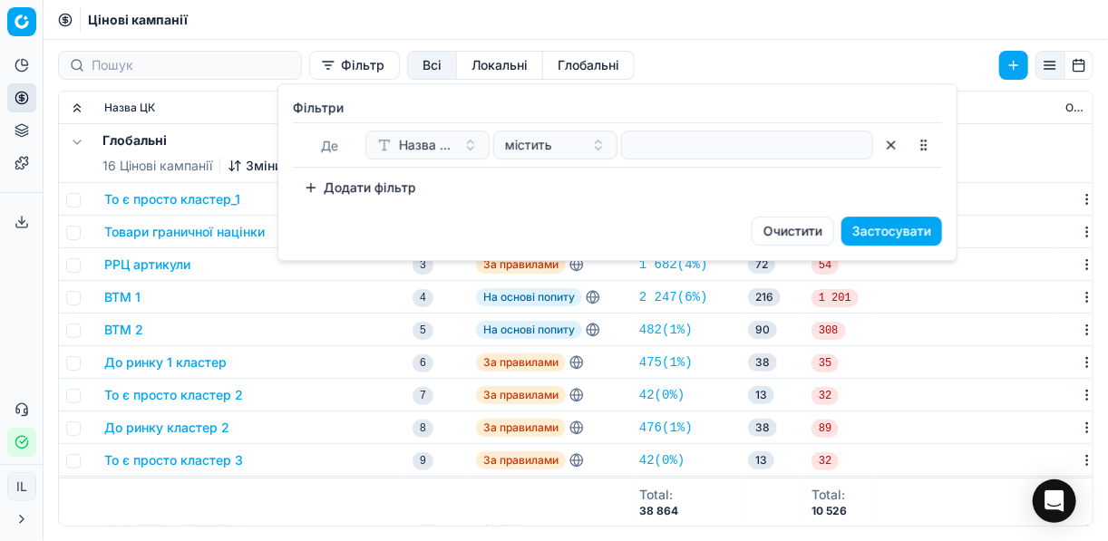
click at [625, 141] on div at bounding box center [747, 145] width 252 height 29
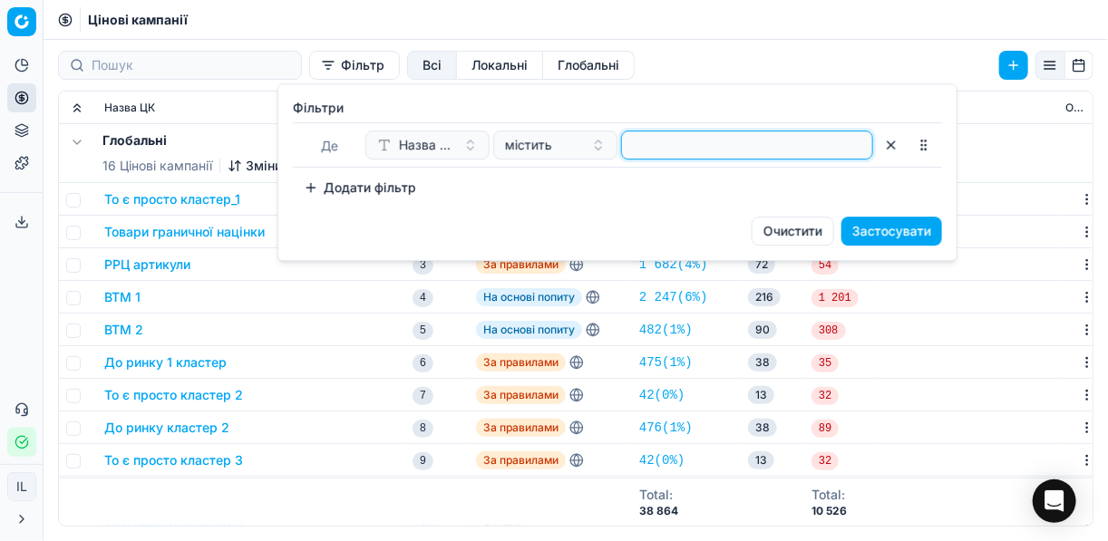
click at [638, 141] on input at bounding box center [747, 144] width 236 height 27
type input "конс"
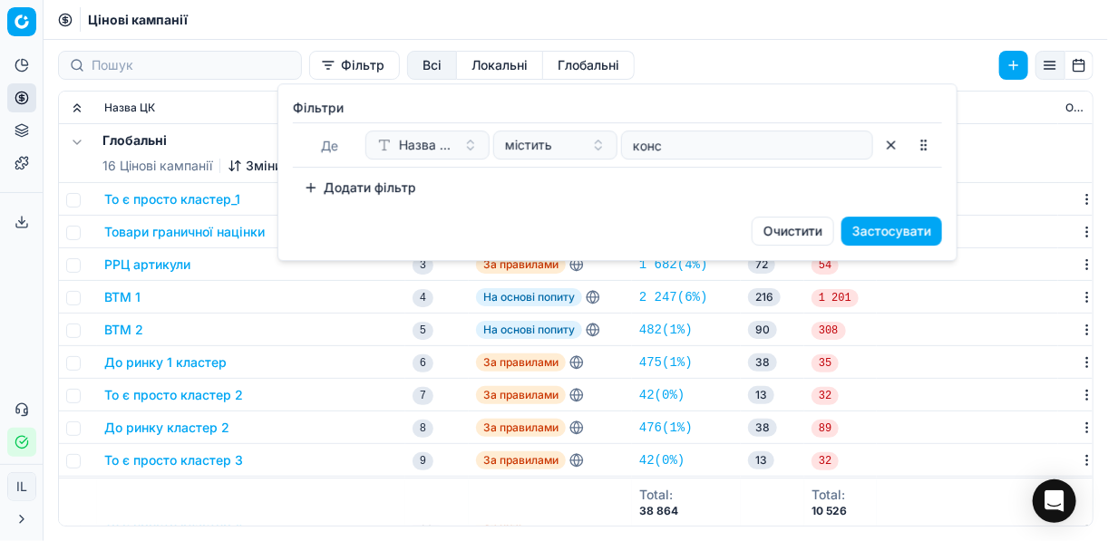
click at [886, 218] on button "Застосувати" at bounding box center [891, 231] width 101 height 29
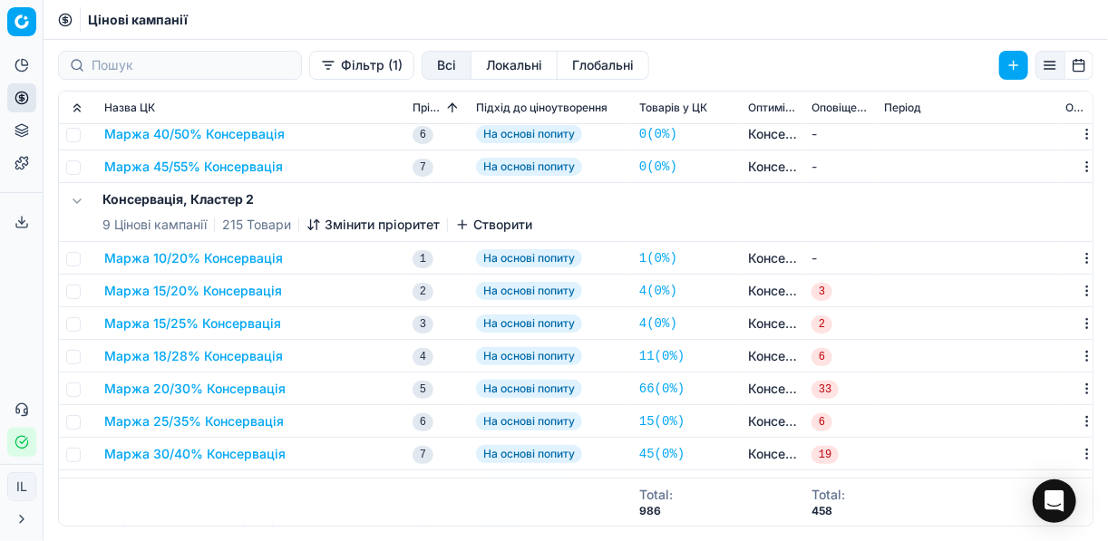
scroll to position [290, 0]
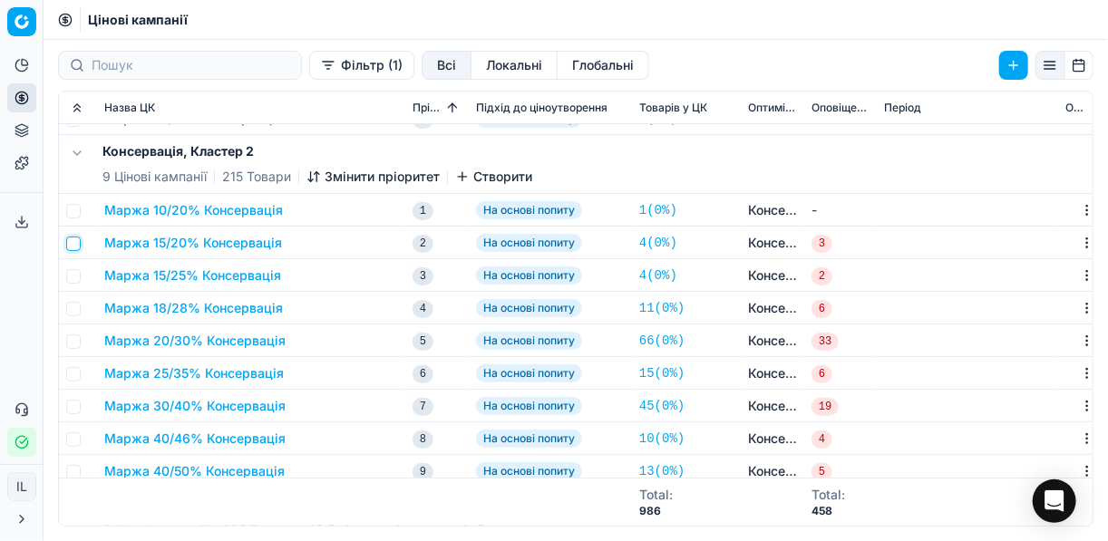
click at [79, 242] on input "checkbox" at bounding box center [73, 244] width 15 height 15
checkbox input "true"
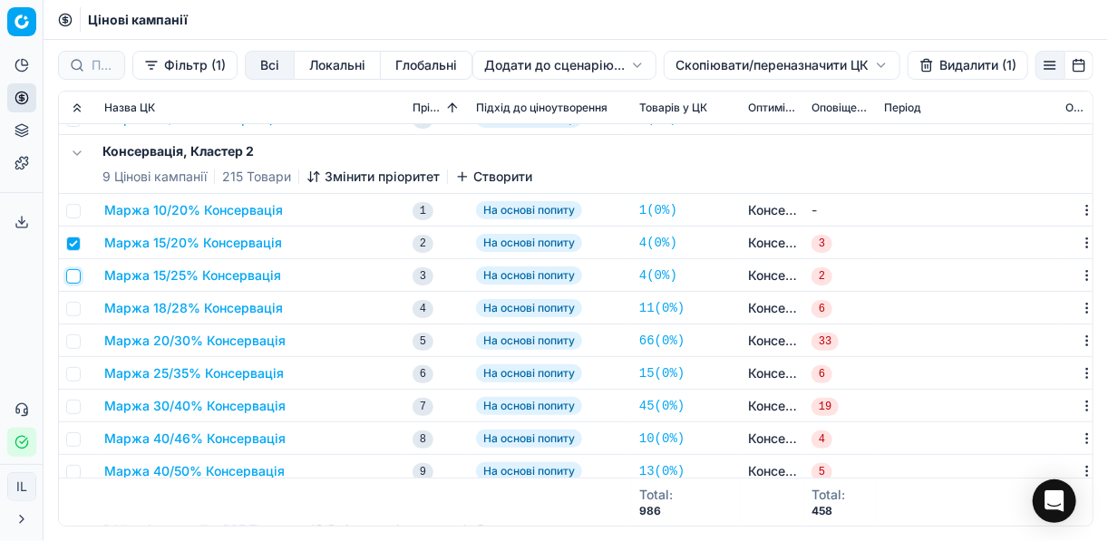
click at [74, 274] on input "checkbox" at bounding box center [73, 276] width 15 height 15
checkbox input "true"
click at [73, 308] on input "checkbox" at bounding box center [73, 309] width 15 height 15
checkbox input "true"
click at [77, 344] on input "checkbox" at bounding box center [73, 342] width 15 height 15
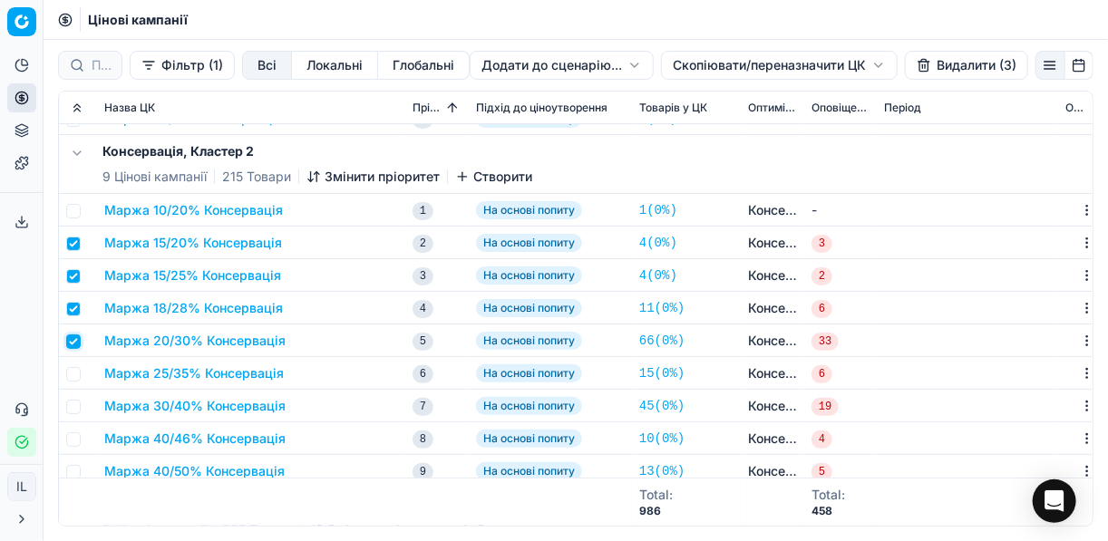
checkbox input "true"
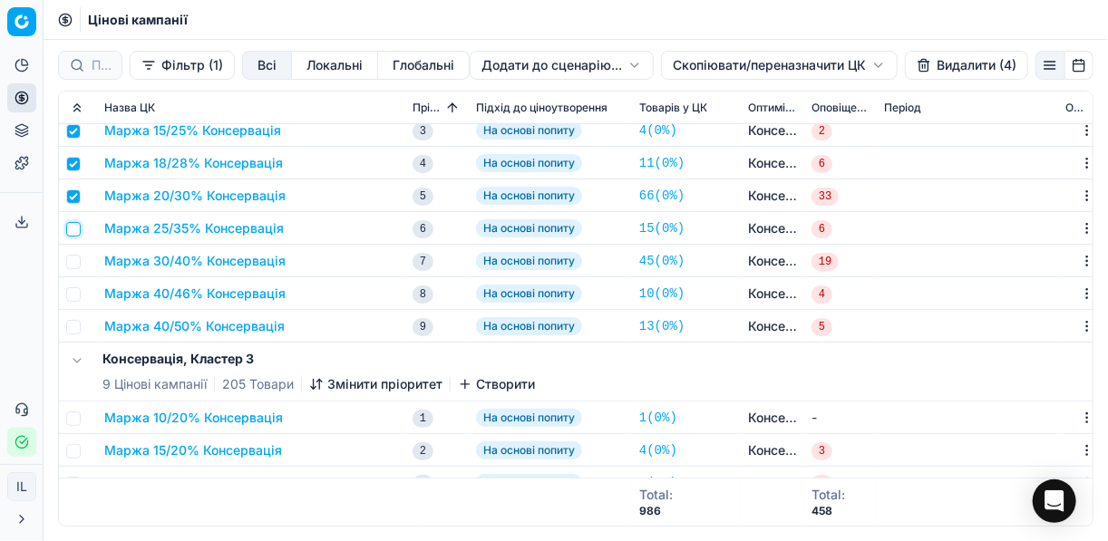
drag, startPoint x: 71, startPoint y: 231, endPoint x: 75, endPoint y: 254, distance: 23.1
click at [71, 234] on input "checkbox" at bounding box center [73, 229] width 15 height 15
checkbox input "true"
click at [76, 263] on input "checkbox" at bounding box center [73, 262] width 15 height 15
checkbox input "true"
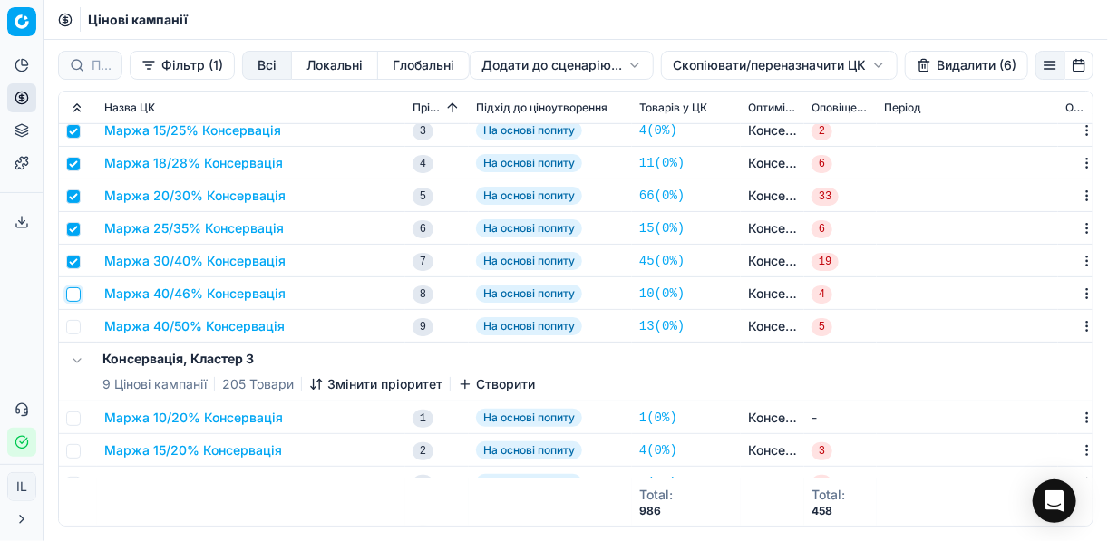
click at [76, 289] on input "checkbox" at bounding box center [73, 294] width 15 height 15
checkbox input "true"
click at [71, 325] on input "checkbox" at bounding box center [73, 327] width 15 height 15
checkbox input "true"
click at [937, 66] on button "Видалити (8)" at bounding box center [966, 65] width 123 height 29
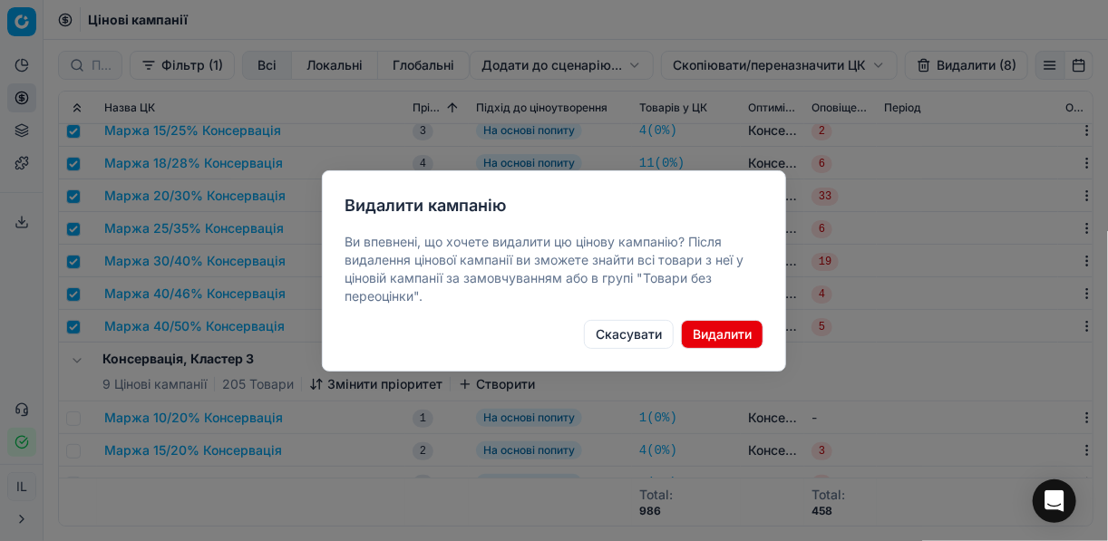
click at [704, 329] on button "Видалити" at bounding box center [722, 334] width 82 height 29
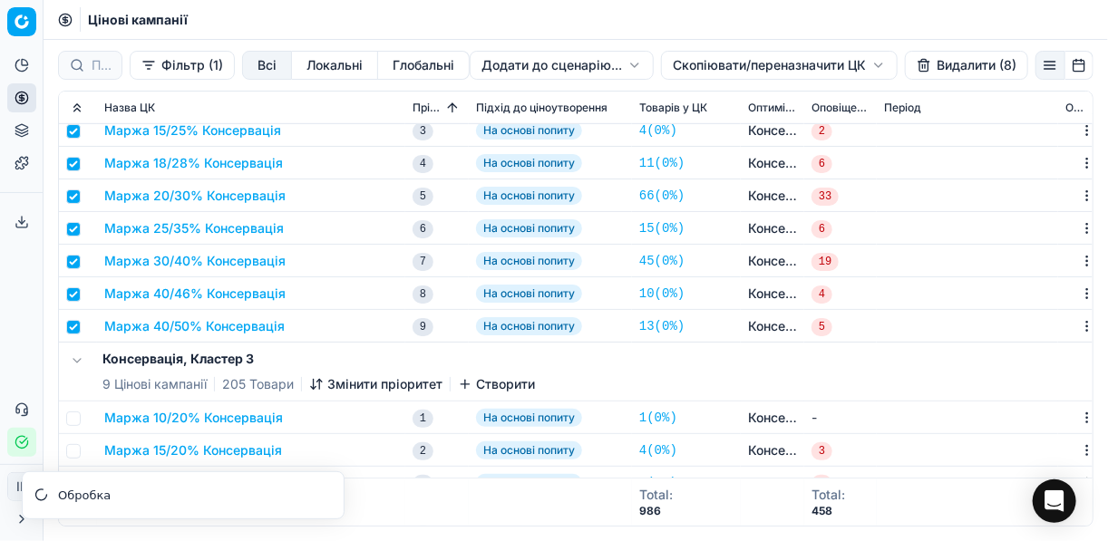
click at [345, 280] on td "Маржа 40/46% Консервація" at bounding box center [251, 293] width 308 height 33
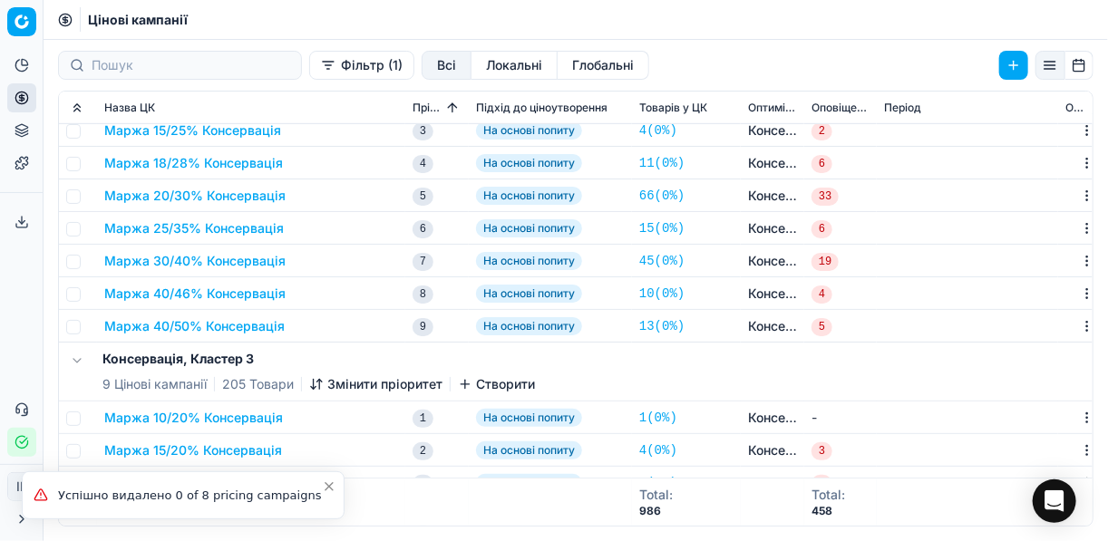
checkbox input "false"
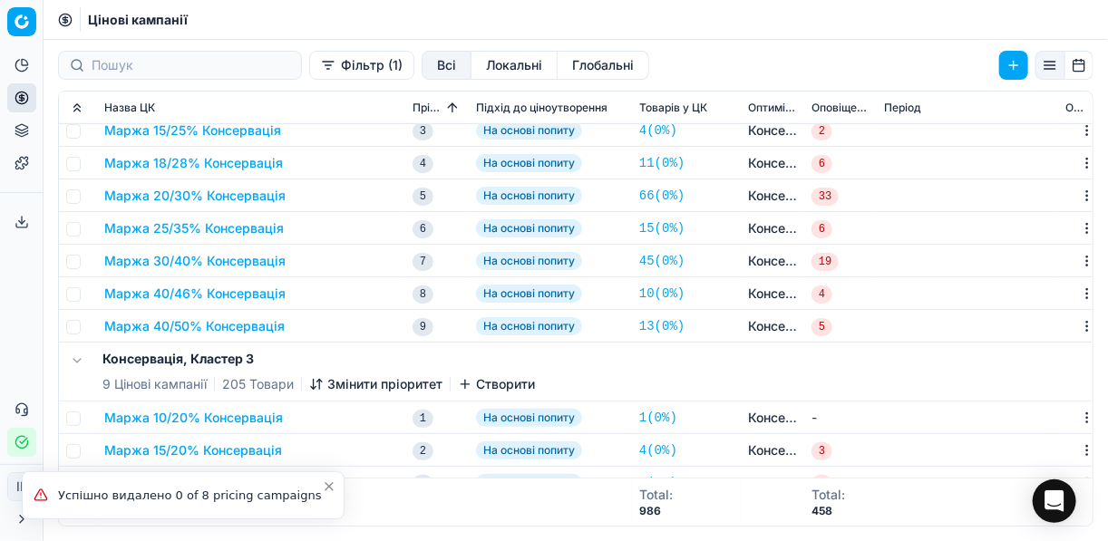
checkbox input "false"
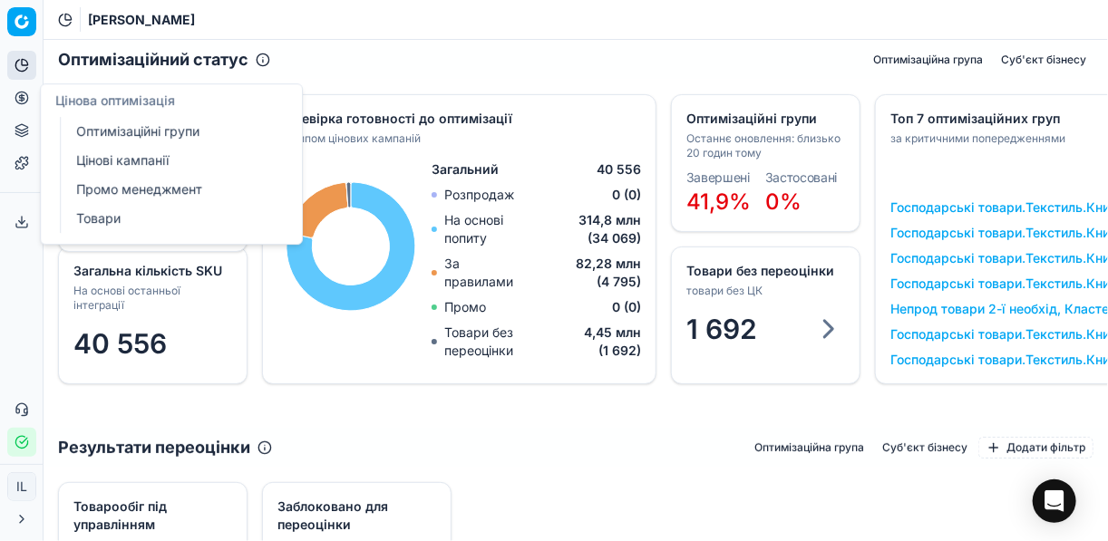
click at [19, 99] on icon at bounding box center [22, 98] width 15 height 15
click at [124, 126] on link "Оптимізаційні групи" at bounding box center [174, 131] width 211 height 25
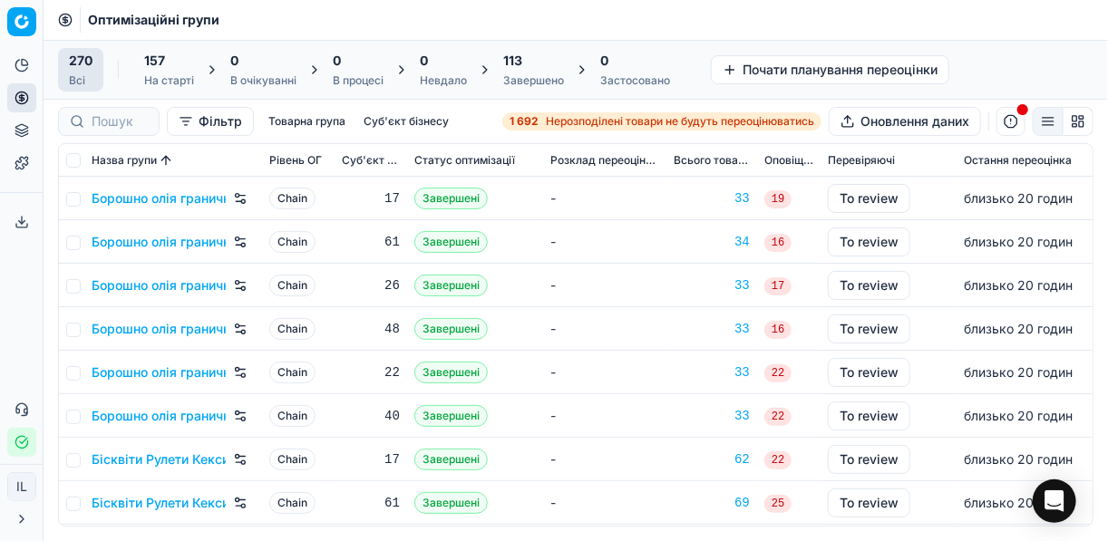
click at [17, 441] on icon "button" at bounding box center [22, 442] width 15 height 15
